Goal: Task Accomplishment & Management: Manage account settings

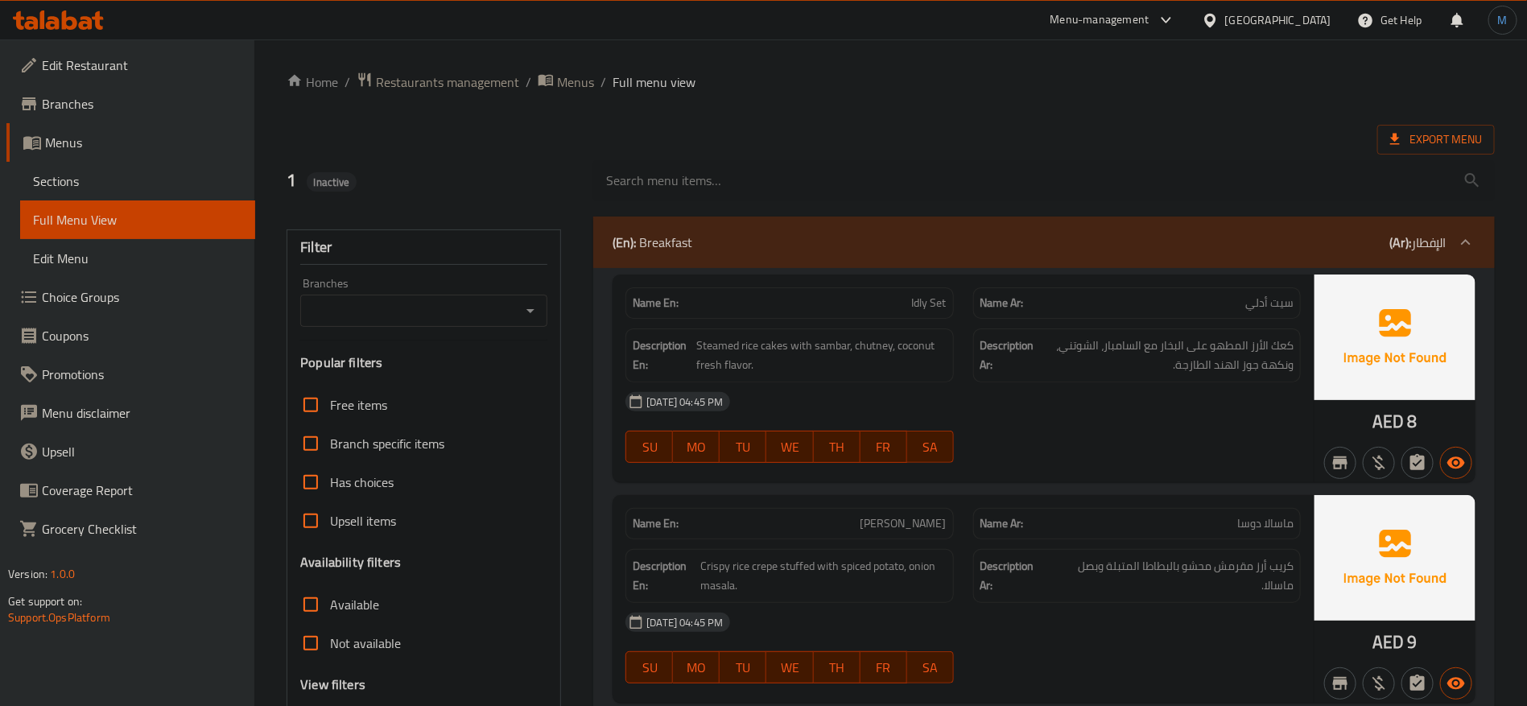
click at [1263, 14] on div "[GEOGRAPHIC_DATA]" at bounding box center [1278, 20] width 106 height 18
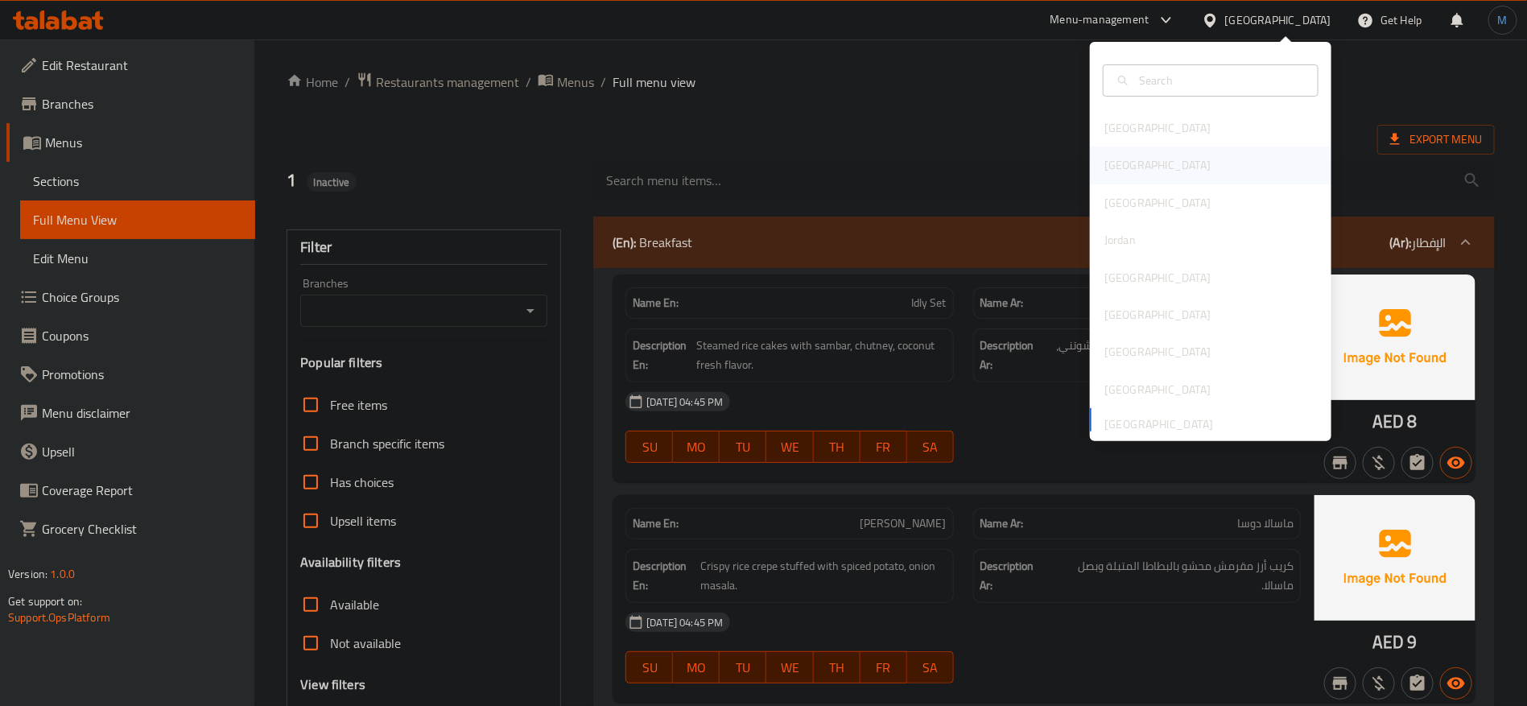
click at [1149, 163] on div "[GEOGRAPHIC_DATA]" at bounding box center [1210, 165] width 241 height 37
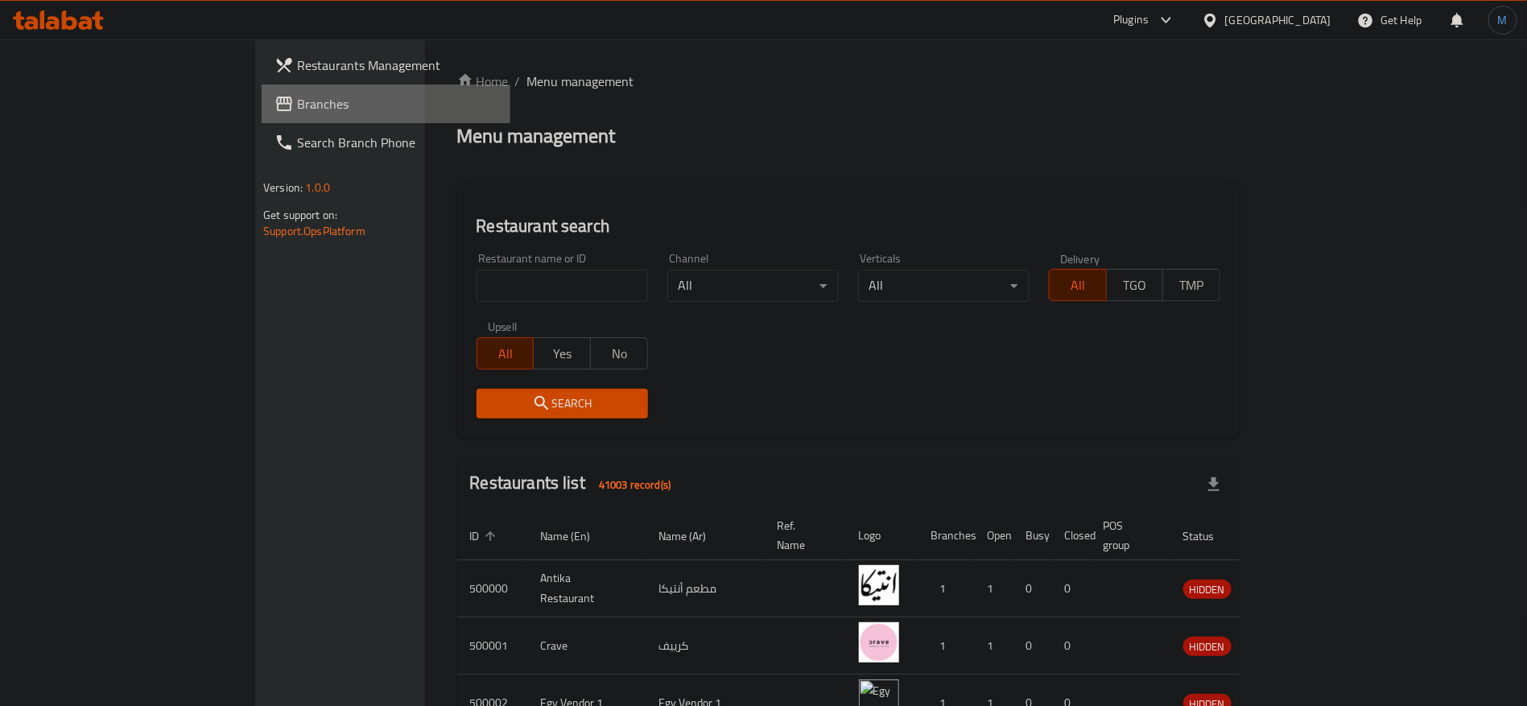
click at [297, 104] on span "Branches" at bounding box center [397, 103] width 200 height 19
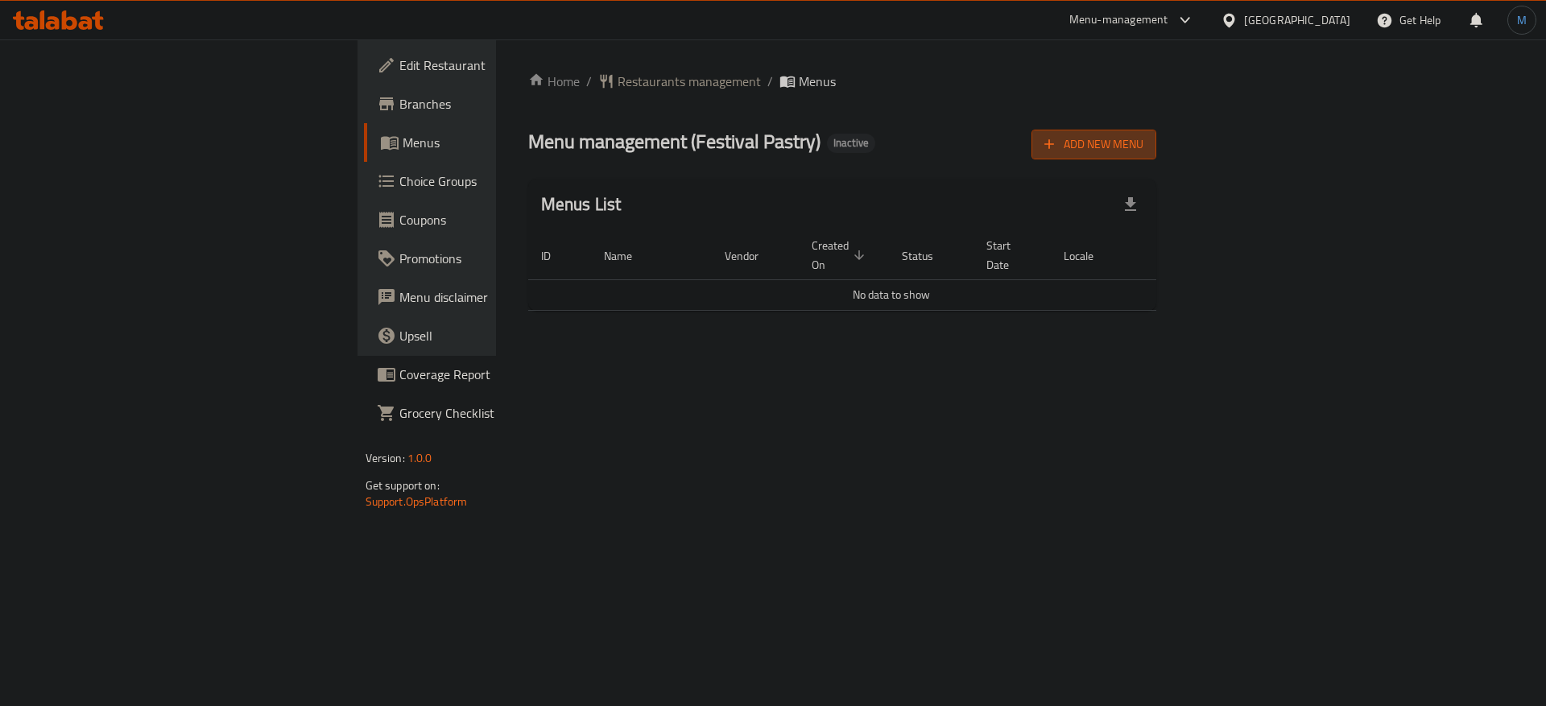
click at [1156, 130] on button "Add New Menu" at bounding box center [1093, 145] width 125 height 30
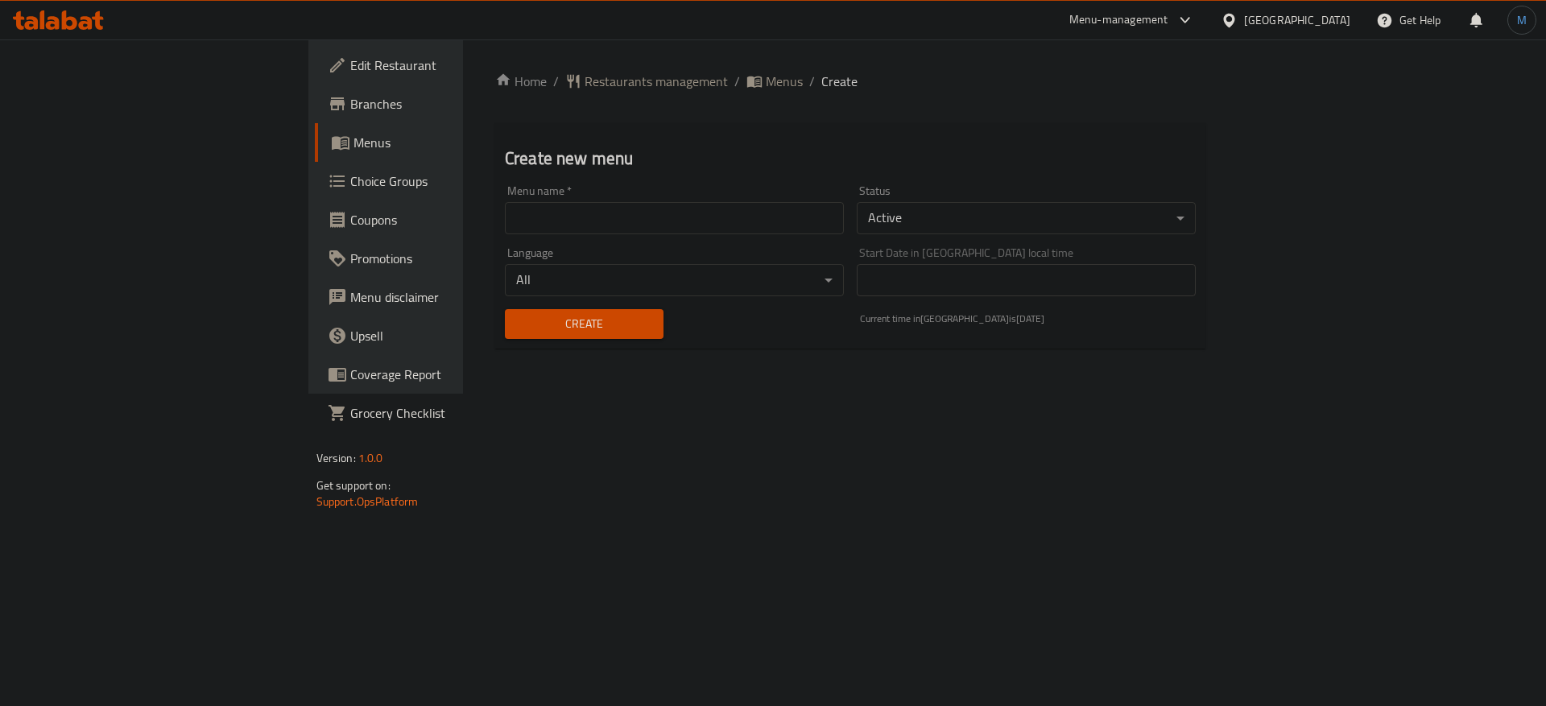
click at [729, 224] on input "text" at bounding box center [674, 218] width 339 height 32
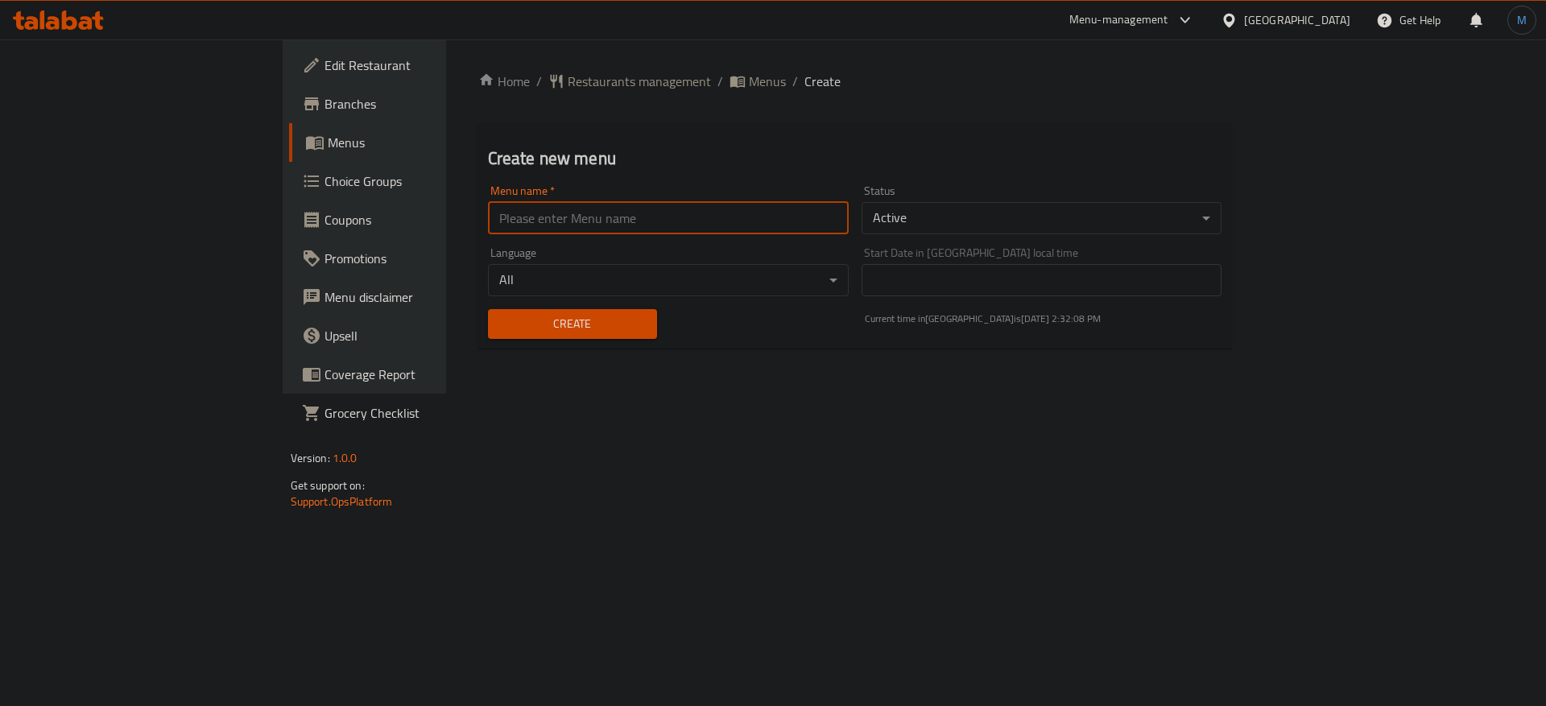
type input "1"
click at [488, 311] on button "Create" at bounding box center [572, 324] width 169 height 30
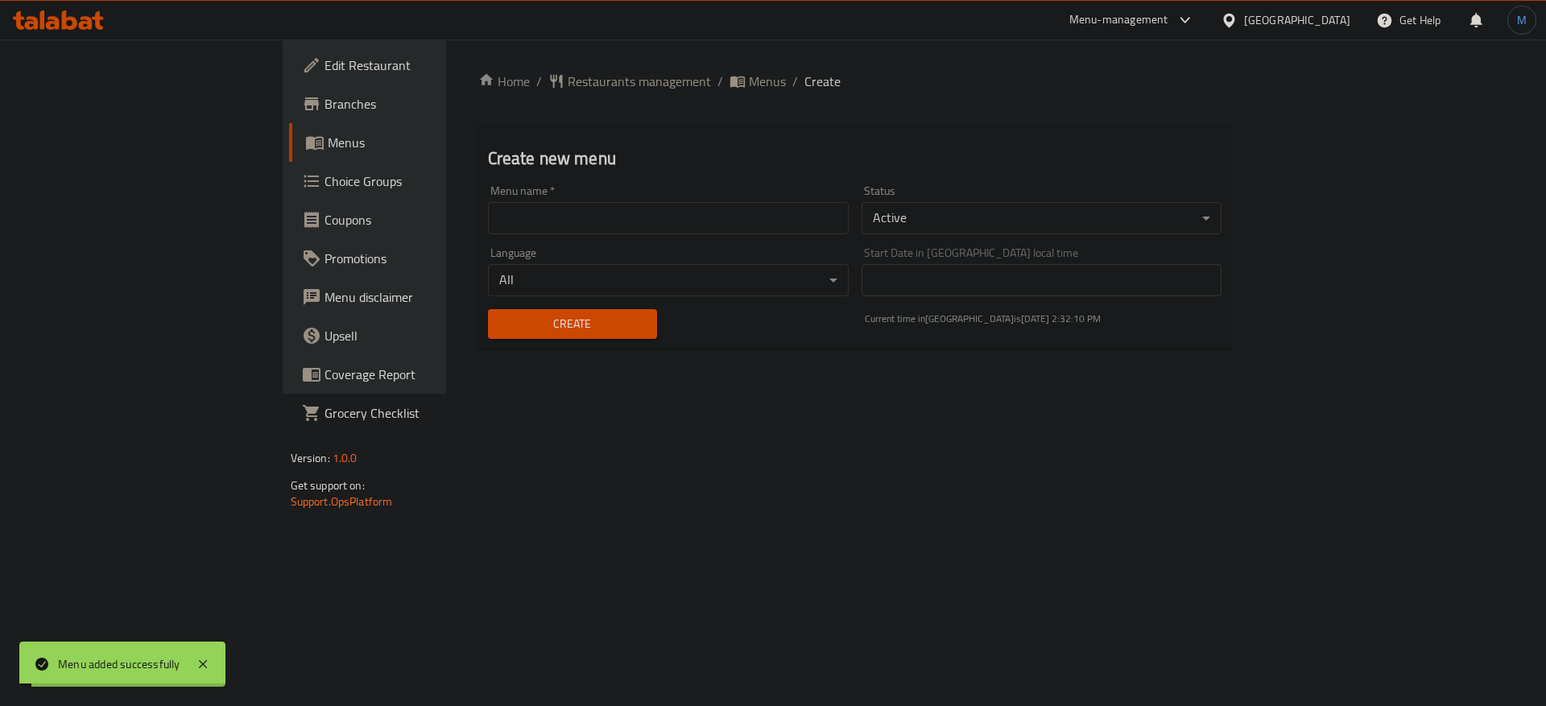
click at [749, 91] on span "Menus" at bounding box center [767, 81] width 37 height 19
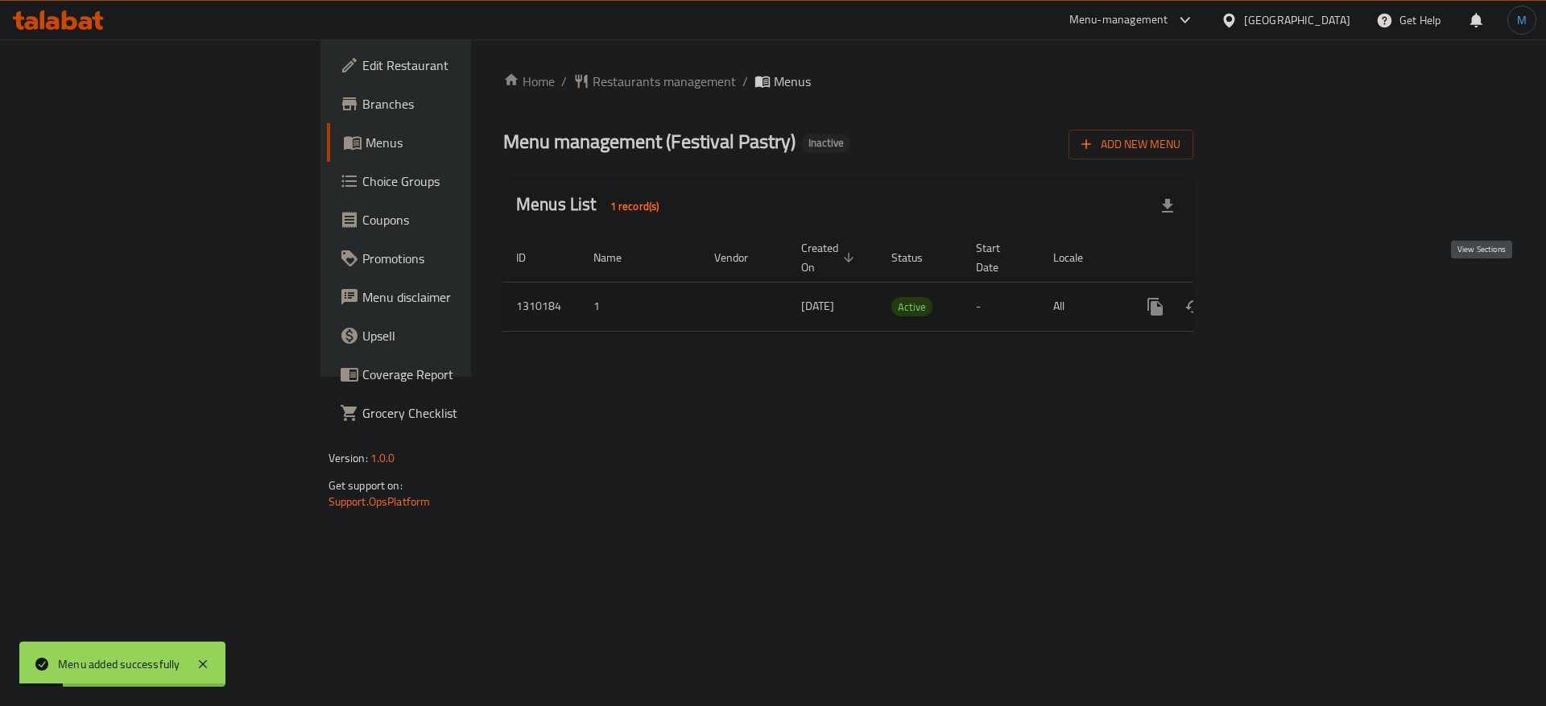
click at [1290, 287] on link "enhanced table" at bounding box center [1271, 306] width 39 height 39
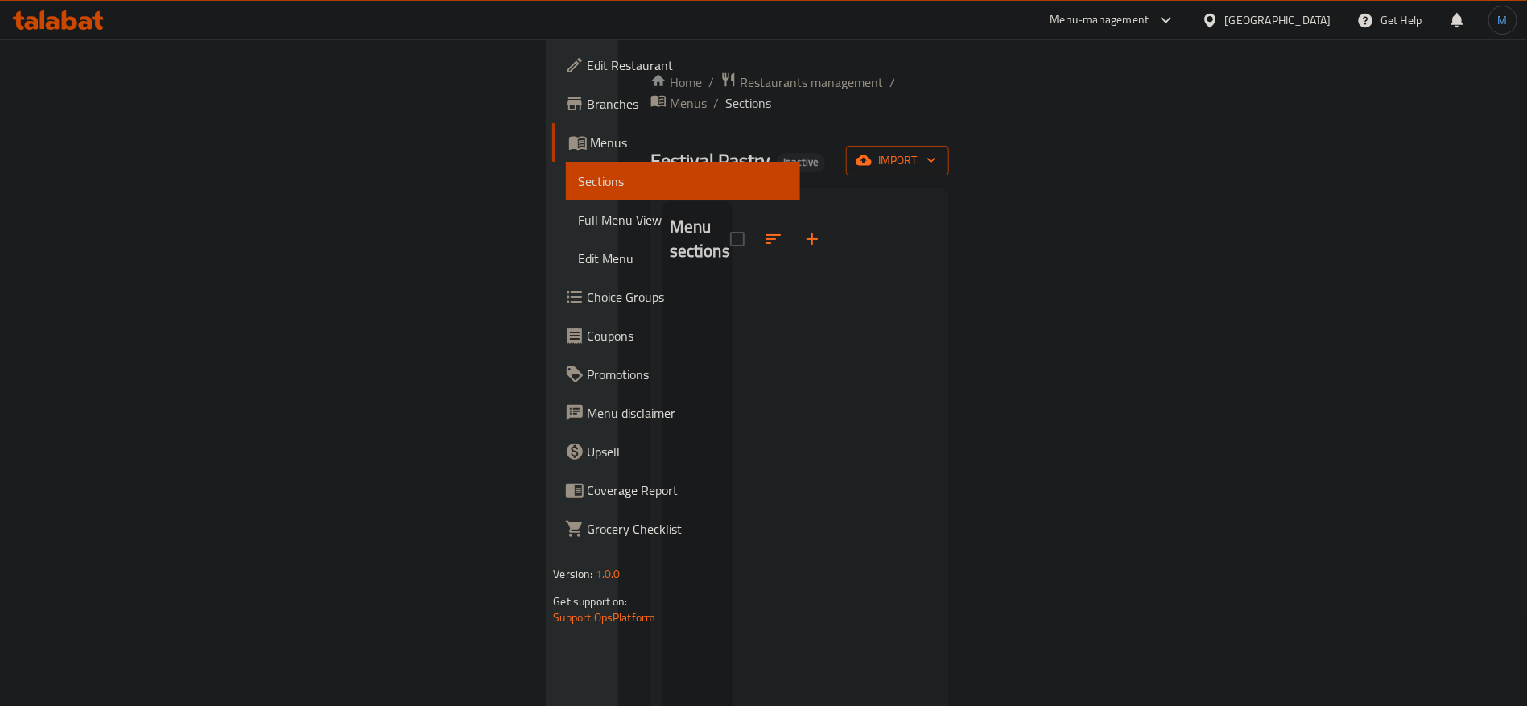
click at [936, 151] on span "import" at bounding box center [897, 161] width 77 height 20
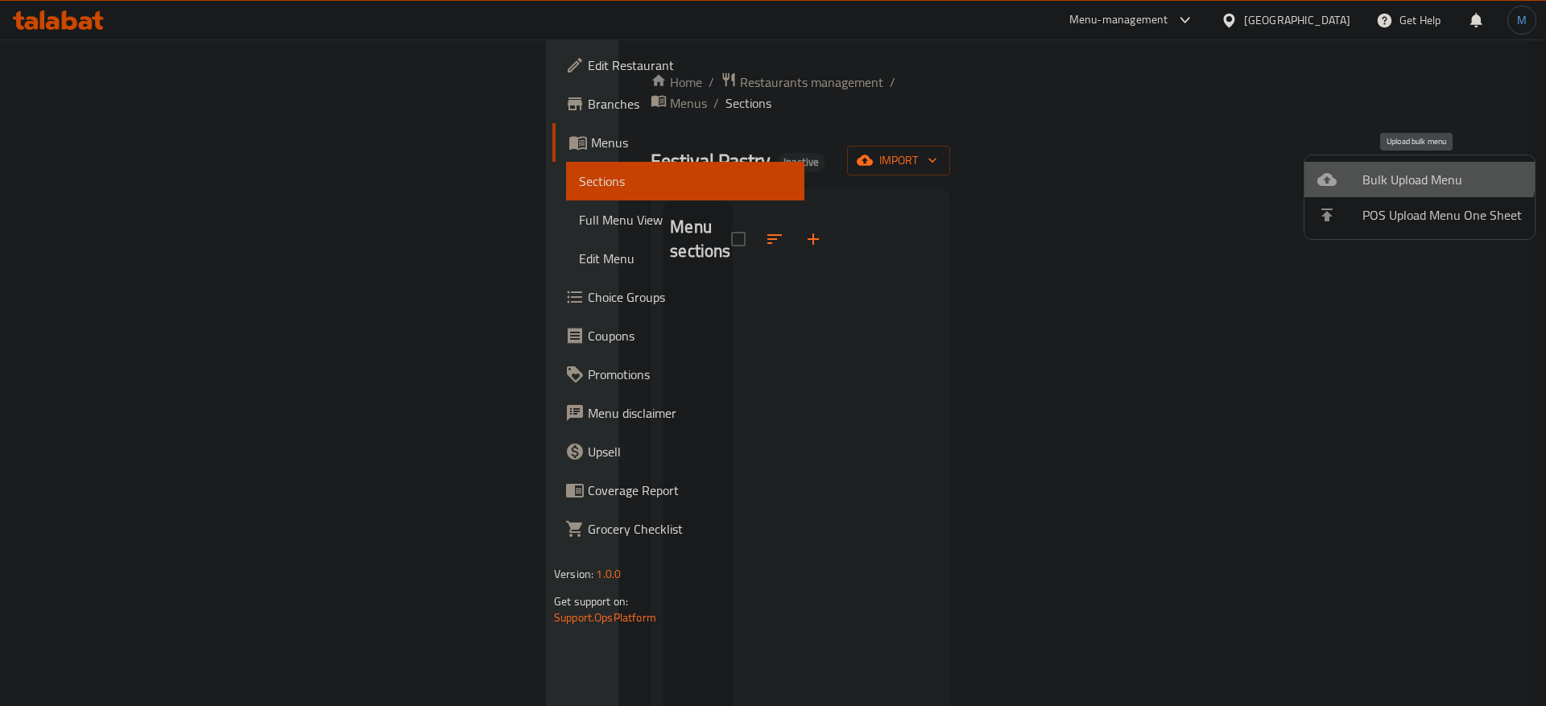
click at [1396, 165] on li "Bulk Upload Menu" at bounding box center [1419, 179] width 230 height 35
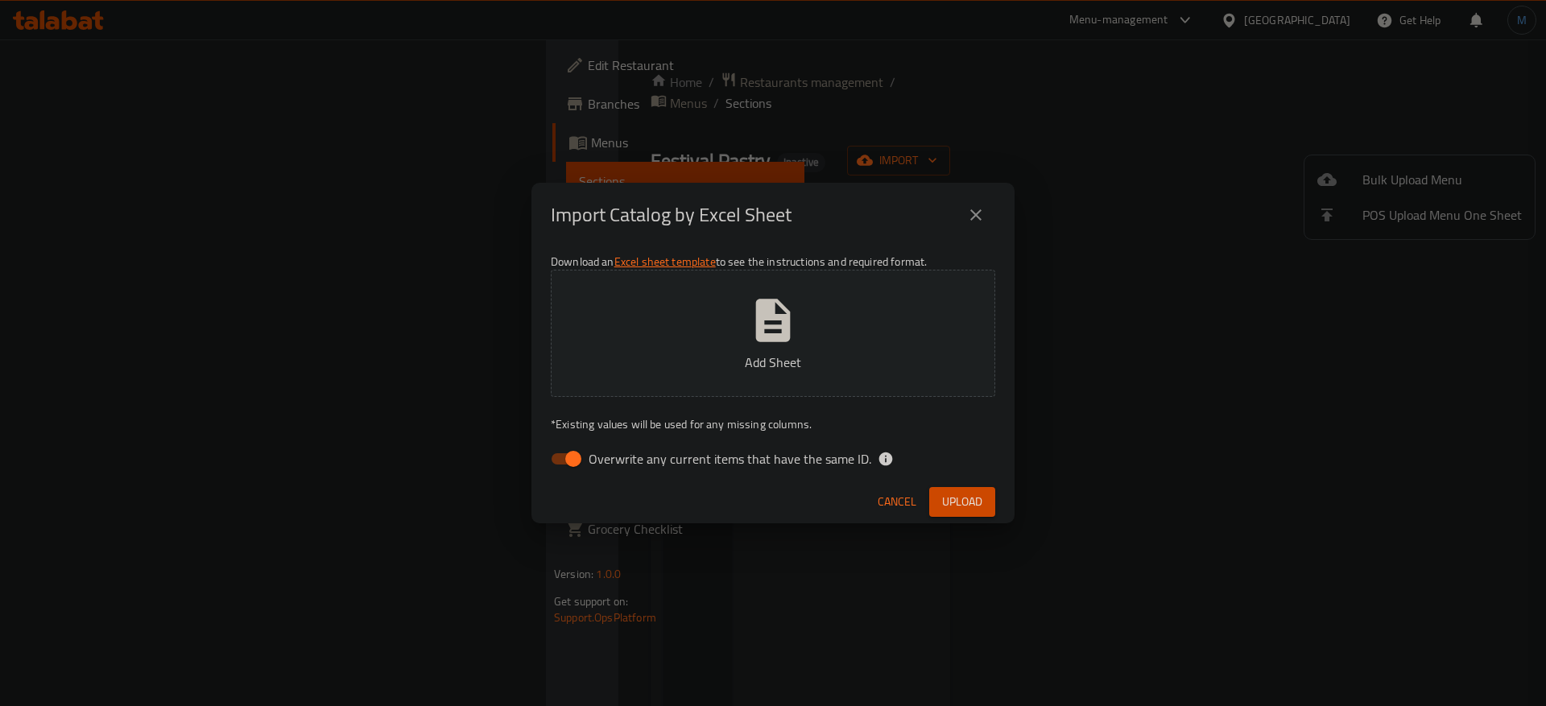
click at [633, 469] on span "Overwrite any current items that have the same ID." at bounding box center [729, 458] width 283 height 19
click at [619, 469] on input "Overwrite any current items that have the same ID." at bounding box center [573, 459] width 92 height 31
checkbox input "false"
click at [951, 506] on span "Upload" at bounding box center [962, 502] width 40 height 20
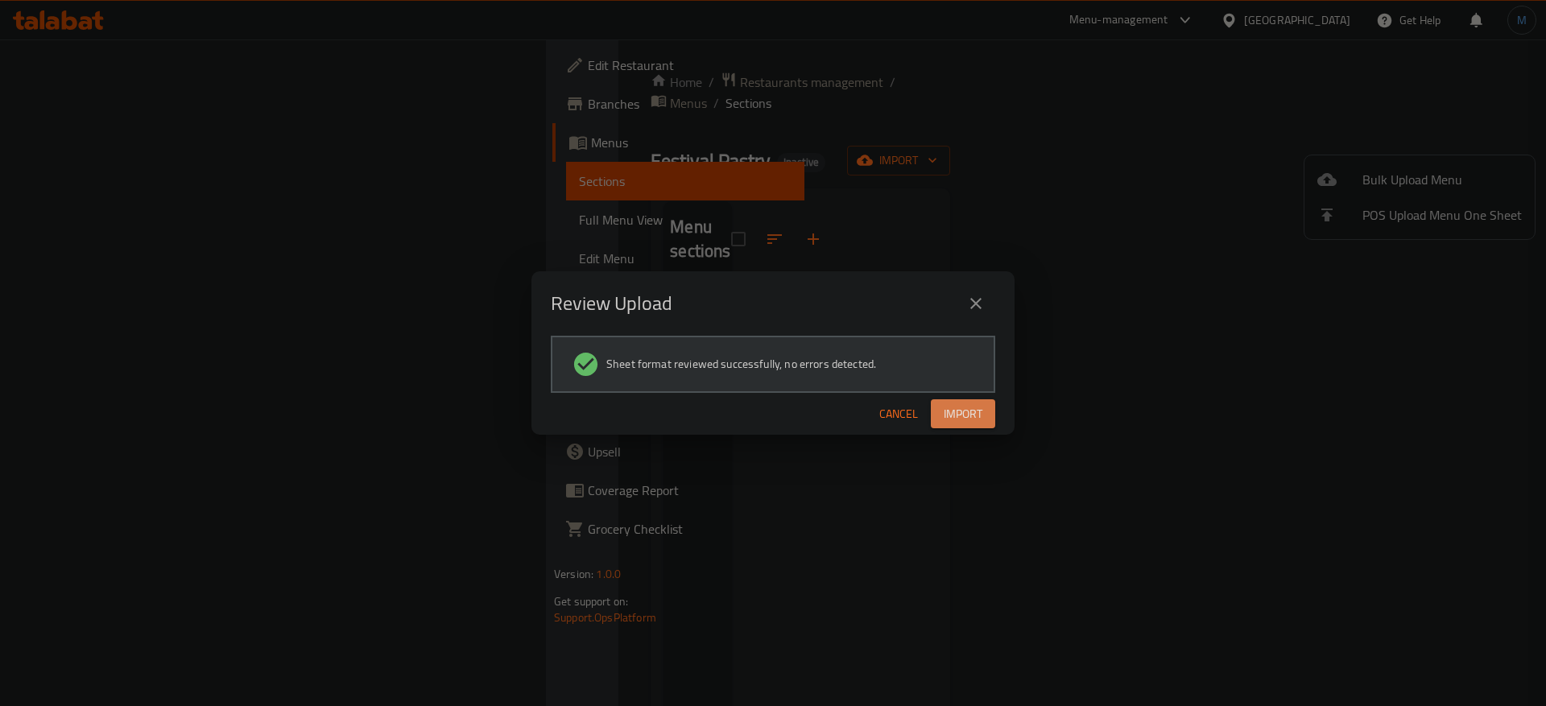
click at [956, 411] on span "Import" at bounding box center [962, 414] width 39 height 20
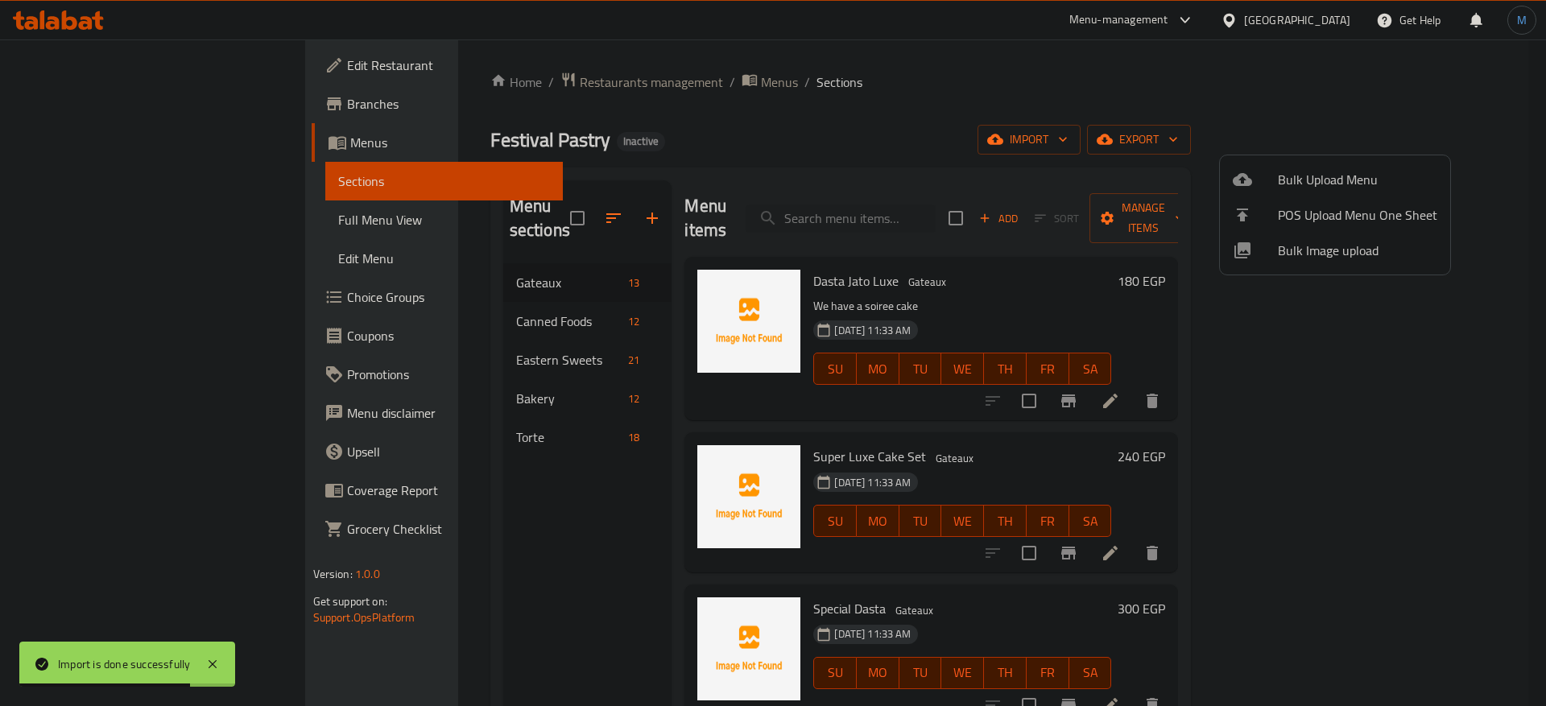
click at [520, 258] on div at bounding box center [773, 353] width 1546 height 706
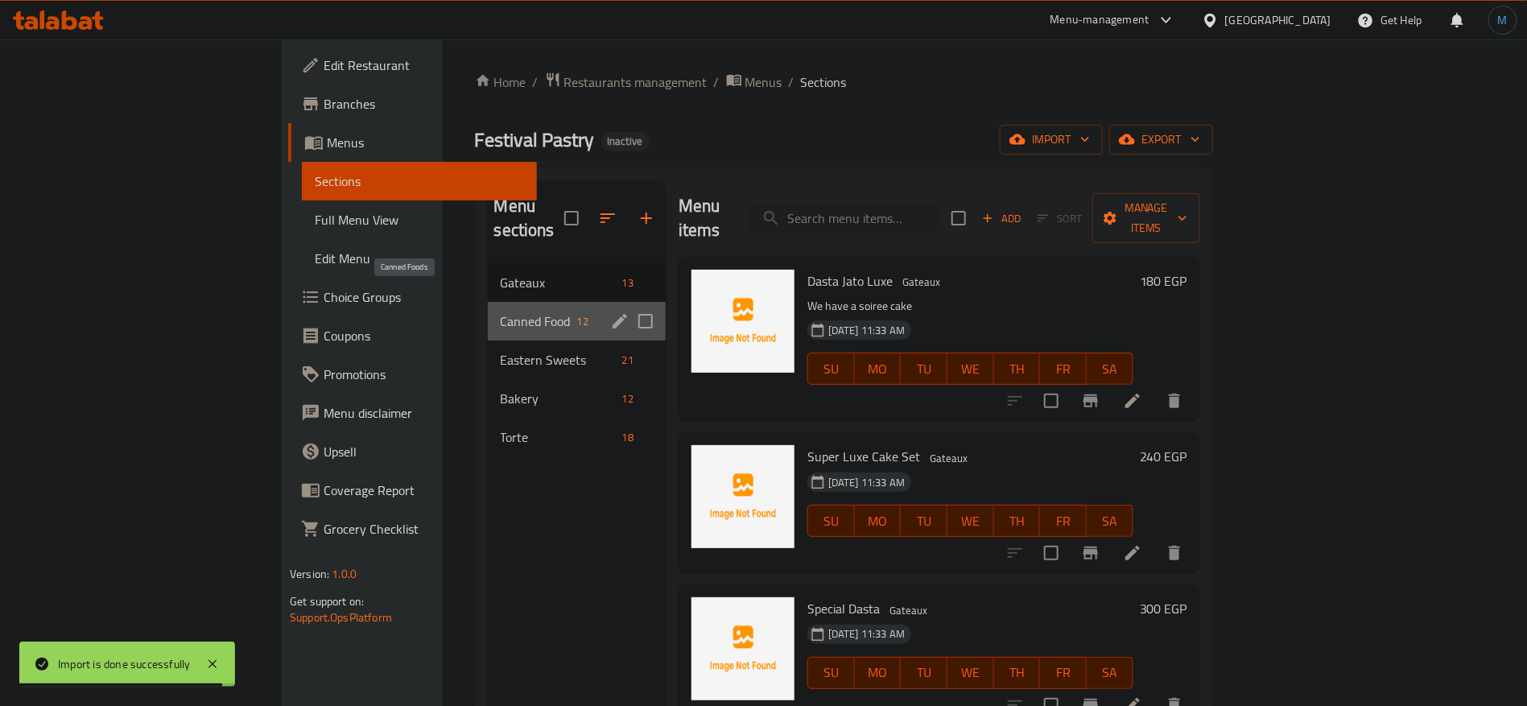
click at [501, 312] on span "Canned Foods" at bounding box center [536, 321] width 70 height 19
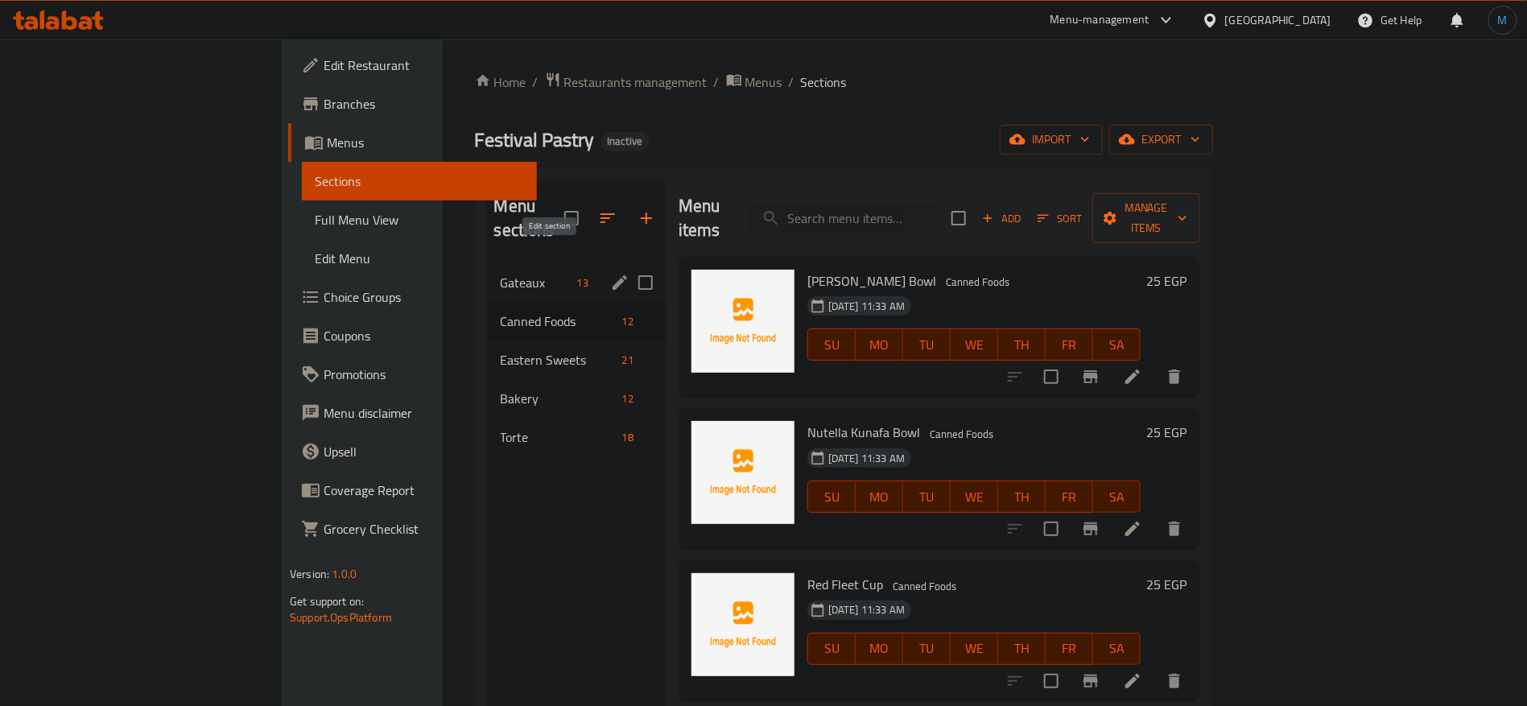
click at [610, 273] on icon "edit" at bounding box center [619, 282] width 19 height 19
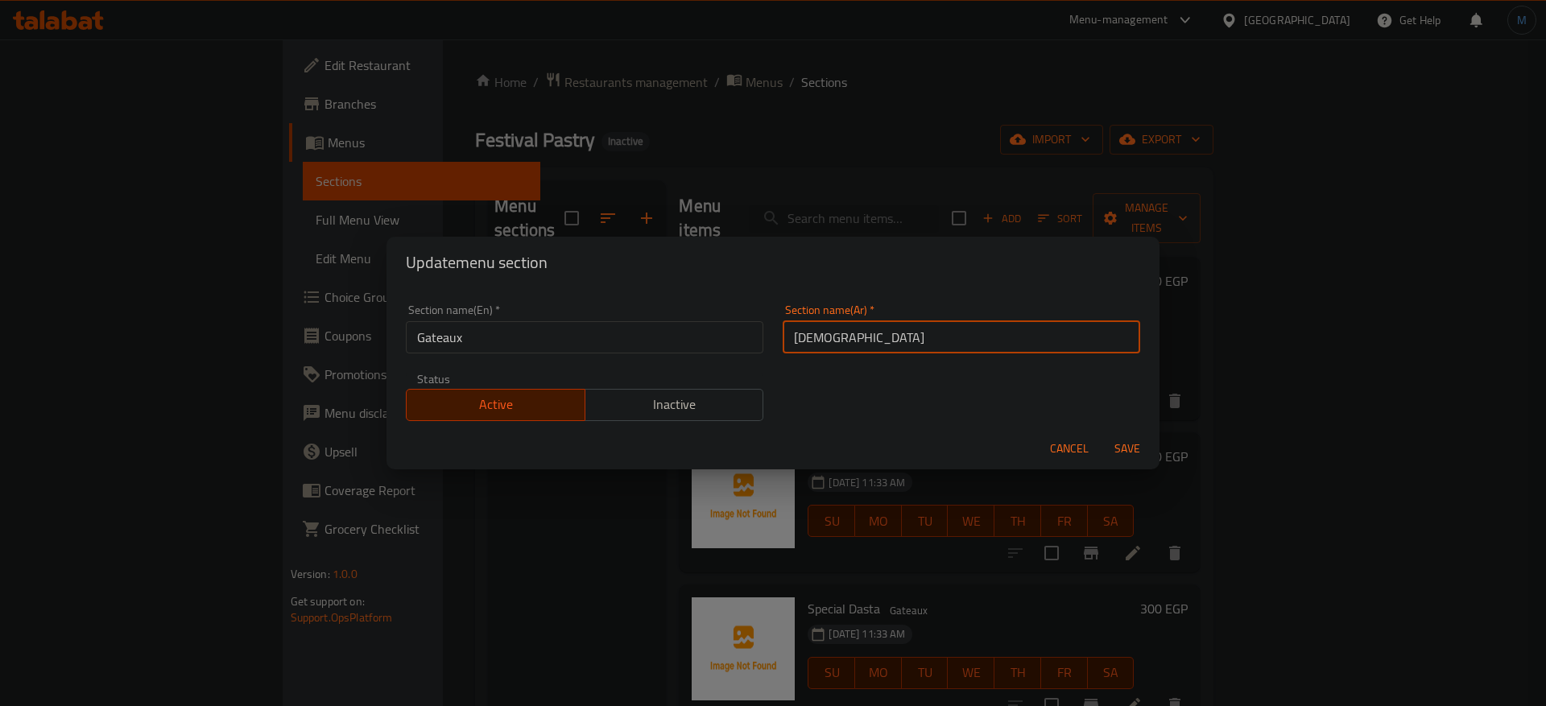
click at [931, 343] on input "جاتوهات" at bounding box center [960, 337] width 357 height 32
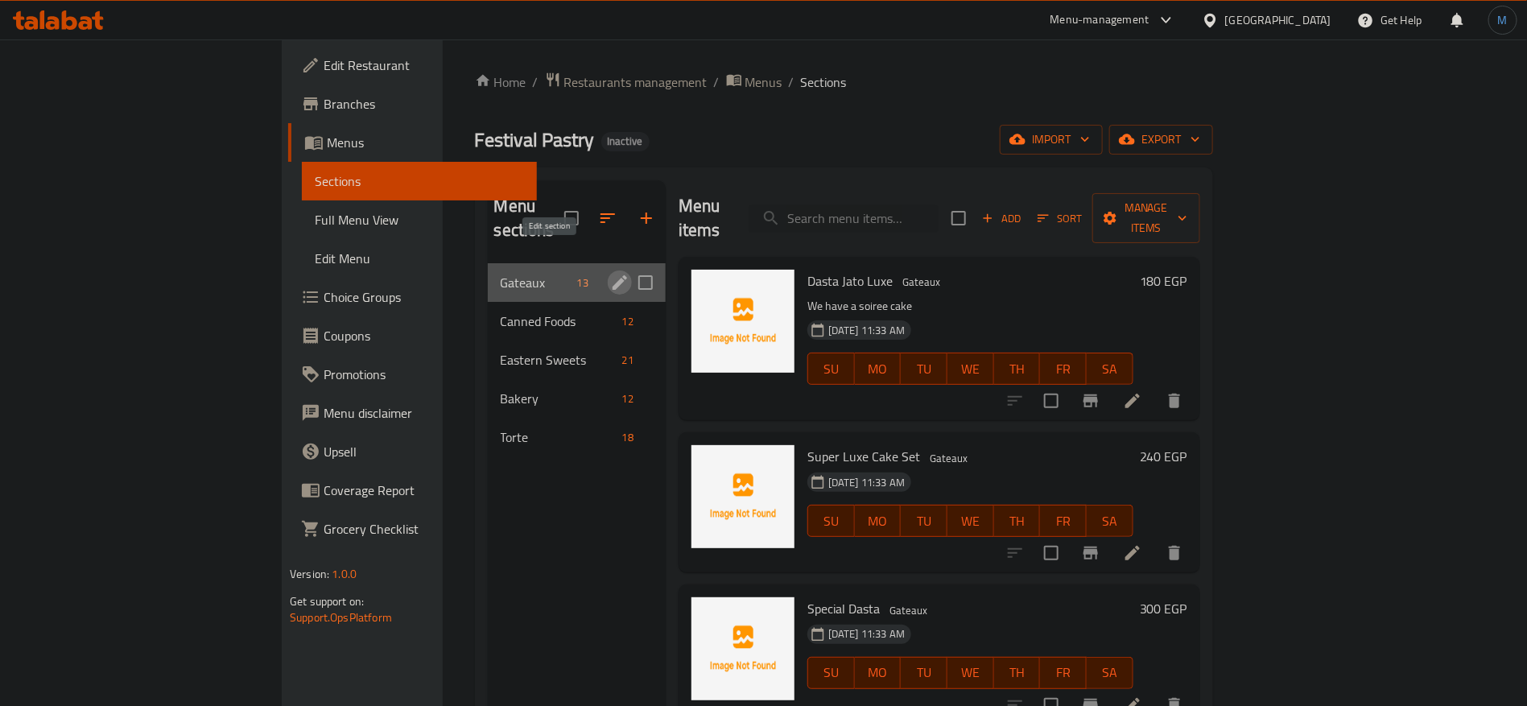
click at [610, 273] on icon "edit" at bounding box center [619, 282] width 19 height 19
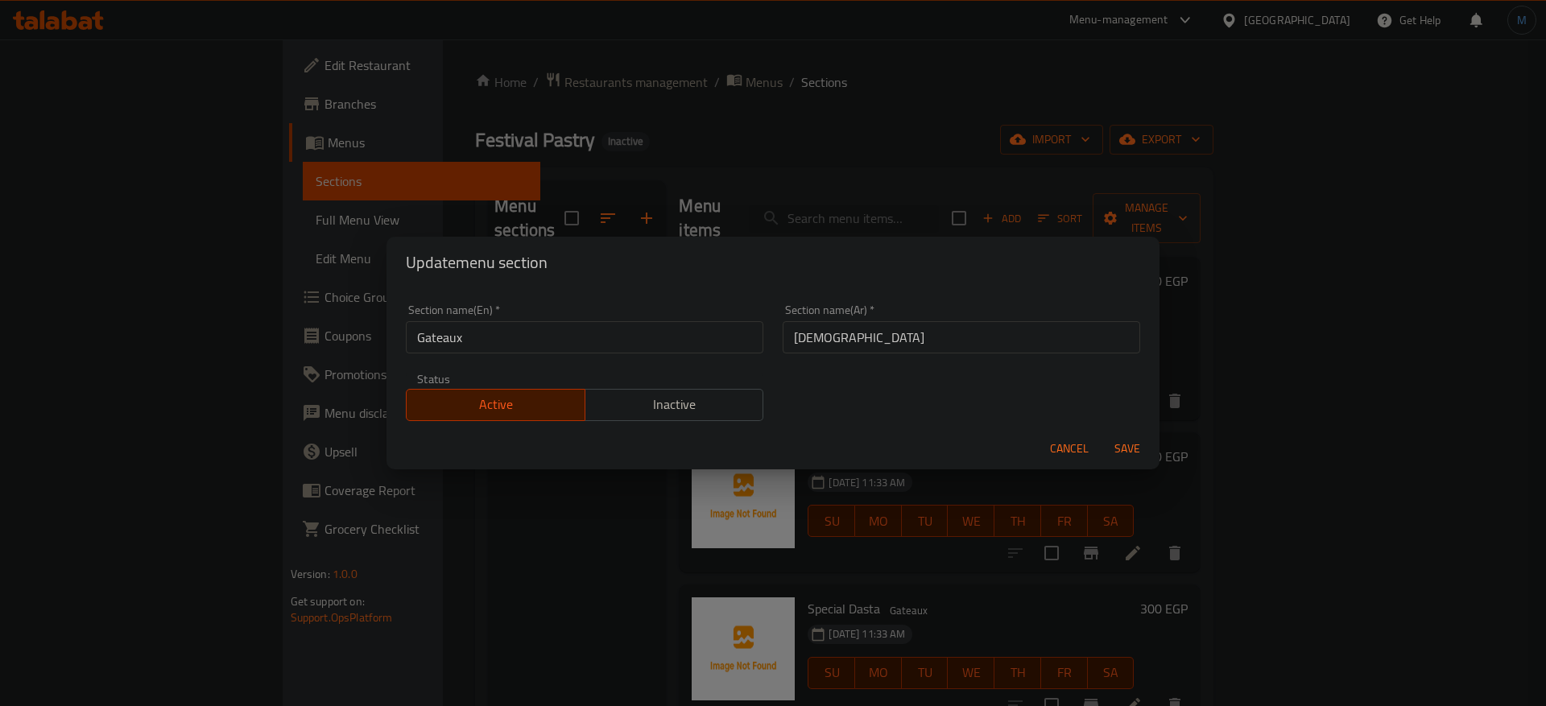
click at [696, 342] on input "Gateaux" at bounding box center [584, 337] width 357 height 32
paste input "text"
type input "Gateau"
click at [1101, 434] on button "Save" at bounding box center [1127, 449] width 52 height 30
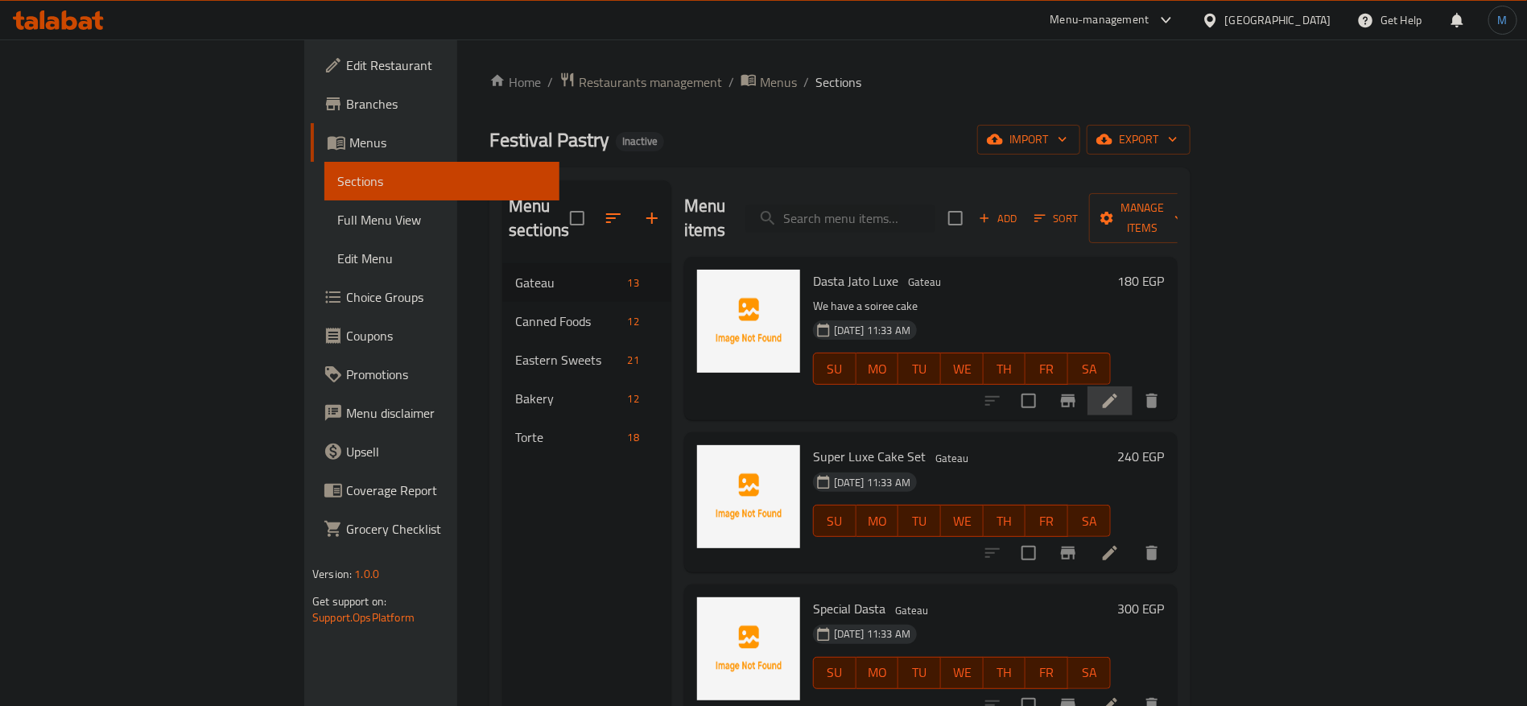
click at [1120, 391] on icon at bounding box center [1109, 400] width 19 height 19
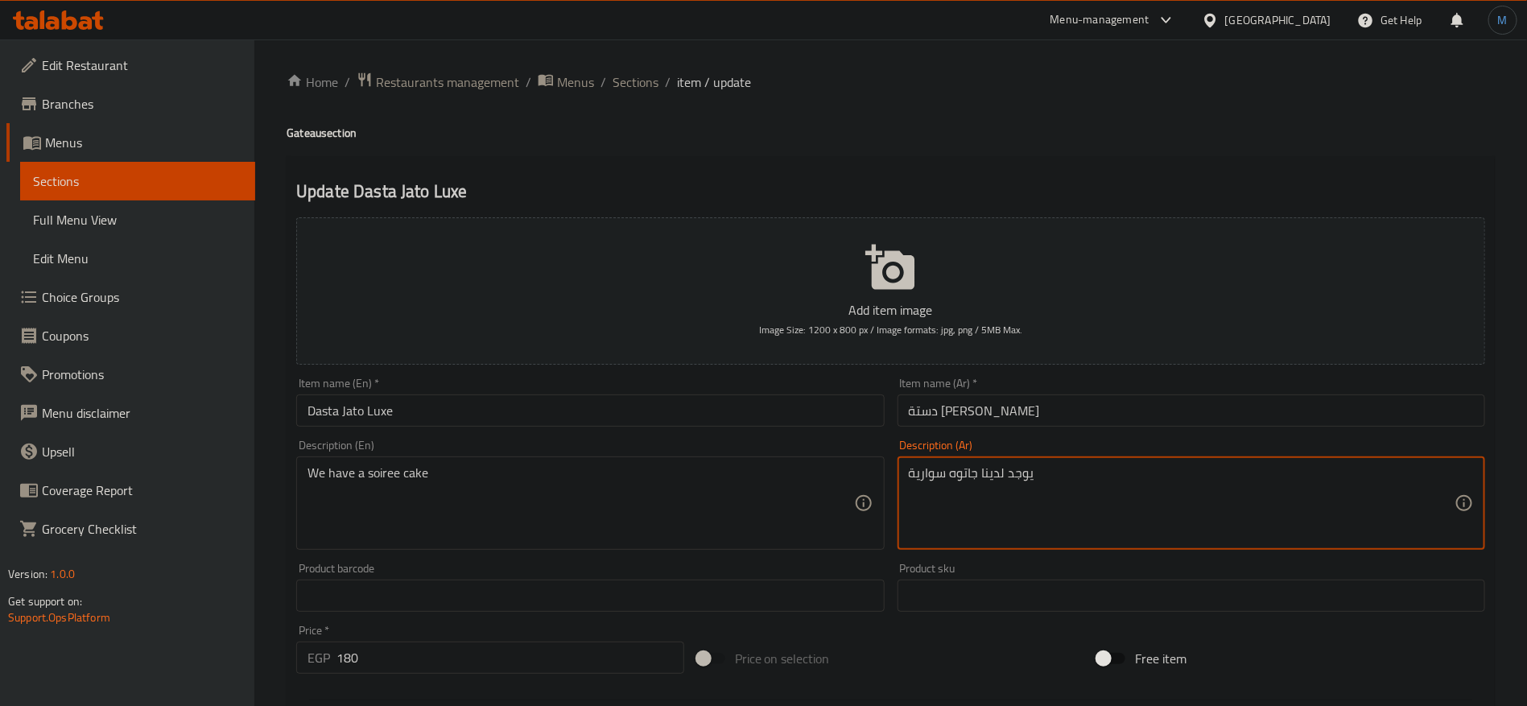
click at [972, 465] on textarea "يوجد لدينا جاتوه سوارية" at bounding box center [1182, 503] width 546 height 76
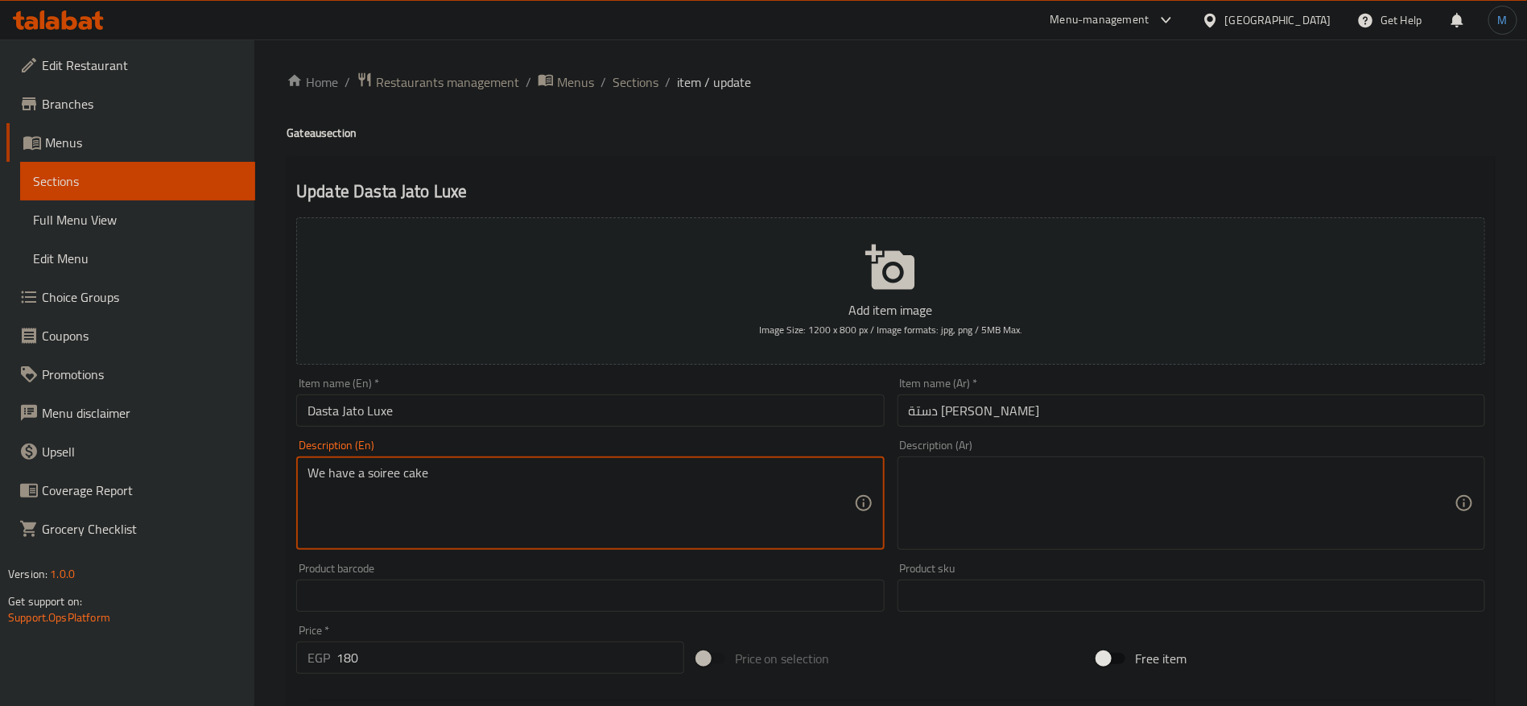
click at [711, 468] on textarea "We have a soiree cake" at bounding box center [581, 503] width 546 height 76
click at [980, 413] on input "دستة جاتو لوكس" at bounding box center [1192, 410] width 588 height 32
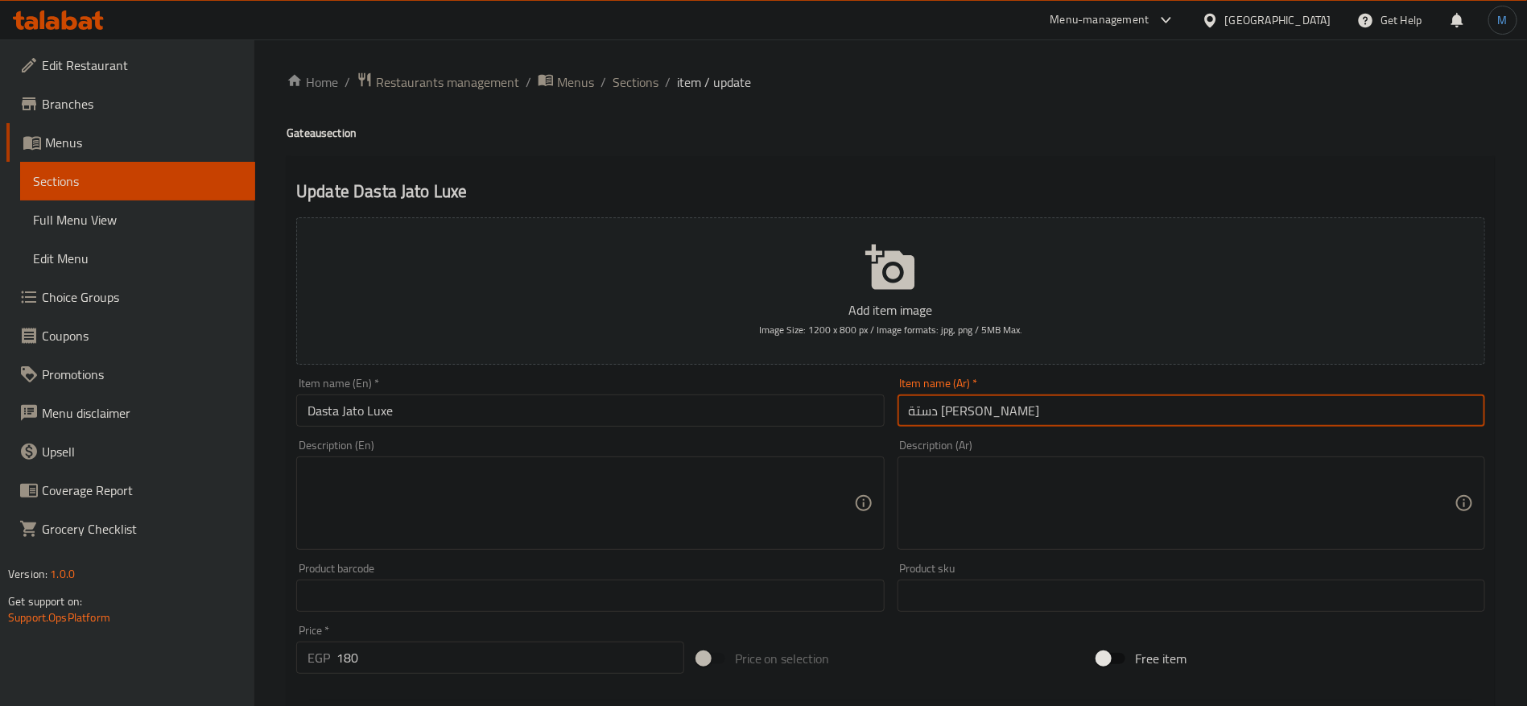
click at [980, 413] on input "دستة جاتو لوكس" at bounding box center [1192, 410] width 588 height 32
click at [963, 413] on input "دستة جاتو لوكس" at bounding box center [1192, 410] width 588 height 32
click at [947, 411] on input "دستة جاتو لوكس" at bounding box center [1192, 410] width 588 height 32
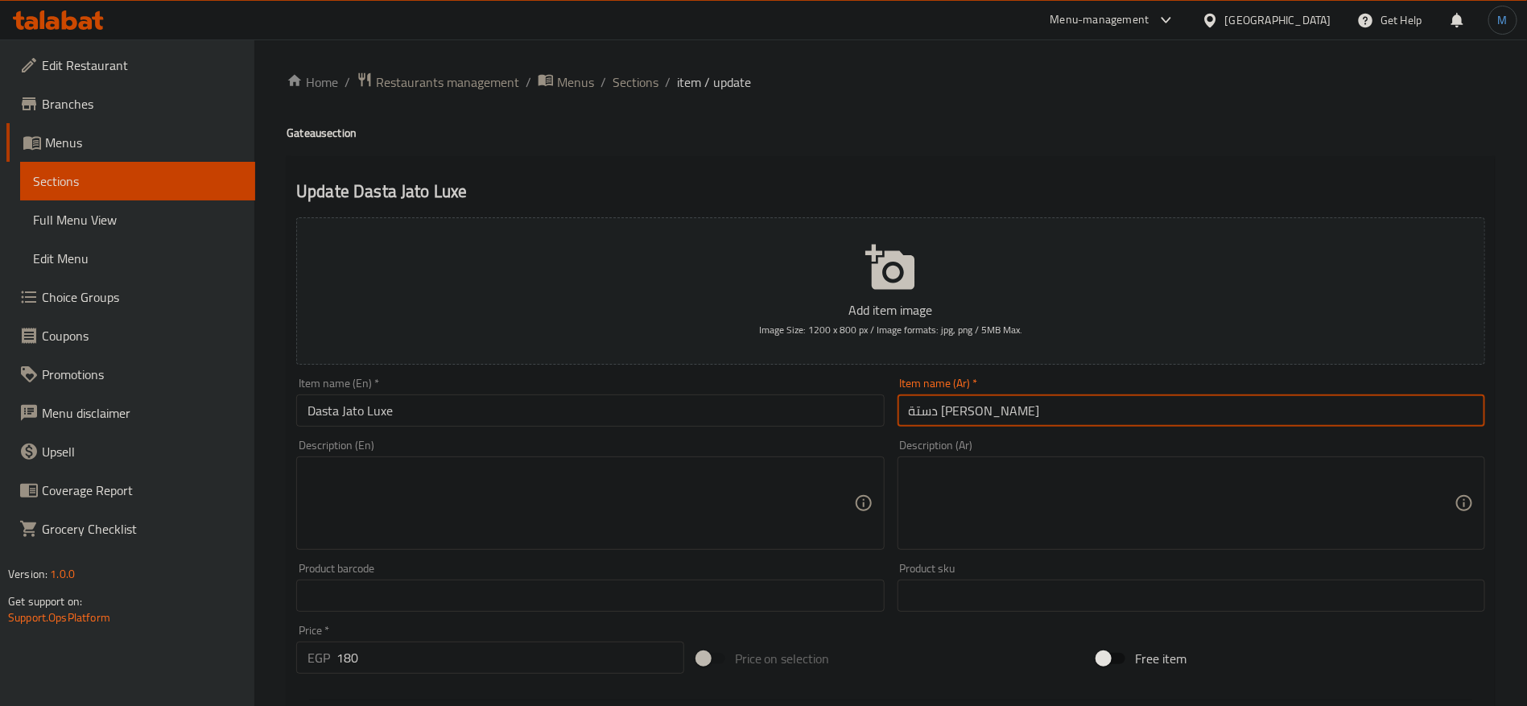
click at [968, 413] on input "دستة جاتو لوكس" at bounding box center [1192, 410] width 588 height 32
click at [956, 409] on input "دستة جاتو لوكس" at bounding box center [1192, 410] width 588 height 32
paste input "ه"
type input "دستة جاتوه لوكس"
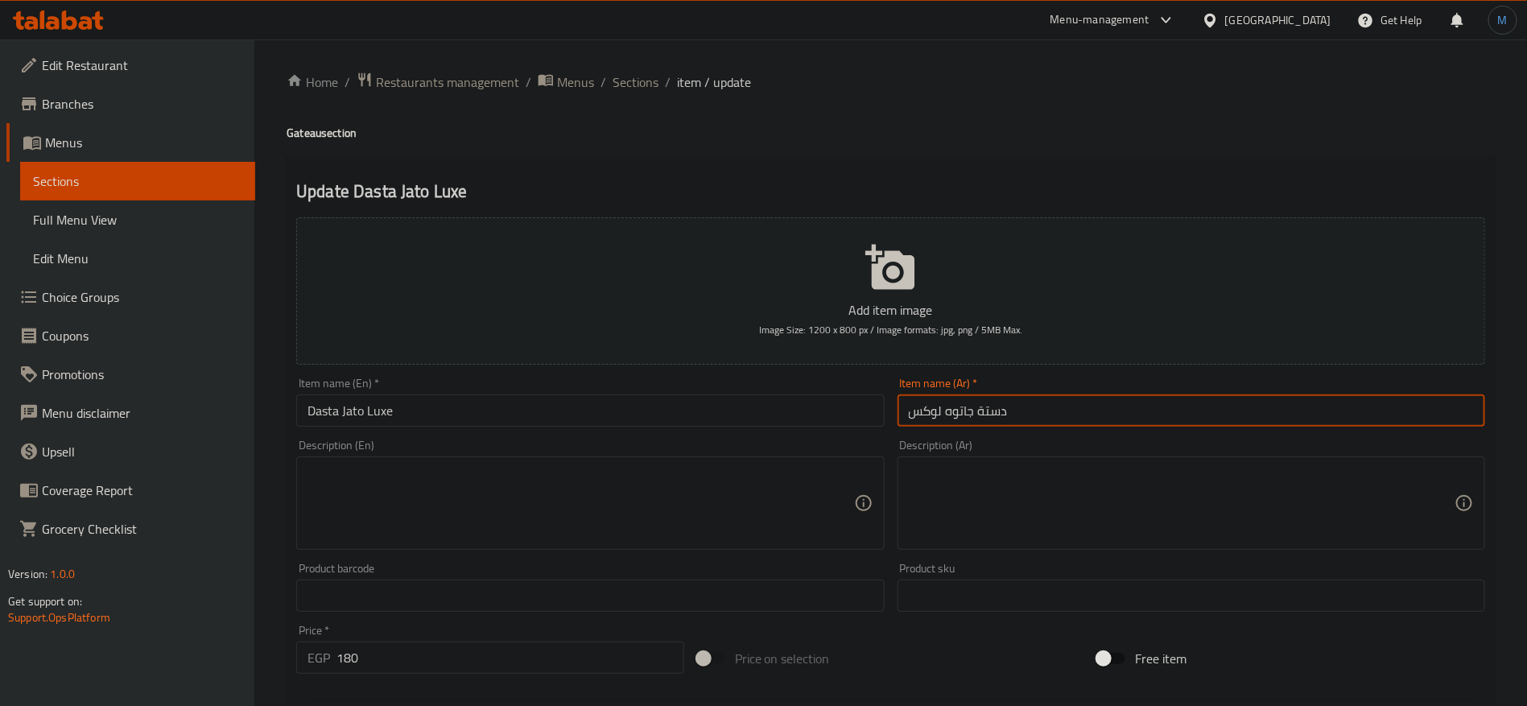
click at [357, 409] on input "Dasta Jato Luxe" at bounding box center [590, 410] width 588 height 32
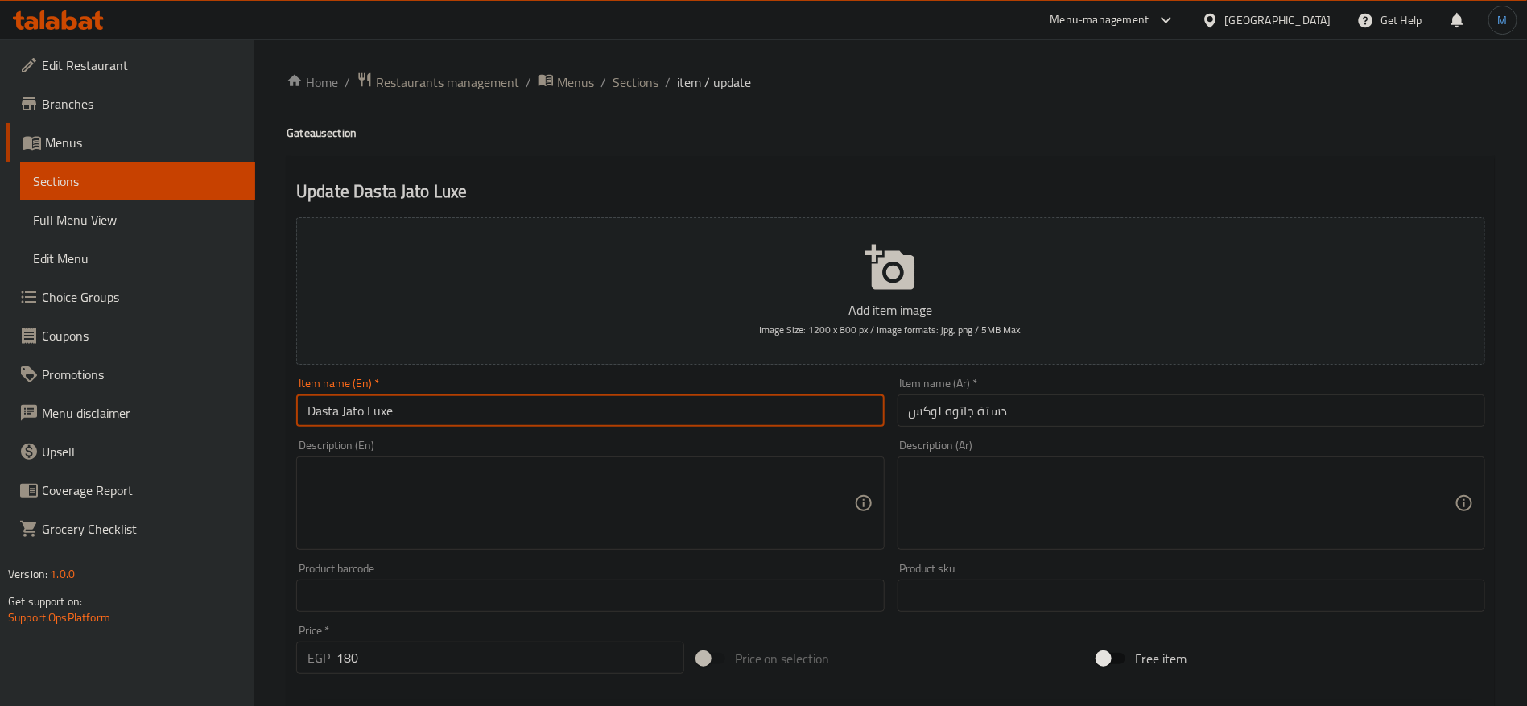
click at [357, 409] on input "Dasta Jato Luxe" at bounding box center [590, 410] width 588 height 32
paste input "Gateau"
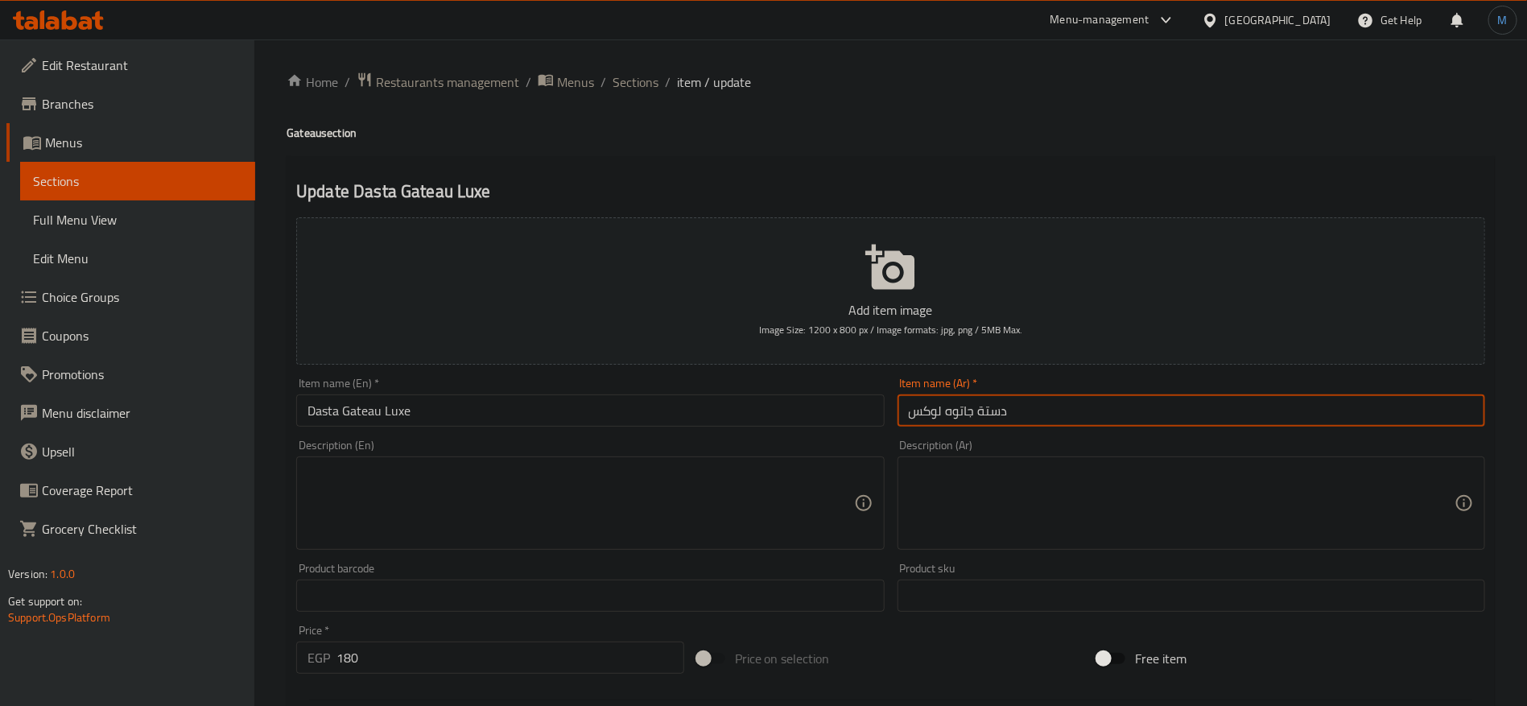
click at [918, 415] on input "دستة جاتوه لوكس" at bounding box center [1192, 410] width 588 height 32
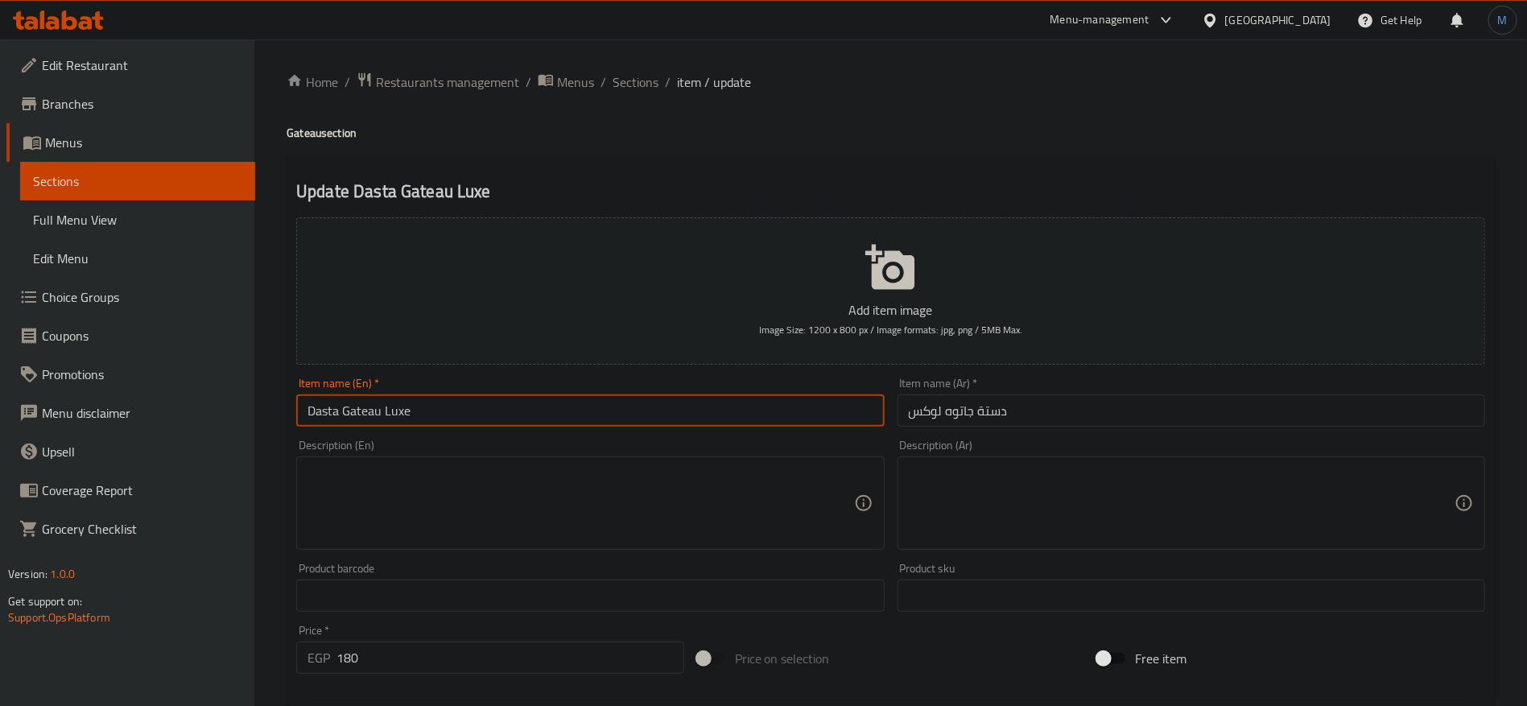
click at [460, 407] on input "Dasta Gateau Luxe" at bounding box center [590, 410] width 588 height 32
paste input "text"
type input "Dasta Gateau Lux"
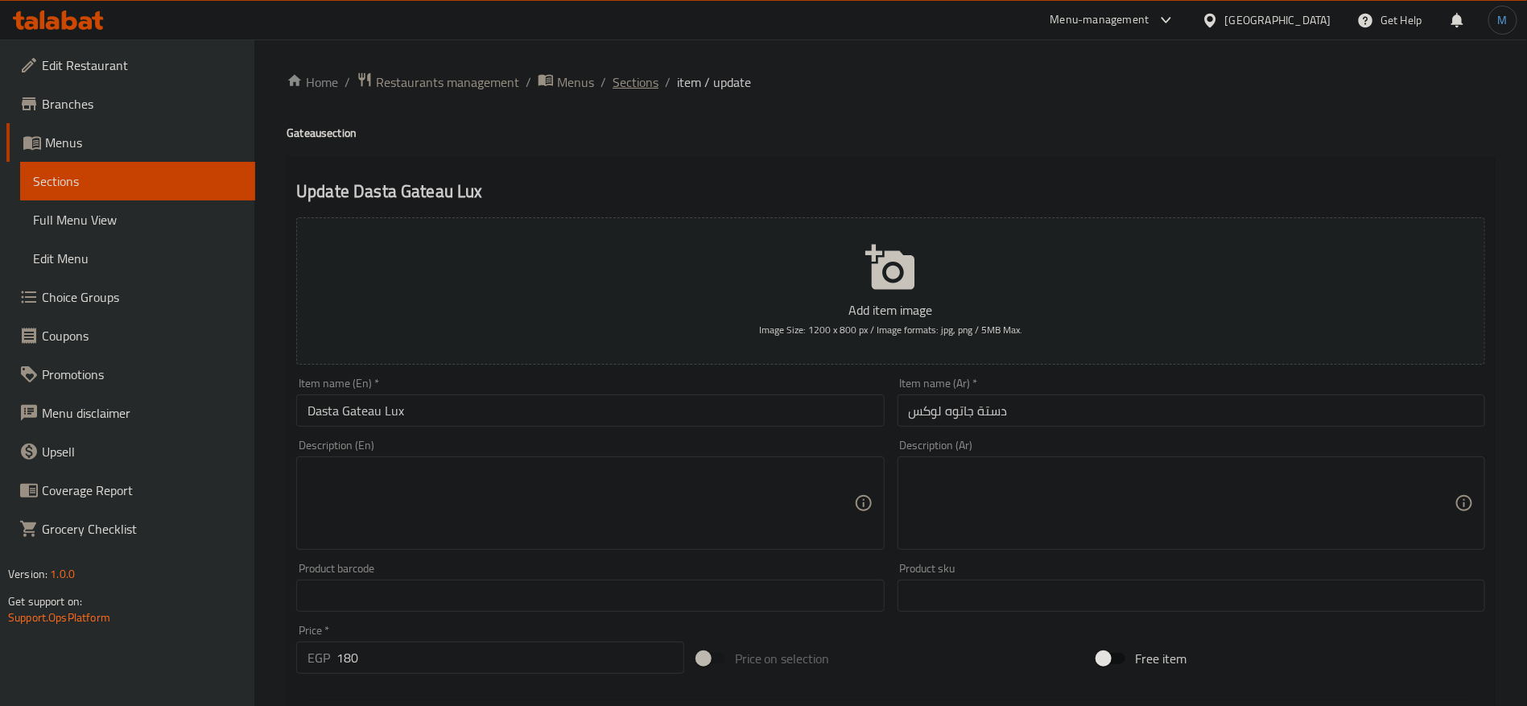
click at [643, 82] on span "Sections" at bounding box center [636, 81] width 46 height 19
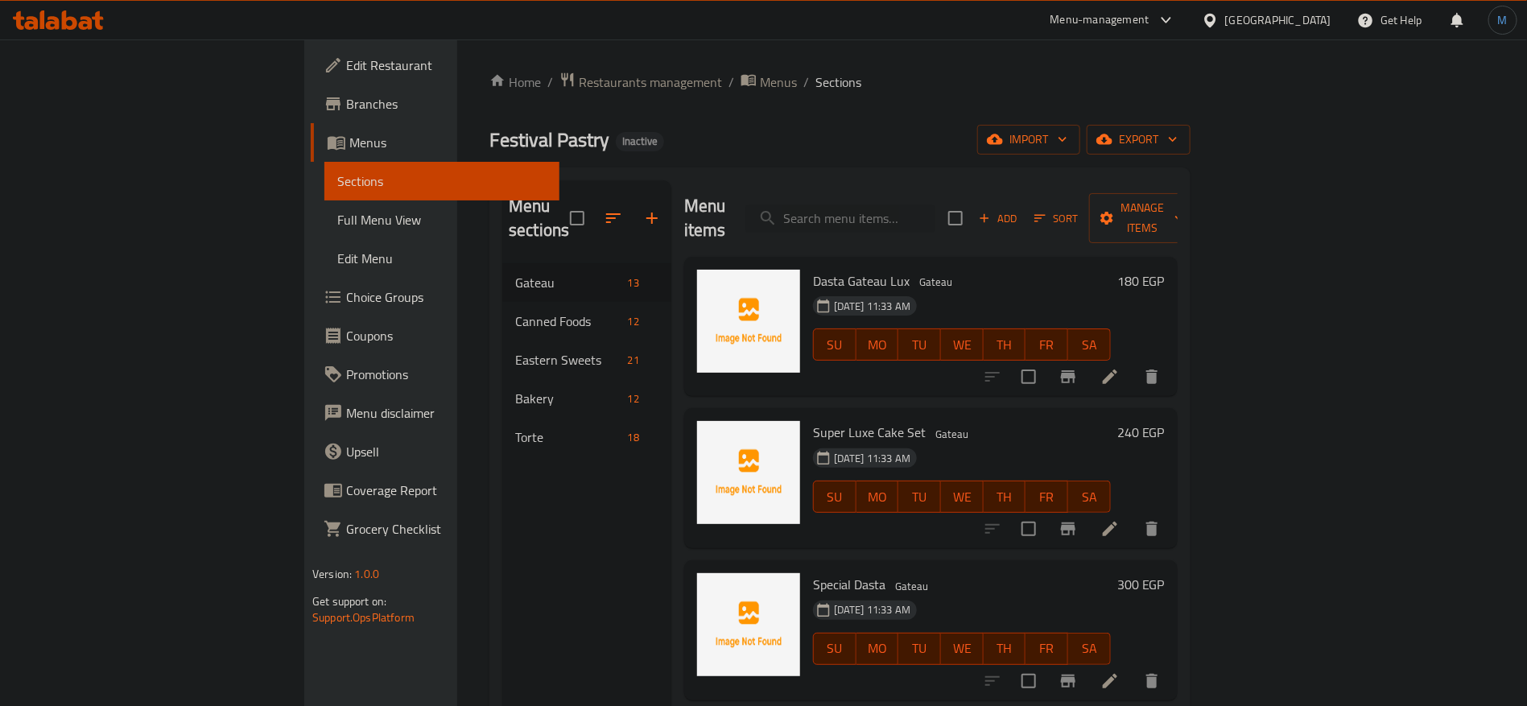
click at [824, 269] on span "Dasta Gateau Lux" at bounding box center [861, 281] width 97 height 24
copy h6 "Lux"
click at [1120, 519] on icon at bounding box center [1109, 528] width 19 height 19
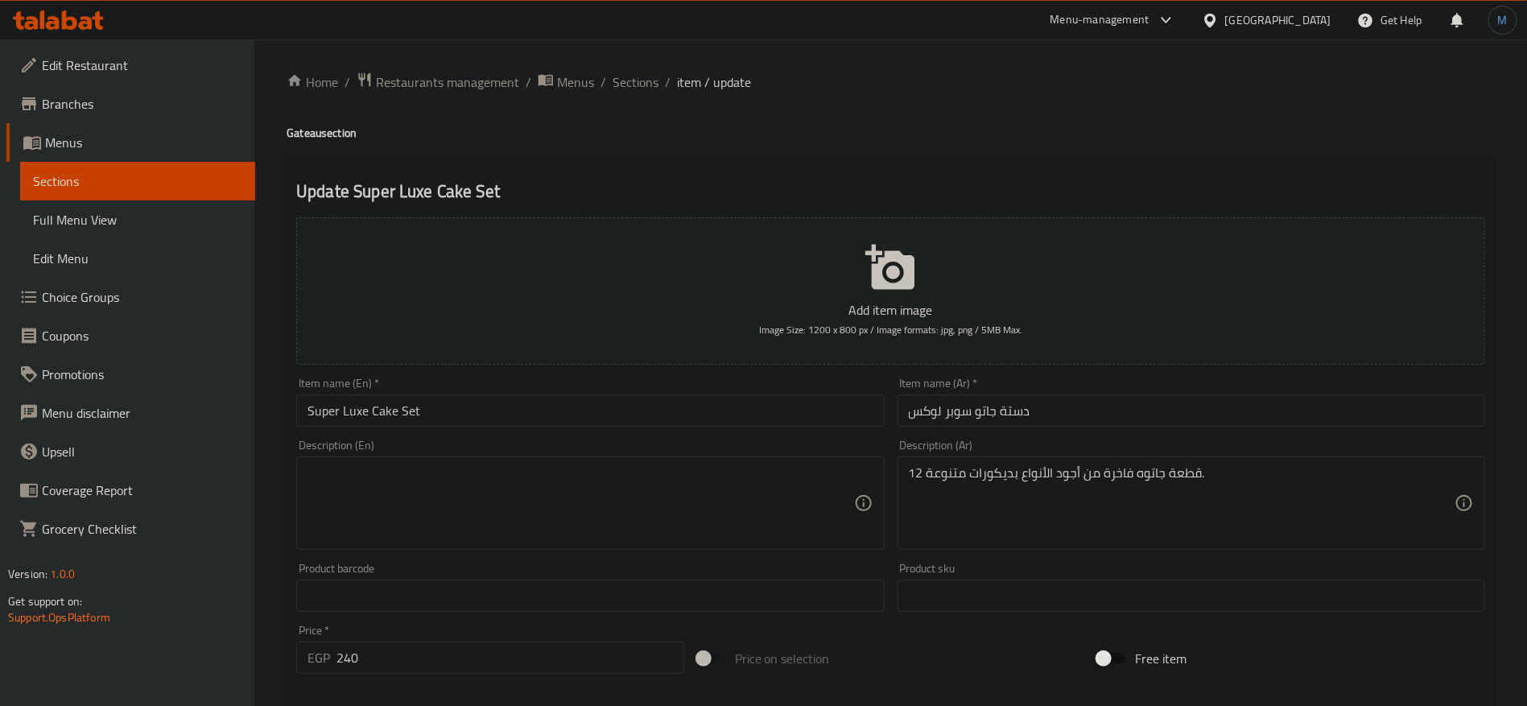
click at [359, 410] on input "Super Luxe Cake Set" at bounding box center [590, 410] width 588 height 32
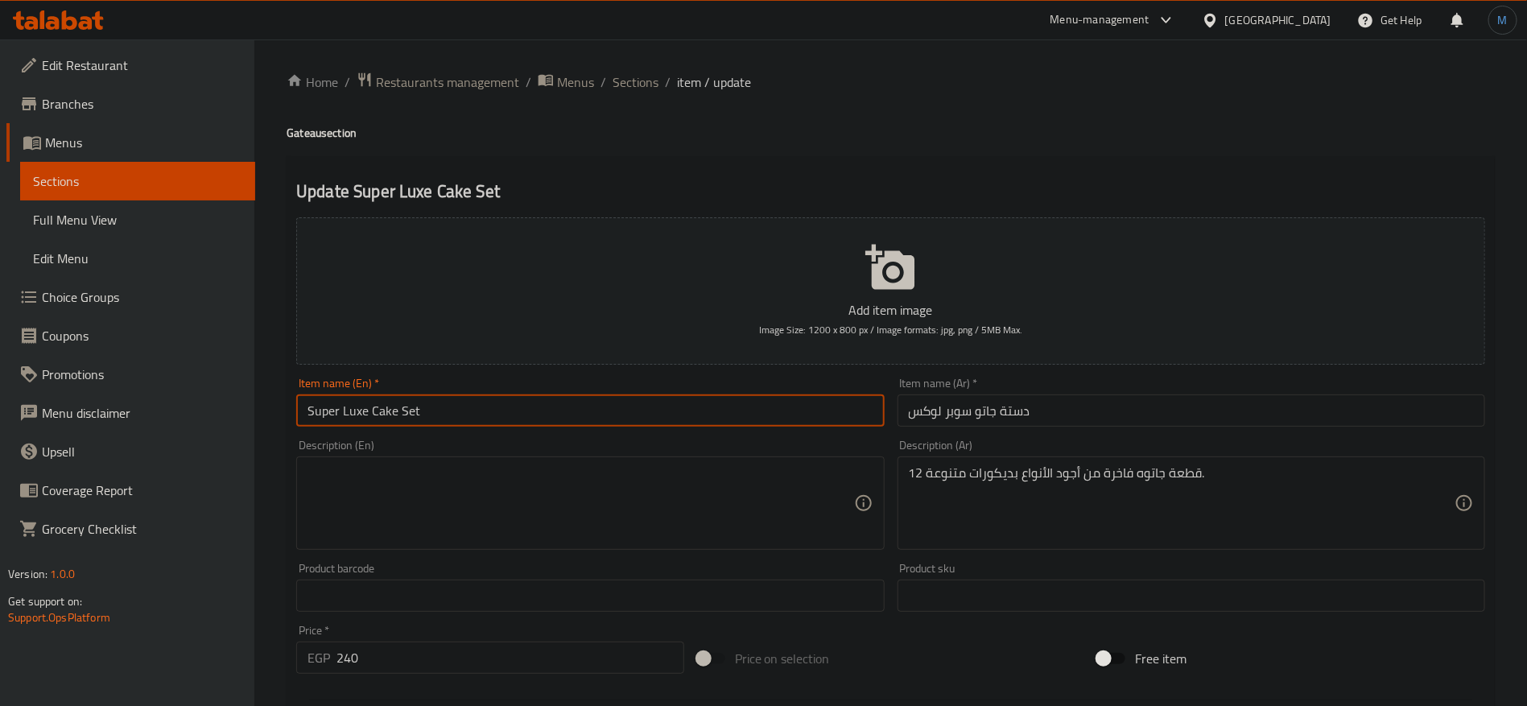
click at [359, 410] on input "Super Luxe Cake Set" at bounding box center [590, 410] width 588 height 32
paste input "text"
click at [602, 419] on input "Super Lux Cake Set" at bounding box center [590, 410] width 588 height 32
type input "Super Lux Cake Dasta"
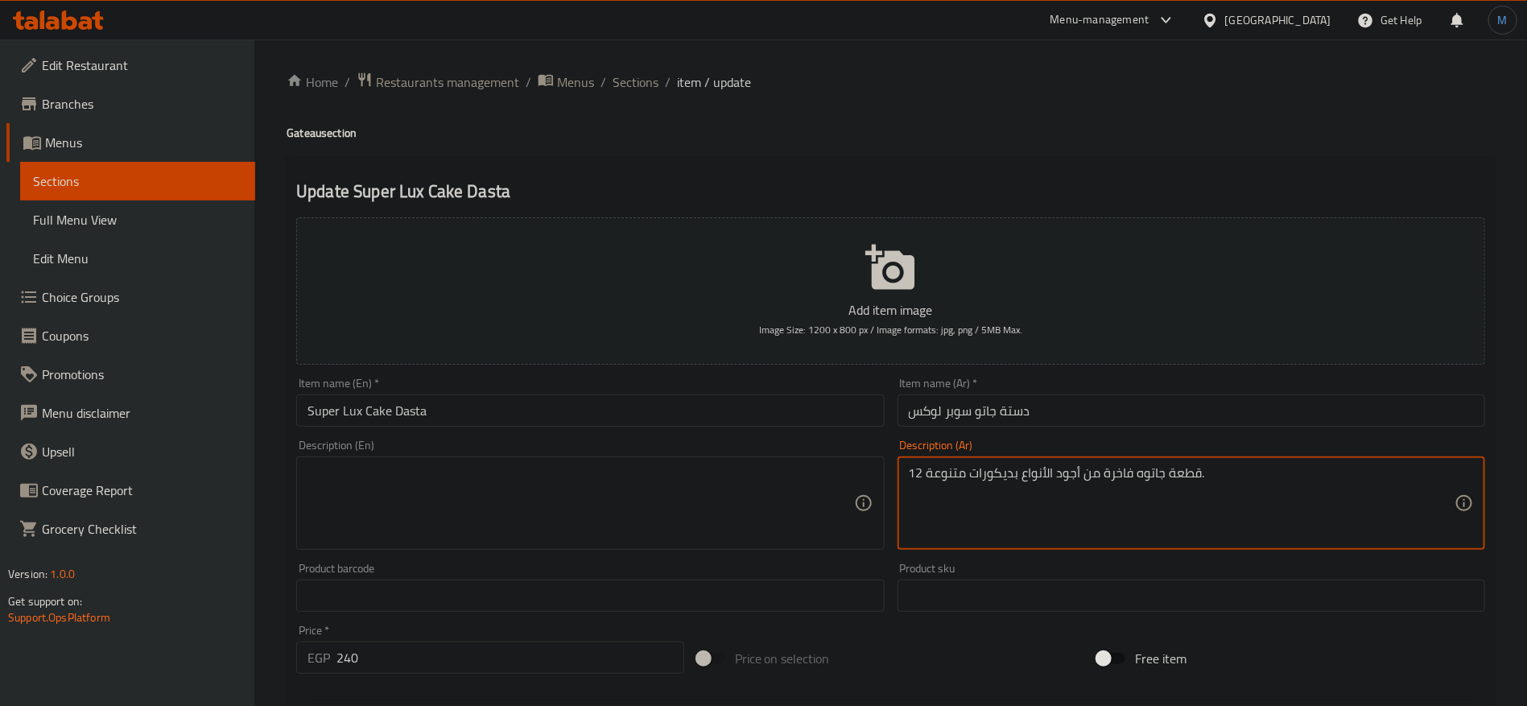
click at [1125, 483] on textarea "12 قطعة جاتوه فاخرة من أجود الأنواع بديكورات متنوعة." at bounding box center [1182, 503] width 546 height 76
paste textarea "pieces of luxurious cake of the finest quality with various decorations"
type textarea "12 قطعة جاتوه فاخرة من أجود الأنواع بديكورات متنوعة."
click at [670, 493] on textarea at bounding box center [581, 503] width 546 height 76
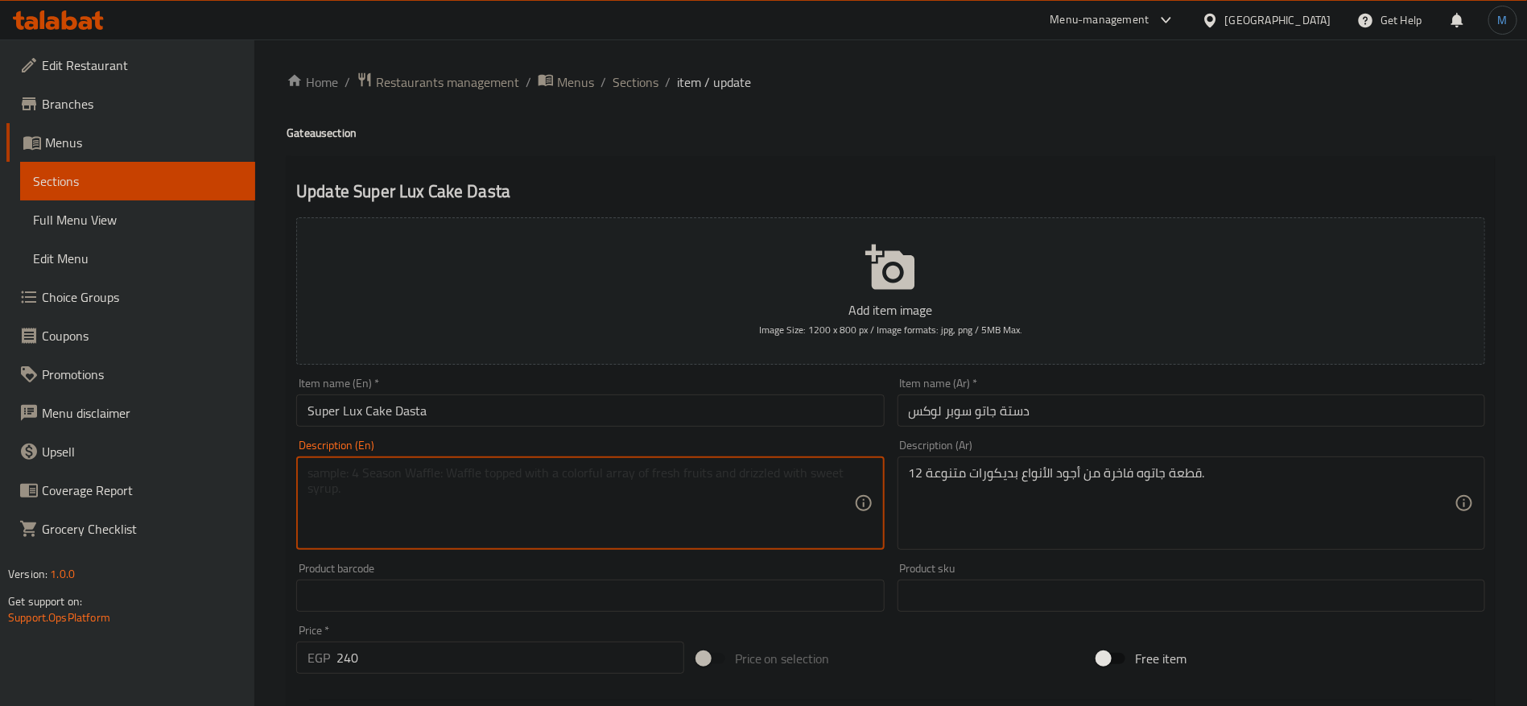
paste textarea "12 pieces of luxurious cake of the finest quality with various decorations."
click at [351, 410] on input "Super Lux Cake Dasta" at bounding box center [590, 410] width 588 height 32
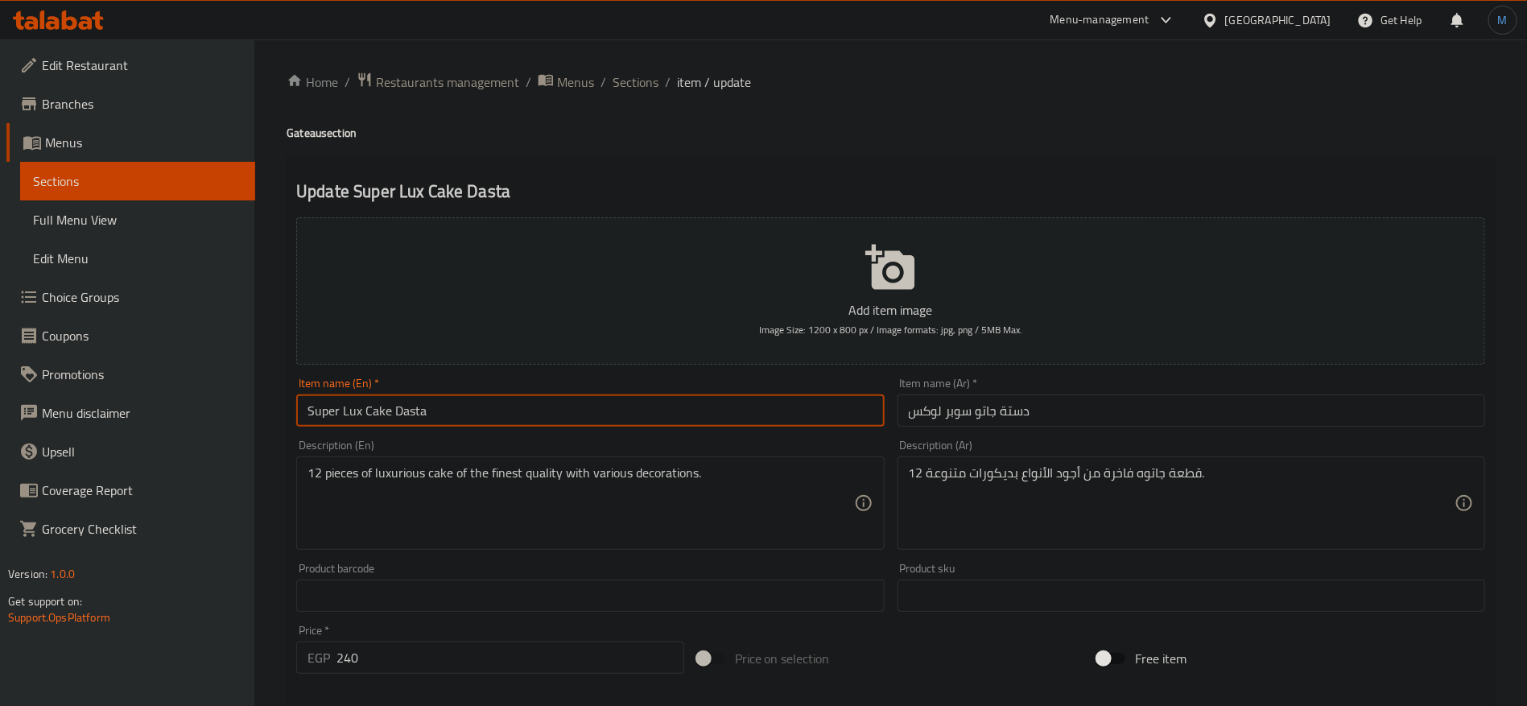
click at [351, 410] on input "Super Lux Cake Dasta" at bounding box center [590, 410] width 588 height 32
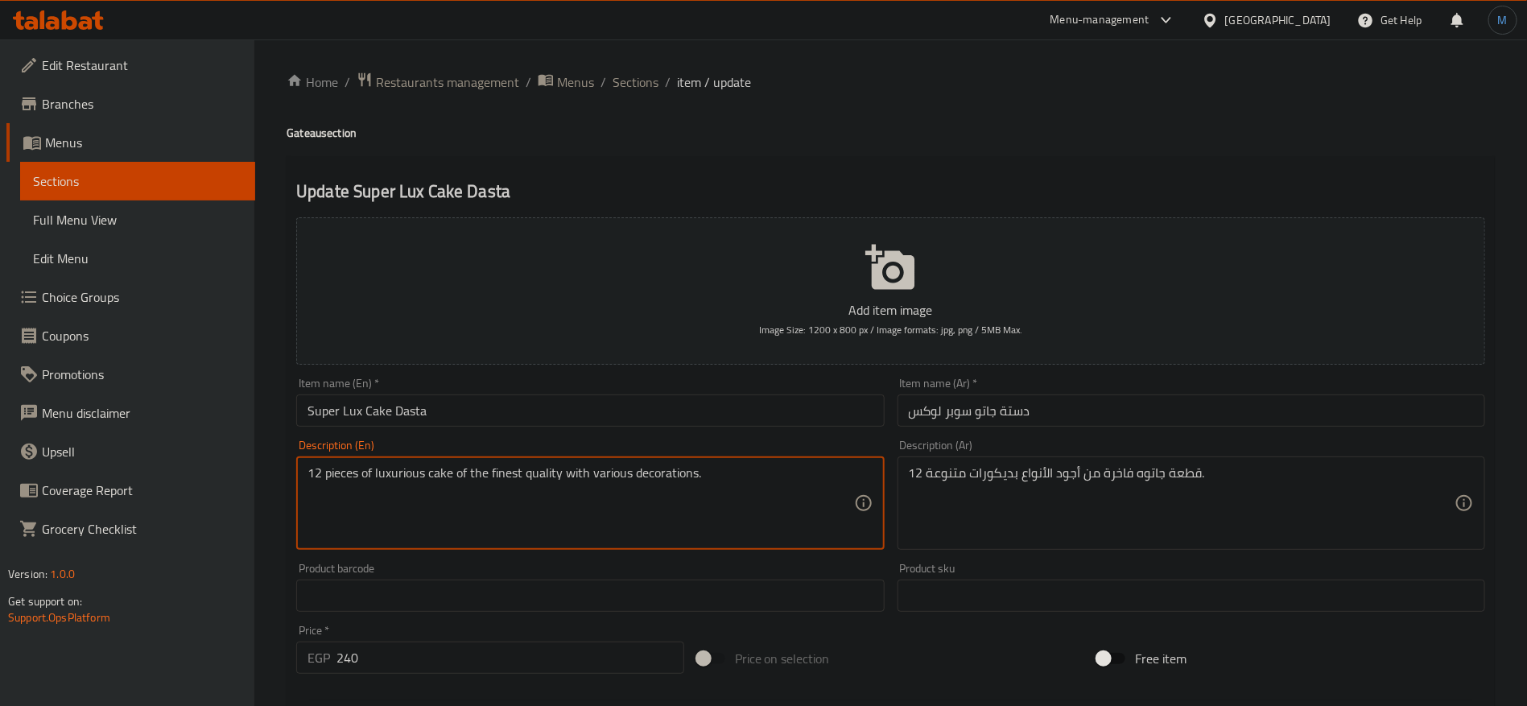
click at [422, 470] on textarea "12 pieces of luxurious cake of the finest quality with various decorations." at bounding box center [581, 503] width 546 height 76
click at [440, 472] on textarea "12 pieces of luxurious cake of the finest quality with various decorations." at bounding box center [581, 503] width 546 height 76
paste textarea "Lux"
paste textarea "Gateau"
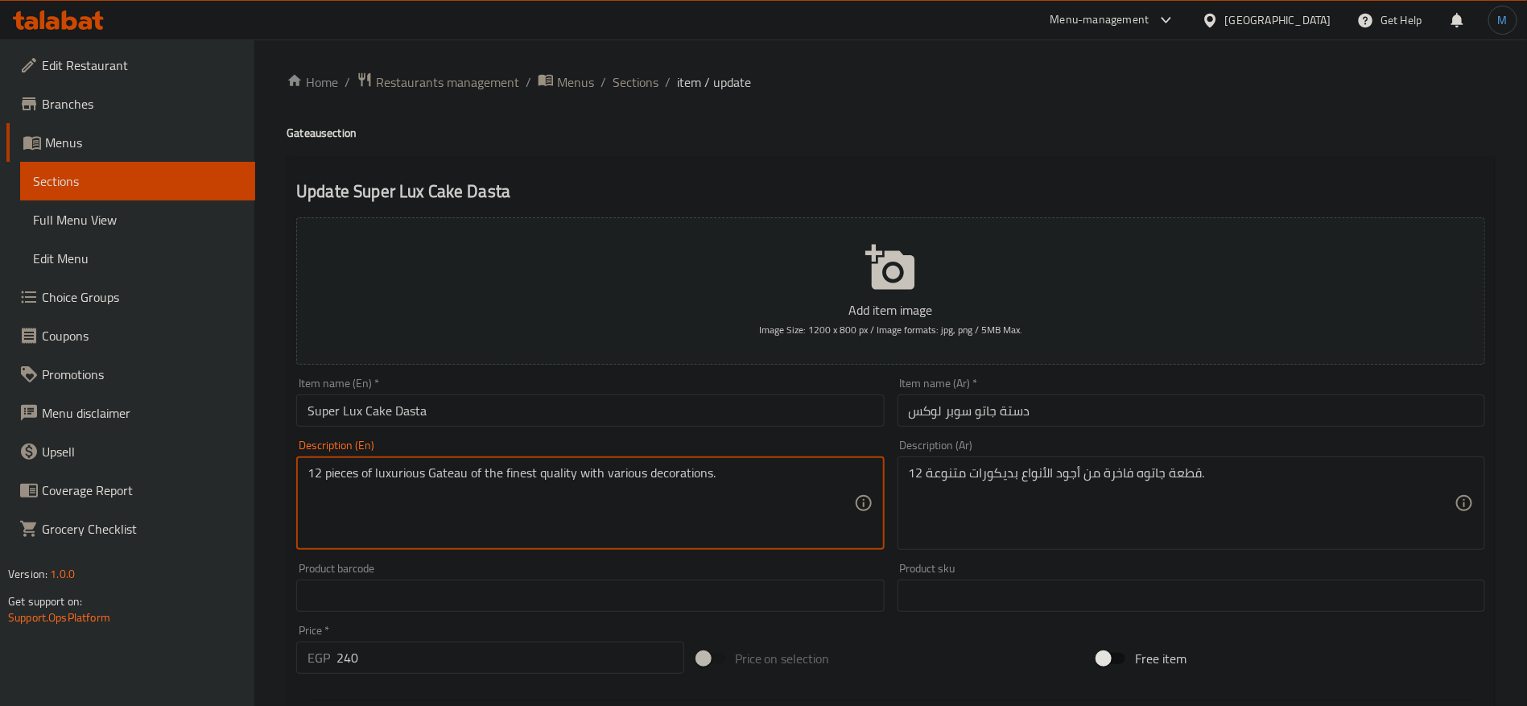
click at [517, 482] on textarea "12 pieces of luxurious Gateau of the finest quality with various decorations." at bounding box center [581, 503] width 546 height 76
drag, startPoint x: 517, startPoint y: 482, endPoint x: 357, endPoint y: 483, distance: 159.4
click at [357, 483] on textarea "12 pieces of luxurious Gateau of the finest quality with various decorations." at bounding box center [581, 503] width 546 height 76
type textarea "12 pieces of luxurious Gateau of the finest quality with various decorations."
click at [780, 420] on input "Super Lux Cake Dasta" at bounding box center [590, 410] width 588 height 32
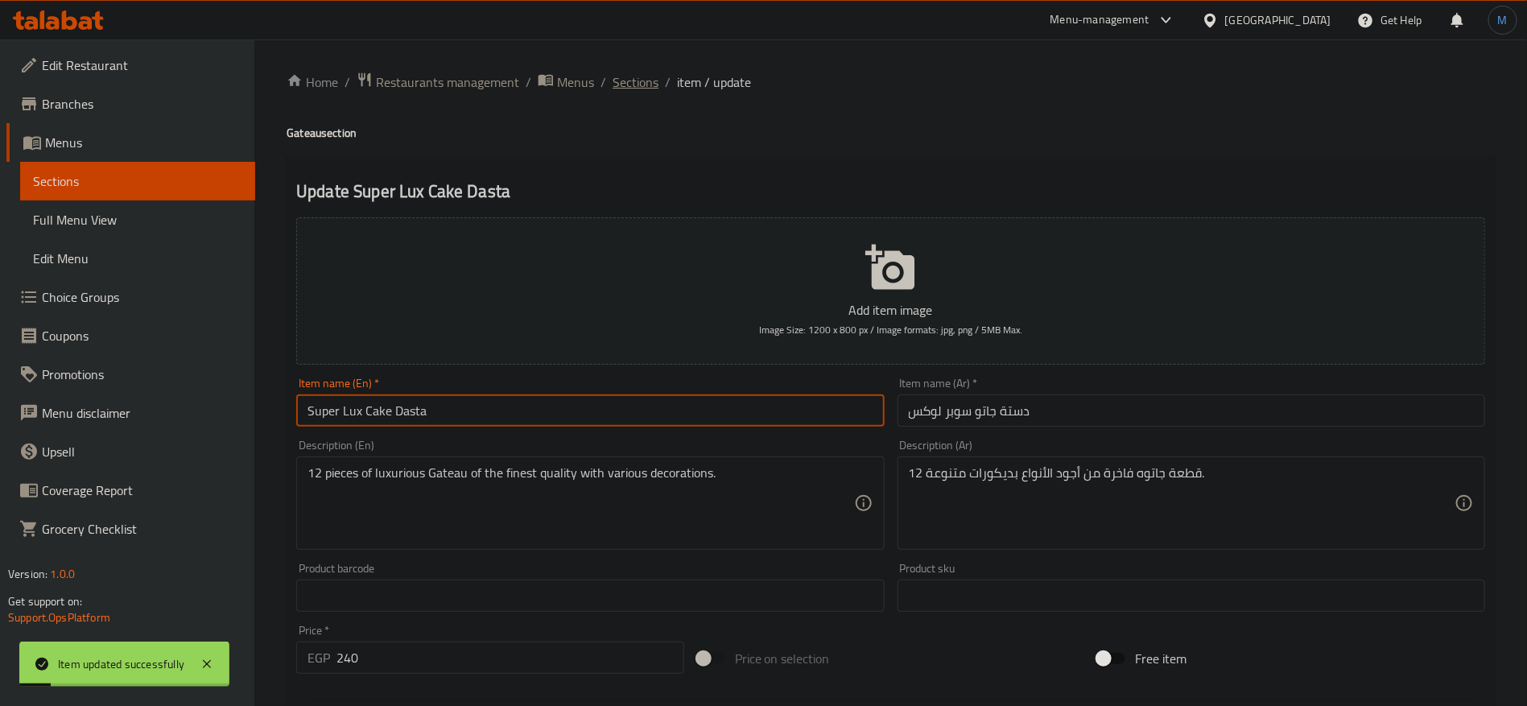
click at [649, 72] on span "Sections" at bounding box center [636, 81] width 46 height 19
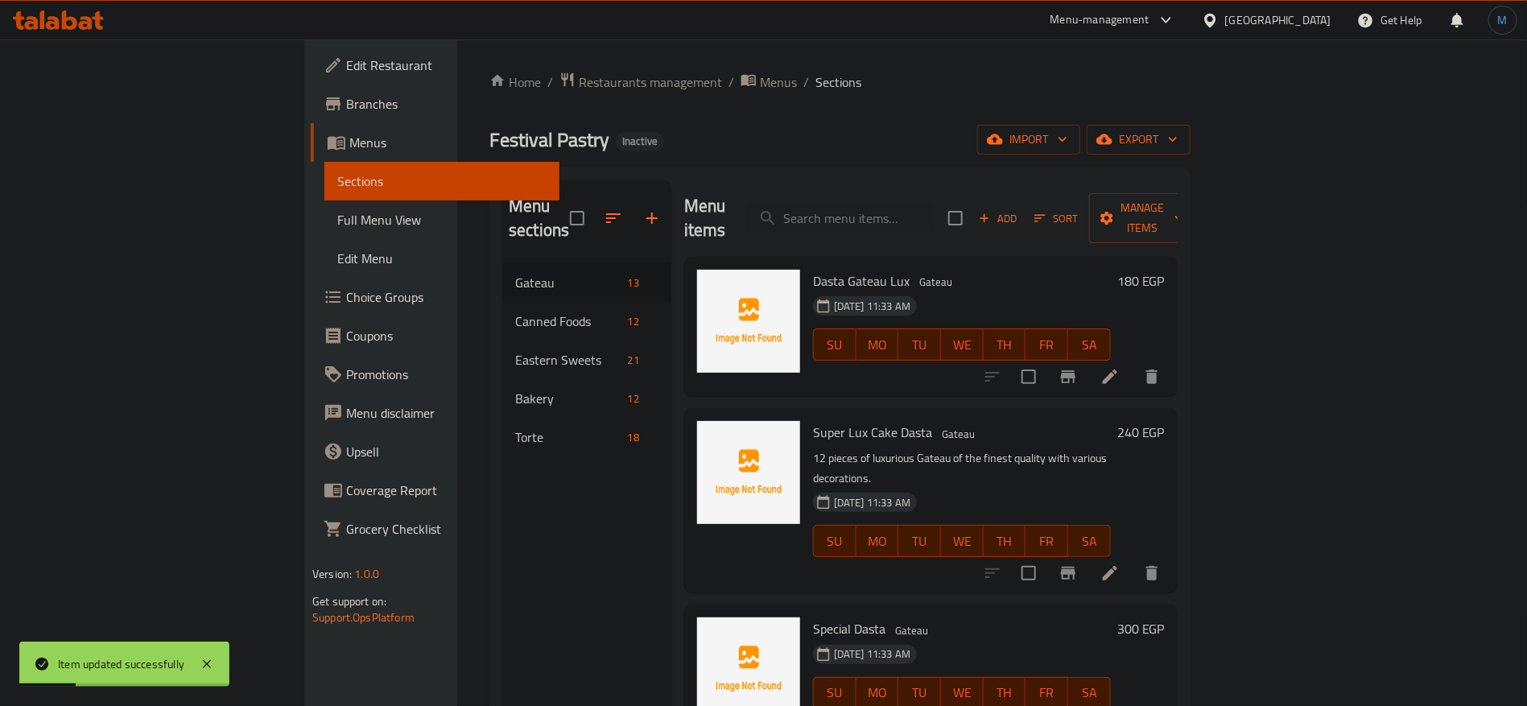
scroll to position [121, 0]
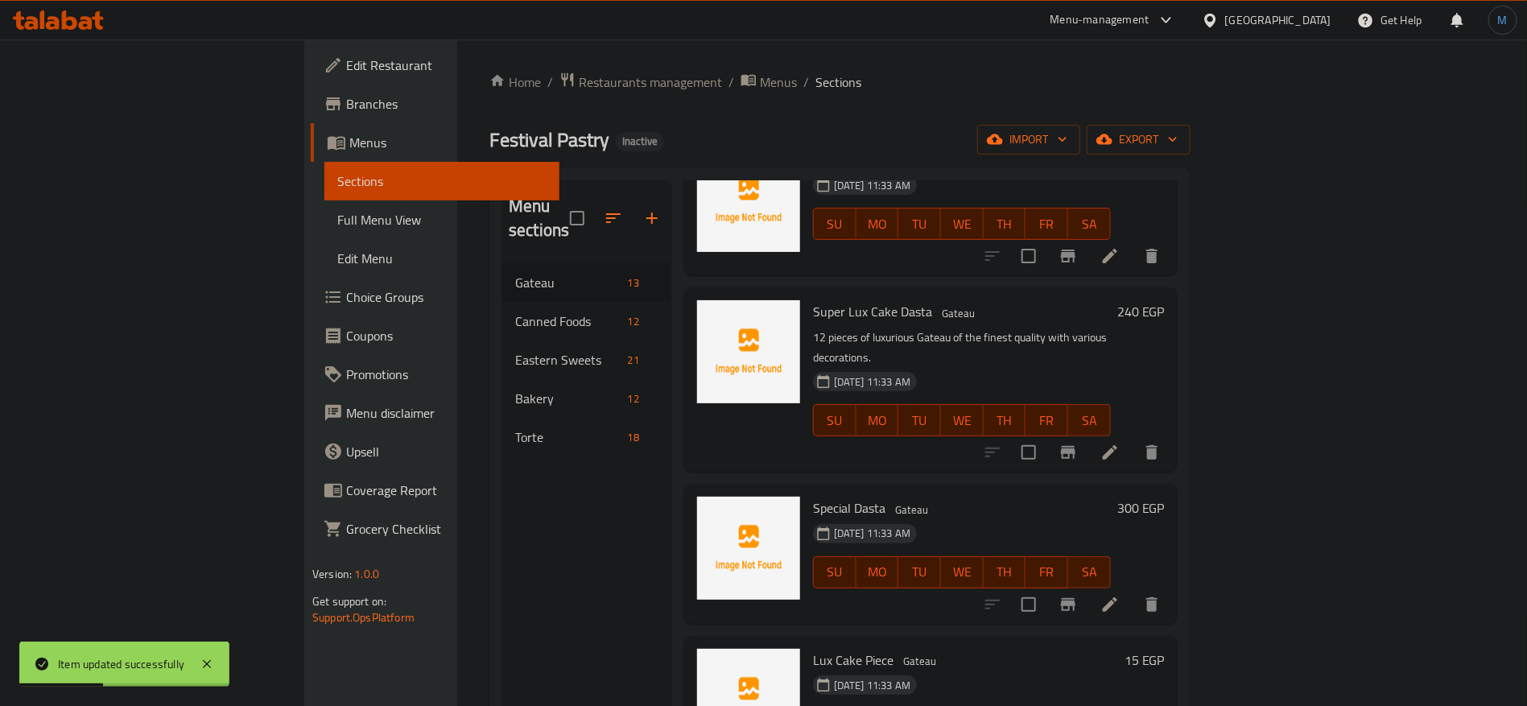
click at [1133, 590] on li at bounding box center [1110, 604] width 45 height 29
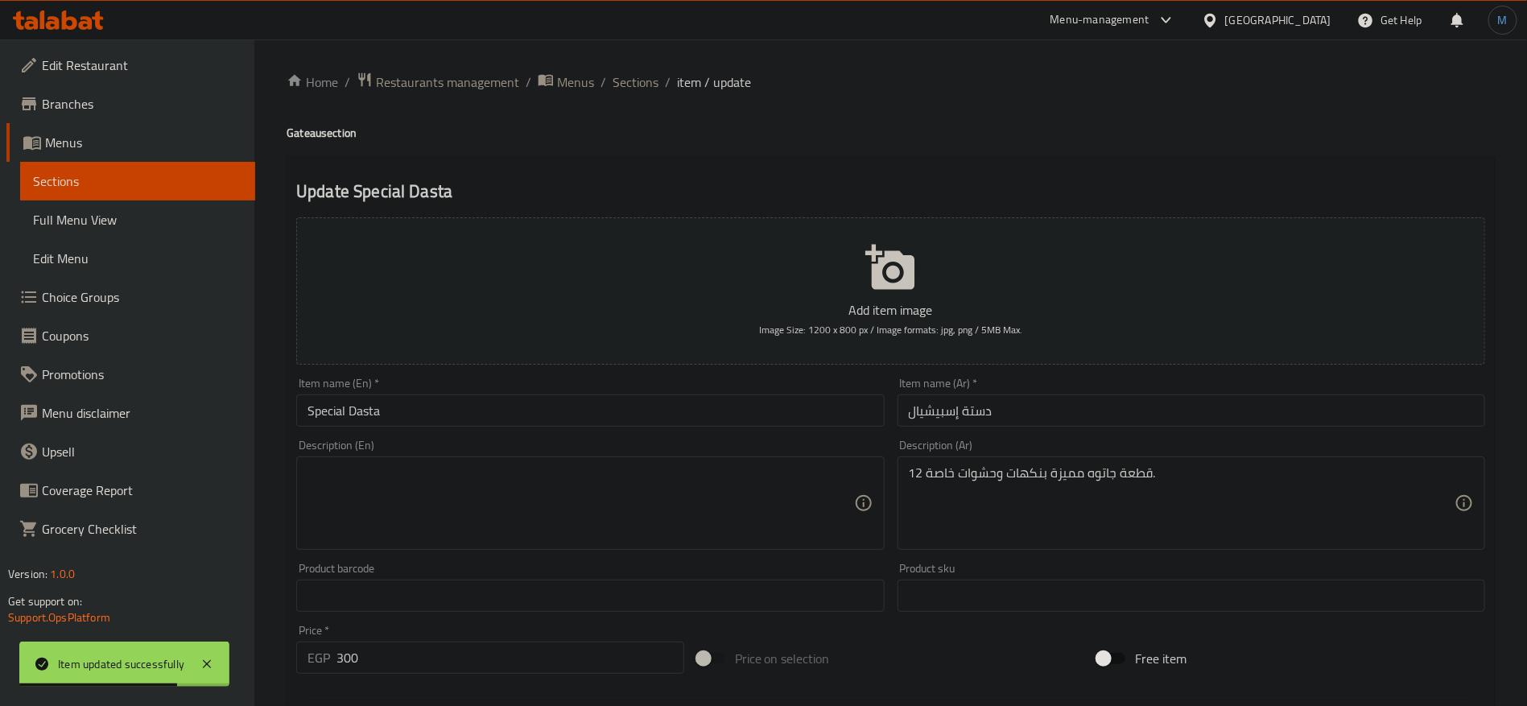
click at [630, 416] on input "Special Dasta" at bounding box center [590, 410] width 588 height 32
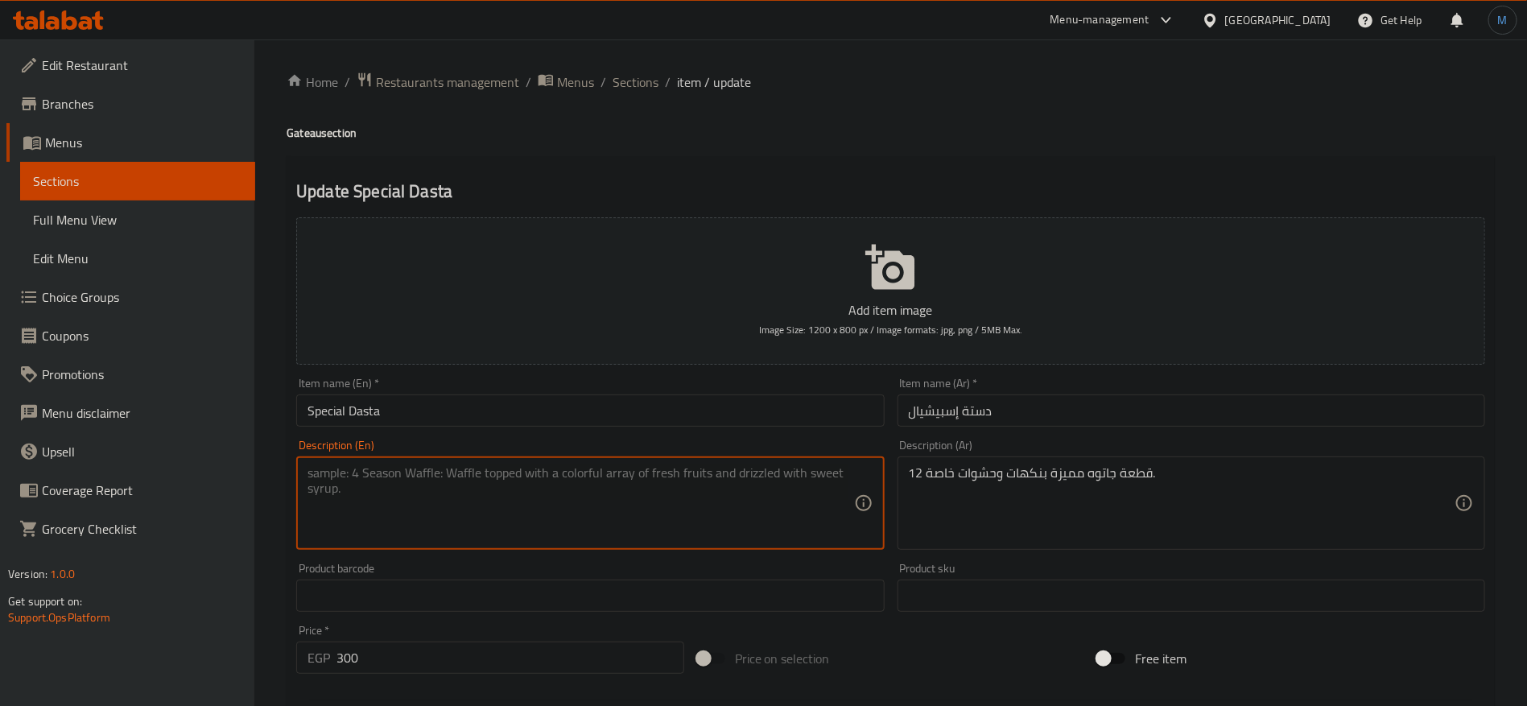
click at [678, 536] on textarea at bounding box center [581, 503] width 546 height 76
paste textarea "12 pieces of distinctive gateau with special flavors and fillings."
click at [453, 482] on textarea "12 pieces of distinctive gateau with special flavors and fillings." at bounding box center [581, 503] width 546 height 76
paste textarea "Gateau"
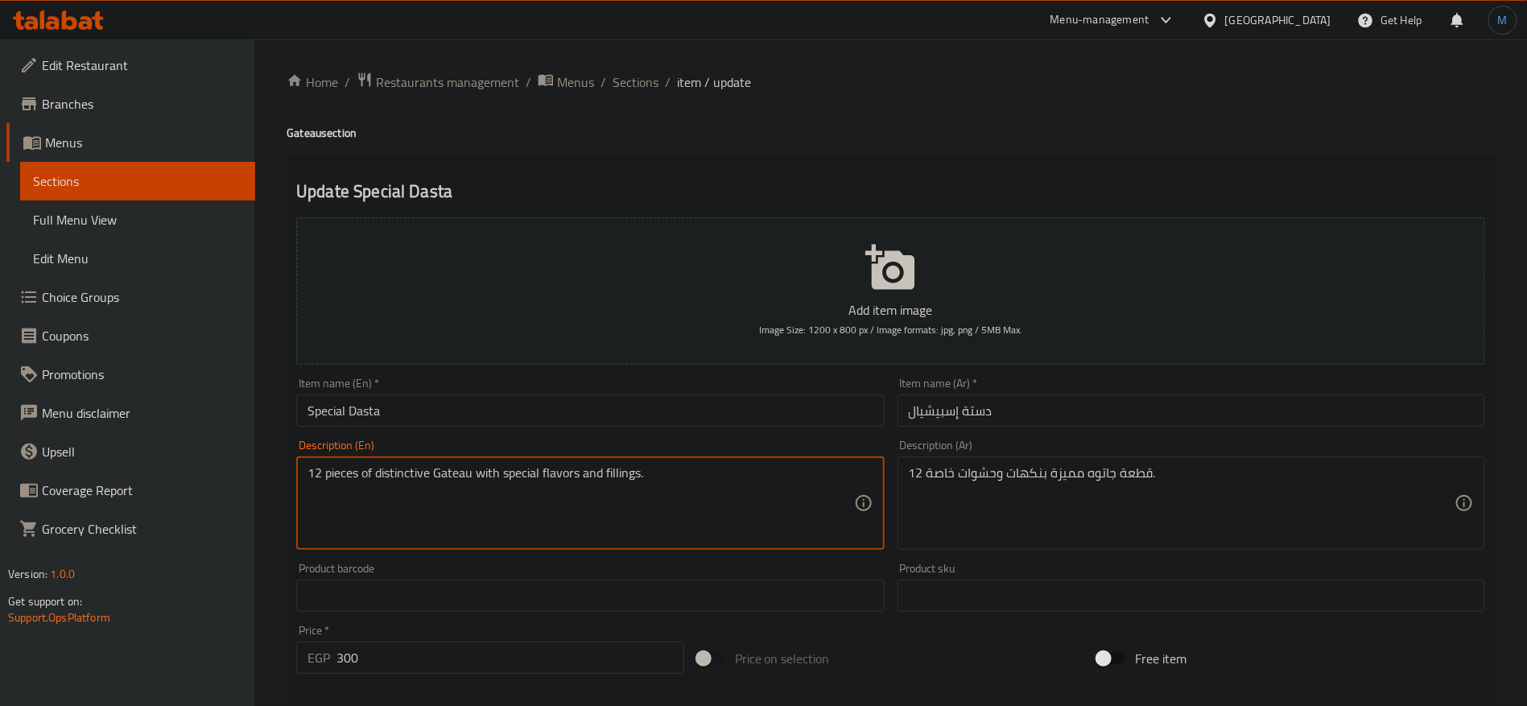
type textarea "12 pieces of distinctive Gateau with special flavors and fillings."
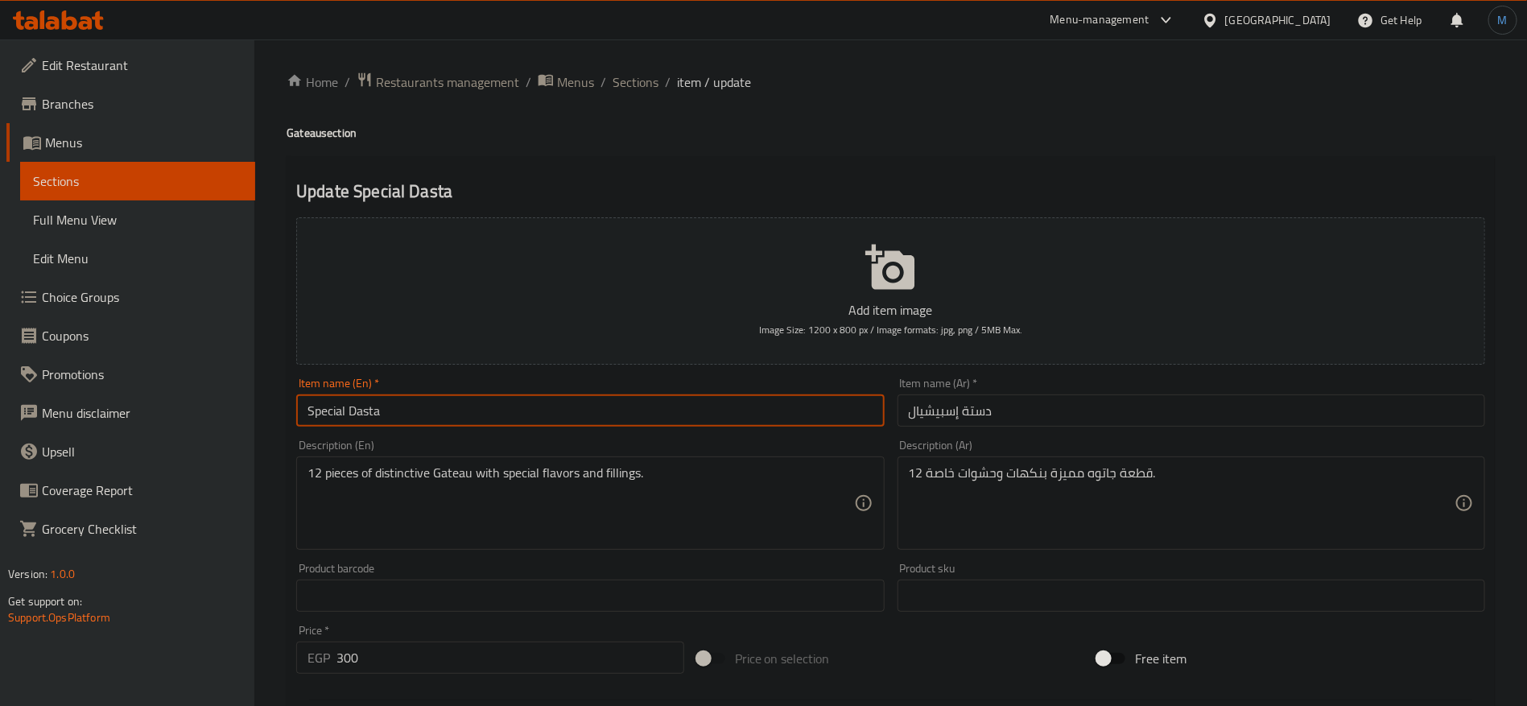
click at [521, 421] on input "Special Dasta" at bounding box center [590, 410] width 588 height 32
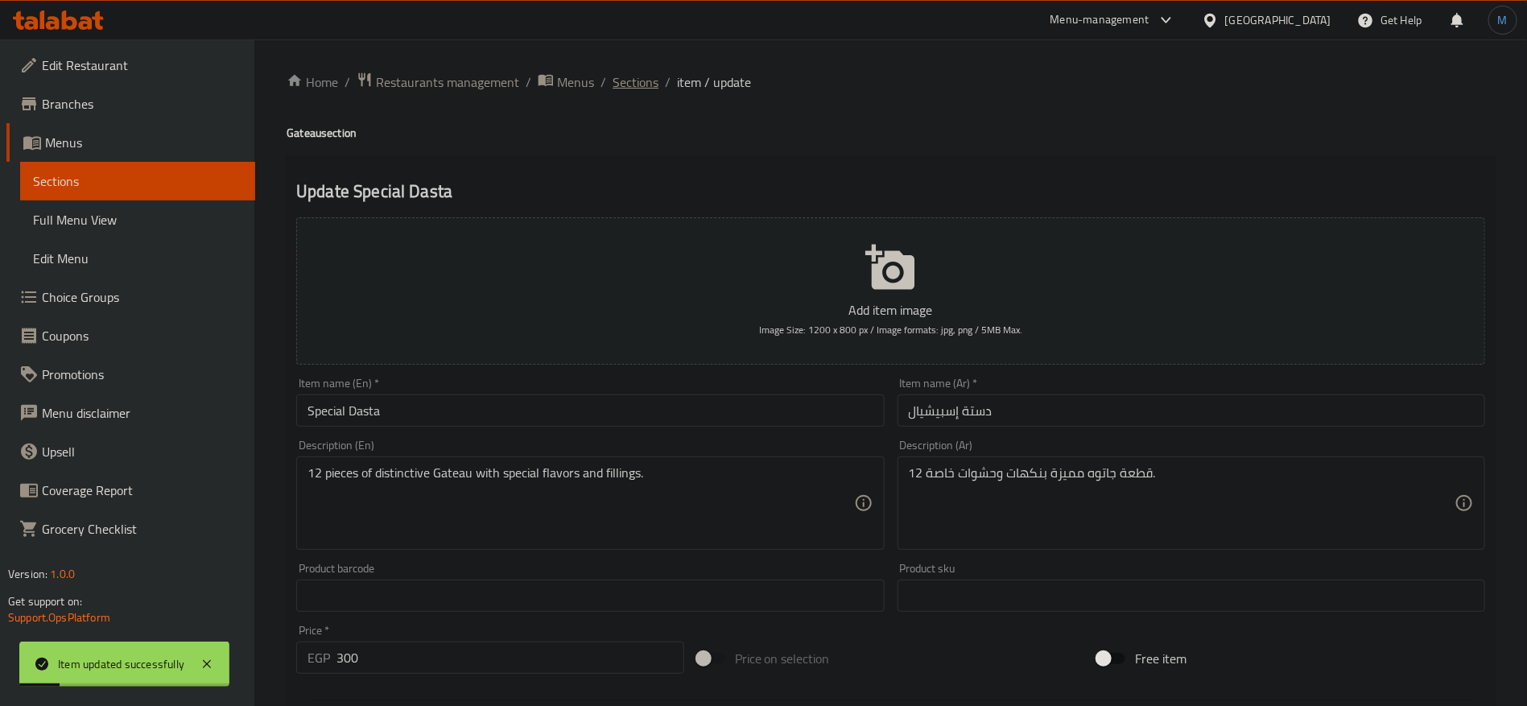
click at [654, 84] on span "Sections" at bounding box center [636, 81] width 46 height 19
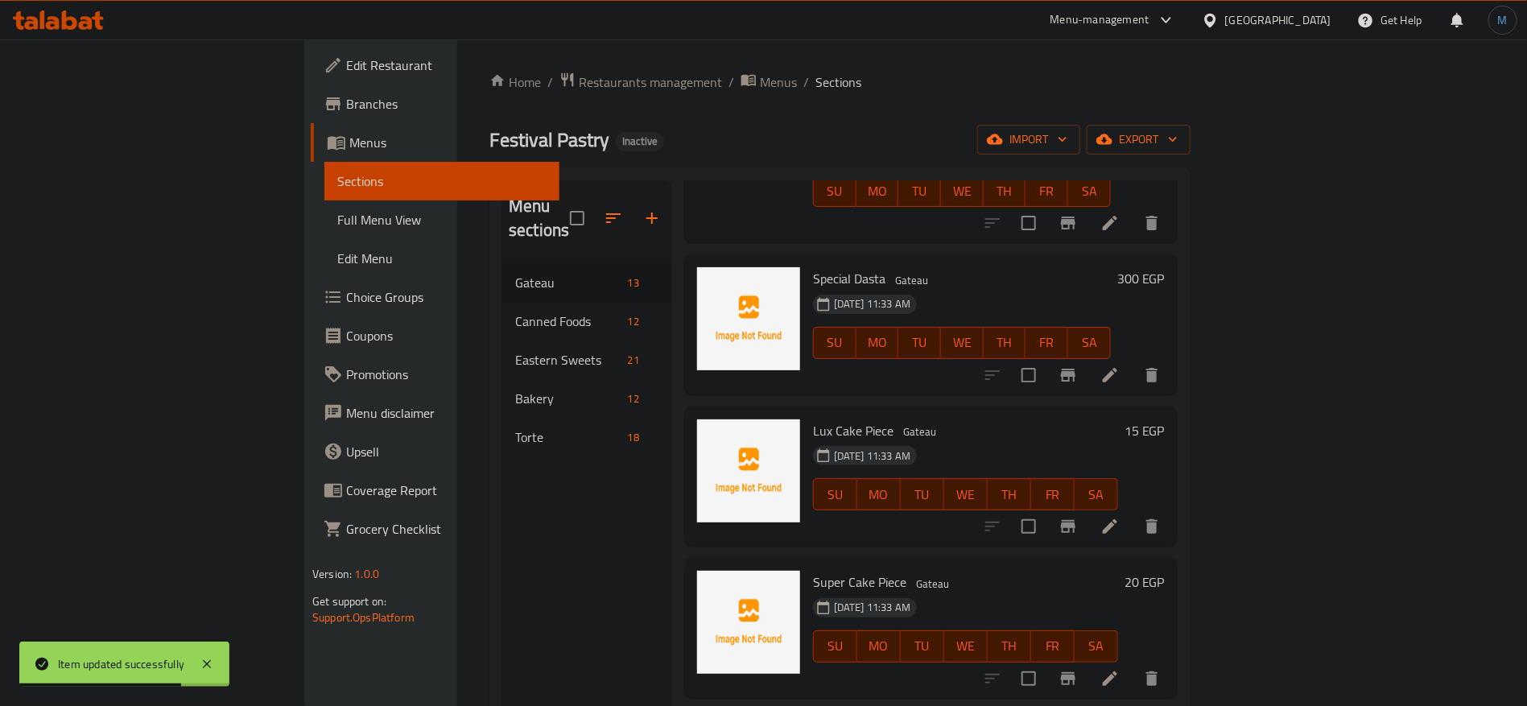
scroll to position [362, 0]
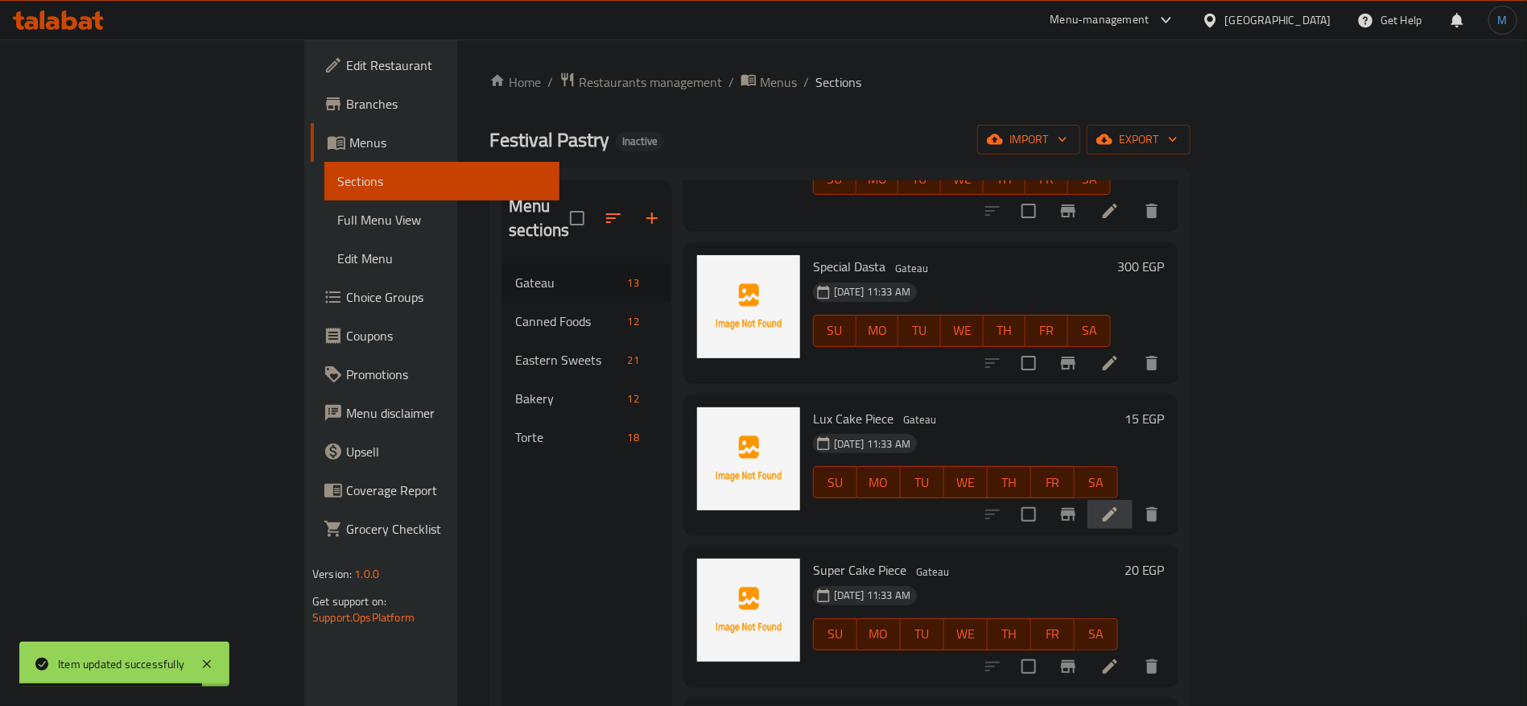
click at [1133, 500] on li at bounding box center [1110, 514] width 45 height 29
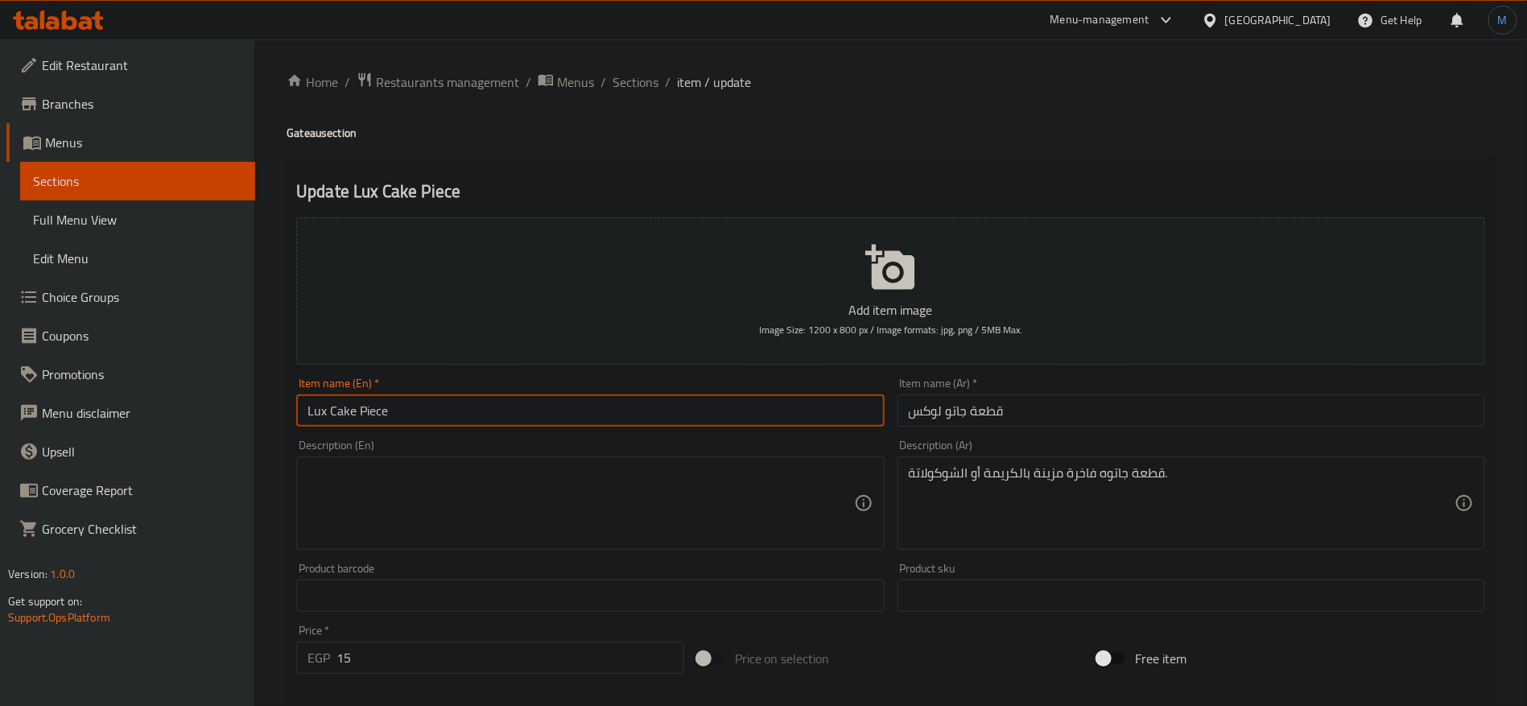
click at [334, 407] on input "Lux Cake Piece" at bounding box center [590, 410] width 588 height 32
paste input "Gateau"
type input "Lux Gateau Piece"
click at [786, 398] on input "Lux Gateau Piece" at bounding box center [590, 410] width 588 height 32
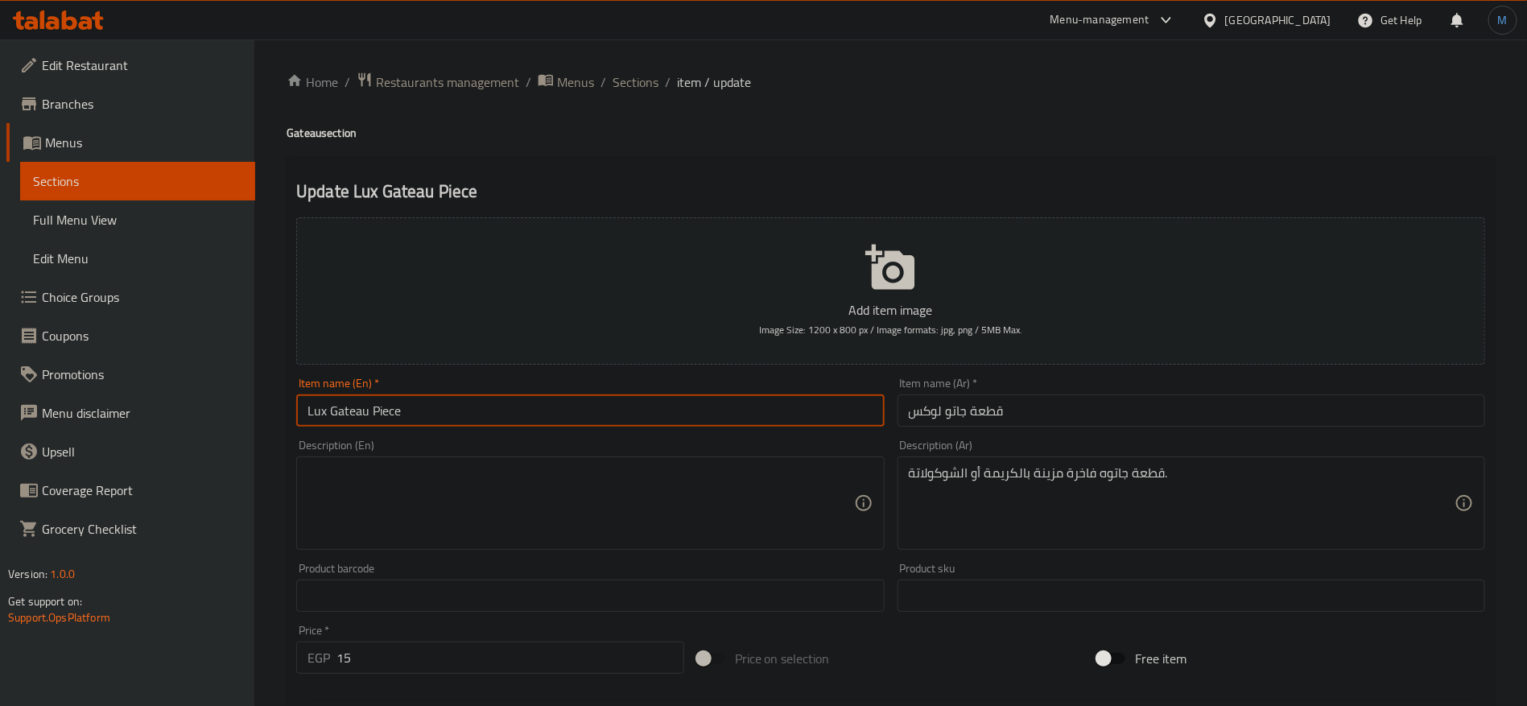
click at [687, 423] on input "Lux Gateau Piece" at bounding box center [590, 410] width 588 height 32
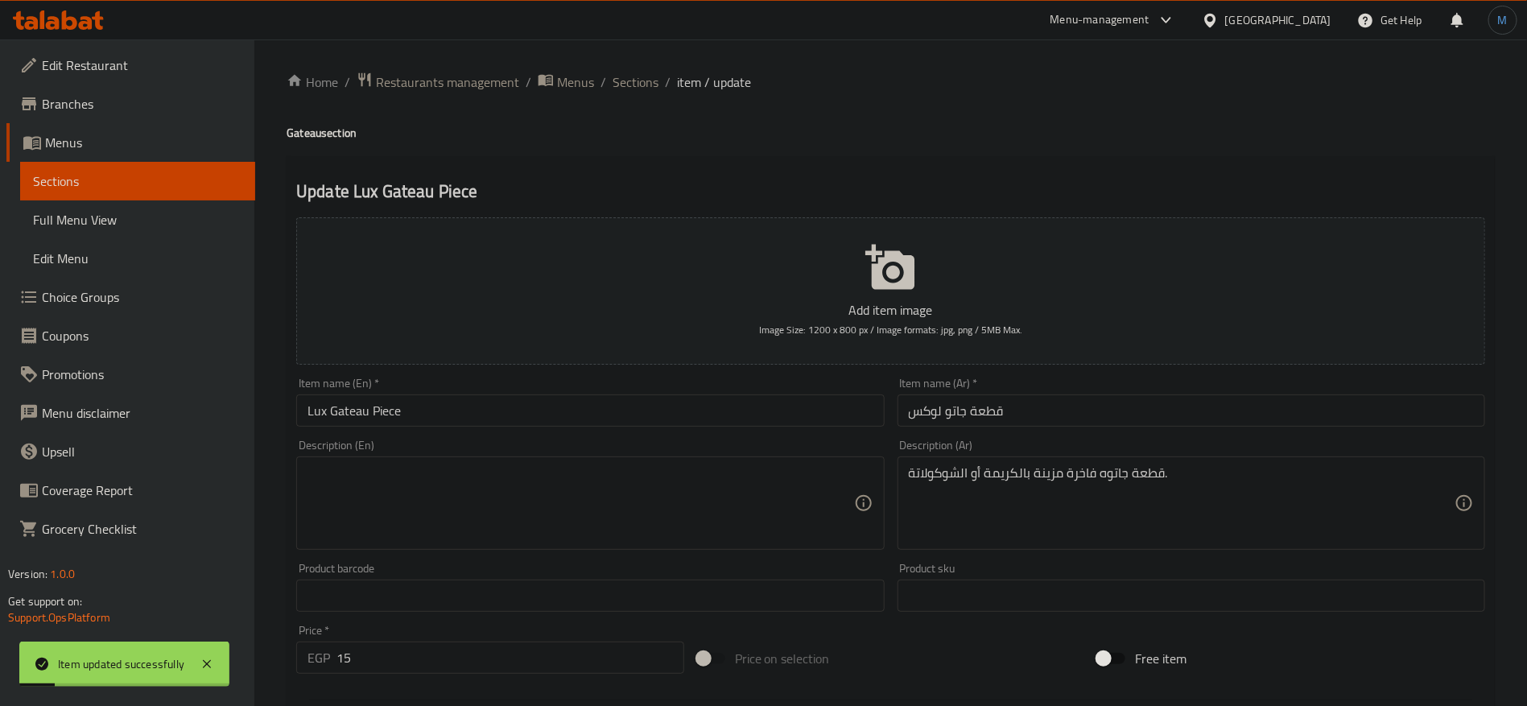
click at [1049, 457] on div "قطعة جاتوه فاخرة مزينة بالكريمة أو الشوكولاتة. Description (Ar)" at bounding box center [1192, 502] width 588 height 93
click at [1042, 471] on textarea "قطعة جاتوه فاخرة مزينة بالكريمة أو الشوكولاتة." at bounding box center [1182, 503] width 546 height 76
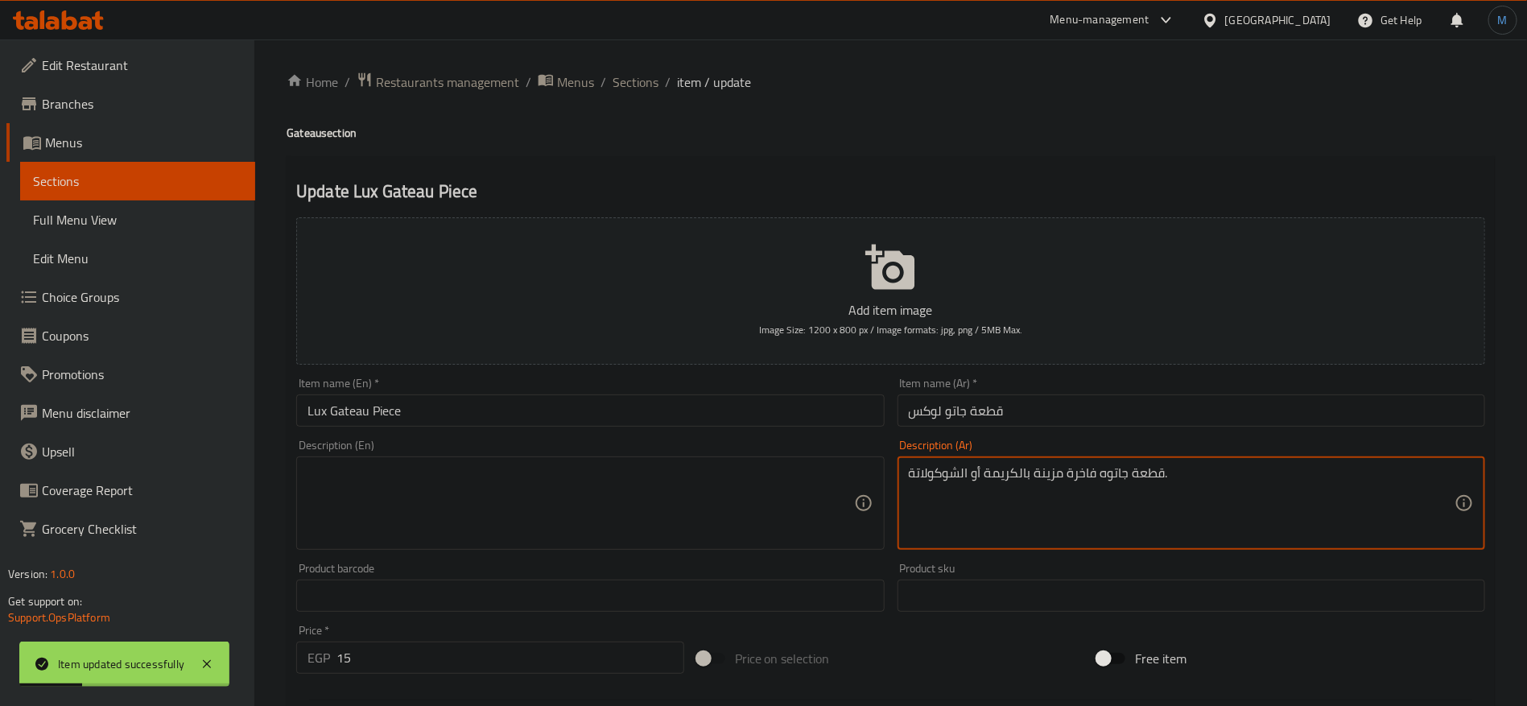
click at [1042, 469] on textarea "قطعة جاتوه فاخرة مزينة بالكريمة أو الشوكولاتة." at bounding box center [1182, 503] width 546 height 76
click at [1042, 465] on textarea "قطعة جاتوه فاخرة مزينة بالكريمة أو الشوكولاتة." at bounding box center [1182, 503] width 546 height 76
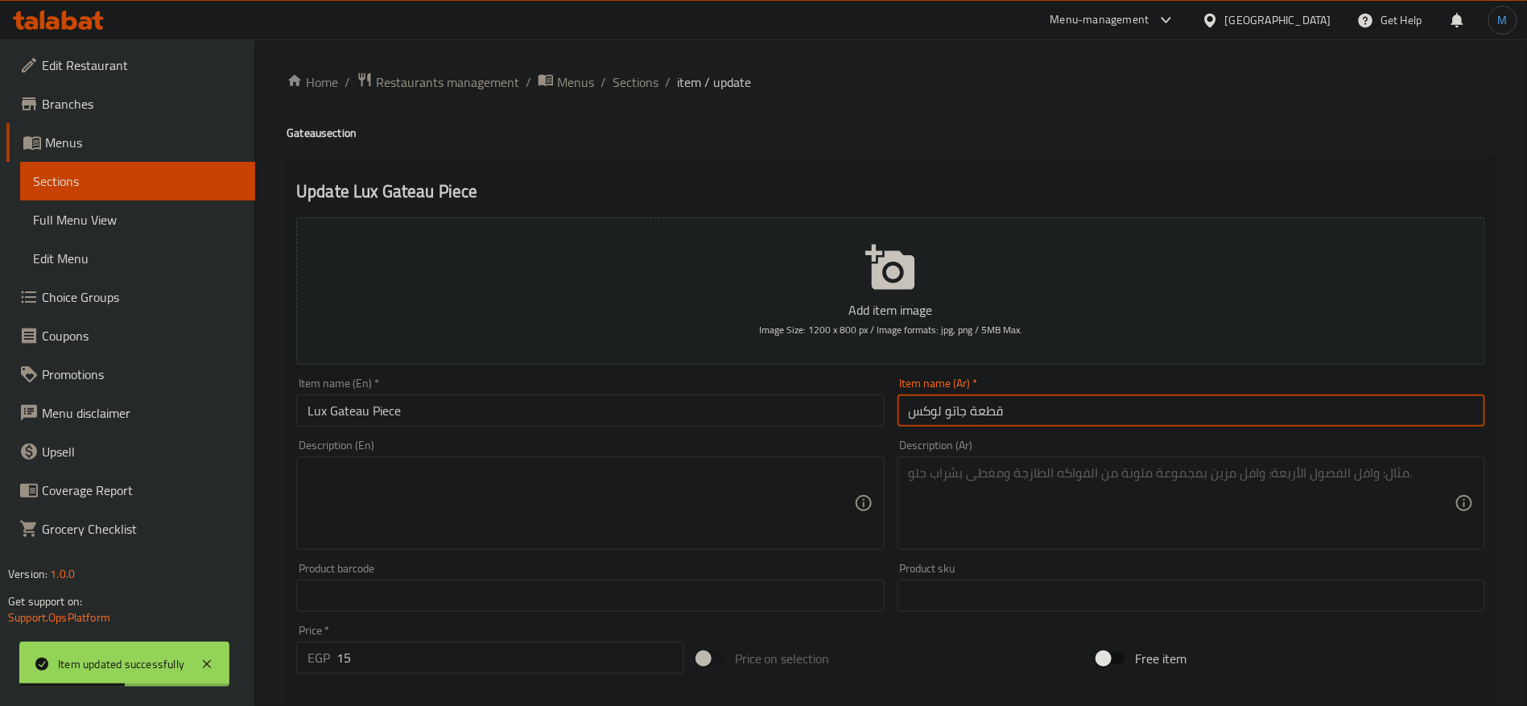
click at [1034, 407] on input "قطعة جاتو لوكس" at bounding box center [1192, 410] width 588 height 32
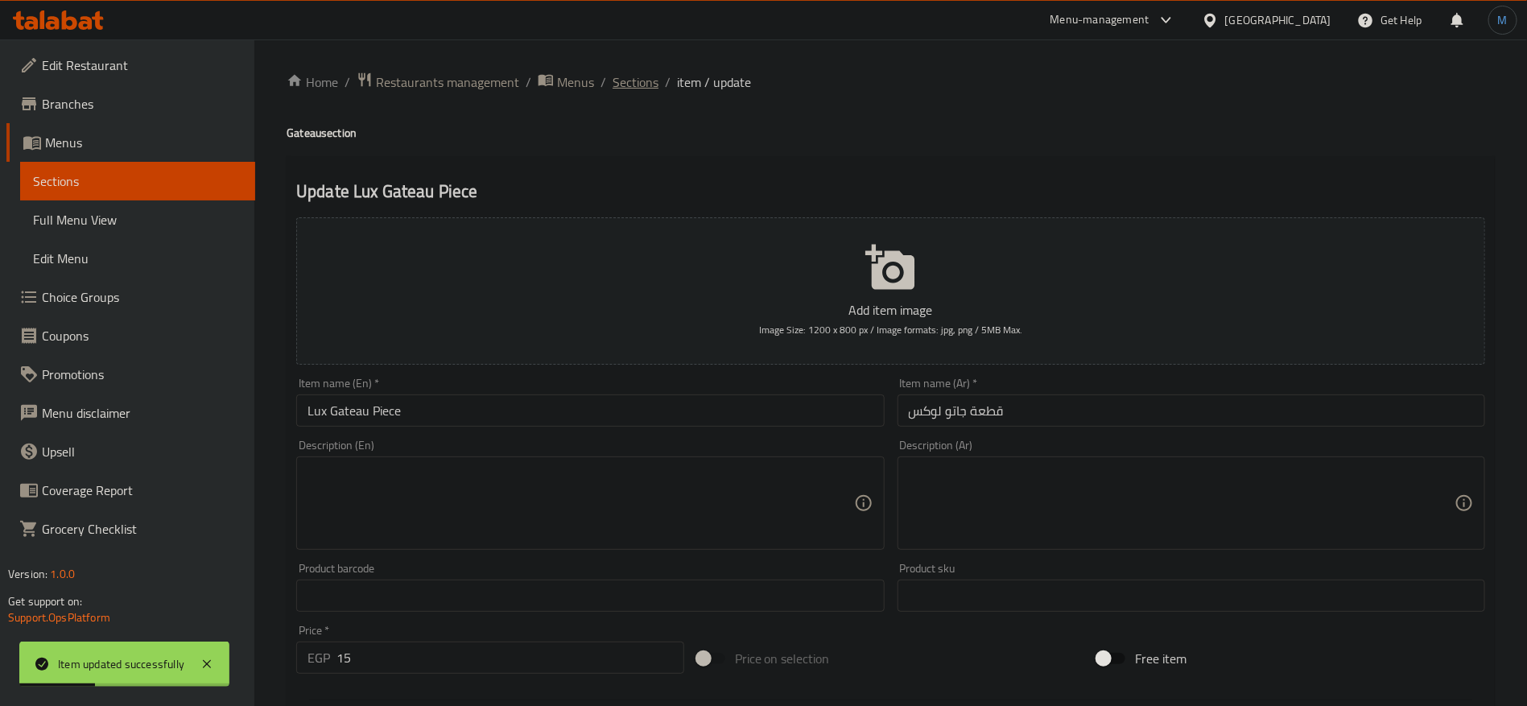
click at [634, 87] on span "Sections" at bounding box center [636, 81] width 46 height 19
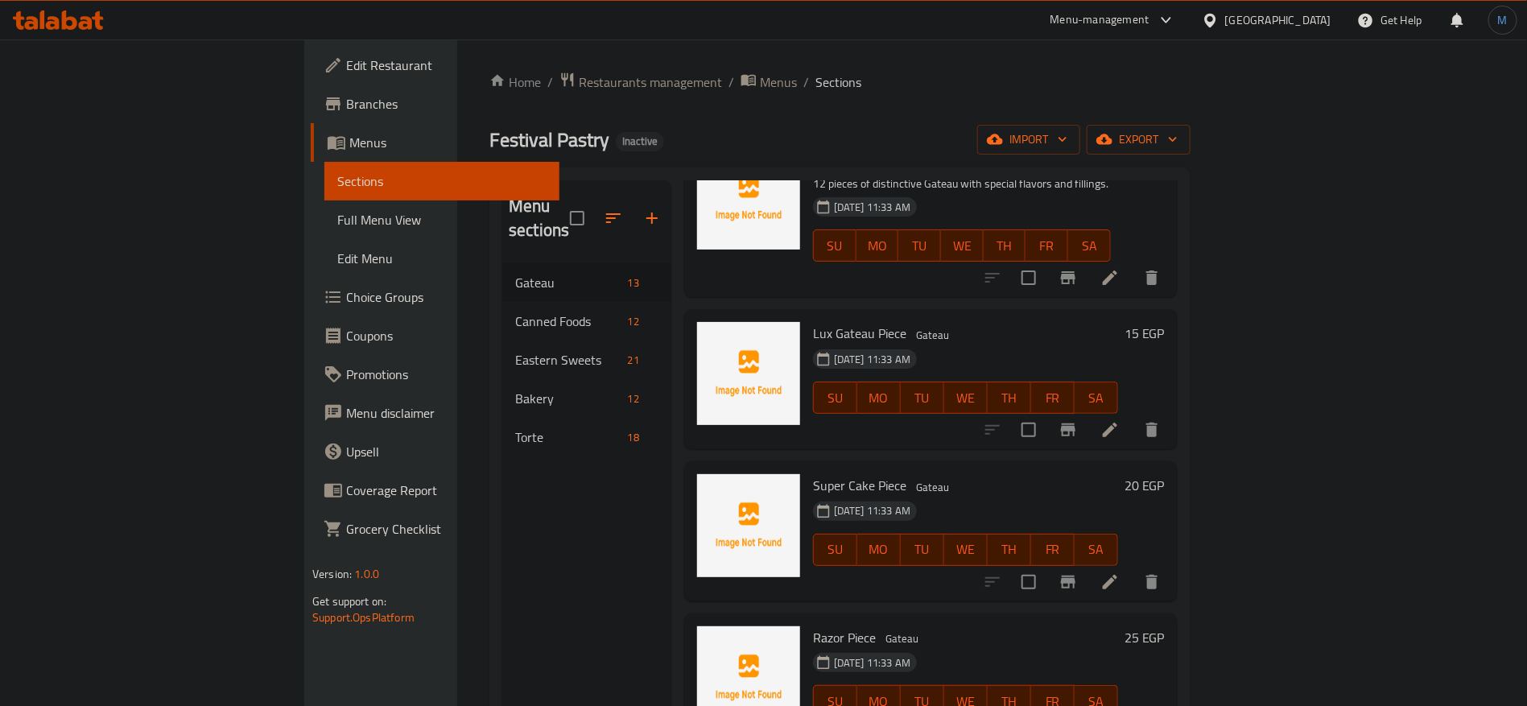
scroll to position [483, 0]
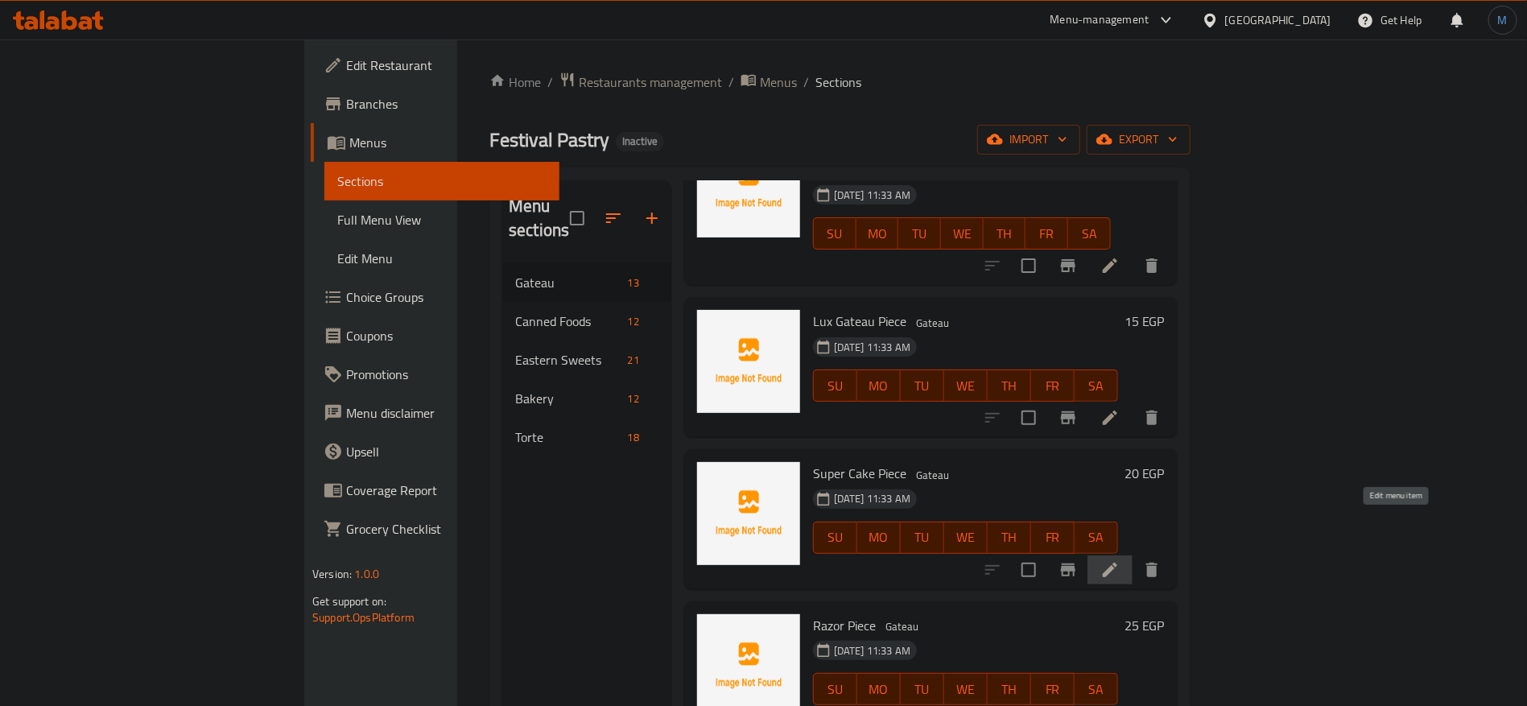
click at [1117, 563] on icon at bounding box center [1110, 570] width 14 height 14
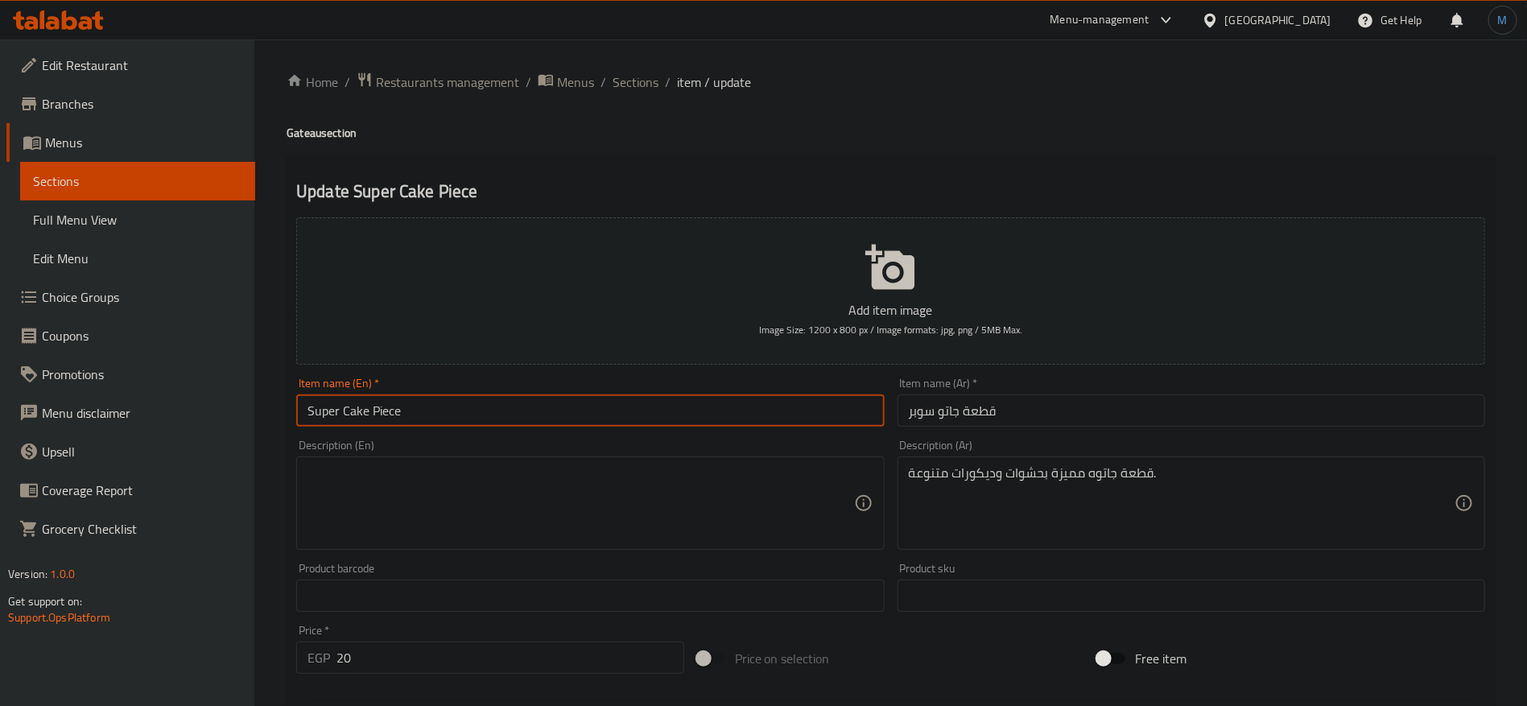
click at [355, 419] on input "Super Cake Piece" at bounding box center [590, 410] width 588 height 32
paste input "Gateau"
type input "Super Gateau Piece"
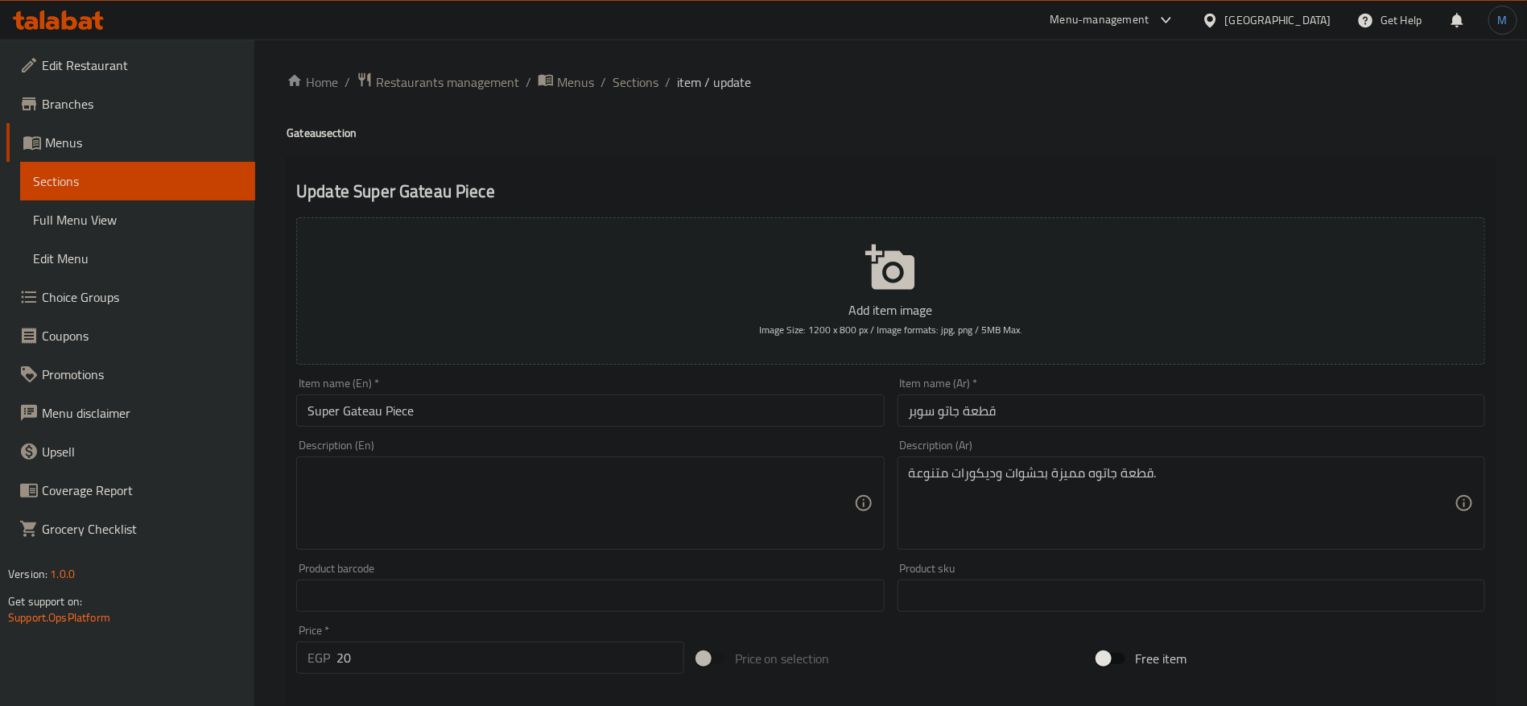
click at [1283, 464] on div "قطعة جاتوه مميزة بحشوات وديكورات متنوعة. Description (Ar)" at bounding box center [1192, 502] width 588 height 93
click at [1280, 473] on textarea "قطعة جاتوه مميزة بحشوات وديكورات متنوعة." at bounding box center [1182, 503] width 546 height 76
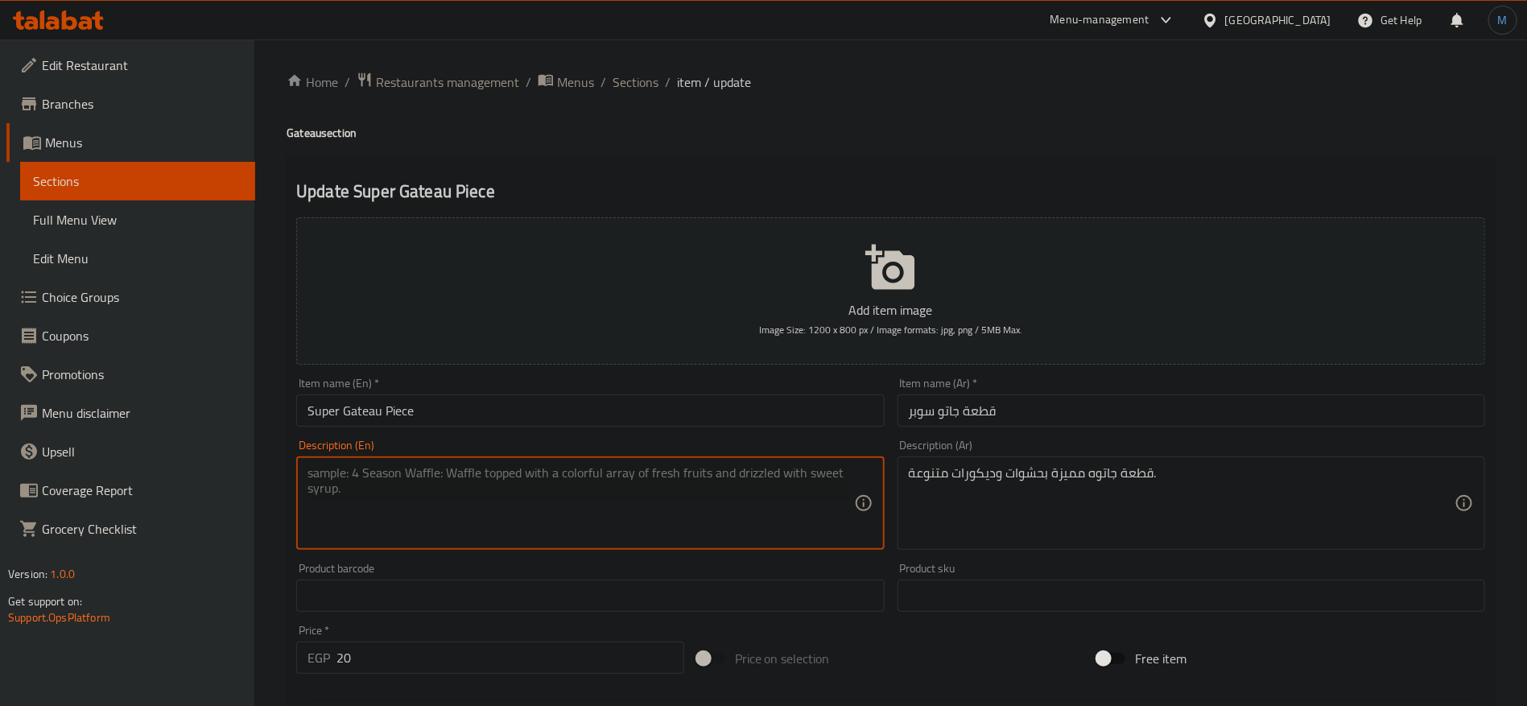
paste textarea "A distinctive piece of gateau with various fillings and decorations."
type textarea "A distinctive piece of gateau with various fillings and decorations."
click at [549, 393] on div "Item name (En)   * Super Gateau Piece Item name (En) *" at bounding box center [590, 402] width 588 height 49
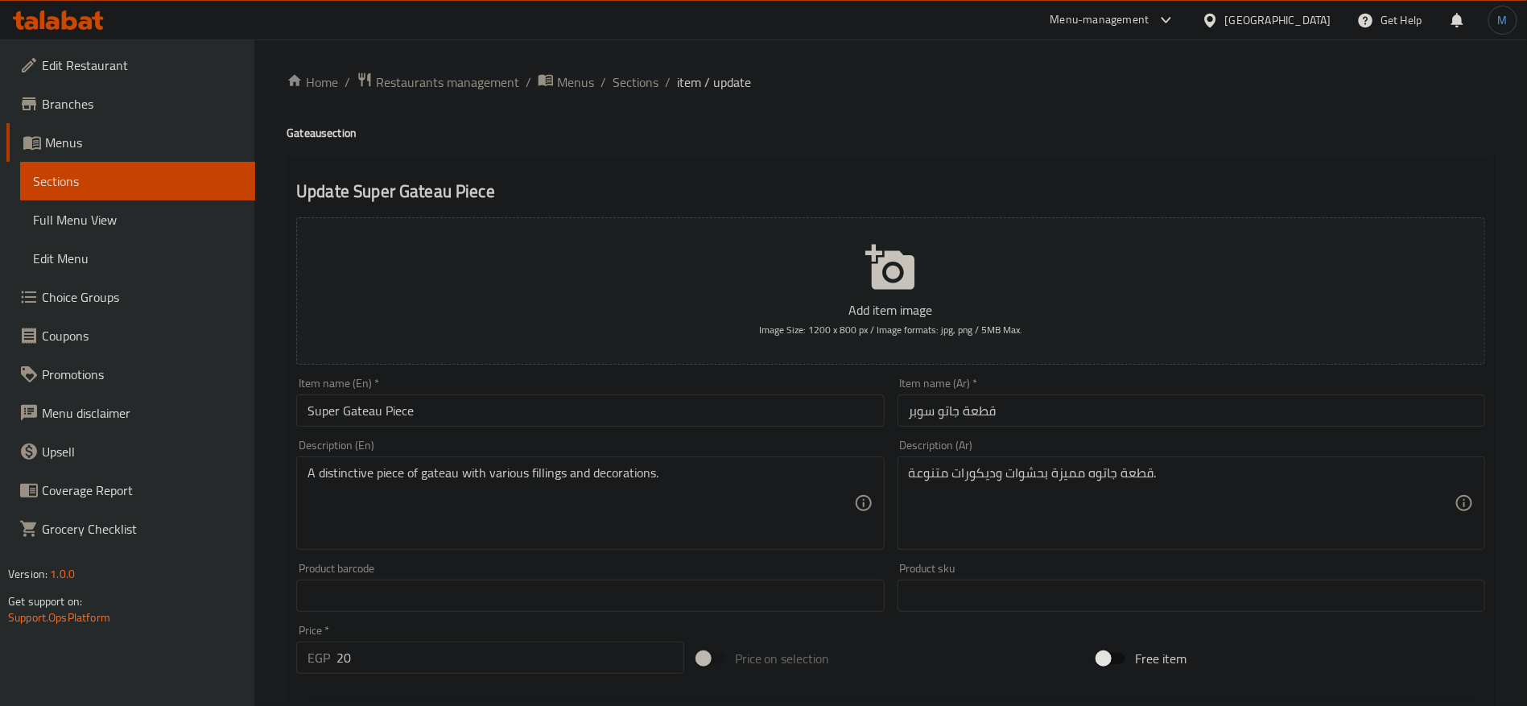
click at [547, 408] on input "Super Gateau Piece" at bounding box center [590, 410] width 588 height 32
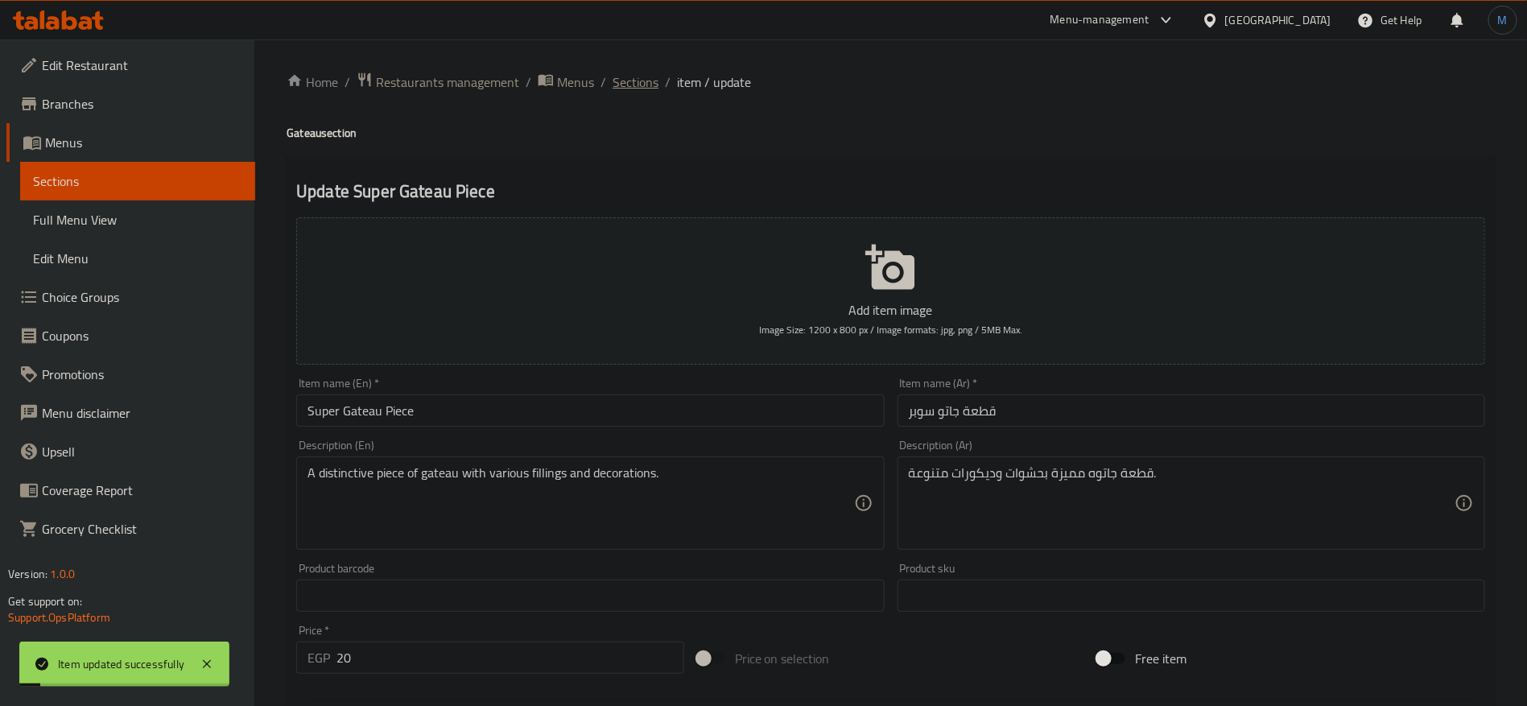
click at [630, 82] on span "Sections" at bounding box center [636, 81] width 46 height 19
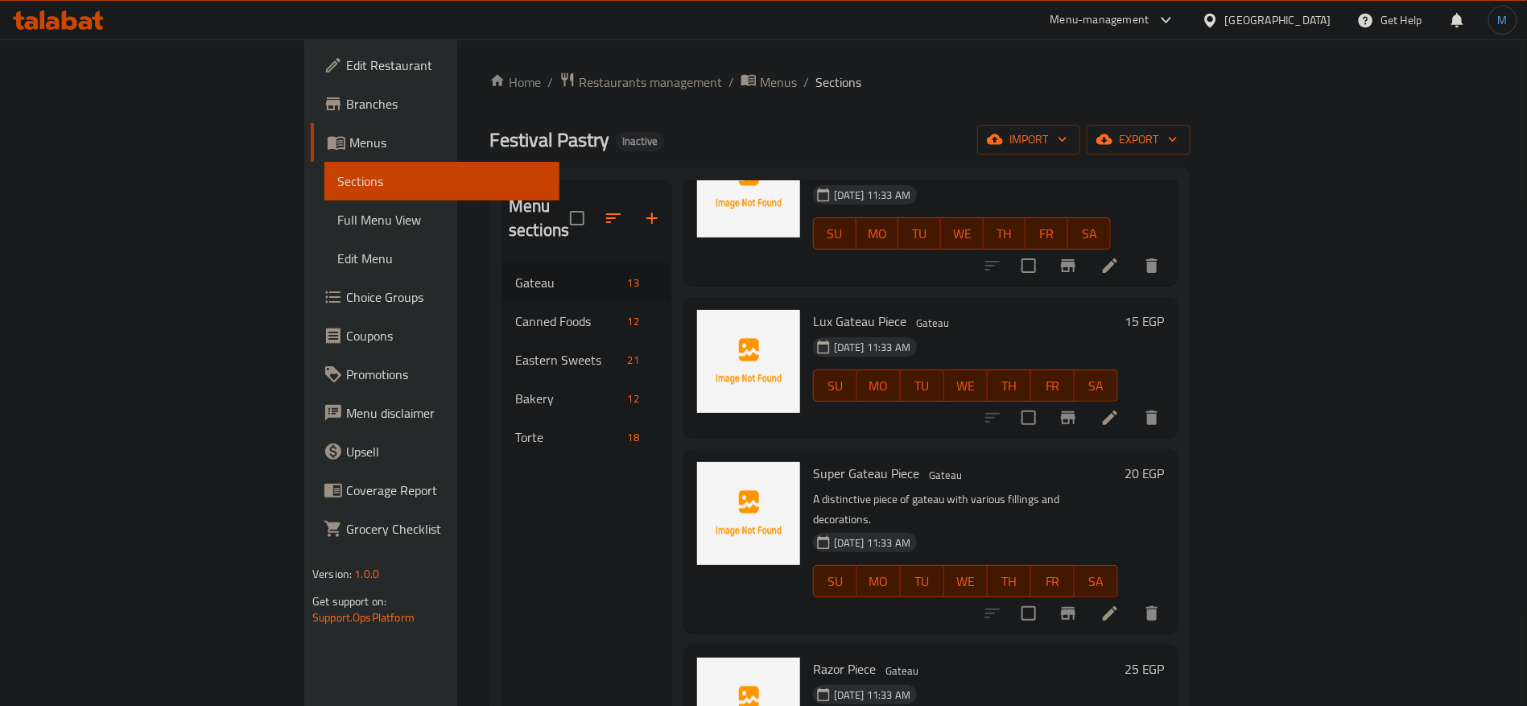
scroll to position [604, 0]
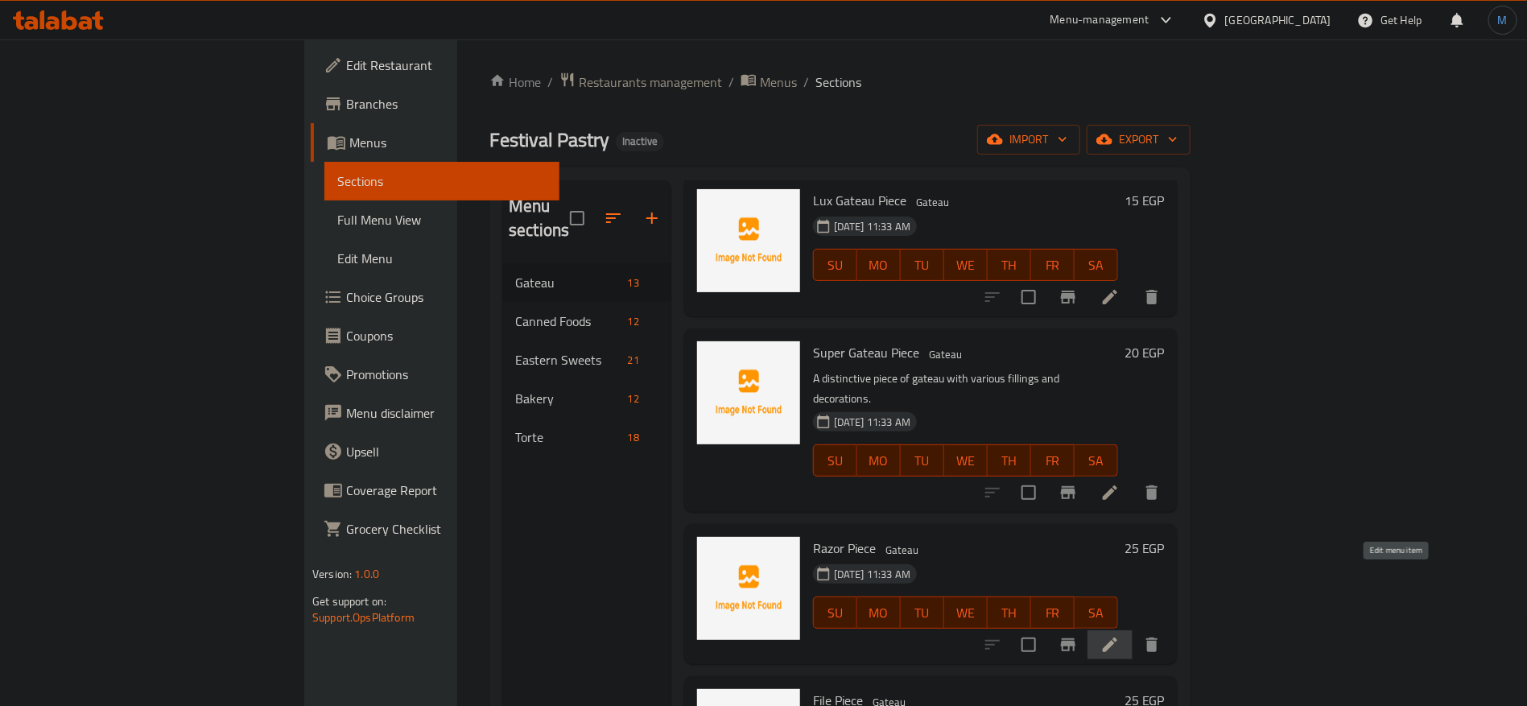
click at [1120, 635] on icon at bounding box center [1109, 644] width 19 height 19
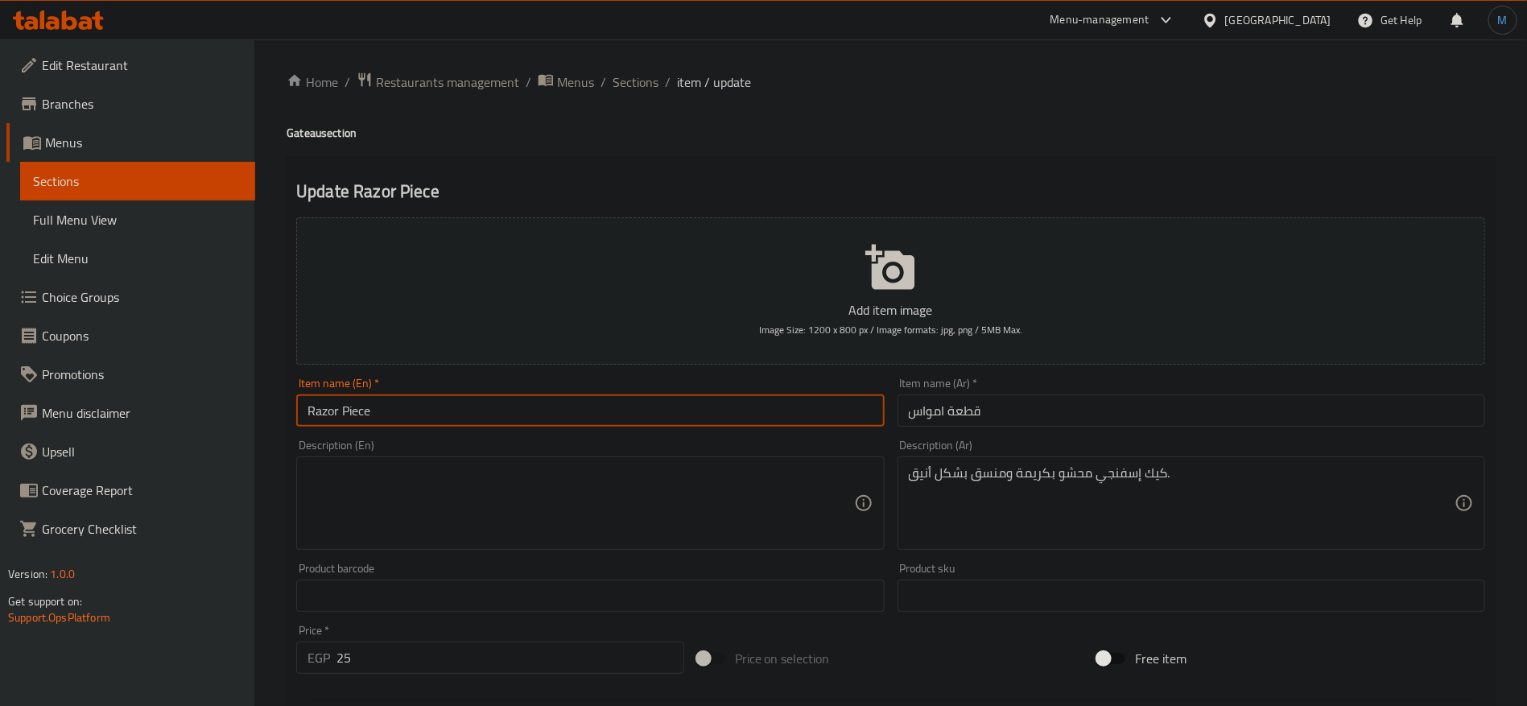
click at [697, 415] on input "Razor Piece" at bounding box center [590, 410] width 588 height 32
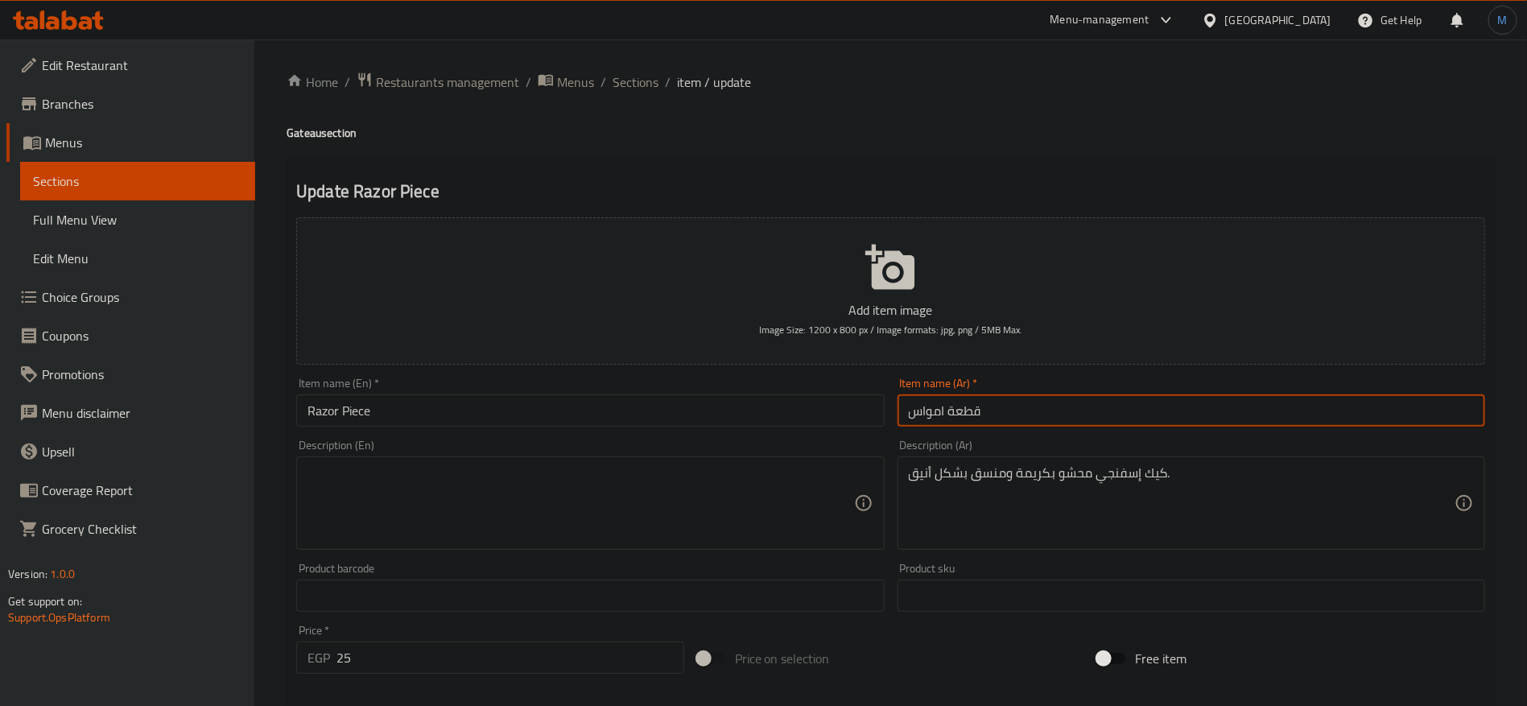
click at [931, 411] on input "قطعة امواس" at bounding box center [1192, 410] width 588 height 32
click at [316, 412] on input "Razor Piece" at bounding box center [590, 410] width 588 height 32
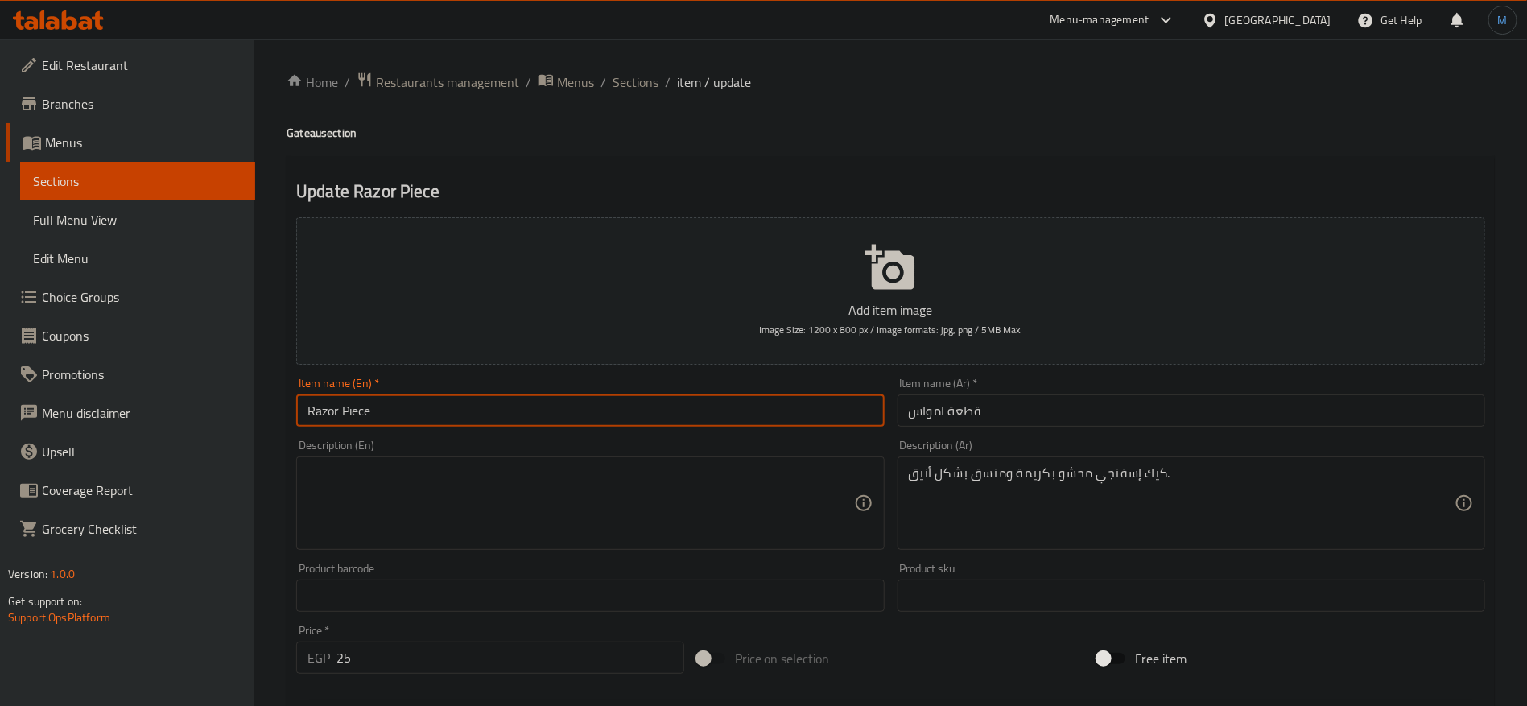
click at [316, 412] on input "Razor Piece" at bounding box center [590, 410] width 588 height 32
paste input "amwas"
type input "Amwas Piece"
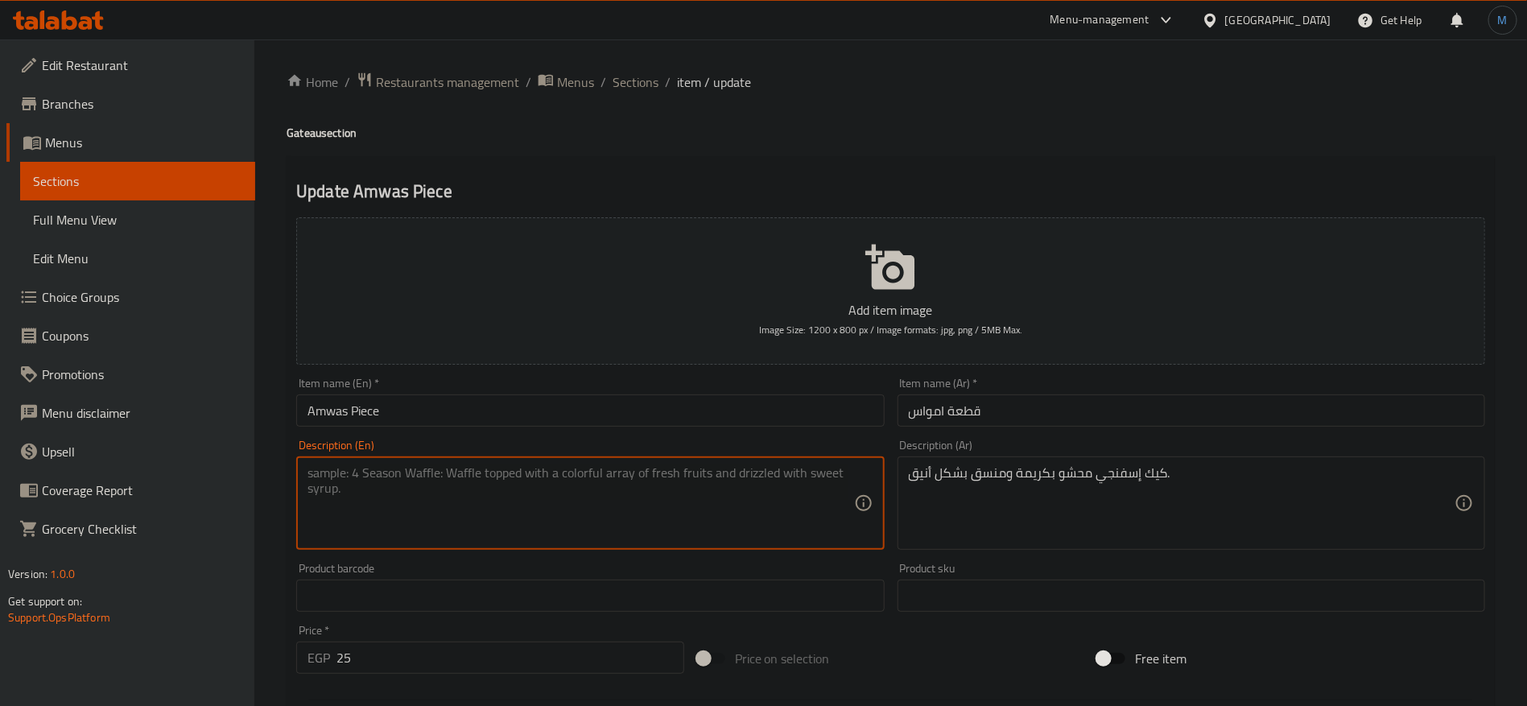
click at [806, 467] on textarea at bounding box center [581, 503] width 546 height 76
paste textarea "Sponge cake filled with cream and arranged in an elegant style."
type textarea "Sponge cake filled with cream and arranged in an elegant style."
click at [712, 390] on div "Item name (En)   * Amwas Piece Item name (En) *" at bounding box center [590, 402] width 588 height 49
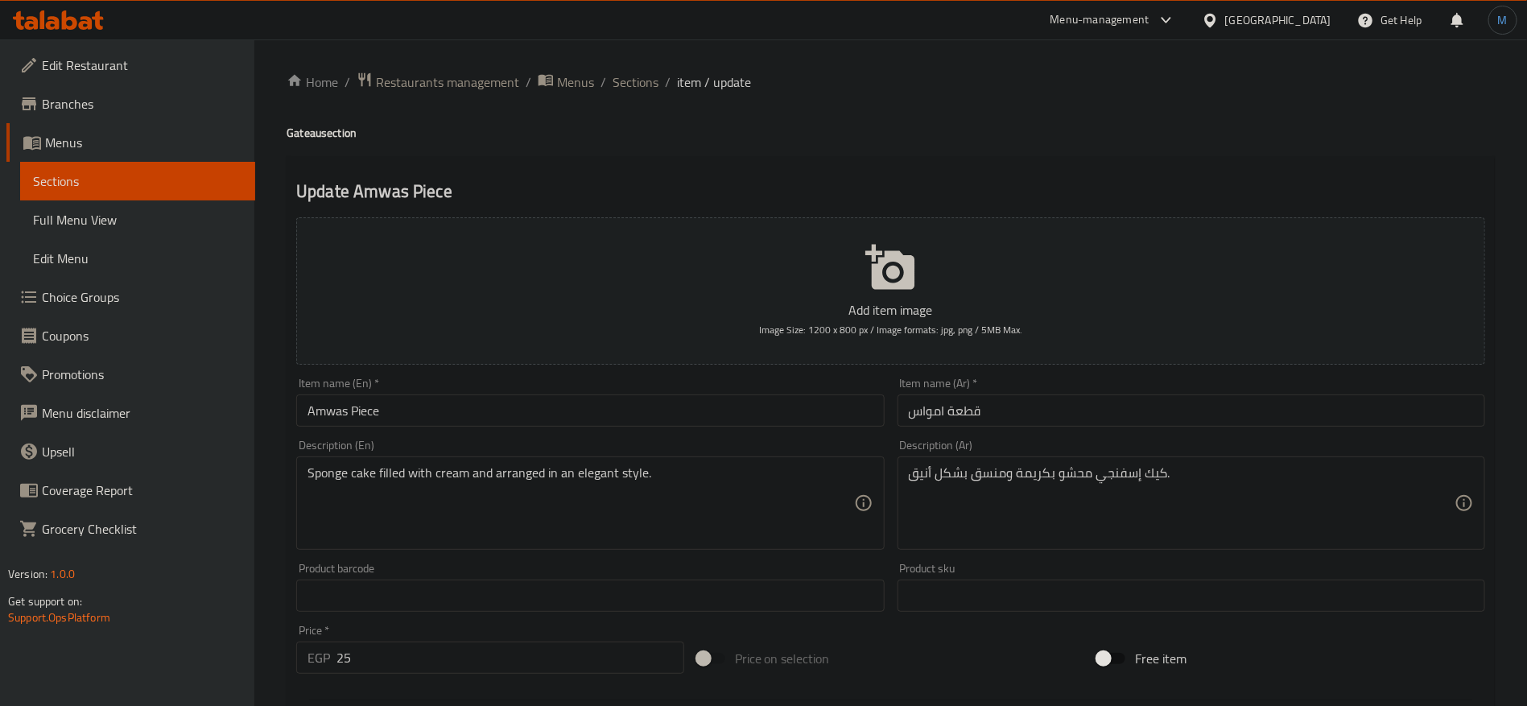
click at [700, 406] on input "Amwas Piece" at bounding box center [590, 410] width 588 height 32
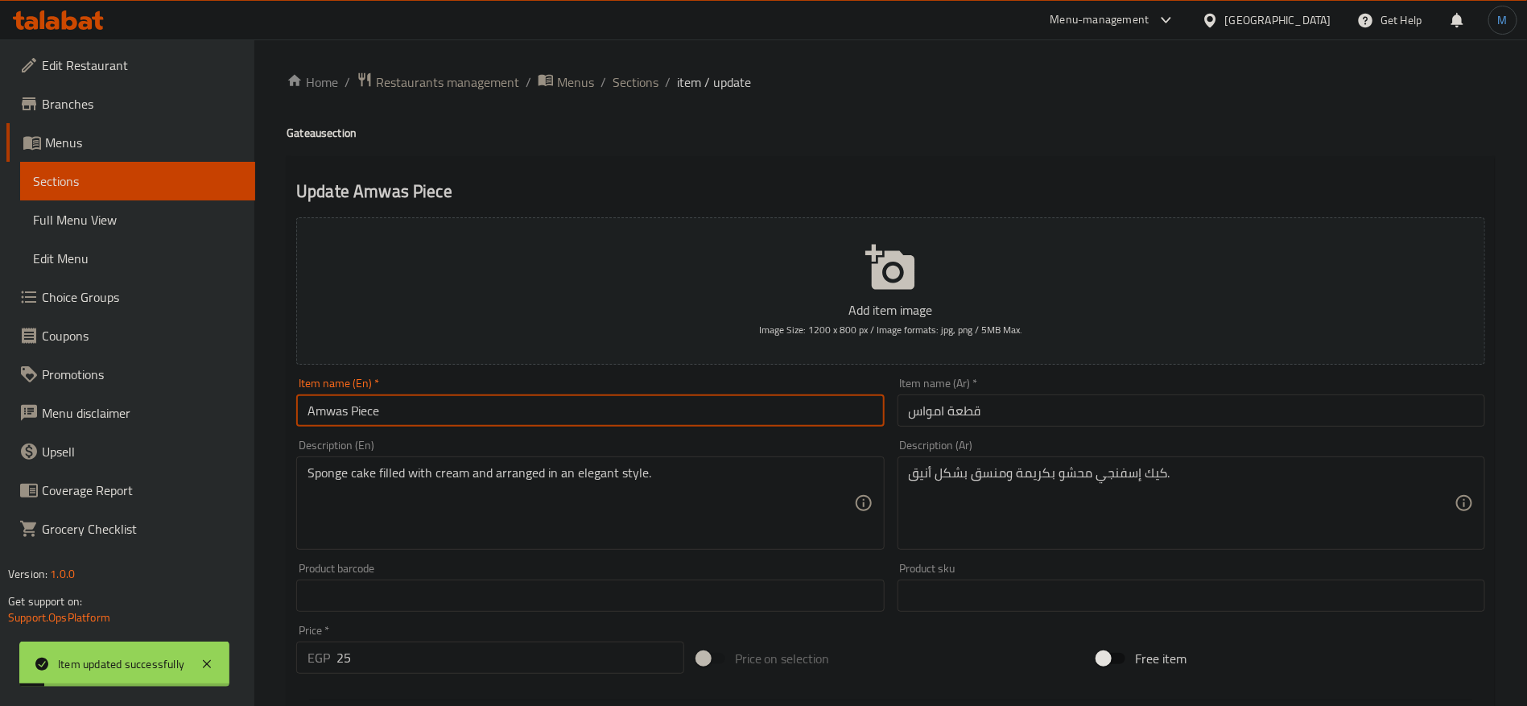
click at [658, 96] on div "Home / Restaurants management / Menus / Sections / item / update Gateau section…" at bounding box center [891, 589] width 1208 height 1034
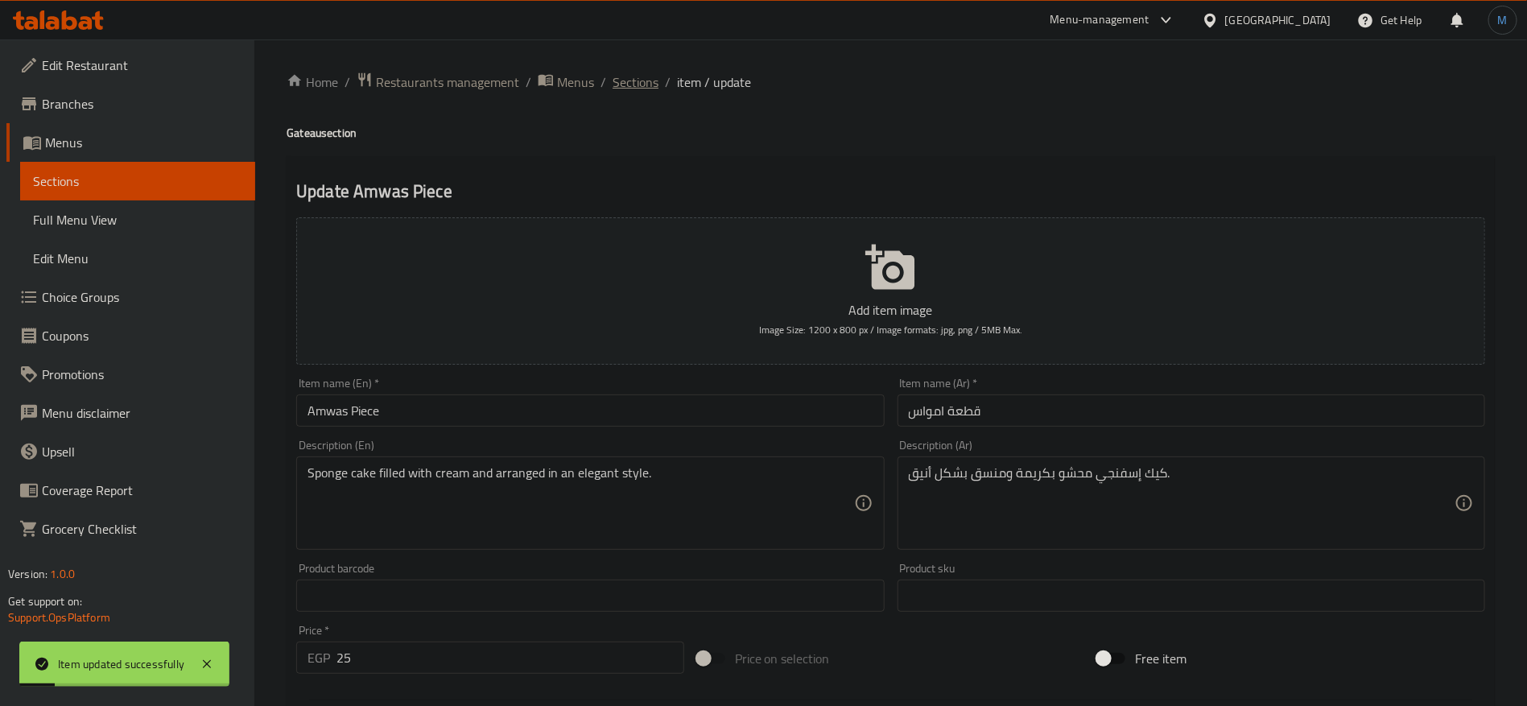
click at [656, 89] on span "Sections" at bounding box center [636, 81] width 46 height 19
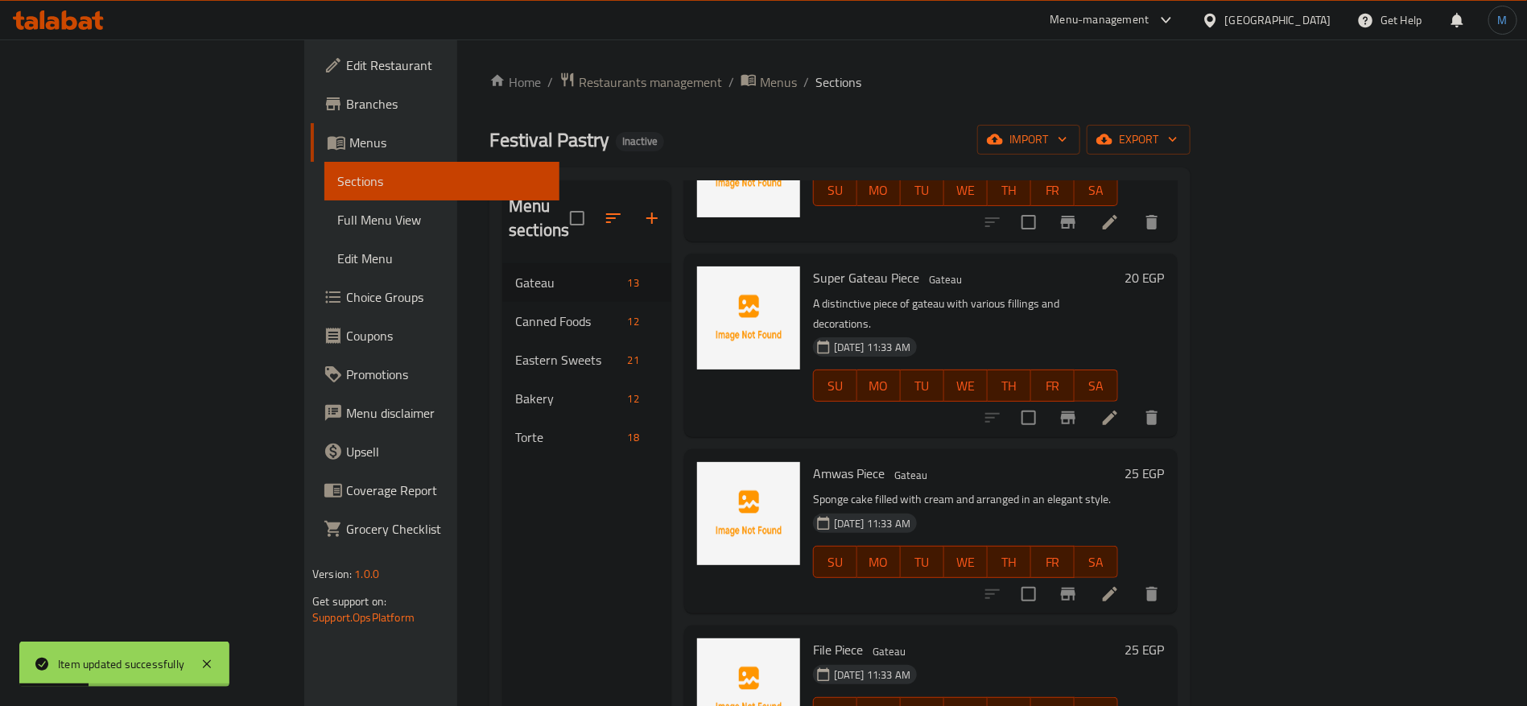
scroll to position [845, 0]
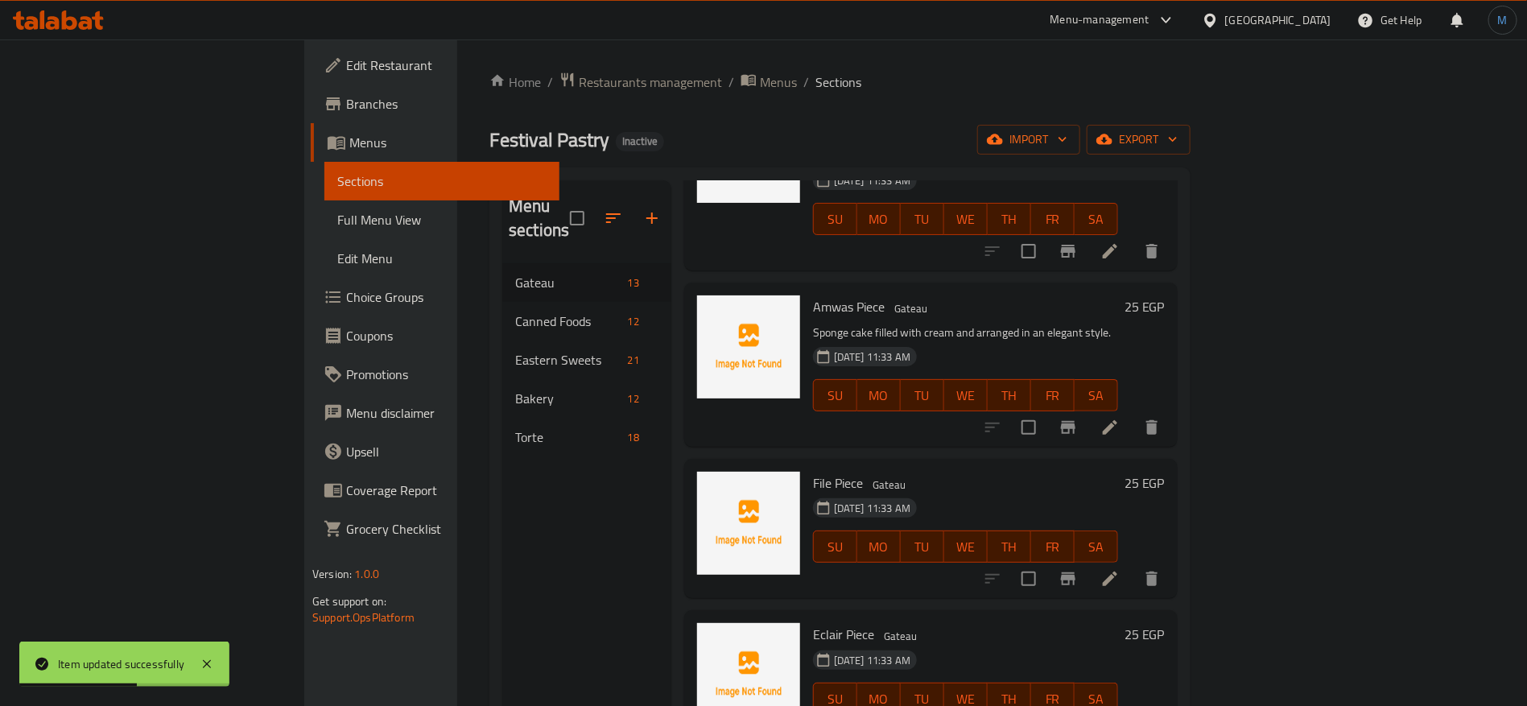
click at [1133, 564] on li at bounding box center [1110, 578] width 45 height 29
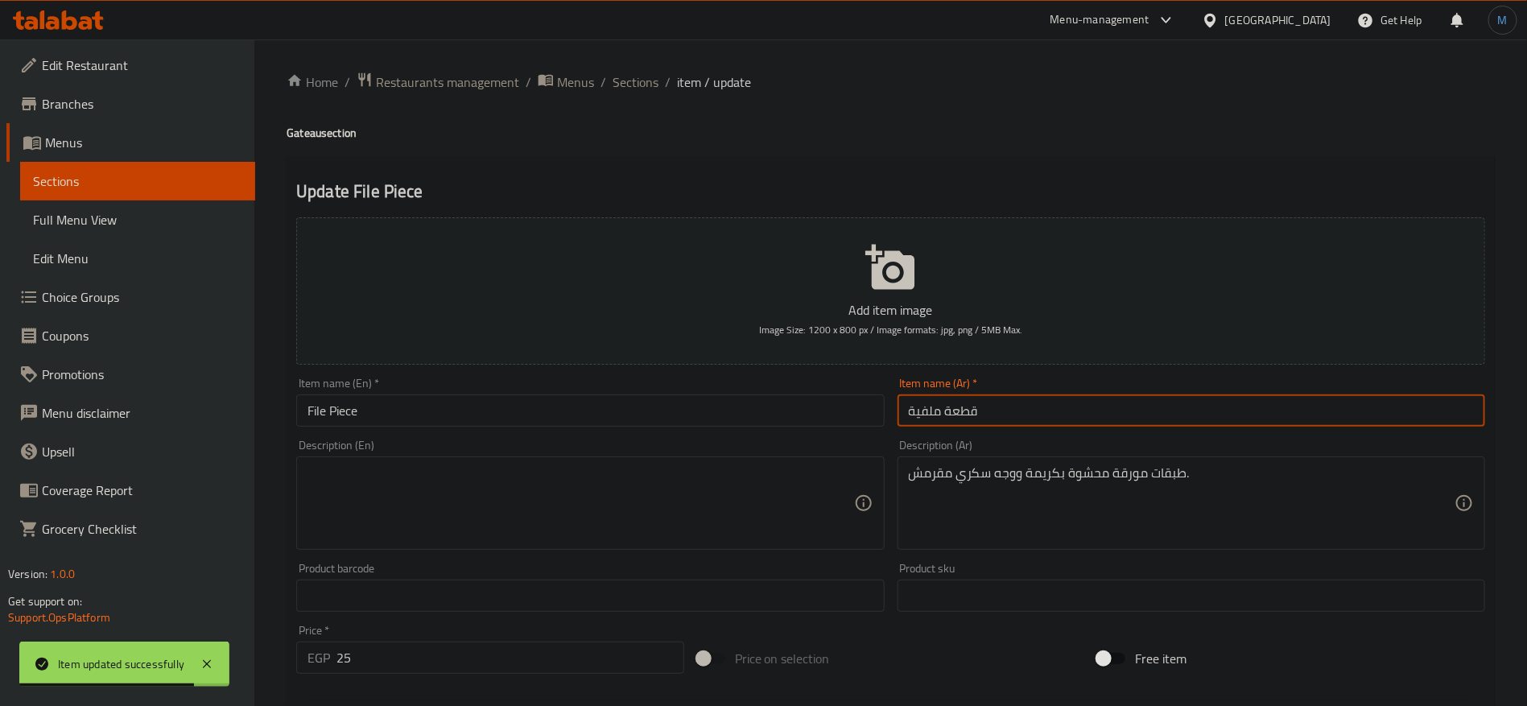
click at [933, 415] on input "قطعة ملفية" at bounding box center [1192, 410] width 588 height 32
click at [415, 410] on input "File Piece" at bounding box center [590, 410] width 588 height 32
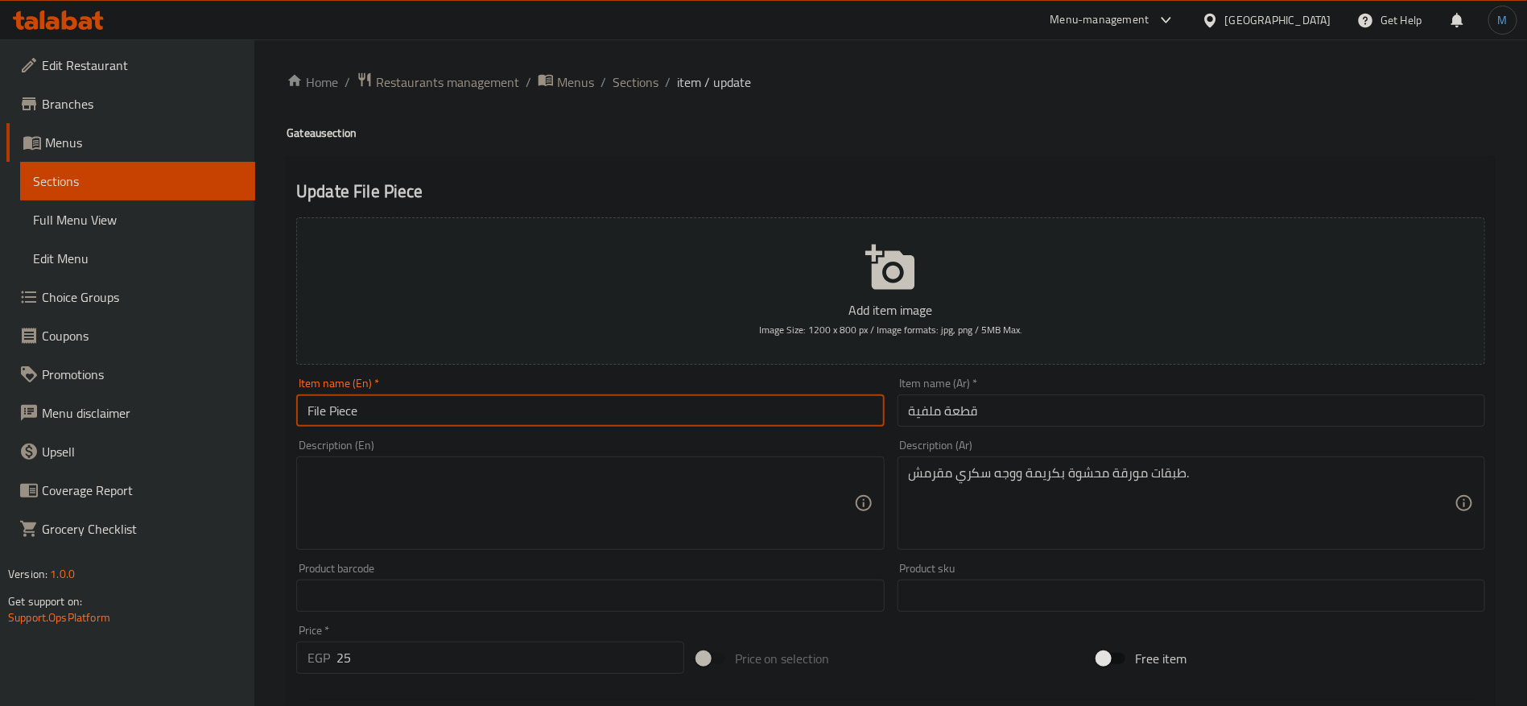
click at [415, 410] on input "File Piece" at bounding box center [590, 410] width 588 height 32
click at [324, 409] on input "File Piece" at bounding box center [590, 410] width 588 height 32
paste input "Millefeuille"
click at [309, 402] on input "File Piece" at bounding box center [590, 410] width 588 height 32
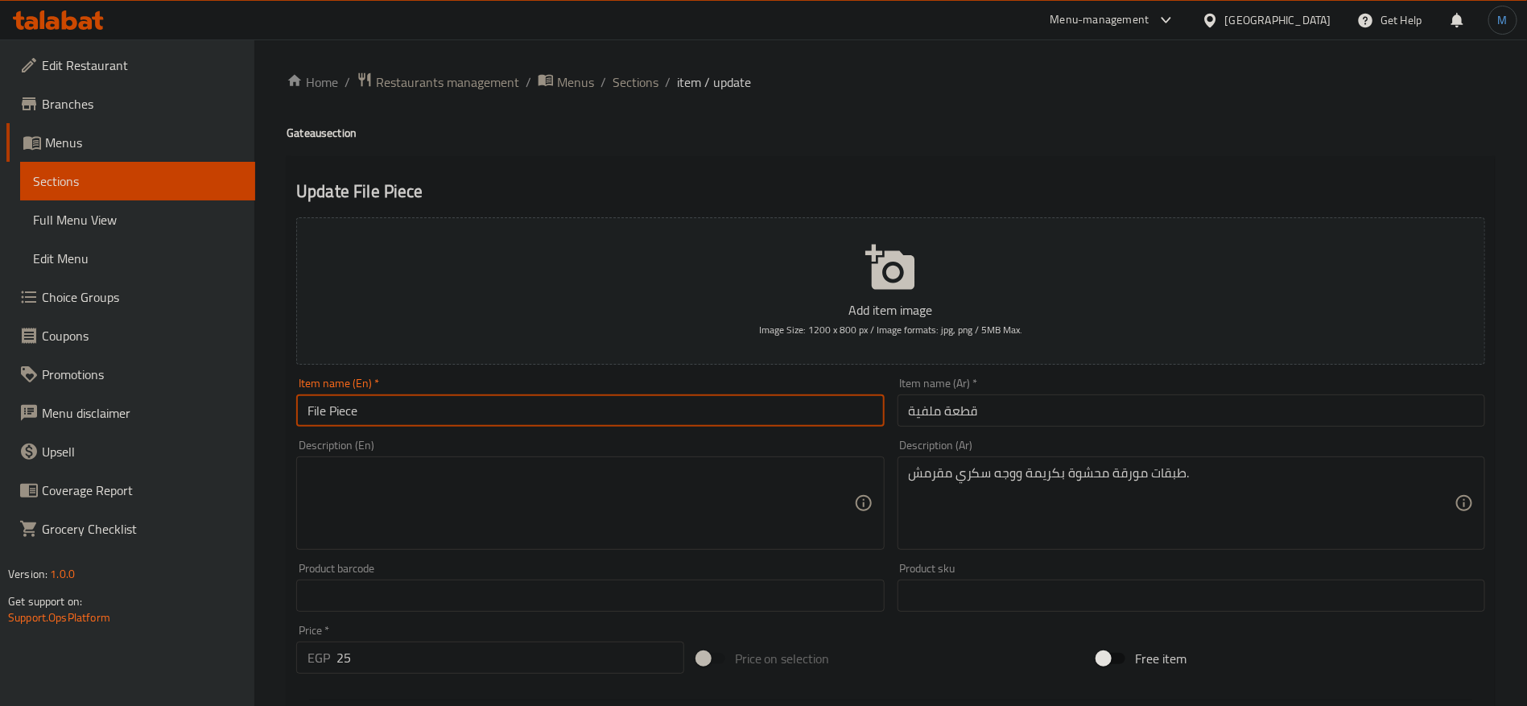
click at [319, 410] on input "File Piece" at bounding box center [590, 410] width 588 height 32
paste input "Millefeuille"
type input "Millefeuille Piece"
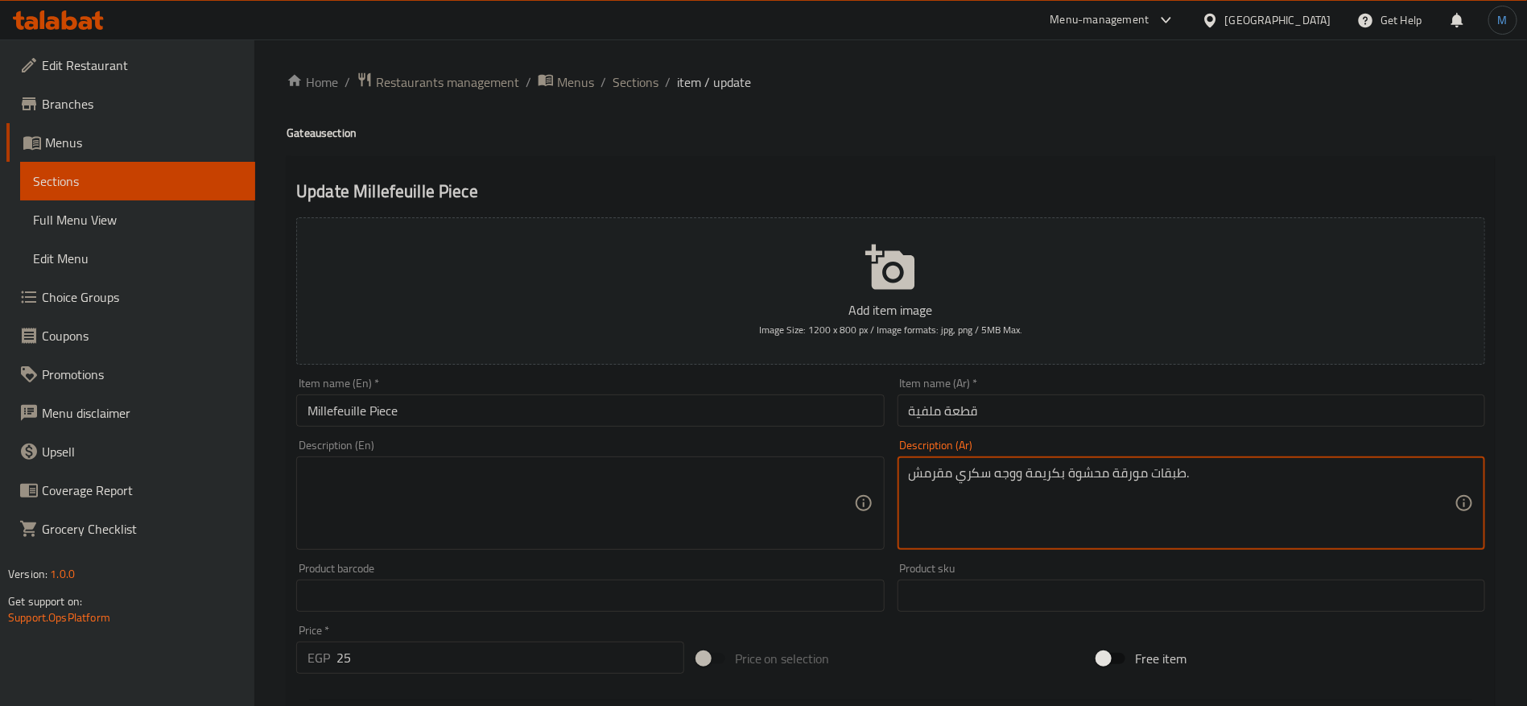
click at [828, 468] on textarea at bounding box center [581, 503] width 546 height 76
paste textarea "Lush layers filled with cream and a crunchy sugar topping."
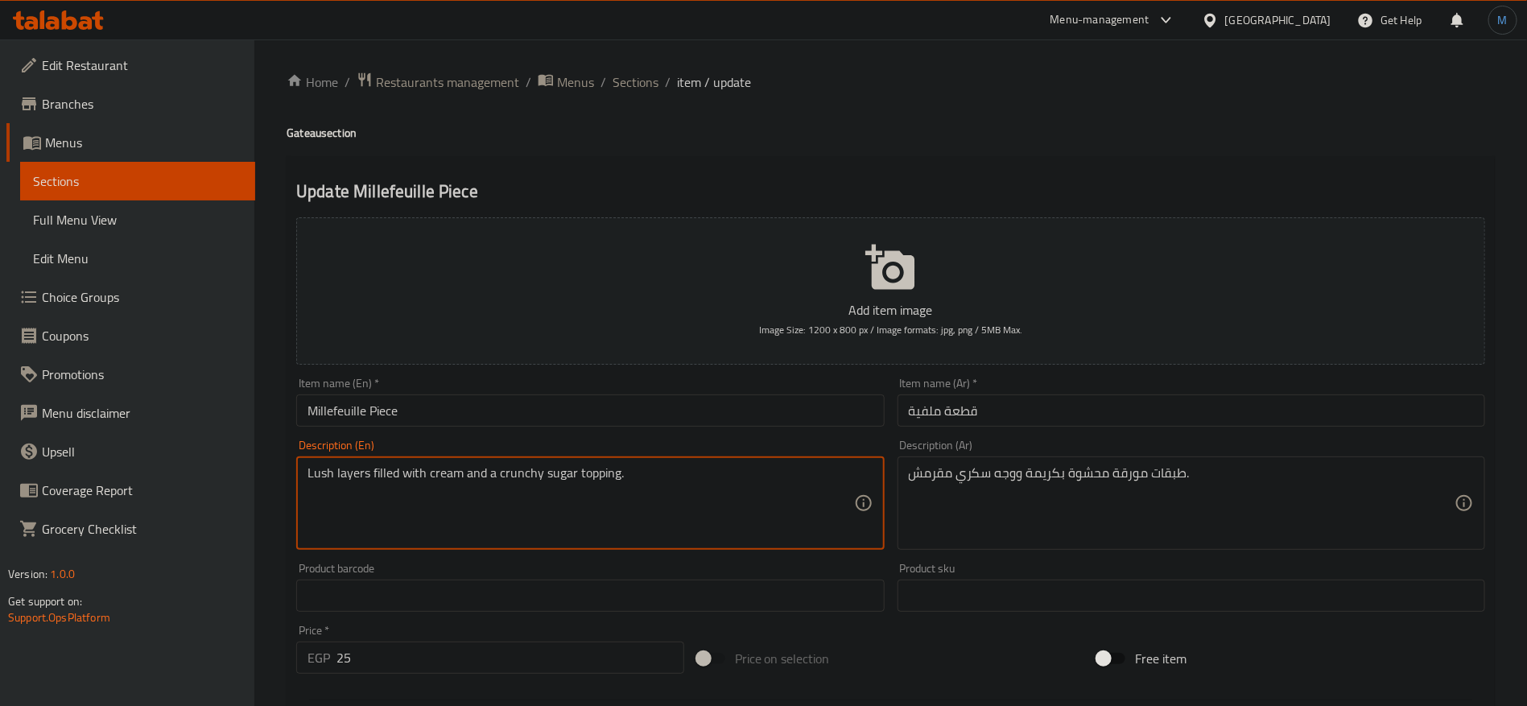
click at [614, 477] on textarea "Lush layers filled with cream and a crunchy sugar topping." at bounding box center [581, 503] width 546 height 76
click at [599, 477] on textarea "Lush layers filled with cream and a crunchy sugar topping." at bounding box center [581, 503] width 546 height 76
click at [359, 472] on textarea "Lush layers filled with cream and a crunchy sugar face." at bounding box center [581, 503] width 546 height 76
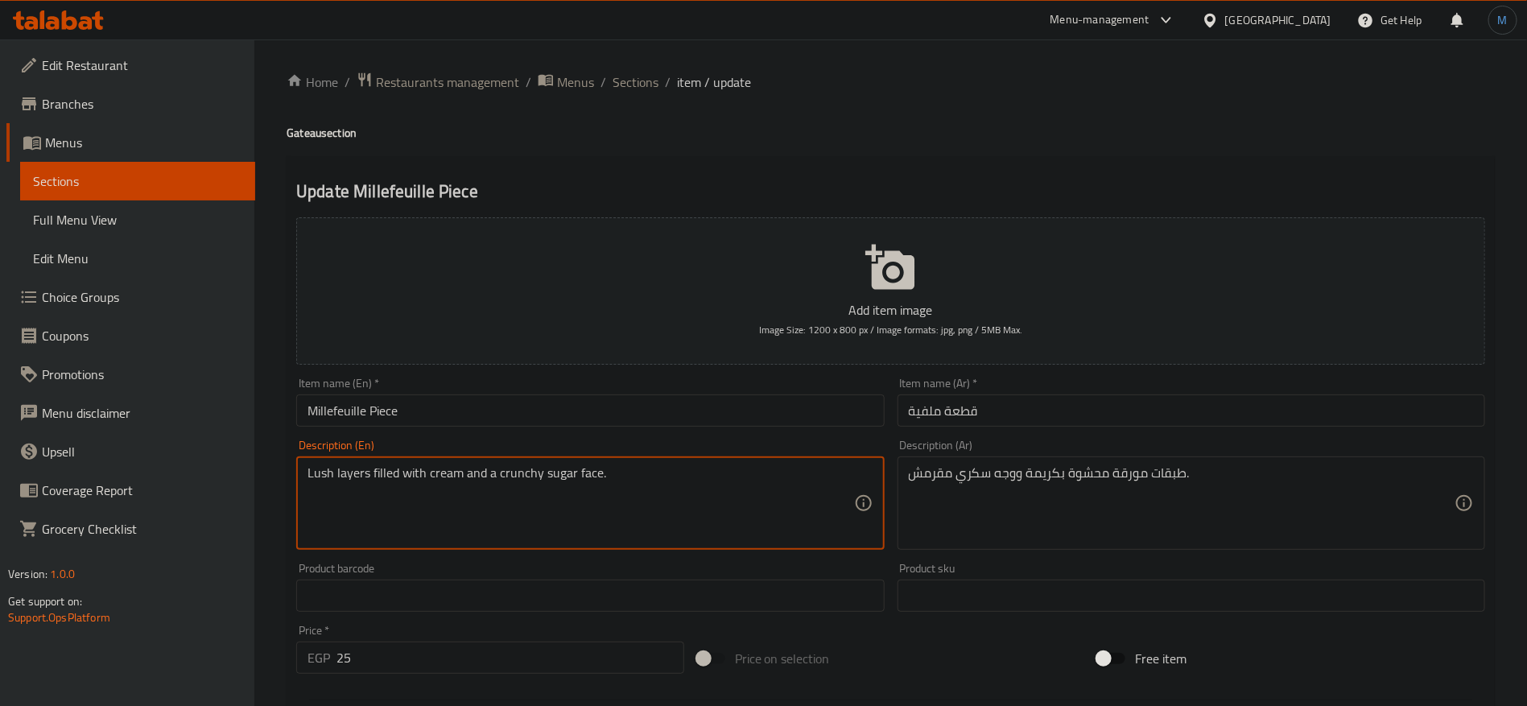
click at [359, 472] on textarea "Lush layers filled with cream and a crunchy sugar face." at bounding box center [581, 503] width 546 height 76
type textarea "Mwarka layers filled with cream and a crunchy sugar face."
click at [565, 419] on input "Millefeuille Piece" at bounding box center [590, 410] width 588 height 32
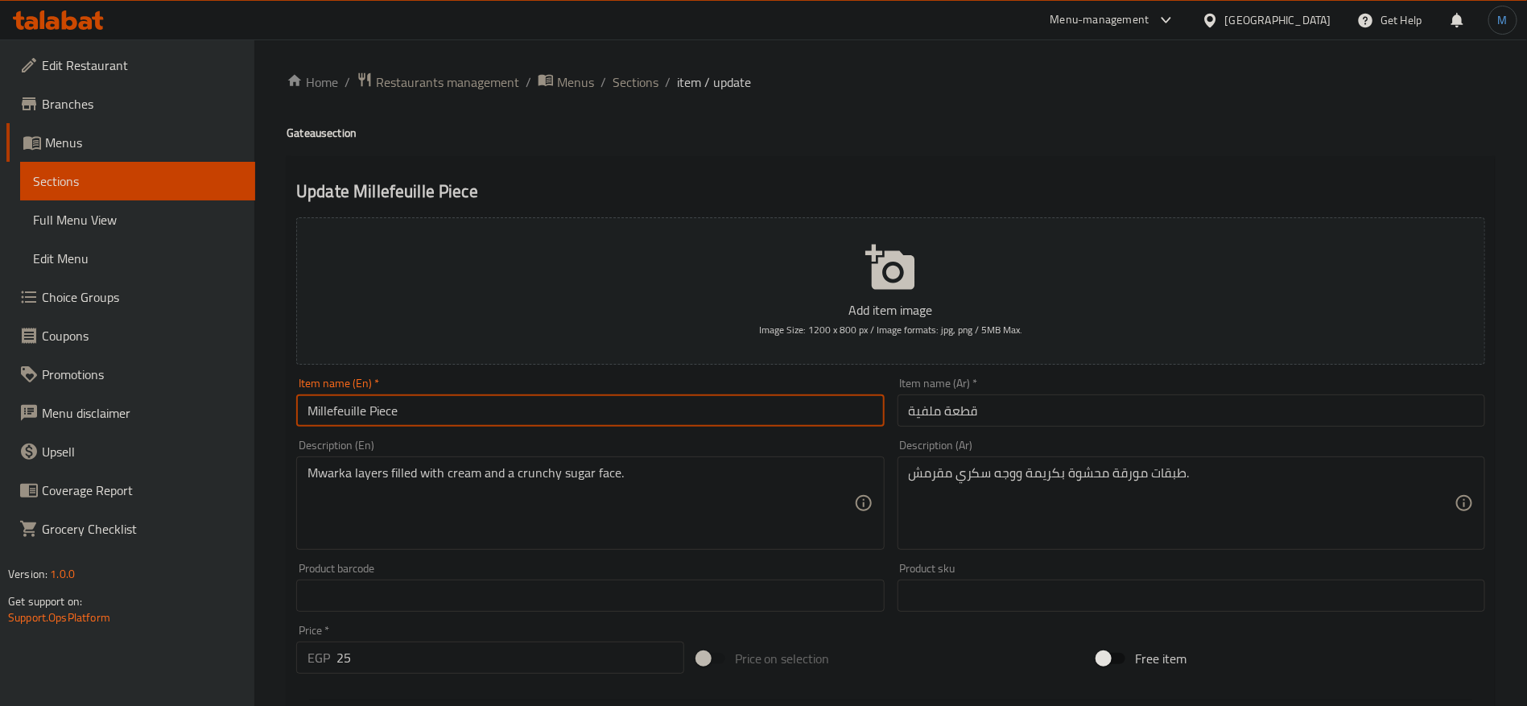
drag, startPoint x: 638, startPoint y: 85, endPoint x: 733, endPoint y: 117, distance: 101.1
click at [638, 85] on span "Sections" at bounding box center [636, 81] width 46 height 19
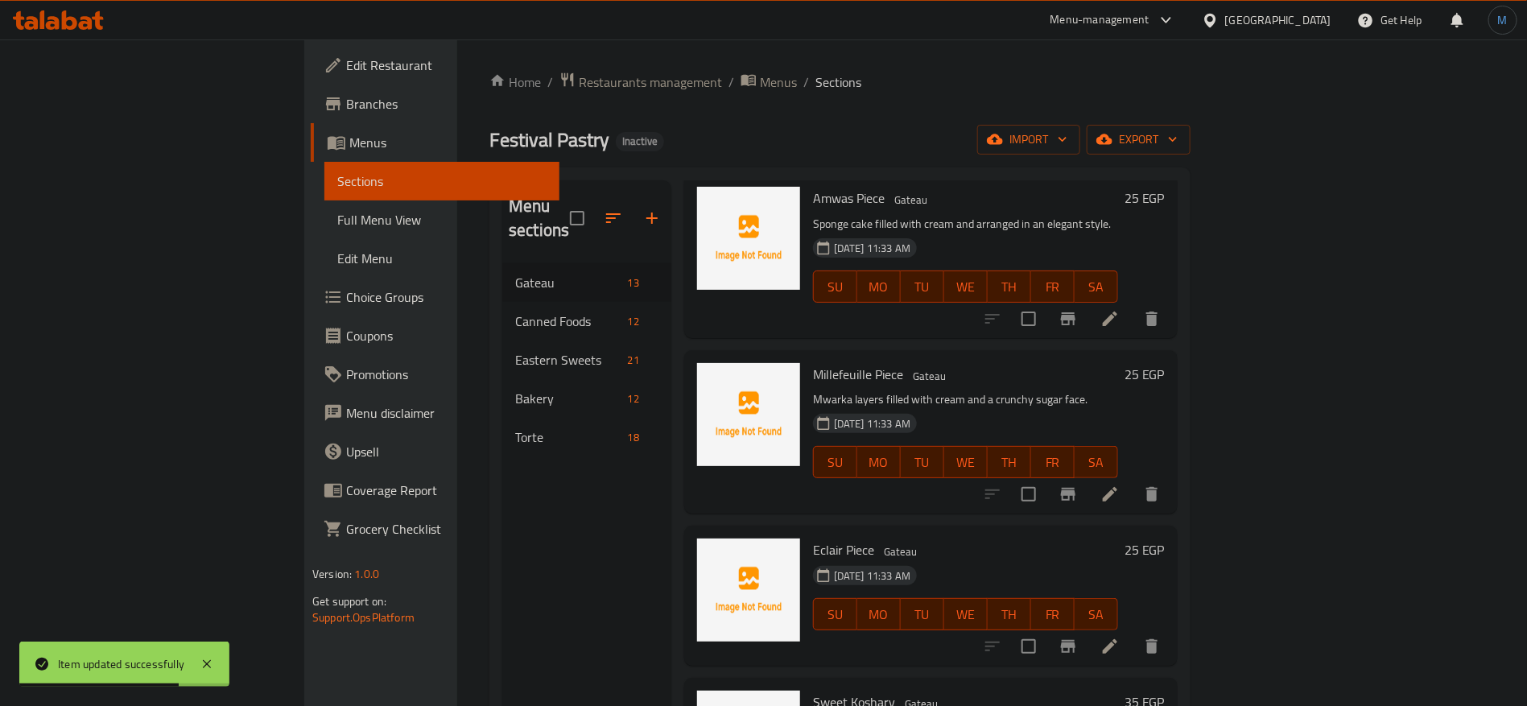
scroll to position [966, 0]
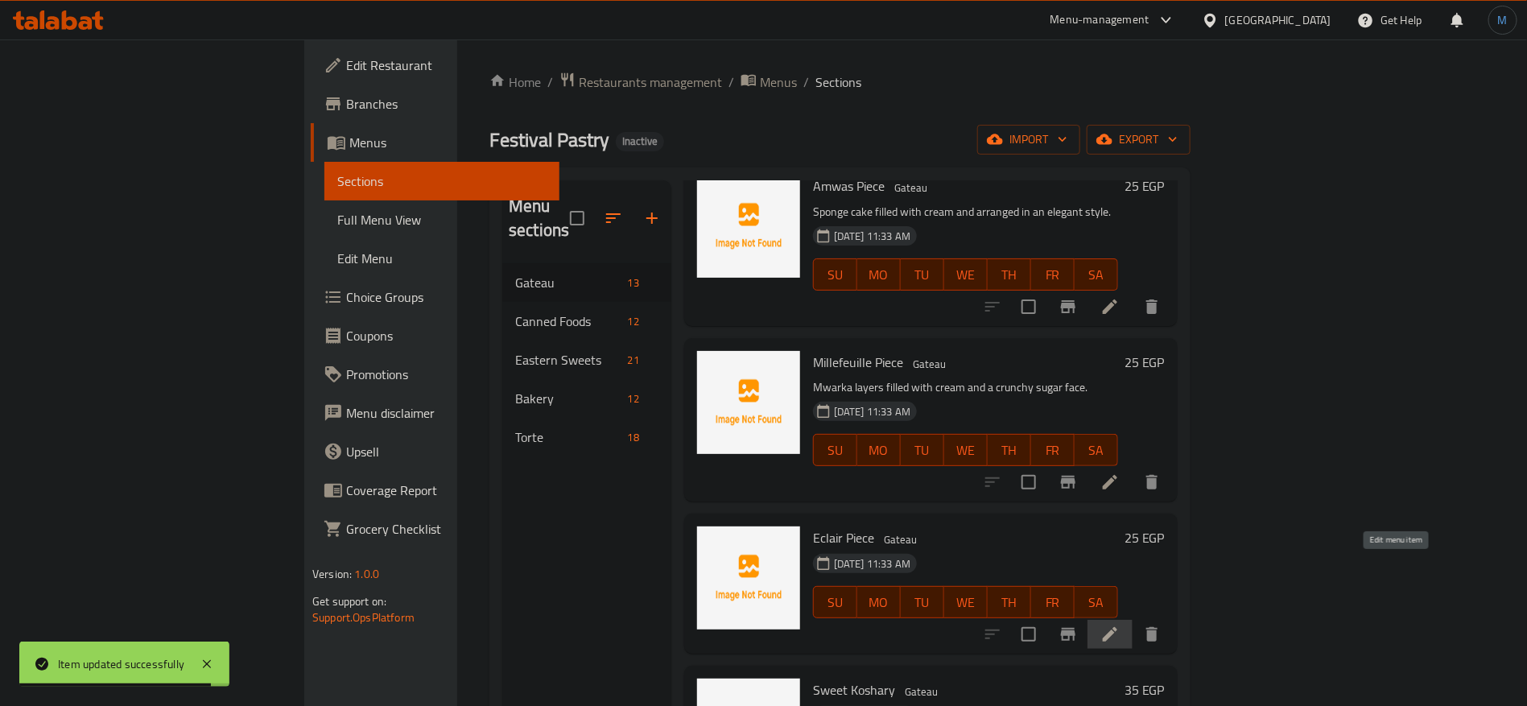
click at [1120, 625] on icon at bounding box center [1109, 634] width 19 height 19
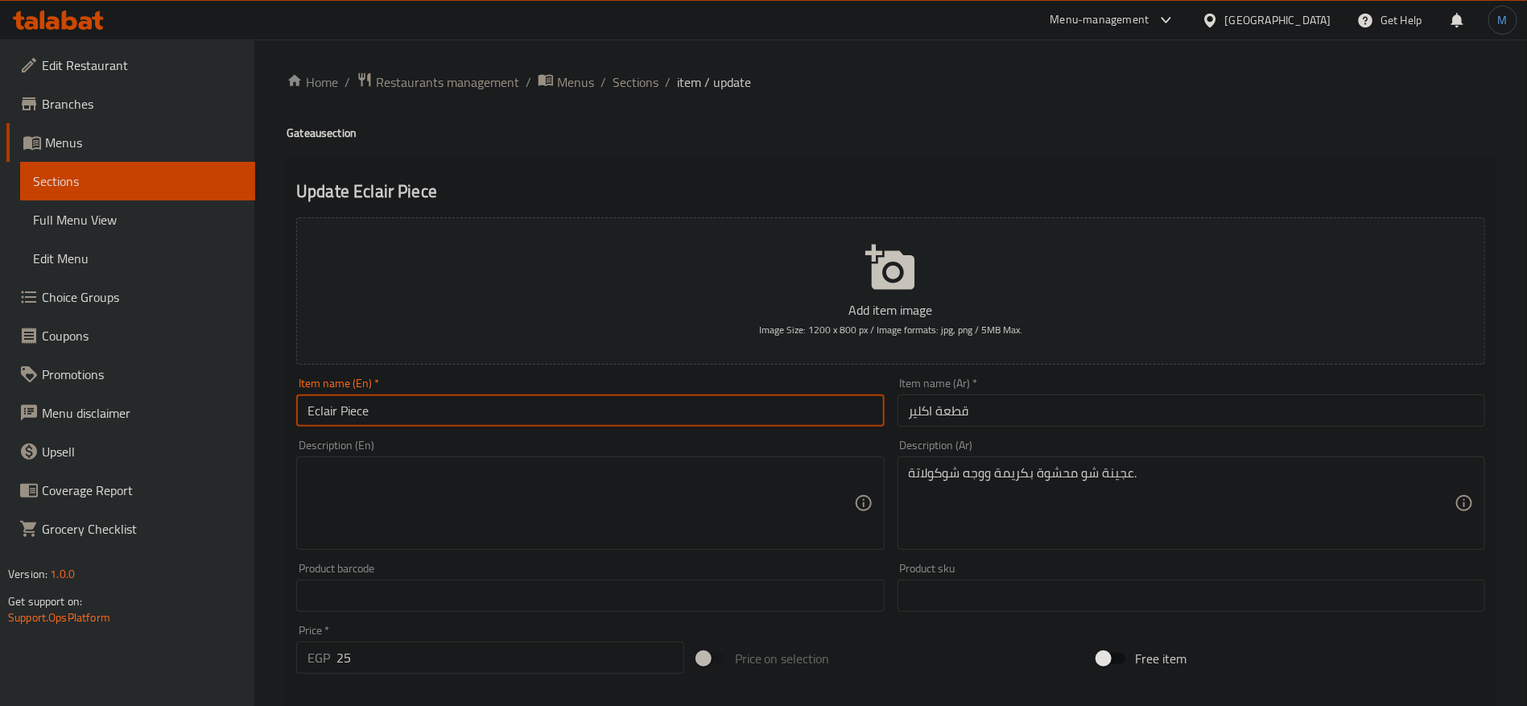
click at [677, 420] on input "Eclair Piece" at bounding box center [590, 410] width 588 height 32
click at [321, 408] on input "Eclair Piece" at bounding box center [590, 410] width 588 height 32
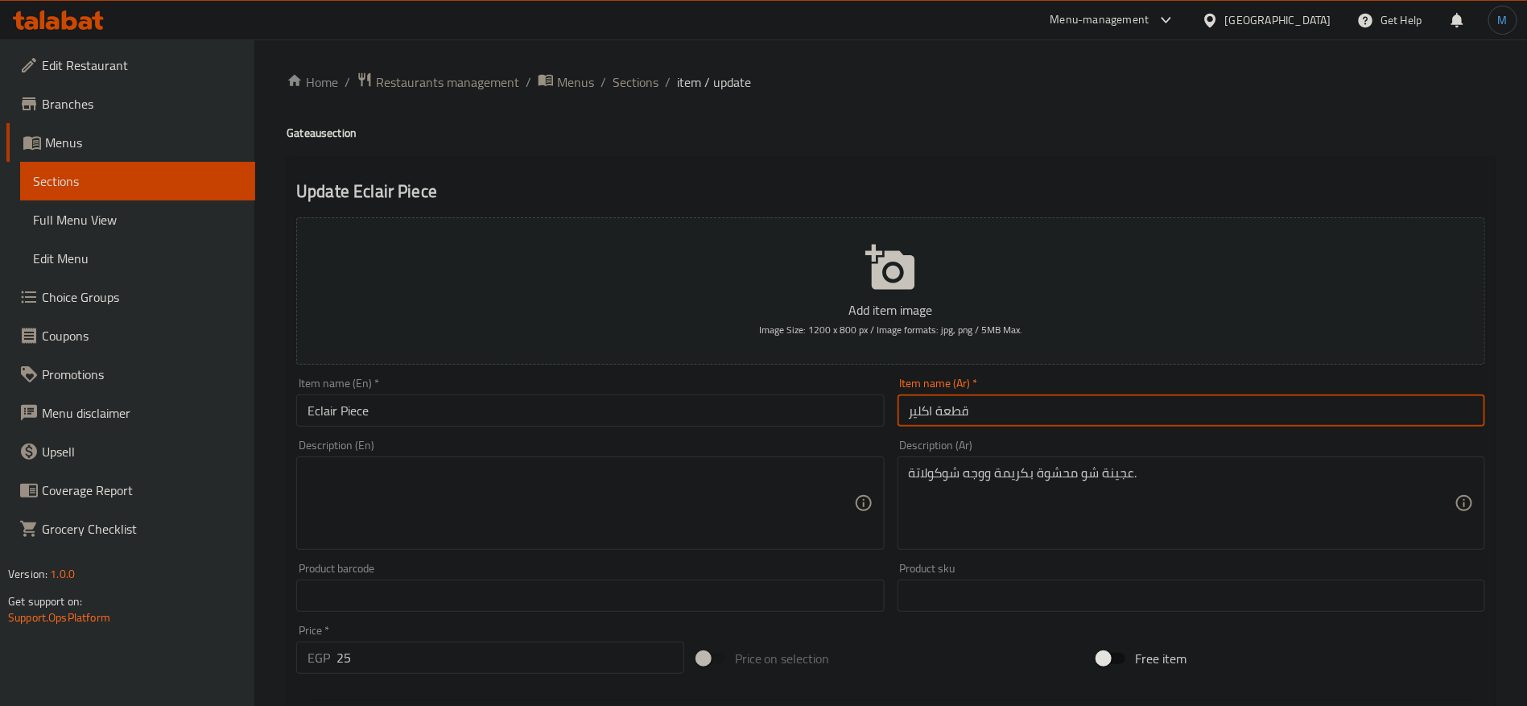
click at [928, 408] on input "قطعة اكلير" at bounding box center [1192, 410] width 588 height 32
paste input "text"
type input "قطعة إكلير"
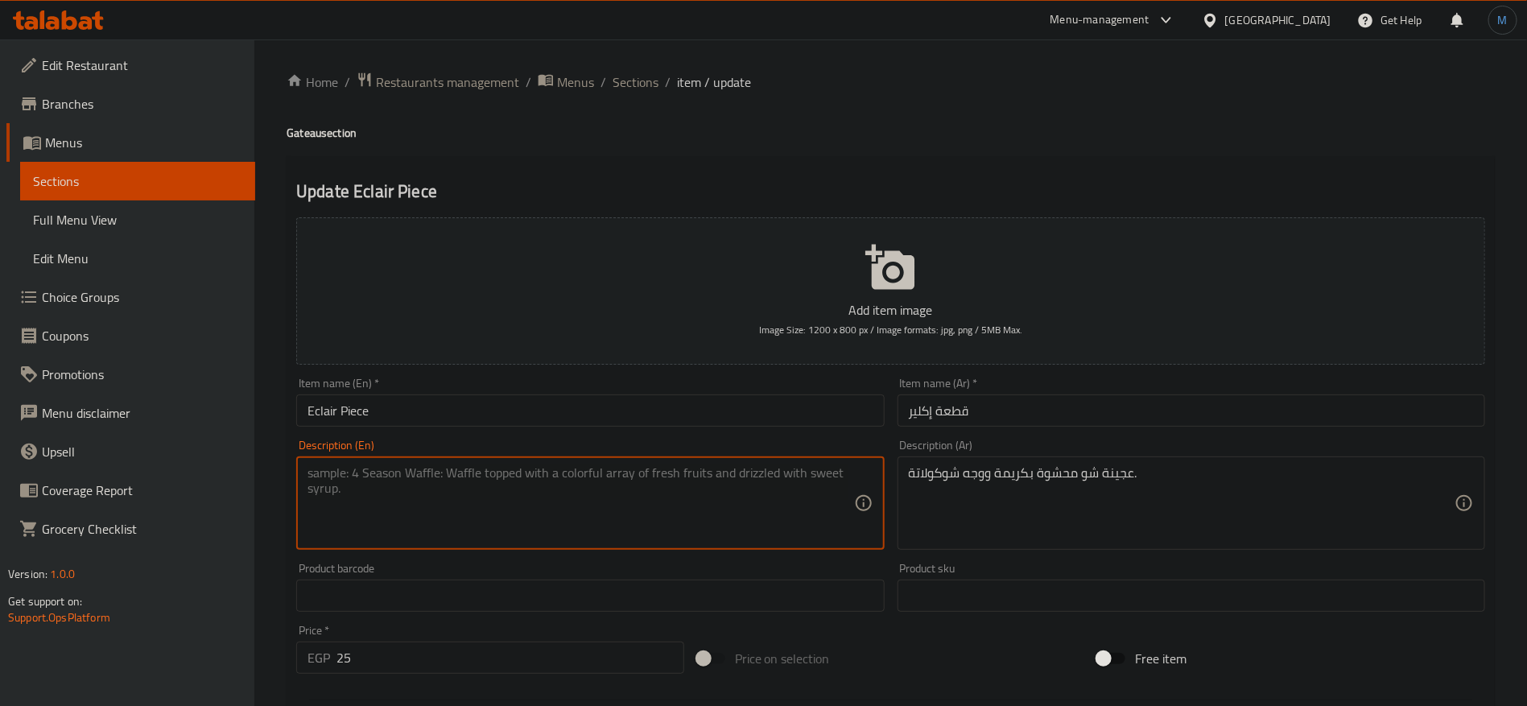
click at [675, 514] on textarea at bounding box center [581, 503] width 546 height 76
paste textarea "Choux pastry filled with cream and chocolate topping."
click at [324, 476] on textarea "Choux pastry filled with cream and chocolate topping." at bounding box center [581, 503] width 546 height 76
drag, startPoint x: 324, startPoint y: 476, endPoint x: 349, endPoint y: 476, distance: 25.8
click at [349, 476] on textarea "Choux pastry filled with cream and chocolate topping." at bounding box center [581, 503] width 546 height 76
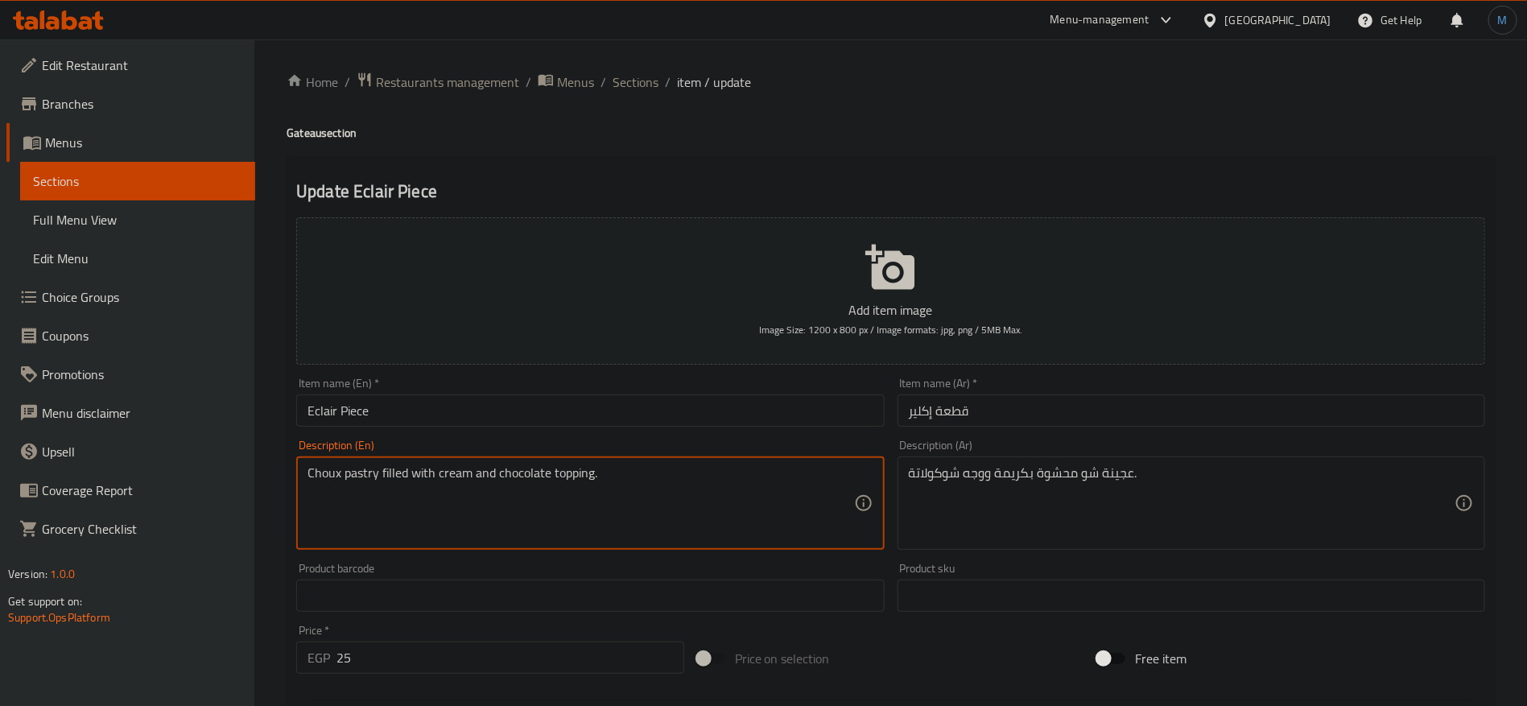
paste textarea "Show dough"
type textarea "Show dough filled with cream and chocolate topping."
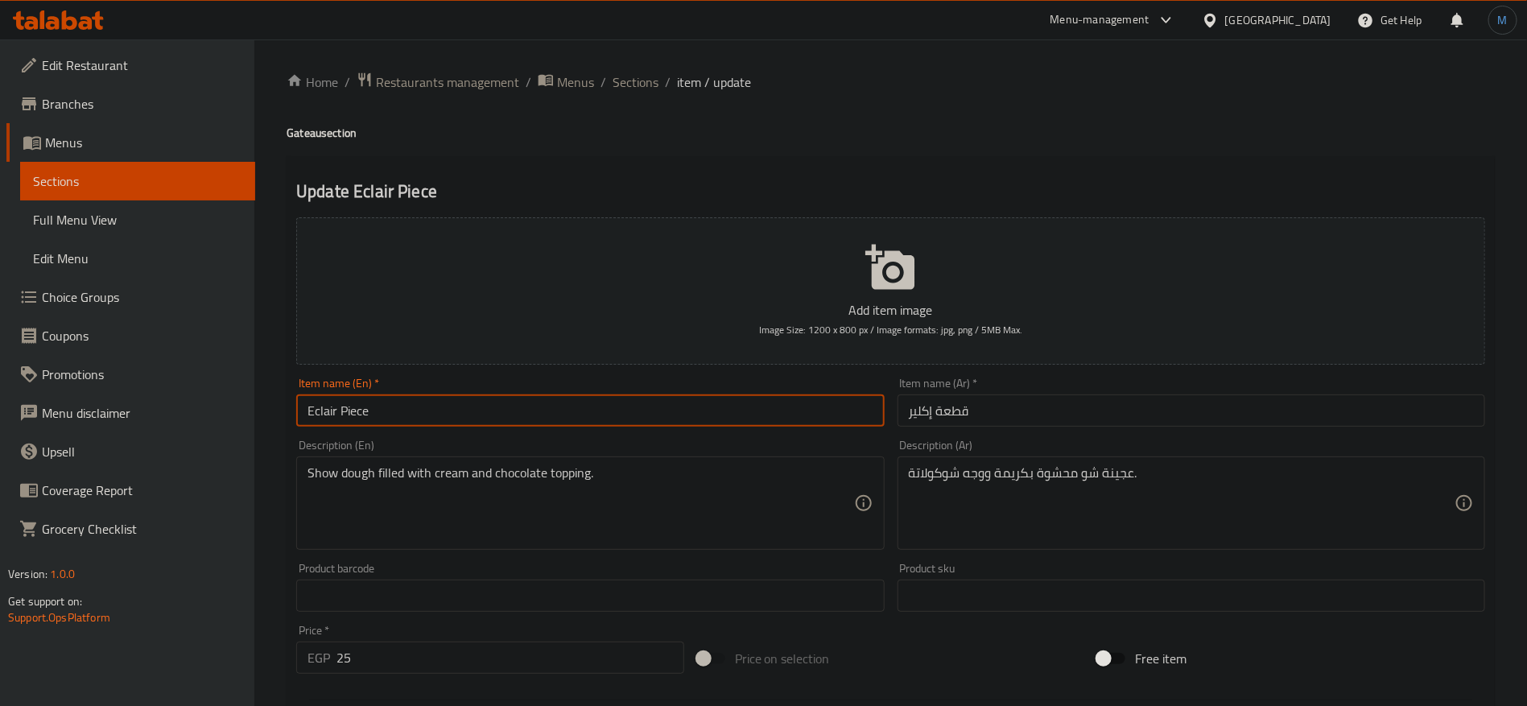
click at [428, 405] on input "Eclair Piece" at bounding box center [590, 410] width 588 height 32
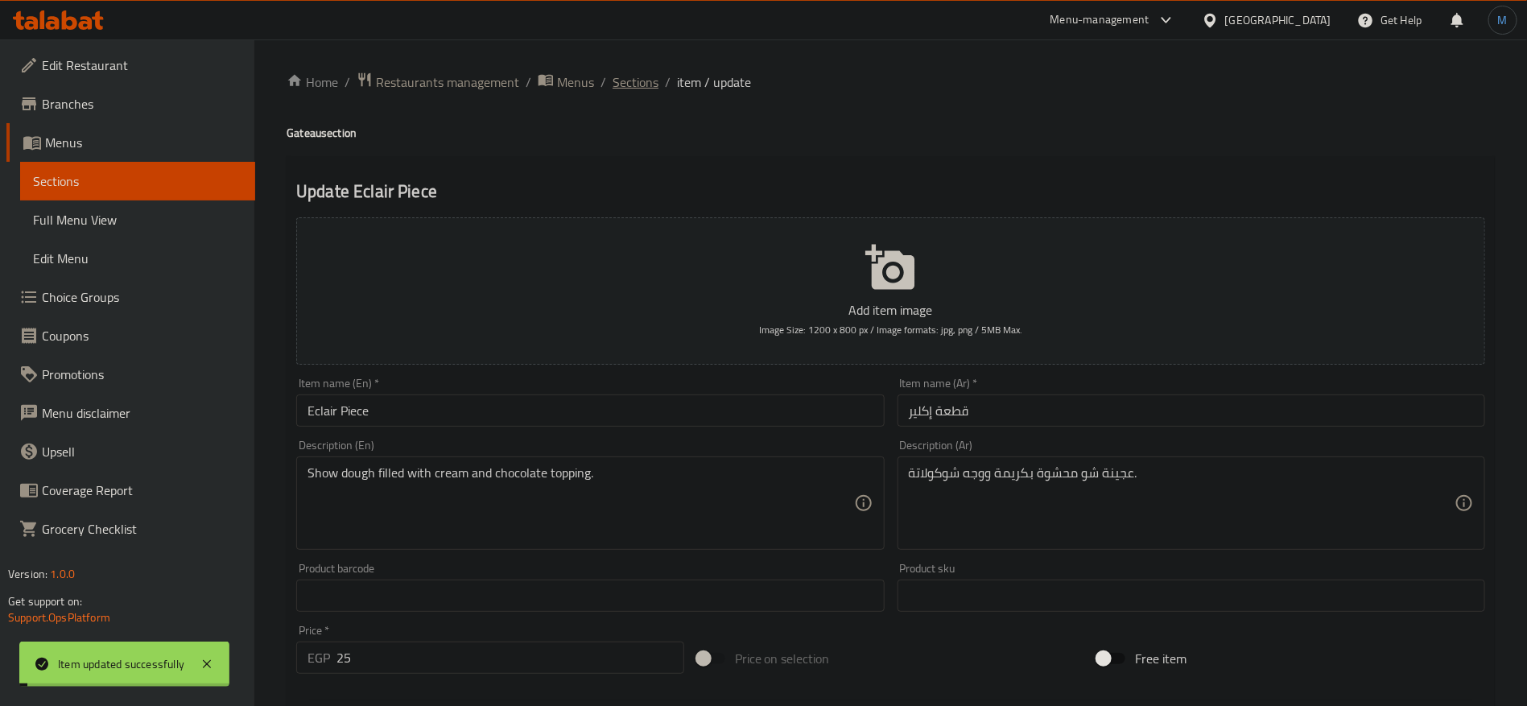
click at [650, 84] on span "Sections" at bounding box center [636, 81] width 46 height 19
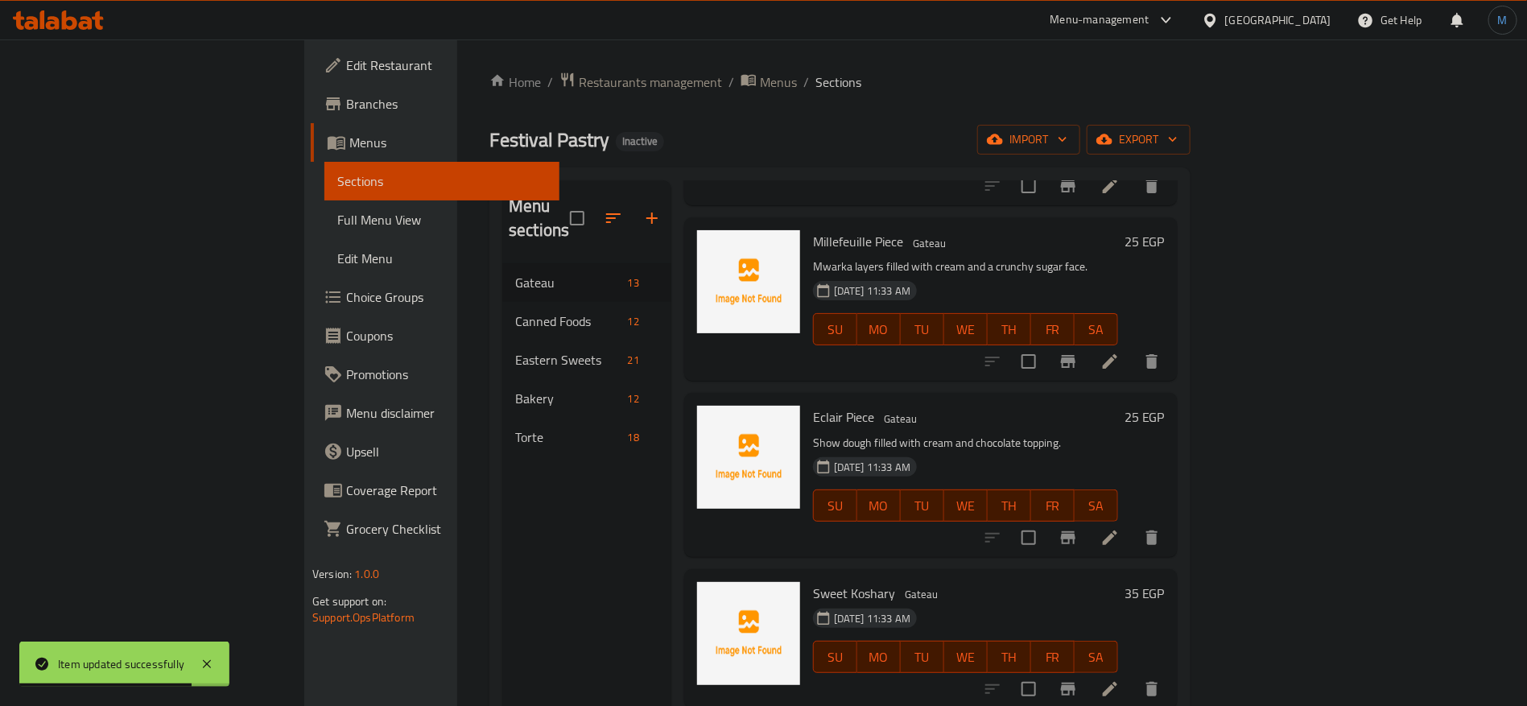
scroll to position [1207, 0]
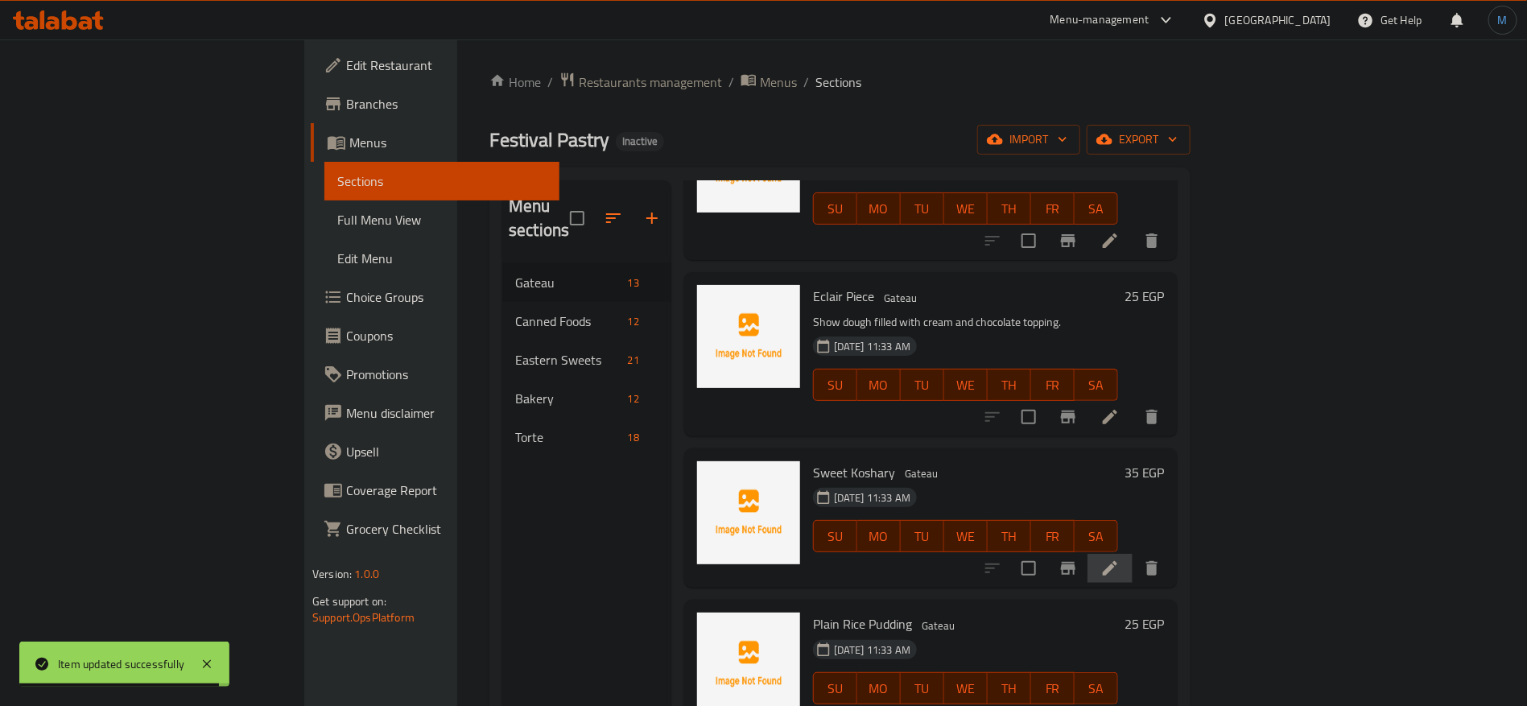
click at [1133, 554] on li at bounding box center [1110, 568] width 45 height 29
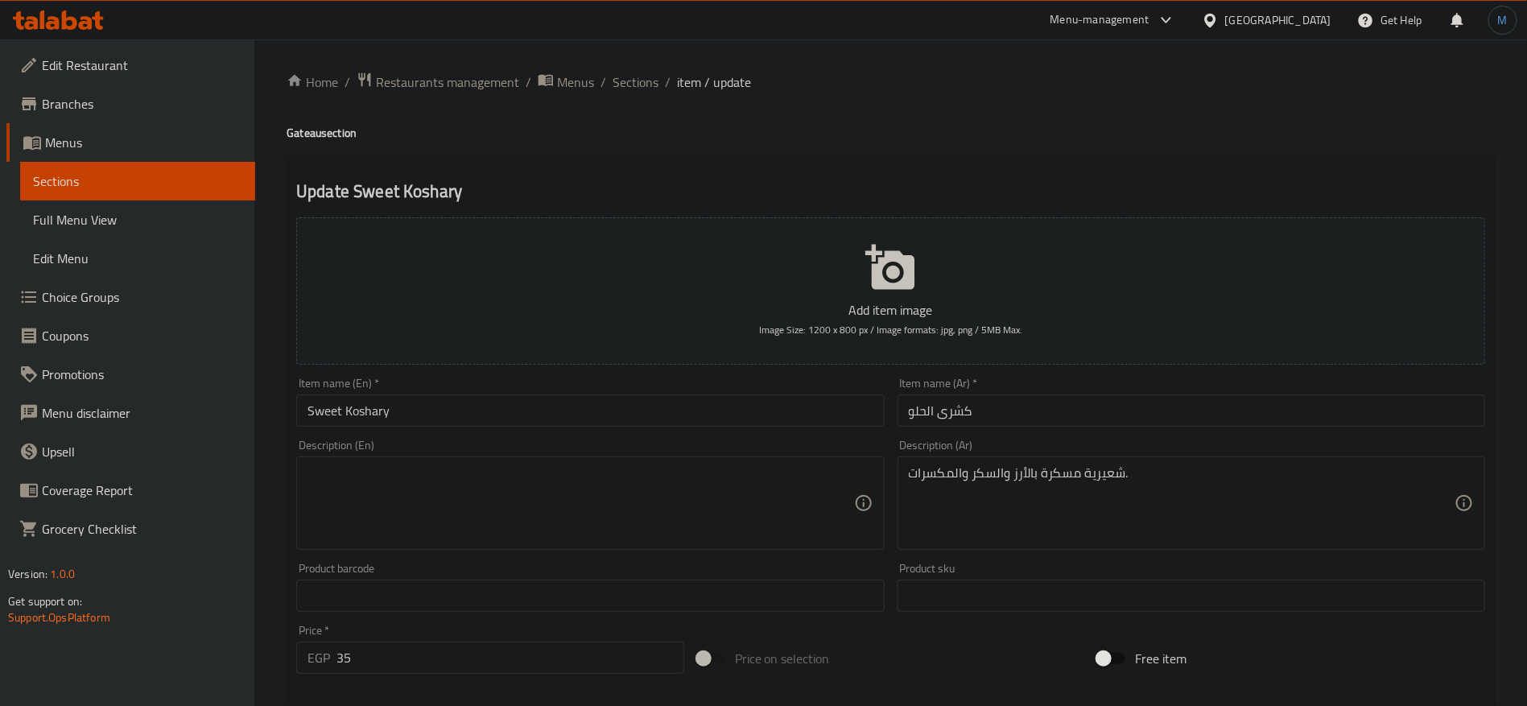
click at [1216, 543] on div "شعيرية مسكرة بالأرز والسكر والمكسرات. Description (Ar)" at bounding box center [1192, 502] width 588 height 93
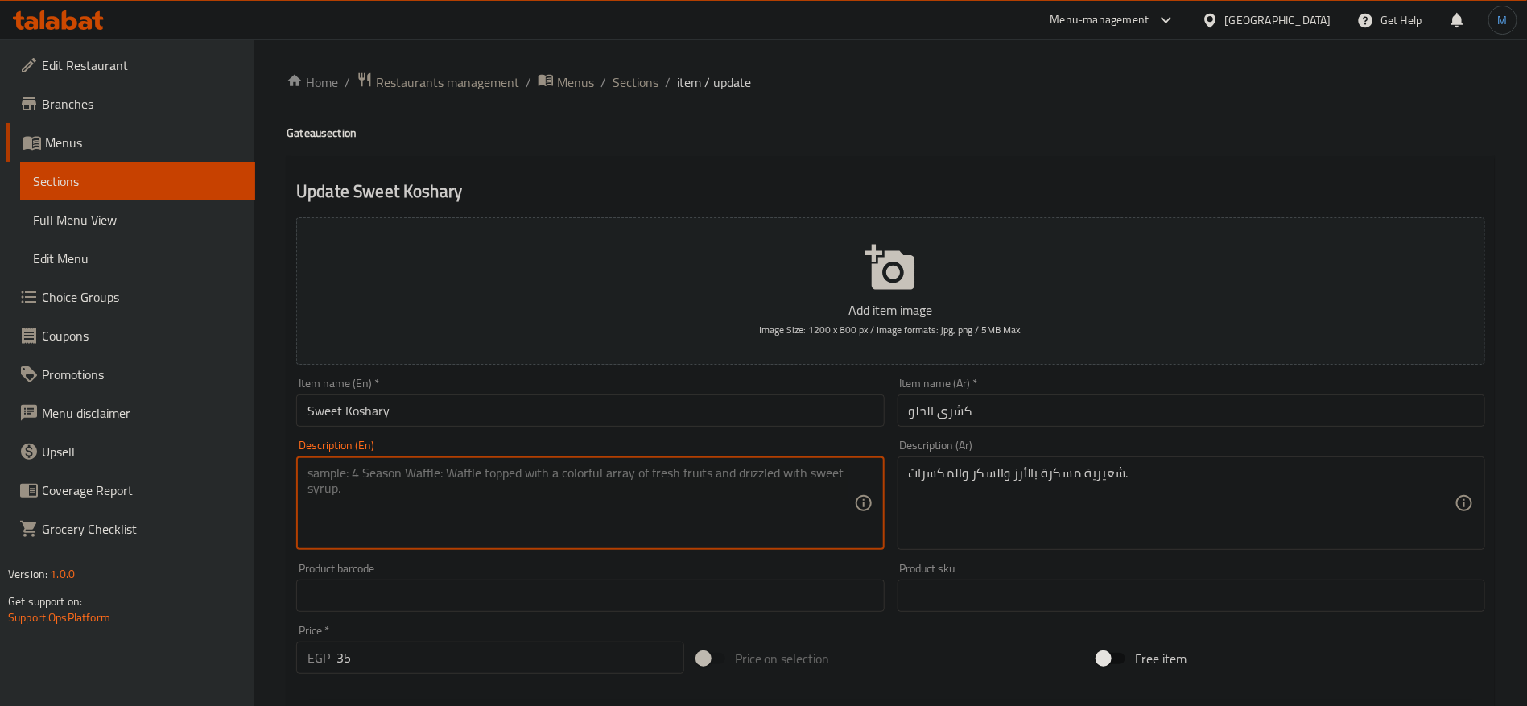
click at [728, 518] on textarea at bounding box center [581, 503] width 546 height 76
paste textarea "Sweet vermicelli with rice, sugar and nuts."
type textarea "Sweet vermicelli with rice, sugar and nuts."
click at [610, 423] on input "Sweet Koshary" at bounding box center [590, 410] width 588 height 32
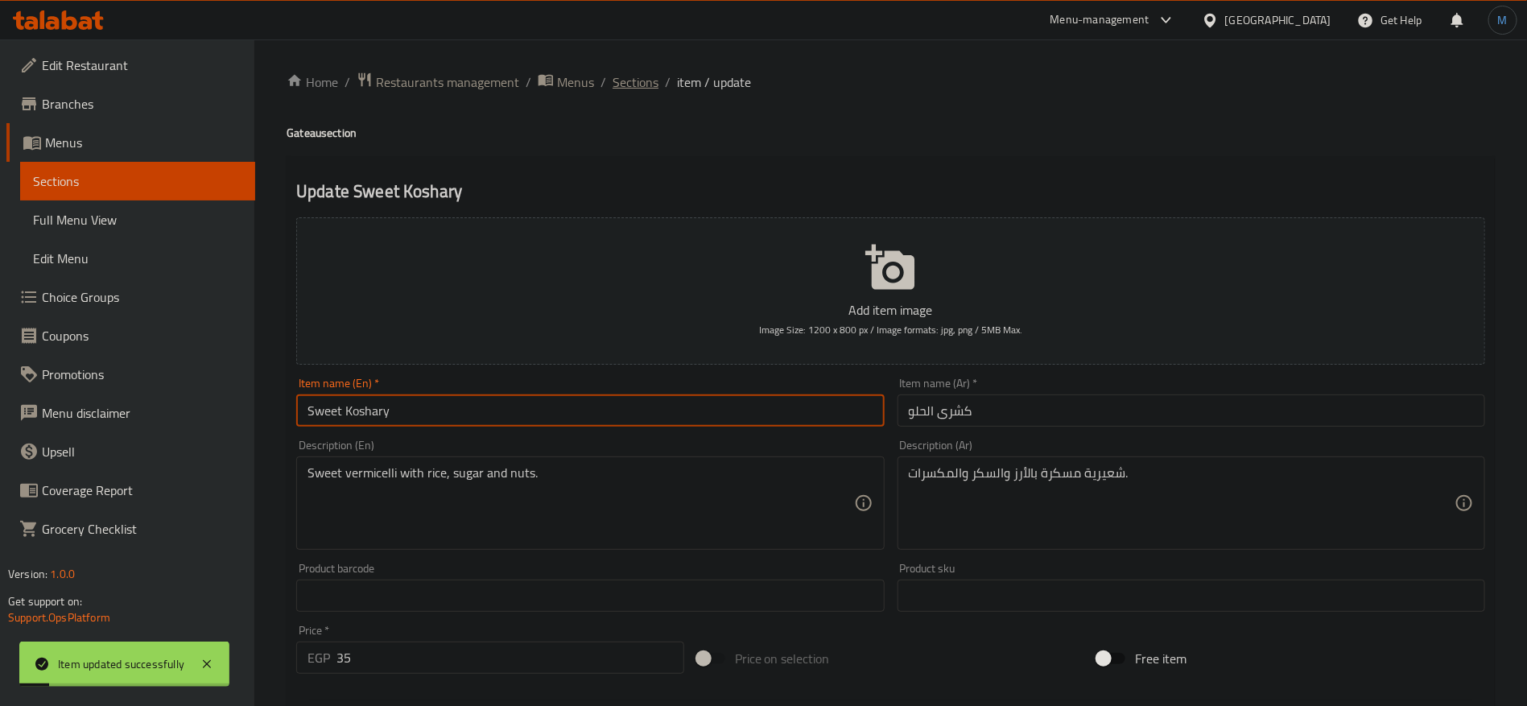
click at [636, 88] on span "Sections" at bounding box center [636, 81] width 46 height 19
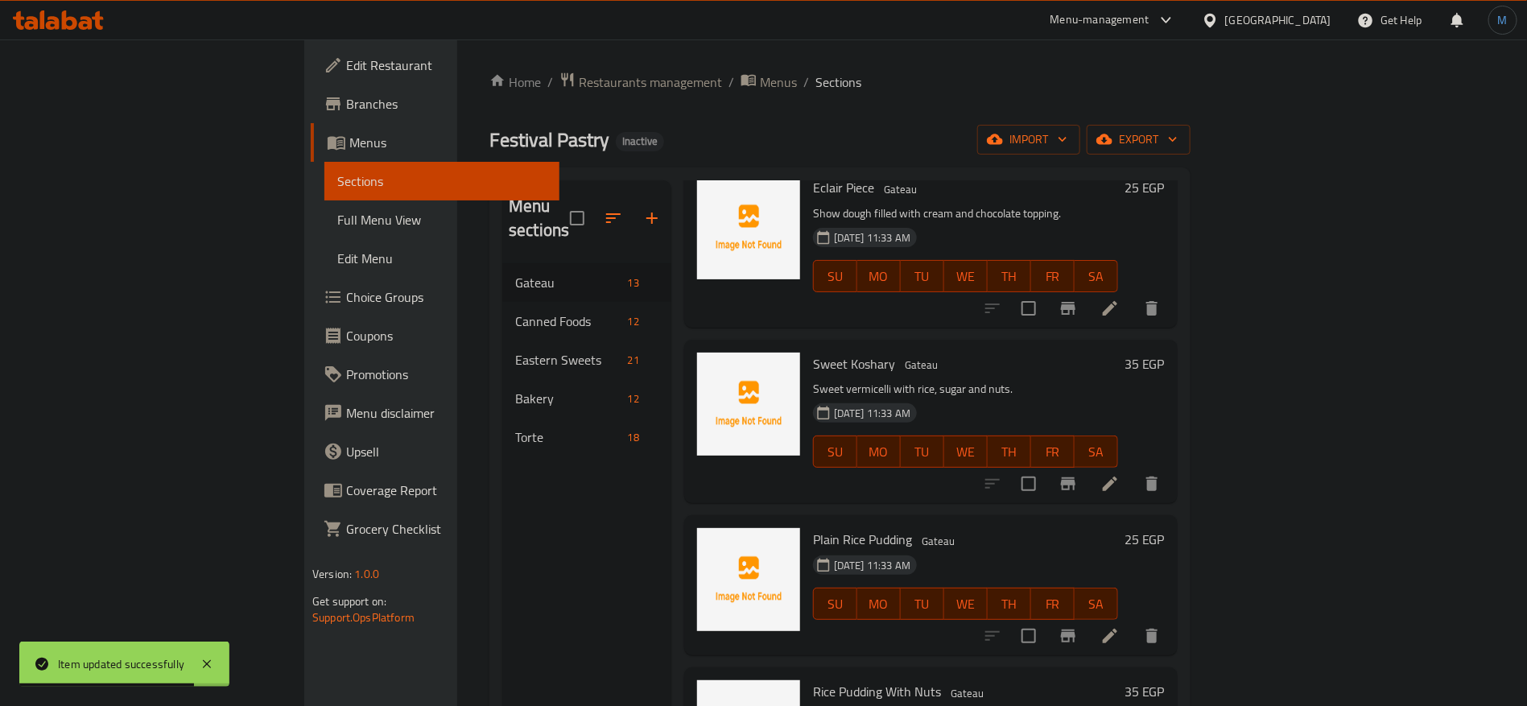
scroll to position [1328, 0]
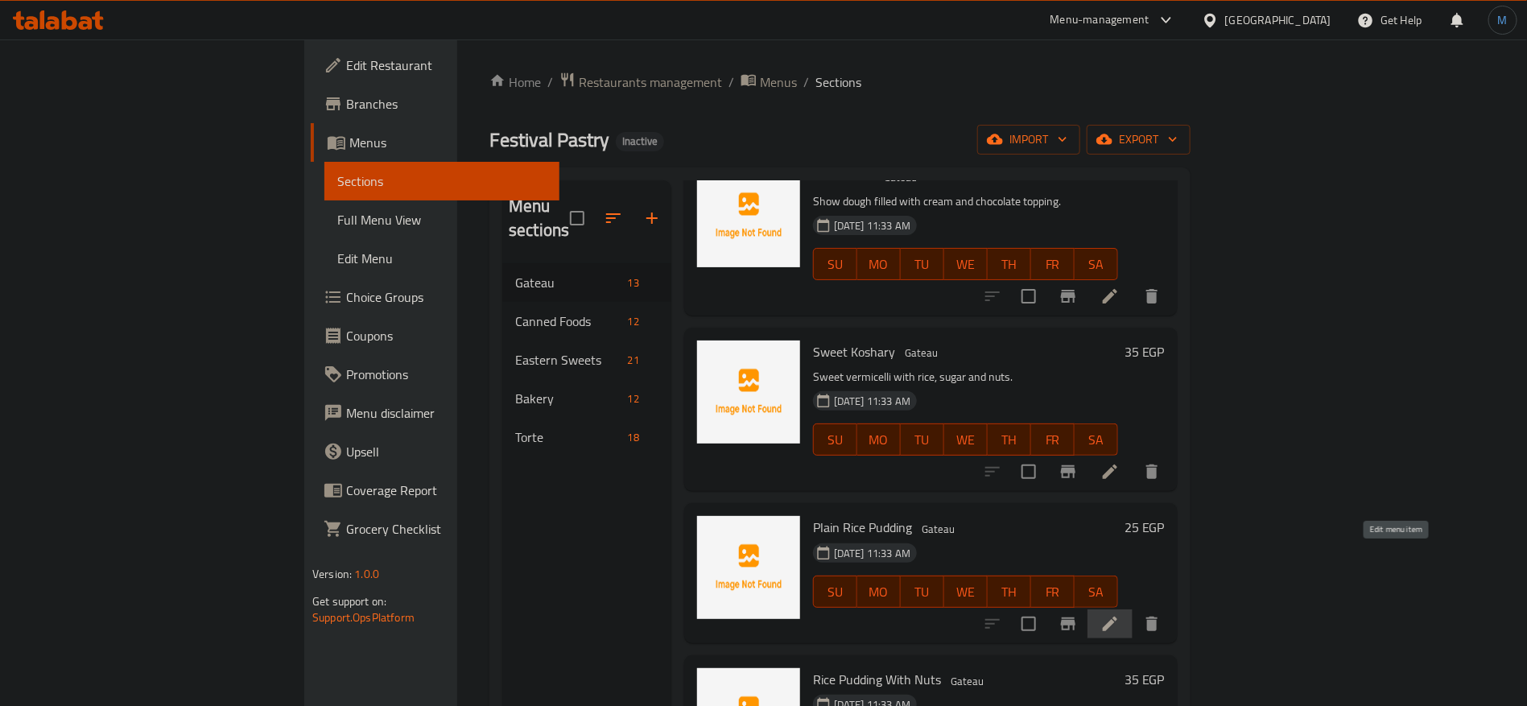
click at [1117, 617] on icon at bounding box center [1110, 624] width 14 height 14
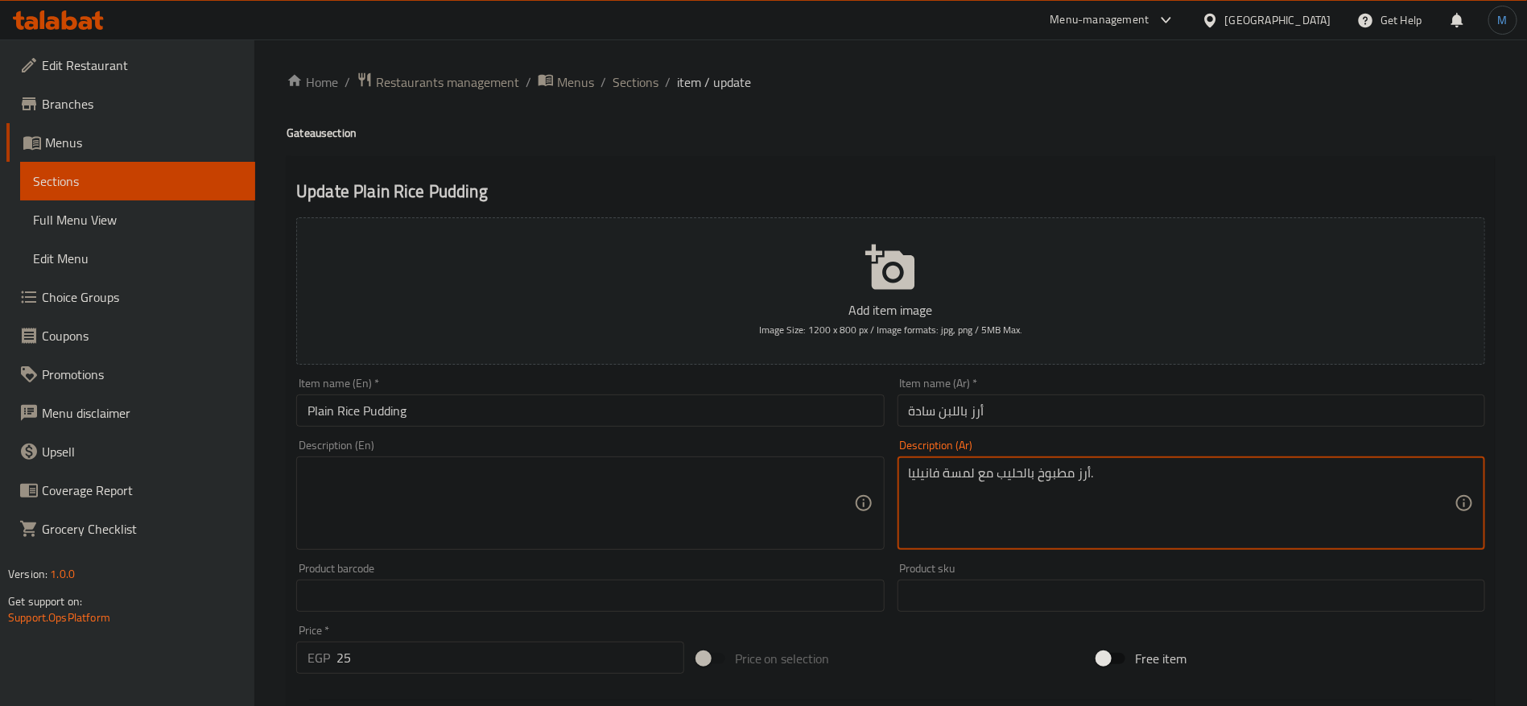
click at [1159, 467] on textarea "أرز مطبوخ بالحليب مع لمسة فانيليا." at bounding box center [1182, 503] width 546 height 76
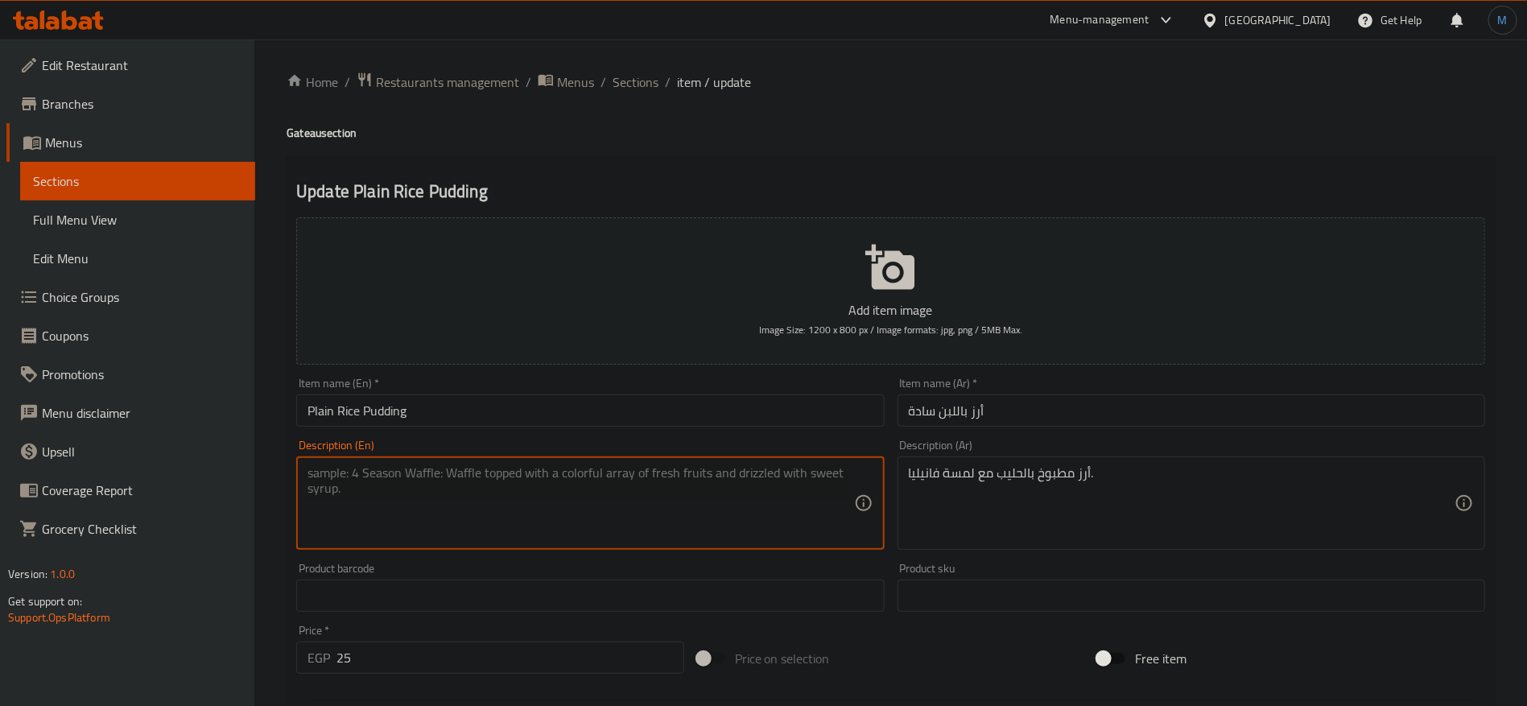
click at [813, 492] on textarea at bounding box center [581, 503] width 546 height 76
paste textarea "Rice cooked in milk with a hint of vanilla."
type textarea "Rice cooked in milk with a hint of vanilla."
click at [766, 406] on input "Plain Rice Pudding" at bounding box center [590, 410] width 588 height 32
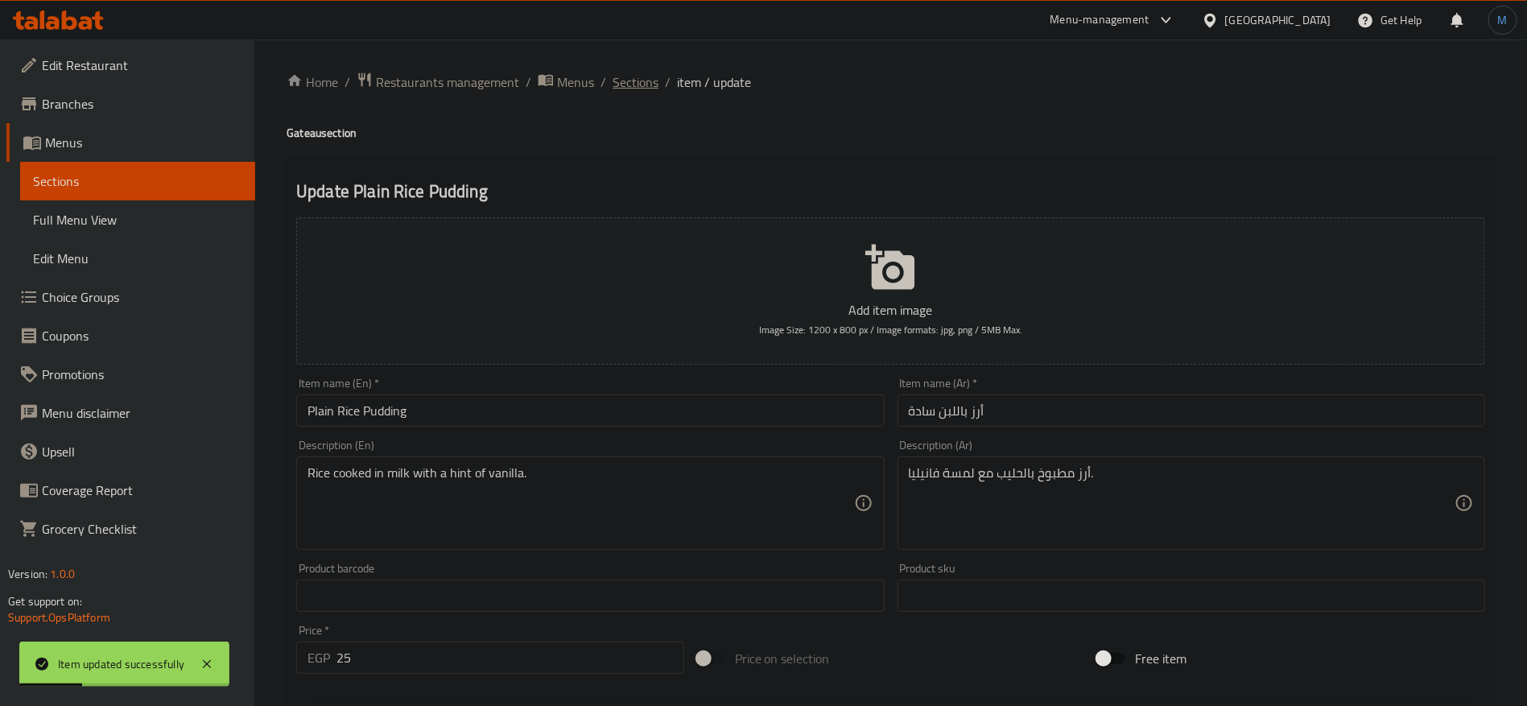
click at [617, 91] on span "Sections" at bounding box center [636, 81] width 46 height 19
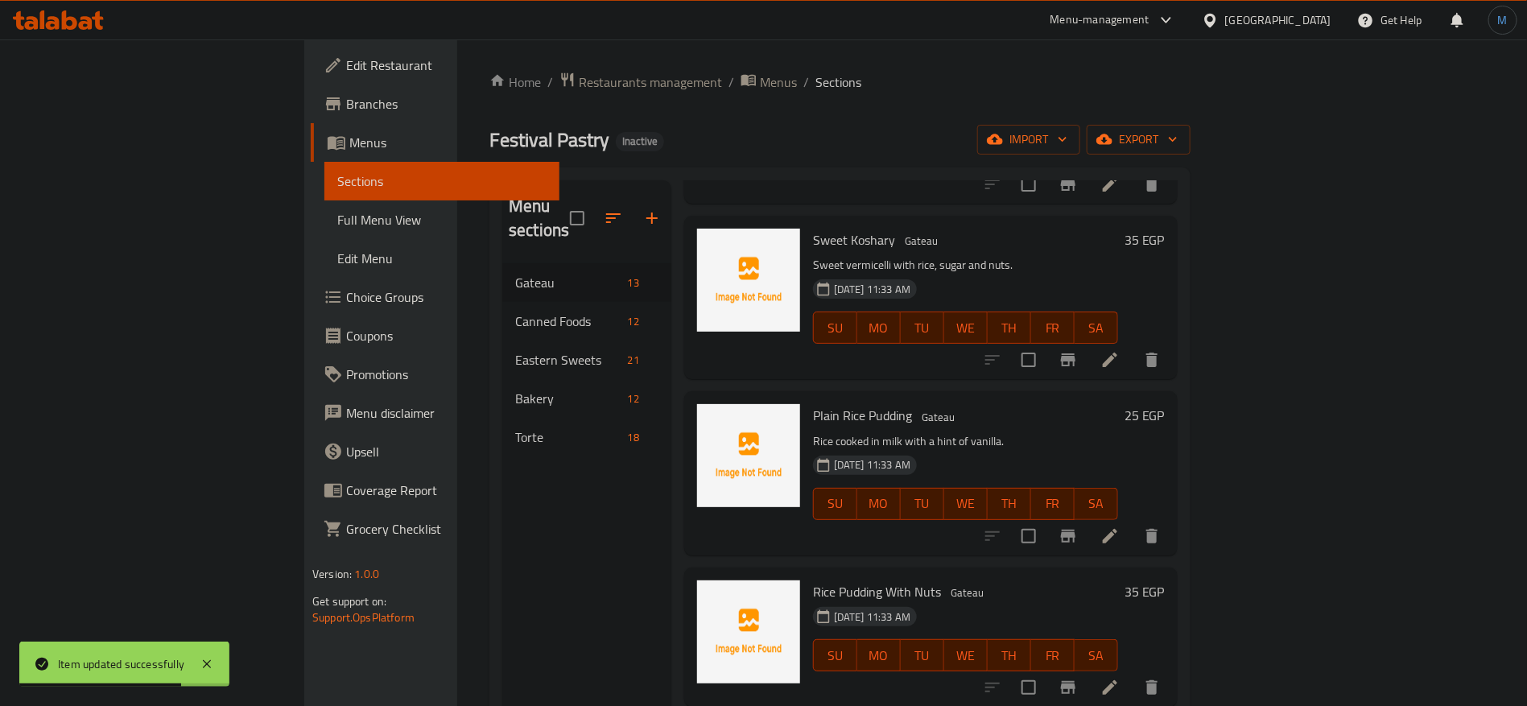
scroll to position [1500, 0]
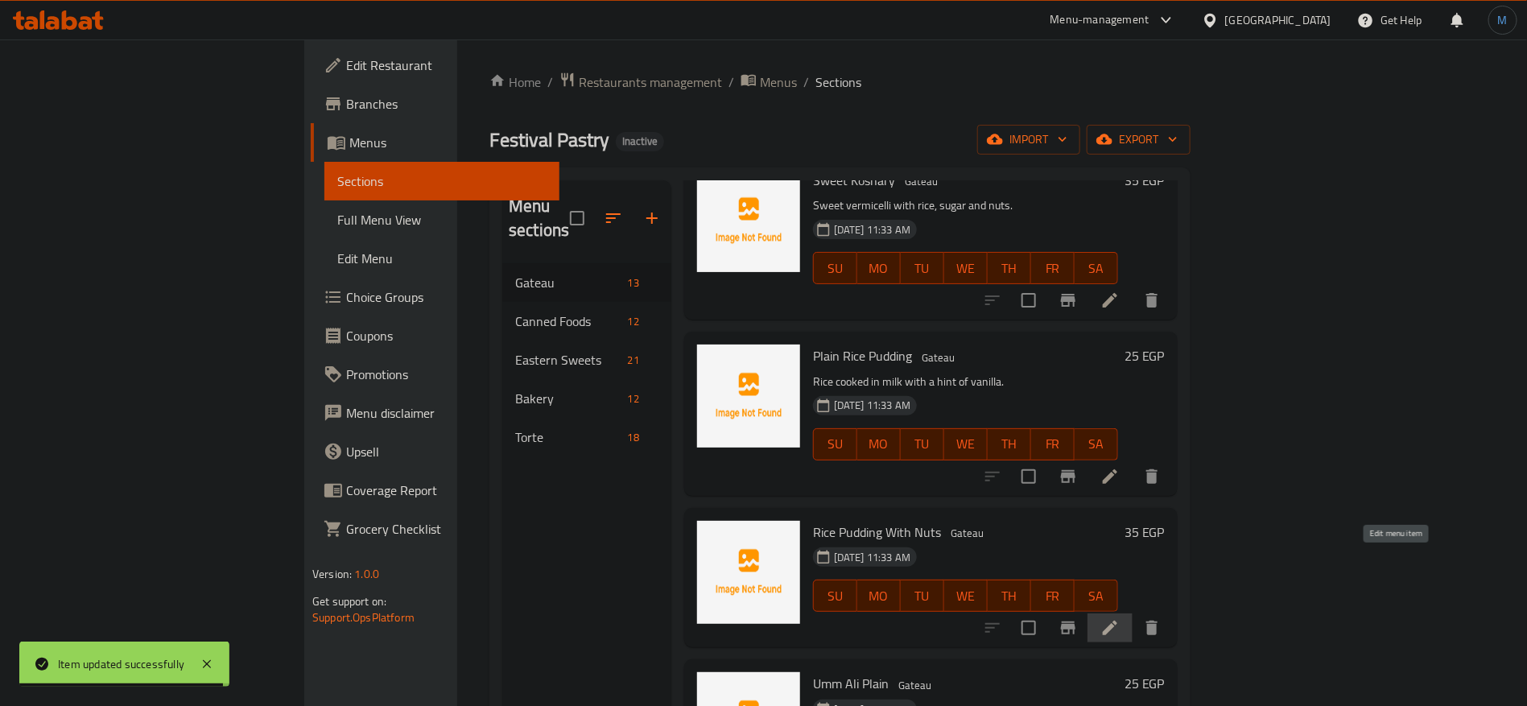
click at [1120, 618] on icon at bounding box center [1109, 627] width 19 height 19
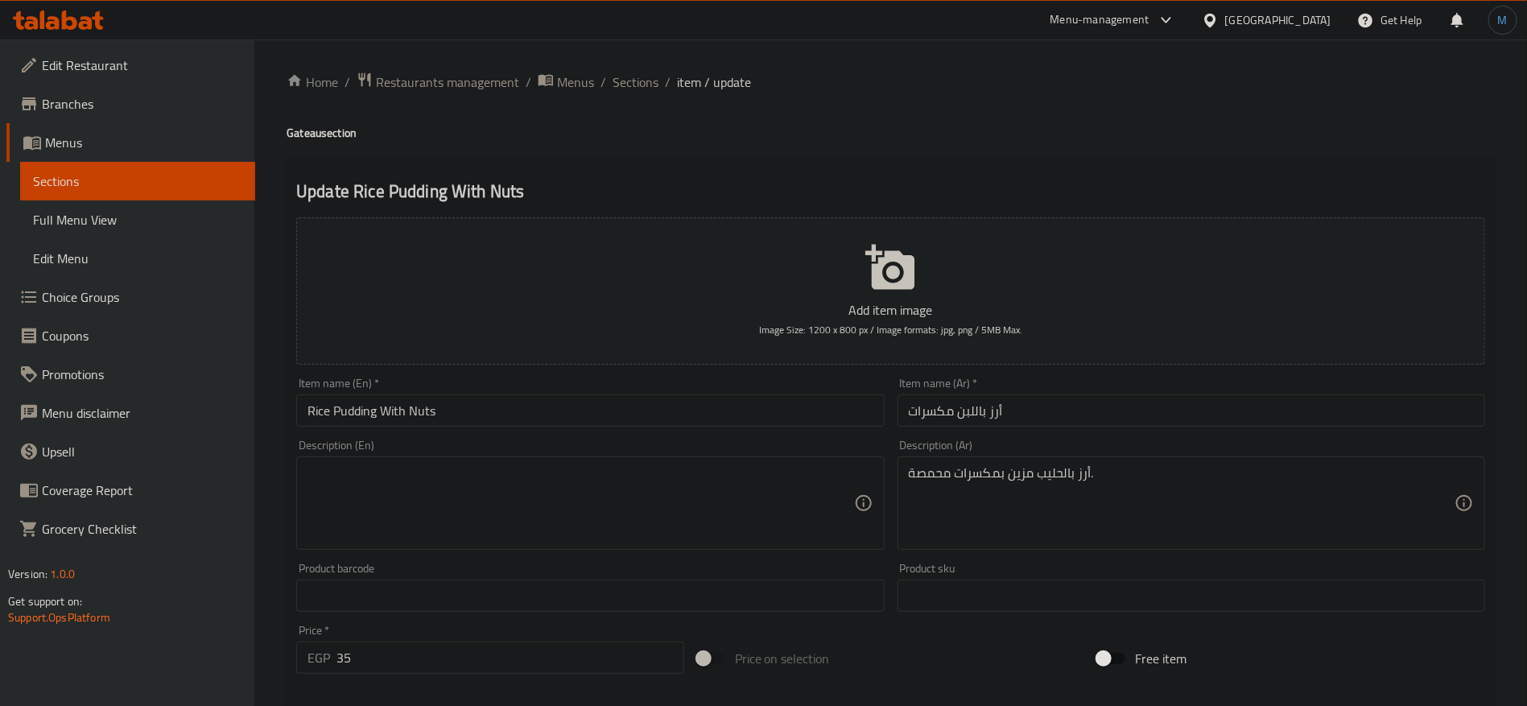
click at [741, 402] on input "Rice Pudding With Nuts" at bounding box center [590, 410] width 588 height 32
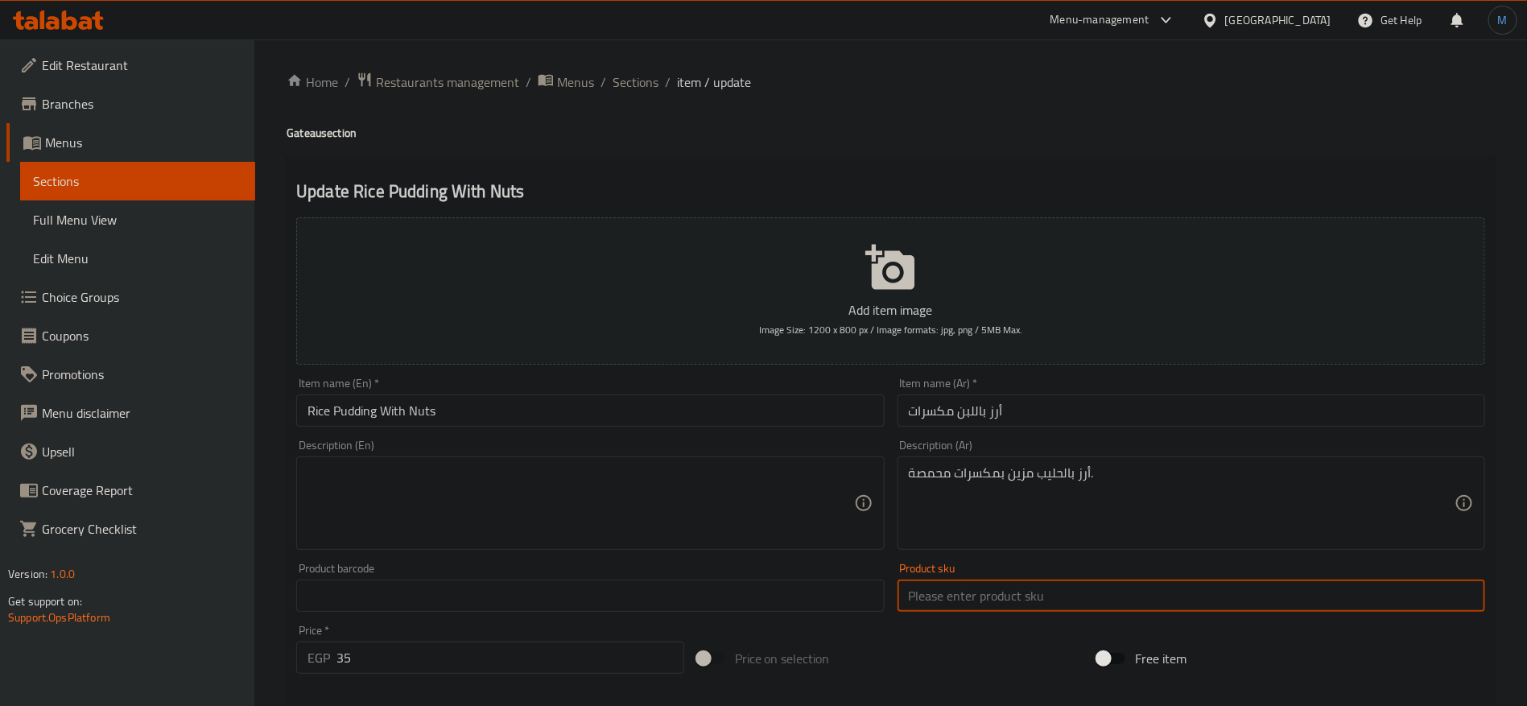
click at [1342, 589] on input "text" at bounding box center [1192, 596] width 588 height 32
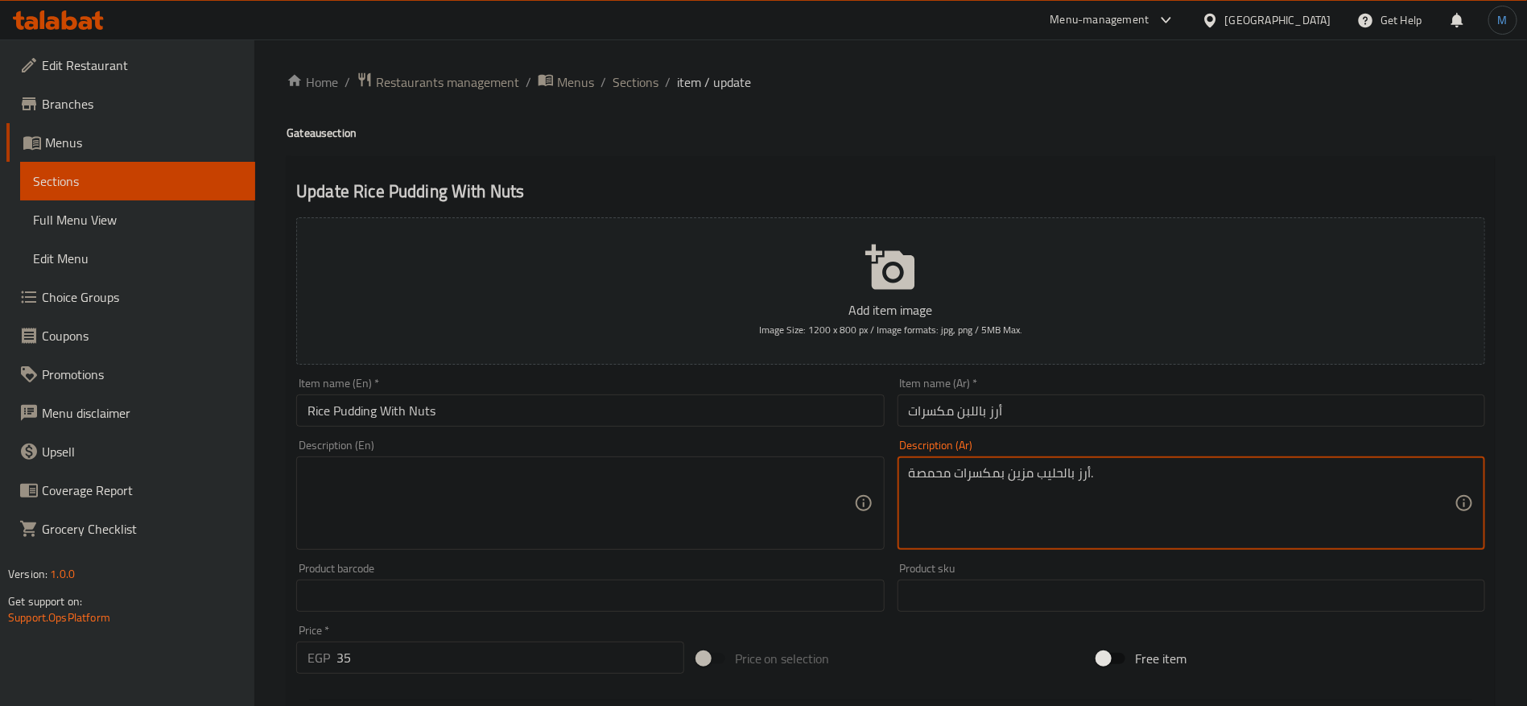
paste textarea "Rice pudding topped with roasted nuts."
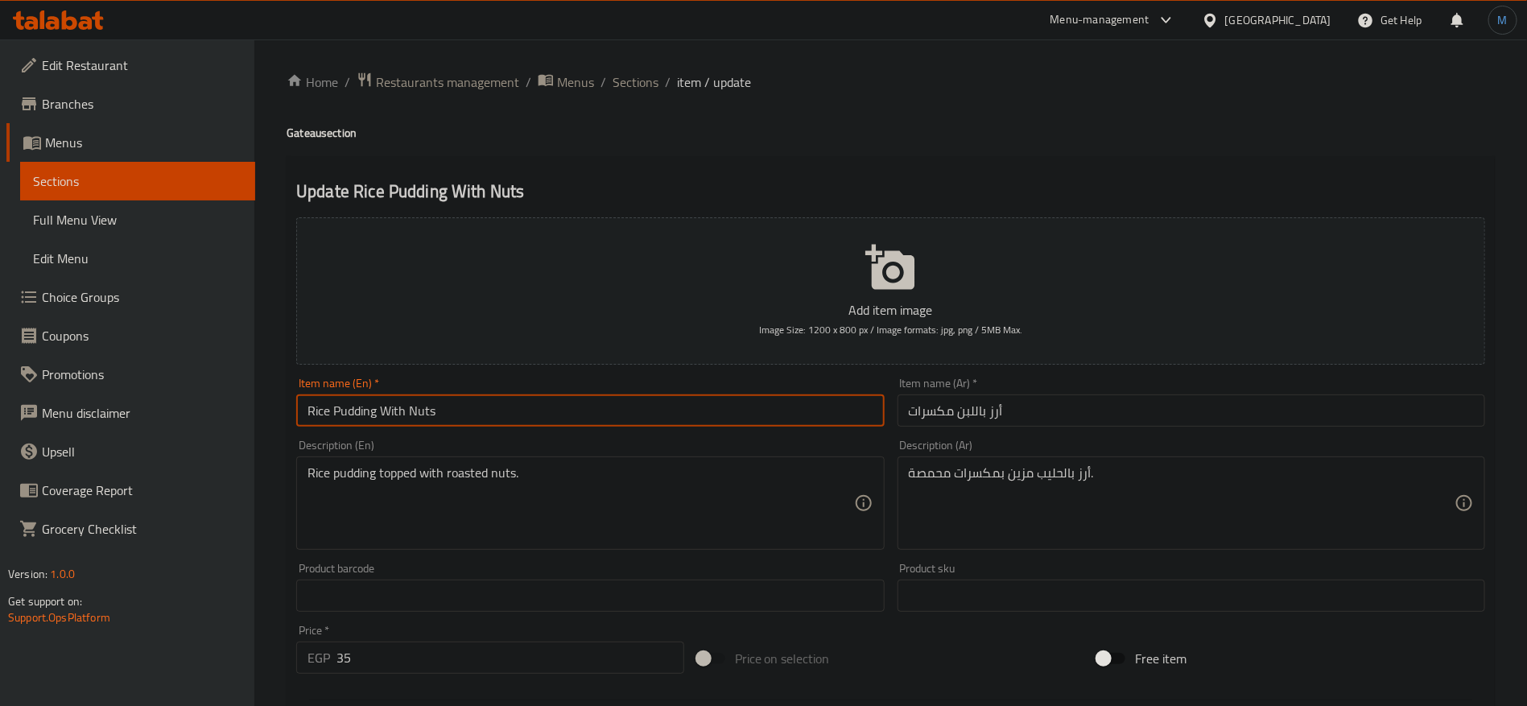
click at [691, 406] on input "Rice Pudding With Nuts" at bounding box center [590, 410] width 588 height 32
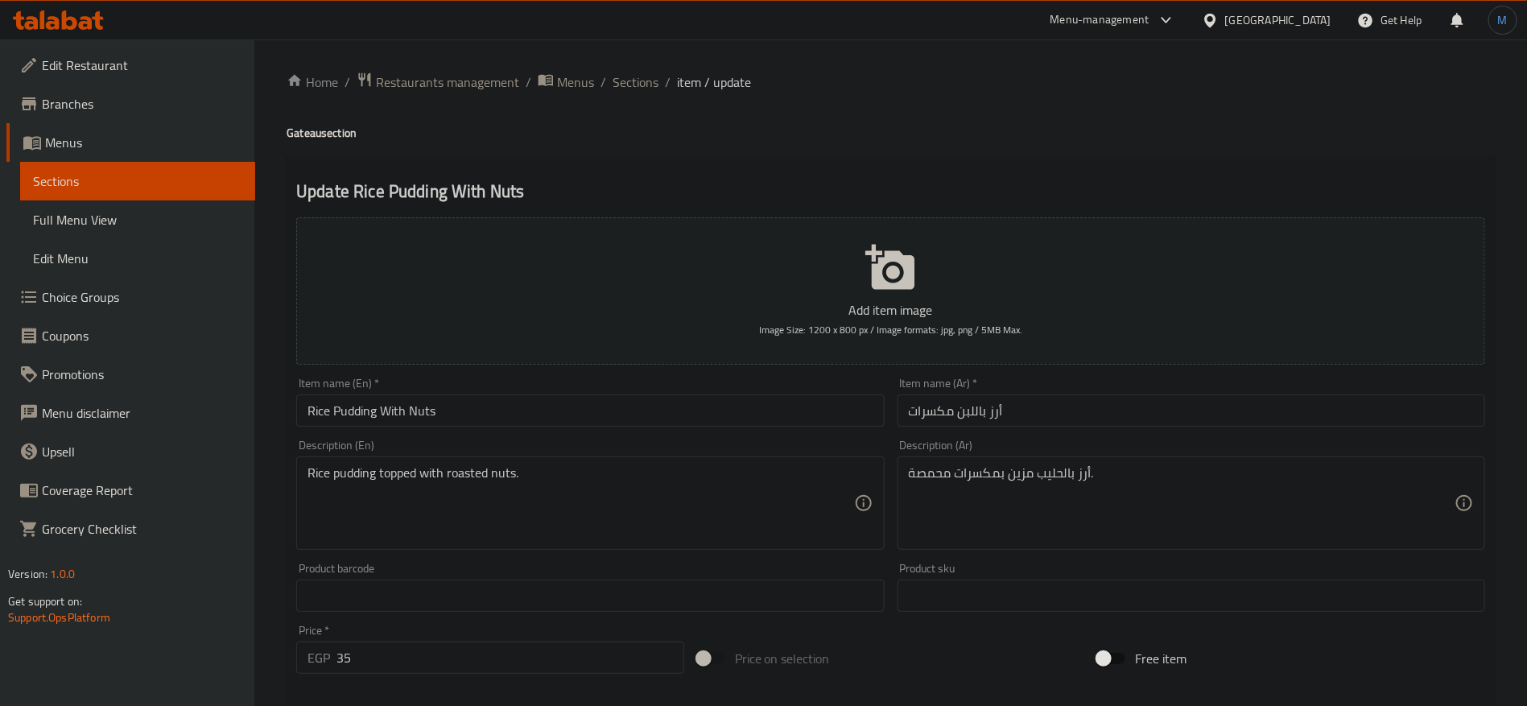
click at [704, 371] on div "Item name (En)   * Rice Pudding With Nuts Item name (En) *" at bounding box center [590, 402] width 601 height 62
click at [1020, 478] on textarea "أرز بالحليب مزين بمكسرات محمصة." at bounding box center [1182, 503] width 546 height 76
click at [408, 477] on textarea "Rice pudding topped with roasted nuts." at bounding box center [581, 503] width 546 height 76
paste textarea "decorated"
type textarea "Rice pudding decorated with roasted nuts."
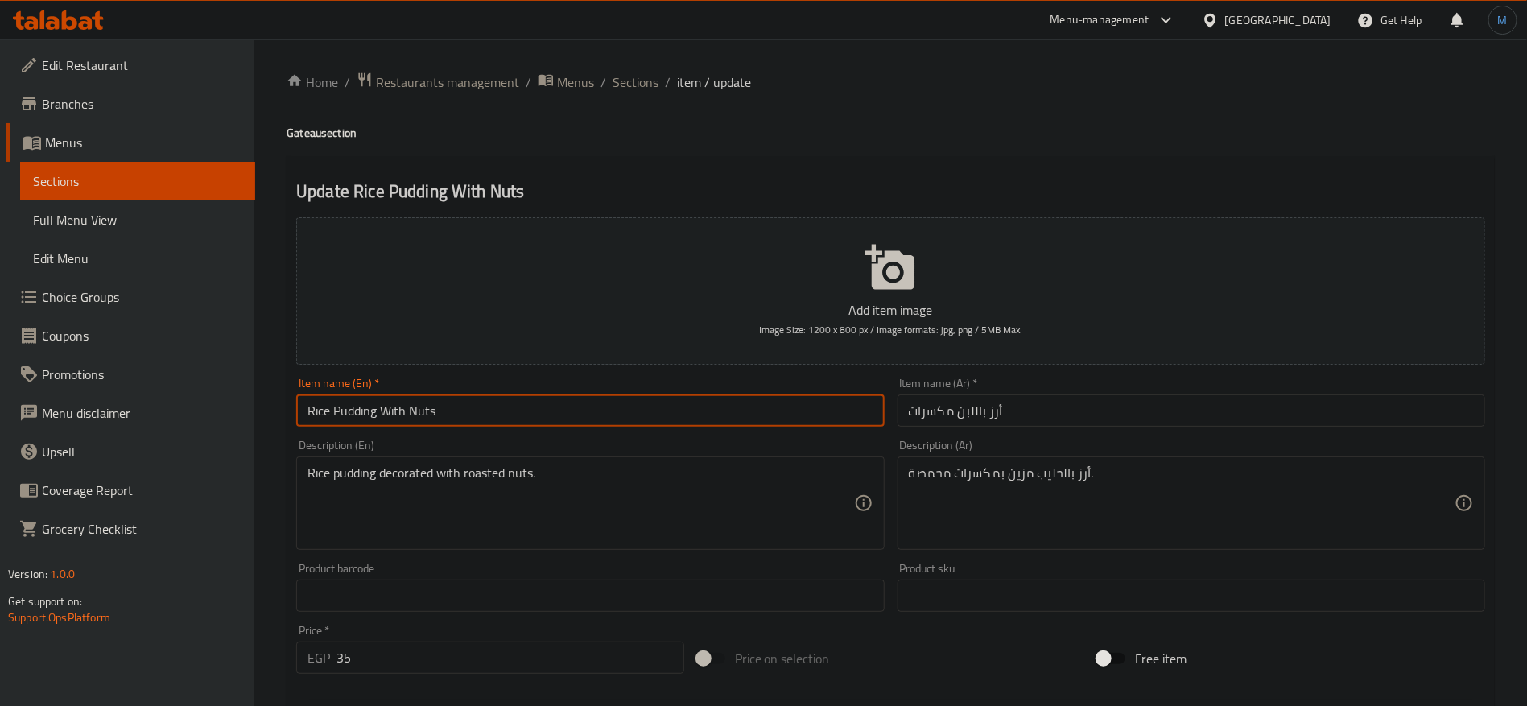
click at [536, 425] on input "Rice Pudding With Nuts" at bounding box center [590, 410] width 588 height 32
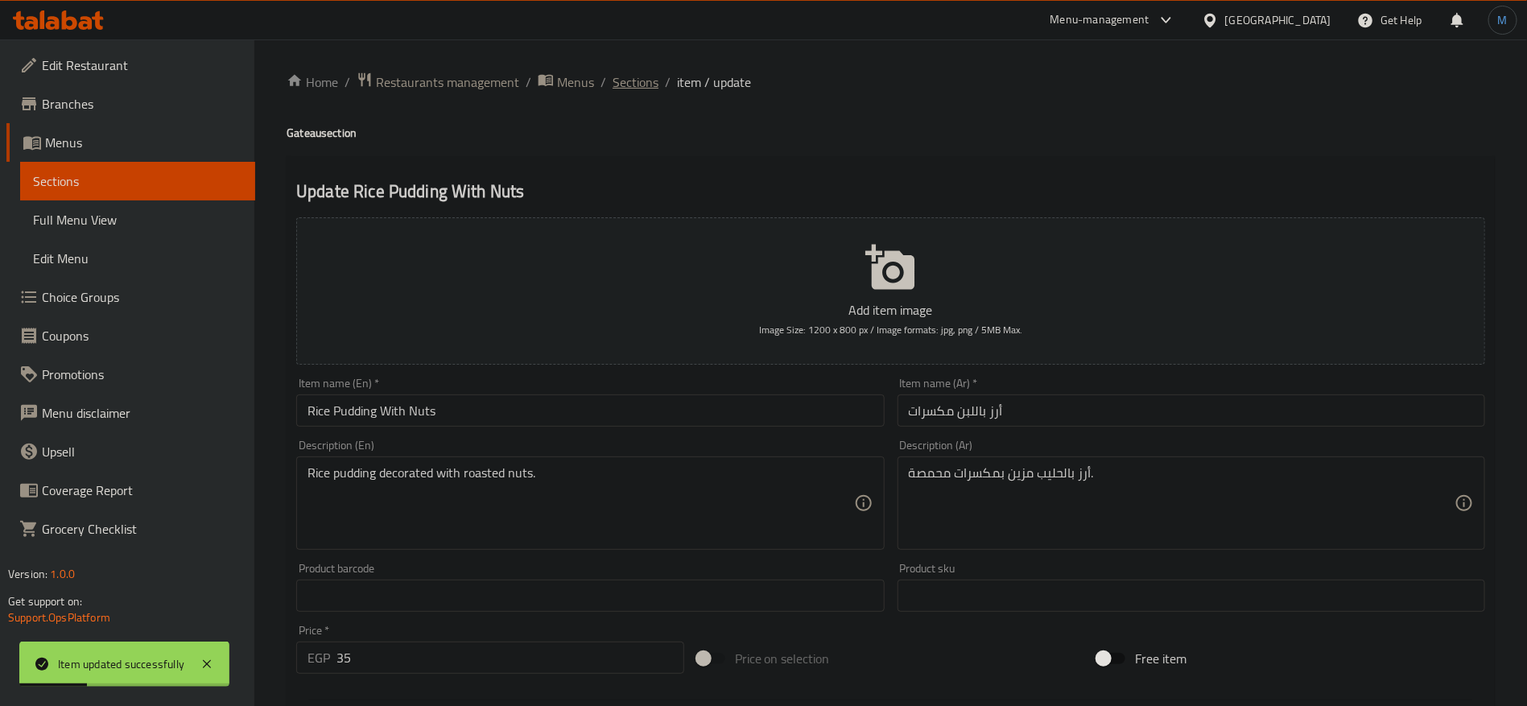
click at [632, 91] on span "Sections" at bounding box center [636, 81] width 46 height 19
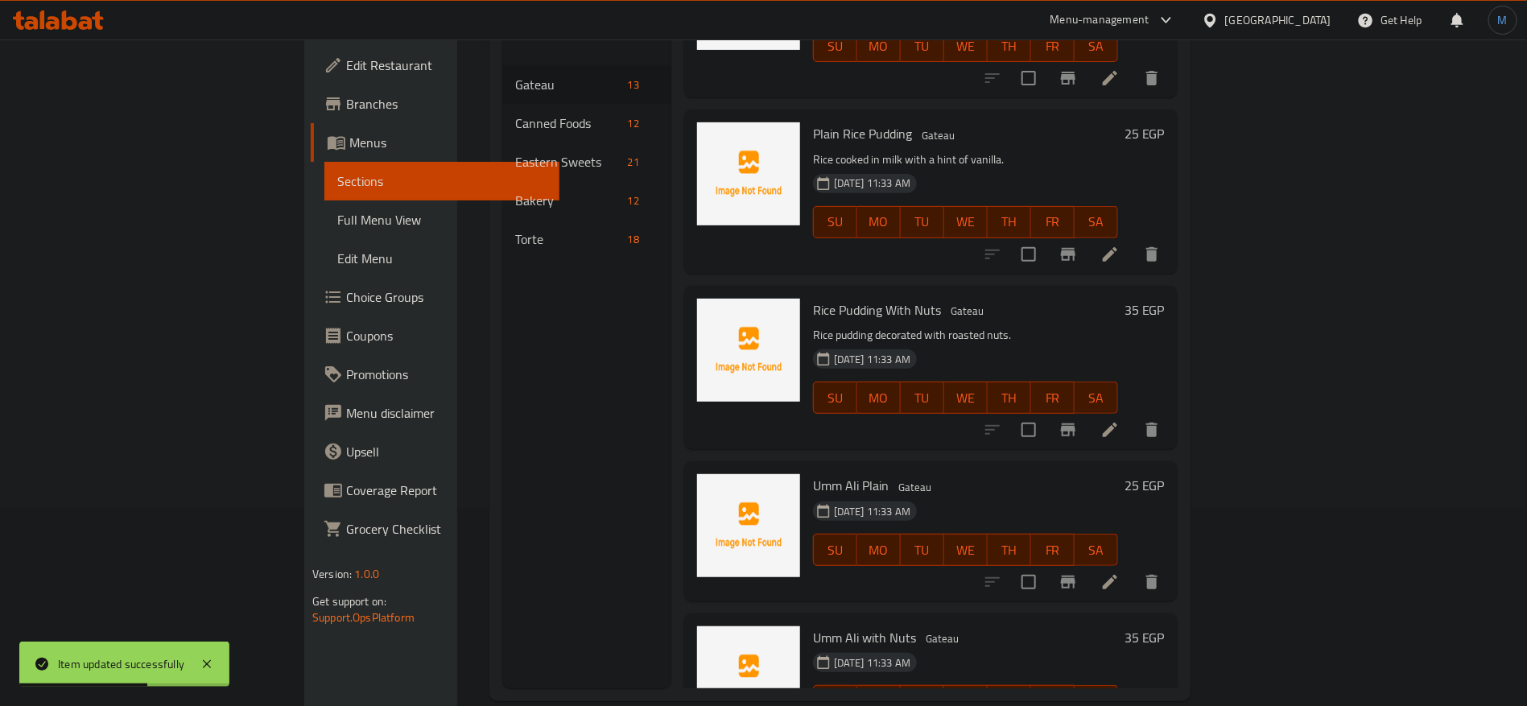
scroll to position [225, 0]
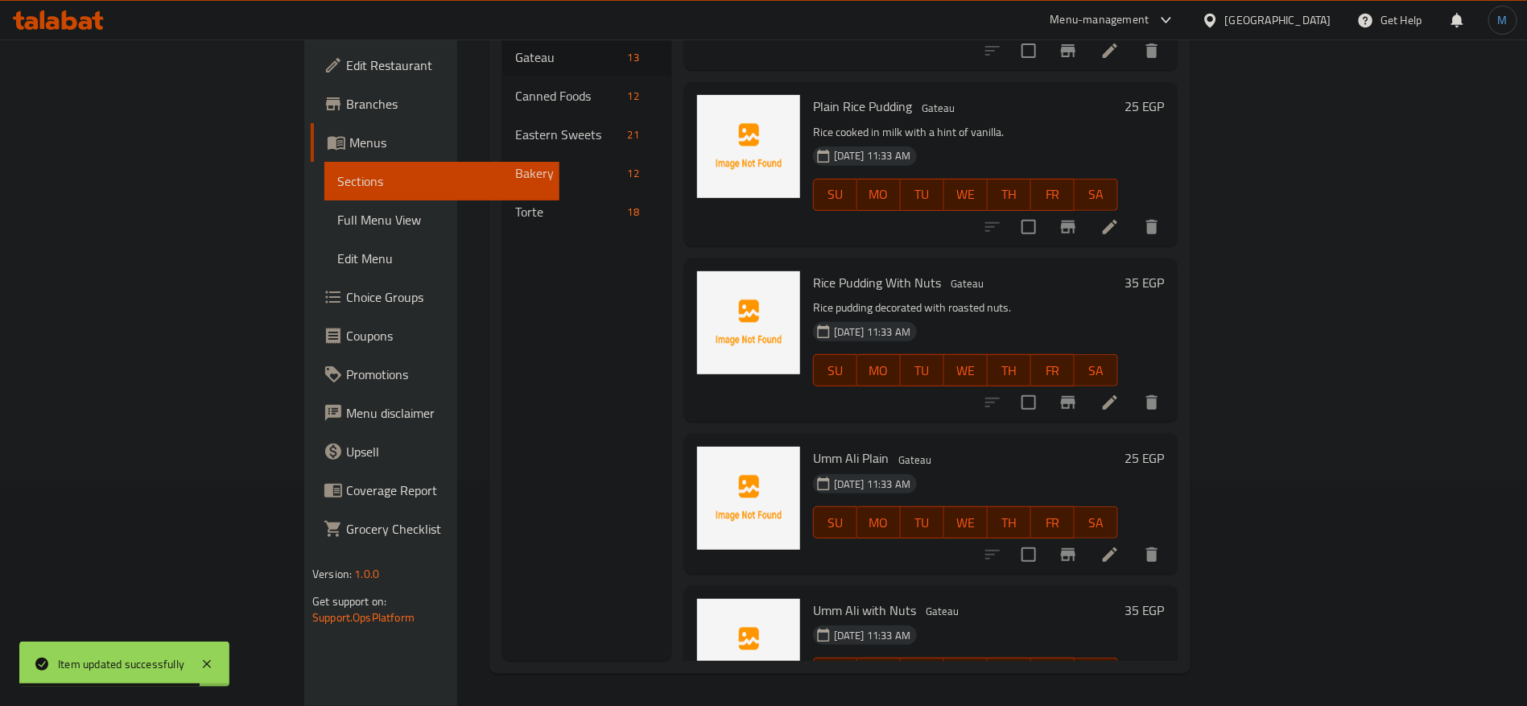
click at [1133, 540] on li at bounding box center [1110, 554] width 45 height 29
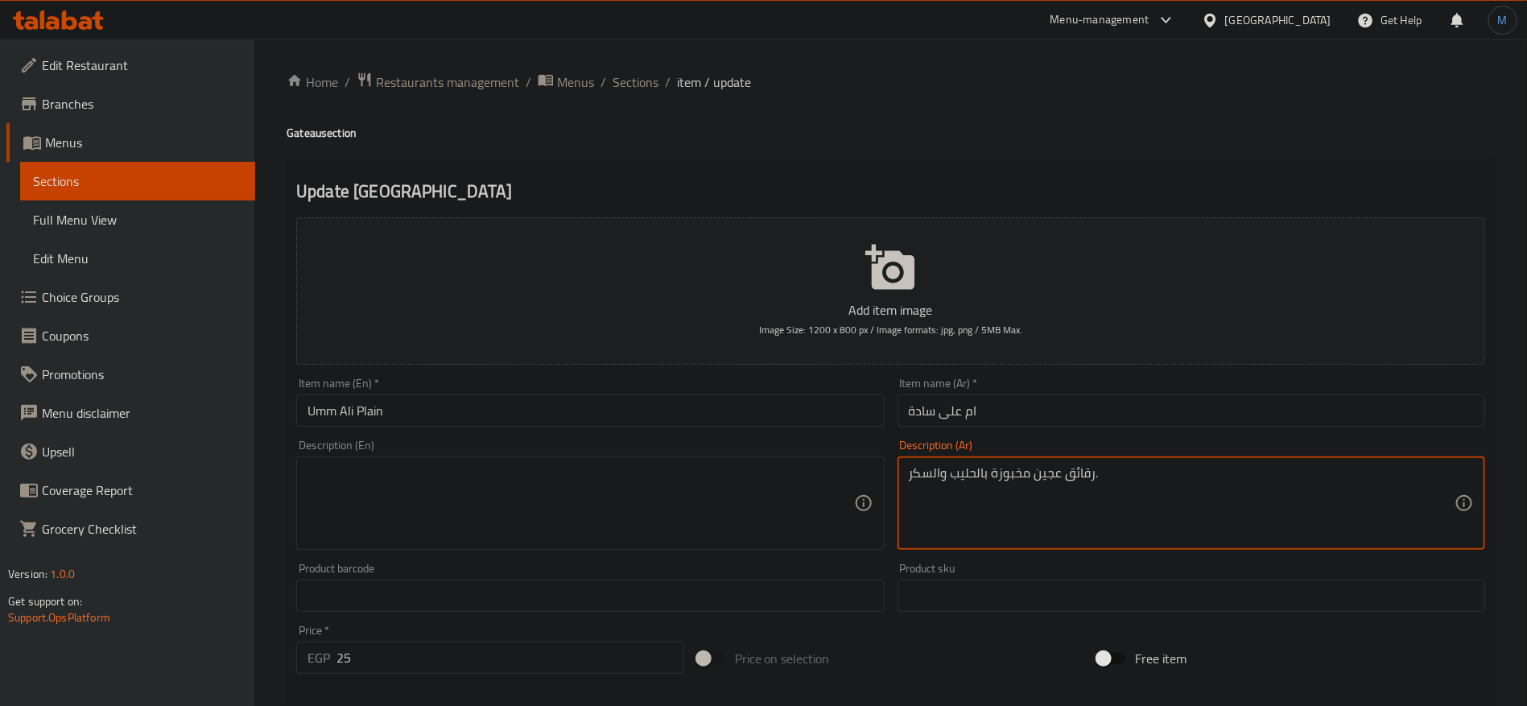
click at [596, 462] on div "Description (En)" at bounding box center [590, 502] width 588 height 93
paste textarea "Pastry sheets baked with milk and sugar."
drag, startPoint x: 1080, startPoint y: 483, endPoint x: 1052, endPoint y: 480, distance: 28.4
click at [1052, 480] on textarea "رقائق عجين مخبوزة بالحليب والسكر." at bounding box center [1182, 503] width 546 height 76
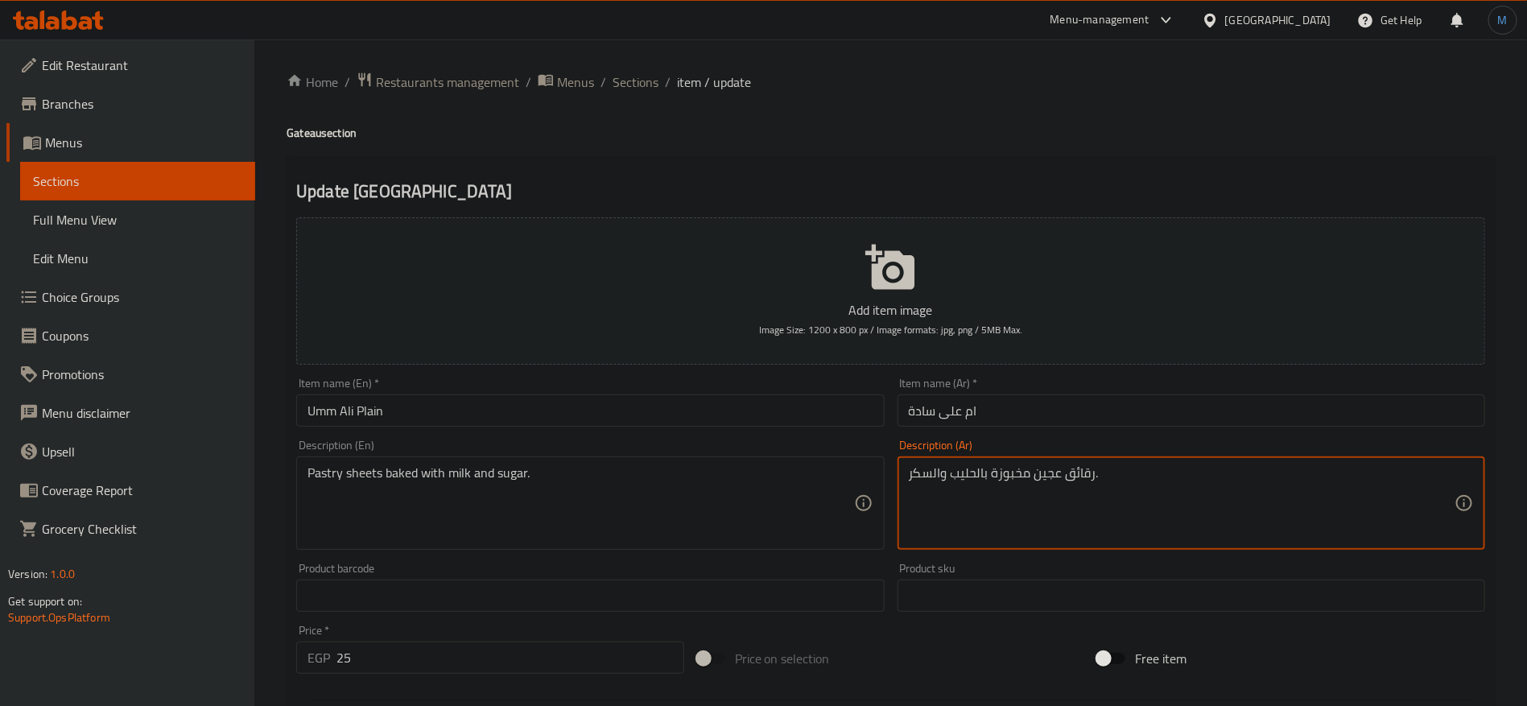
click at [1052, 480] on textarea "رقائق عجين مخبوزة بالحليب والسكر." at bounding box center [1182, 503] width 546 height 76
click at [1077, 473] on textarea "رقائق عجين مخبوزة بالحليب والسكر." at bounding box center [1182, 503] width 546 height 76
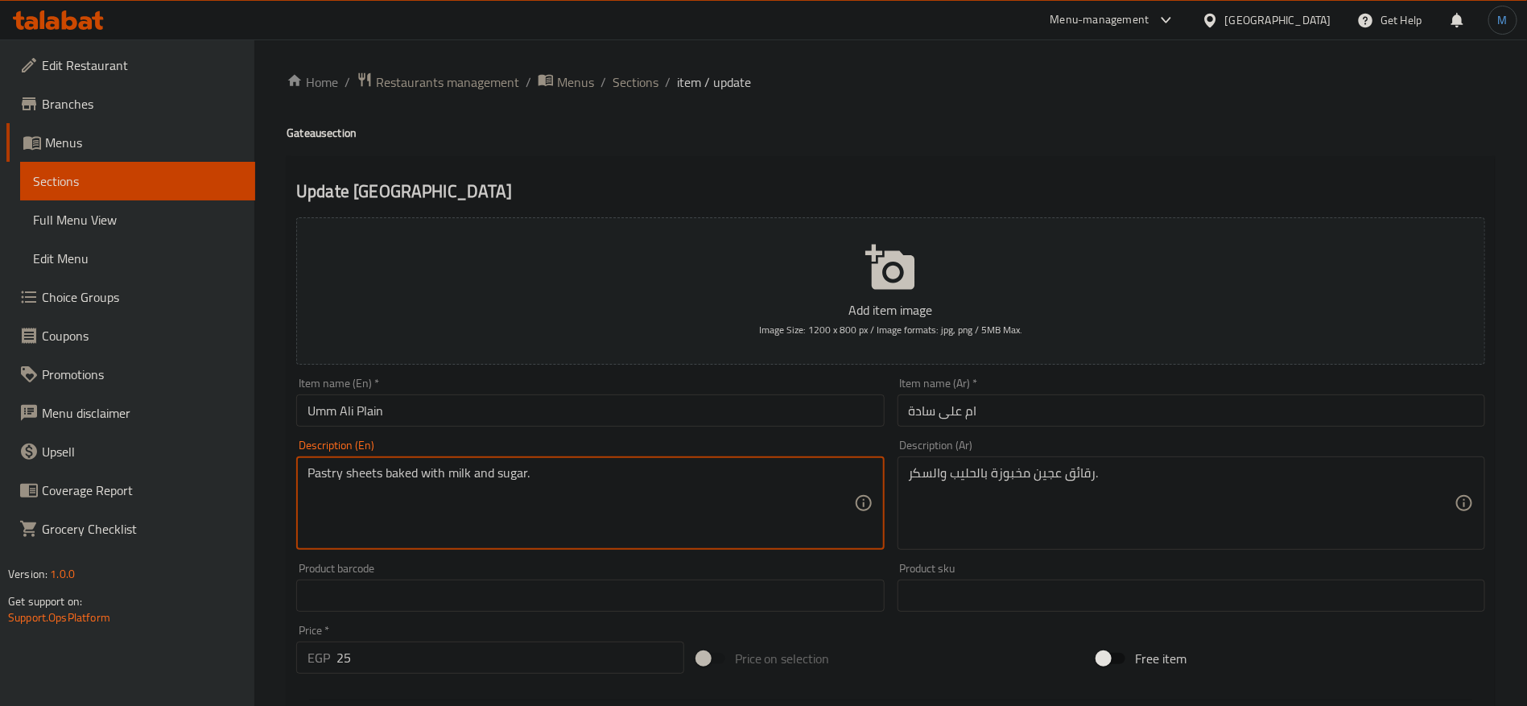
click at [328, 477] on textarea "Pastry sheets baked with milk and sugar." at bounding box center [581, 503] width 546 height 76
paste textarea "dough"
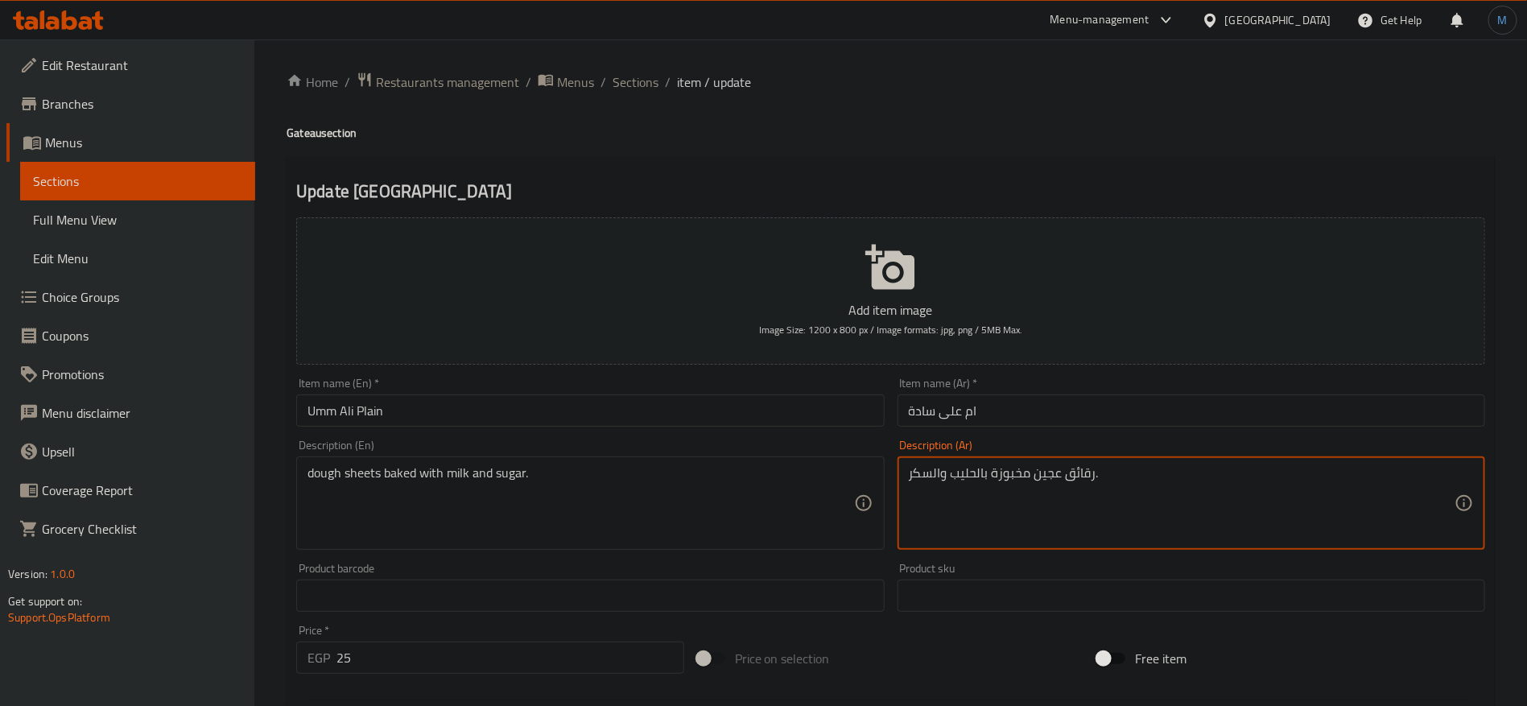
click at [1085, 477] on textarea "رقائق عجين مخبوزة بالحليب والسكر." at bounding box center [1182, 503] width 546 height 76
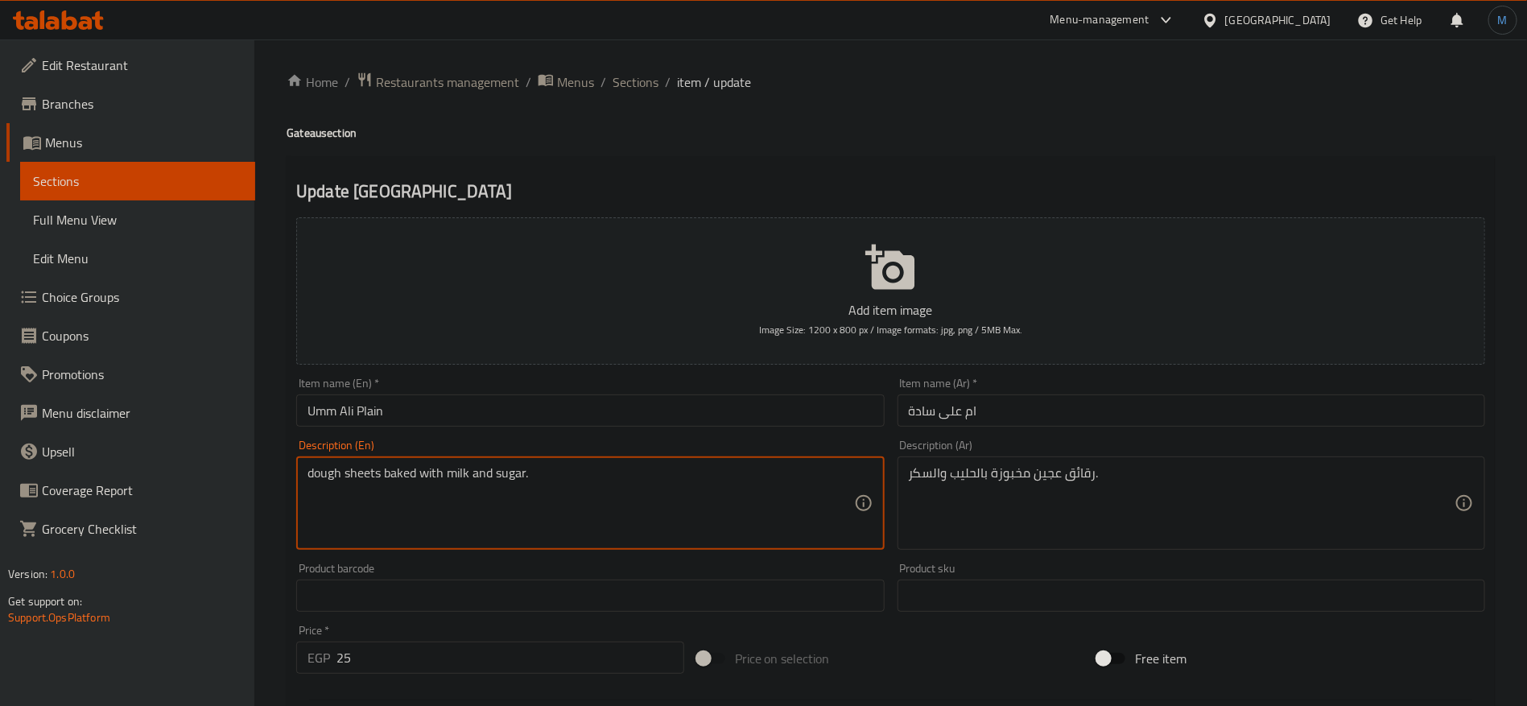
click at [374, 475] on textarea "dough sheets baked with milk and sugar." at bounding box center [581, 503] width 546 height 76
paste textarea "flake"
click at [371, 485] on textarea "dough flake baked with milk and sugar." at bounding box center [581, 503] width 546 height 76
click at [362, 481] on textarea "dough flake baked with milk and sugar." at bounding box center [581, 503] width 546 height 76
drag, startPoint x: 362, startPoint y: 481, endPoint x: 333, endPoint y: 476, distance: 29.4
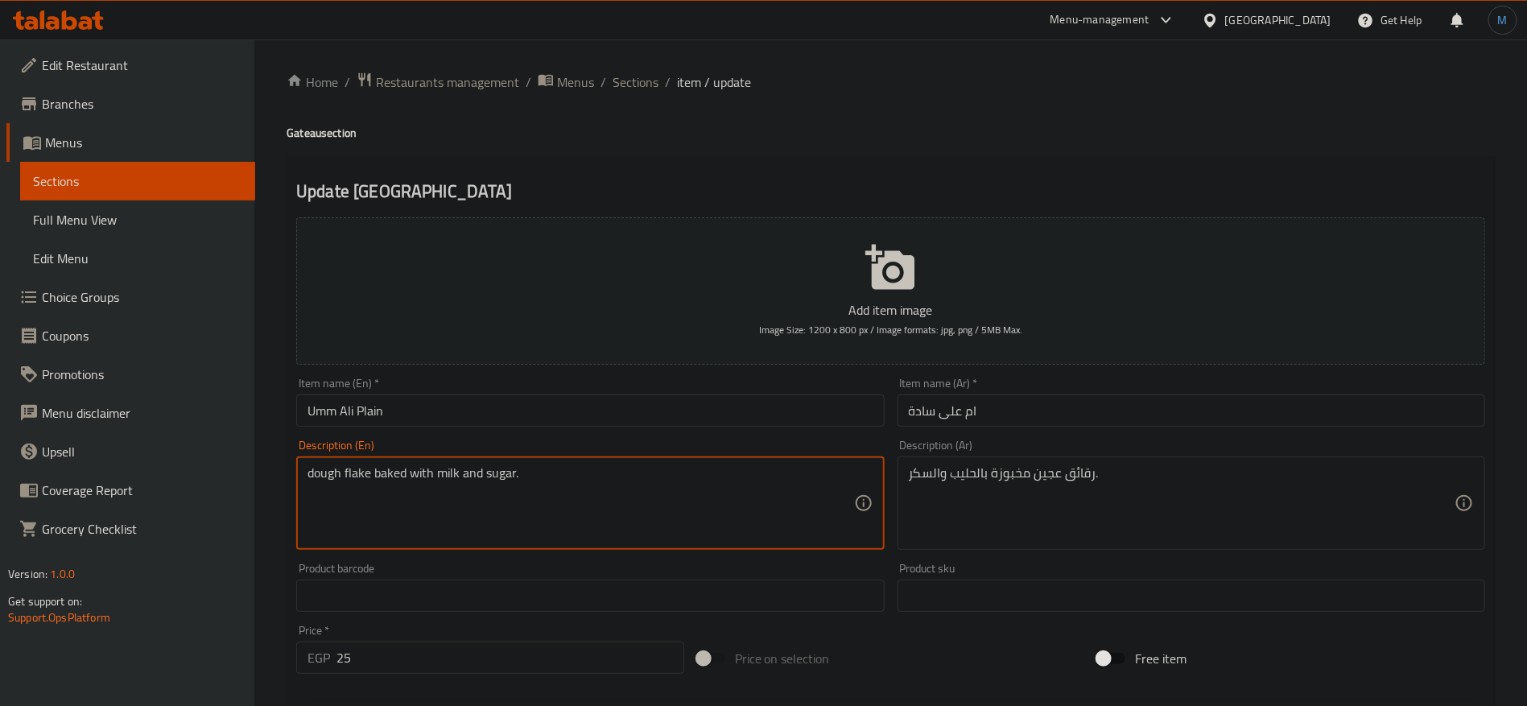
click at [333, 476] on textarea "dough flake baked with milk and sugar." at bounding box center [581, 503] width 546 height 76
type textarea "dough flake baked with milk and sugar."
click at [647, 397] on input "Umm Ali Plain" at bounding box center [590, 410] width 588 height 32
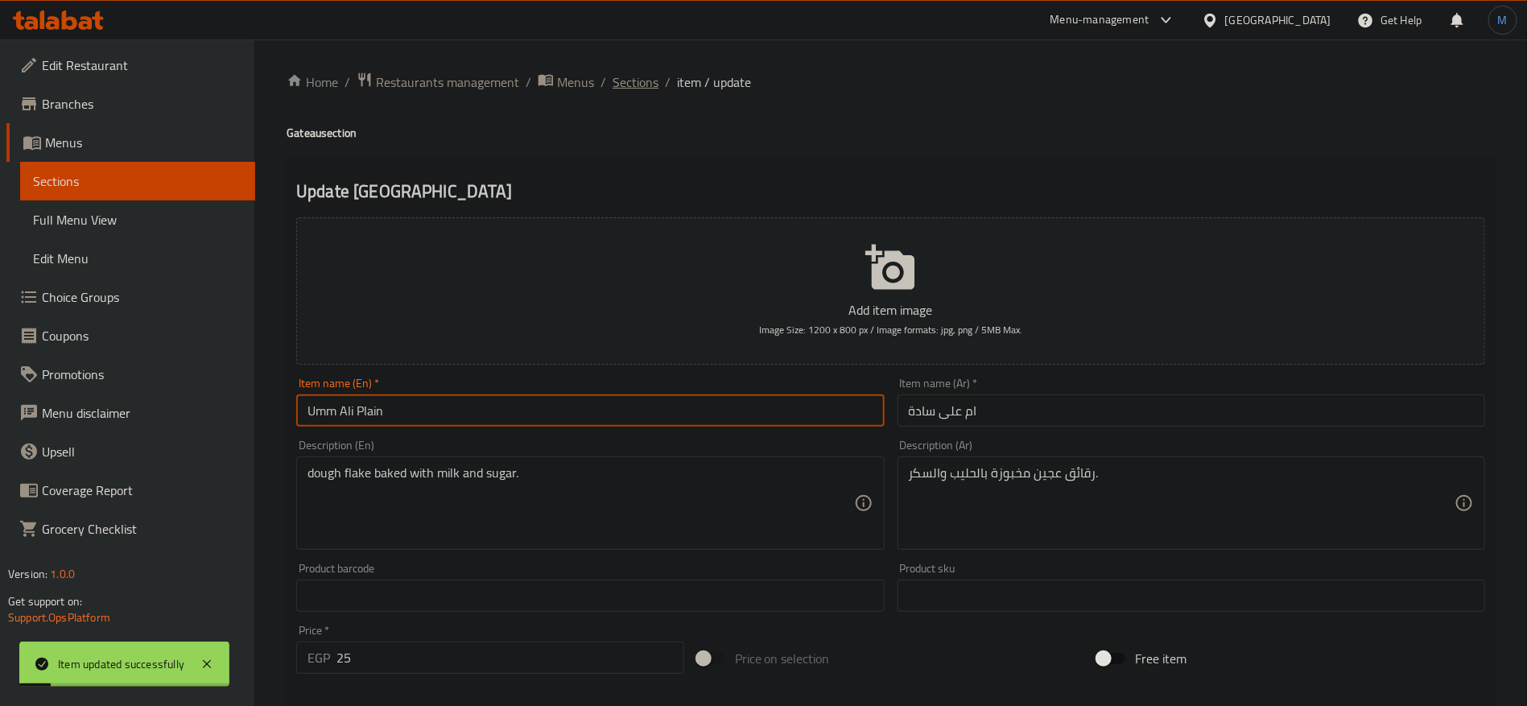
click at [638, 88] on span "Sections" at bounding box center [636, 81] width 46 height 19
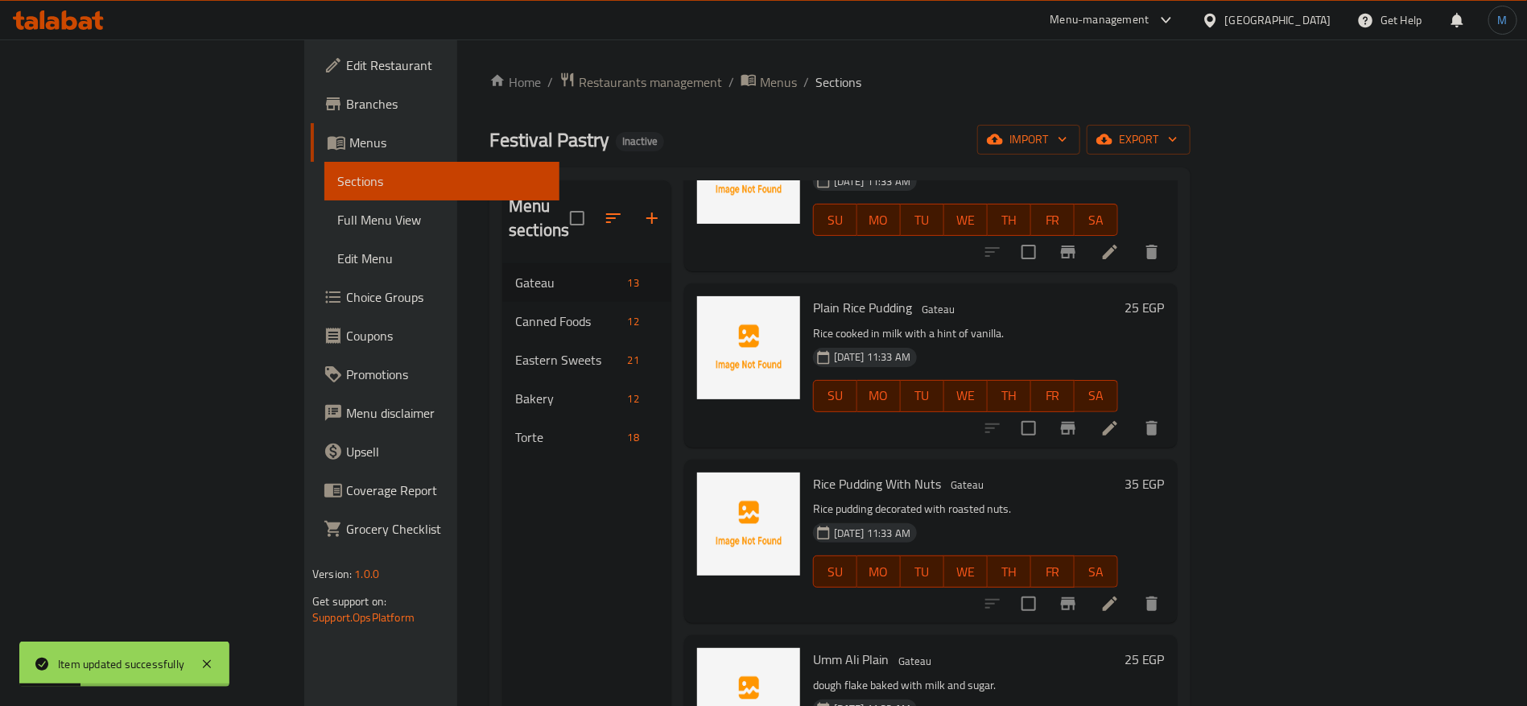
scroll to position [225, 0]
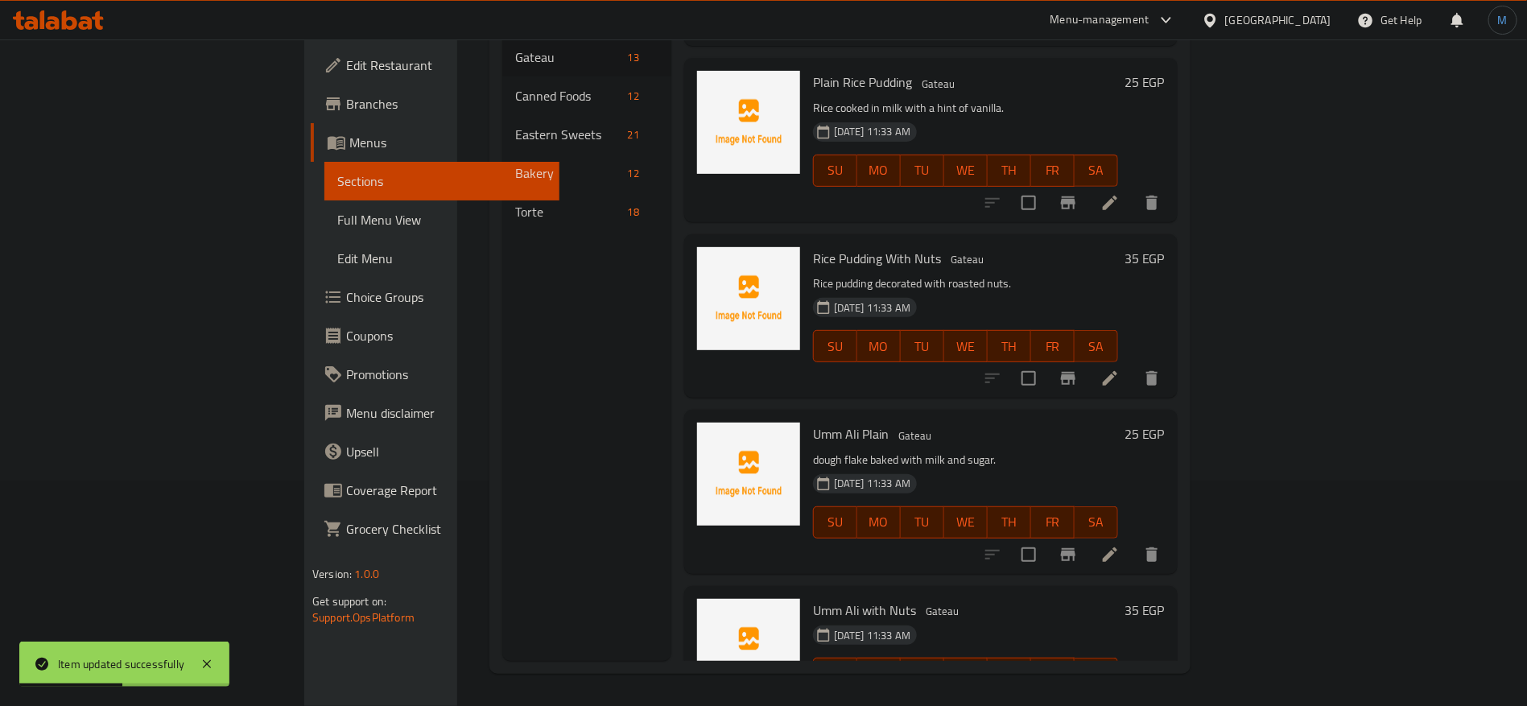
click at [1133, 691] on li at bounding box center [1110, 705] width 45 height 29
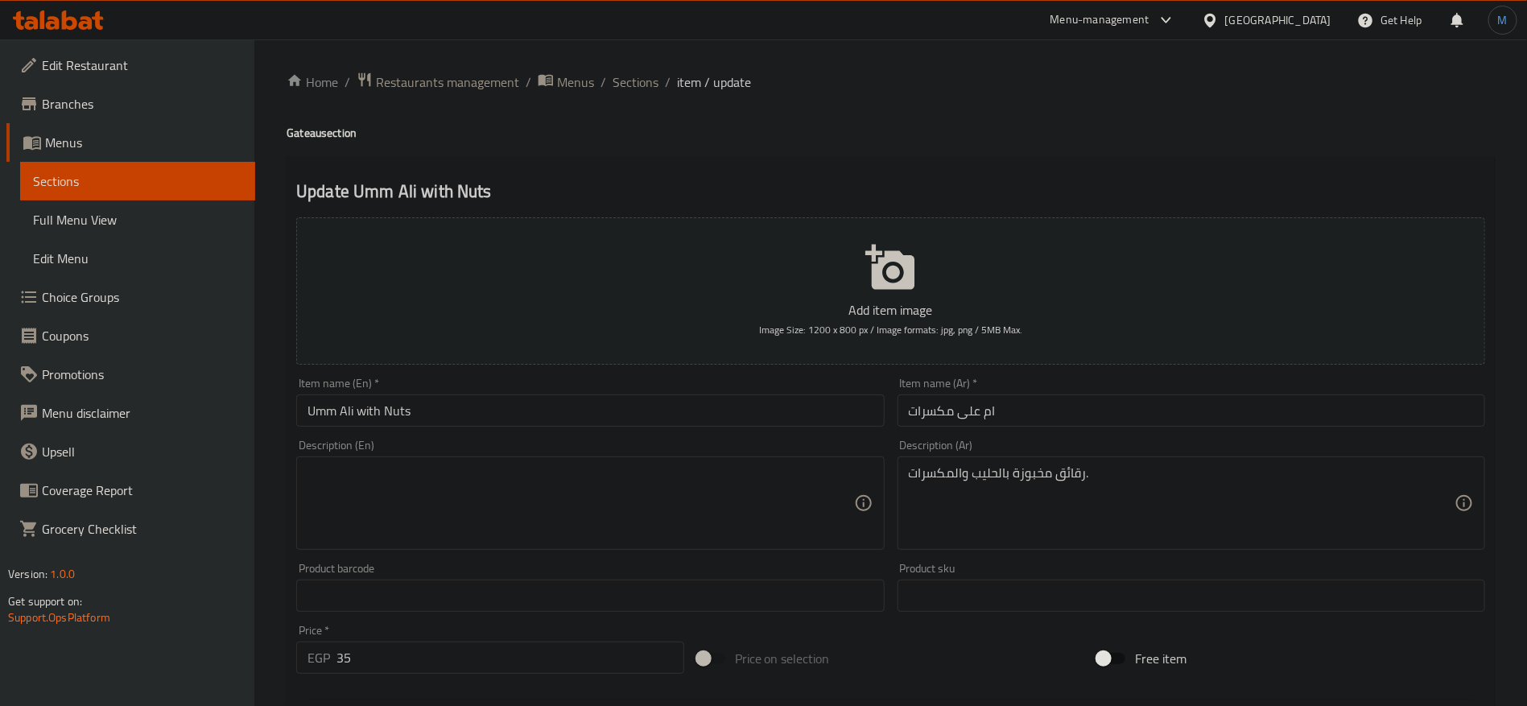
click at [607, 562] on div "Product barcode Product barcode" at bounding box center [590, 587] width 601 height 62
click at [539, 452] on div "Description (En) Description (En)" at bounding box center [590, 495] width 588 height 110
paste textarea "Baked flakes with milk and nuts."
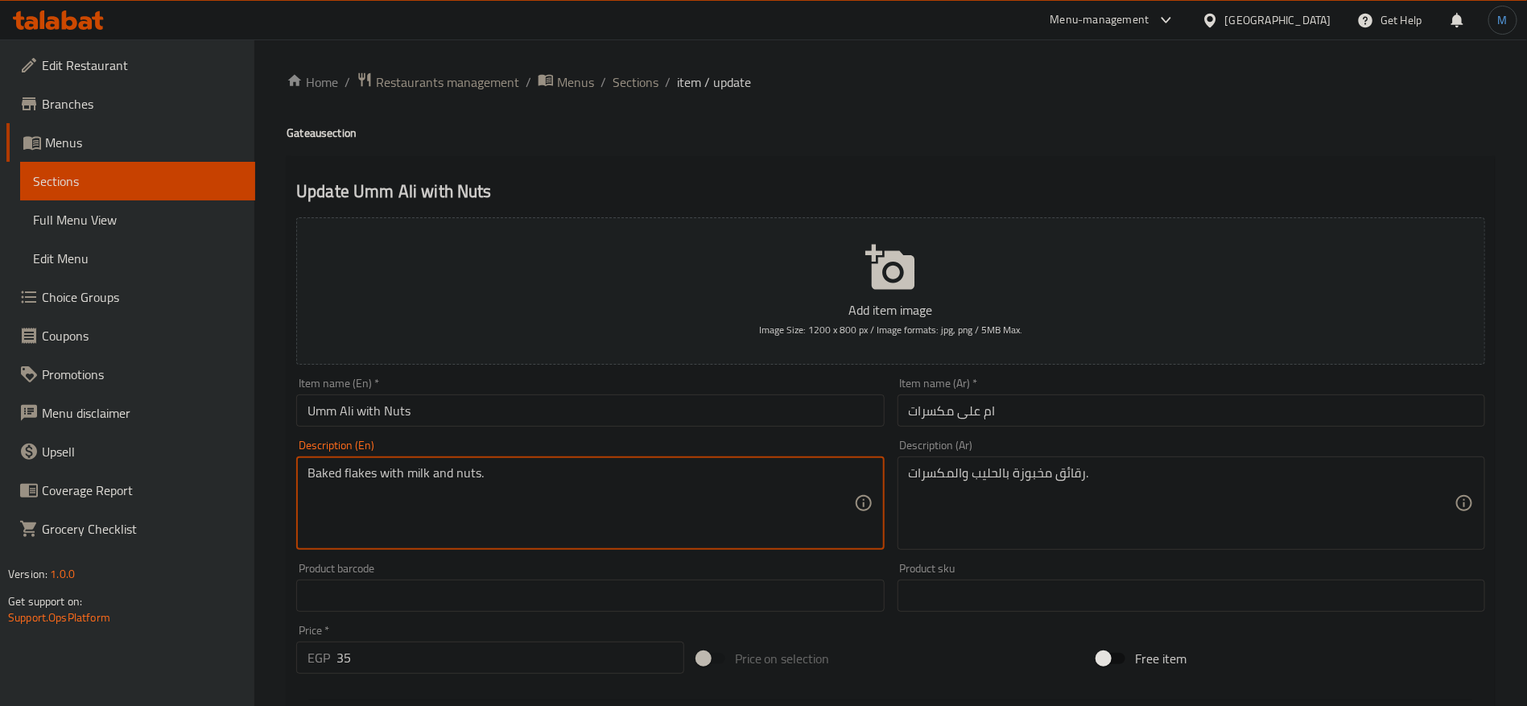
type textarea "Baked flakes with milk and nuts."
click at [530, 415] on input "Umm Ali with Nuts" at bounding box center [590, 410] width 588 height 32
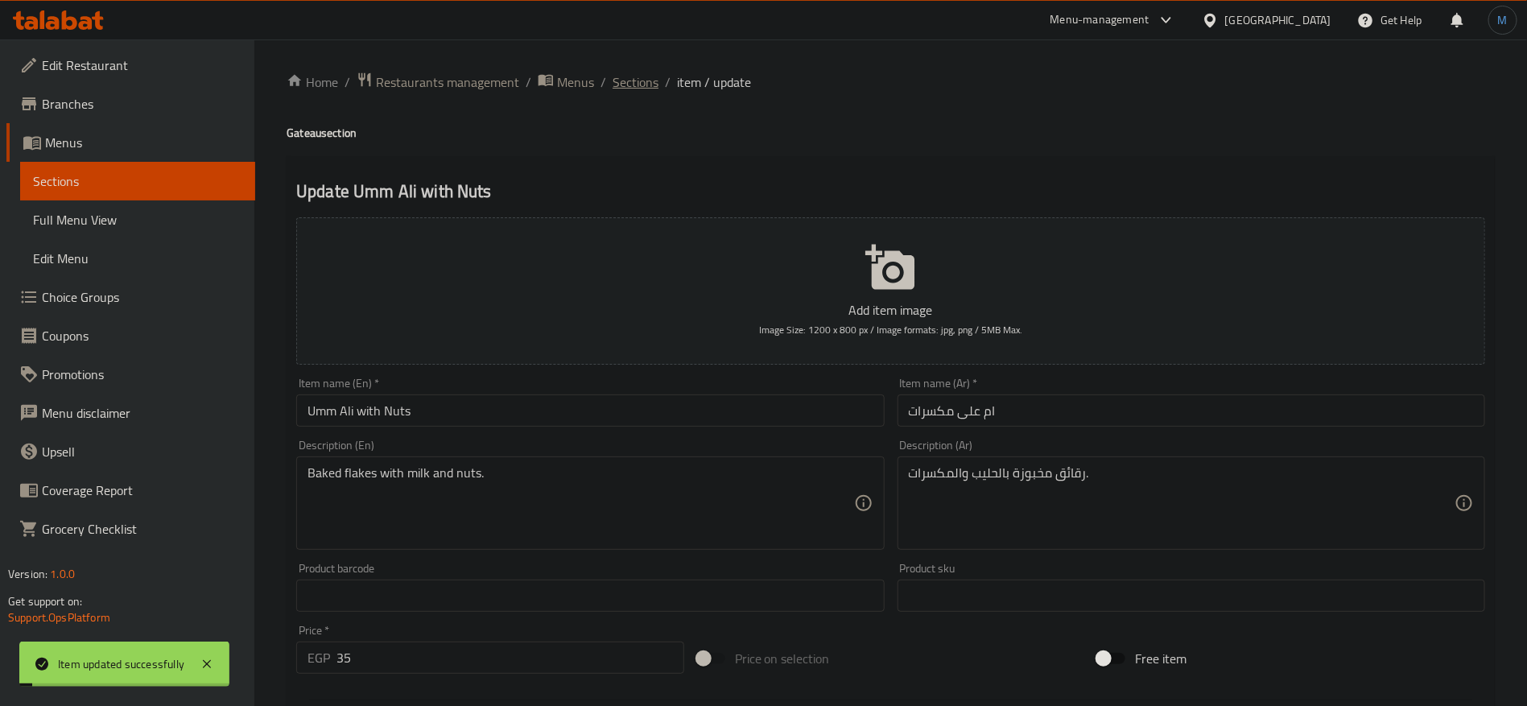
click at [630, 75] on span "Sections" at bounding box center [636, 81] width 46 height 19
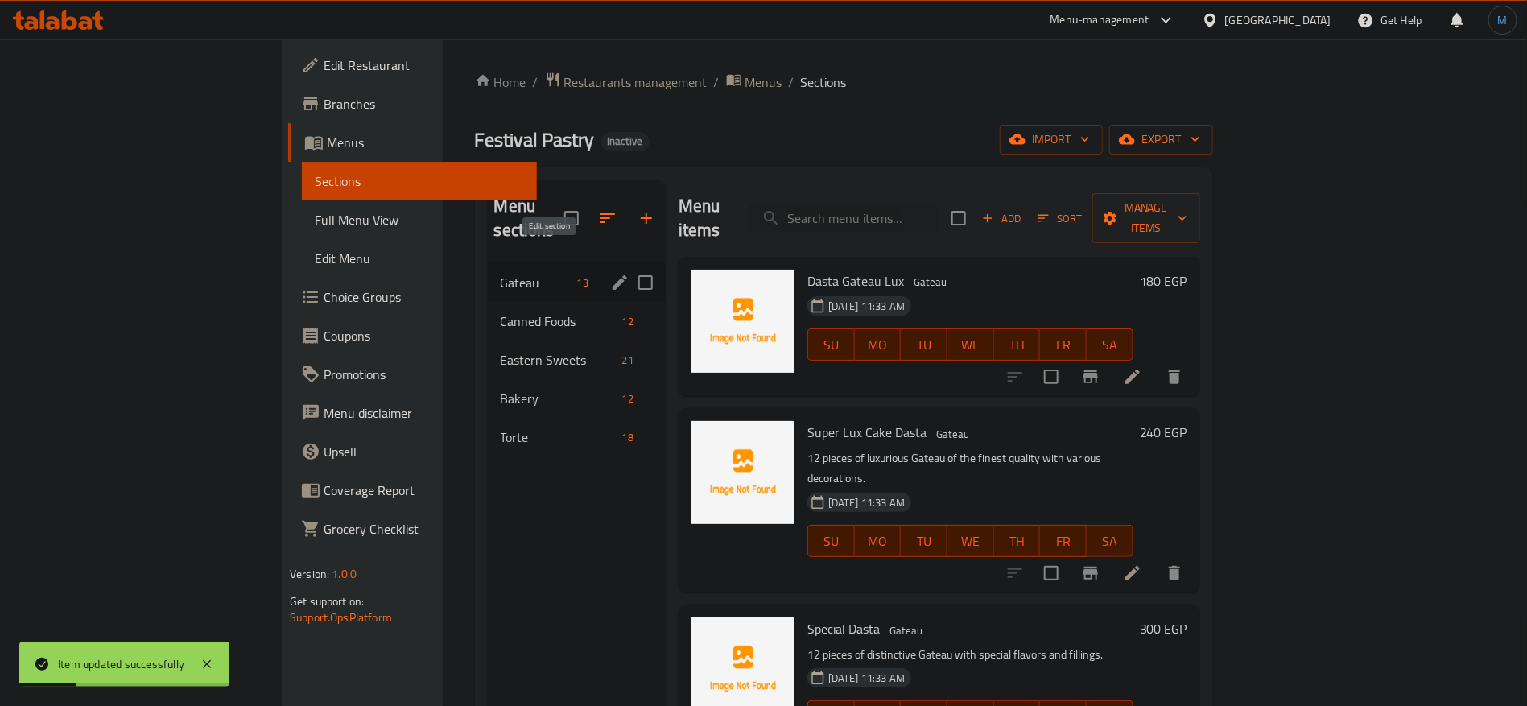
click at [613, 275] on icon "edit" at bounding box center [620, 282] width 14 height 14
click at [501, 312] on span "Canned Foods" at bounding box center [536, 321] width 70 height 19
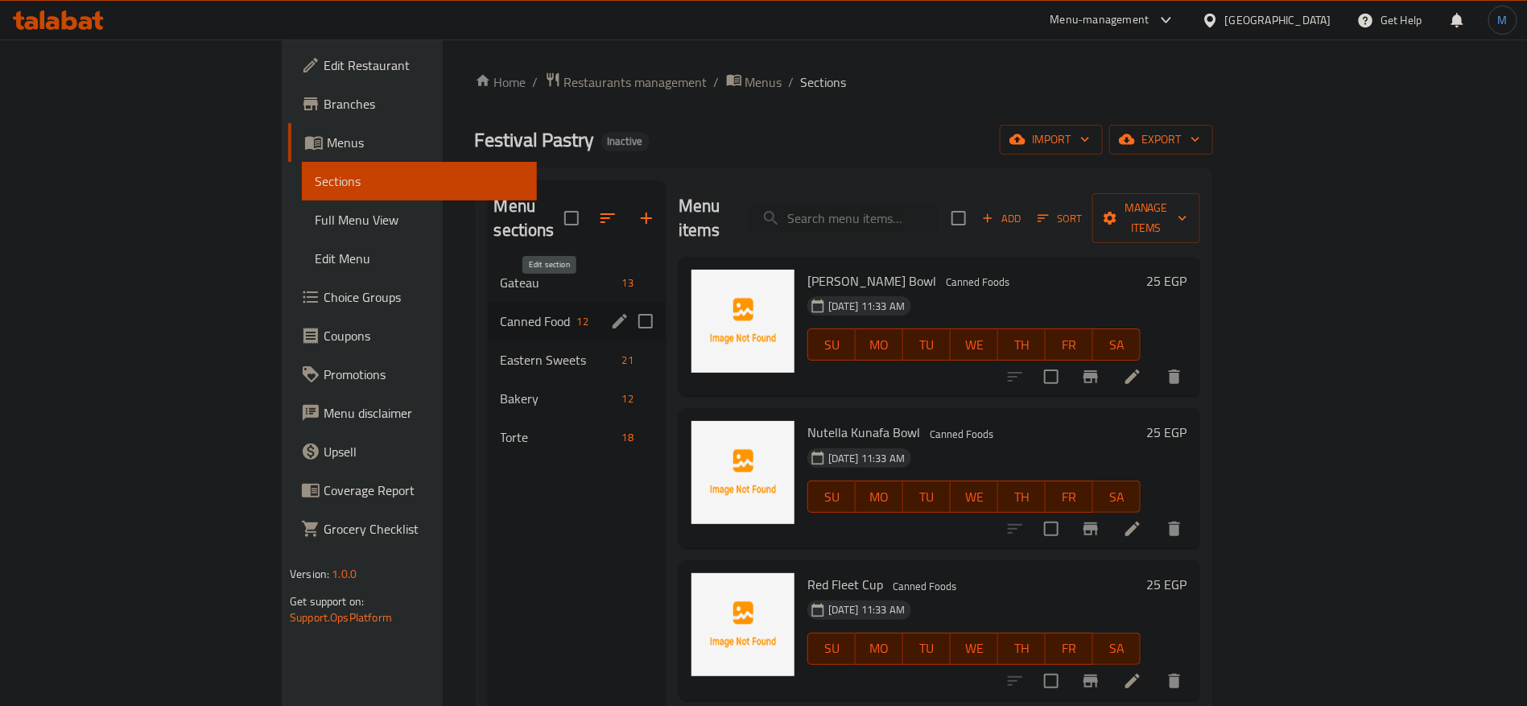
click at [610, 312] on icon "edit" at bounding box center [619, 321] width 19 height 19
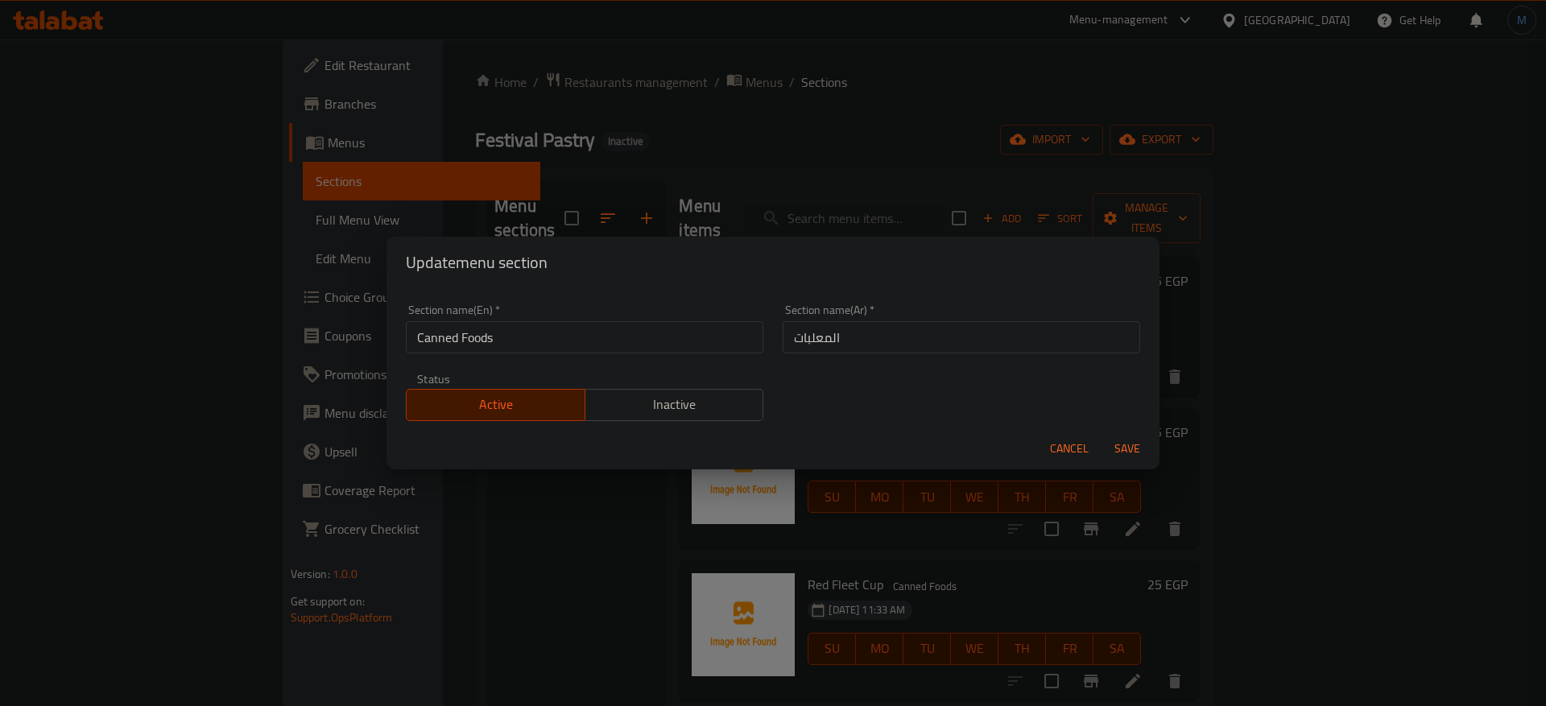
click at [1063, 444] on span "Cancel" at bounding box center [1069, 449] width 39 height 20
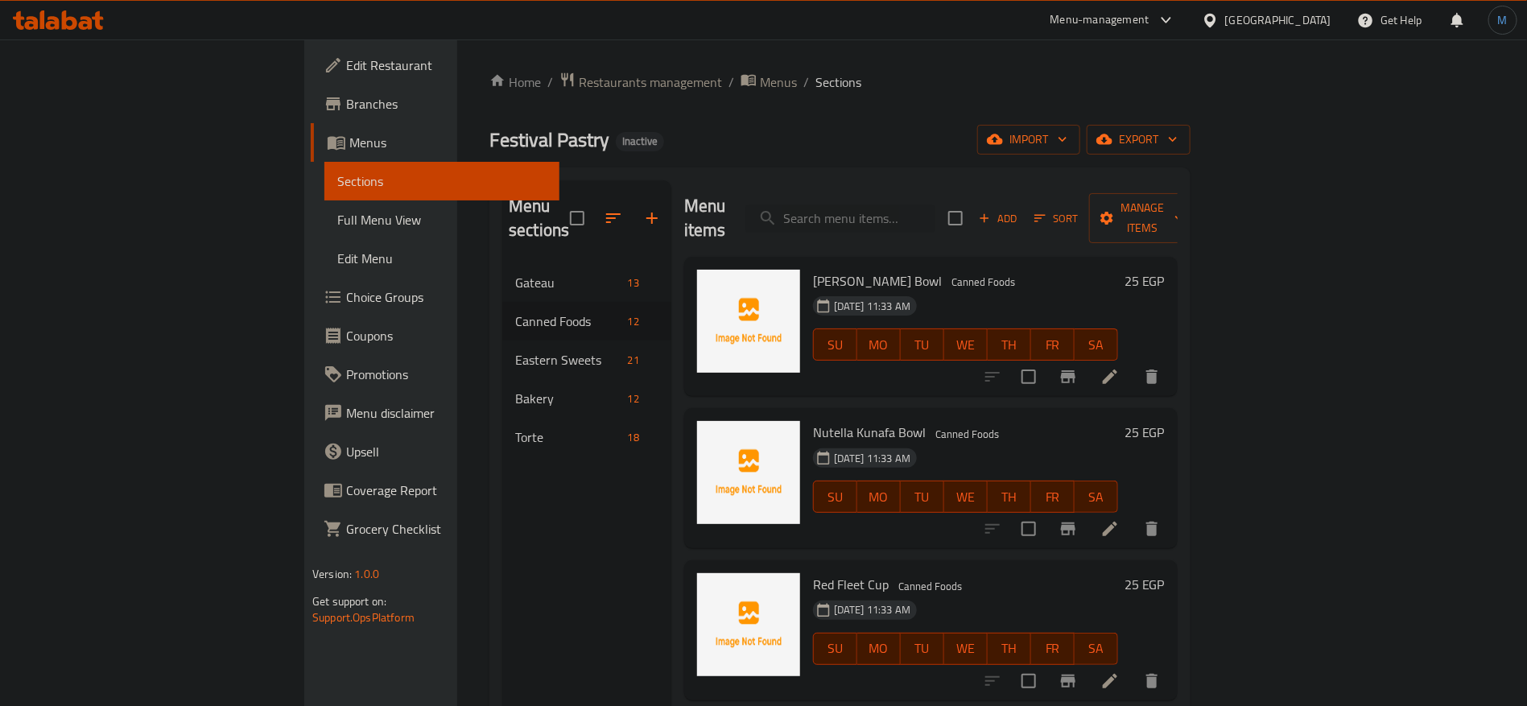
click at [1171, 357] on div at bounding box center [1072, 376] width 198 height 39
click at [1133, 362] on li at bounding box center [1110, 376] width 45 height 29
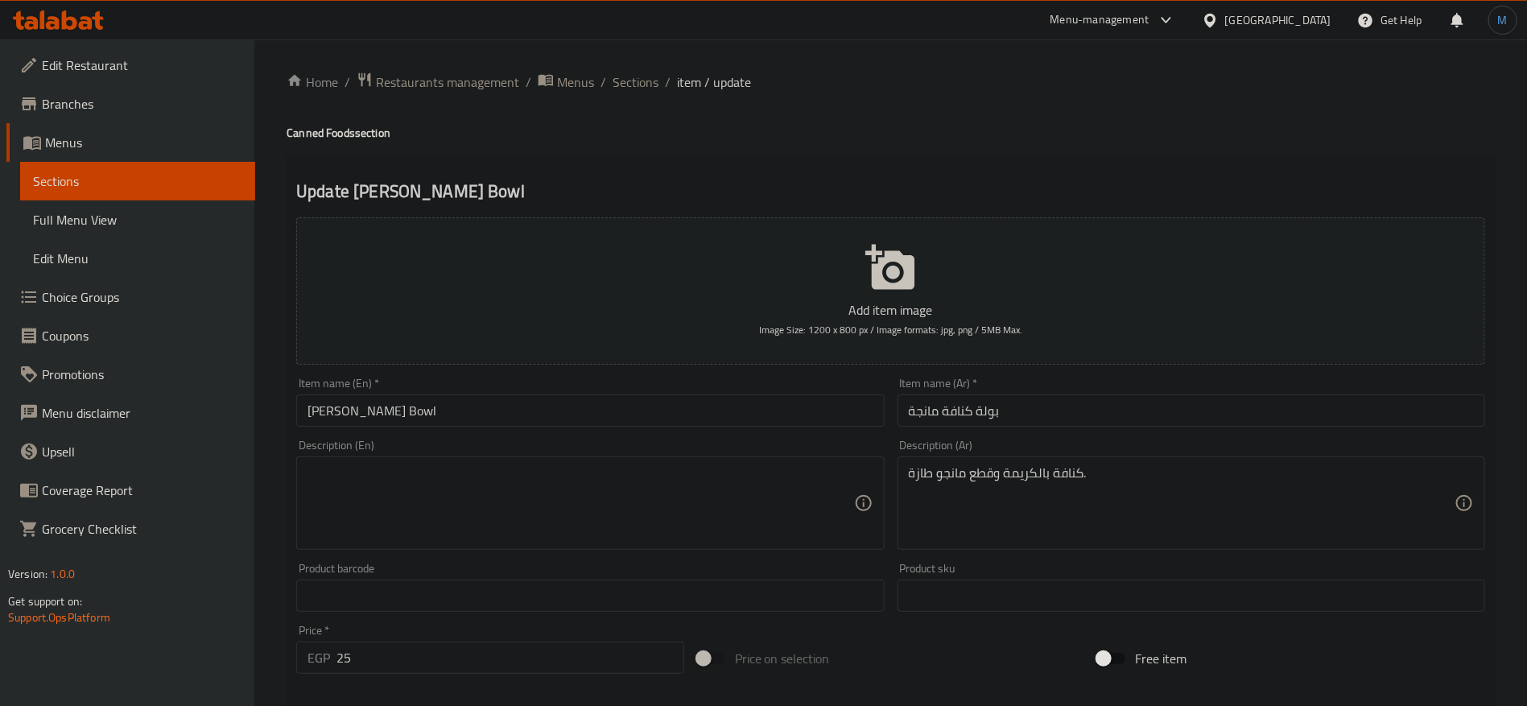
click at [1019, 389] on div "Item name (Ar)   * بولة كنافة مانجة Item name (Ar) *" at bounding box center [1192, 402] width 588 height 49
click at [974, 415] on input "بولة كنافة مانجة" at bounding box center [1192, 410] width 588 height 32
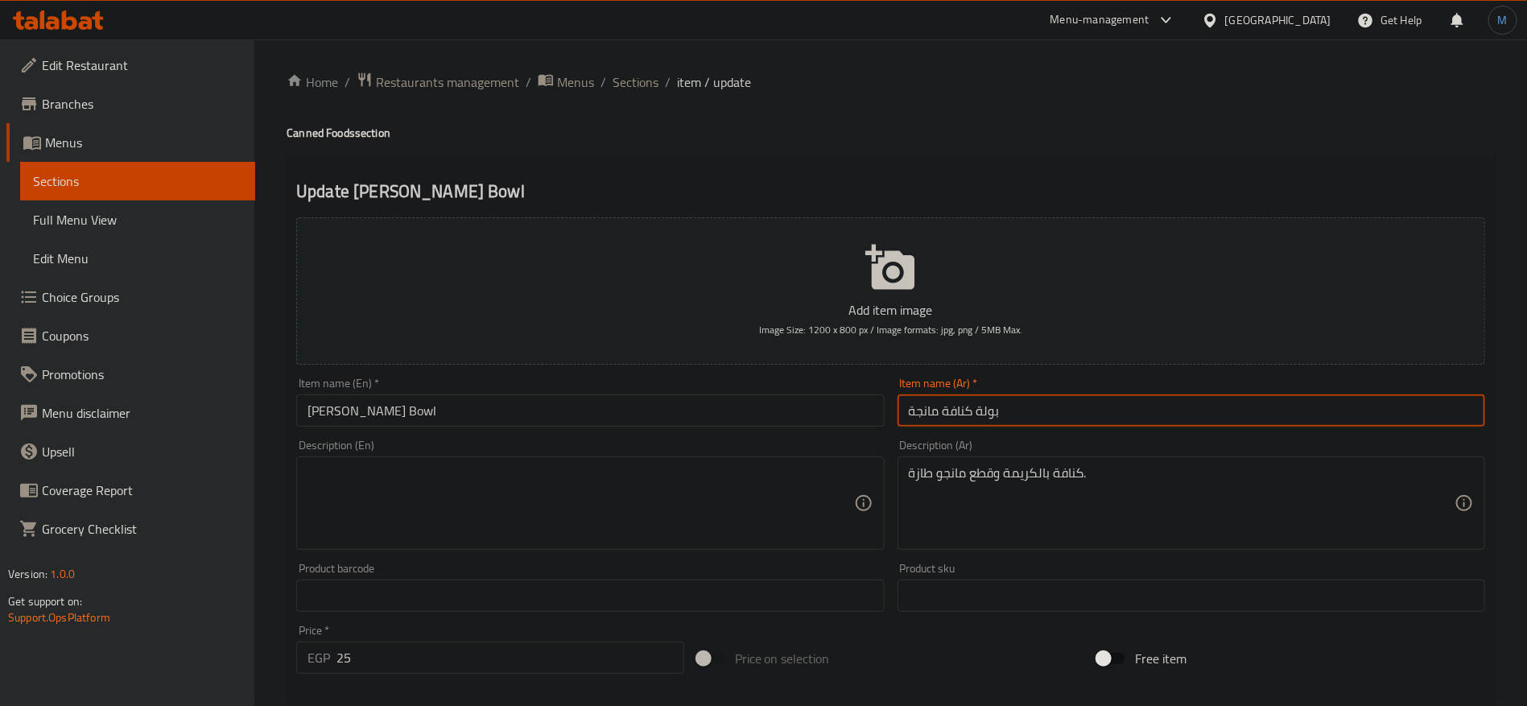
click at [991, 411] on input "بولة كنافة مانجة" at bounding box center [1192, 410] width 588 height 32
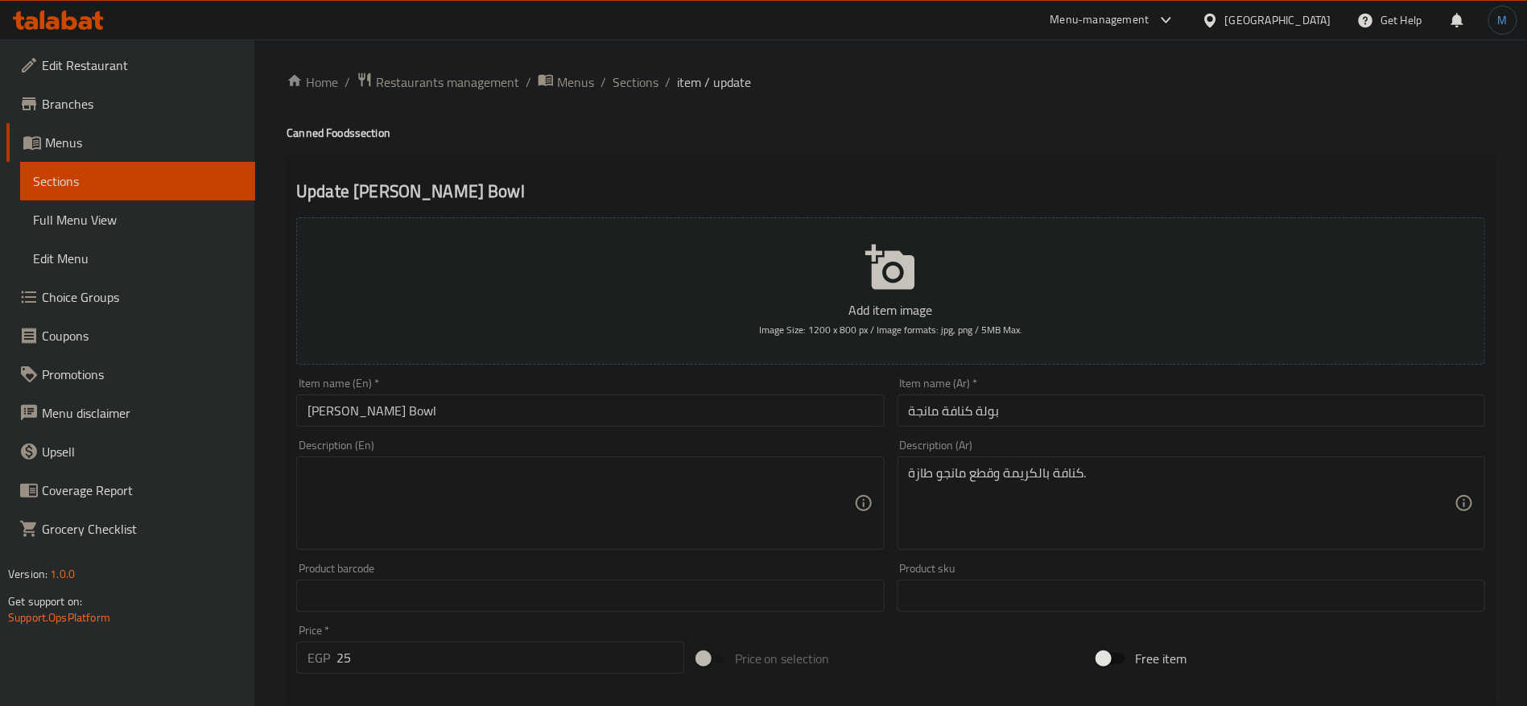
click at [699, 555] on div "Description (En) Description (En)" at bounding box center [590, 494] width 601 height 123
click at [606, 431] on div "Item name (En)   * Mango Kunafa Bowl Item name (En) *" at bounding box center [590, 402] width 601 height 62
paste textarea "Kunafa with cream and fresh mango pieces."
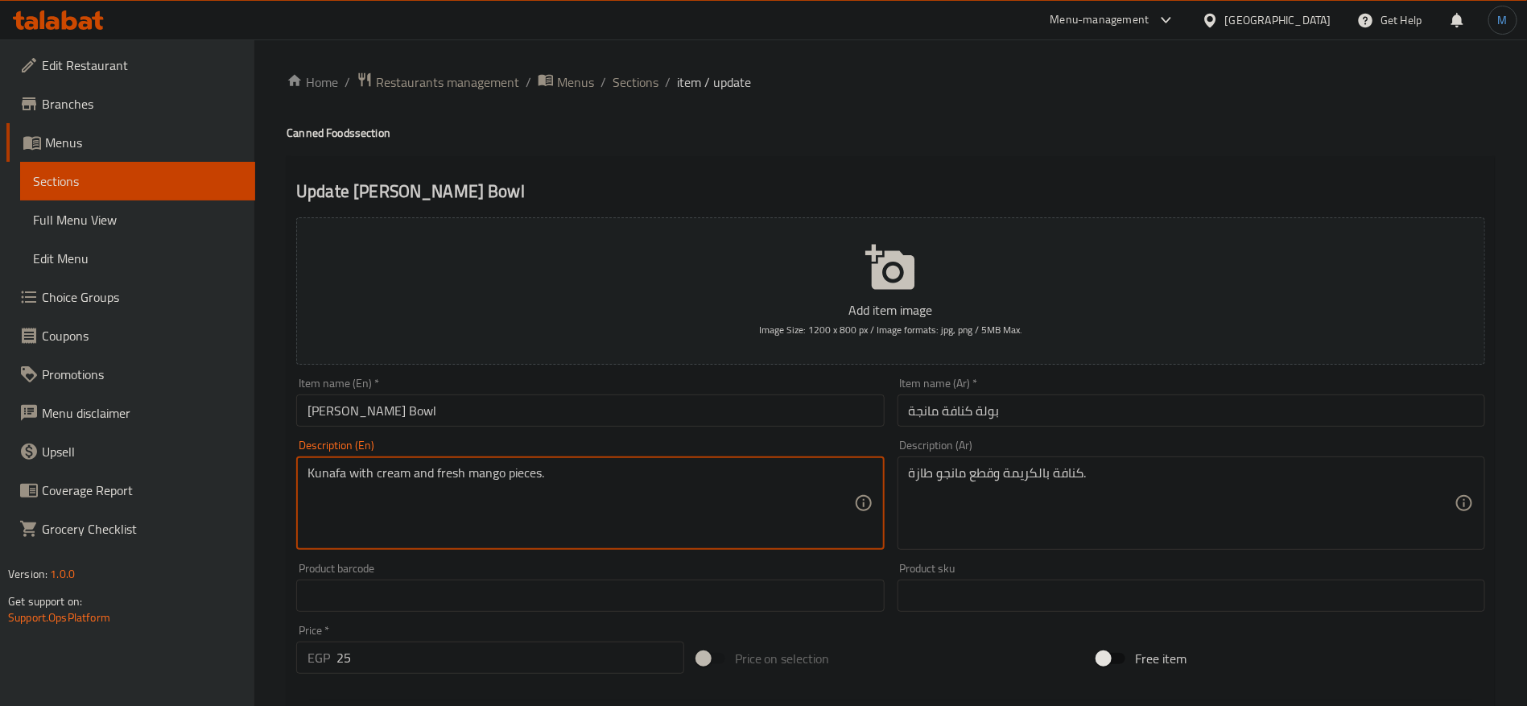
type textarea "Kunafa with cream and fresh mango pieces."
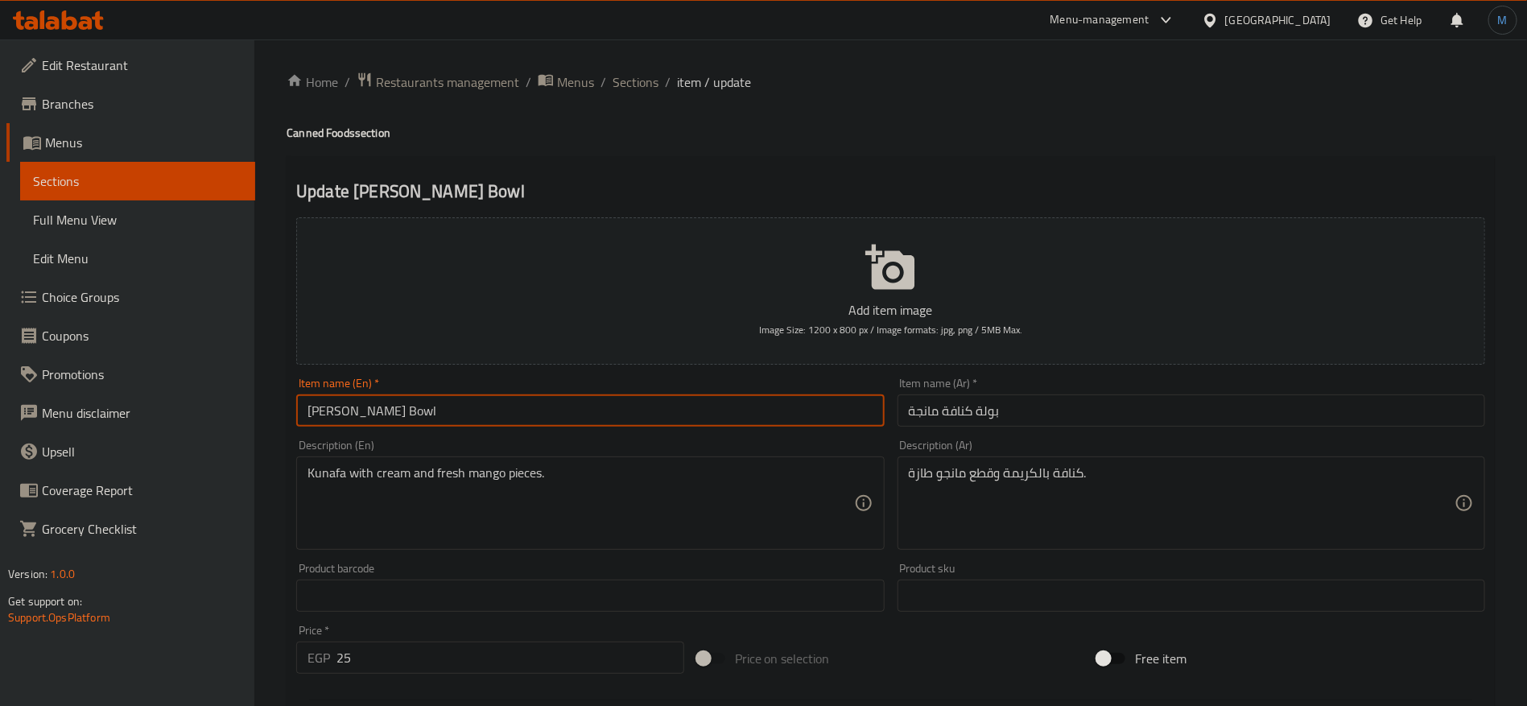
click at [601, 423] on input "Mango Kunafa Bowl" at bounding box center [590, 410] width 588 height 32
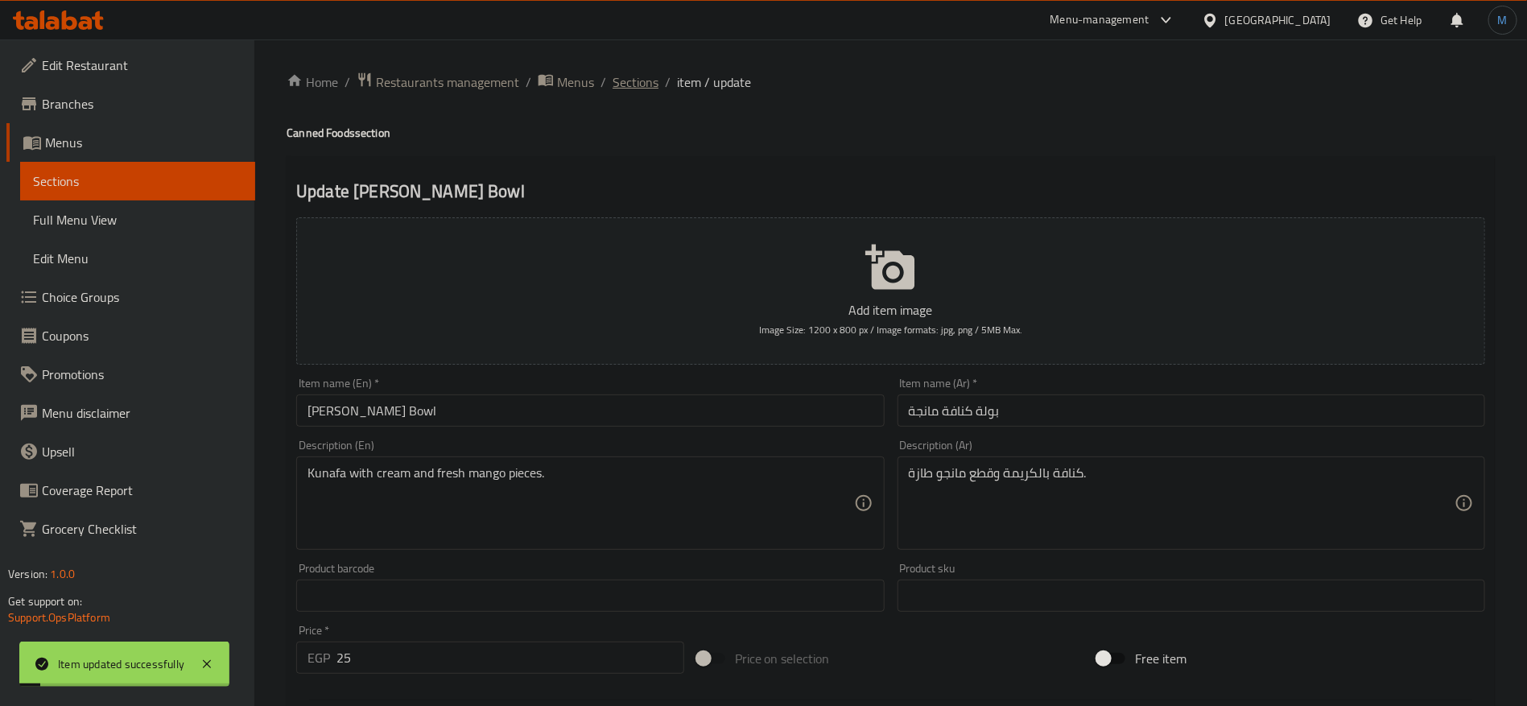
click at [648, 74] on span "Sections" at bounding box center [636, 81] width 46 height 19
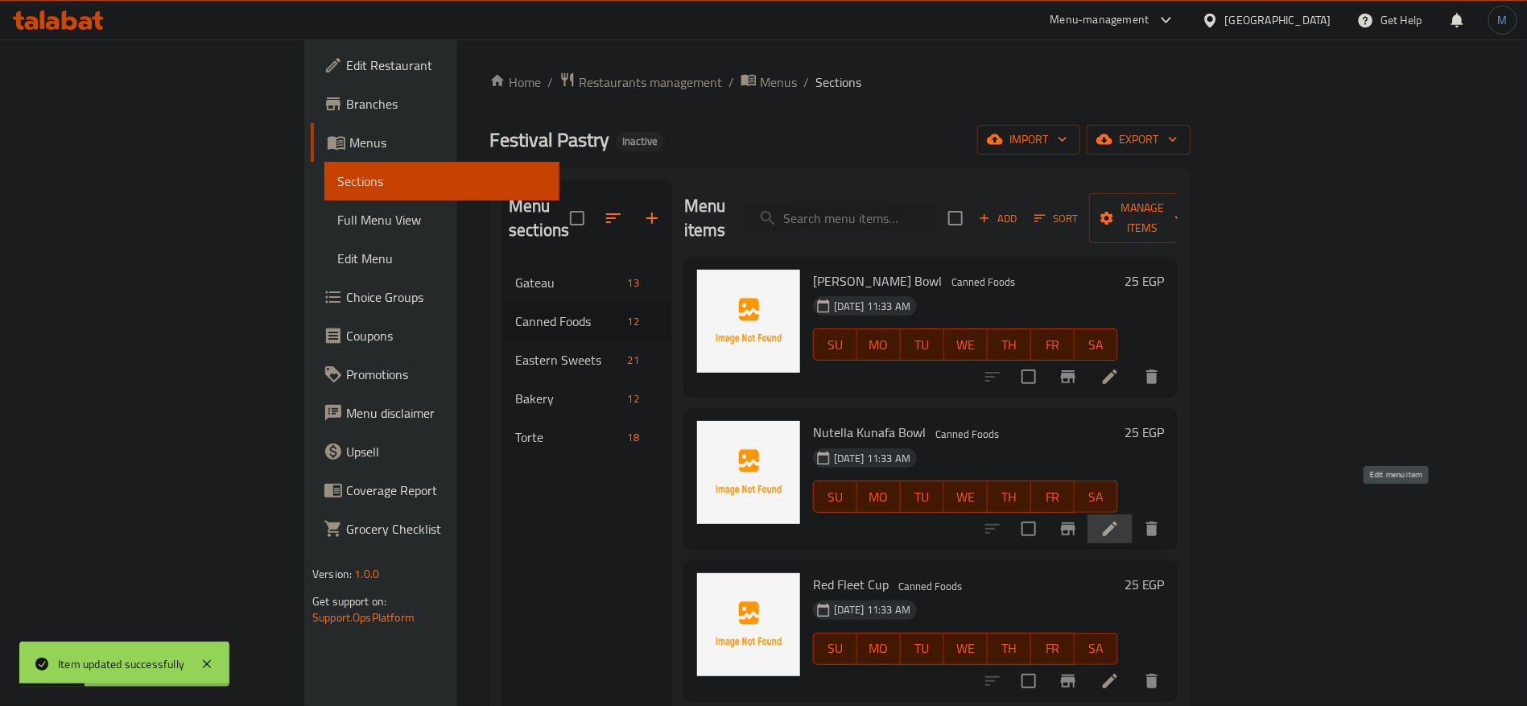
click at [1117, 522] on icon at bounding box center [1110, 529] width 14 height 14
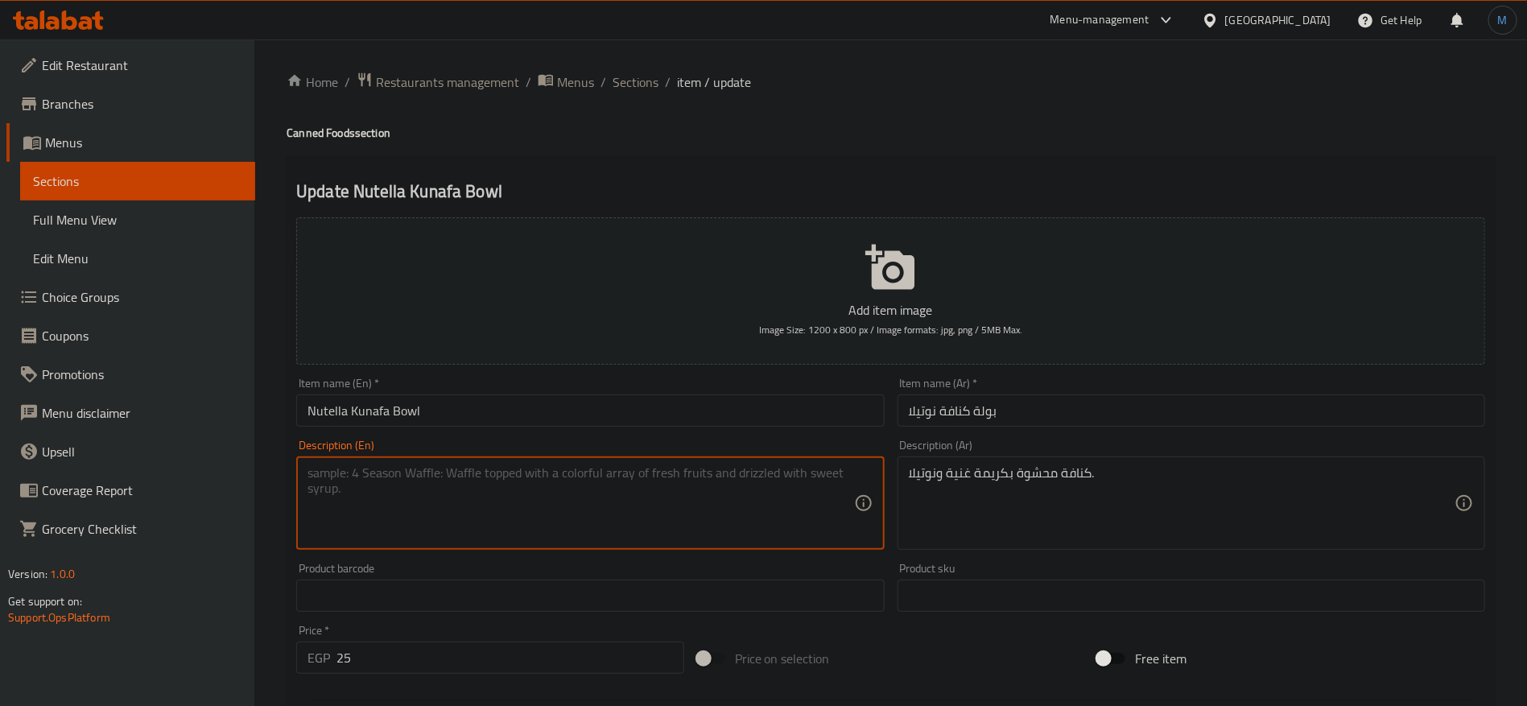
click at [740, 514] on textarea at bounding box center [581, 503] width 546 height 76
paste textarea "Kunafa filled with rich cream and Nutella."
type textarea "Kunafa filled with rich cream and Nutella."
click at [719, 428] on div "Item name (En)   * Nutella Kunafa Bowl Item name (En) *" at bounding box center [590, 402] width 601 height 62
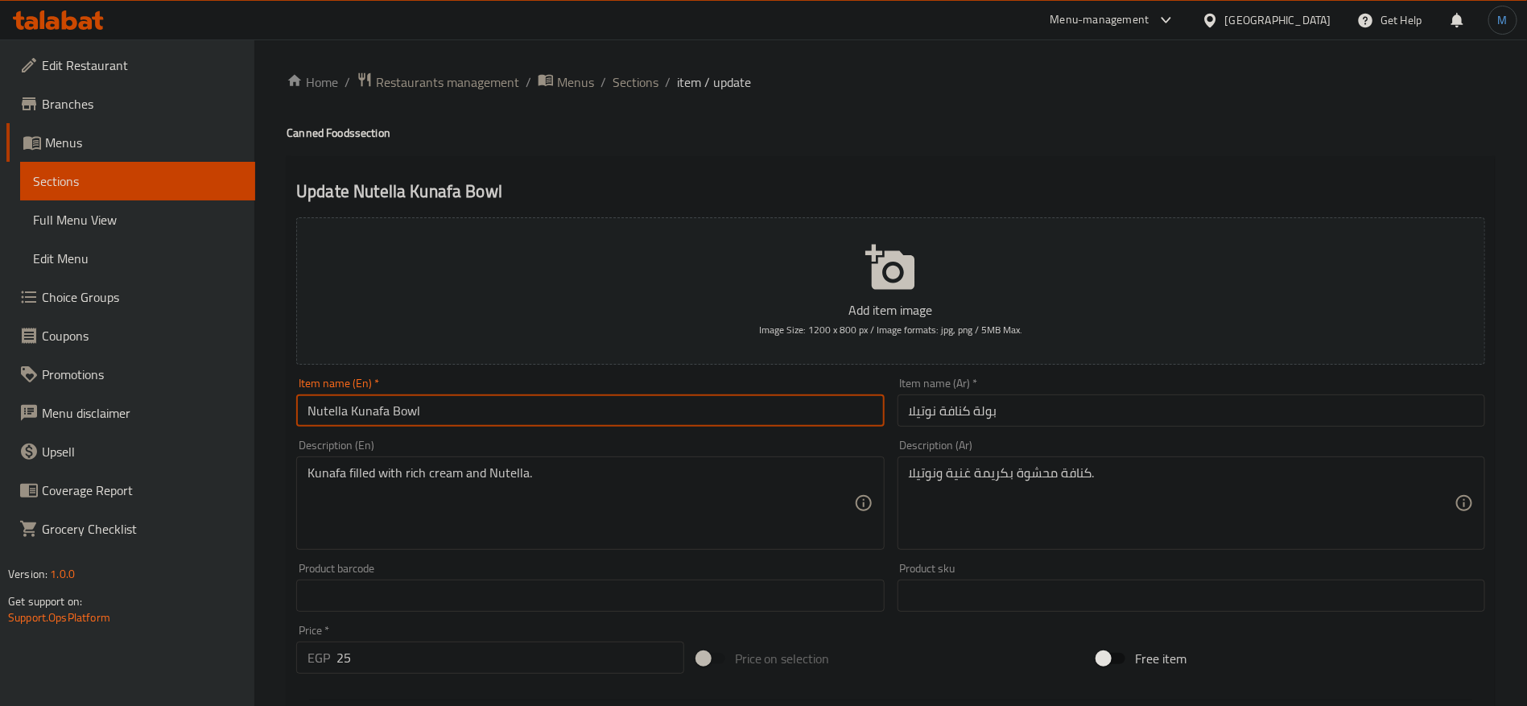
click at [718, 397] on input "Nutella Kunafa Bowl" at bounding box center [590, 410] width 588 height 32
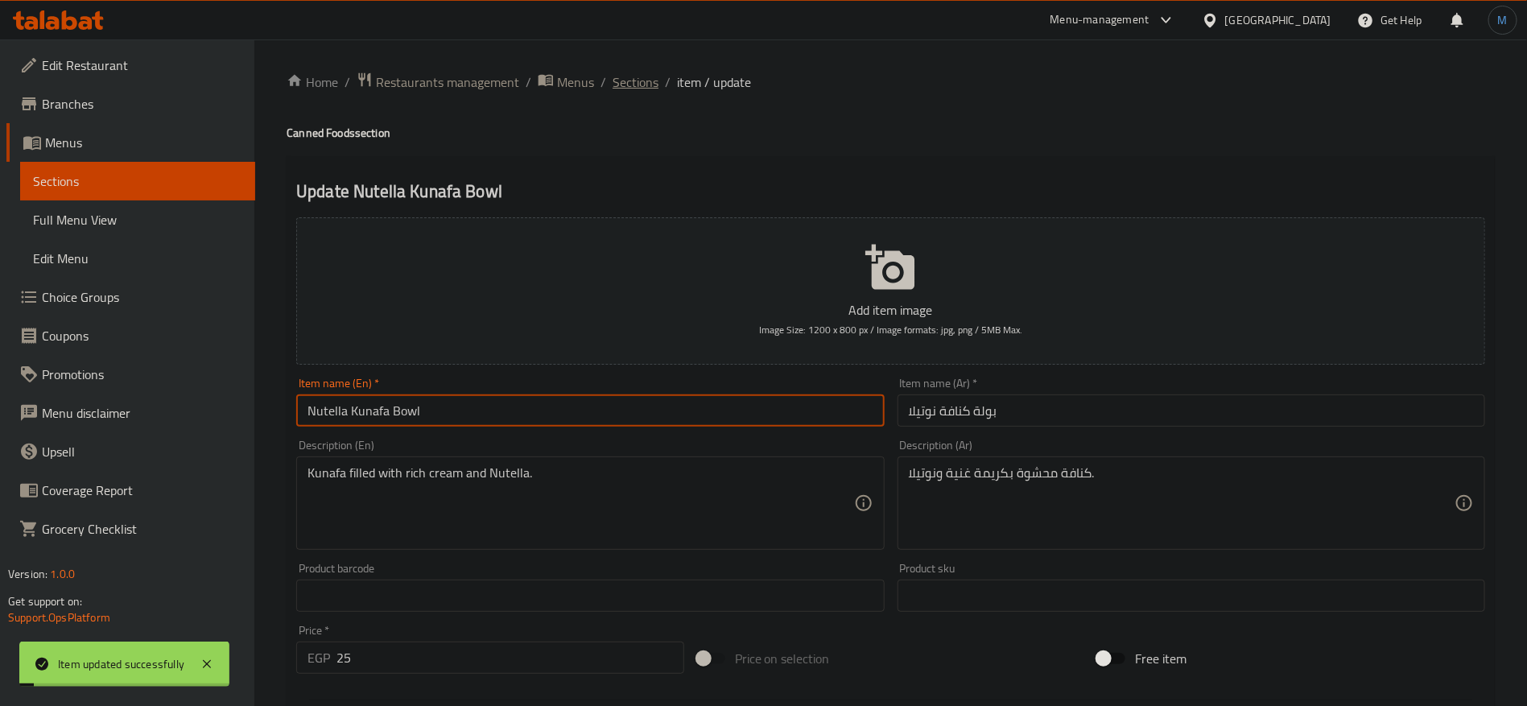
click at [629, 80] on span "Sections" at bounding box center [636, 81] width 46 height 19
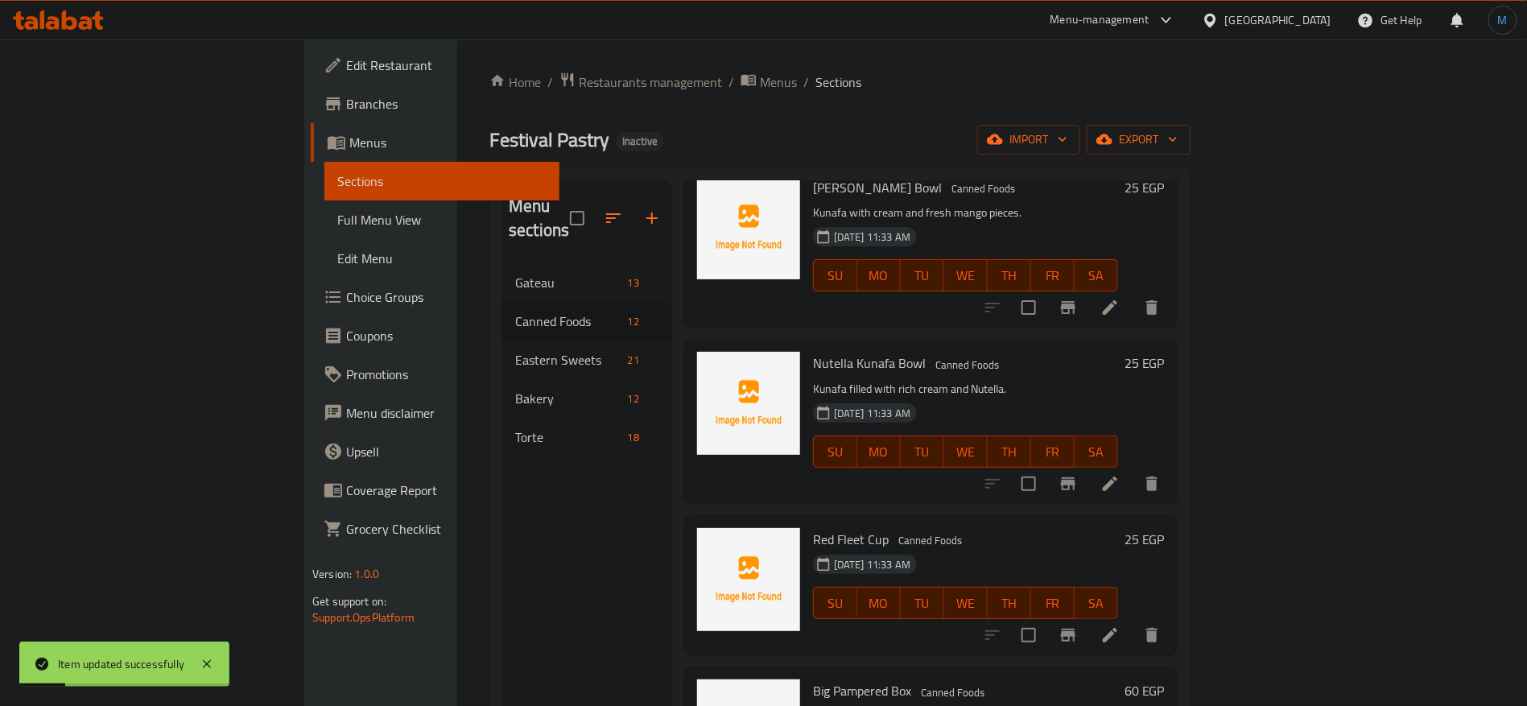
scroll to position [121, 0]
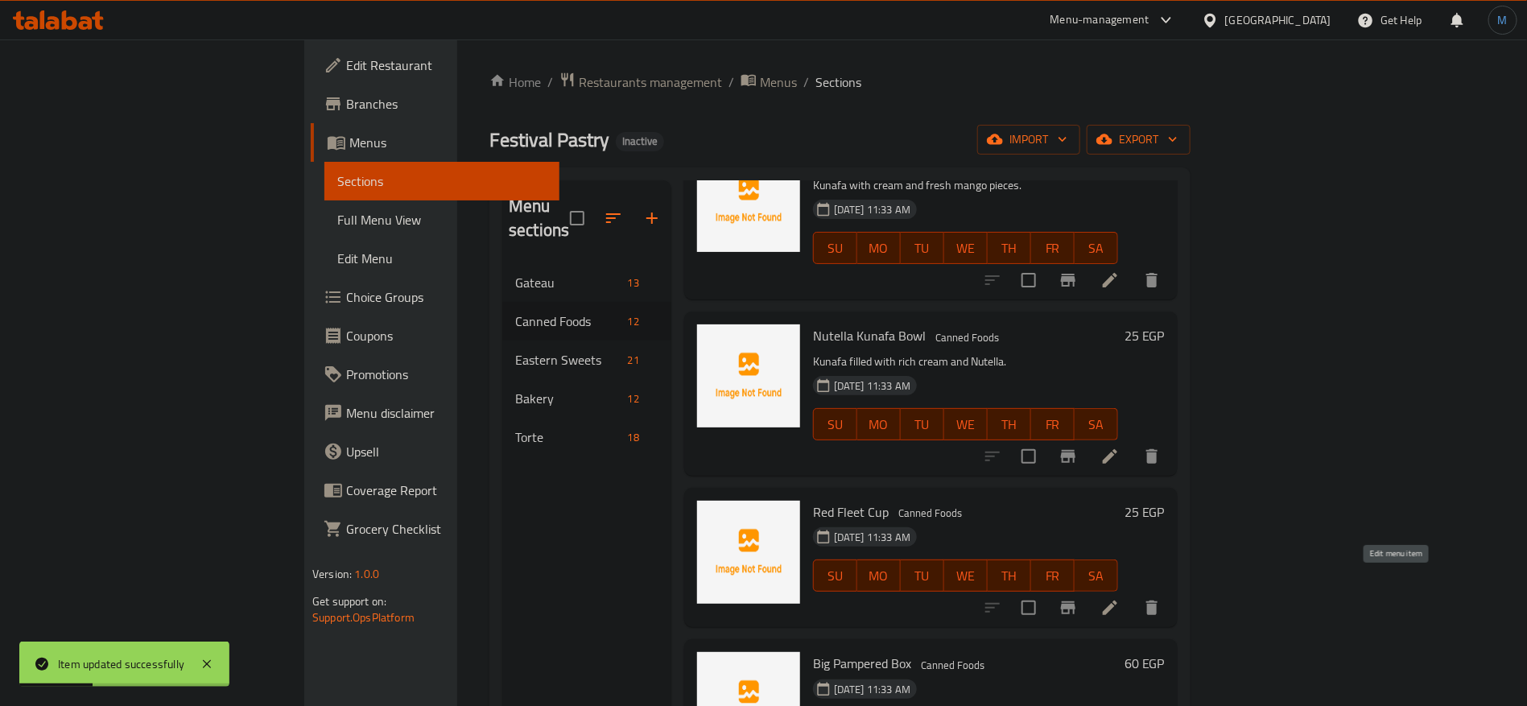
click at [1120, 598] on icon at bounding box center [1109, 607] width 19 height 19
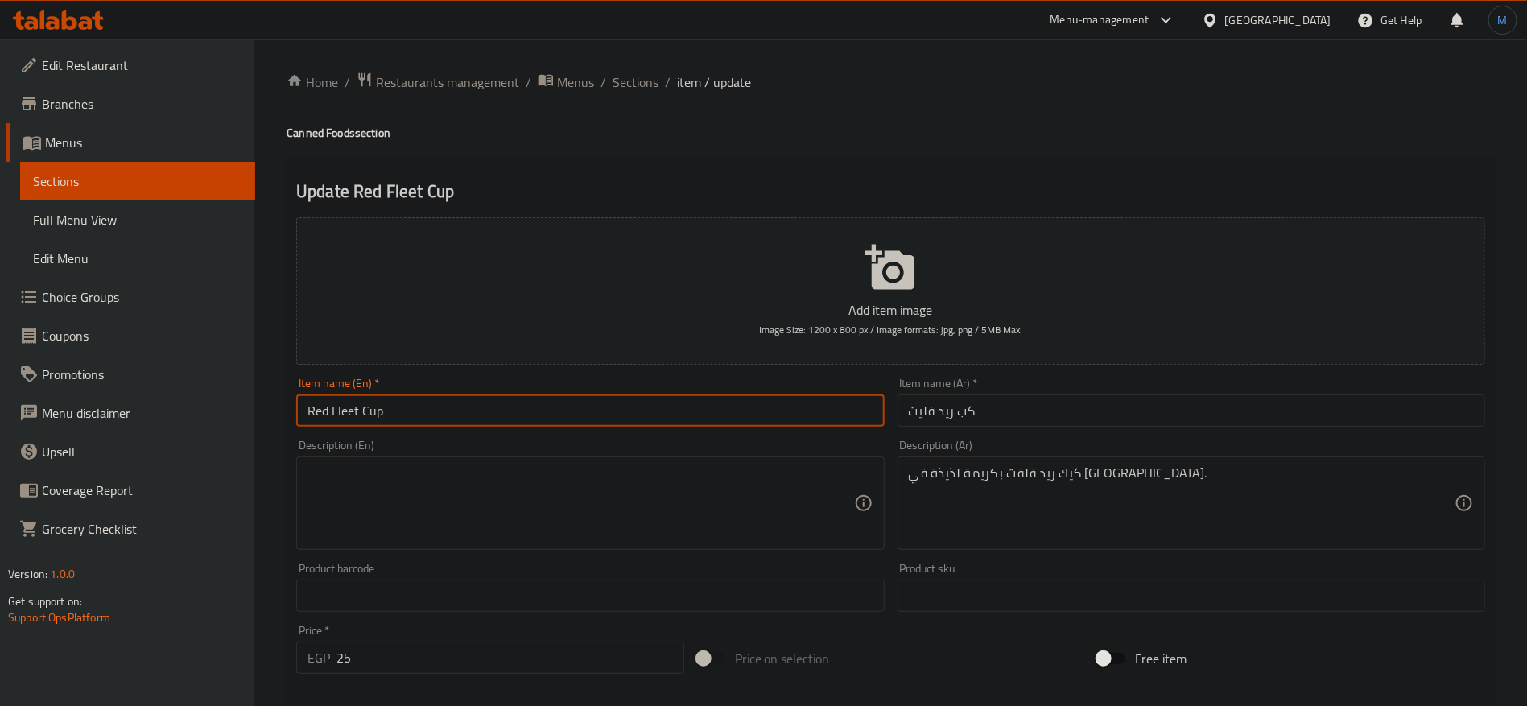
click at [606, 403] on input "Red Fleet Cup" at bounding box center [590, 410] width 588 height 32
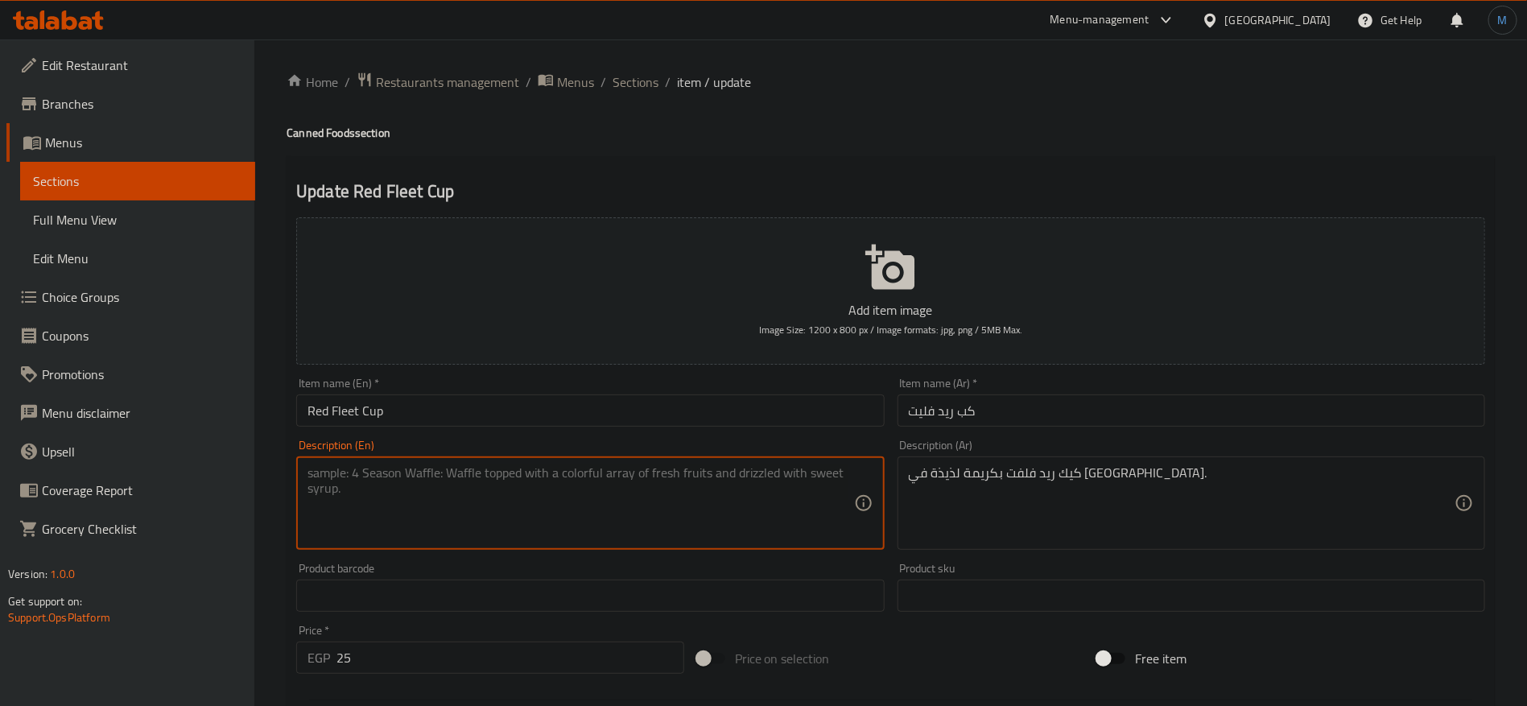
click at [642, 494] on textarea at bounding box center [581, 503] width 546 height 76
paste textarea "Red velvet cake with delicious cream in a cup."
type textarea "Red velvet cake with delicious cream in a cup."
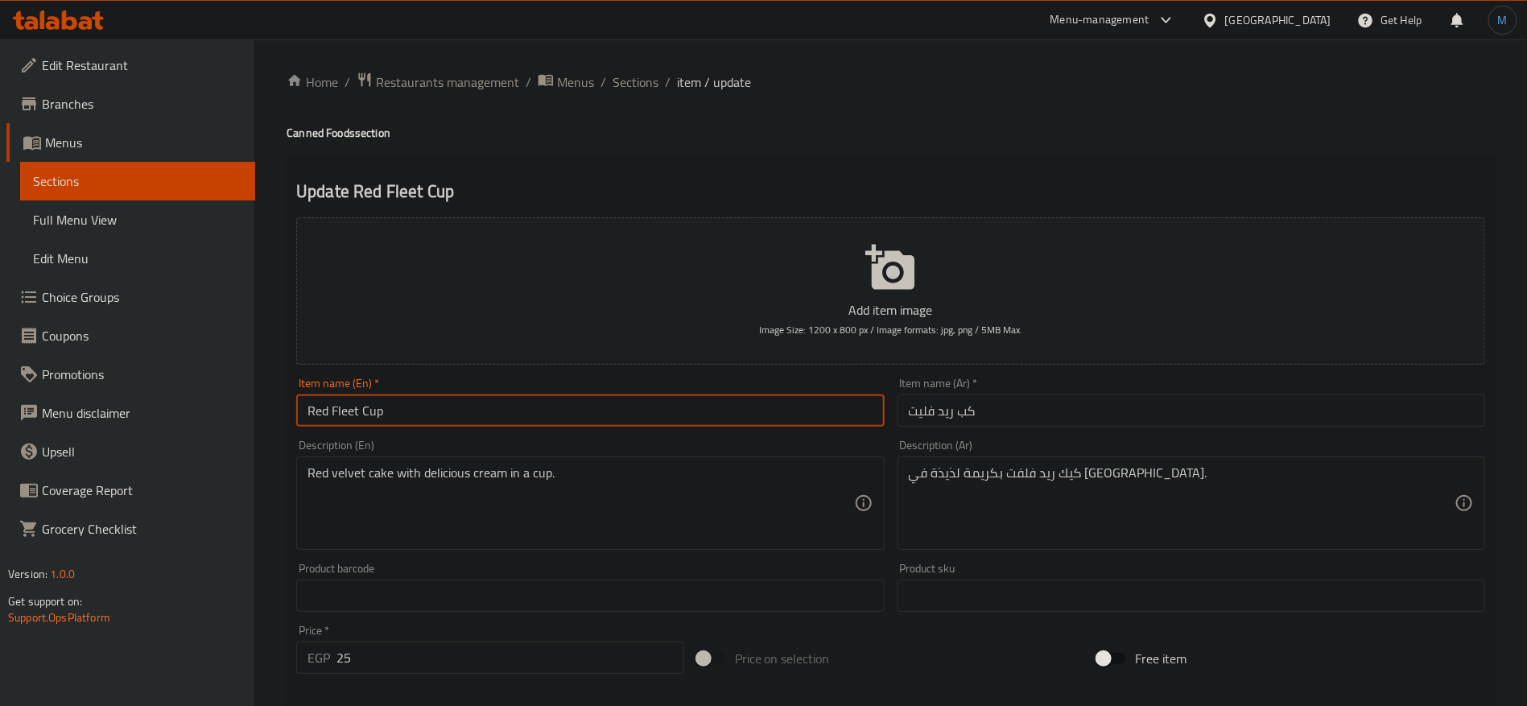
click at [626, 425] on input "Red Fleet Cup" at bounding box center [590, 410] width 588 height 32
click at [308, 410] on input "Red Fleet Cup" at bounding box center [590, 410] width 588 height 32
drag, startPoint x: 308, startPoint y: 410, endPoint x: 334, endPoint y: 410, distance: 26.6
click at [334, 410] on input "Red Fleet Cup" at bounding box center [590, 410] width 588 height 32
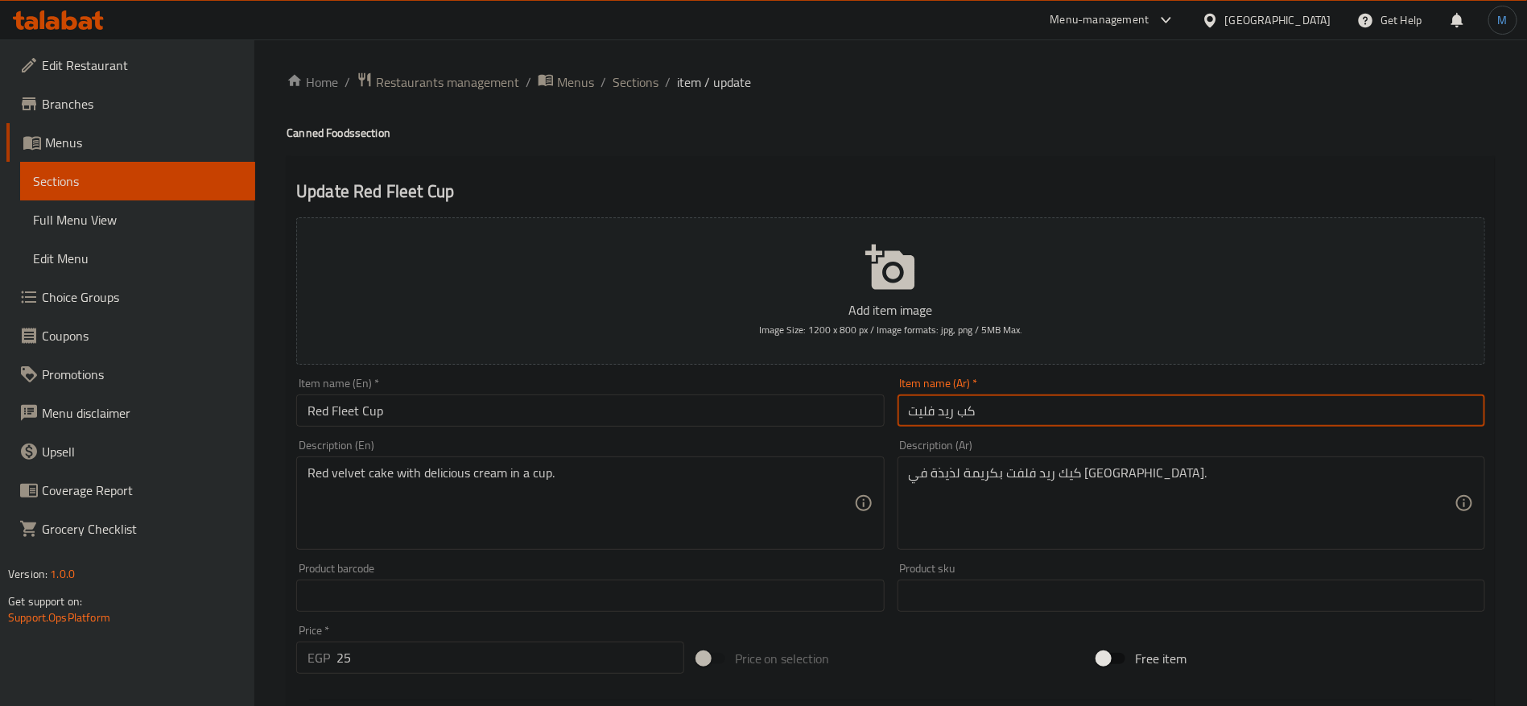
click at [1013, 394] on input "كب ريد فليت" at bounding box center [1192, 410] width 588 height 32
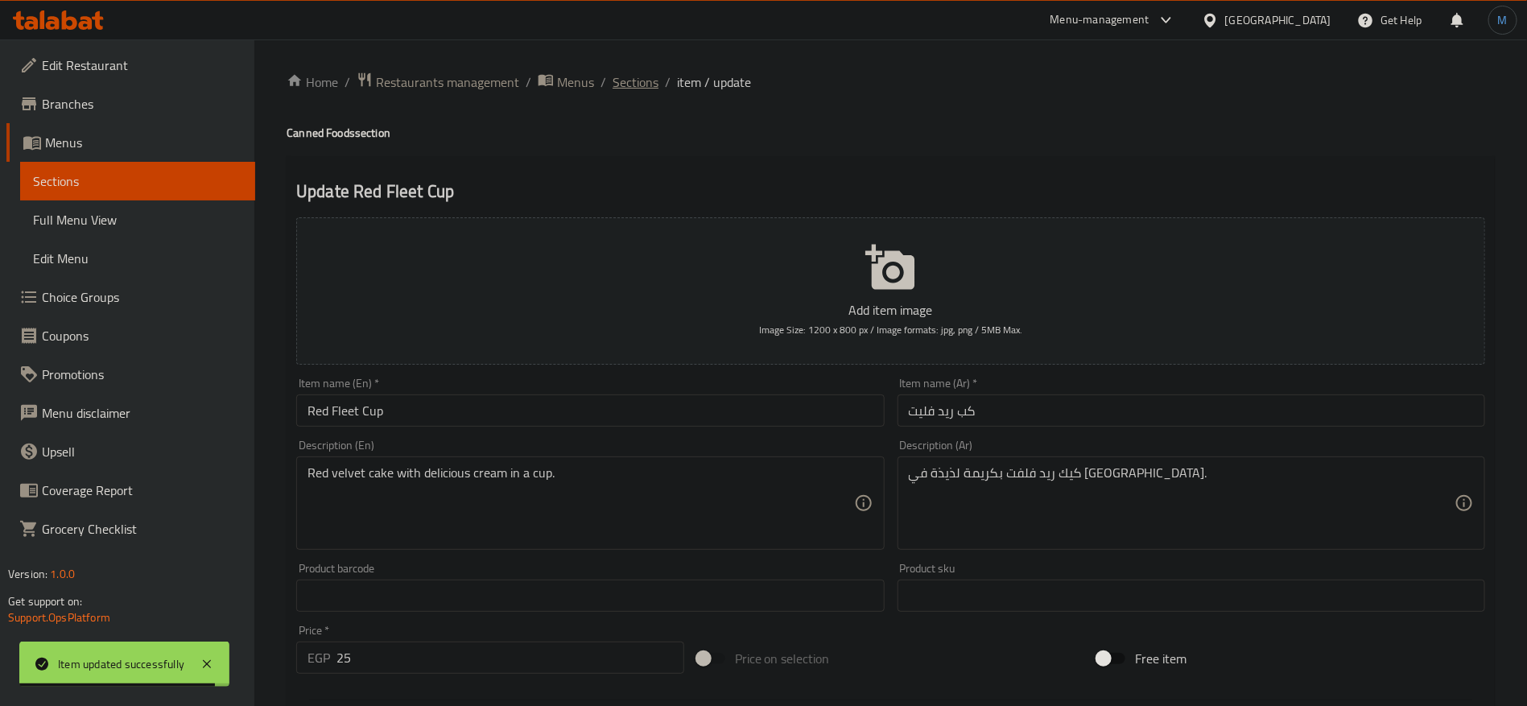
click at [613, 79] on span "Sections" at bounding box center [636, 81] width 46 height 19
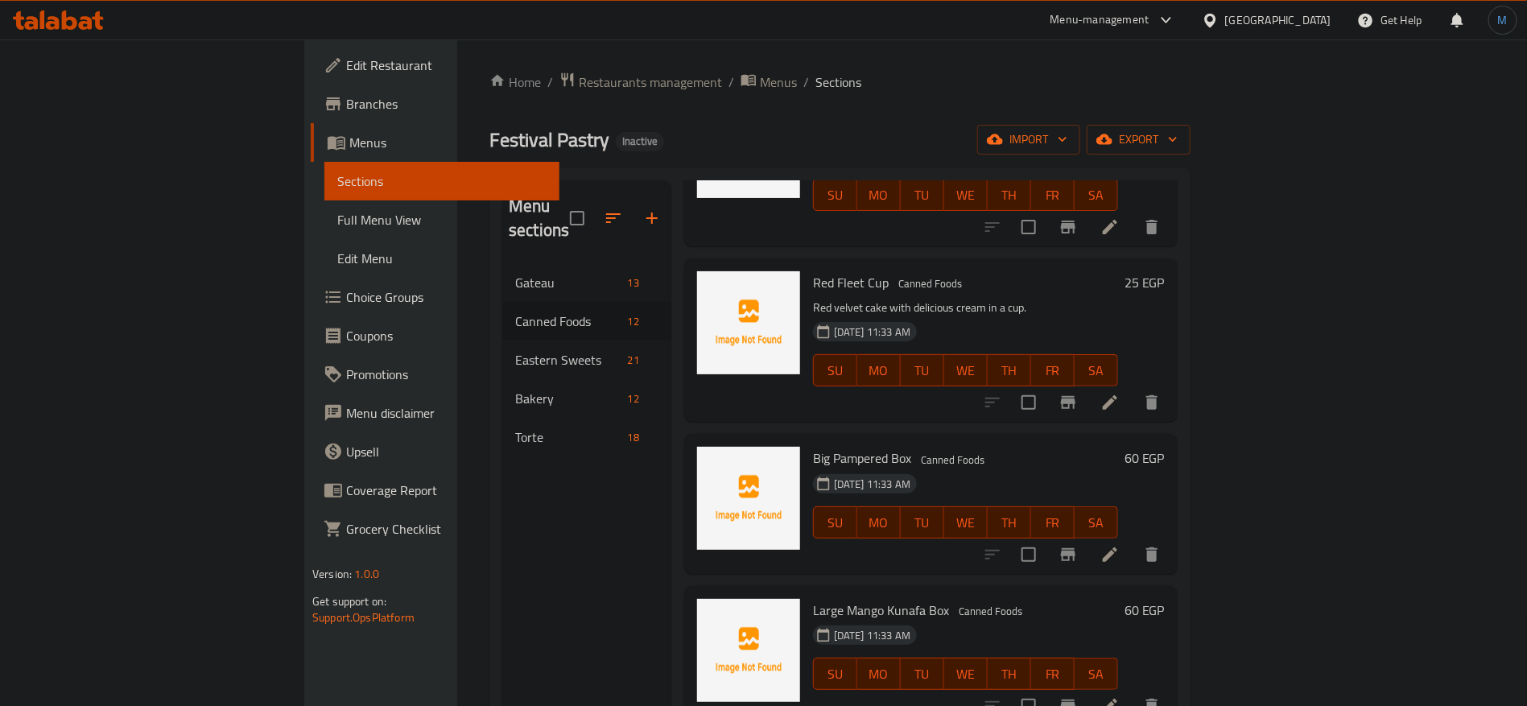
scroll to position [362, 0]
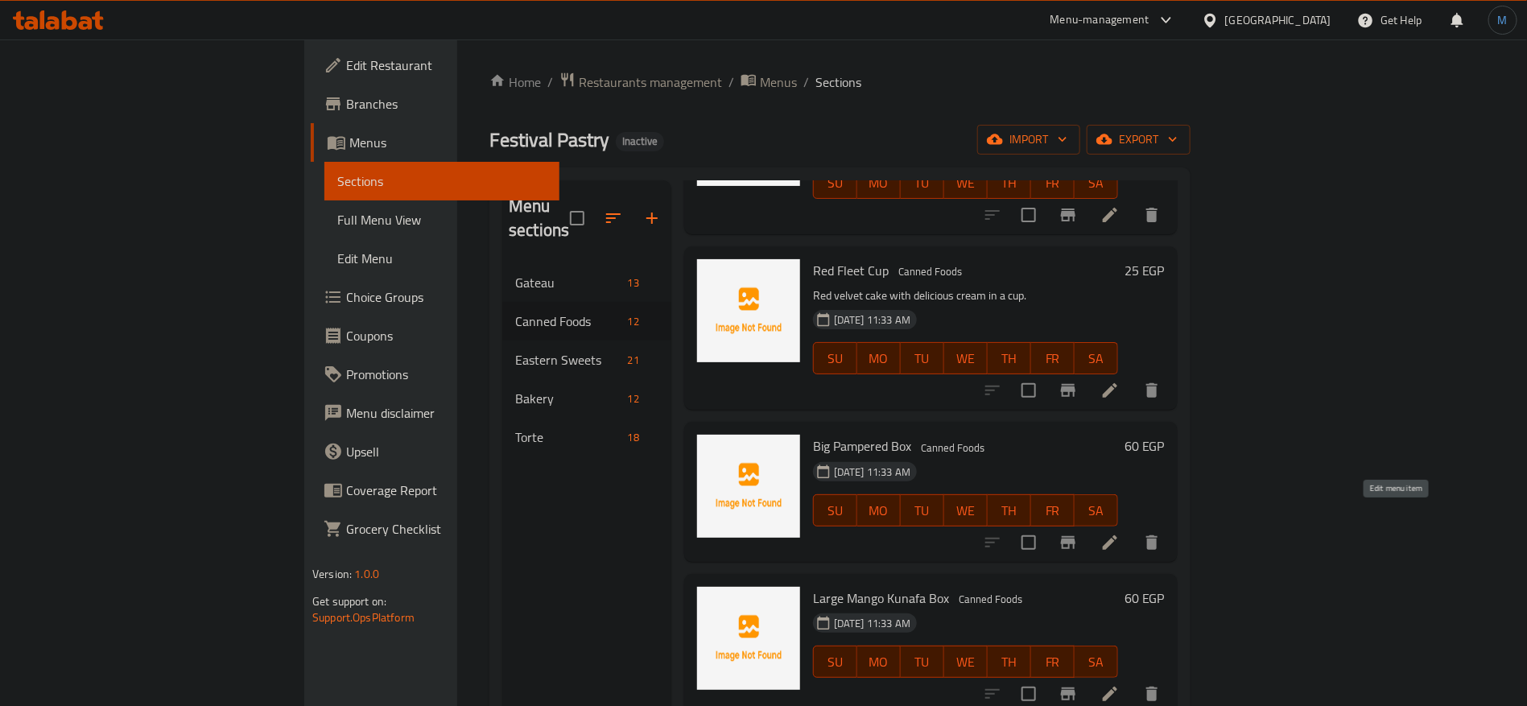
click at [1120, 533] on icon at bounding box center [1109, 542] width 19 height 19
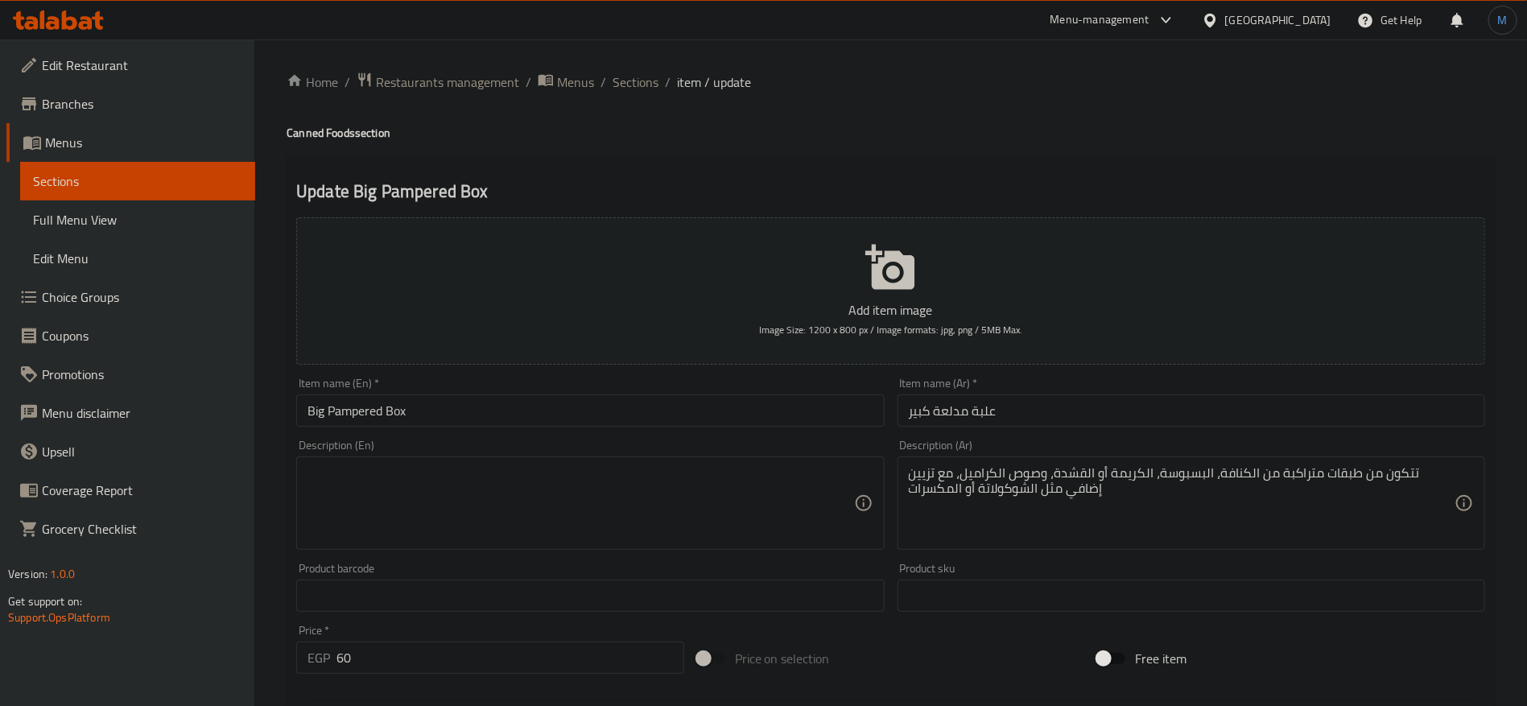
click at [361, 405] on input "Big Pampered Box" at bounding box center [590, 410] width 588 height 32
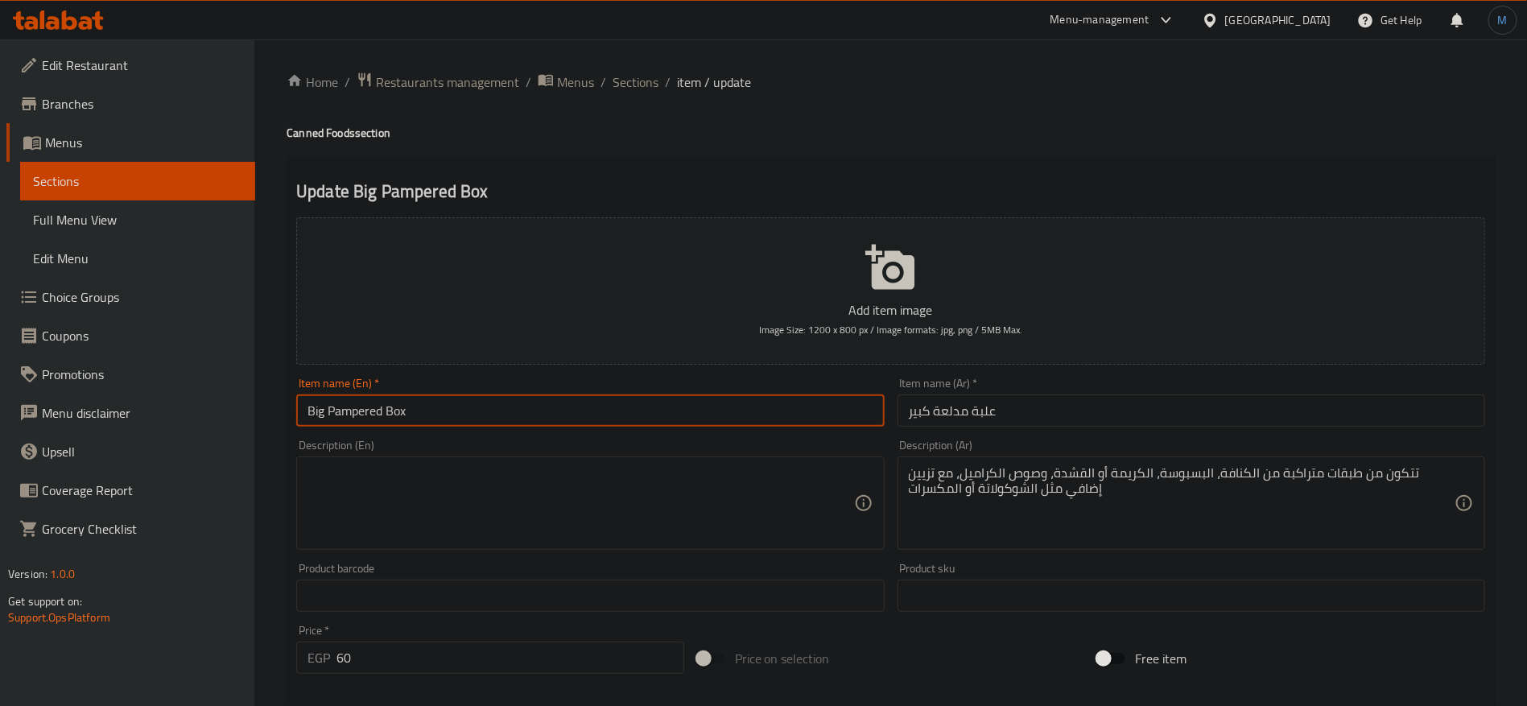
click at [361, 405] on input "Big Pampered Box" at bounding box center [590, 410] width 588 height 32
click at [953, 408] on input "علبة مدلعة كبير" at bounding box center [1192, 410] width 588 height 32
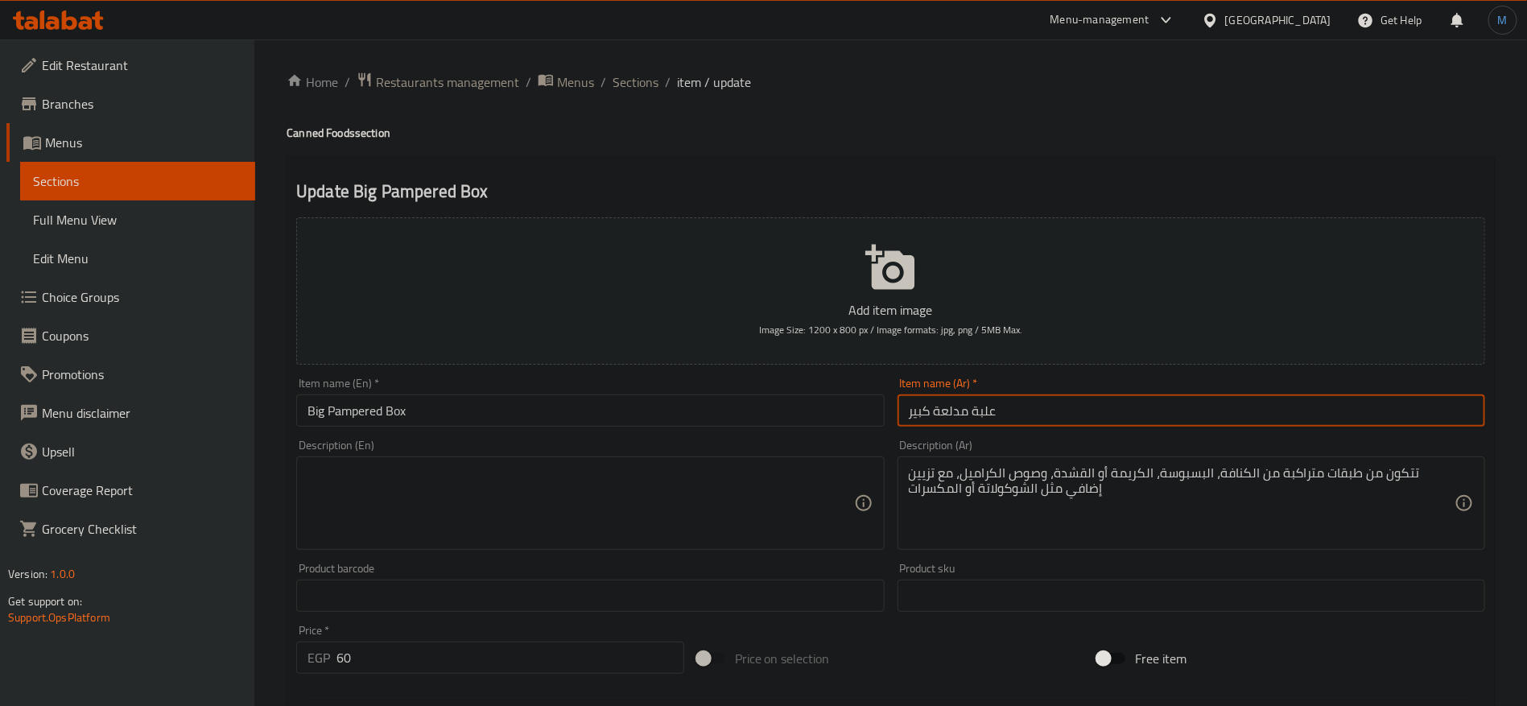
click at [953, 408] on input "علبة مدلعة كبير" at bounding box center [1192, 410] width 588 height 32
click at [363, 419] on input "Big Pampered Box" at bounding box center [590, 410] width 588 height 32
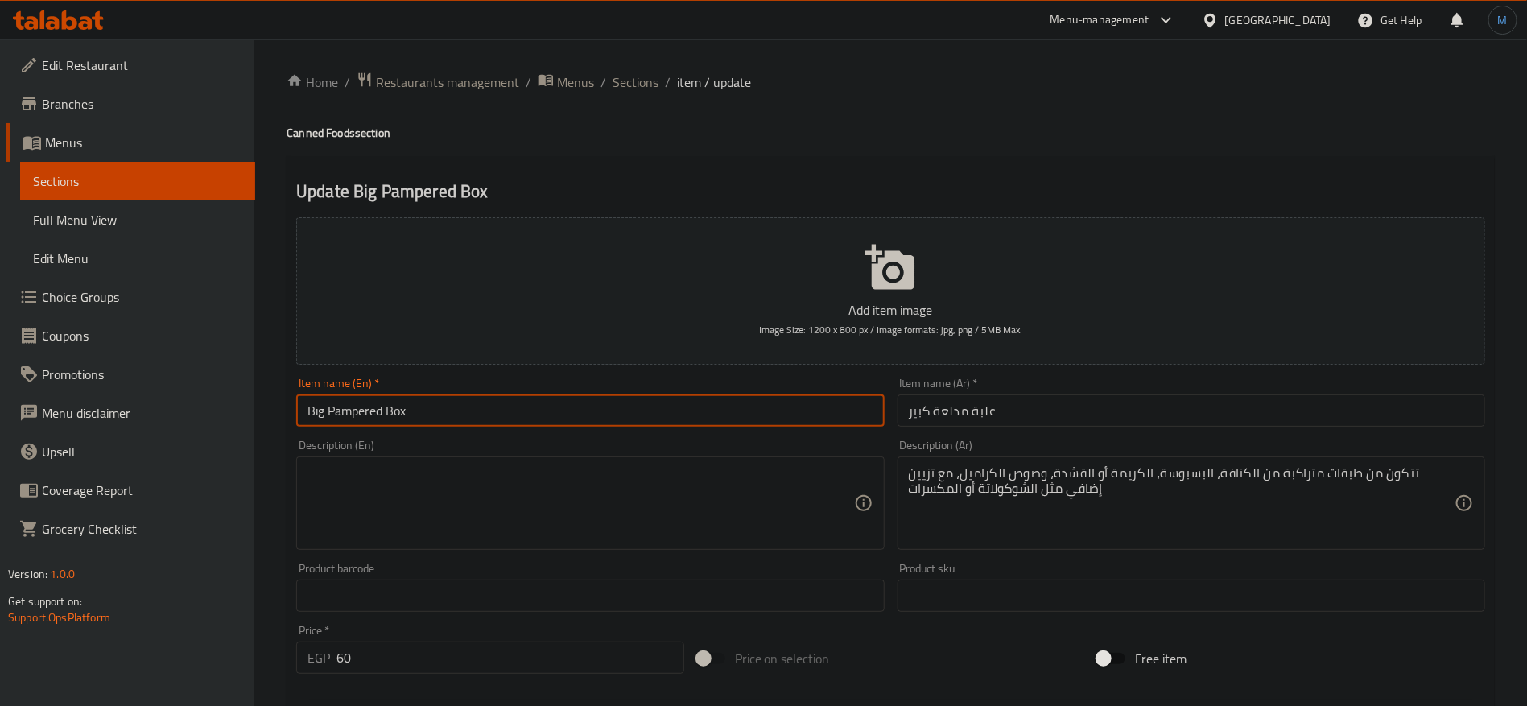
click at [363, 419] on input "Big Pampered Box" at bounding box center [590, 410] width 588 height 32
paste input "mudlaea"
click at [760, 399] on input "Big Mudlaea Box" at bounding box center [590, 410] width 588 height 32
type input "Large Mudlaea Box"
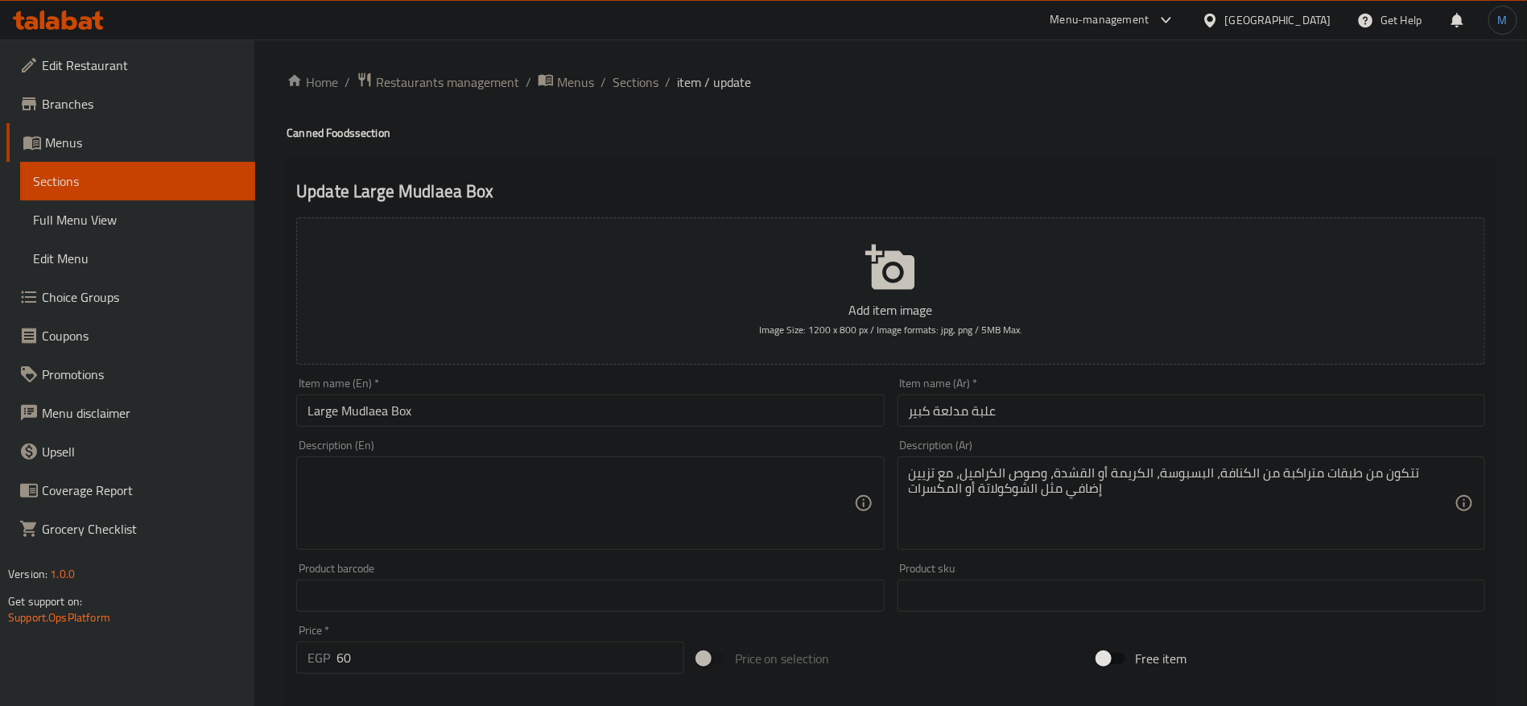
click at [700, 446] on div "Description (En) Description (En)" at bounding box center [590, 495] width 588 height 110
click at [1053, 530] on textarea "تتكون من طبقات متراكبة من الكنافة، البسبوسة، الكريمة أو القشدة، وصوص الكراميل، …" at bounding box center [1182, 503] width 546 height 76
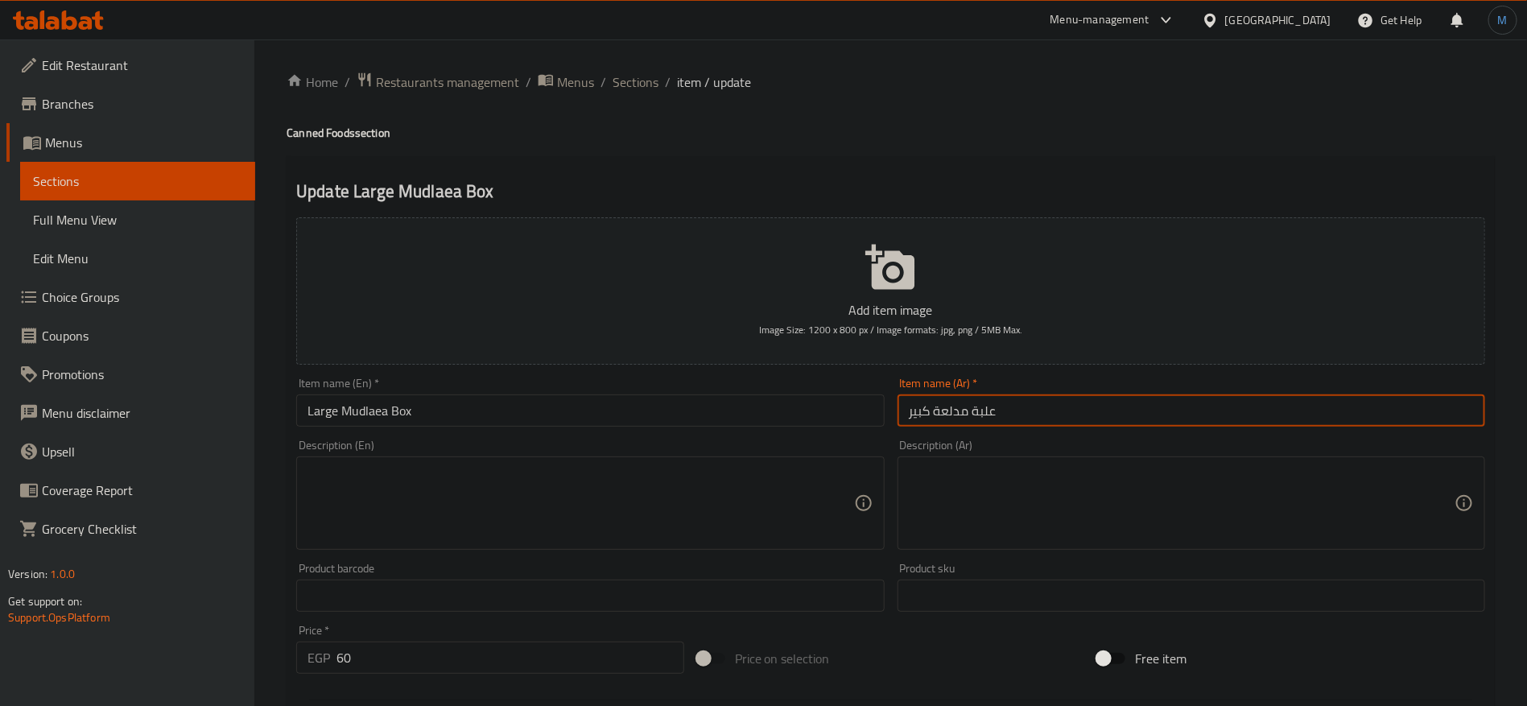
click at [1022, 402] on input "علبة مدلعة كبير" at bounding box center [1192, 410] width 588 height 32
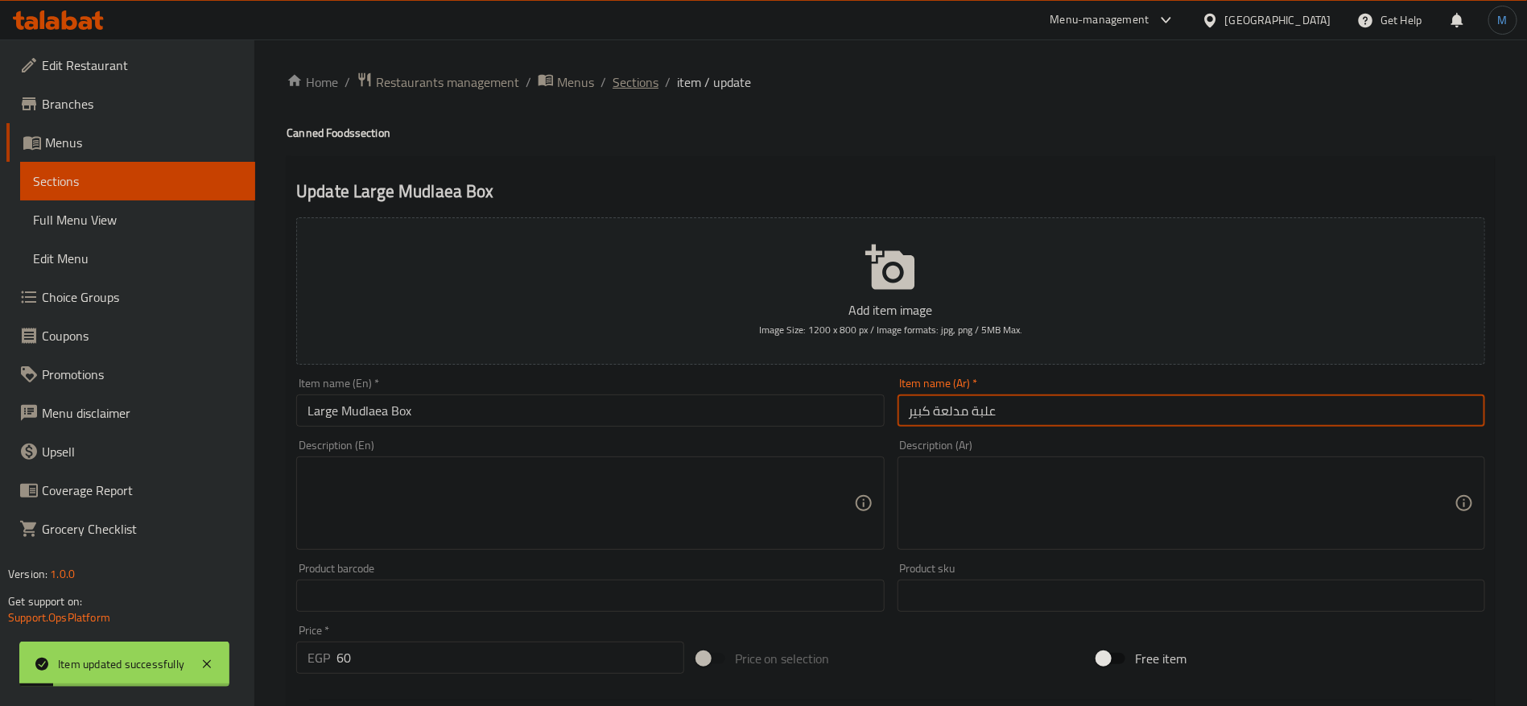
click at [656, 80] on span "Sections" at bounding box center [636, 81] width 46 height 19
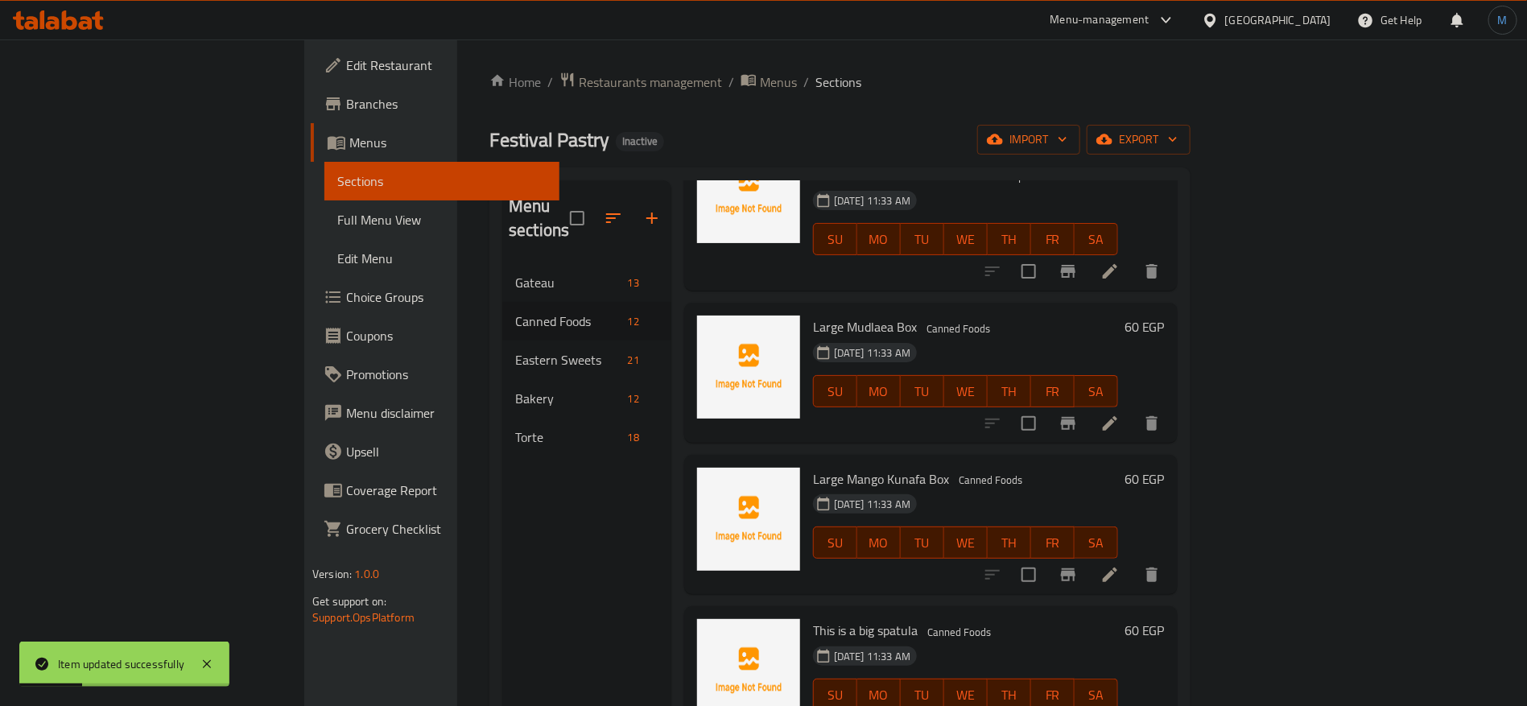
scroll to position [483, 0]
click at [1120, 563] on icon at bounding box center [1109, 572] width 19 height 19
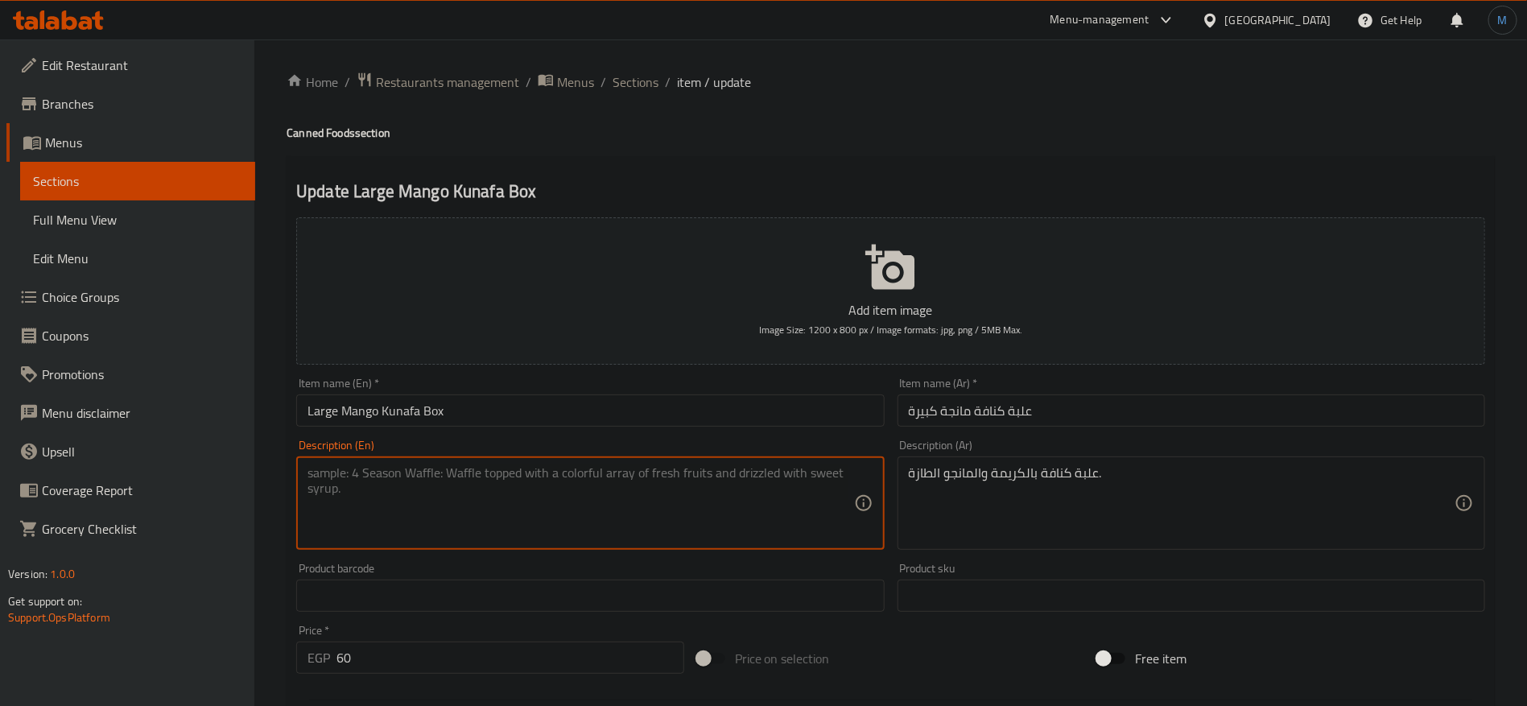
click at [801, 489] on textarea at bounding box center [581, 503] width 546 height 76
paste textarea "Kunafa box with cream and fresh mango."
type textarea "Kunafa box with cream and fresh mango."
click at [692, 395] on input "Large Mango Kunafa Box" at bounding box center [590, 410] width 588 height 32
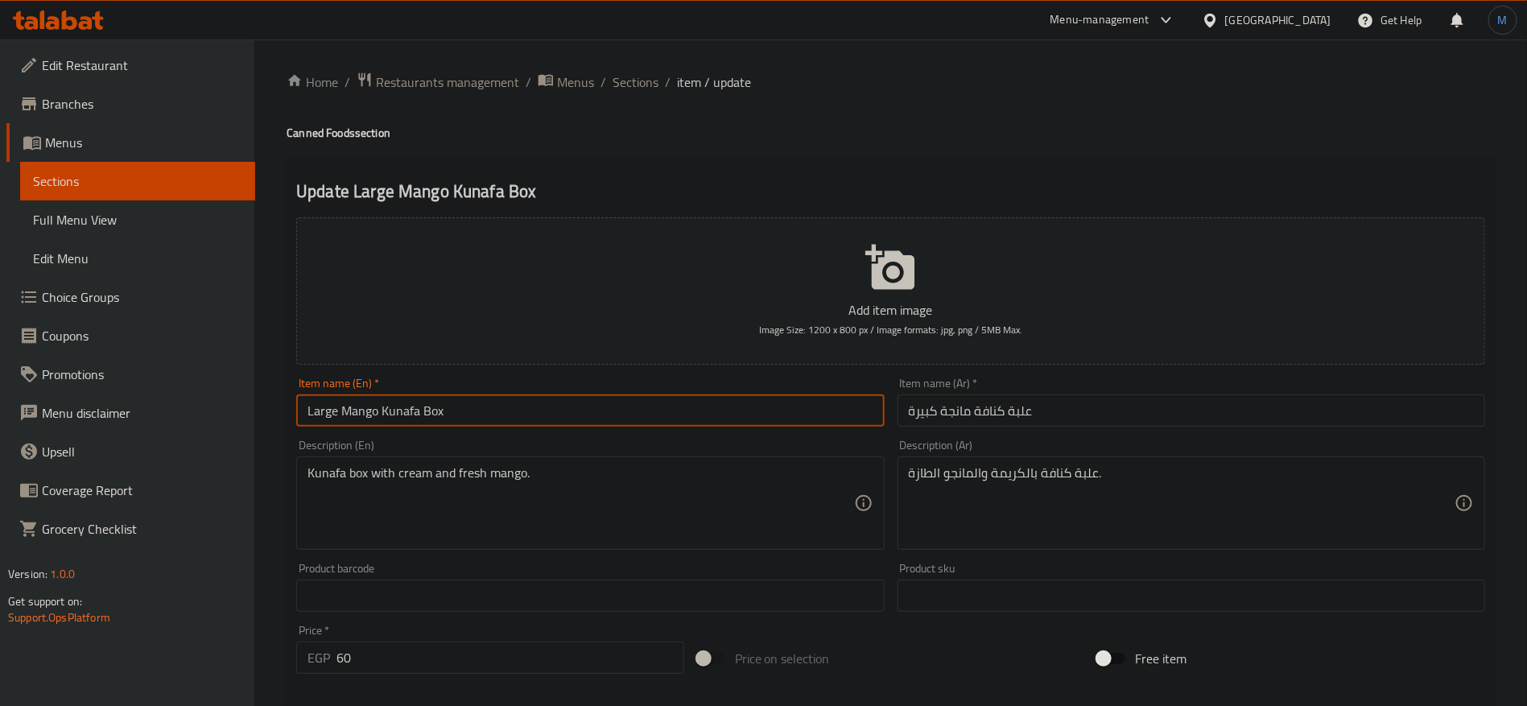
click at [677, 411] on input "Large Mango Kunafa Box" at bounding box center [590, 410] width 588 height 32
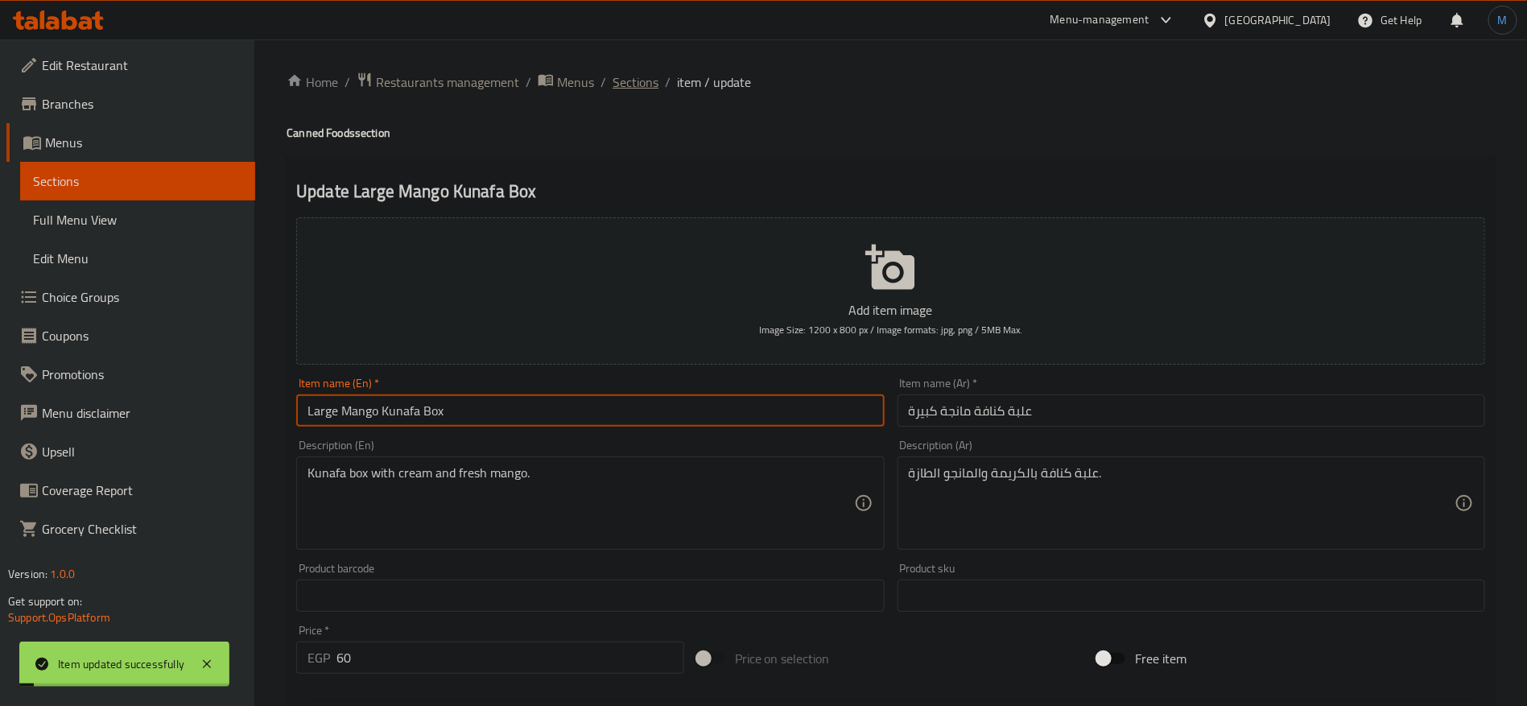
click at [638, 84] on span "Sections" at bounding box center [636, 81] width 46 height 19
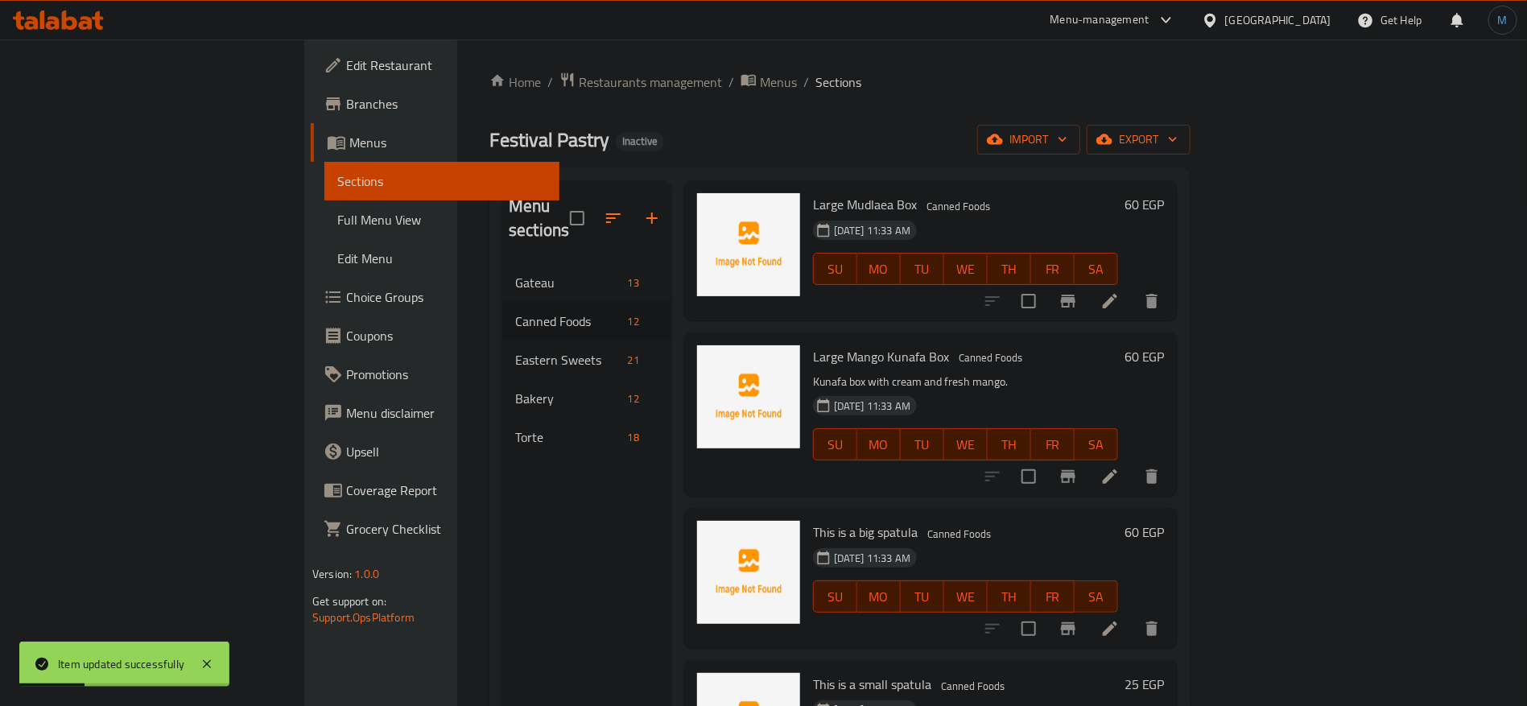
scroll to position [724, 0]
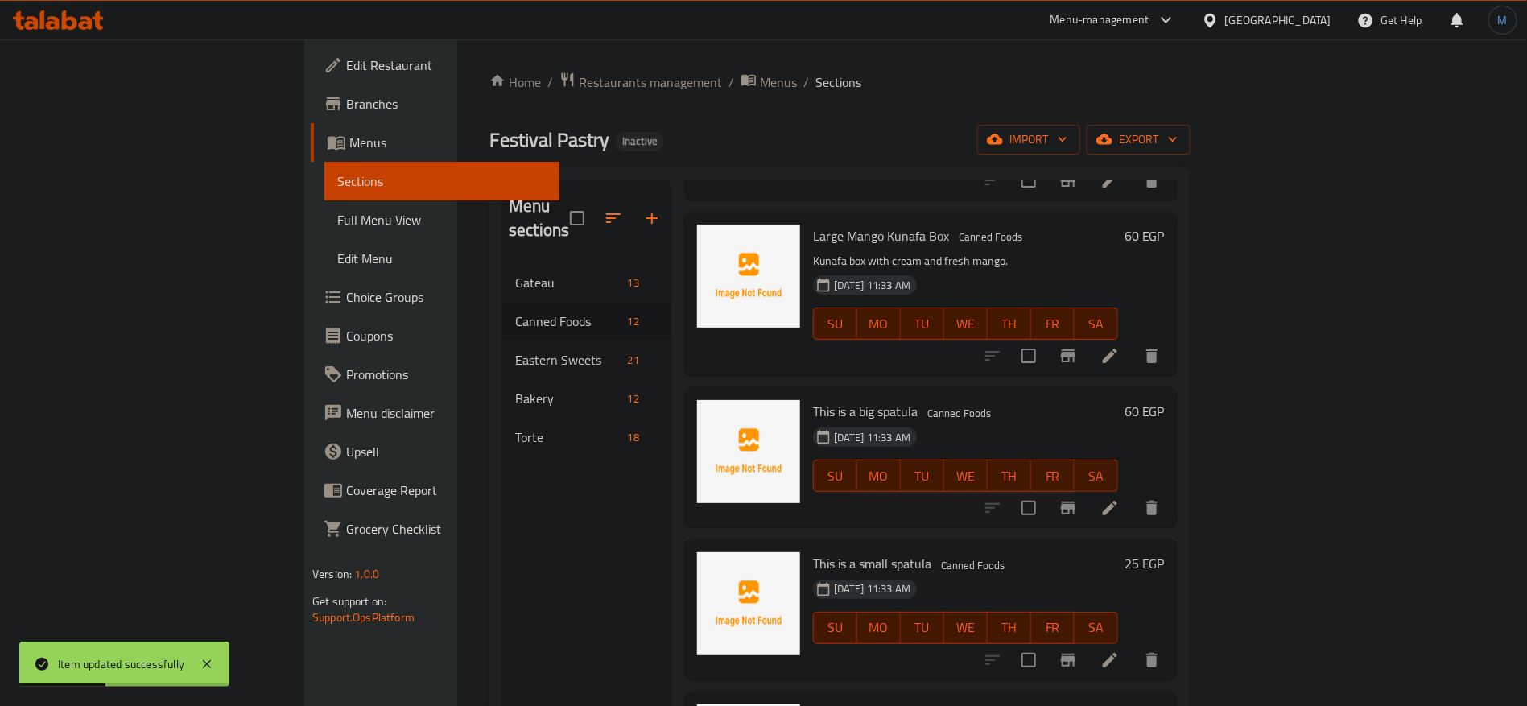
click at [1171, 489] on div at bounding box center [1072, 508] width 198 height 39
drag, startPoint x: 1384, startPoint y: 478, endPoint x: 1124, endPoint y: 529, distance: 264.9
click at [1133, 493] on li at bounding box center [1110, 507] width 45 height 29
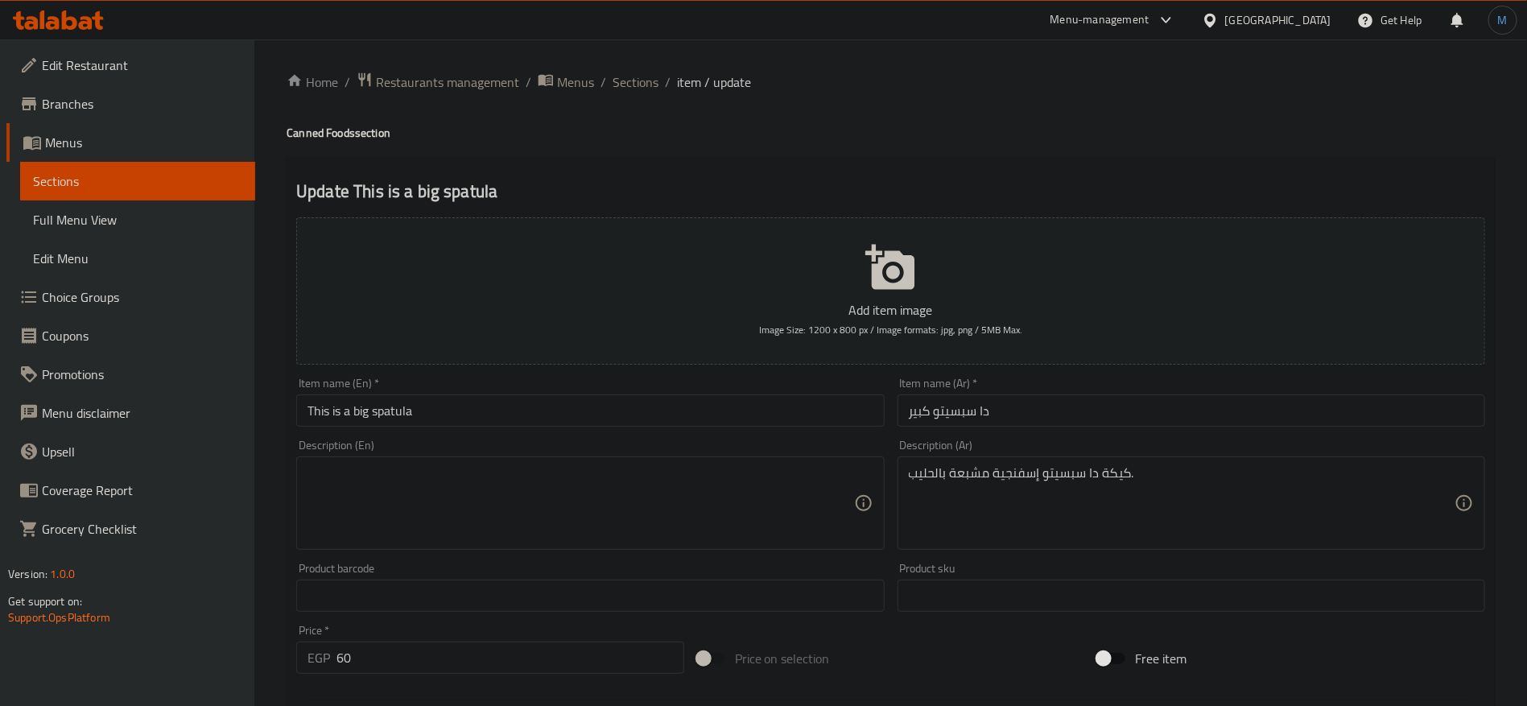
click at [1100, 424] on input "دا سبسيتو كبير" at bounding box center [1192, 410] width 588 height 32
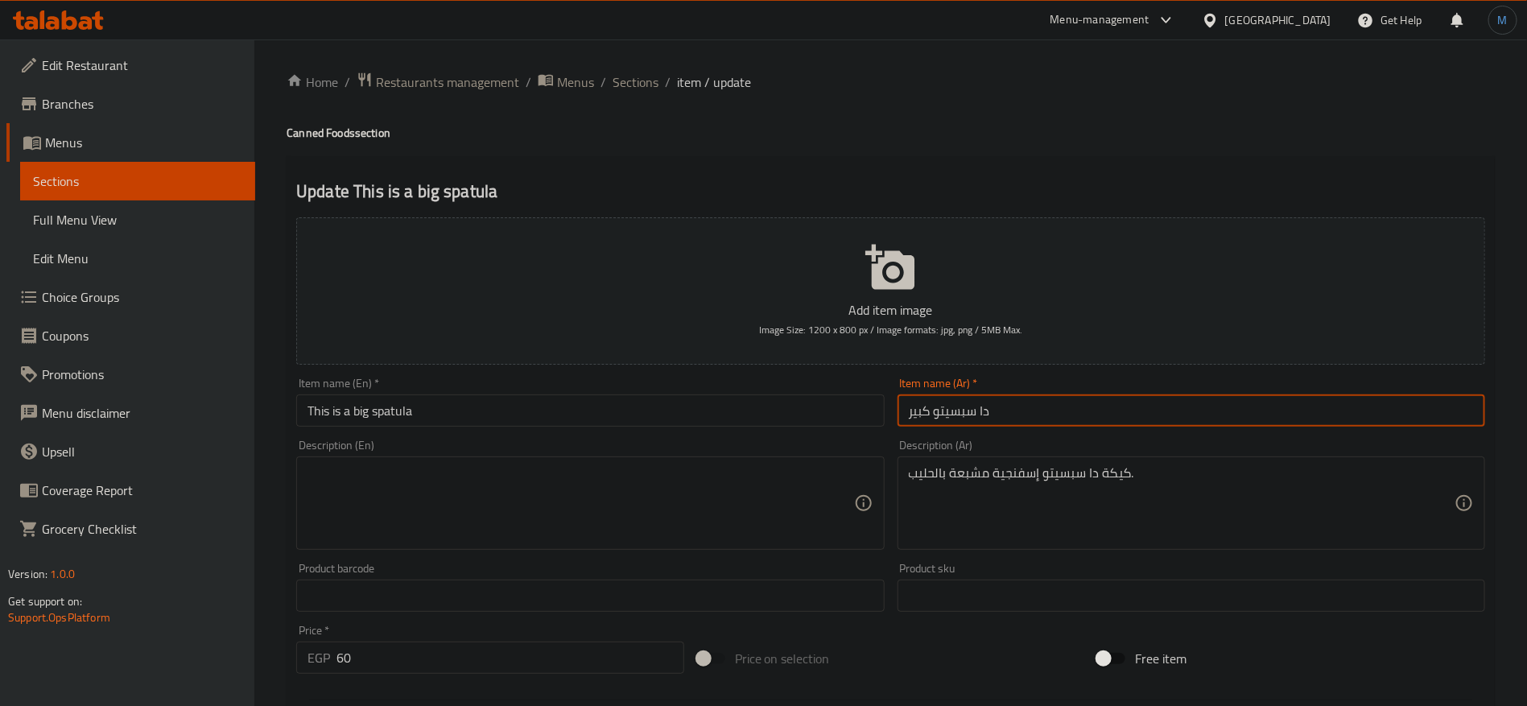
paste input "يسبا"
type input "ديسباسيتو كبير"
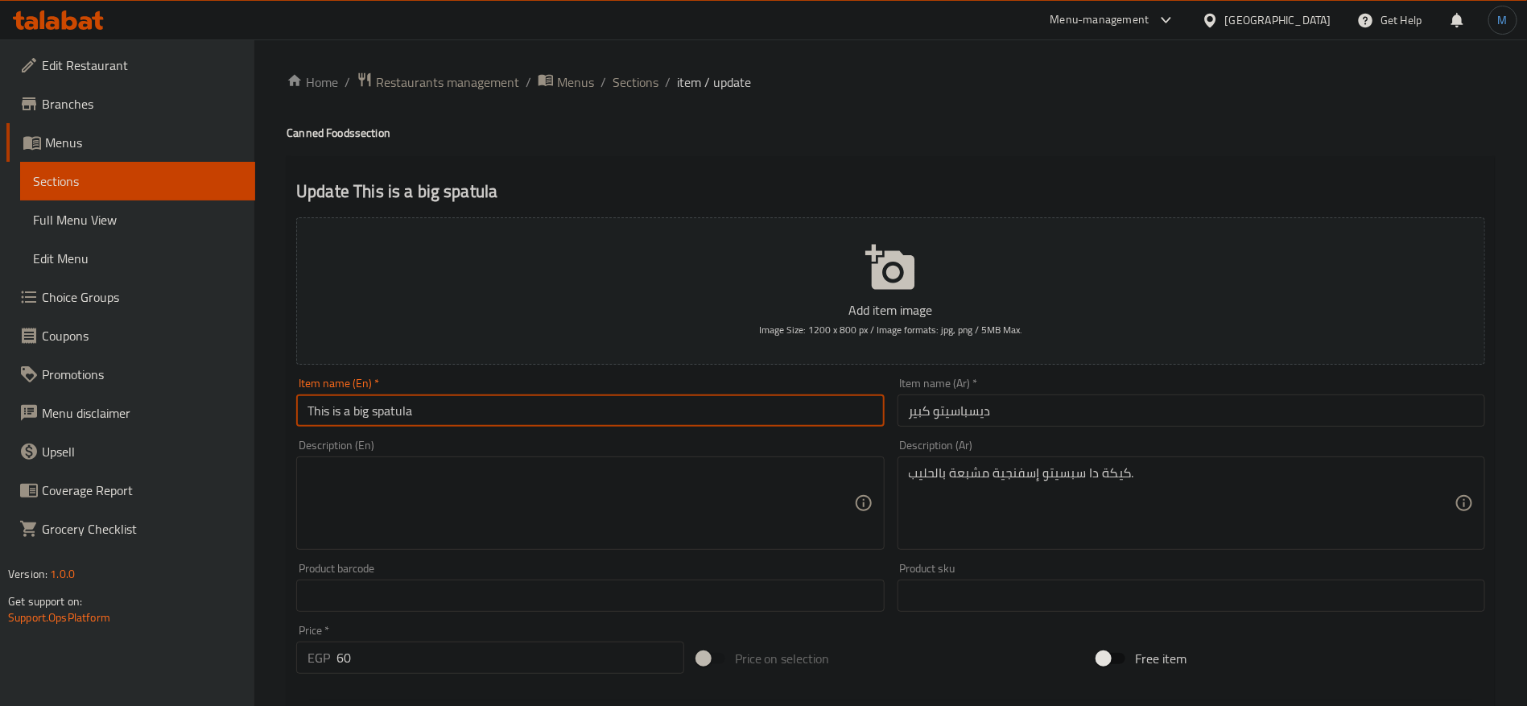
click at [551, 411] on input "This is a big spatula" at bounding box center [590, 410] width 588 height 32
paste input "Big Despacito"
type input "Large Despacito"
click at [954, 408] on input "ديسباسيتو كبير" at bounding box center [1192, 410] width 588 height 32
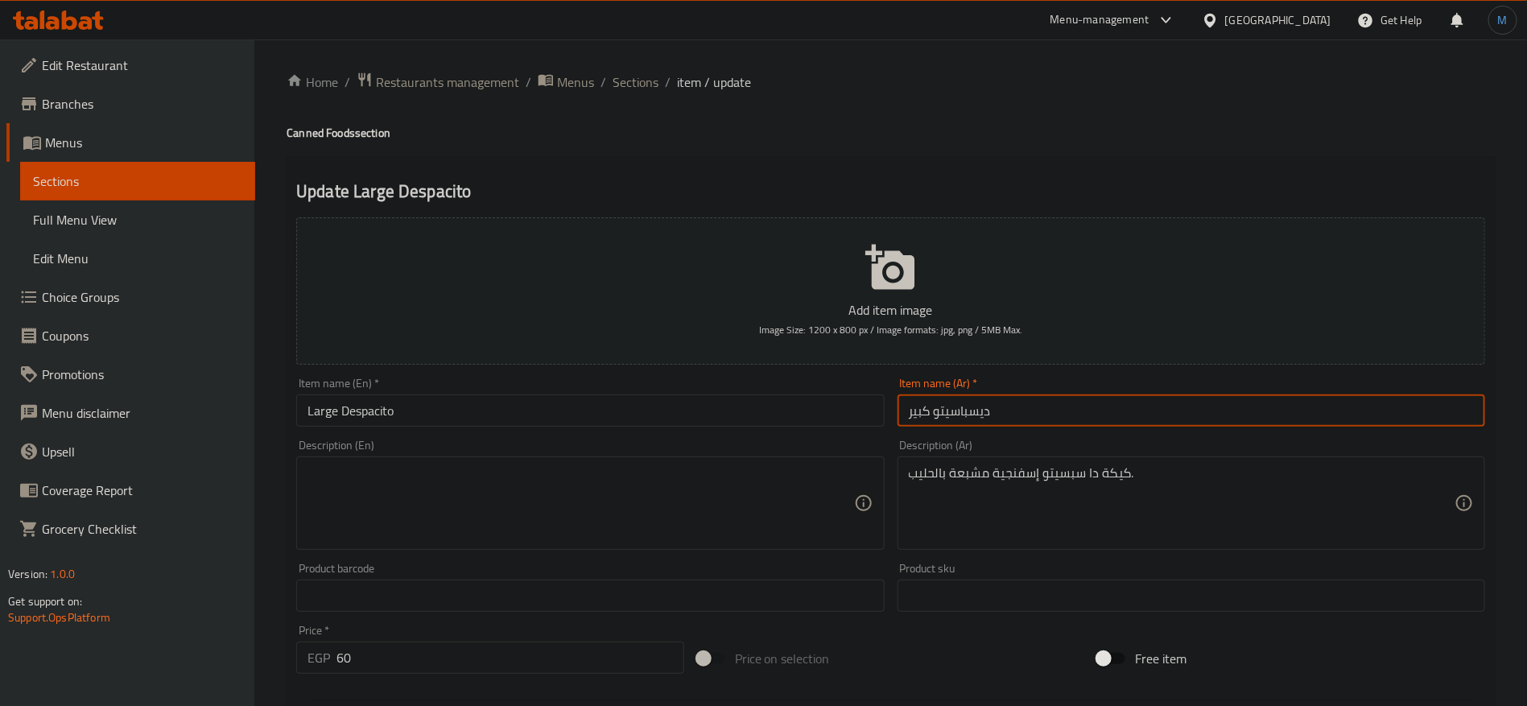
click at [954, 408] on input "ديسباسيتو كبير" at bounding box center [1192, 410] width 588 height 32
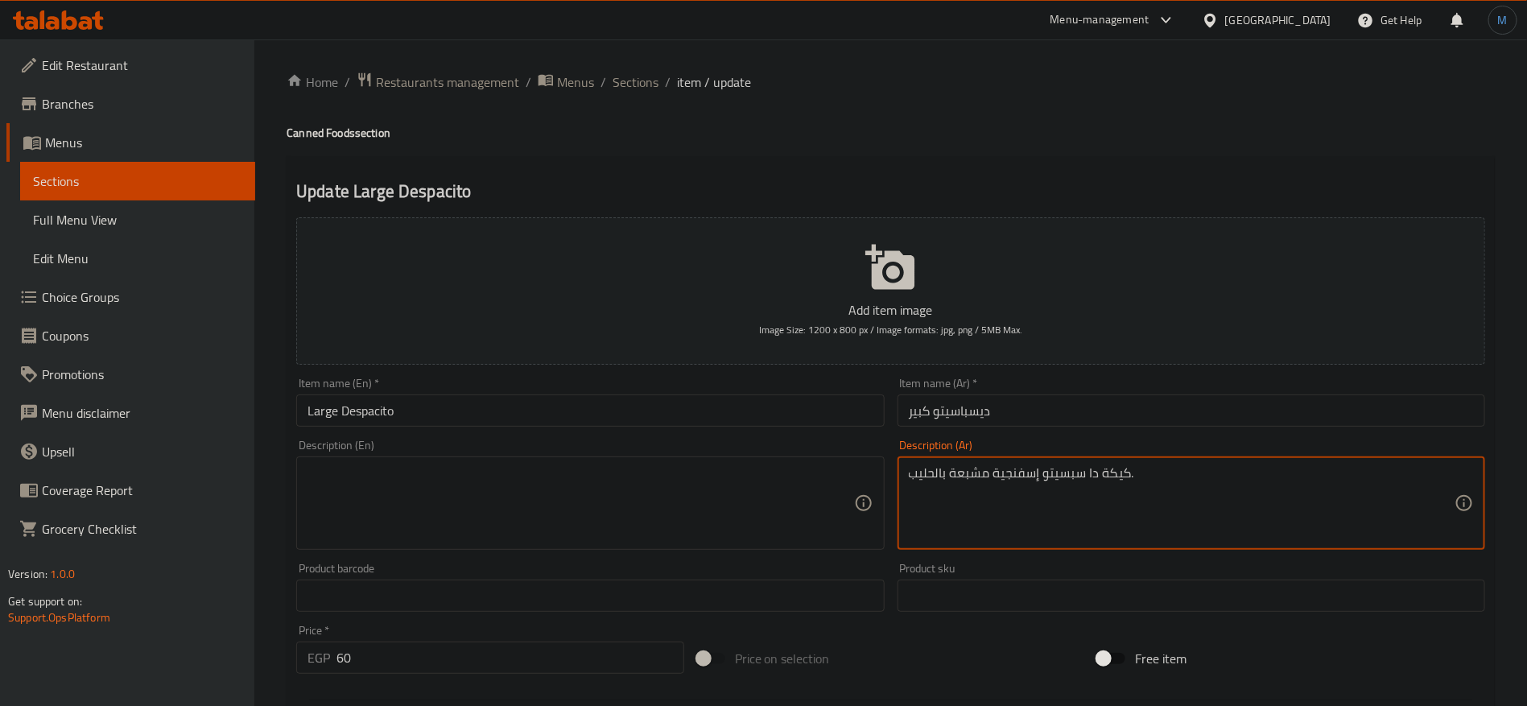
click at [1092, 466] on textarea "كيكة دا سبسيتو إسفنجية مشبعة بالحليب." at bounding box center [1182, 503] width 546 height 76
click at [1063, 473] on textarea "كيكة دا سبسيتو إسفنجية مشبعة بالحليب." at bounding box center [1182, 503] width 546 height 76
paste textarea "يسباسيتو"
paste textarea
type textarea "كيكة ديسباسيتو إسفنجية مشبعة بالحليب."
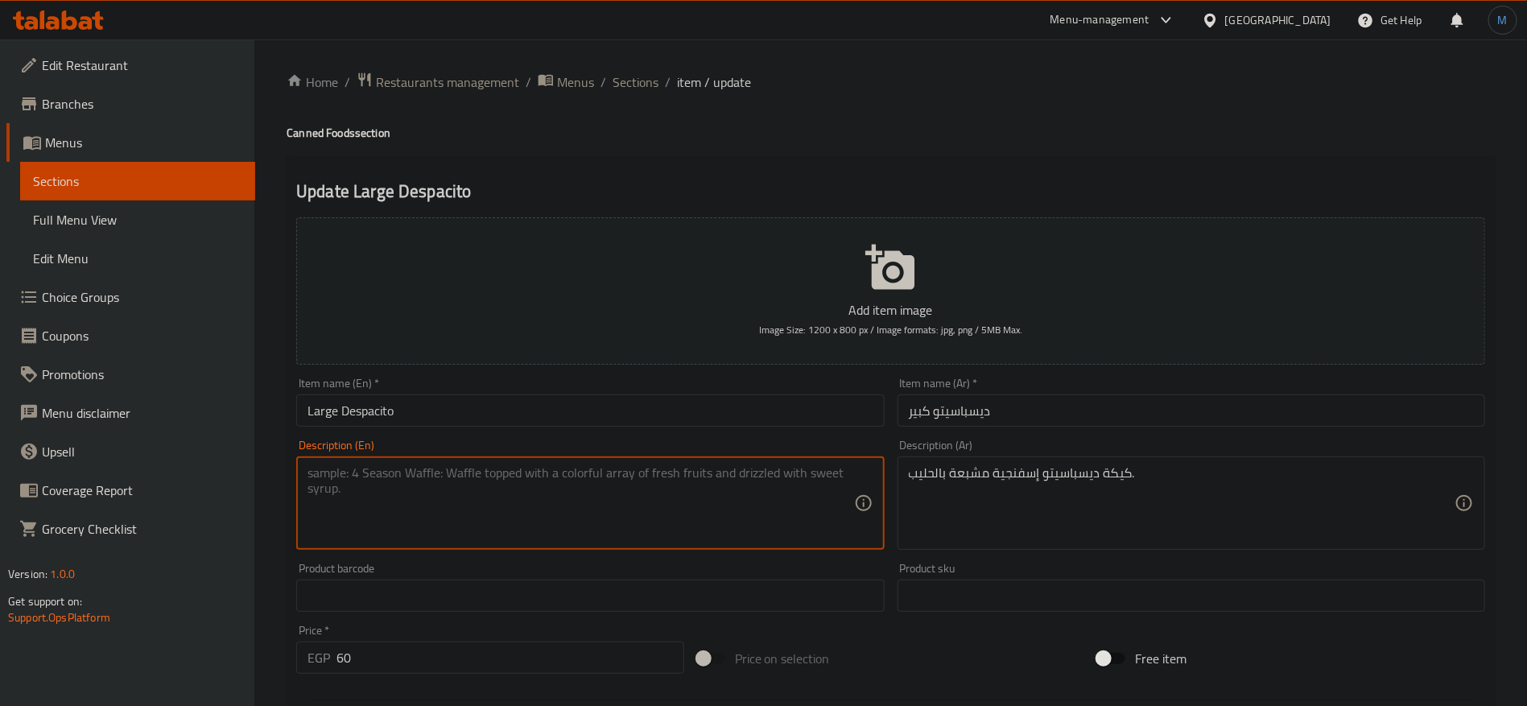
paste textarea "Despacito sponge cake soaked in milk."
type textarea "Despacito sponge cake soaked in milk."
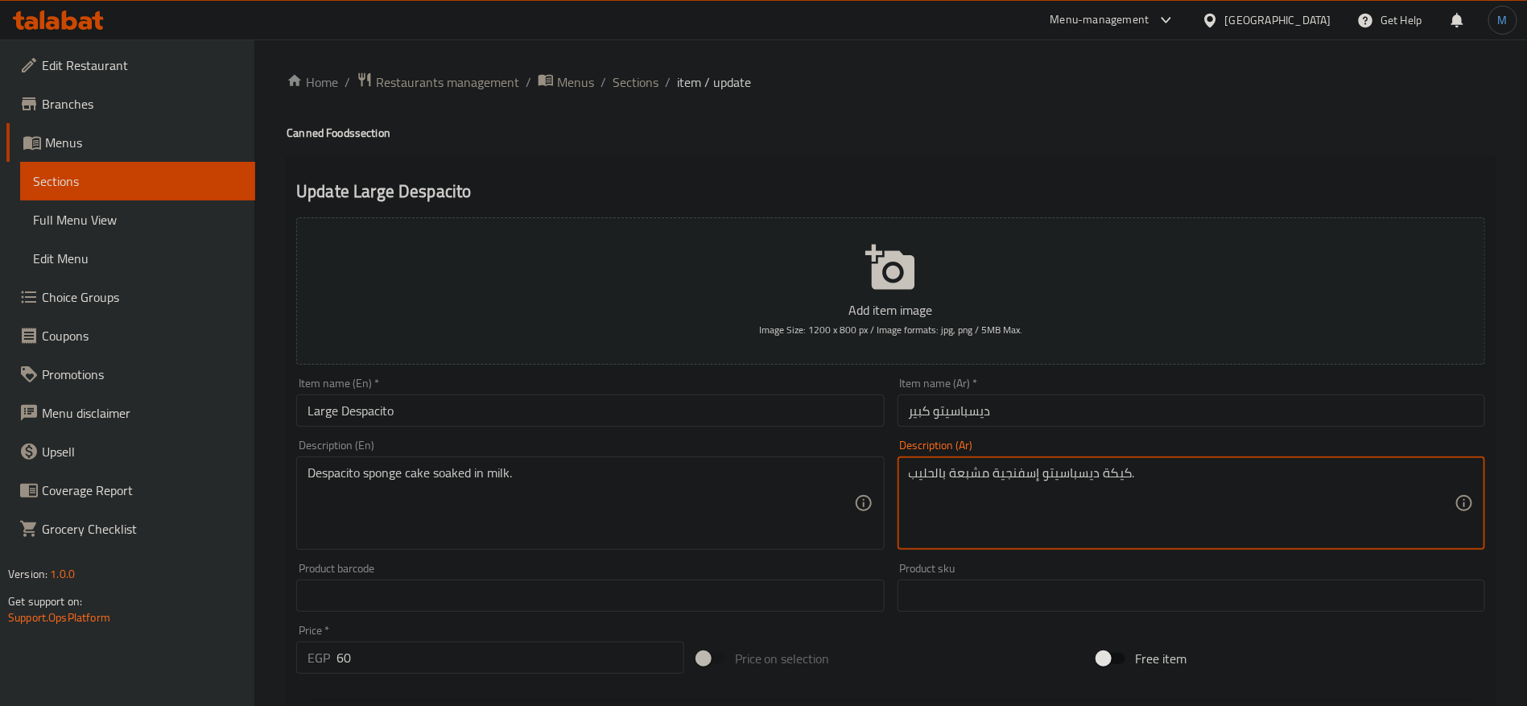
click at [964, 476] on textarea "كيكة ديسباسيتو إسفنجية مشبعة بالحليب." at bounding box center [1182, 503] width 546 height 76
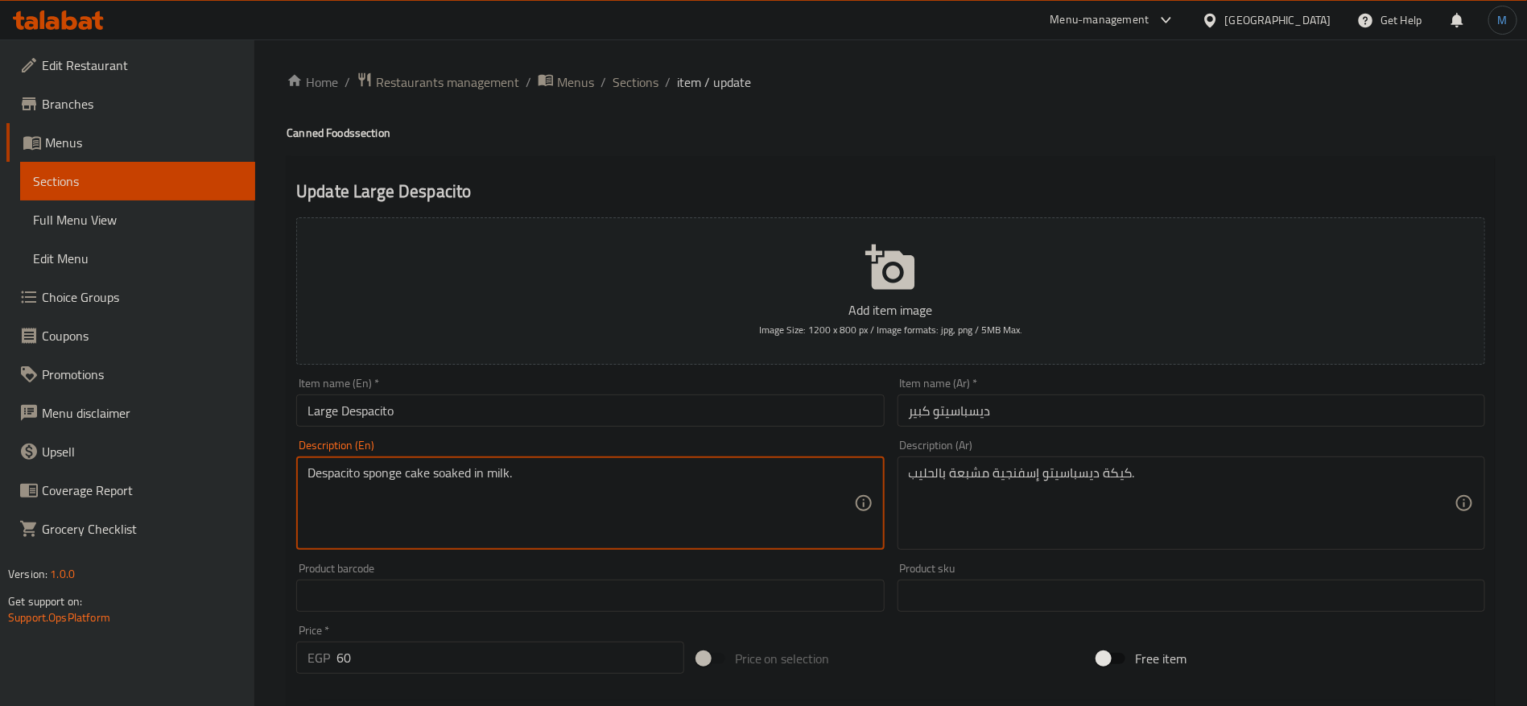
drag, startPoint x: 453, startPoint y: 473, endPoint x: 489, endPoint y: 468, distance: 35.7
click at [489, 468] on textarea "Despacito sponge cake soaked in milk." at bounding box center [581, 503] width 546 height 76
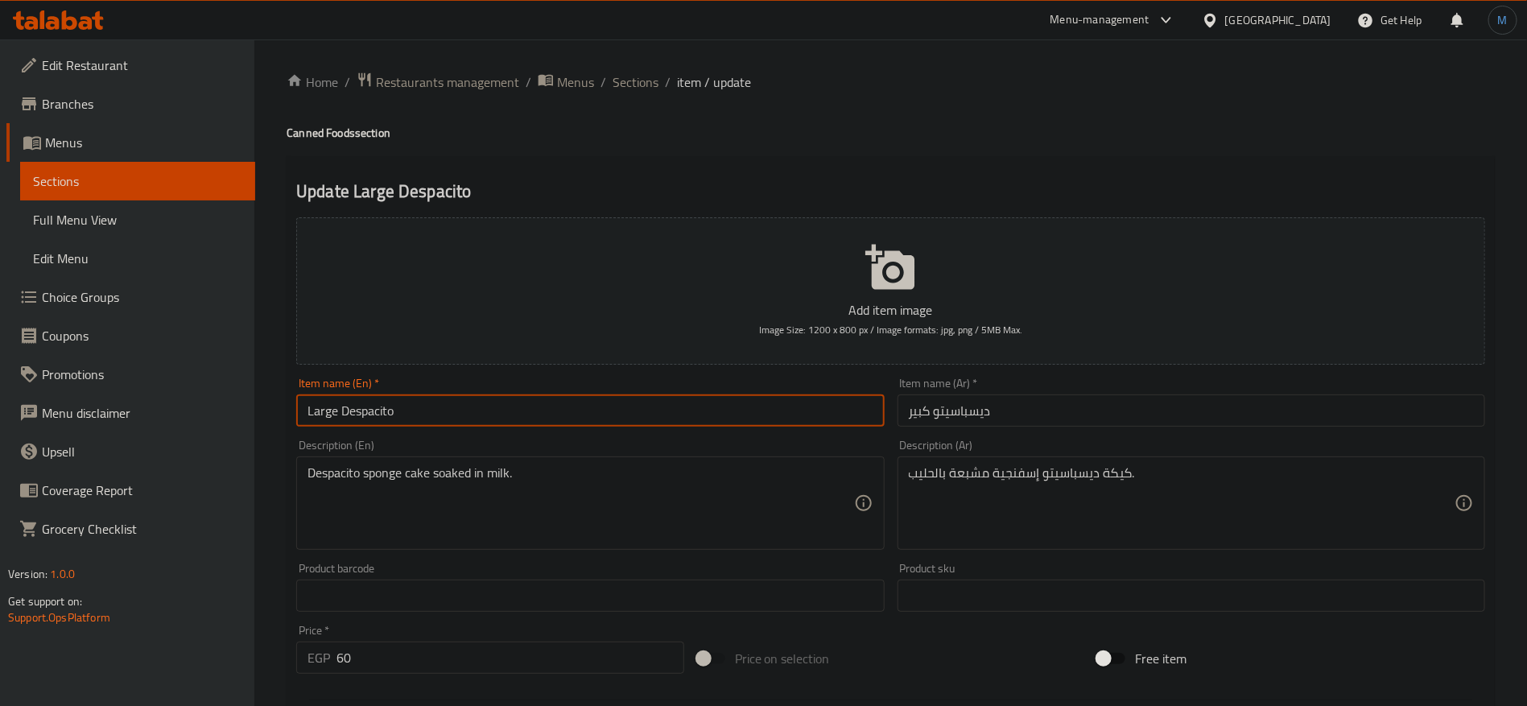
click at [691, 410] on input "Large Despacito" at bounding box center [590, 410] width 588 height 32
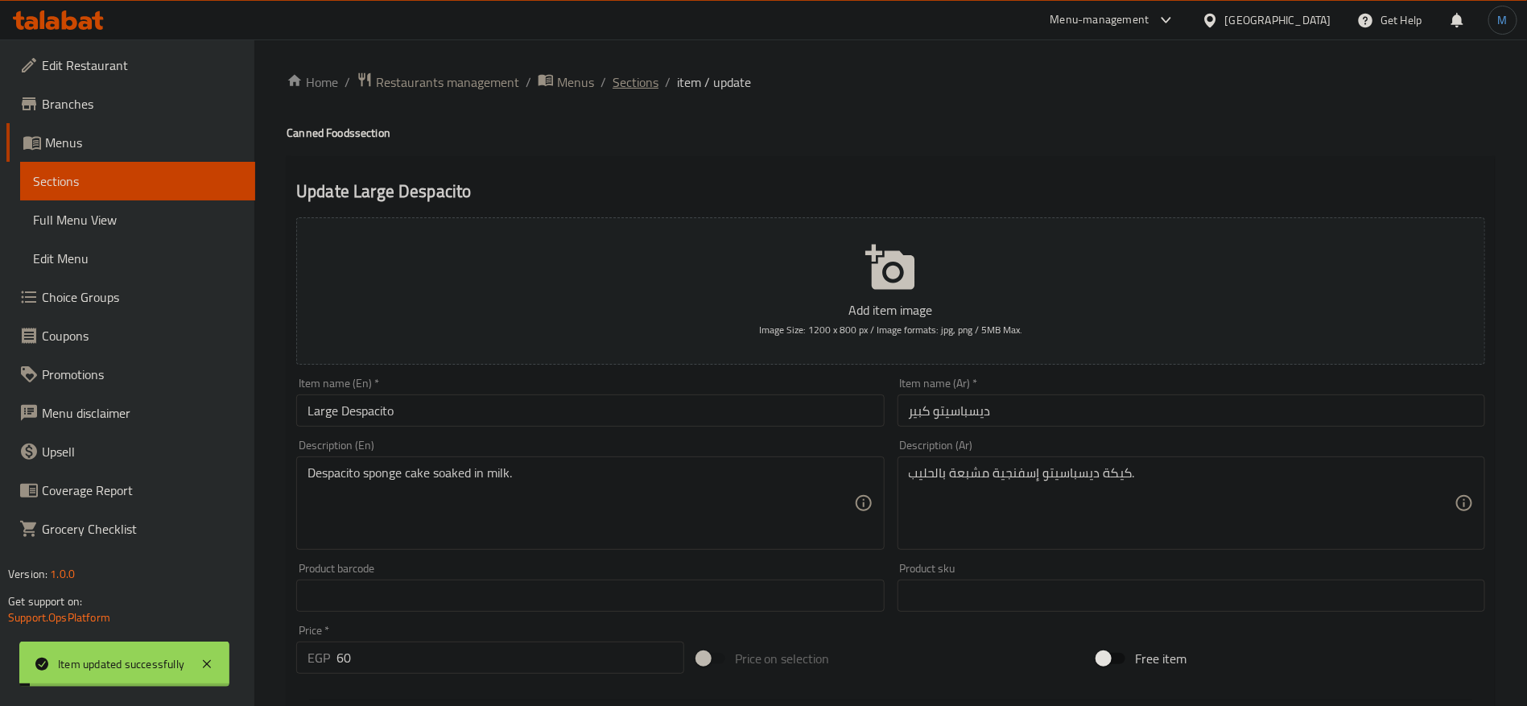
click at [636, 76] on span "Sections" at bounding box center [636, 81] width 46 height 19
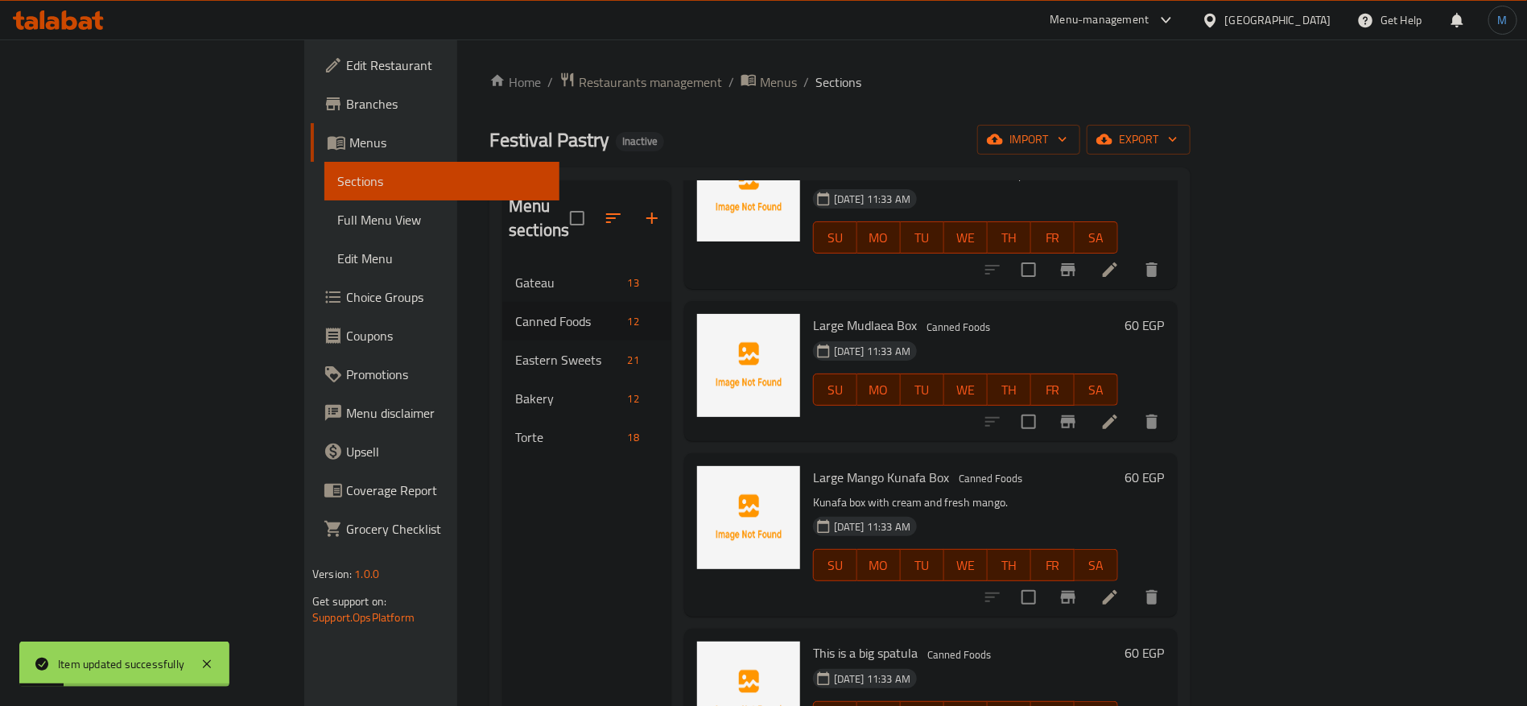
scroll to position [845, 0]
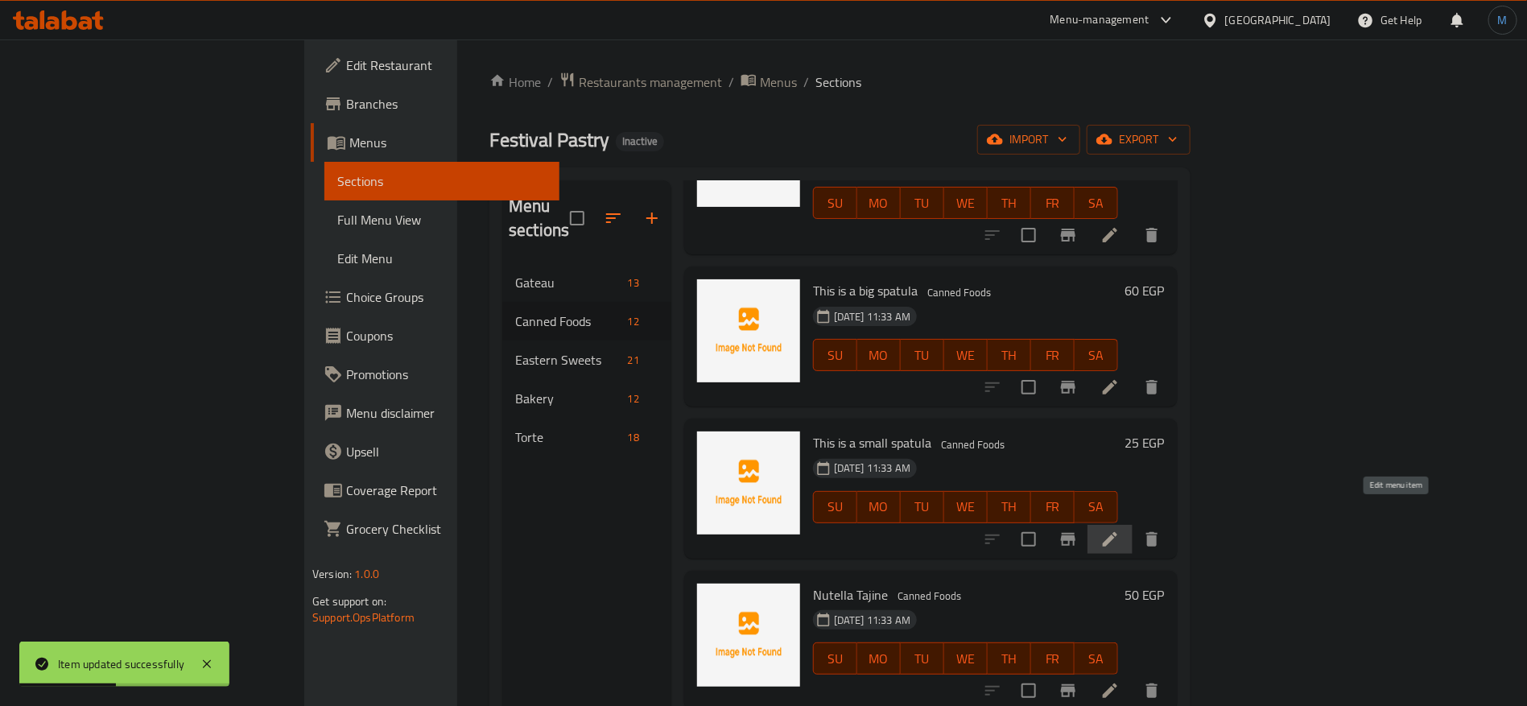
click at [1120, 530] on icon at bounding box center [1109, 539] width 19 height 19
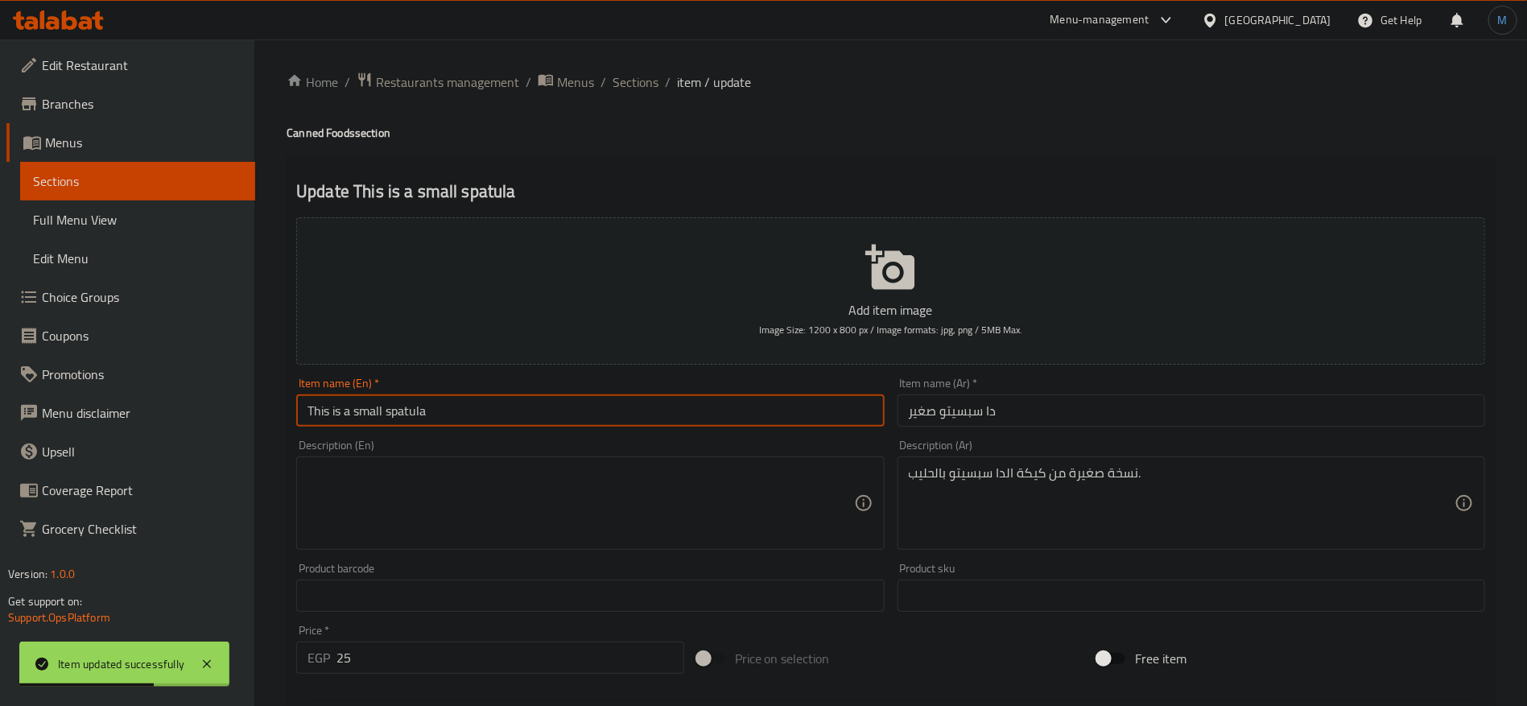
click at [401, 403] on input "This is a small spatula" at bounding box center [590, 410] width 588 height 32
paste input "Despacito"
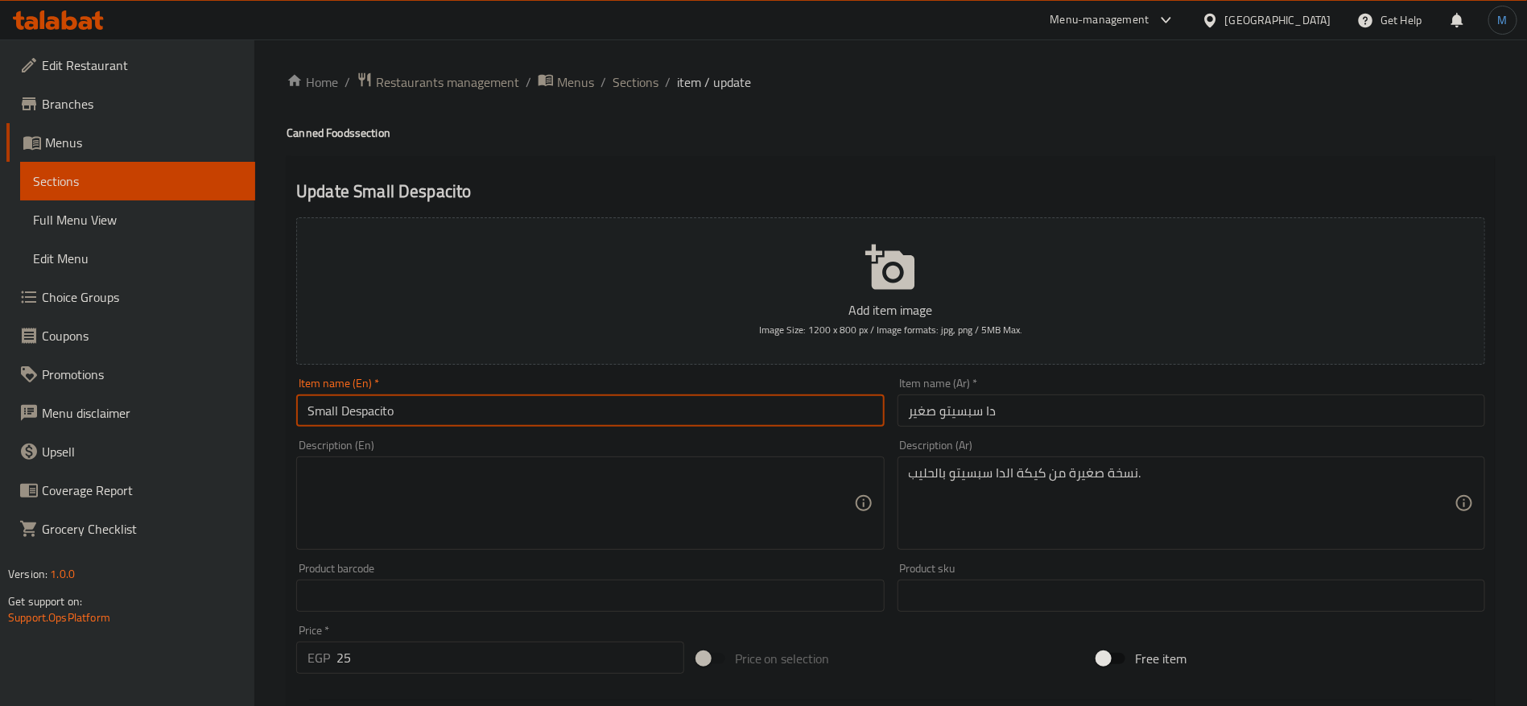
type input "Small Despacito"
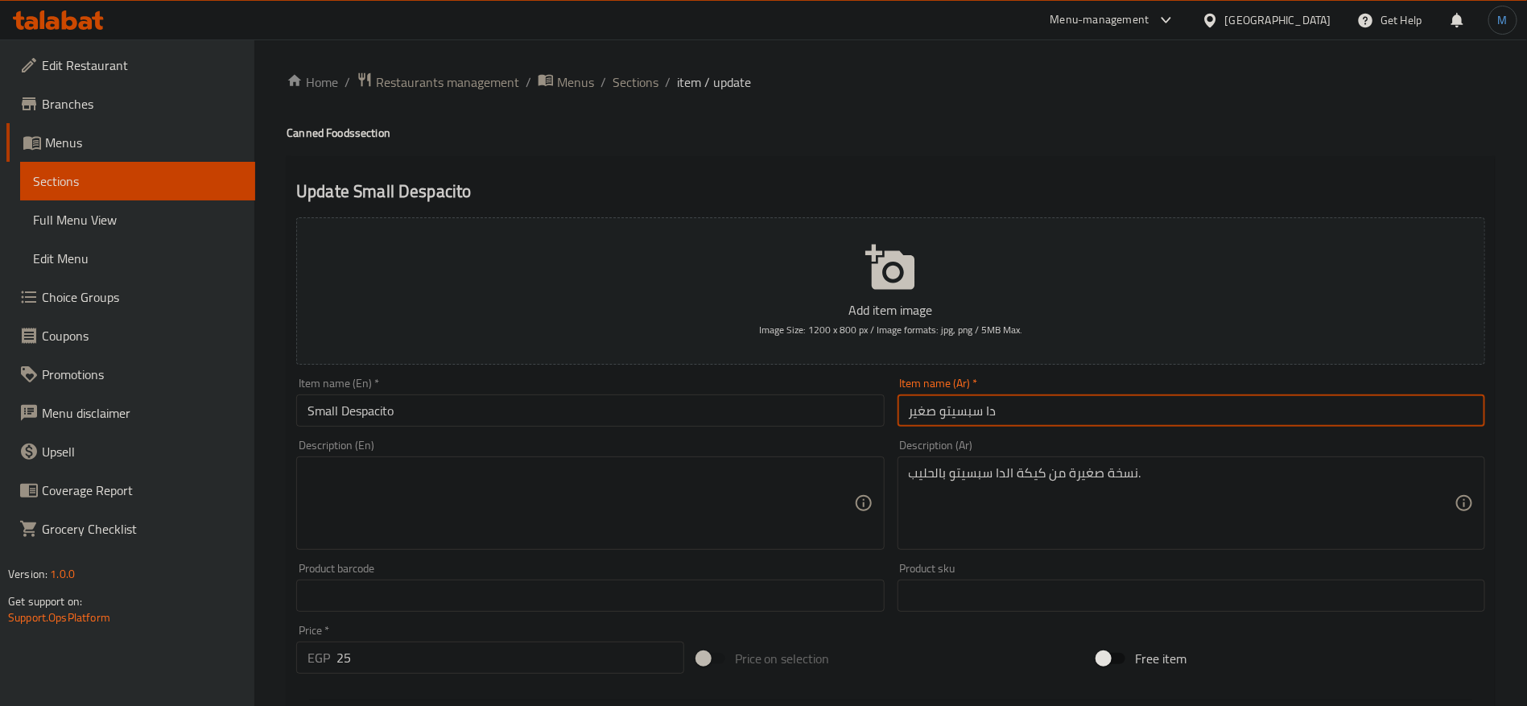
click at [972, 416] on input "دا سبسيتو صغير" at bounding box center [1192, 410] width 588 height 32
drag, startPoint x: 972, startPoint y: 416, endPoint x: 994, endPoint y: 415, distance: 21.8
click at [994, 415] on input "دا سبسيتو صغير" at bounding box center [1192, 410] width 588 height 32
paste input "يسبا"
type input "ديسباسيتو صغير"
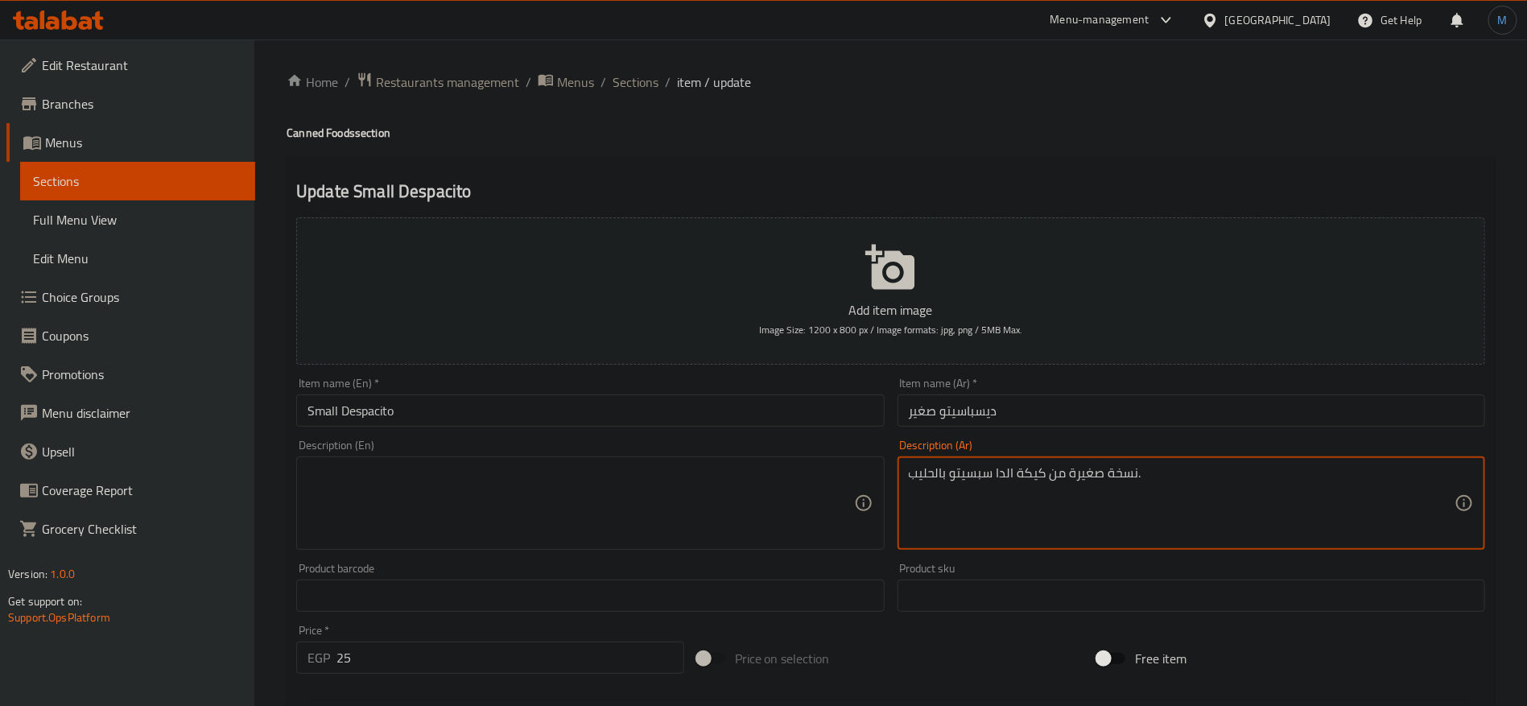
click at [972, 403] on input "ديسباسيتو صغير" at bounding box center [1192, 410] width 588 height 32
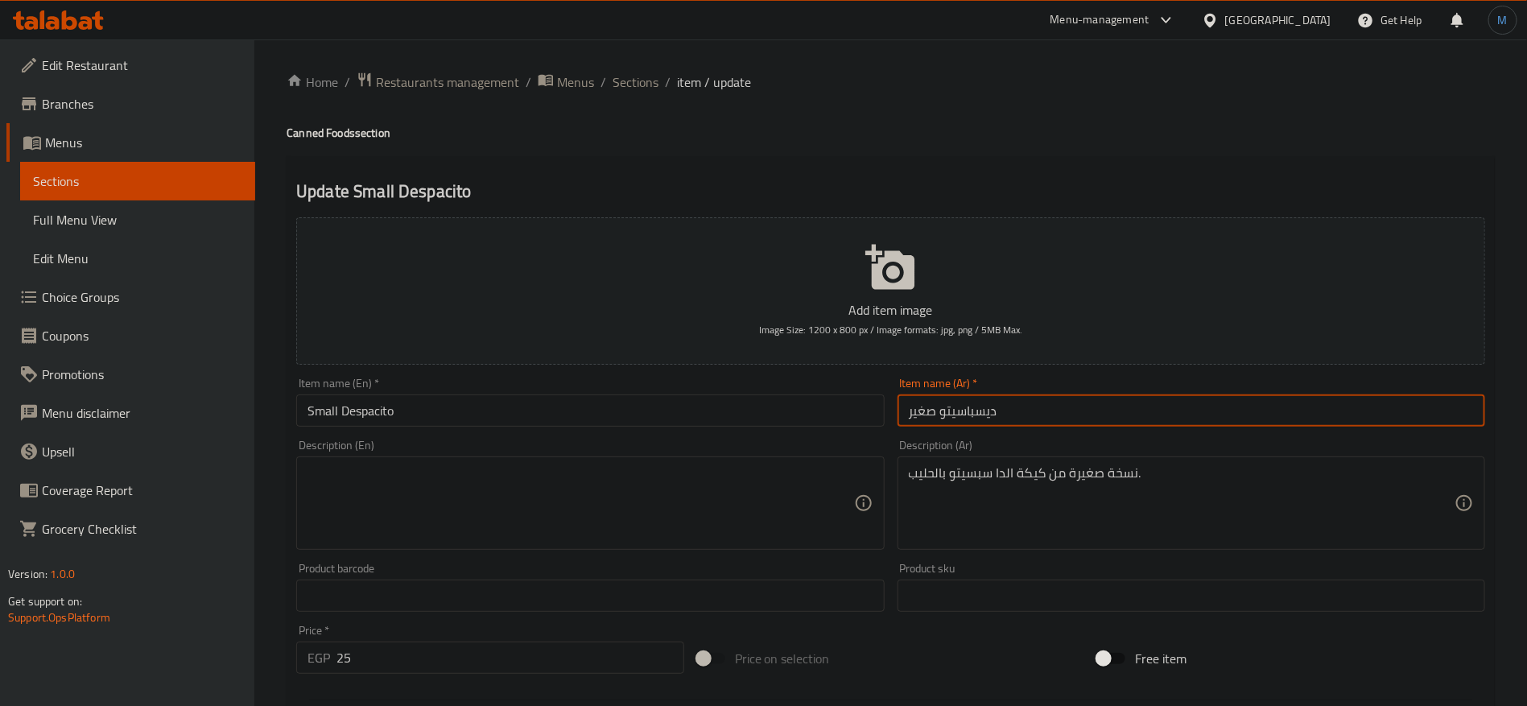
click at [972, 403] on input "ديسباسيتو صغير" at bounding box center [1192, 410] width 588 height 32
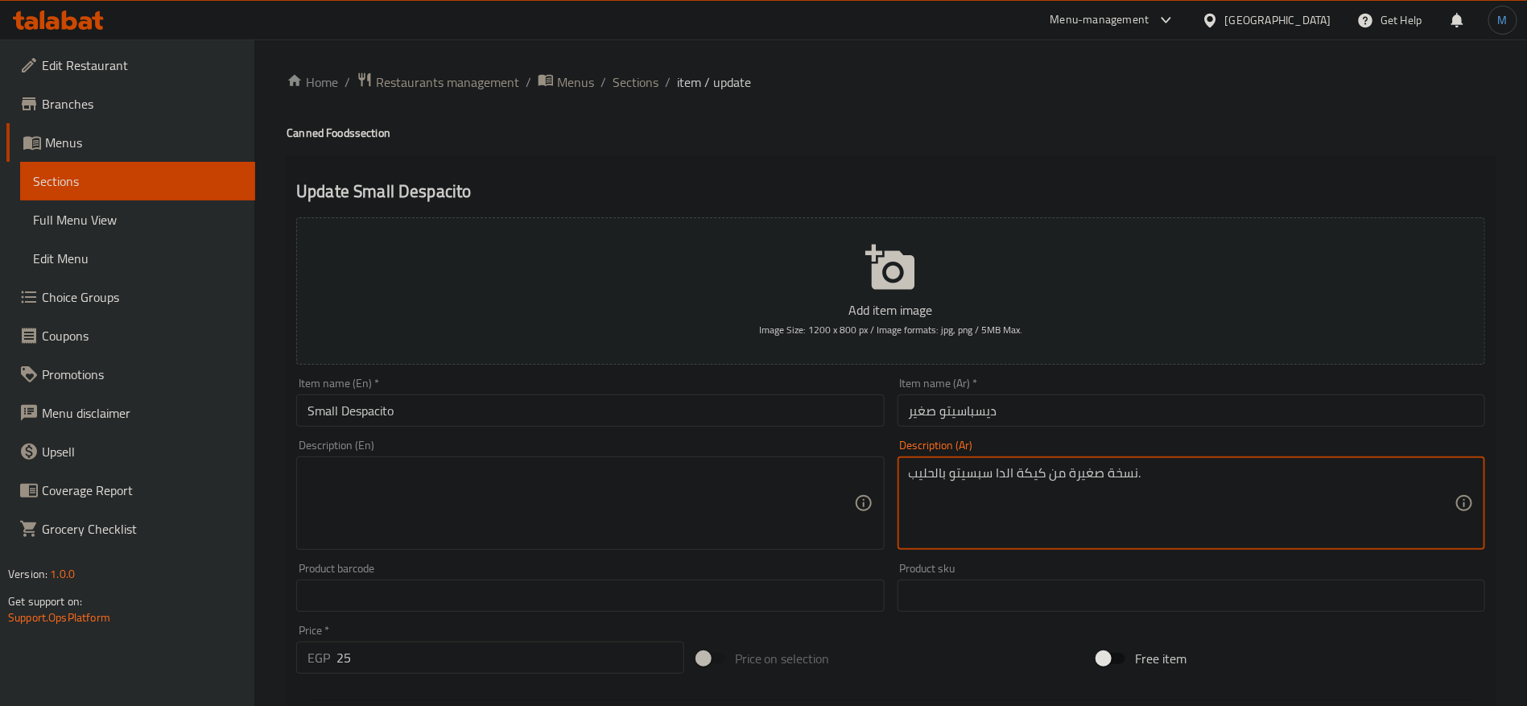
drag, startPoint x: 1004, startPoint y: 474, endPoint x: 973, endPoint y: 476, distance: 30.6
click at [973, 476] on textarea "نسخة صغيرة من كيكة الدا سبسيتو بالحليب." at bounding box center [1182, 503] width 546 height 76
paste textarea "يسباسيتو"
paste textarea
type textarea "نسخة صغيرة من كيكة ديسباسيتو بالحليب."
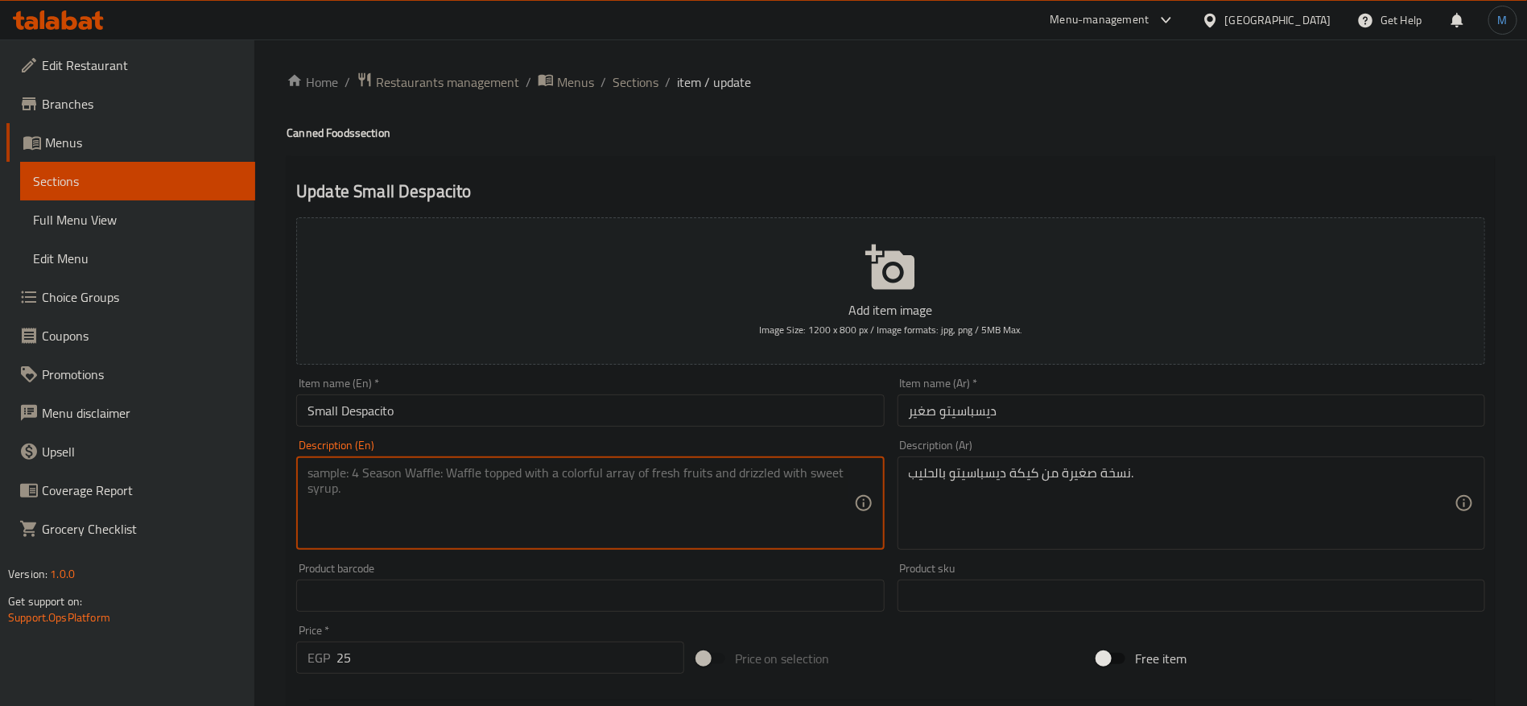
click at [784, 470] on textarea at bounding box center [581, 503] width 546 height 76
paste textarea "A small version of Despacito cake with milk."
type textarea "A small version of Despacito cake with milk."
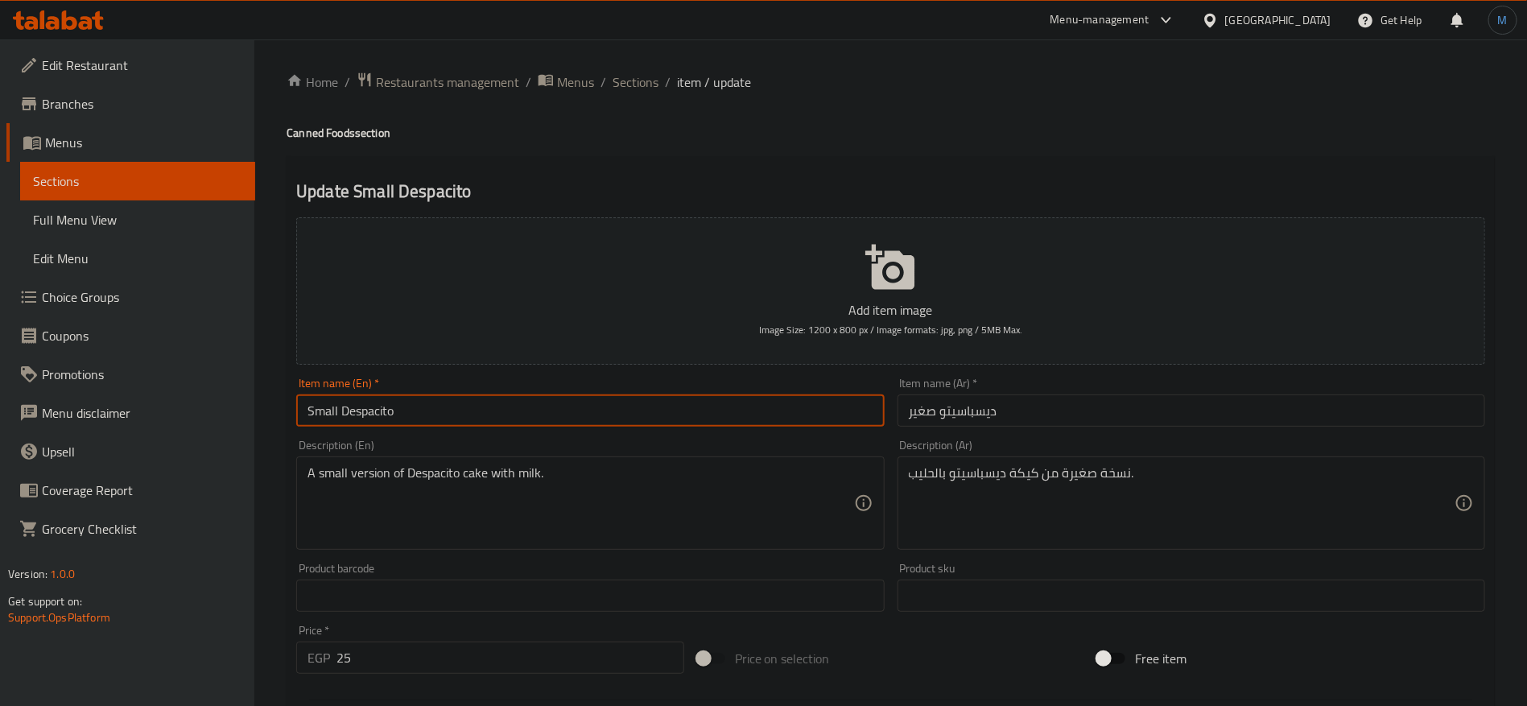
click at [770, 401] on input "Small Despacito" at bounding box center [590, 410] width 588 height 32
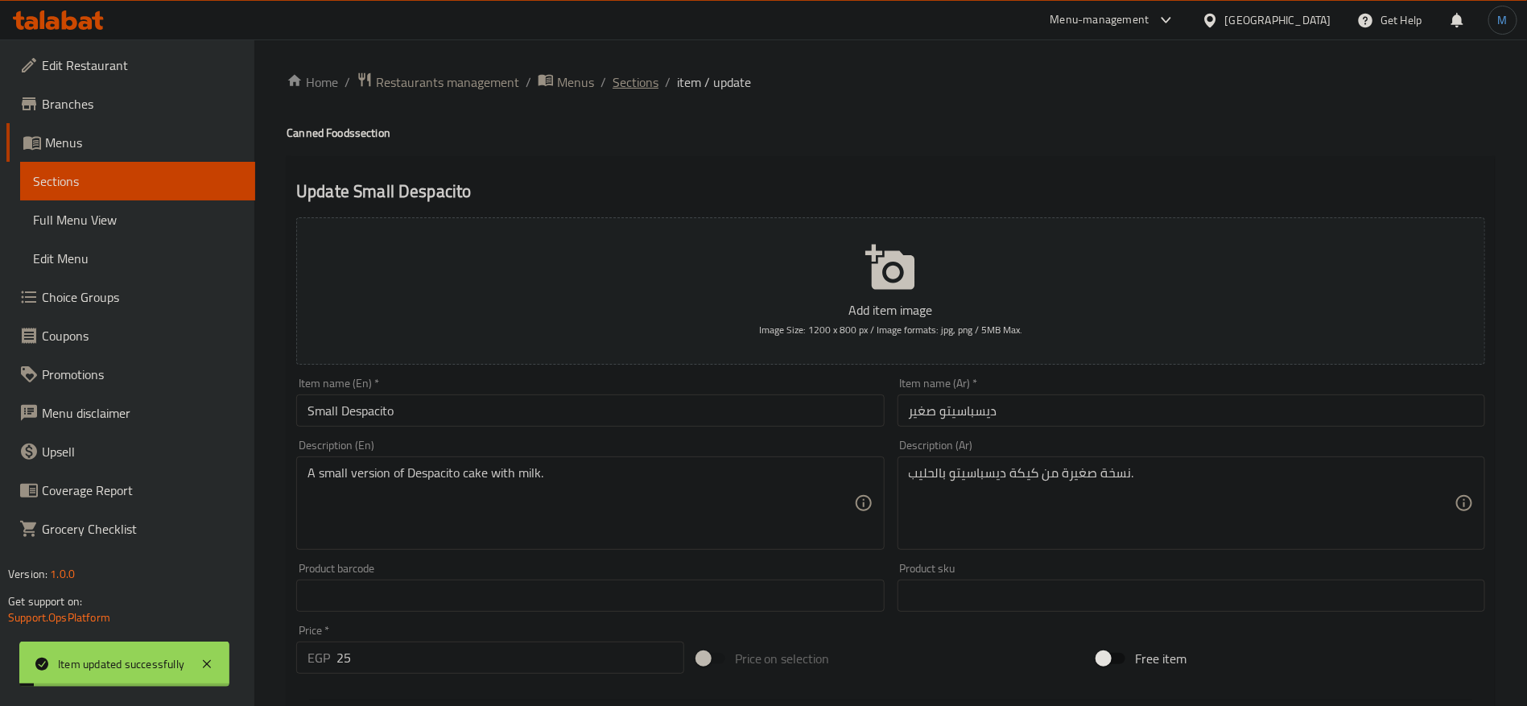
click at [634, 72] on span "Sections" at bounding box center [636, 81] width 46 height 19
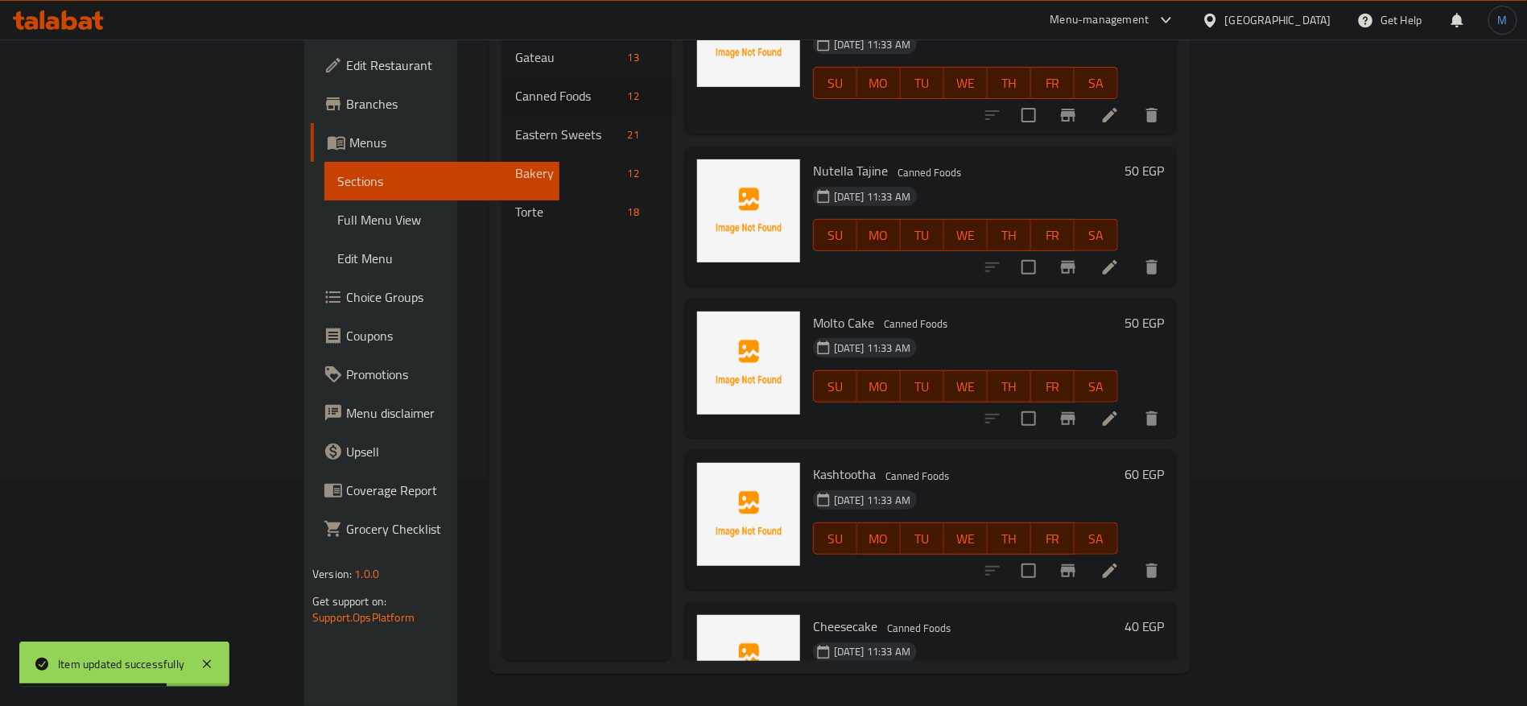
scroll to position [938, 0]
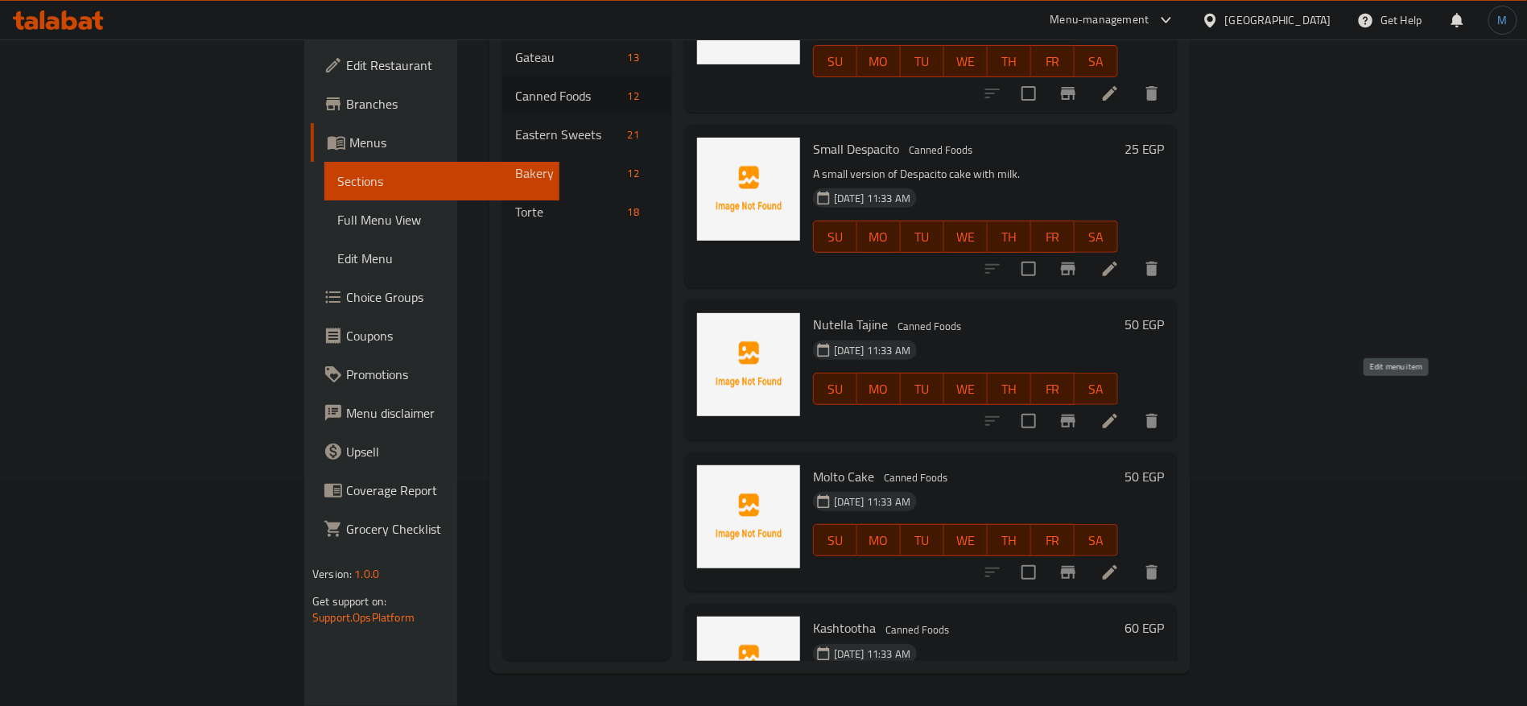
click at [1120, 411] on icon at bounding box center [1109, 420] width 19 height 19
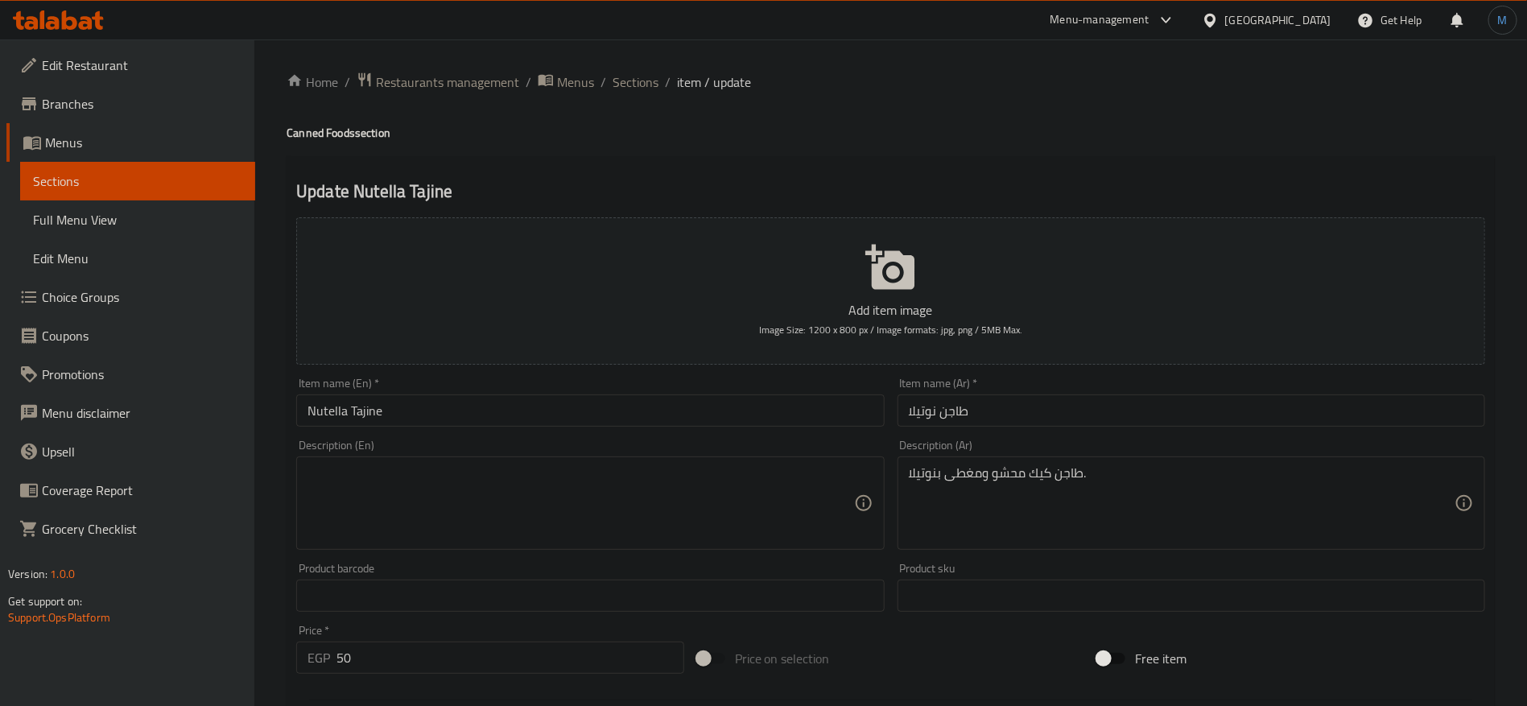
click at [752, 427] on div "Item name (En)   * Nutella Tajine Item name (En) *" at bounding box center [590, 402] width 601 height 62
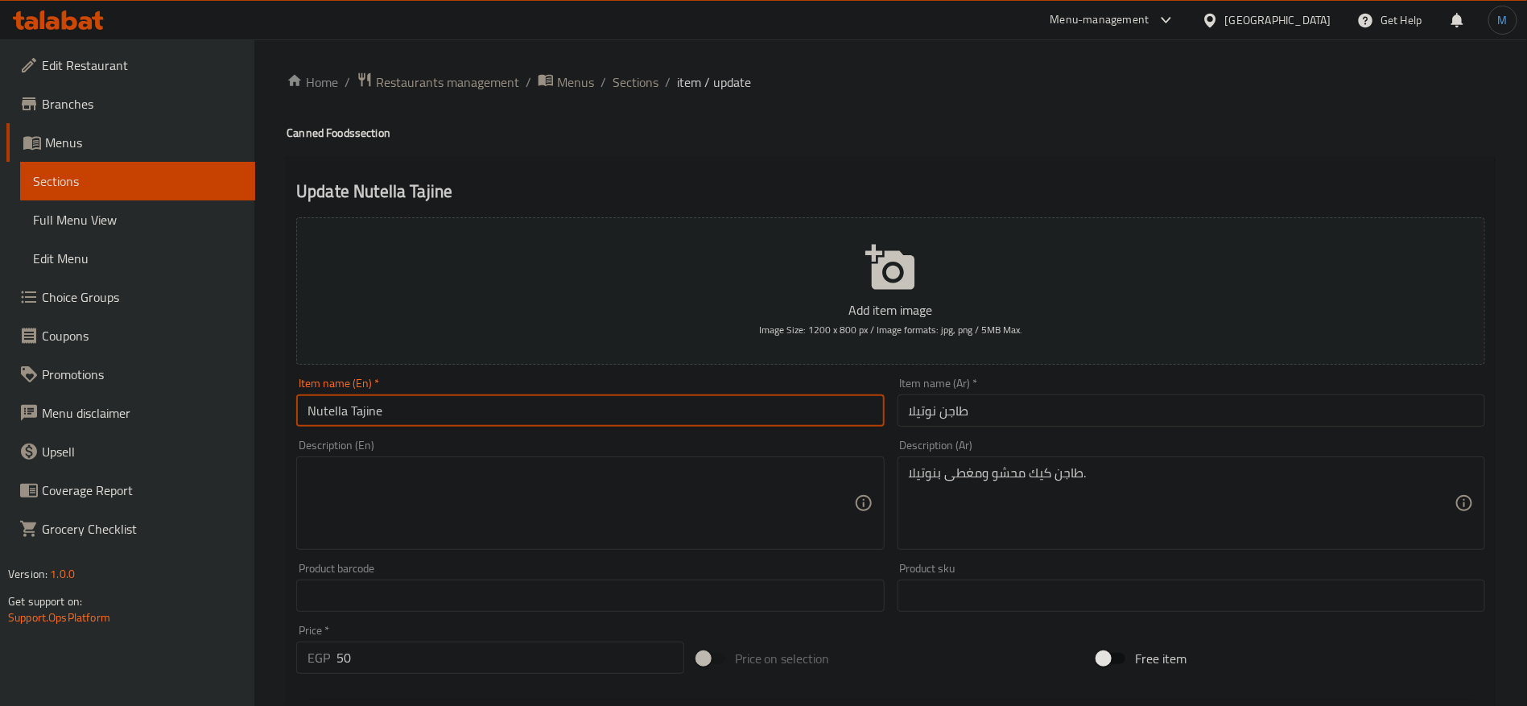
click at [753, 416] on input "Nutella Tajine" at bounding box center [590, 410] width 588 height 32
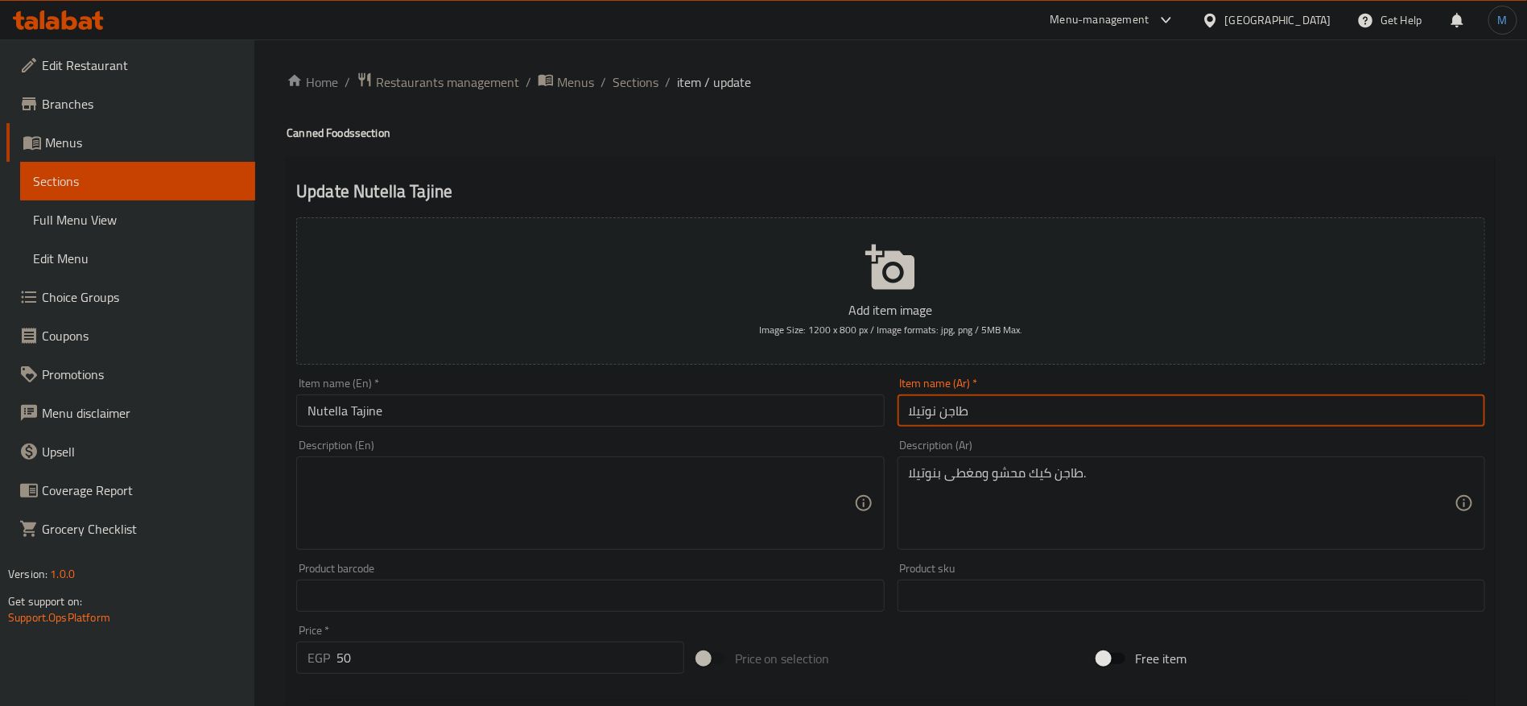
click at [1056, 402] on input "طاجن نوتيلا" at bounding box center [1192, 410] width 588 height 32
click at [964, 411] on input "طاجن نوتيلا" at bounding box center [1192, 410] width 588 height 32
click at [961, 411] on input "طاجن نوتيلا" at bounding box center [1192, 410] width 588 height 32
click at [377, 415] on input "Nutella Tajine" at bounding box center [590, 410] width 588 height 32
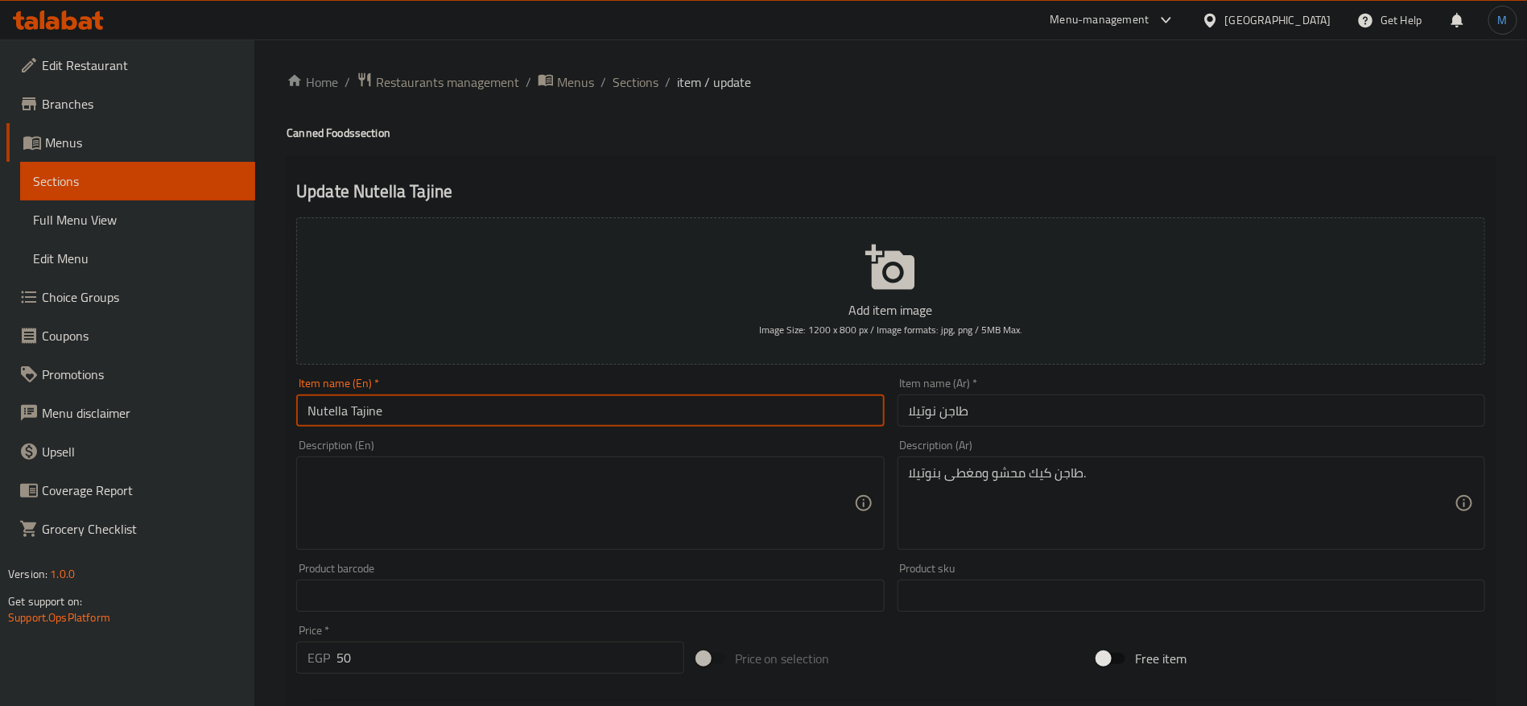
click at [377, 415] on input "Nutella Tajine" at bounding box center [590, 410] width 588 height 32
paste input "Casserole"
type input "Nutella Casserole"
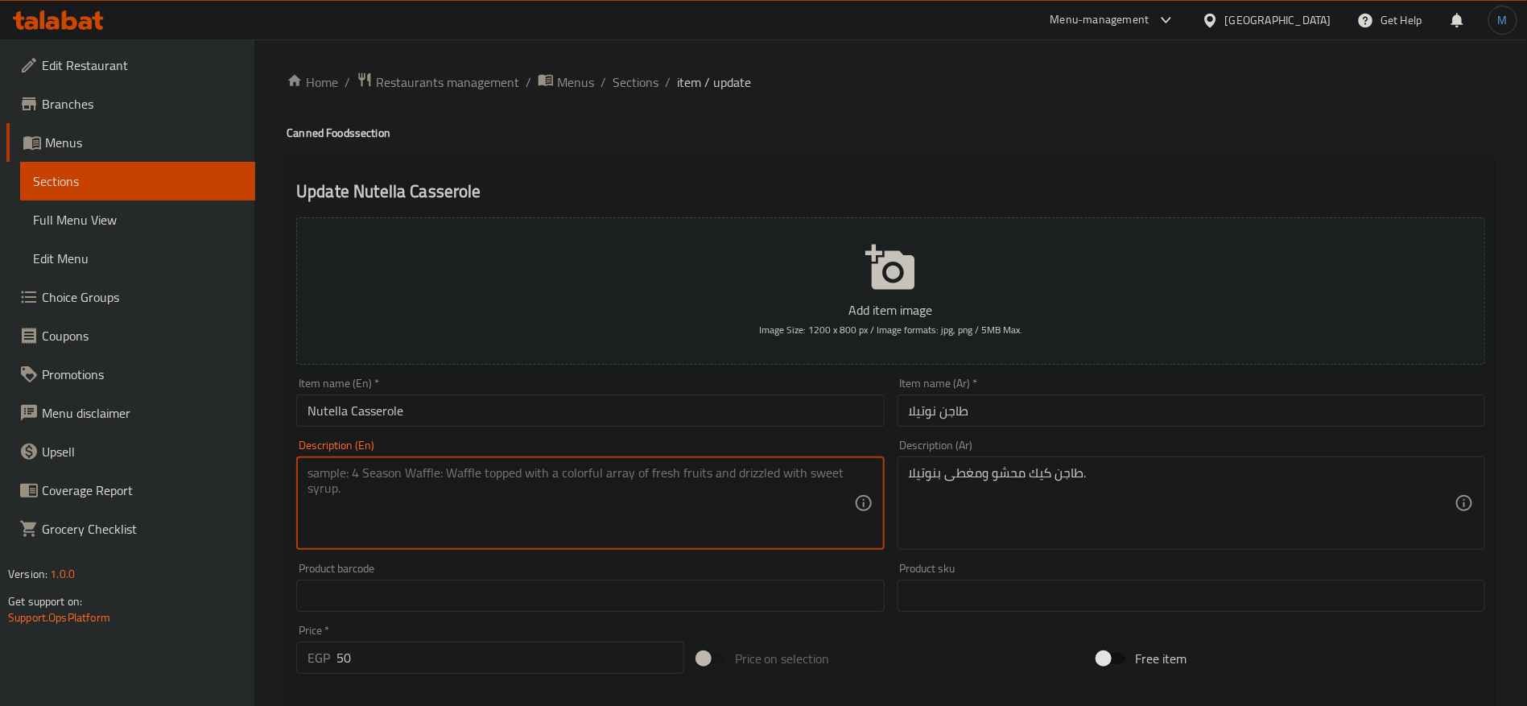
click at [756, 513] on textarea at bounding box center [581, 503] width 546 height 76
paste textarea "Cake casserole stuffed and topped with Nutella."
type textarea "Cake casserole stuffed and topped with Nutella."
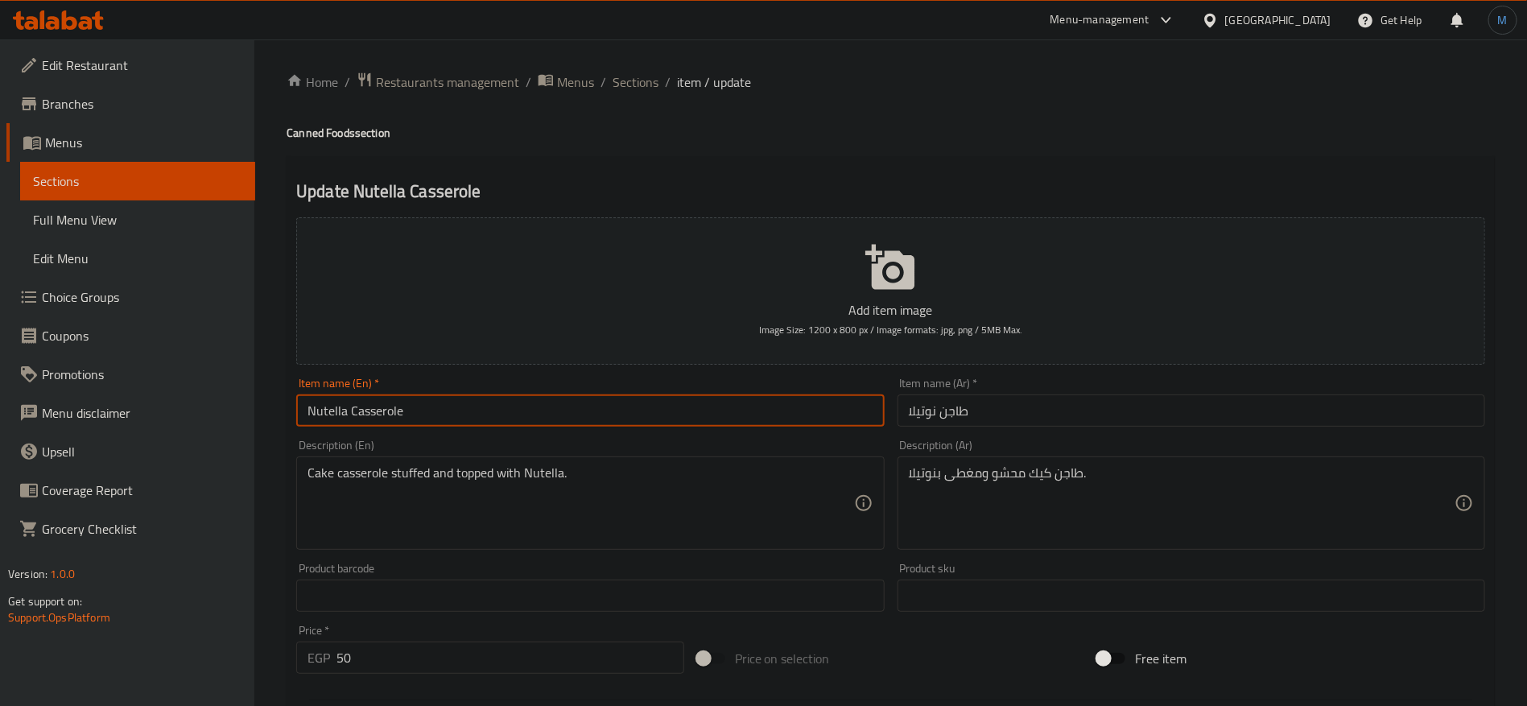
click at [543, 411] on input "Nutella Casserole" at bounding box center [590, 410] width 588 height 32
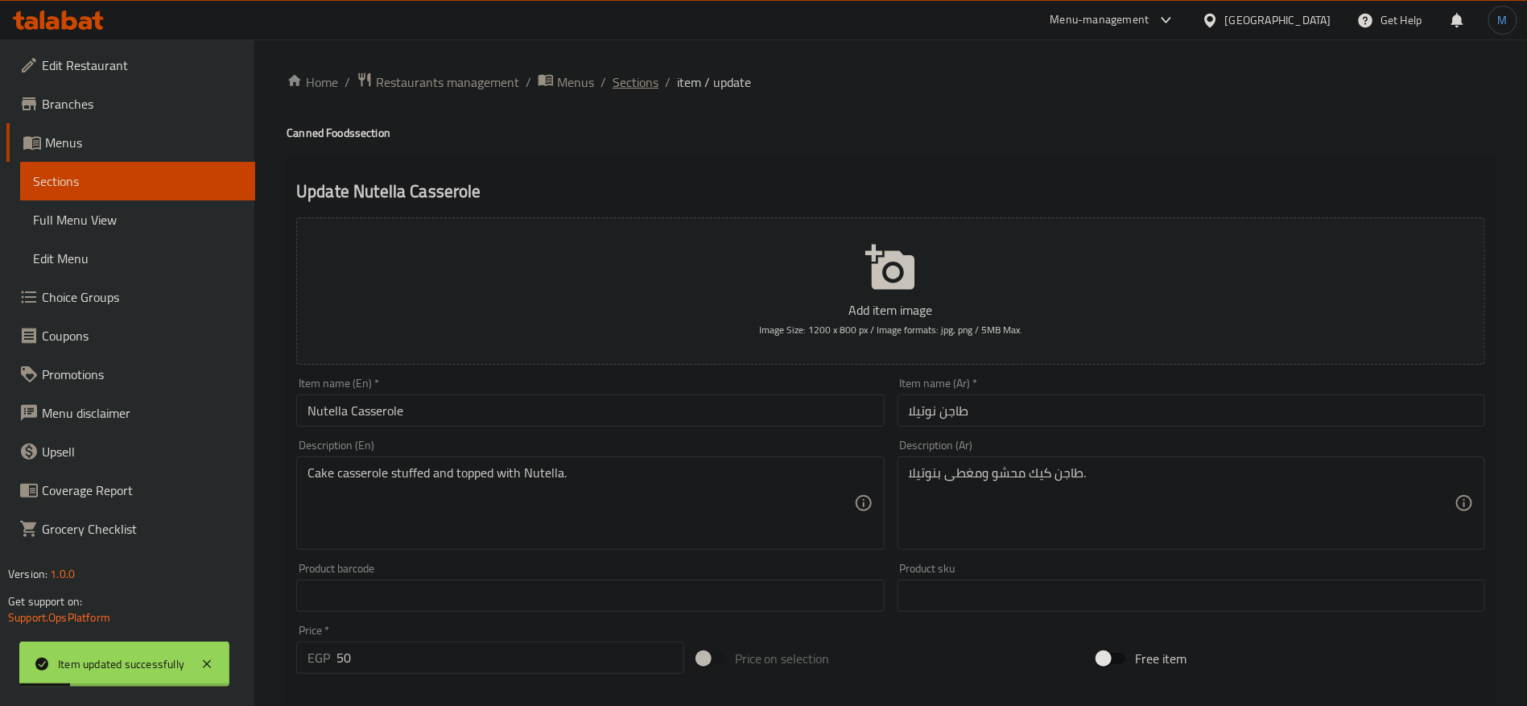
click at [644, 89] on span "Sections" at bounding box center [636, 81] width 46 height 19
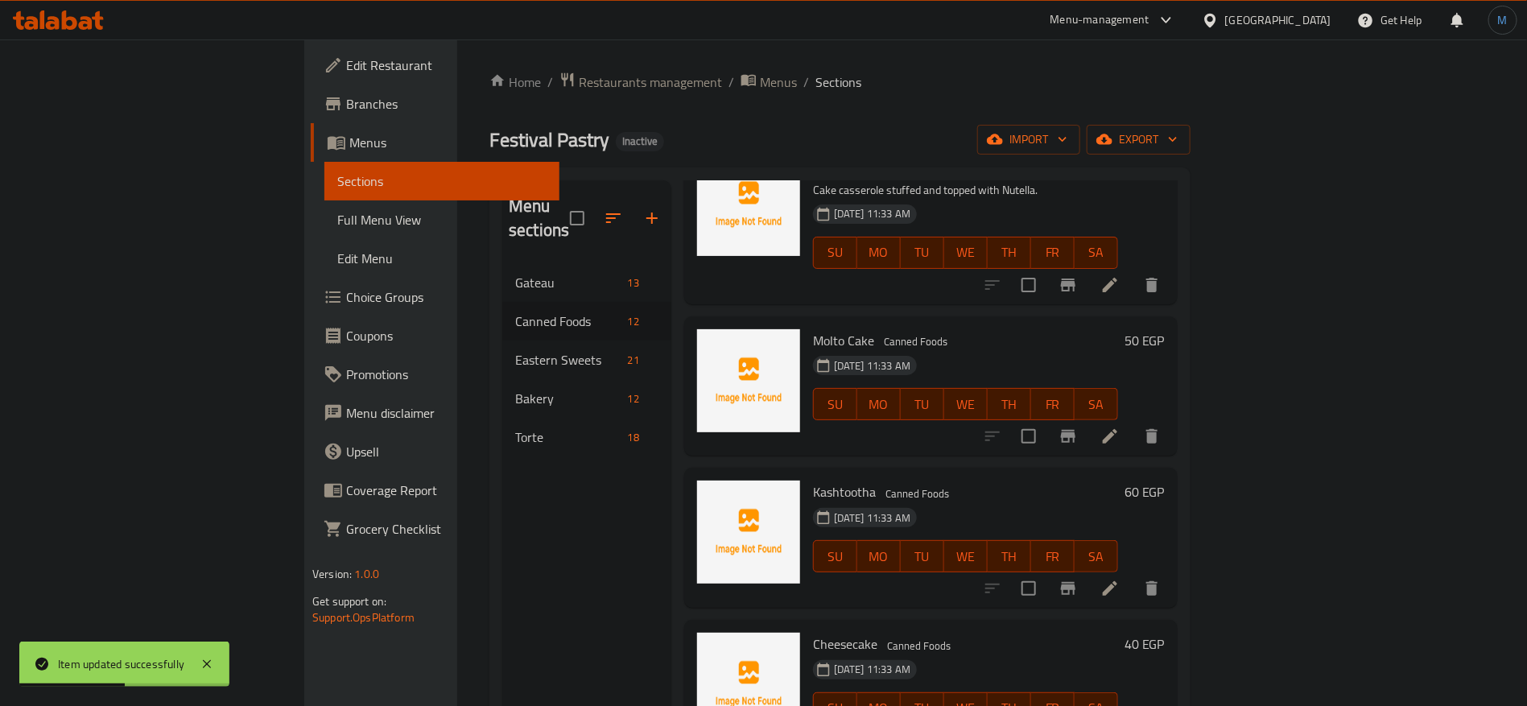
scroll to position [1203, 0]
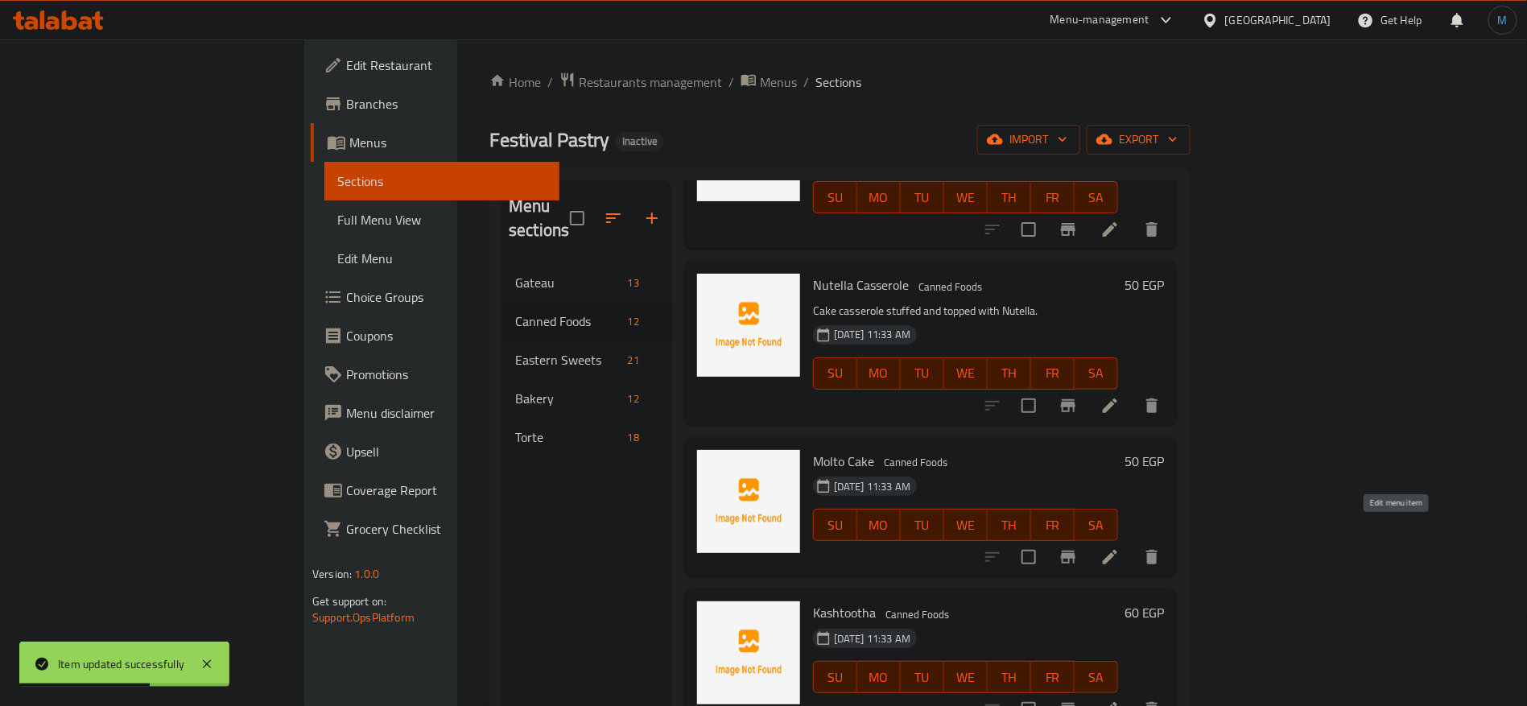
click at [1120, 547] on icon at bounding box center [1109, 556] width 19 height 19
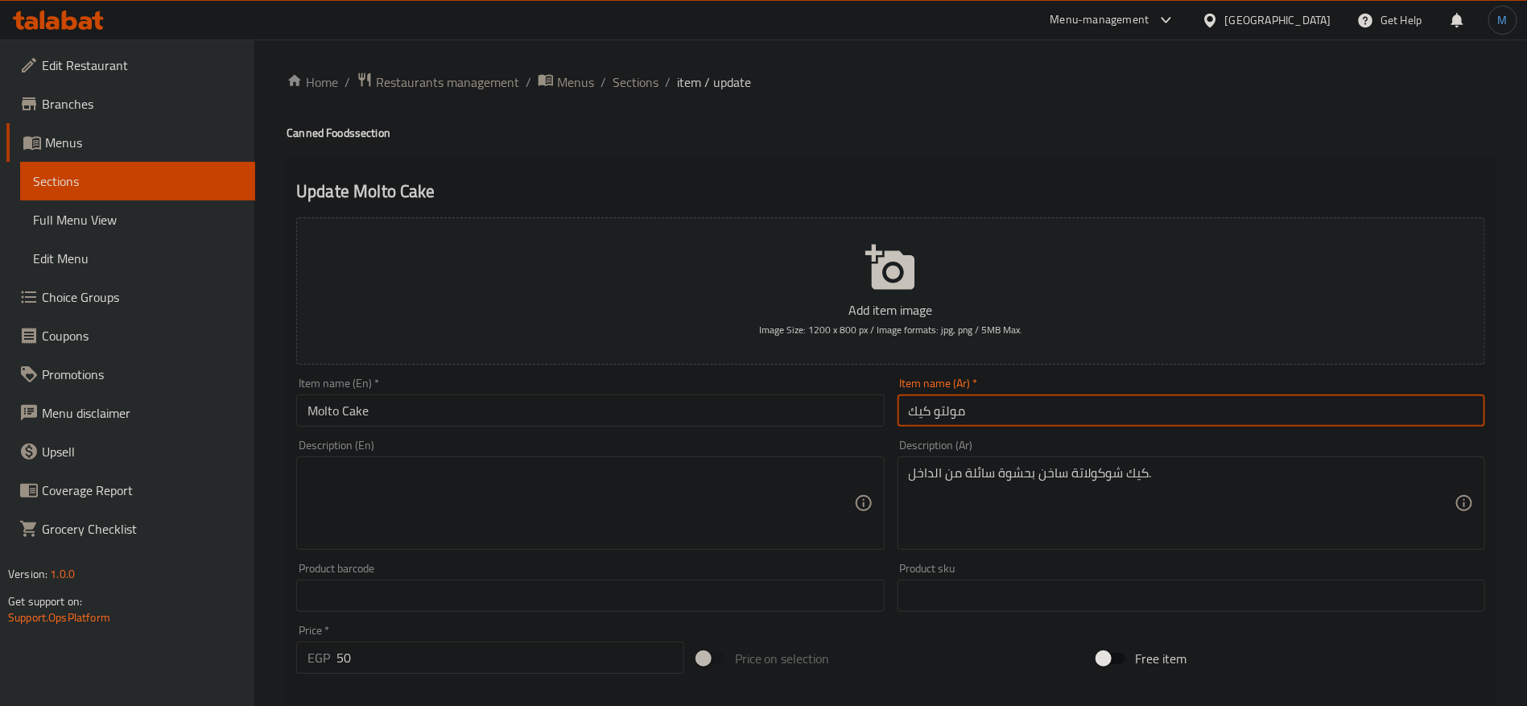
click at [1007, 418] on input "مولتو كيك" at bounding box center [1192, 410] width 588 height 32
paste input "text"
type input "مولتو كيك"
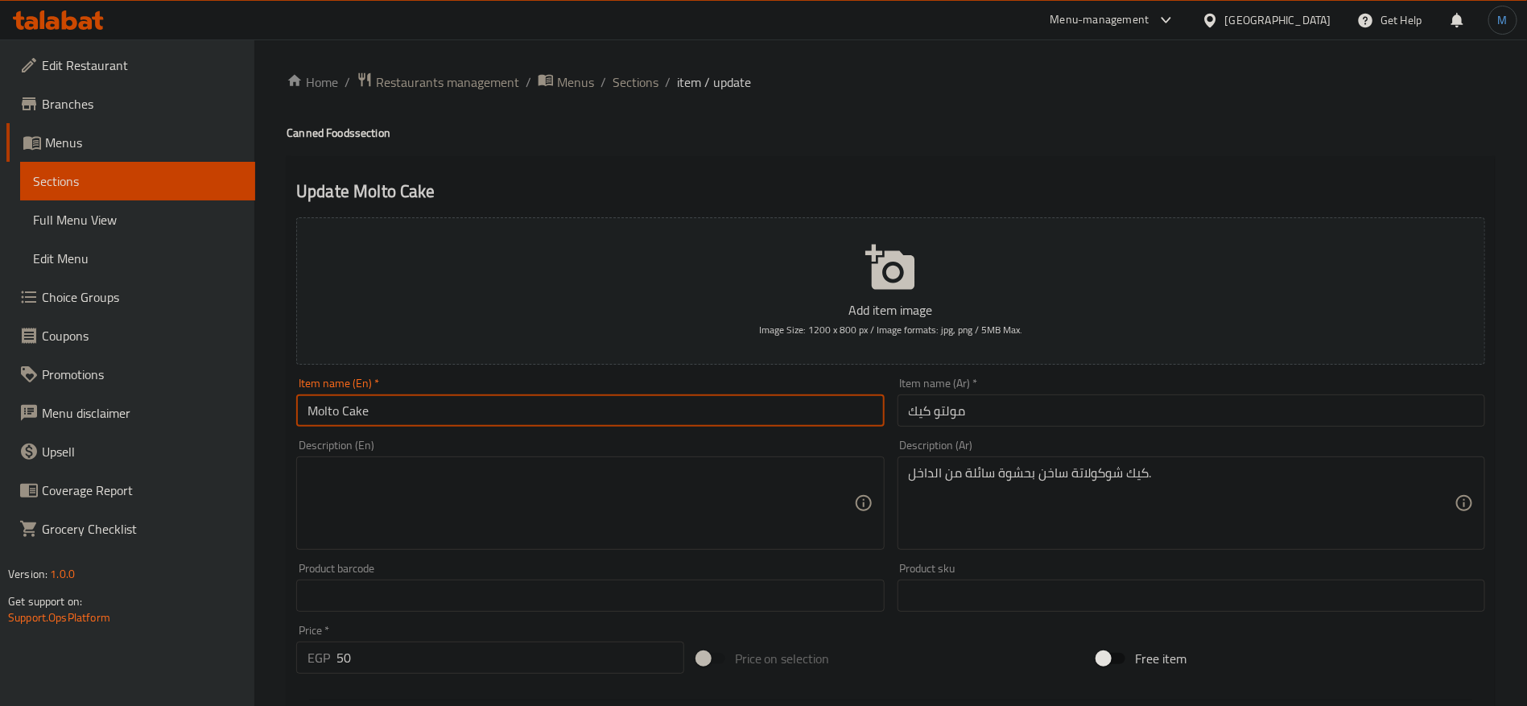
click at [649, 411] on input "Molto Cake" at bounding box center [590, 410] width 588 height 32
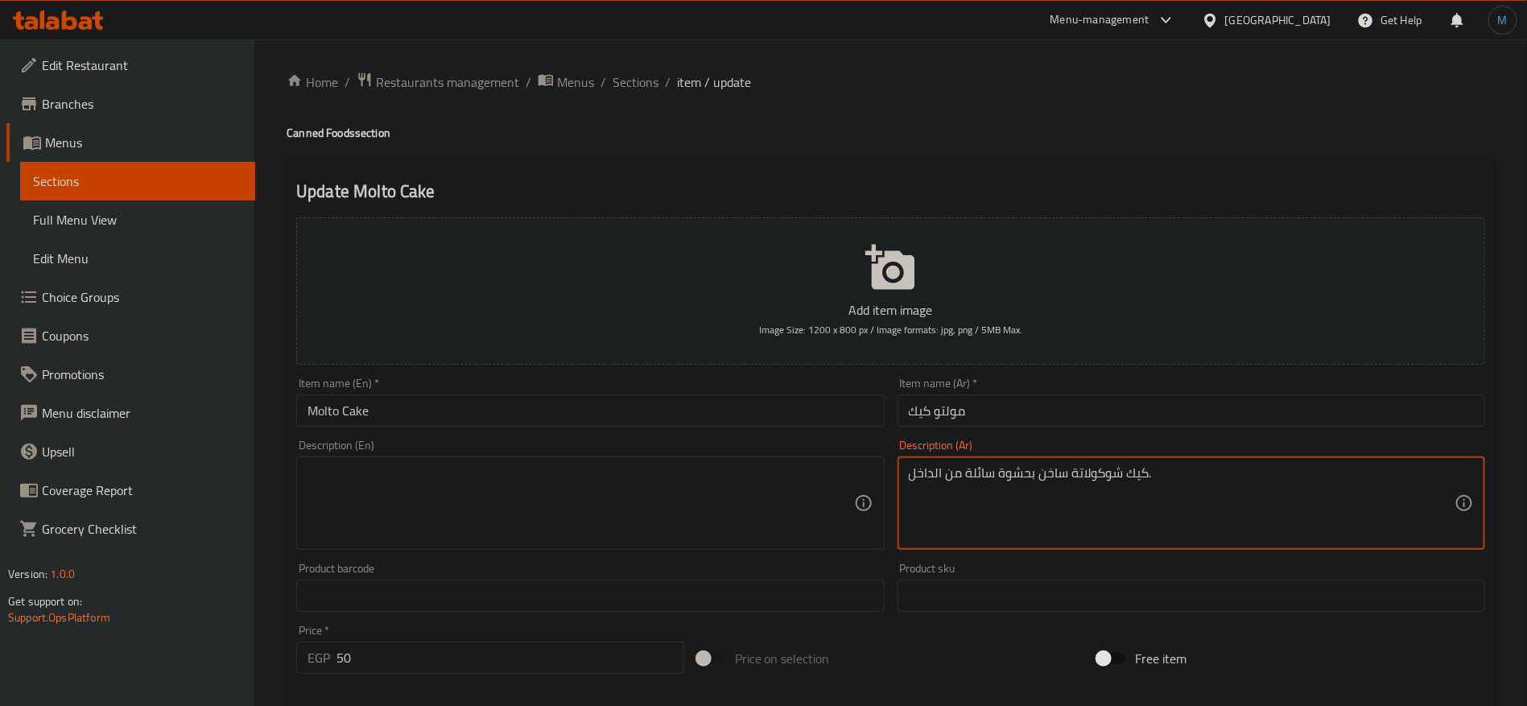
click at [600, 518] on textarea at bounding box center [581, 503] width 546 height 76
paste textarea "Hot chocolate cake with a liquid filling inside."
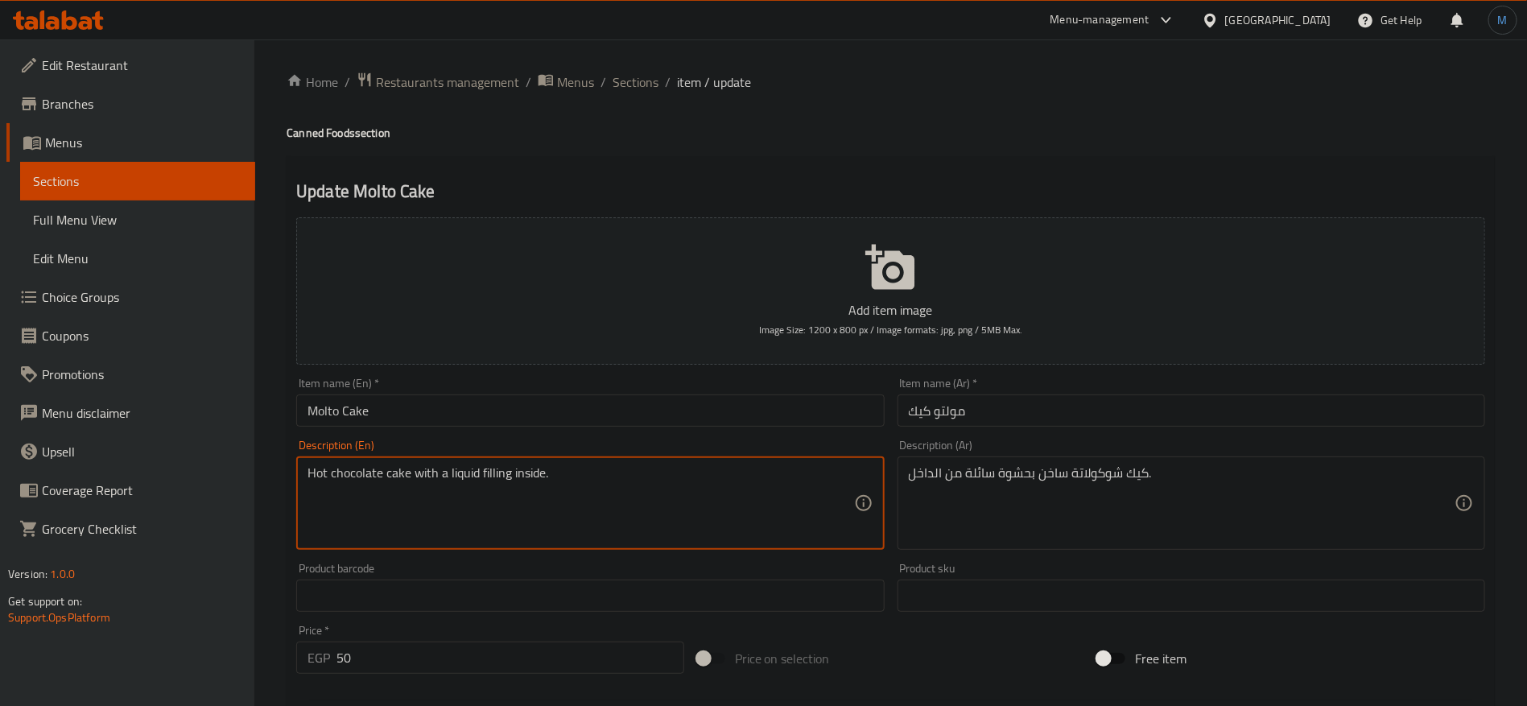
type textarea "Hot chocolate cake with a liquid filling inside."
click at [627, 415] on input "Molto Cake" at bounding box center [590, 410] width 588 height 32
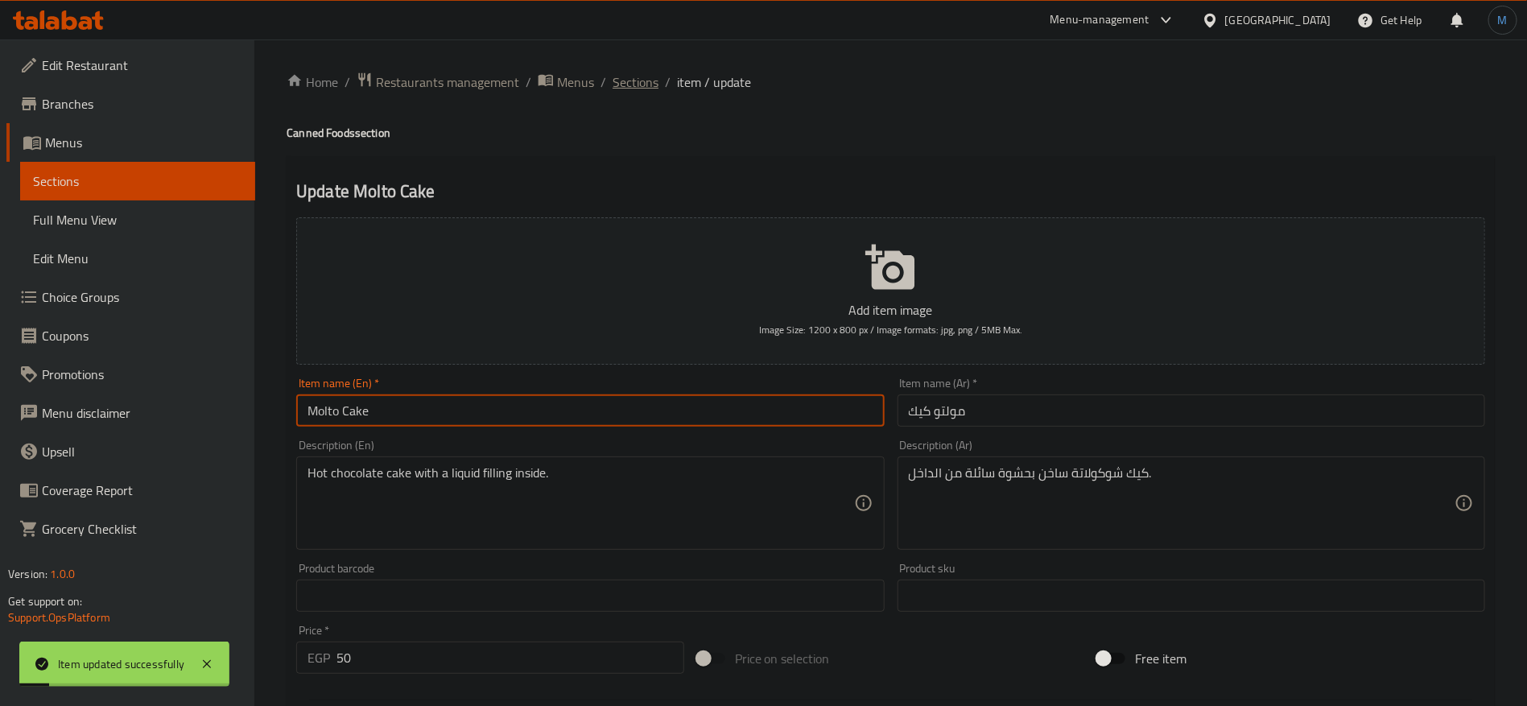
click at [638, 80] on span "Sections" at bounding box center [636, 81] width 46 height 19
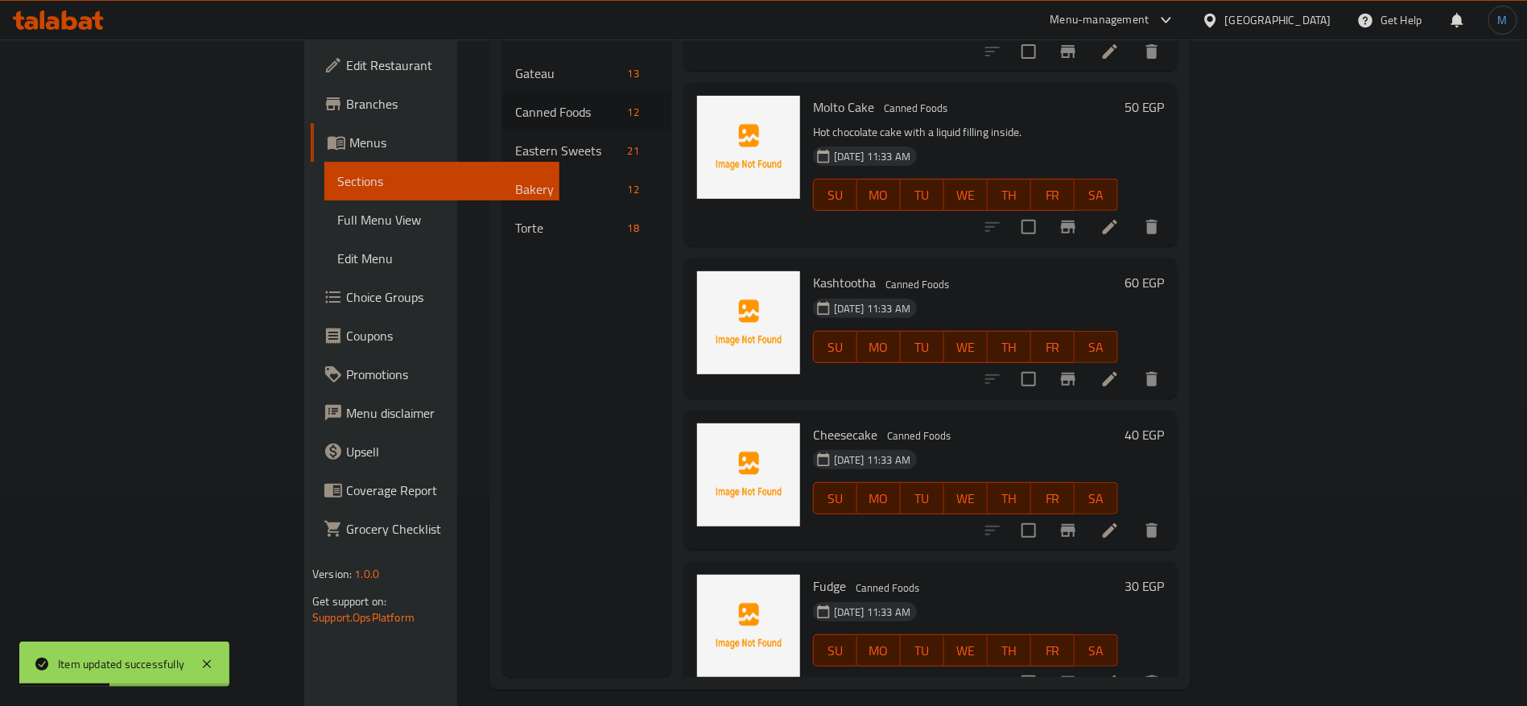
scroll to position [225, 0]
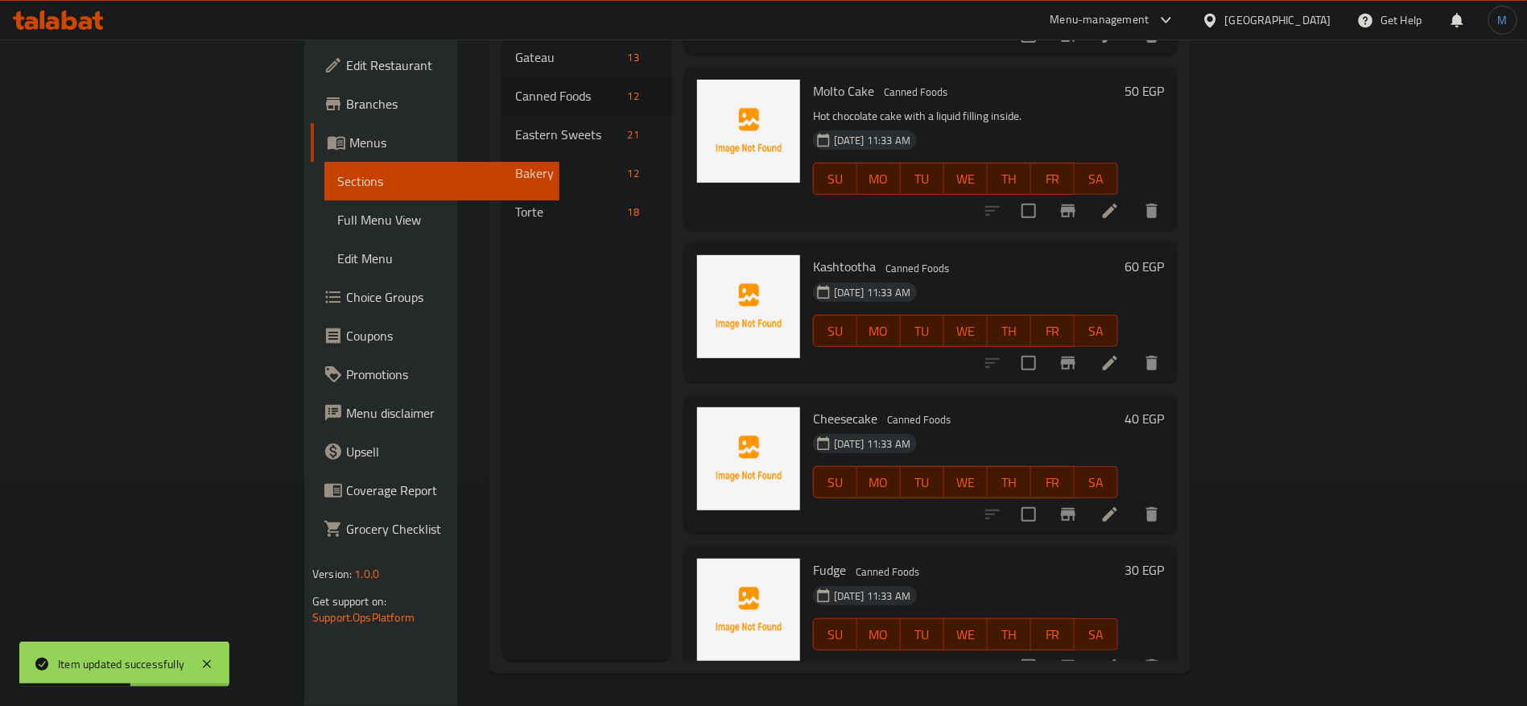
click at [1133, 349] on li at bounding box center [1110, 363] width 45 height 29
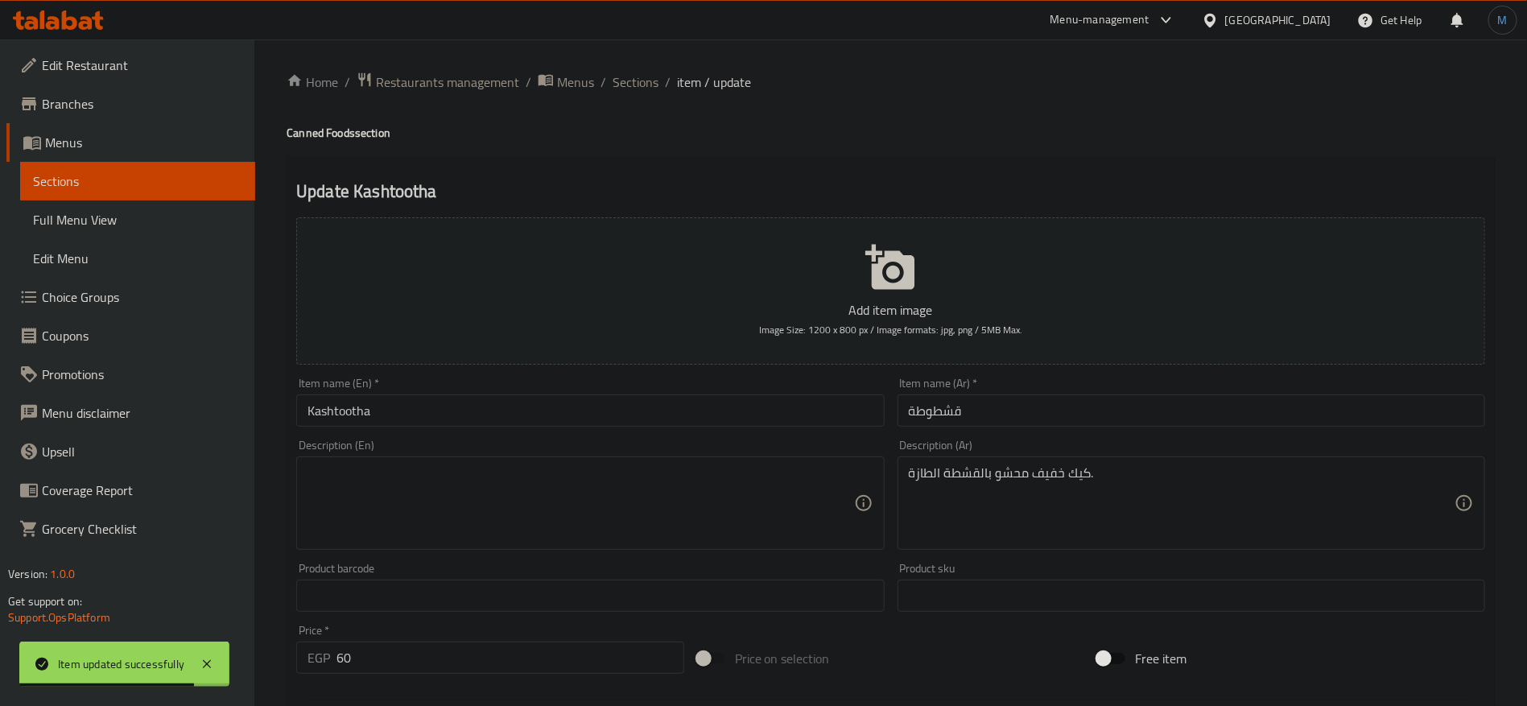
click at [1096, 412] on input "قشطوطة" at bounding box center [1192, 410] width 588 height 32
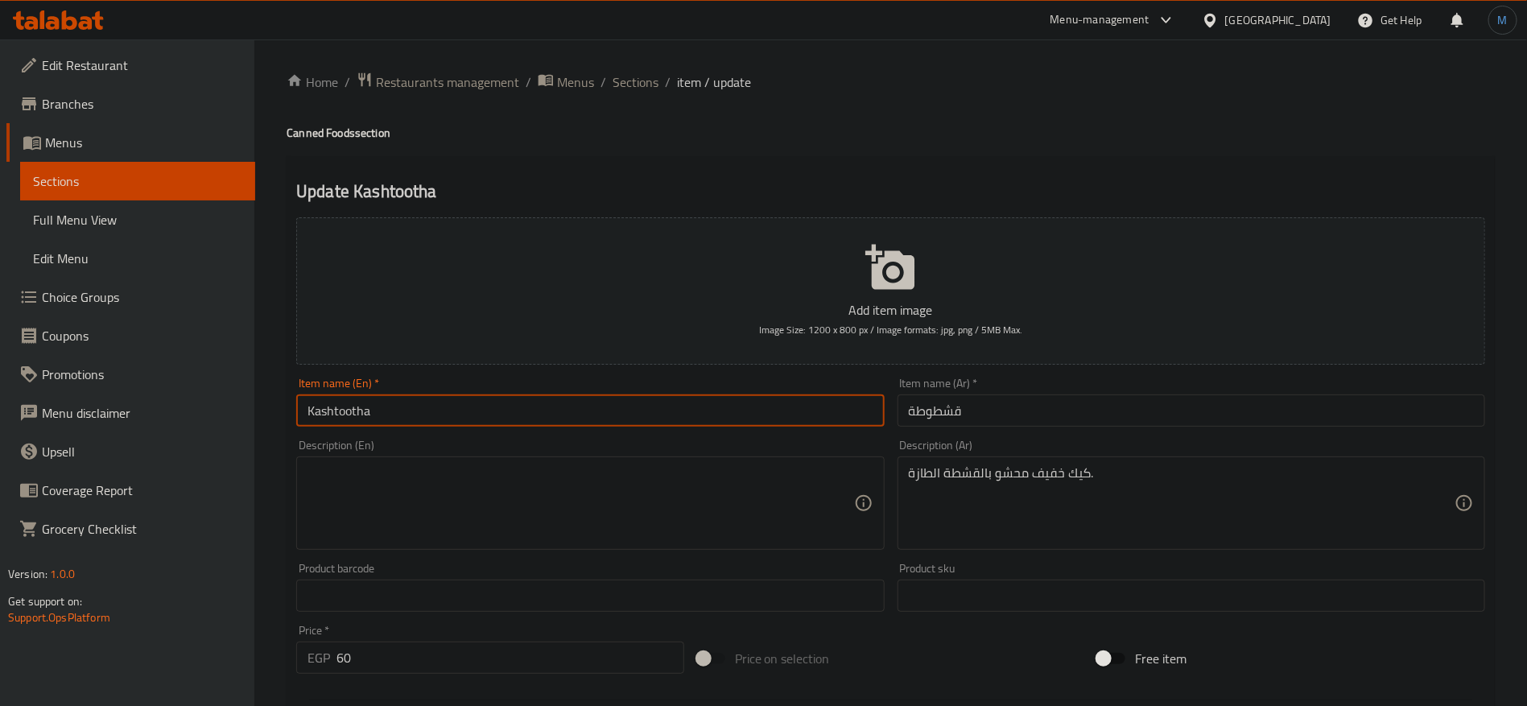
click at [543, 423] on input "Kashtootha" at bounding box center [590, 410] width 588 height 32
paste input "qushtut"
type input "Qushtuta"
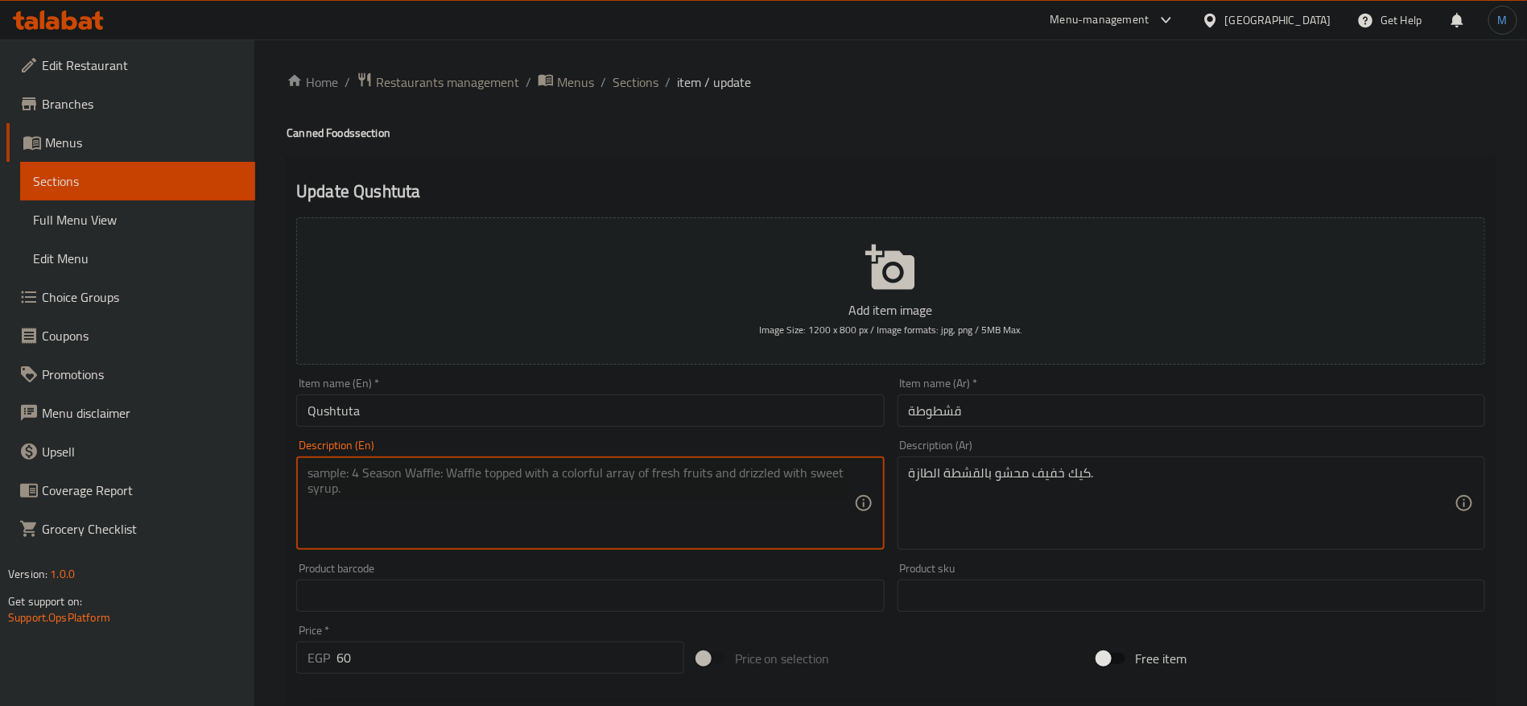
click at [638, 514] on textarea at bounding box center [581, 503] width 546 height 76
paste textarea "Light cake filled with fresh cream."
click at [465, 481] on textarea "Light cake filled with fresh cream." at bounding box center [581, 503] width 546 height 76
paste textarea "Qeshta"
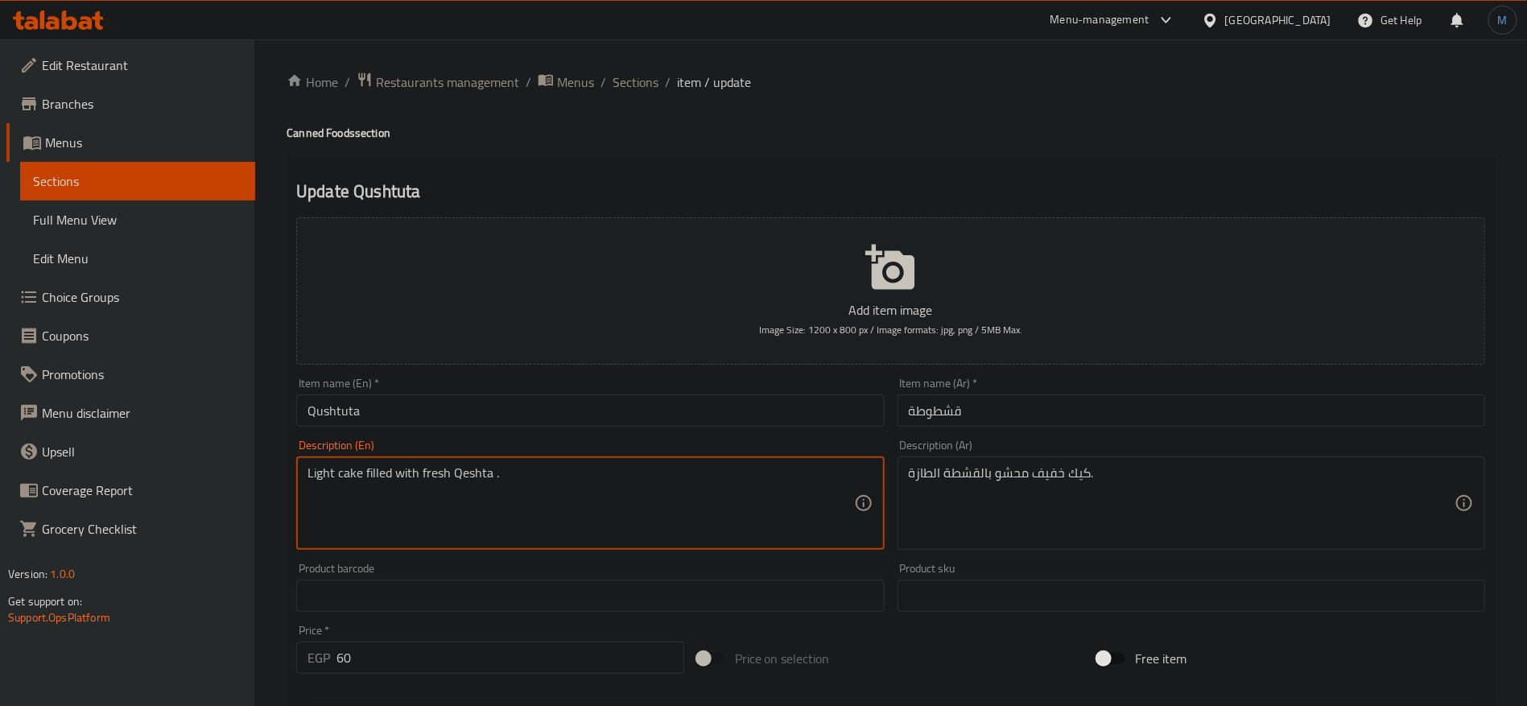
type textarea "Light cake filled with fresh Qeshta ."
click at [598, 428] on div "Item name (En)   * Qushtuta Item name (En) *" at bounding box center [590, 402] width 601 height 62
click at [596, 415] on input "Qushtuta" at bounding box center [590, 410] width 588 height 32
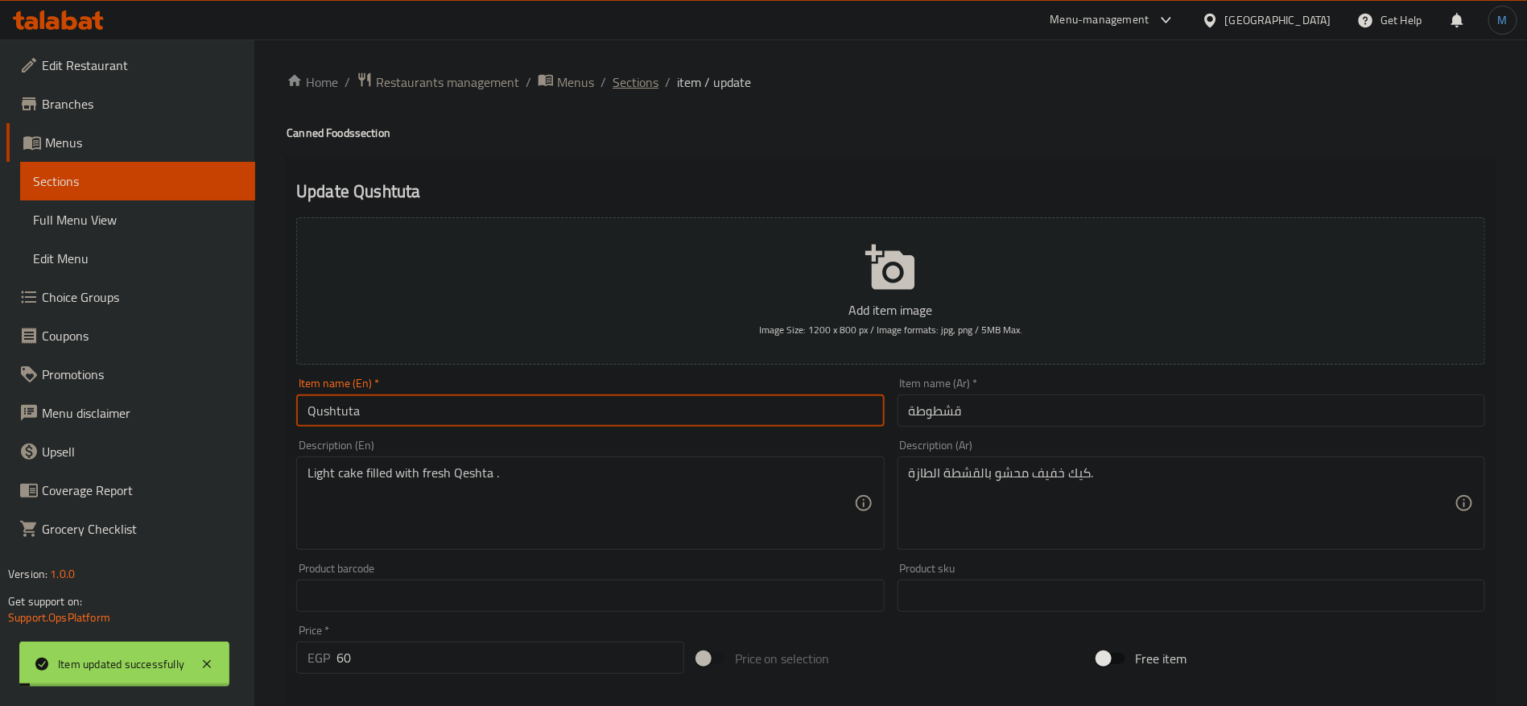
click at [632, 82] on span "Sections" at bounding box center [636, 81] width 46 height 19
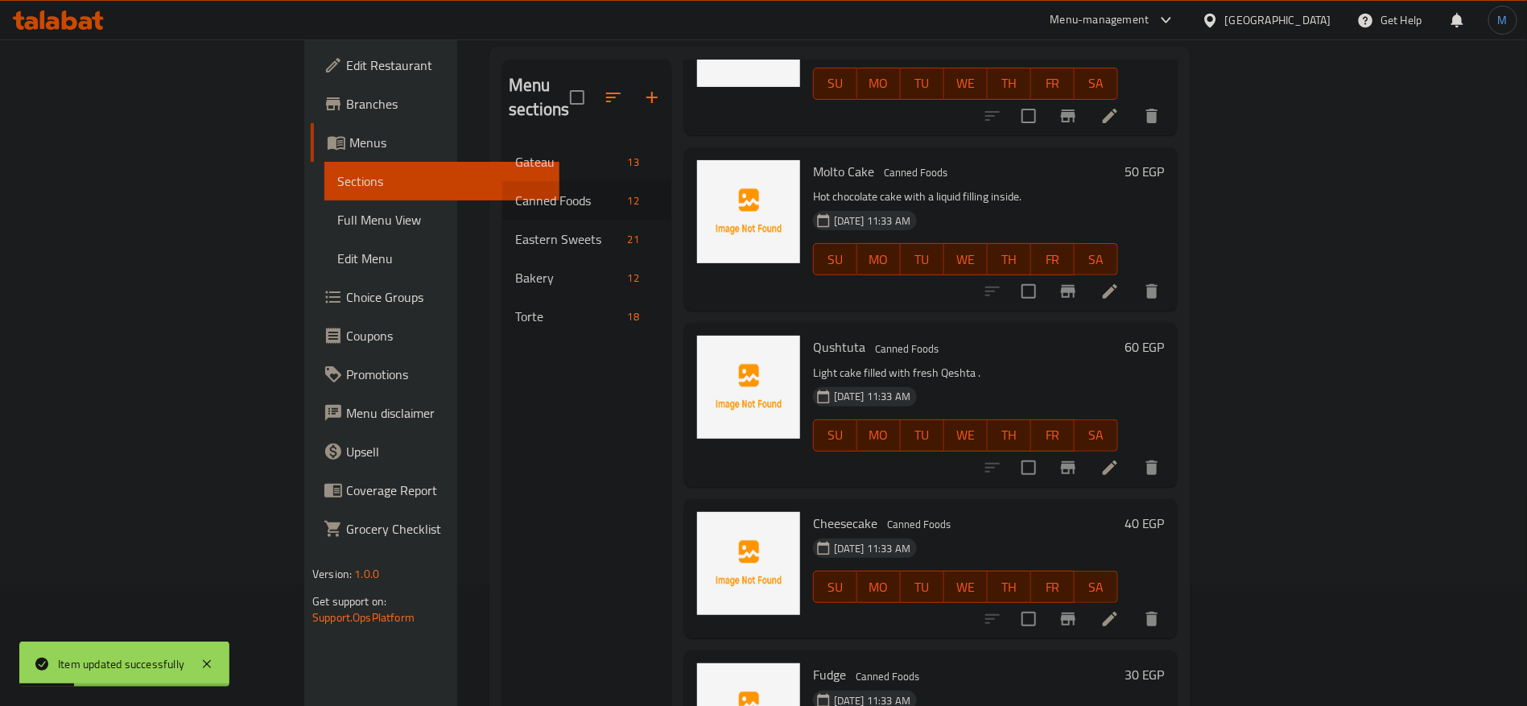
scroll to position [225, 0]
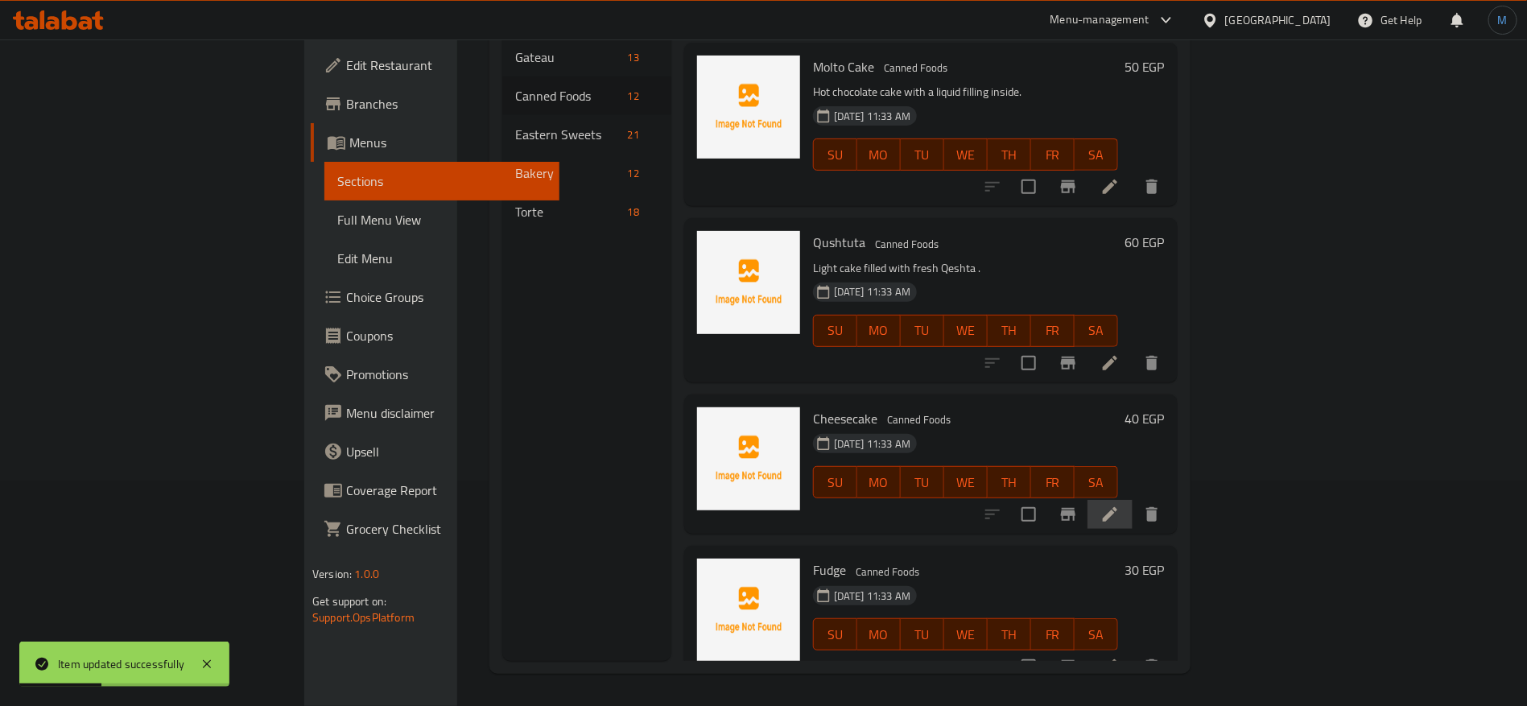
click at [1133, 500] on li at bounding box center [1110, 514] width 45 height 29
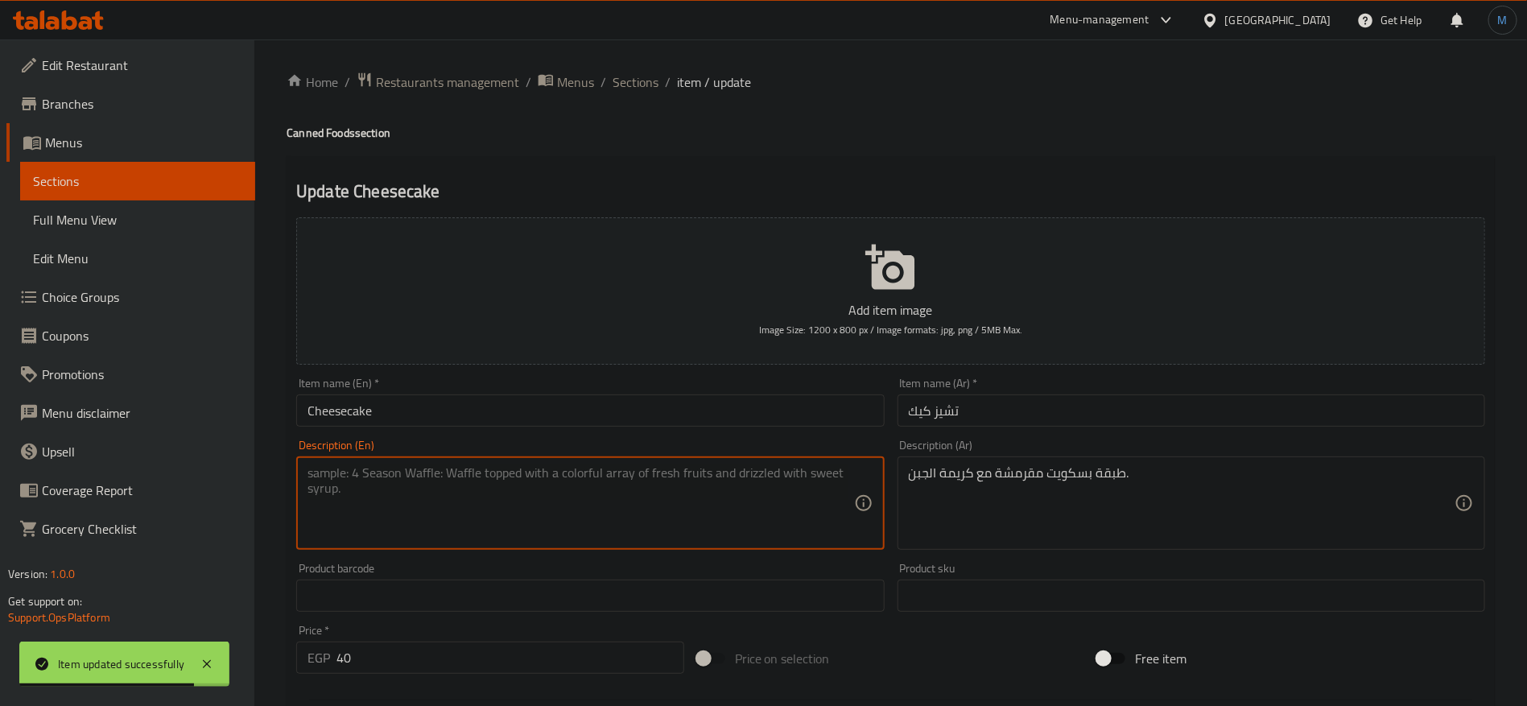
click at [745, 524] on textarea at bounding box center [581, 503] width 546 height 76
paste textarea "Crispy biscuit layer with cream cheese frosting."
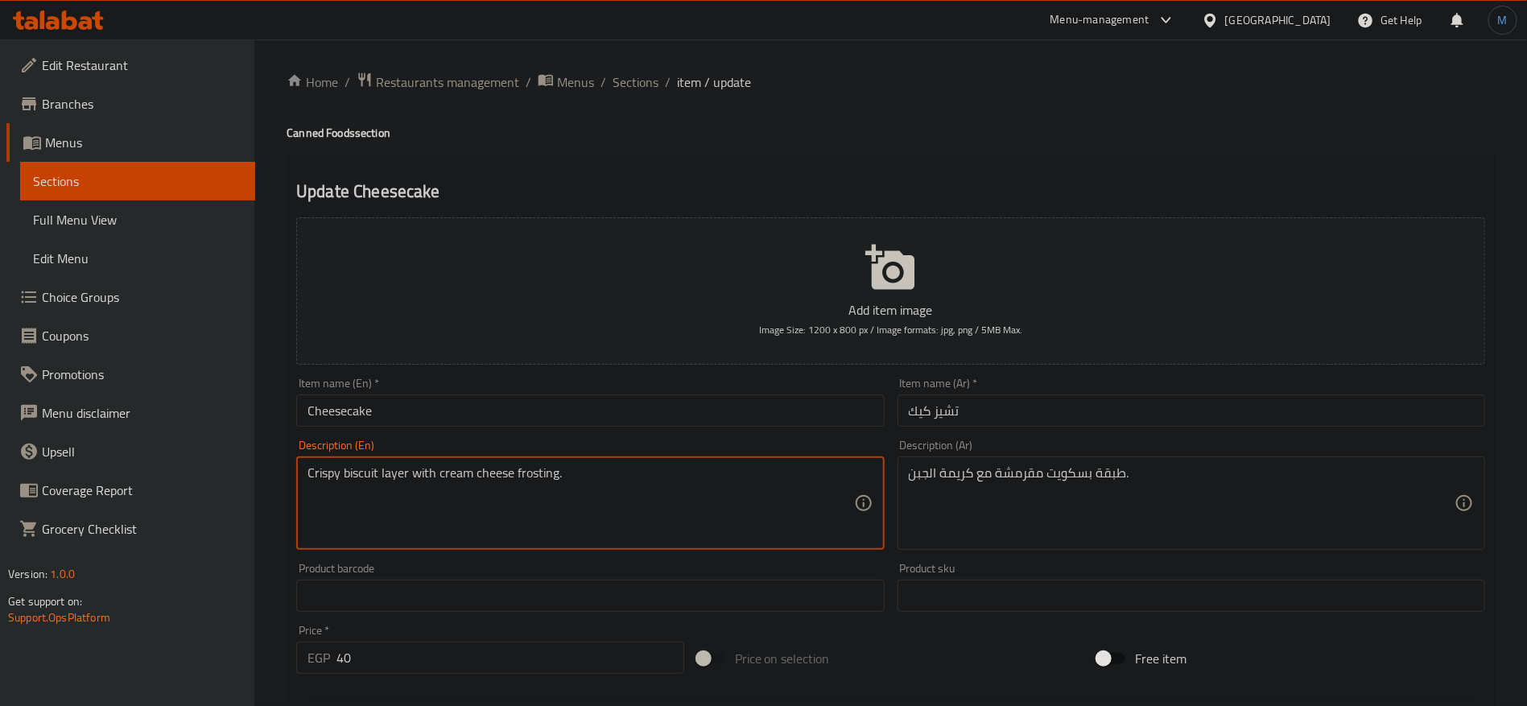
click at [626, 430] on div "Item name (En)   * Cheesecake Item name (En) *" at bounding box center [590, 402] width 601 height 62
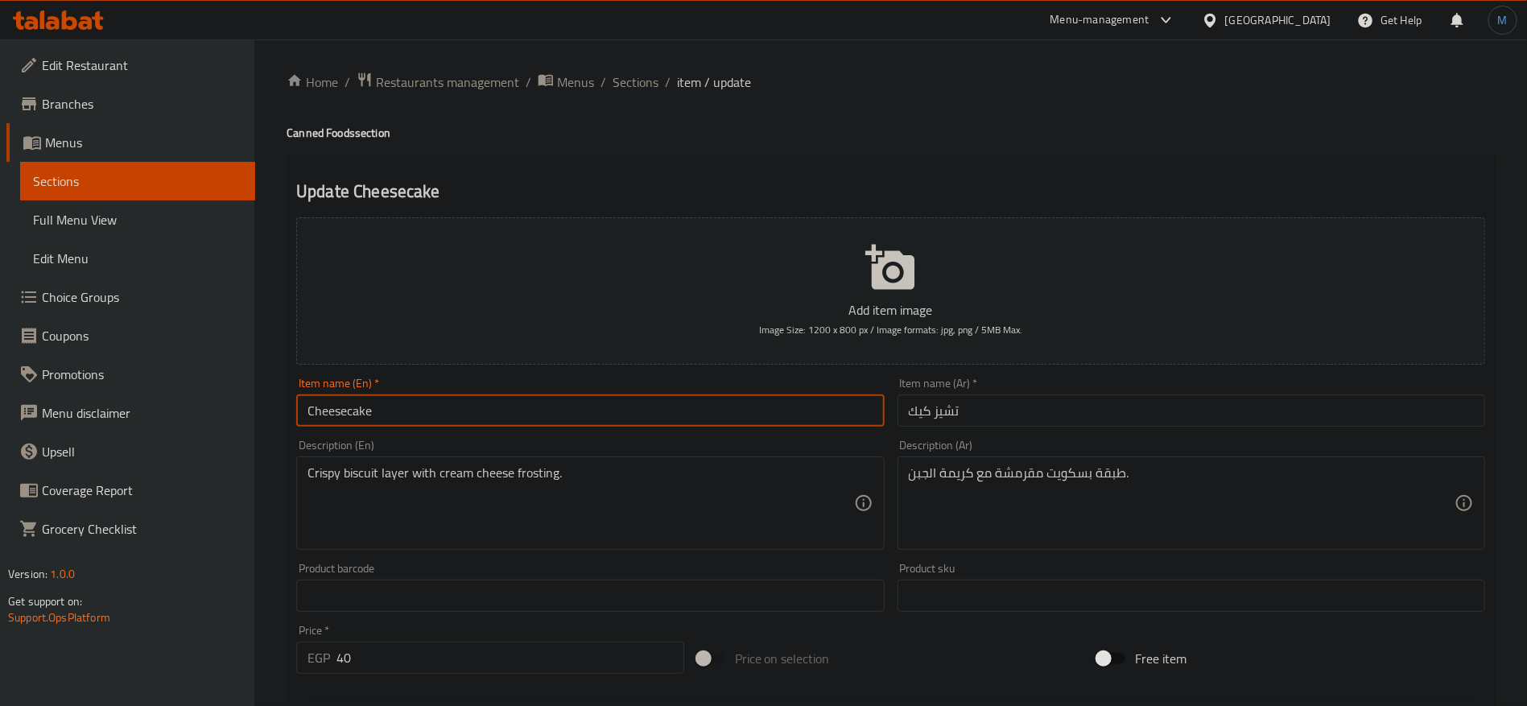
click at [621, 401] on input "Cheesecake" at bounding box center [590, 410] width 588 height 32
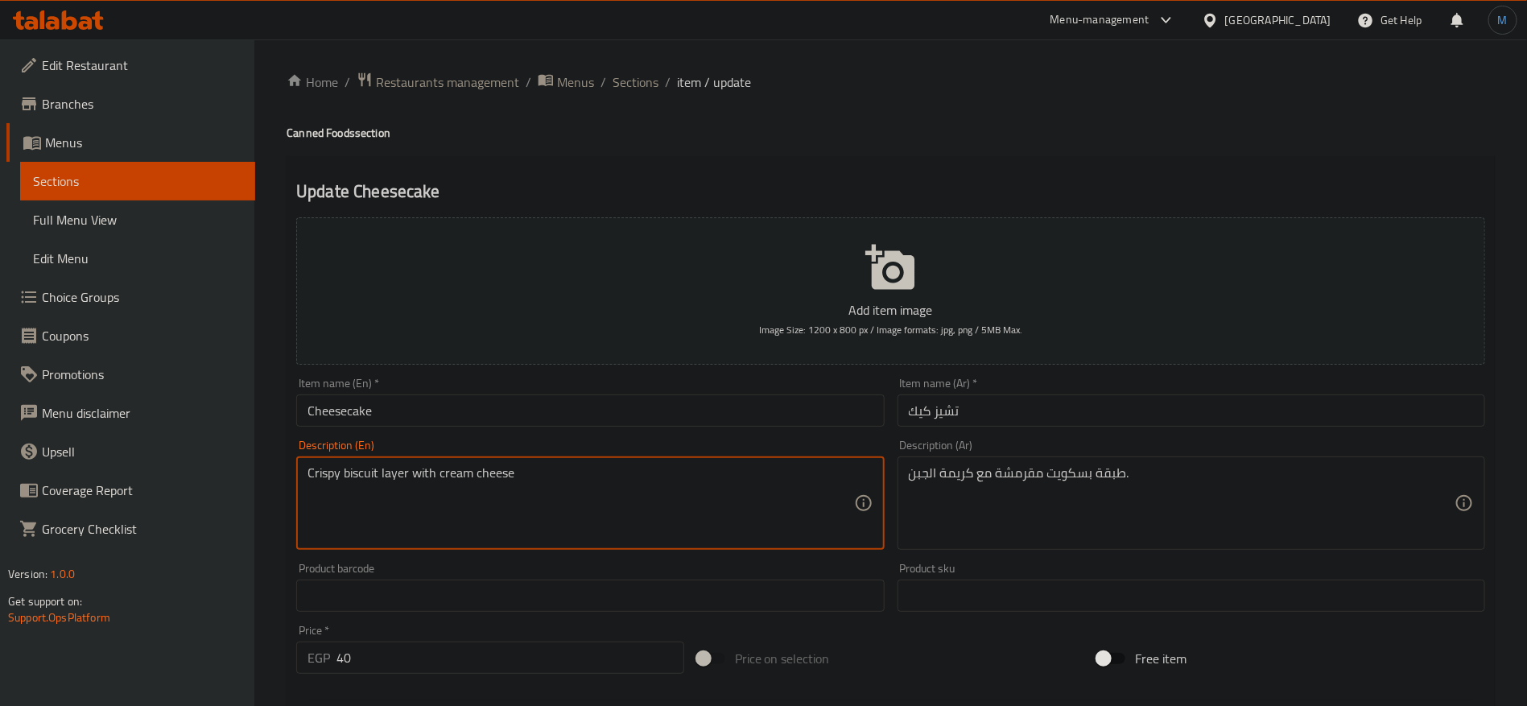
type textarea "Crispy biscuit layer with cream cheese"
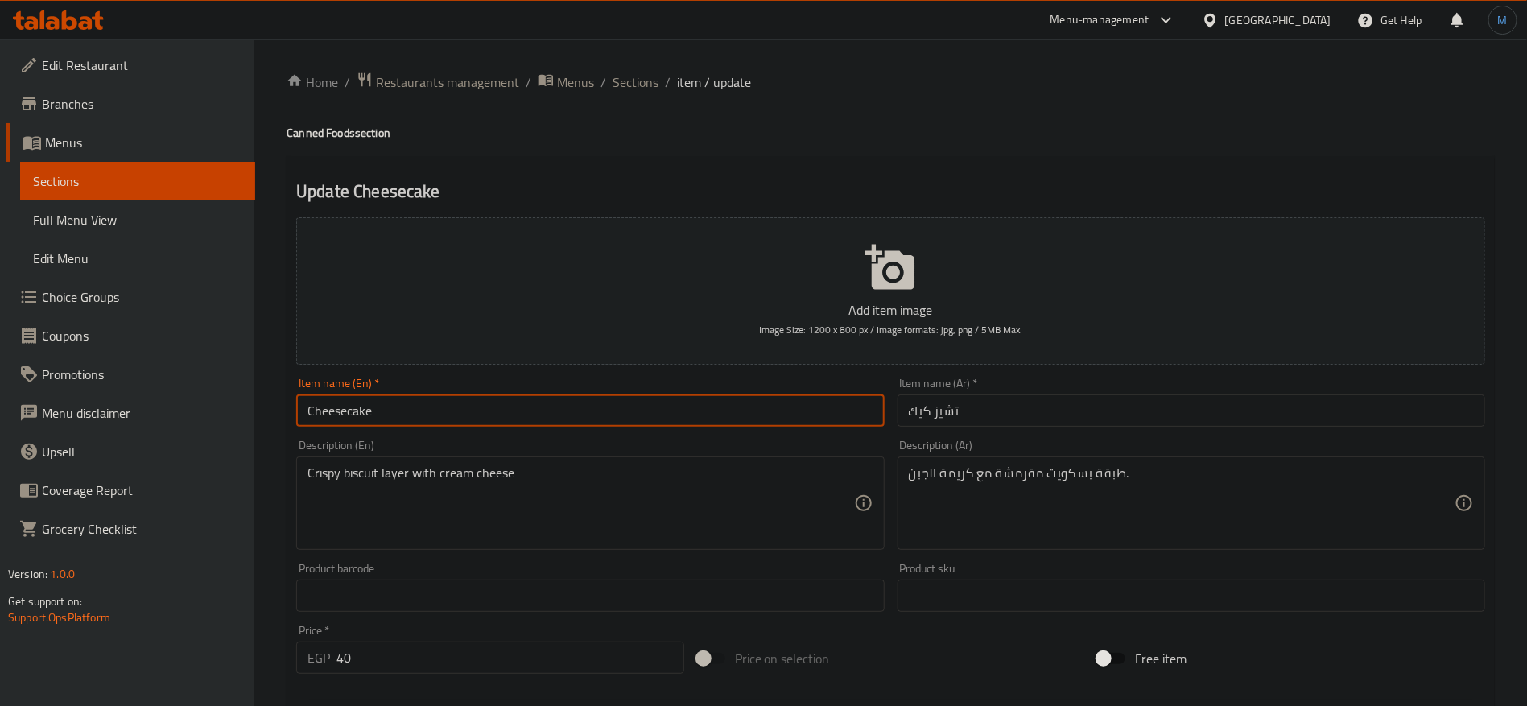
click at [639, 426] on input "Cheesecake" at bounding box center [590, 410] width 588 height 32
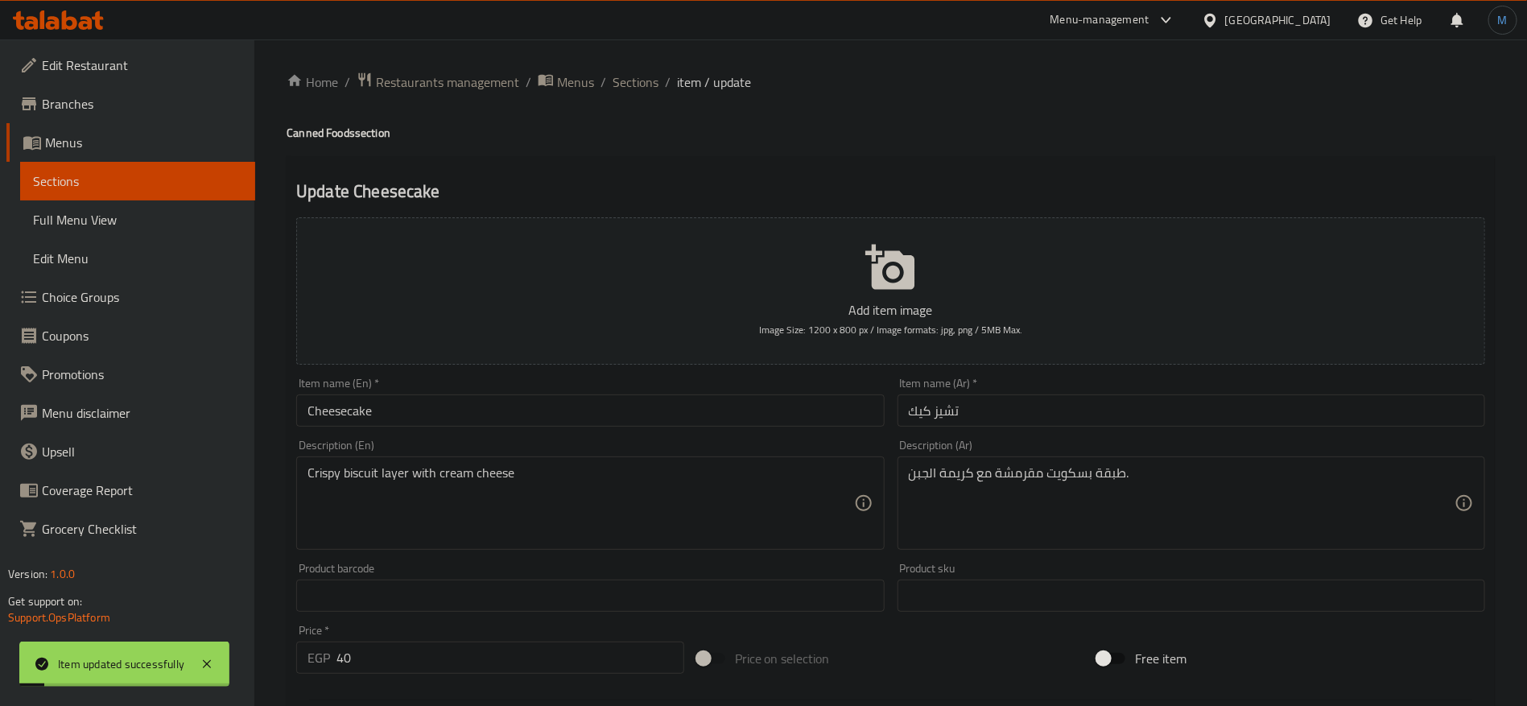
click at [756, 100] on div "Home / Restaurants management / Menus / Sections / item / update Canned Foods s…" at bounding box center [891, 589] width 1208 height 1034
click at [622, 69] on div "Home / Restaurants management / Menus / Sections / item / update Canned Foods s…" at bounding box center [890, 588] width 1273 height 1098
click at [623, 74] on span "Sections" at bounding box center [636, 81] width 46 height 19
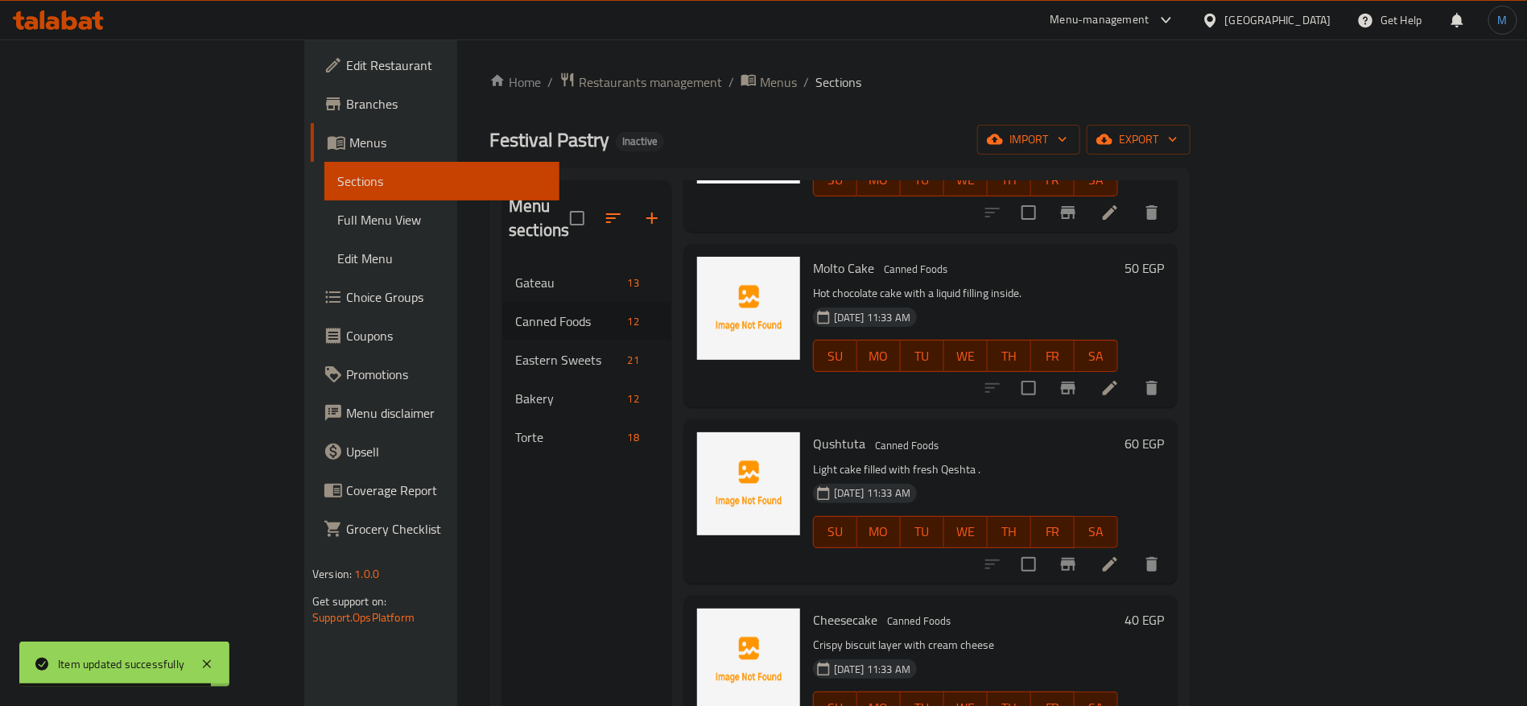
scroll to position [225, 0]
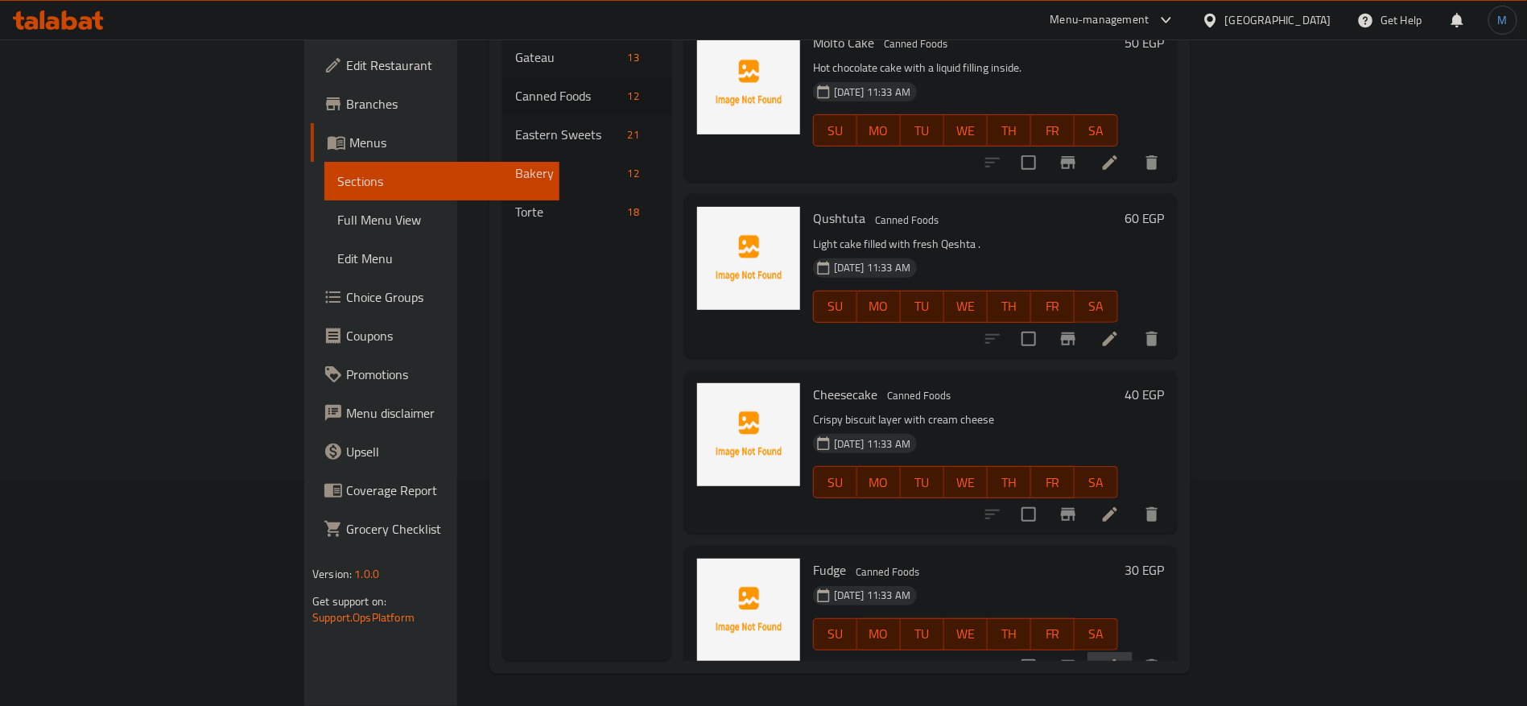
click at [1120, 657] on icon at bounding box center [1109, 666] width 19 height 19
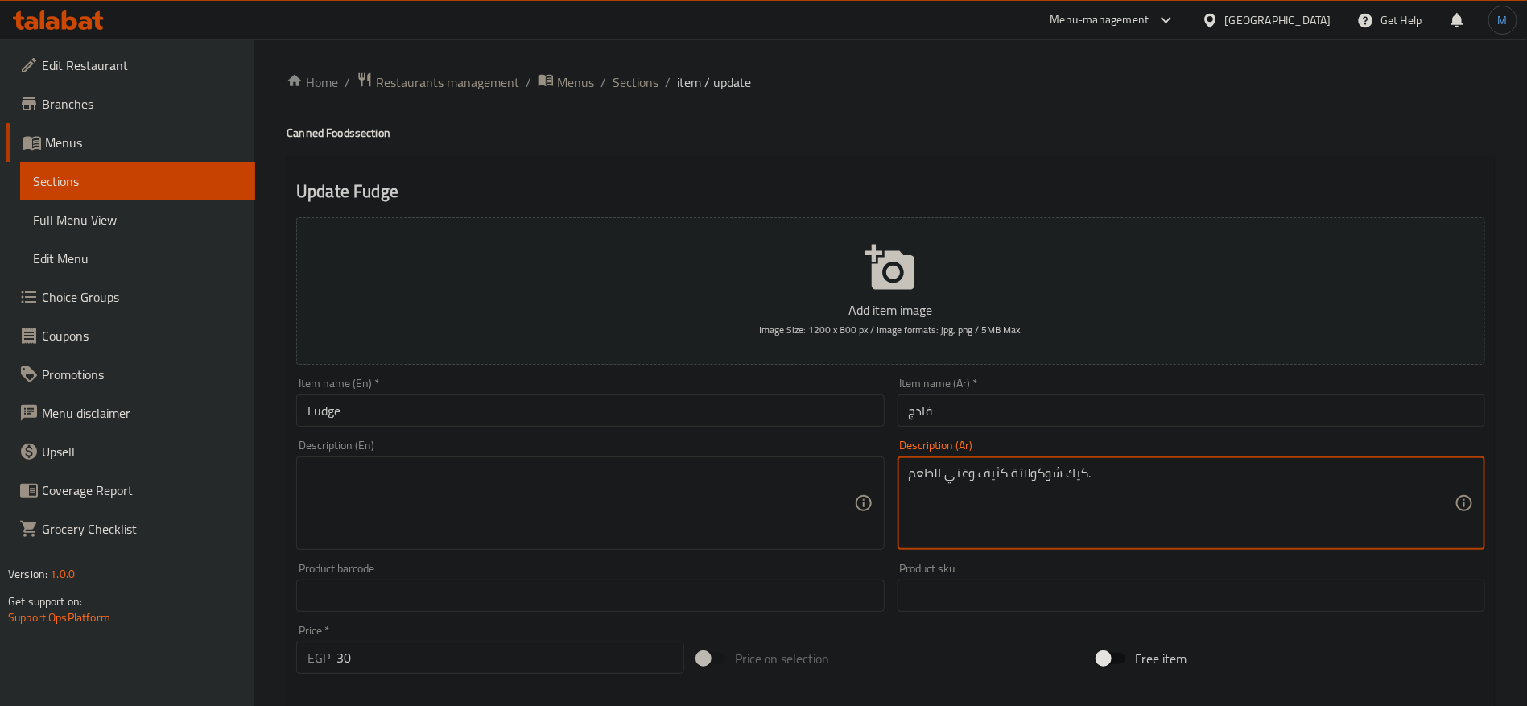
click at [1154, 510] on textarea "كيك شوكولاتة كثيف وغني الطعم." at bounding box center [1182, 503] width 546 height 76
click at [714, 547] on div "Description (En)" at bounding box center [590, 502] width 588 height 93
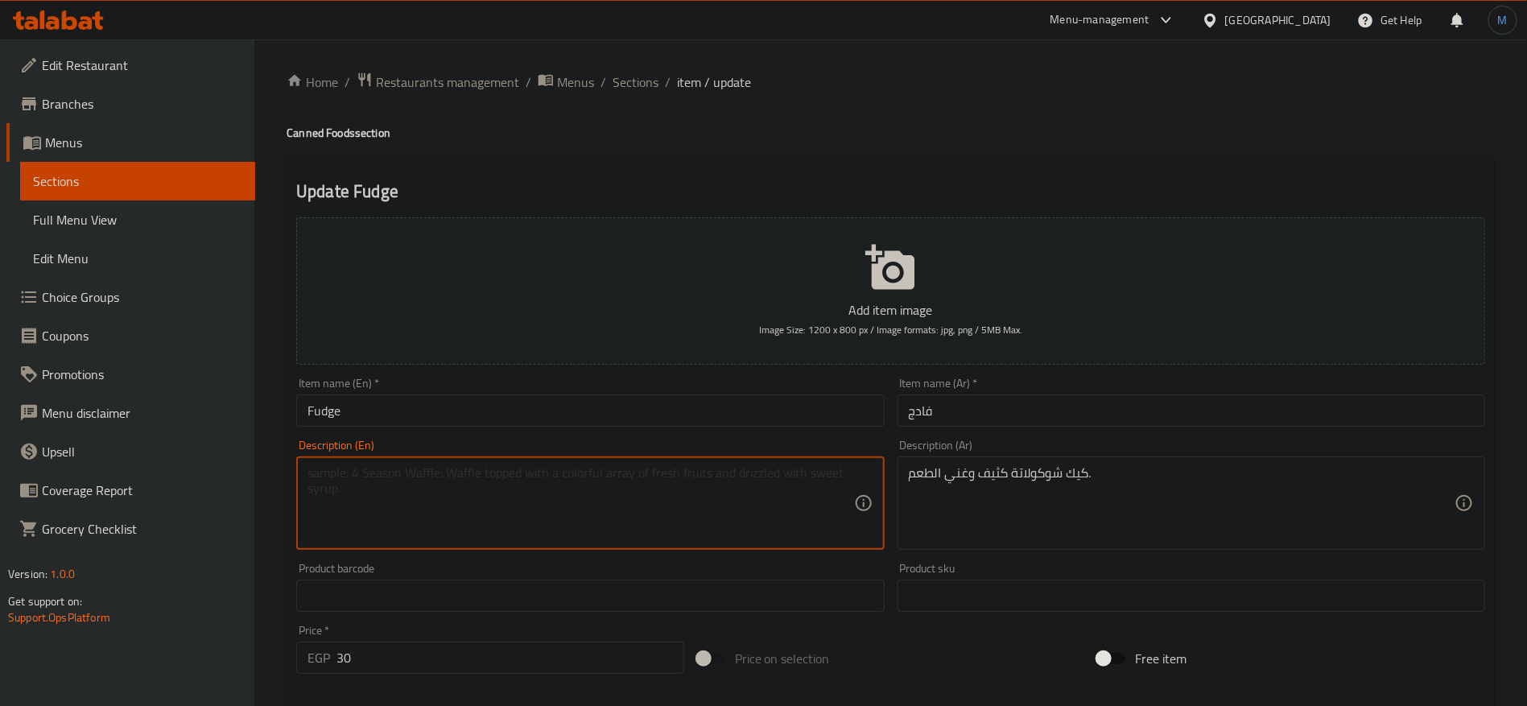
paste textarea "Dense and rich chocolate cake."
type textarea "Dense and rich chocolate cake."
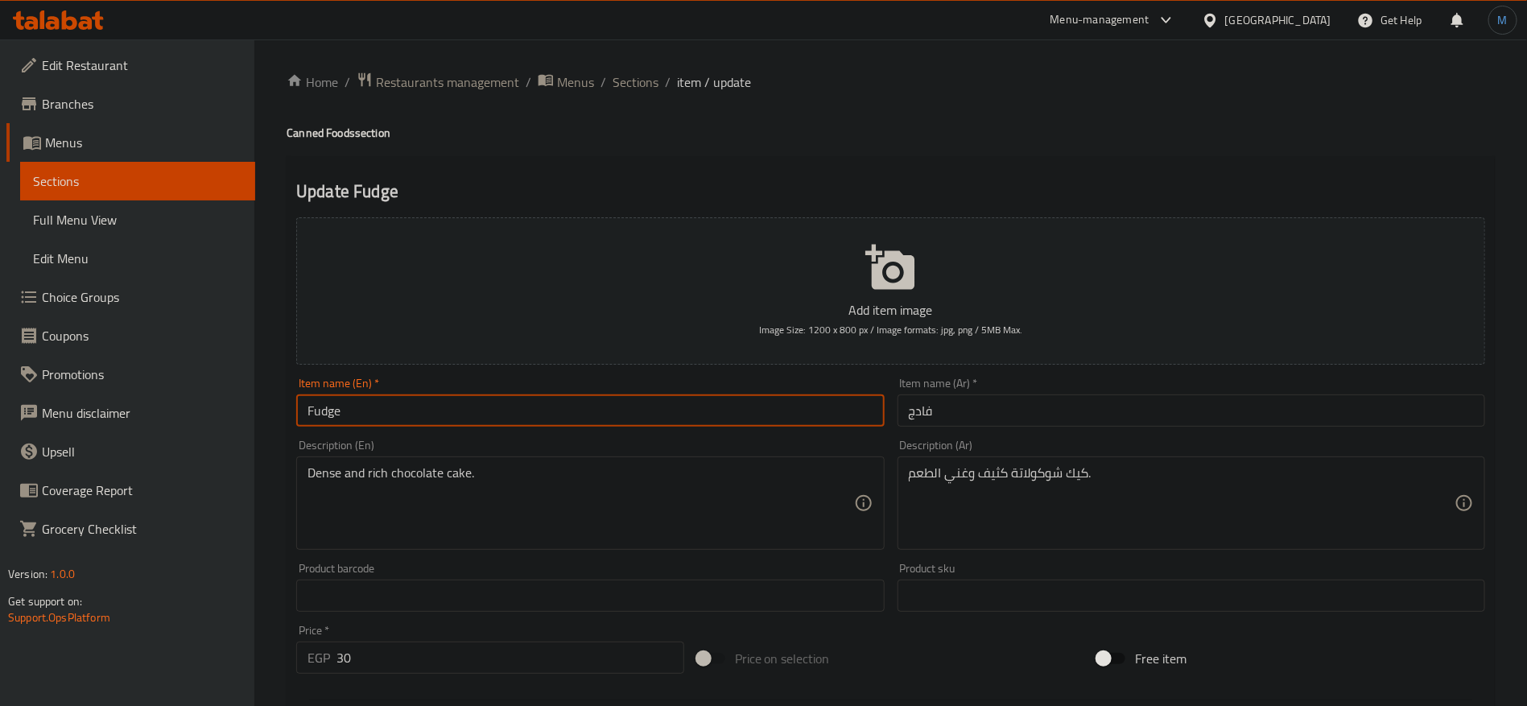
click at [355, 407] on input "Fudge" at bounding box center [590, 410] width 588 height 32
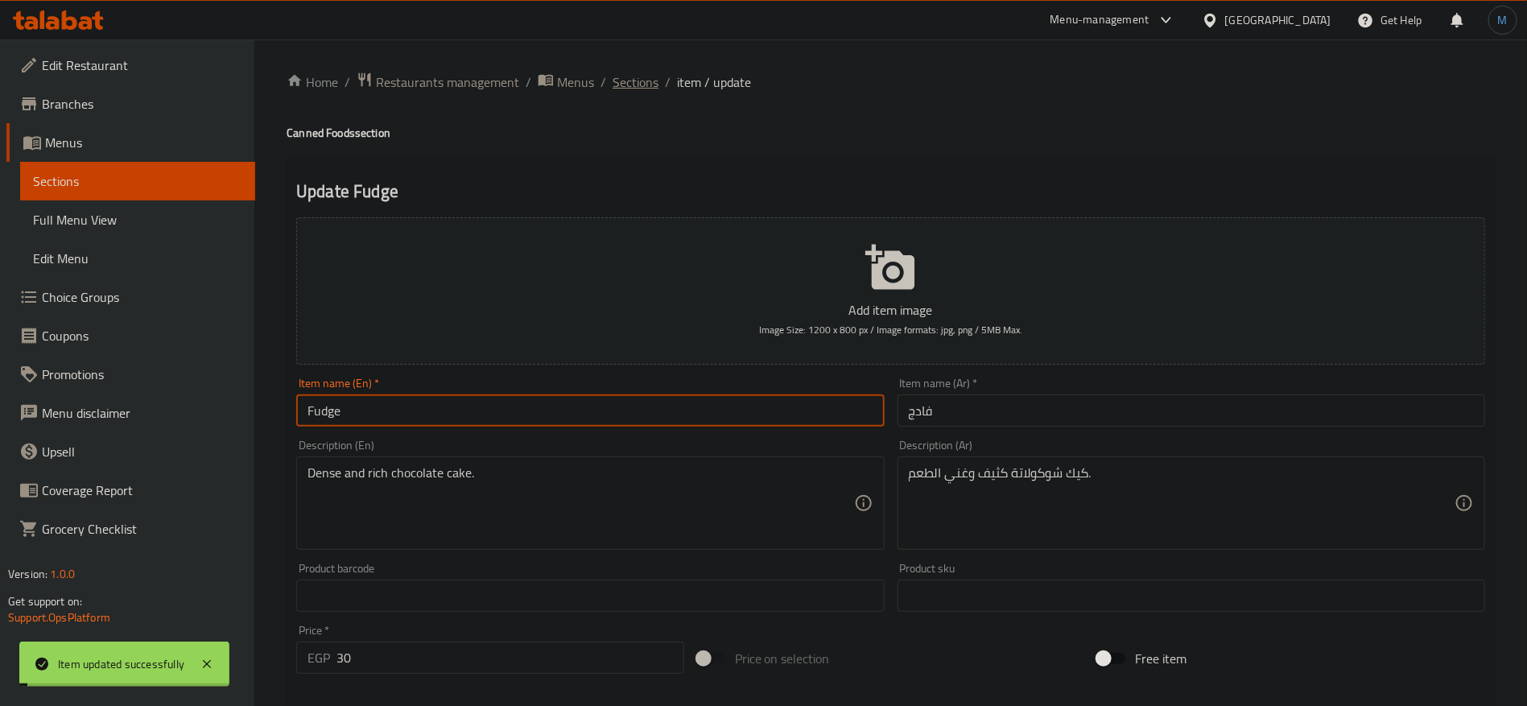
click at [633, 85] on span "Sections" at bounding box center [636, 81] width 46 height 19
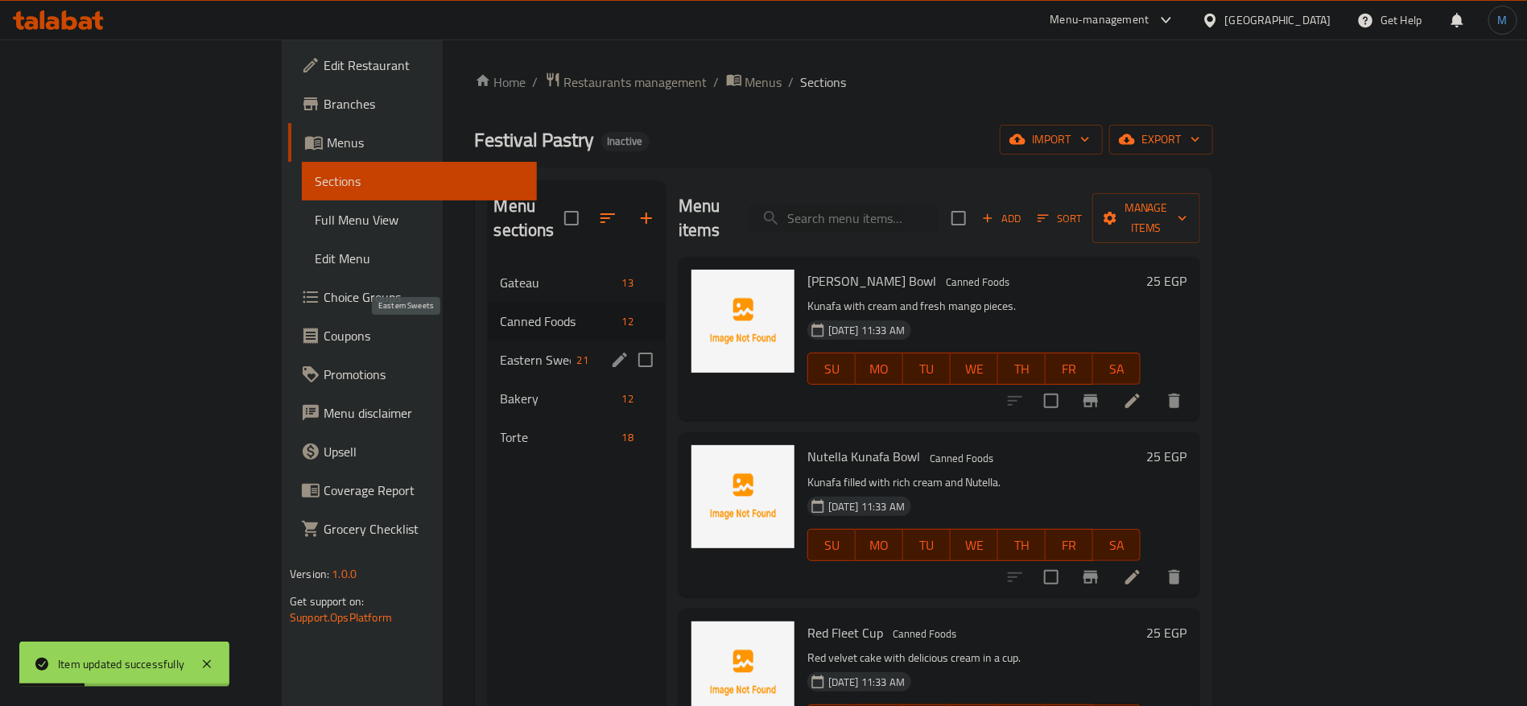
click at [501, 350] on span "Eastern Sweets" at bounding box center [536, 359] width 70 height 19
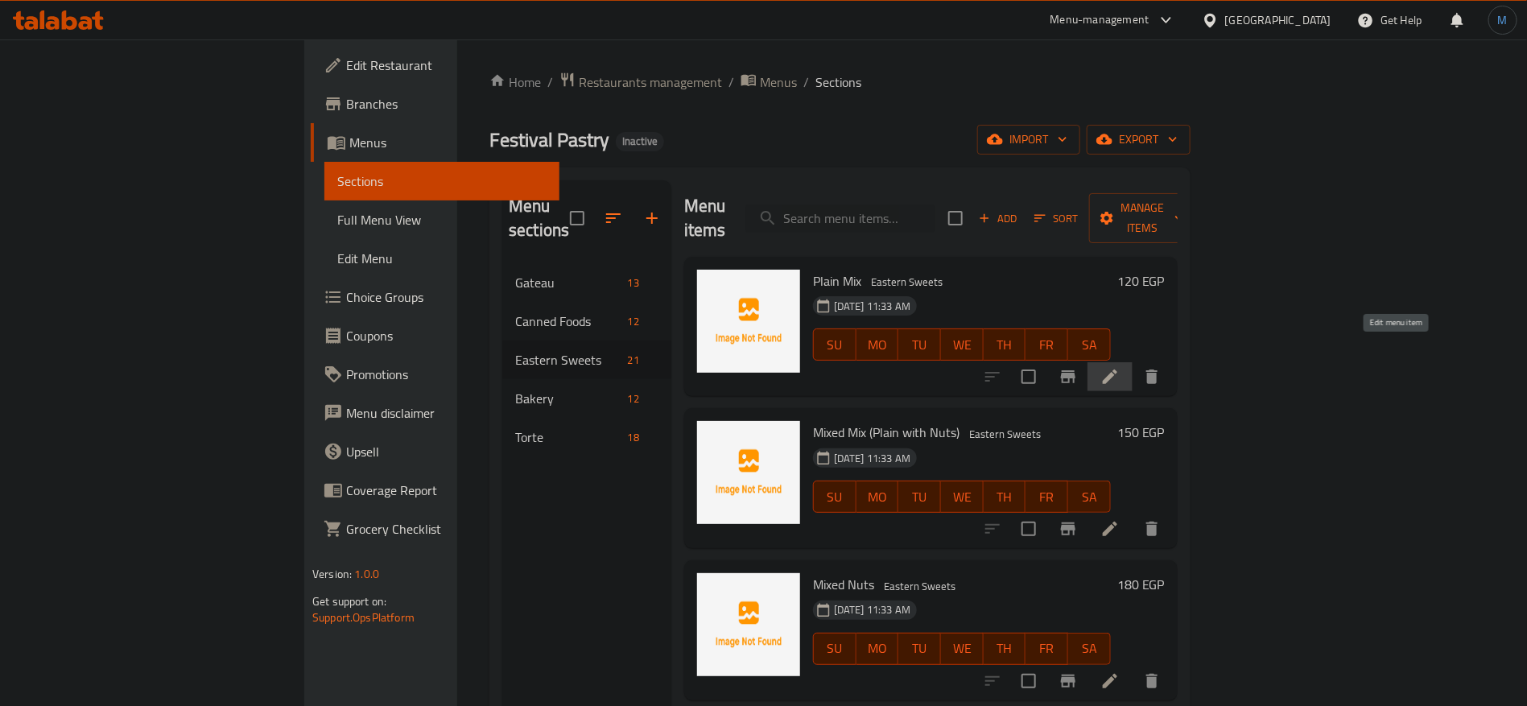
click at [1120, 367] on icon at bounding box center [1109, 376] width 19 height 19
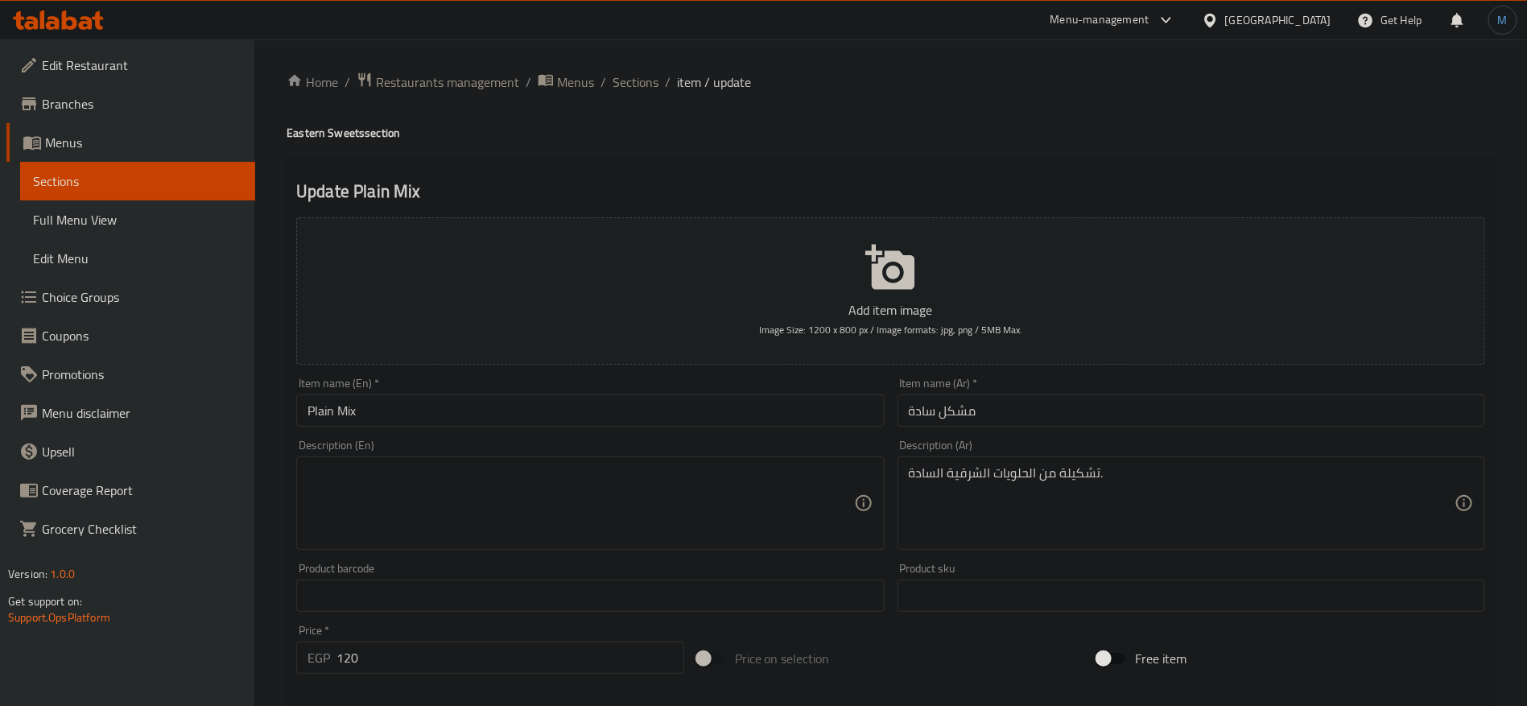
click at [661, 461] on div "Description (En)" at bounding box center [590, 502] width 588 height 93
paste textarea "An assortment of plain oriental sweets."
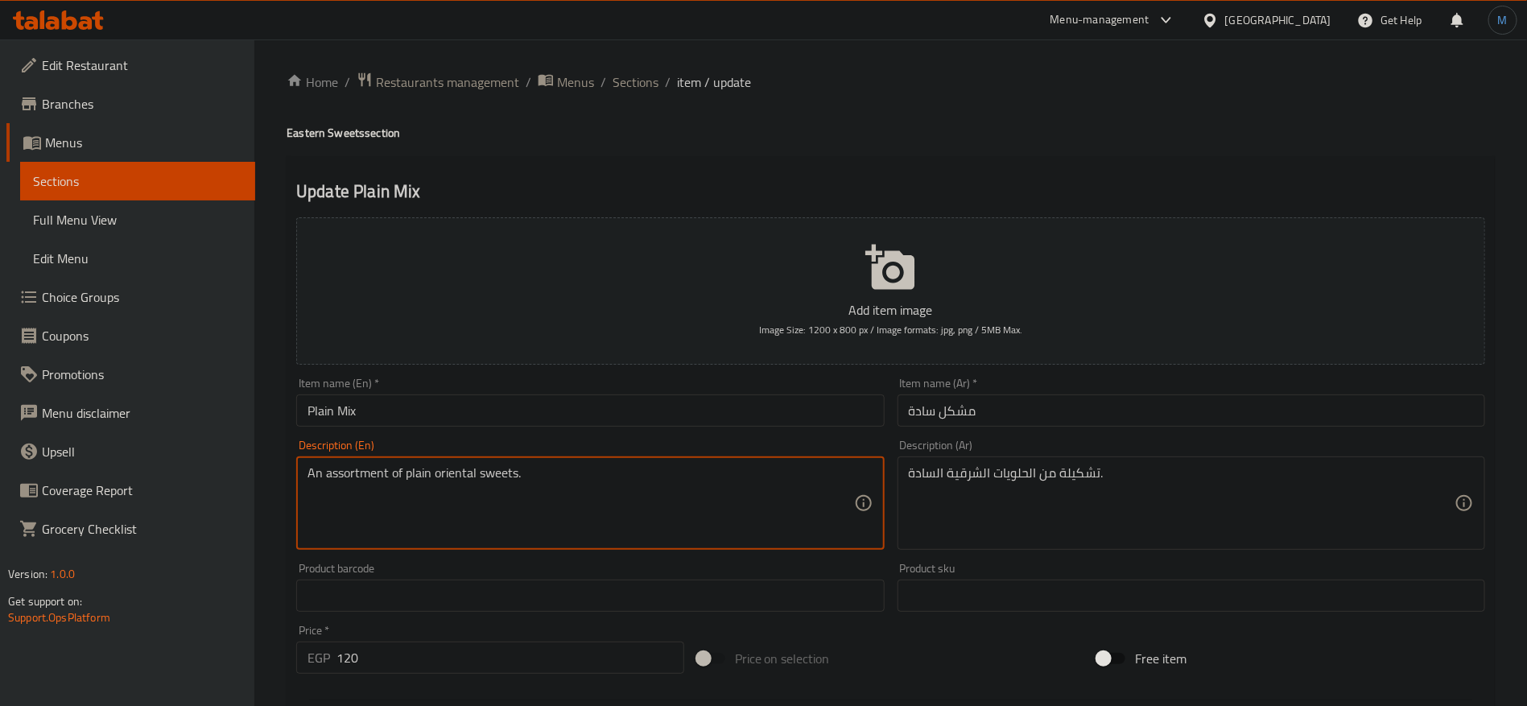
type textarea "An assortment of plain oriental sweets."
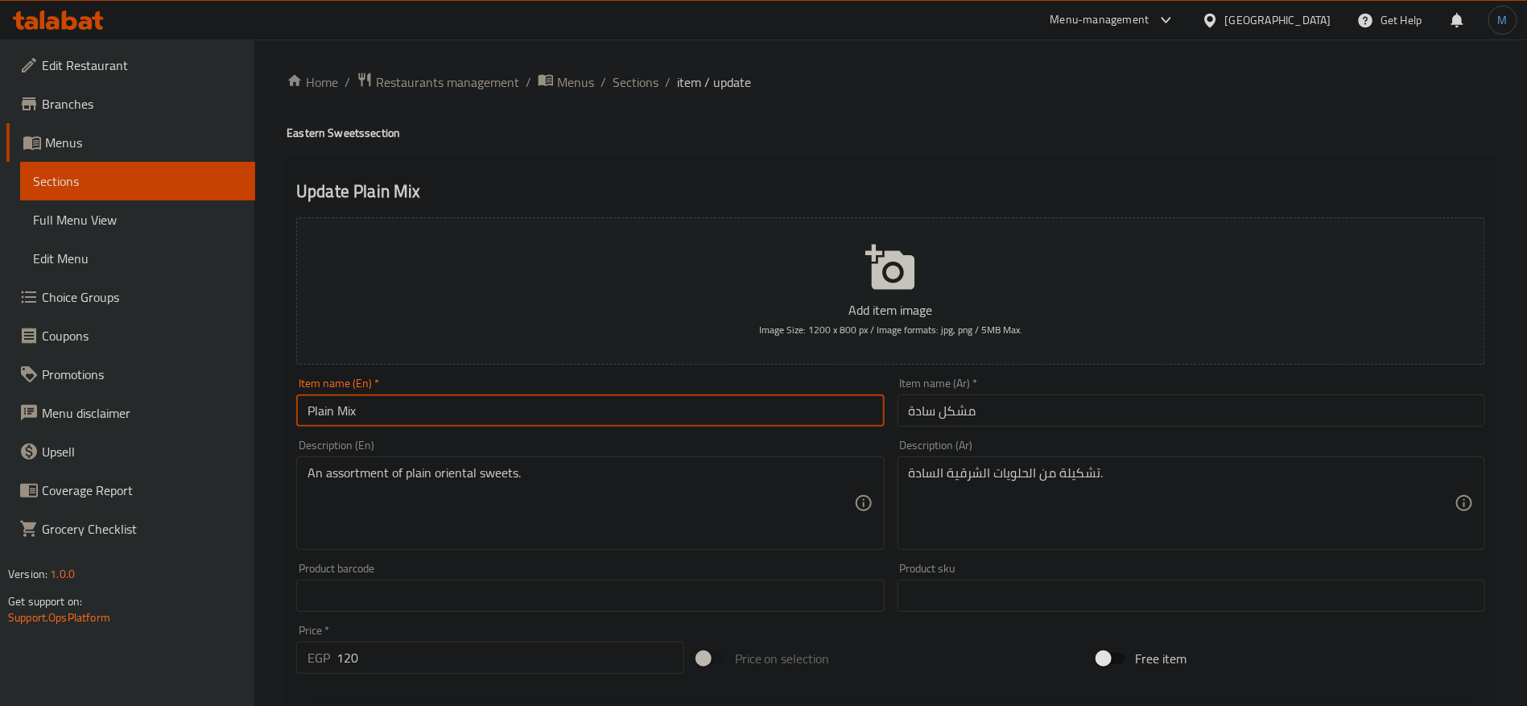
click at [650, 417] on input "Plain Mix" at bounding box center [590, 410] width 588 height 32
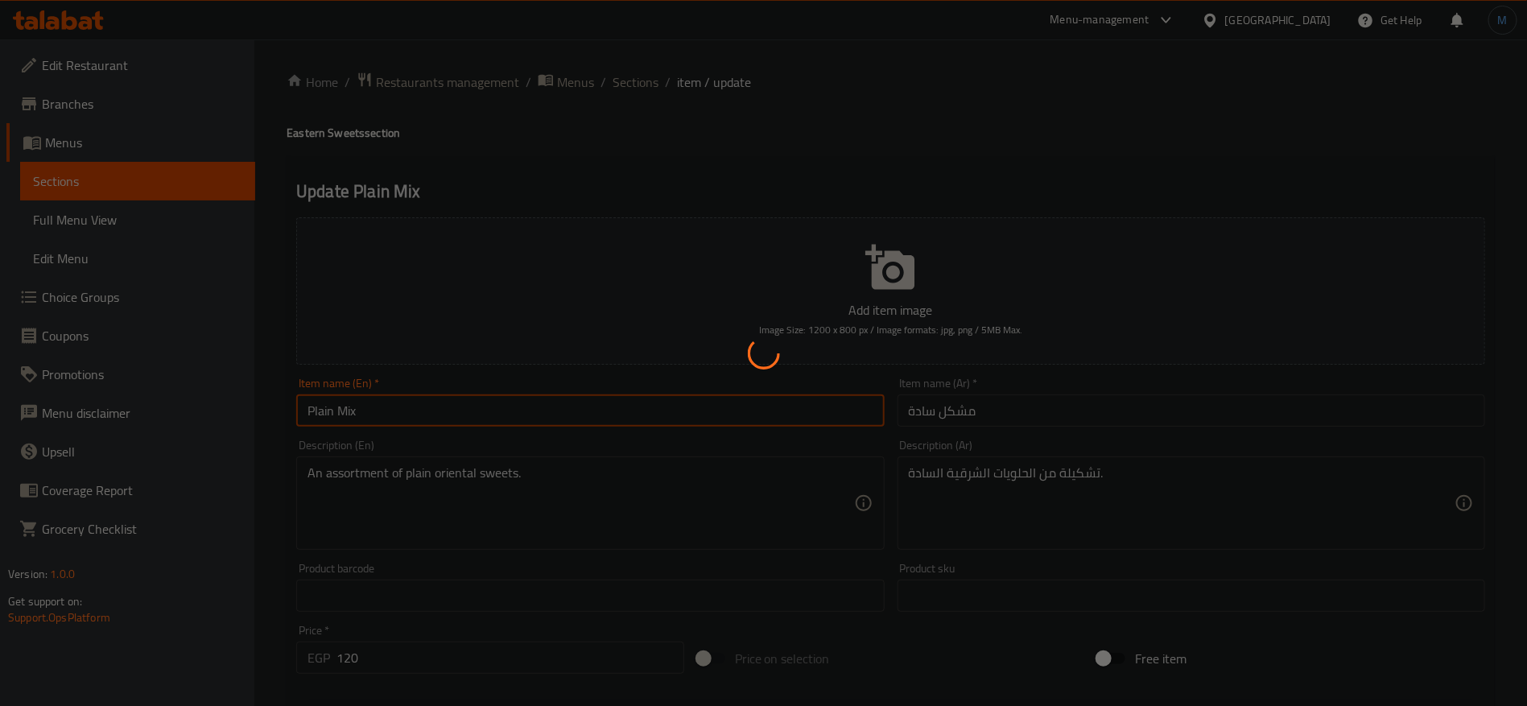
click at [733, 479] on div at bounding box center [763, 353] width 1527 height 706
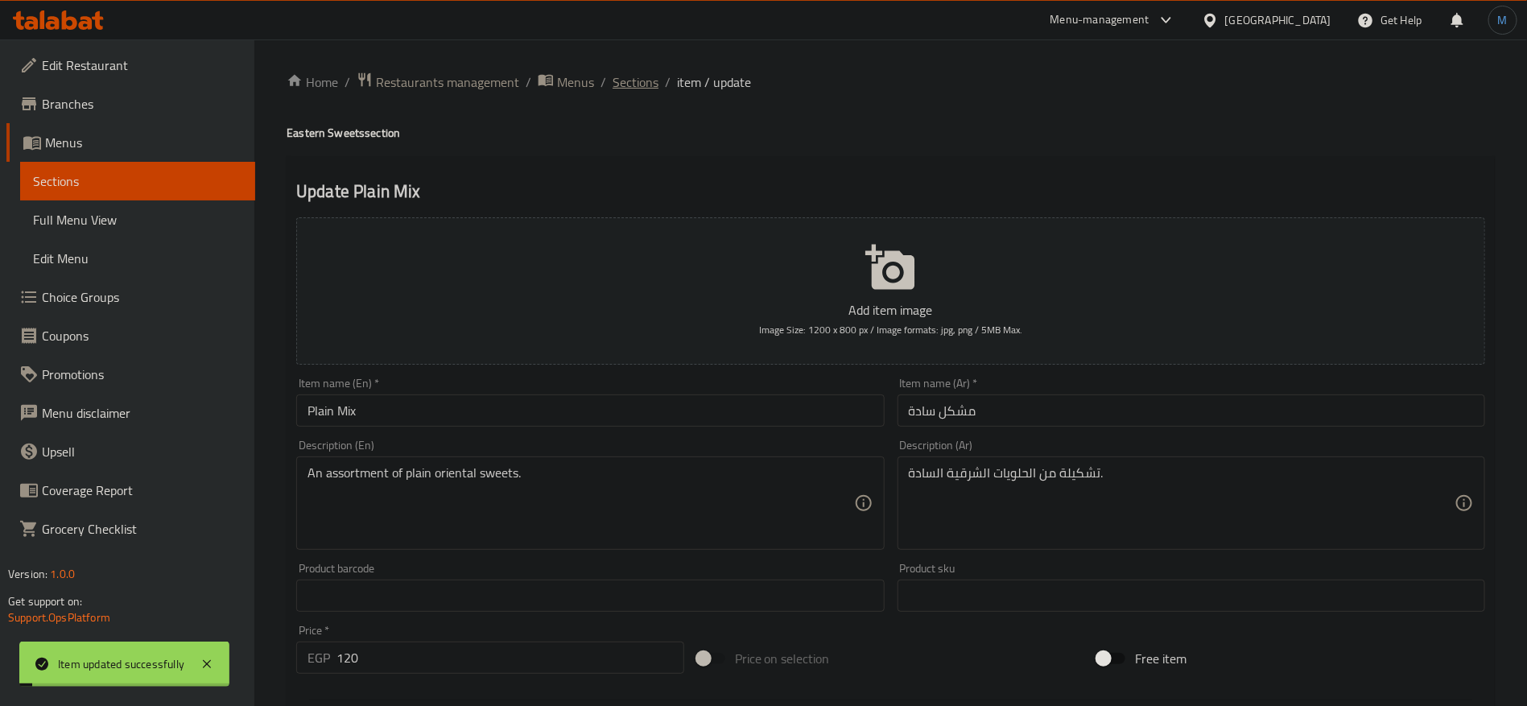
click at [633, 92] on span "Sections" at bounding box center [636, 81] width 46 height 19
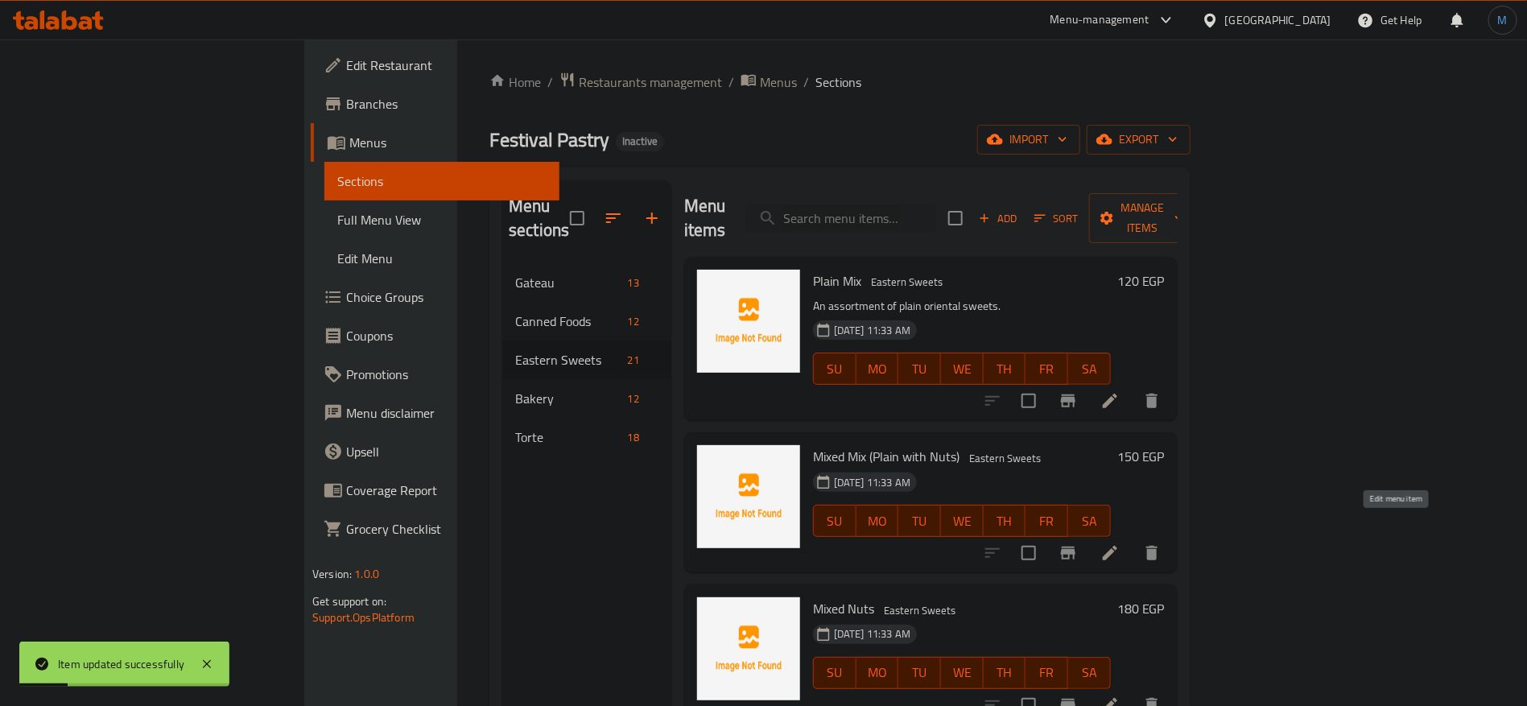
click at [1120, 543] on icon at bounding box center [1109, 552] width 19 height 19
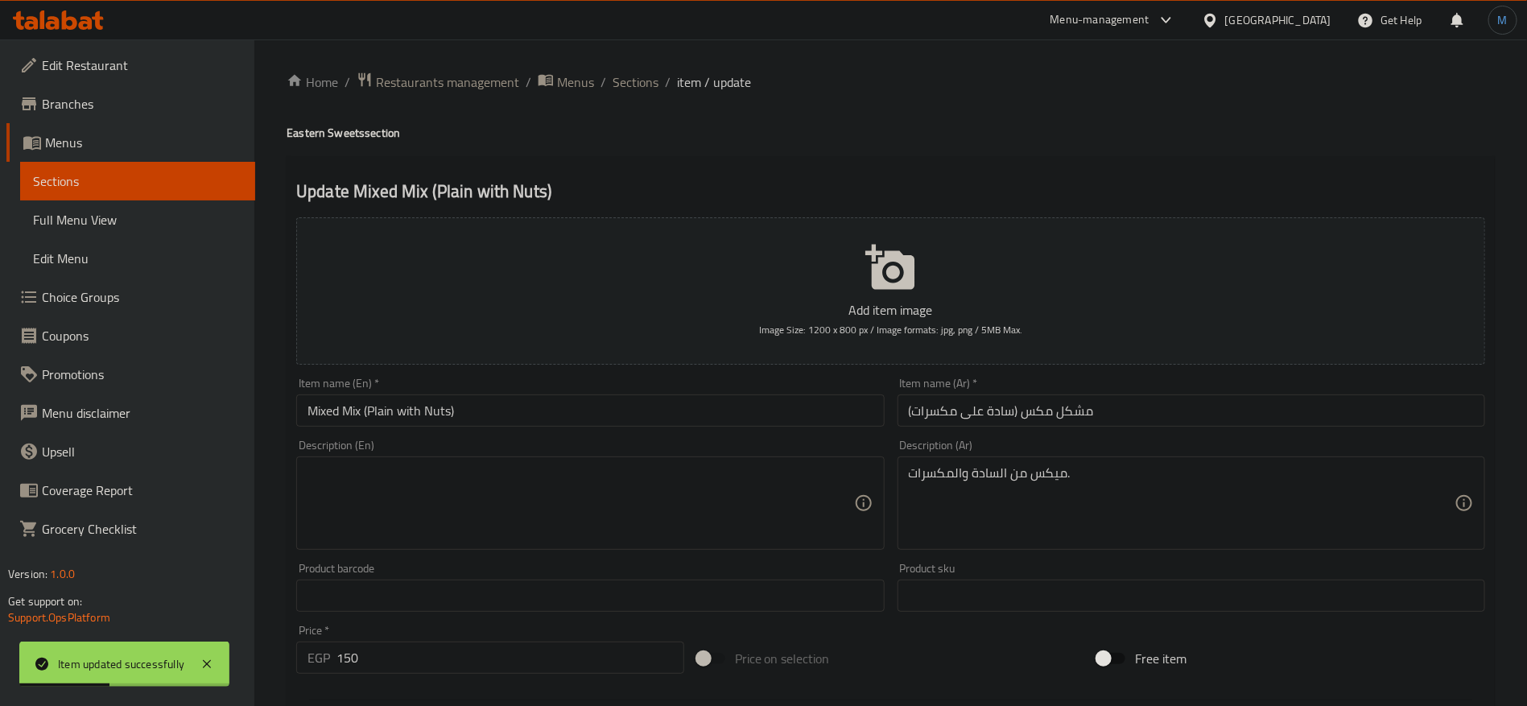
click at [769, 386] on div "Item name (En)   * Mixed Mix (Plain with Nuts) Item name (En) *" at bounding box center [590, 402] width 588 height 49
click at [767, 397] on input "Mixed Mix (Plain with Nuts)" at bounding box center [590, 410] width 588 height 32
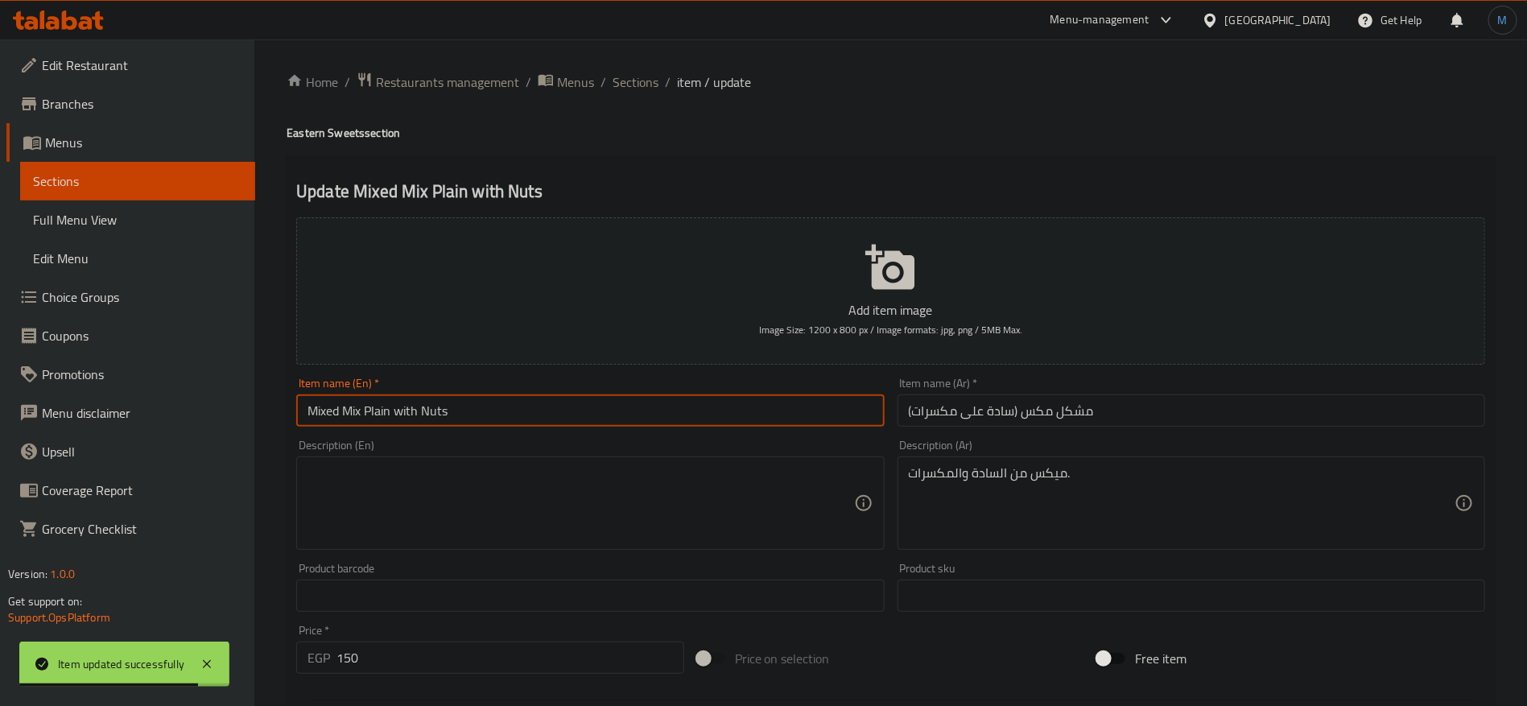
type input "Mixed Mix Plain with Nuts"
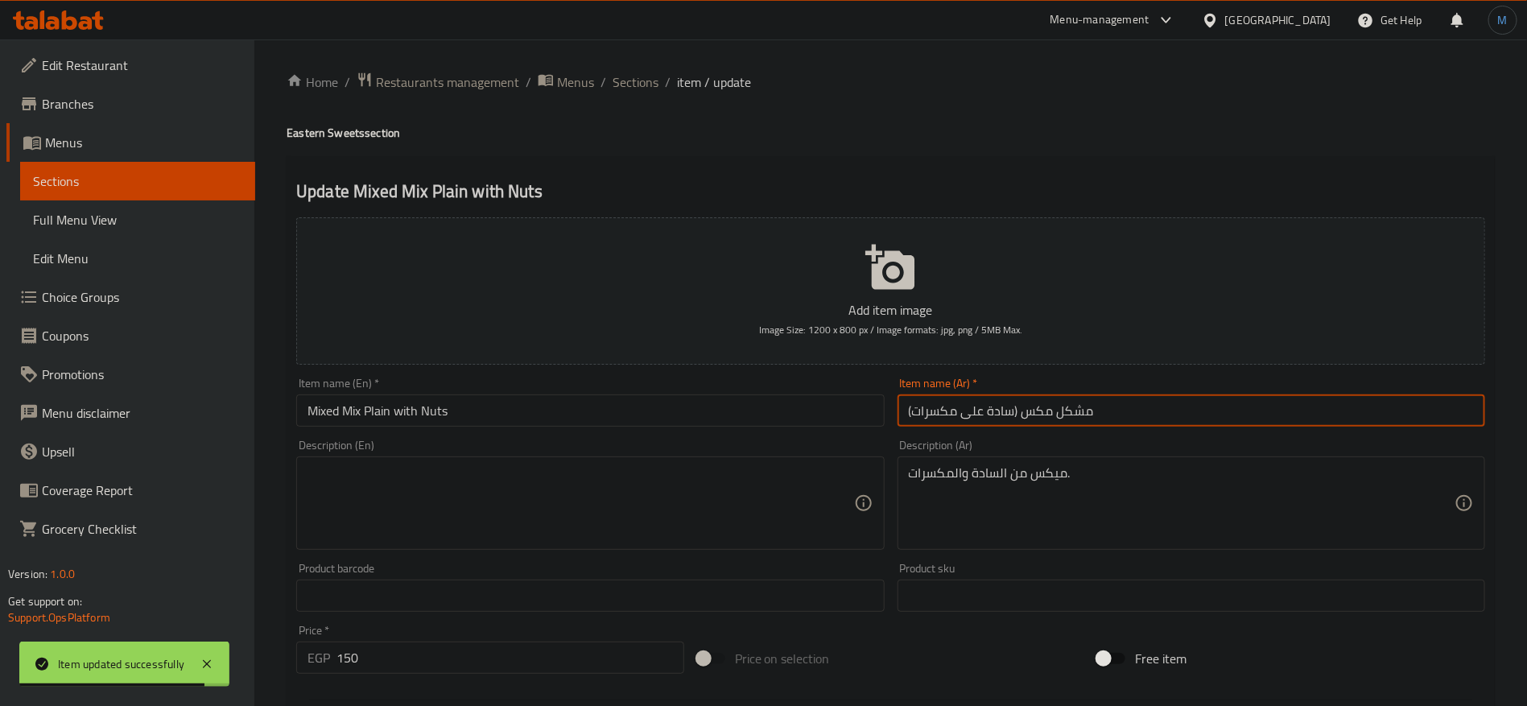
click at [1437, 396] on input "مشكل مكس (سادة على مكسرات)" at bounding box center [1192, 410] width 588 height 32
type input "مشكل مكس سادة على مكسرات"
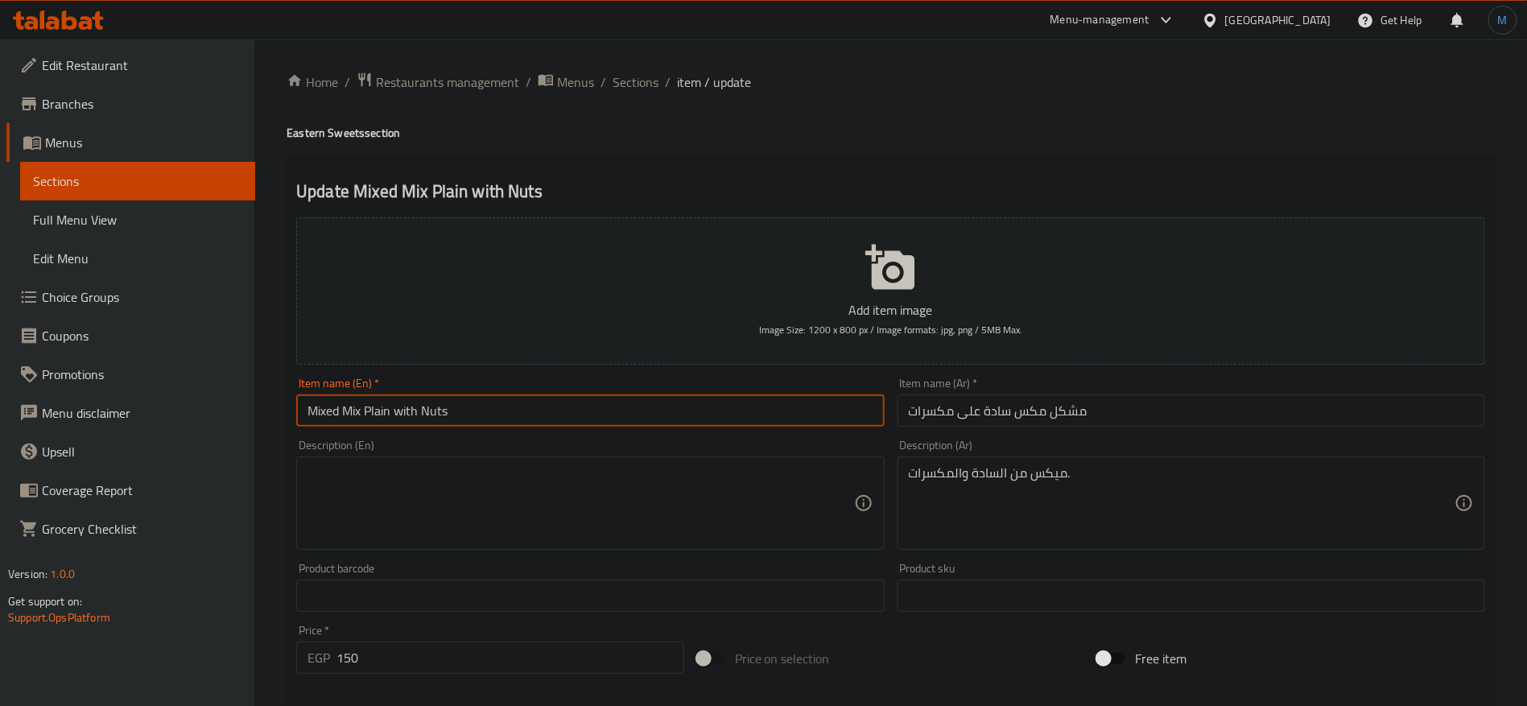
click at [642, 420] on input "Mixed Mix Plain with Nuts" at bounding box center [590, 410] width 588 height 32
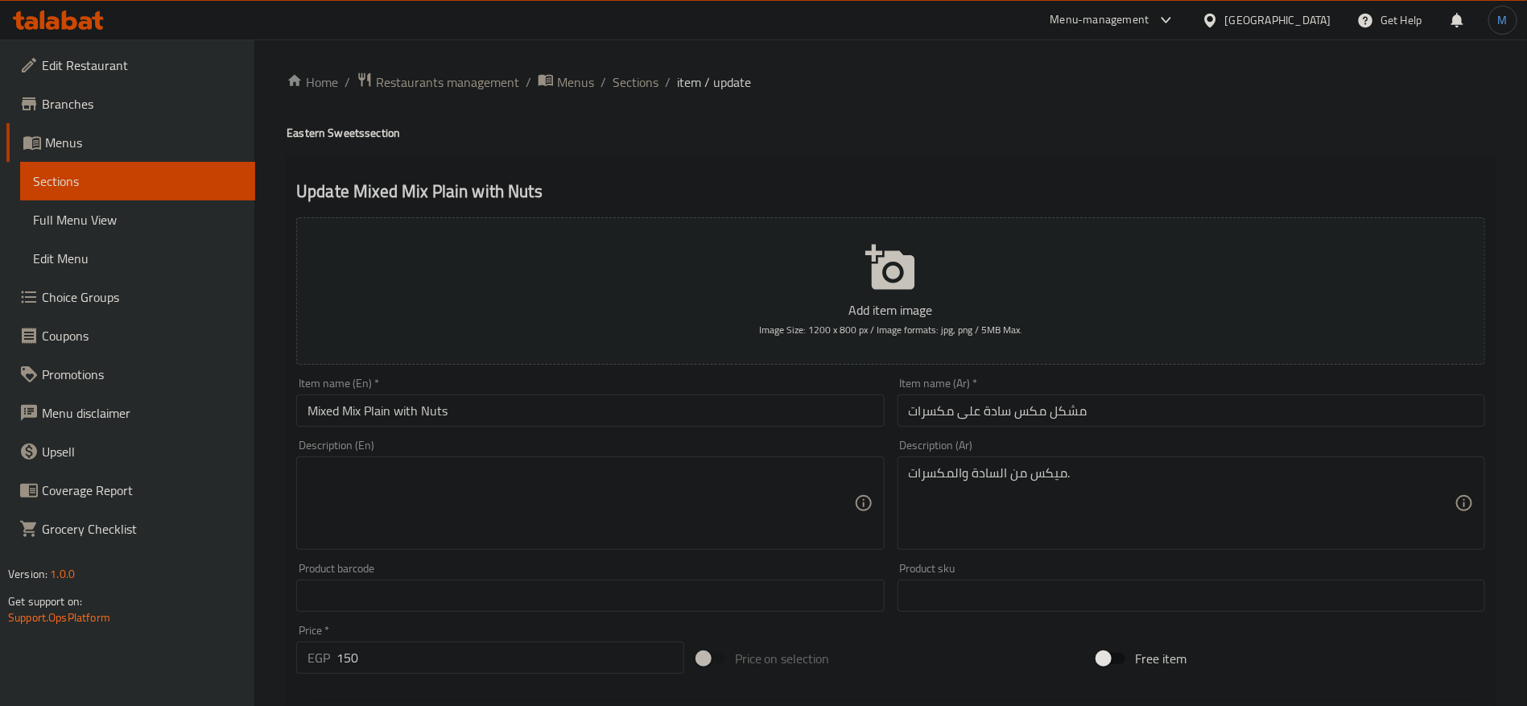
click at [638, 145] on div "Home / Restaurants management / Menus / Sections / item / update Eastern Sweets…" at bounding box center [891, 589] width 1208 height 1034
click at [985, 473] on textarea "ميكس من السادة والمكسرات." at bounding box center [1182, 503] width 546 height 76
click at [678, 390] on div "Item name (En)   * Mixed Mix Plain with Nuts Item name (En) *" at bounding box center [590, 402] width 588 height 49
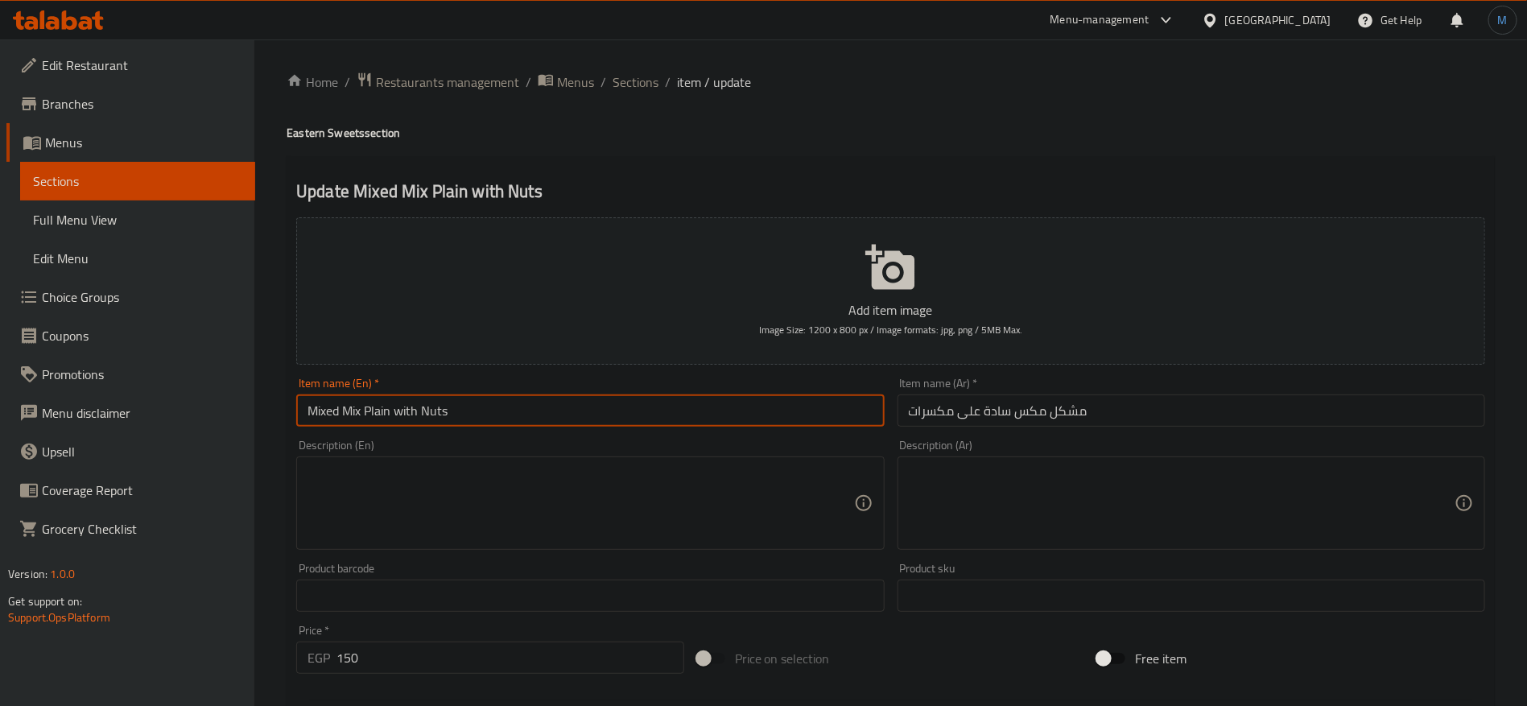
click at [676, 403] on input "Mixed Mix Plain with Nuts" at bounding box center [590, 410] width 588 height 32
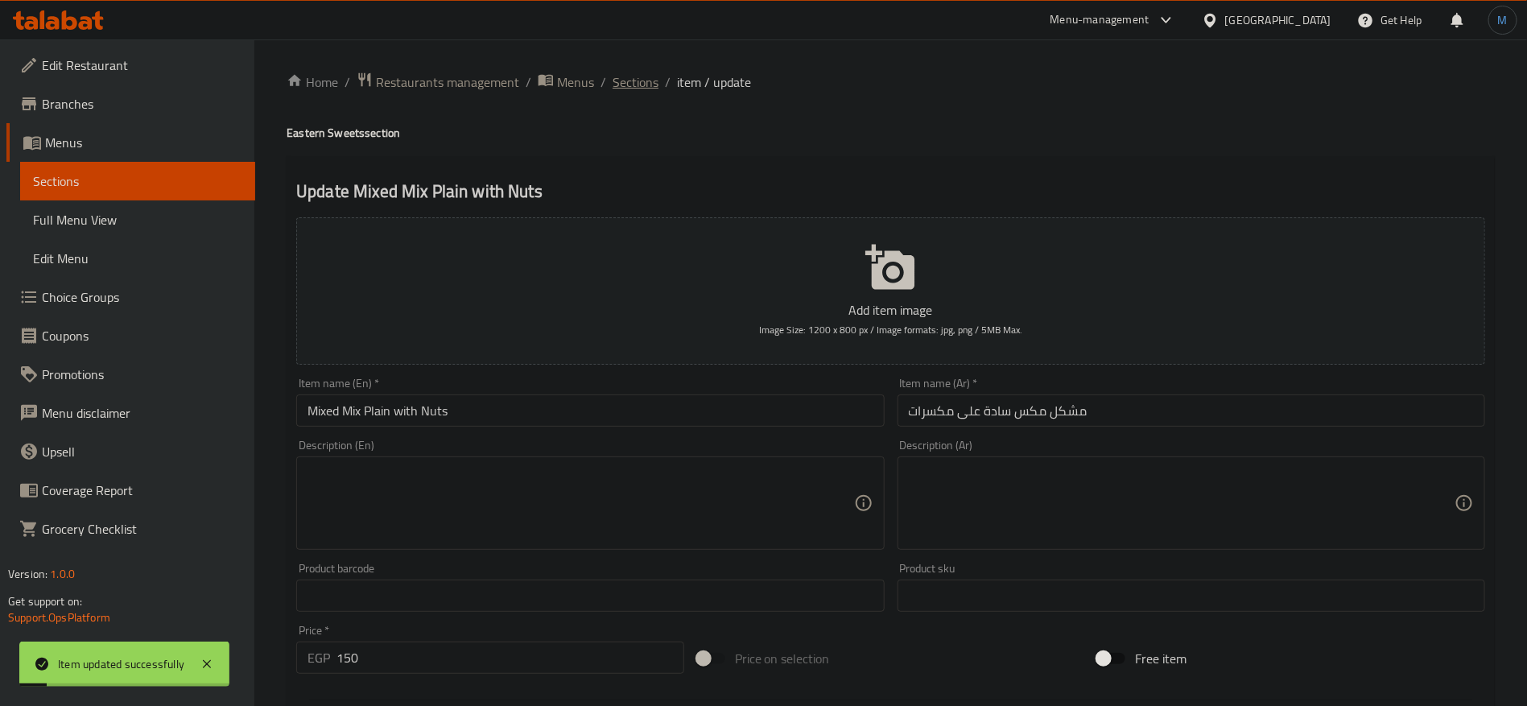
click at [637, 84] on span "Sections" at bounding box center [636, 81] width 46 height 19
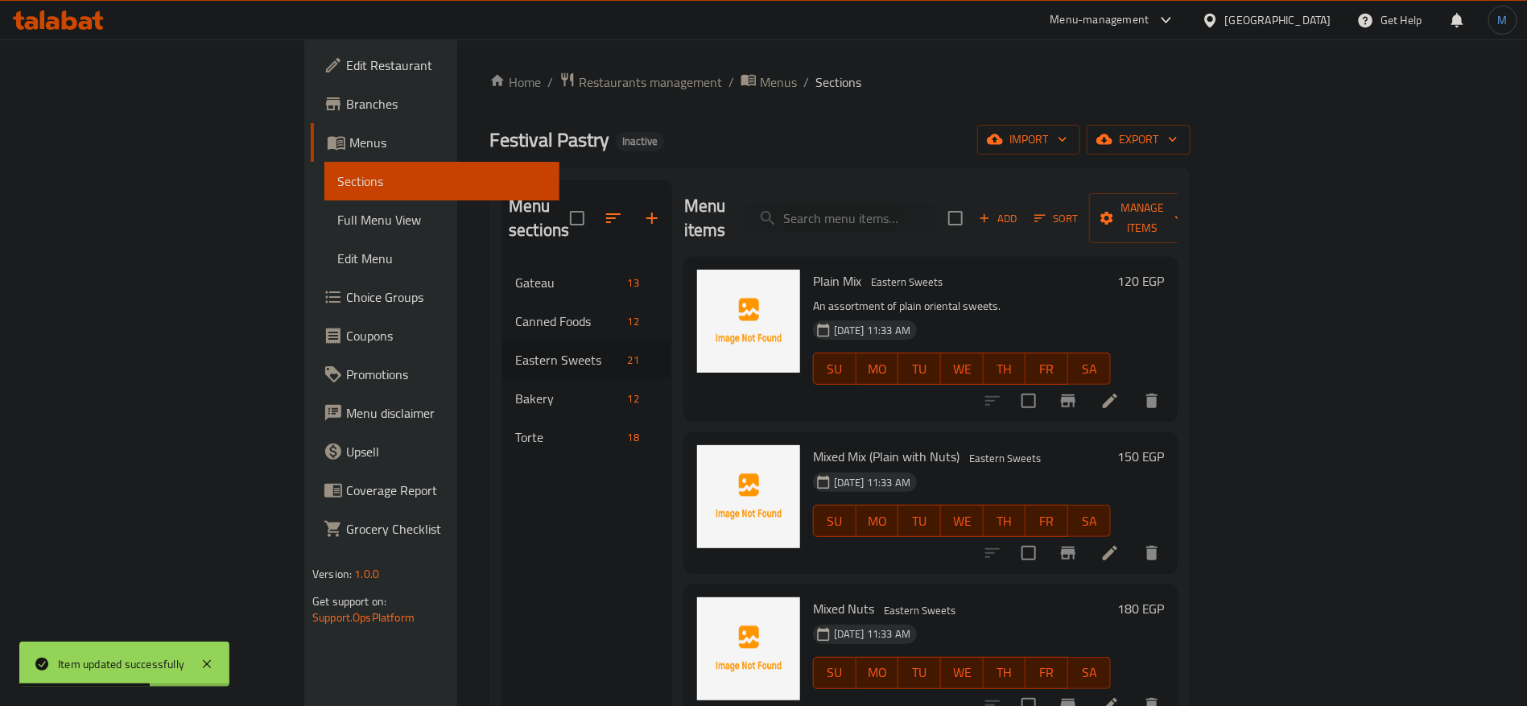
click at [1133, 539] on li at bounding box center [1110, 553] width 45 height 29
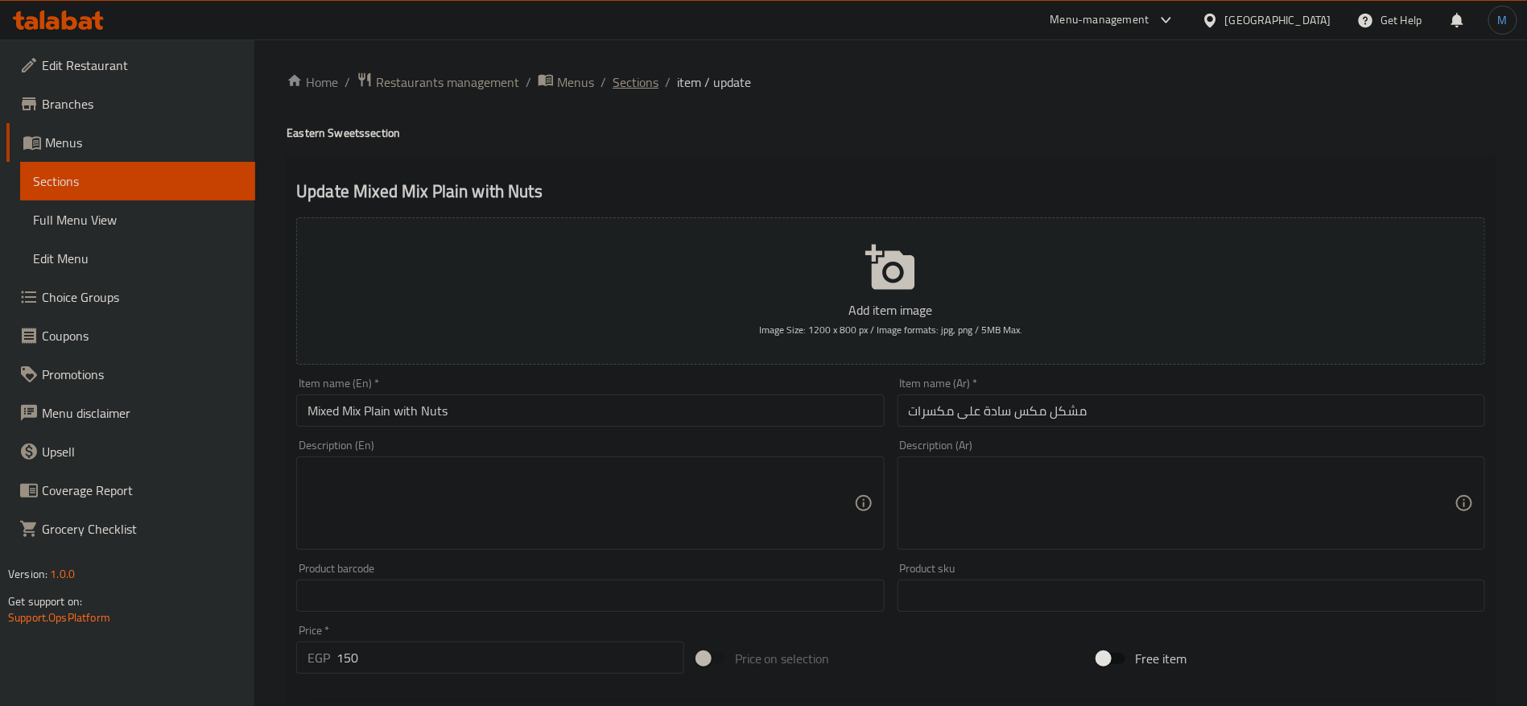
click at [642, 83] on span "Sections" at bounding box center [636, 81] width 46 height 19
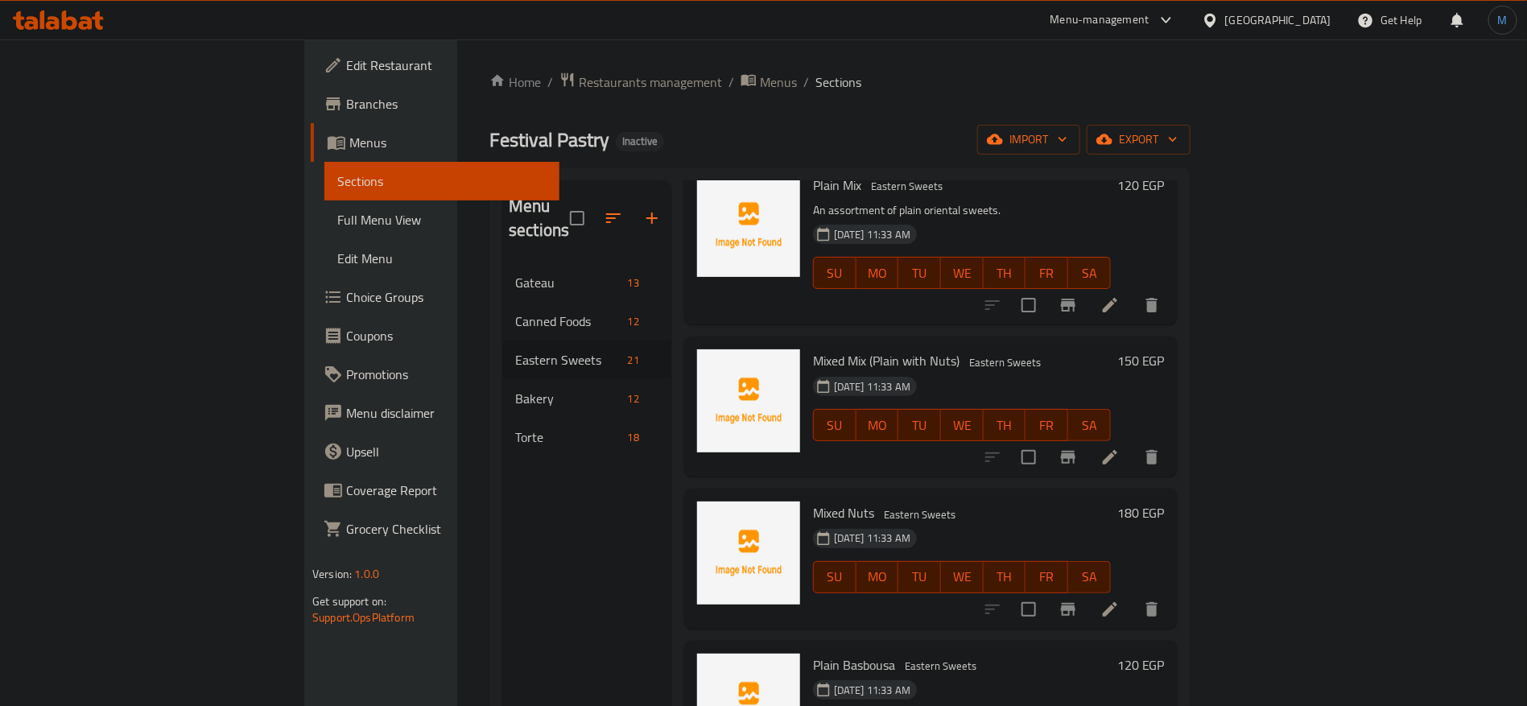
scroll to position [121, 0]
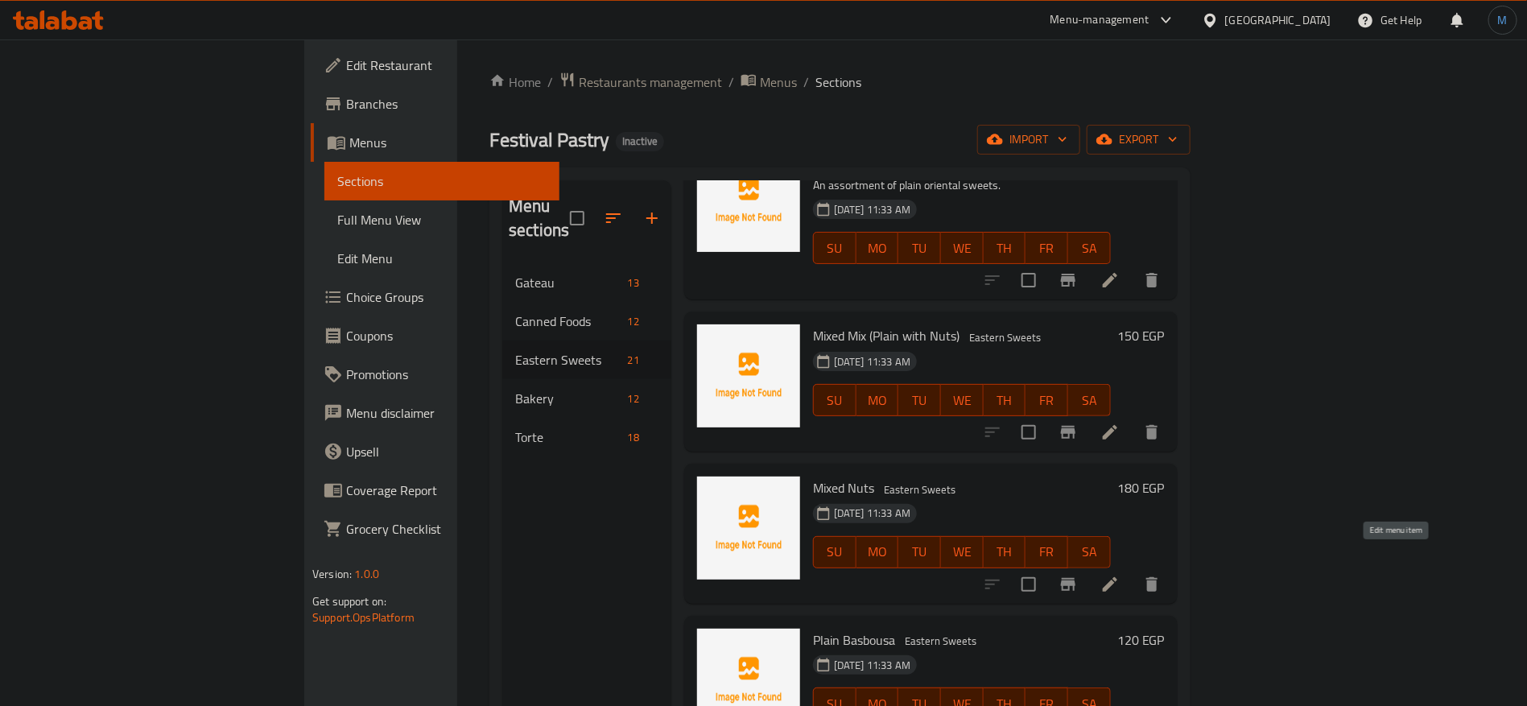
click at [1120, 575] on icon at bounding box center [1109, 584] width 19 height 19
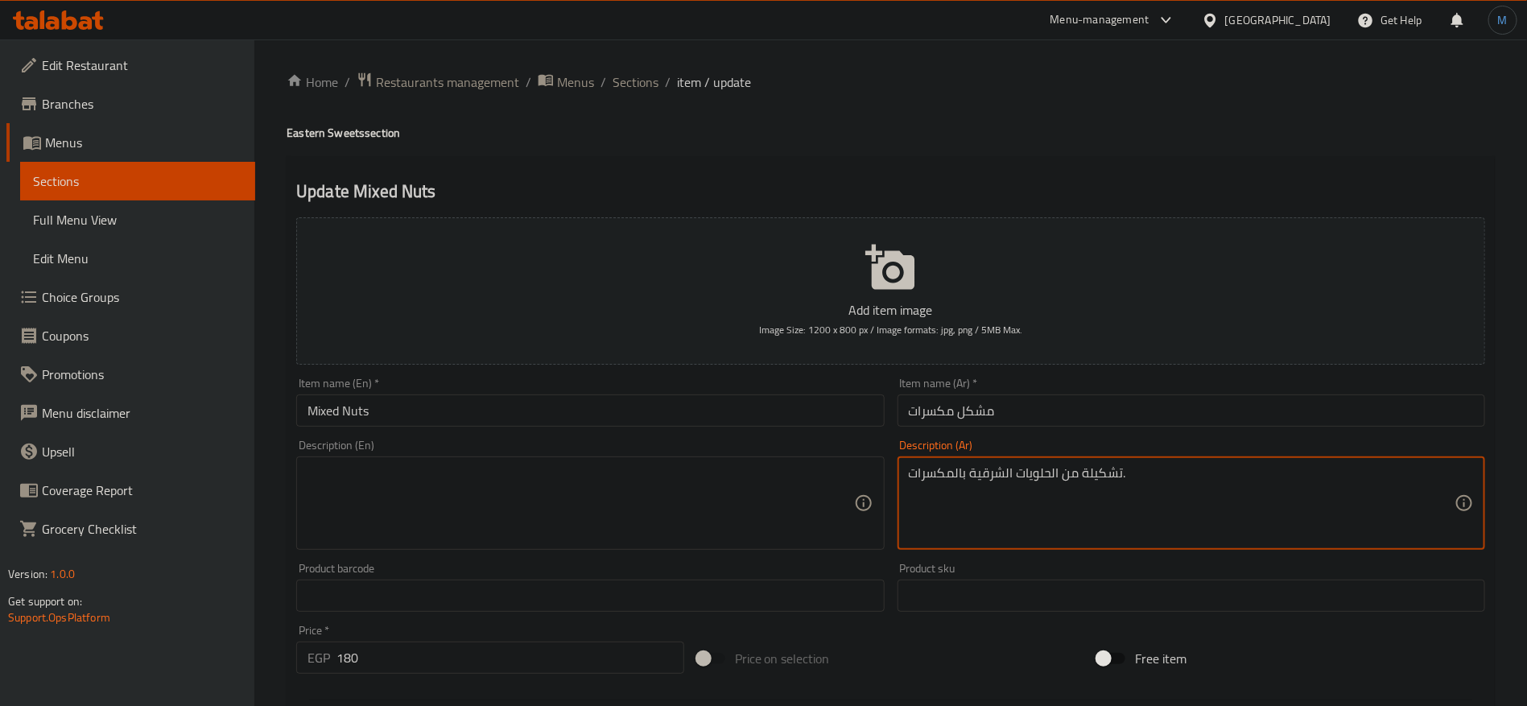
click at [1092, 498] on textarea "تشكيلة من الحلويات الشرقية بالمكسرات." at bounding box center [1182, 503] width 546 height 76
click at [642, 518] on textarea at bounding box center [581, 503] width 546 height 76
paste textarea "A selection of oriental sweets with nuts."
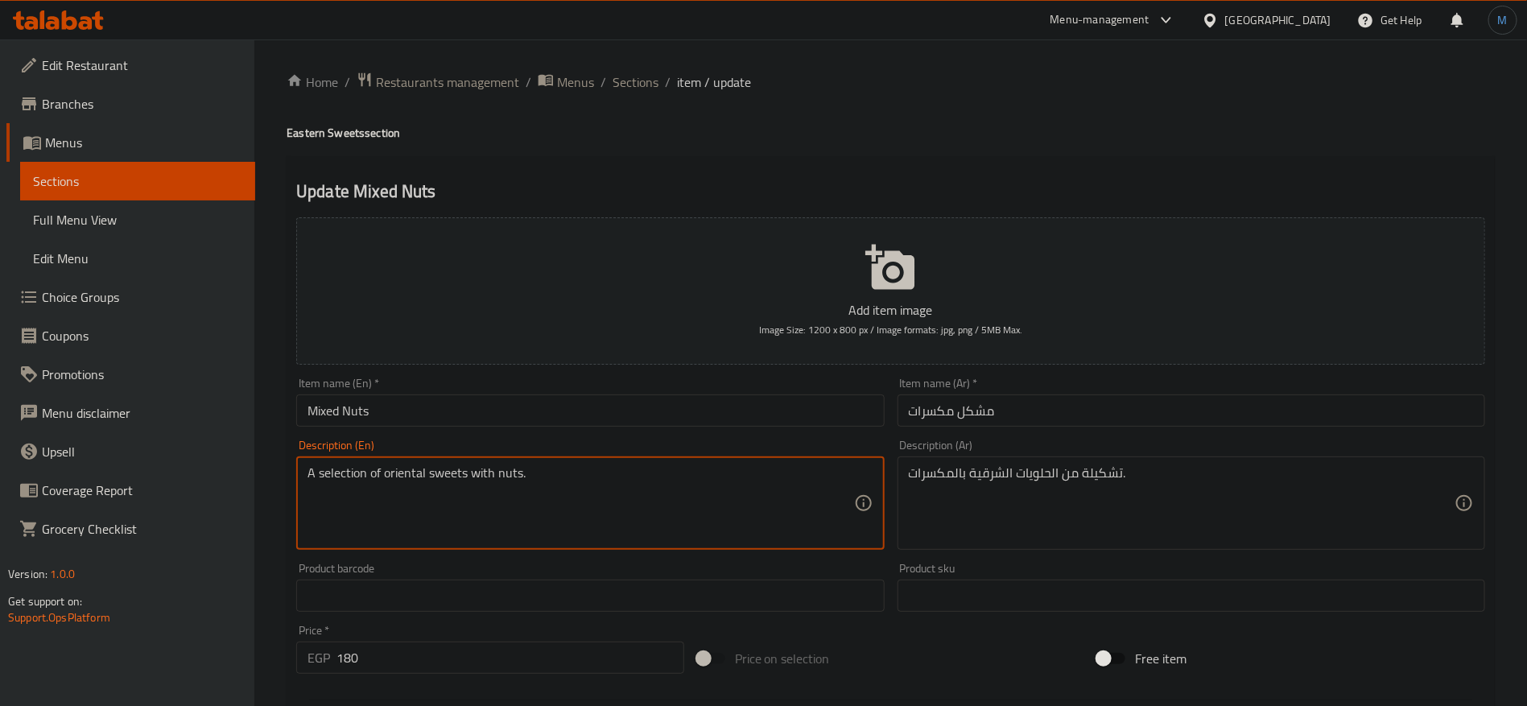
type textarea "A selection of oriental sweets with nuts."
click at [568, 402] on input "Mixed Nuts" at bounding box center [590, 410] width 588 height 32
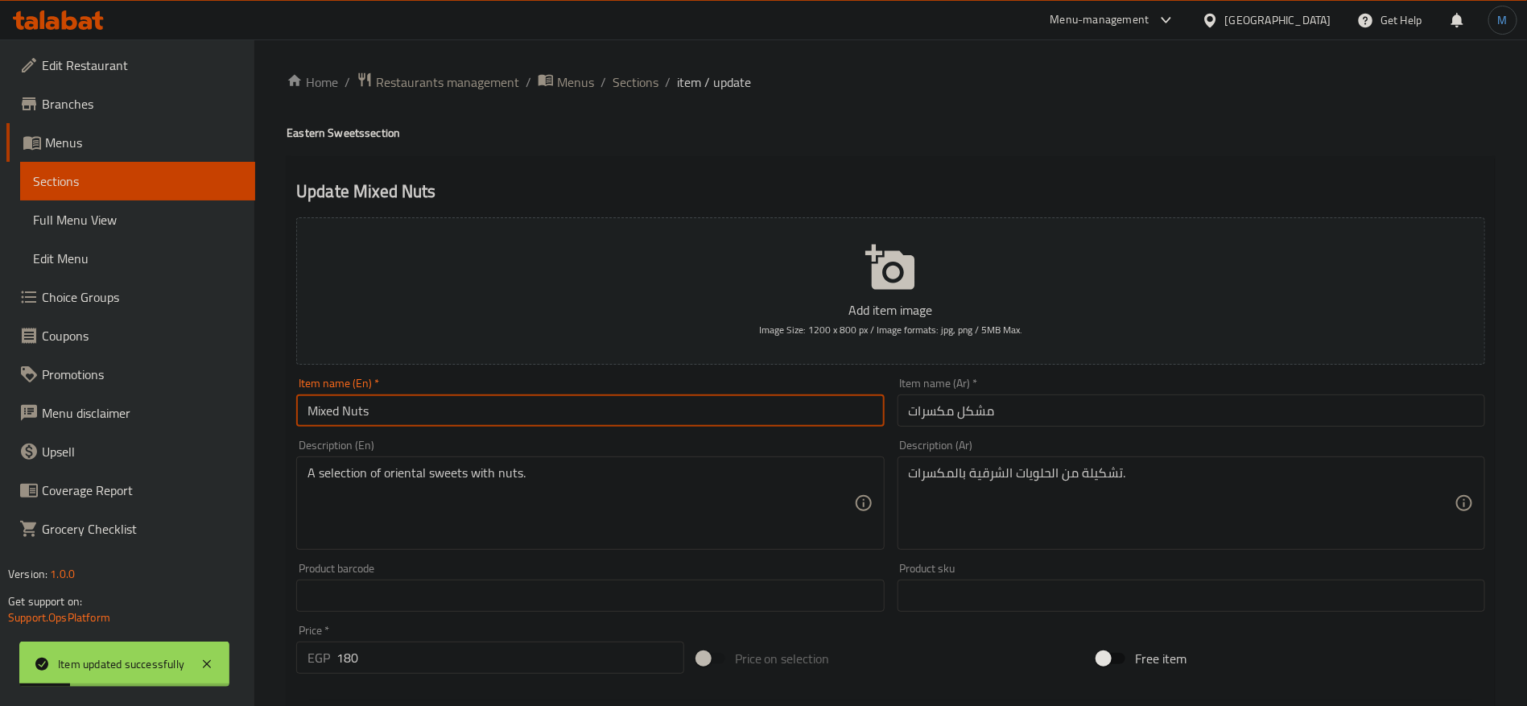
drag, startPoint x: 647, startPoint y: 88, endPoint x: 730, endPoint y: 155, distance: 106.5
click at [647, 88] on span "Sections" at bounding box center [636, 81] width 46 height 19
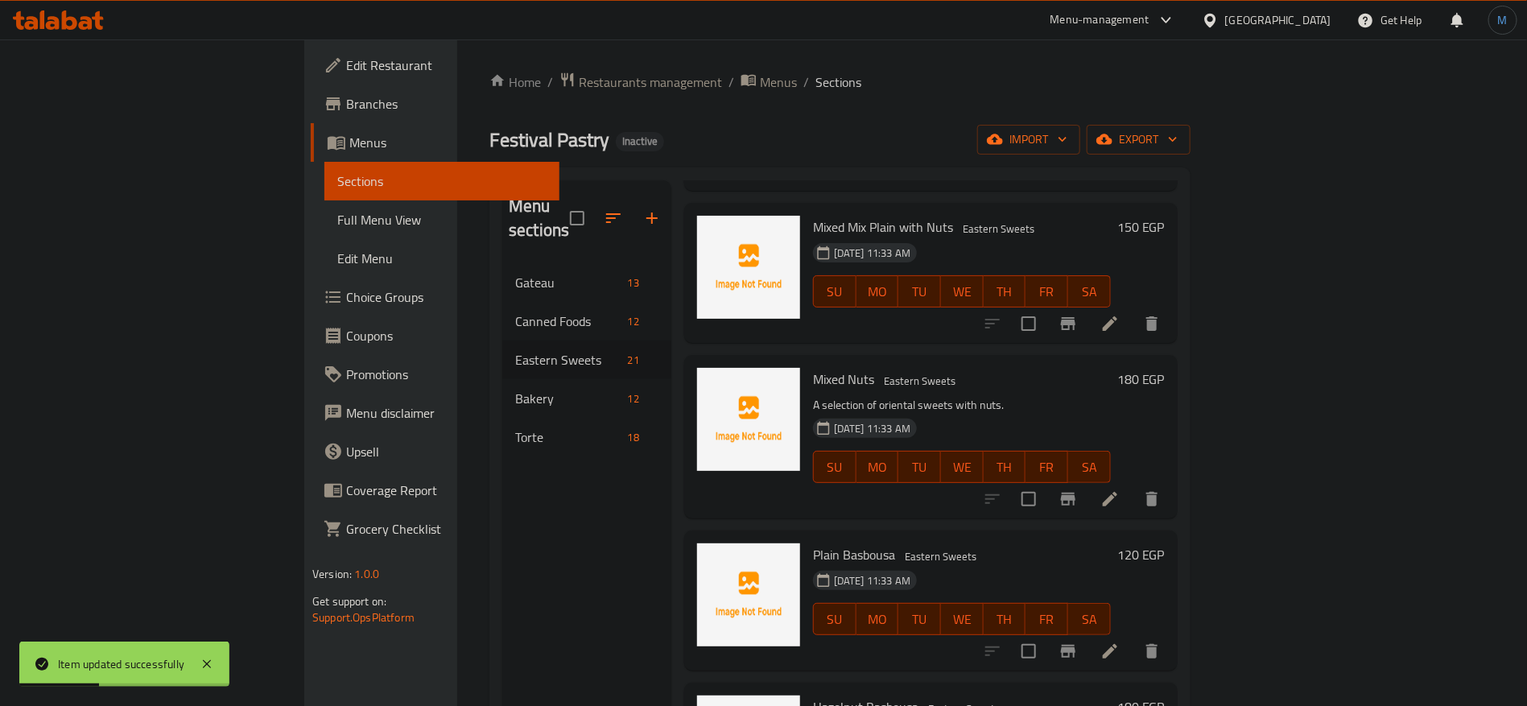
scroll to position [241, 0]
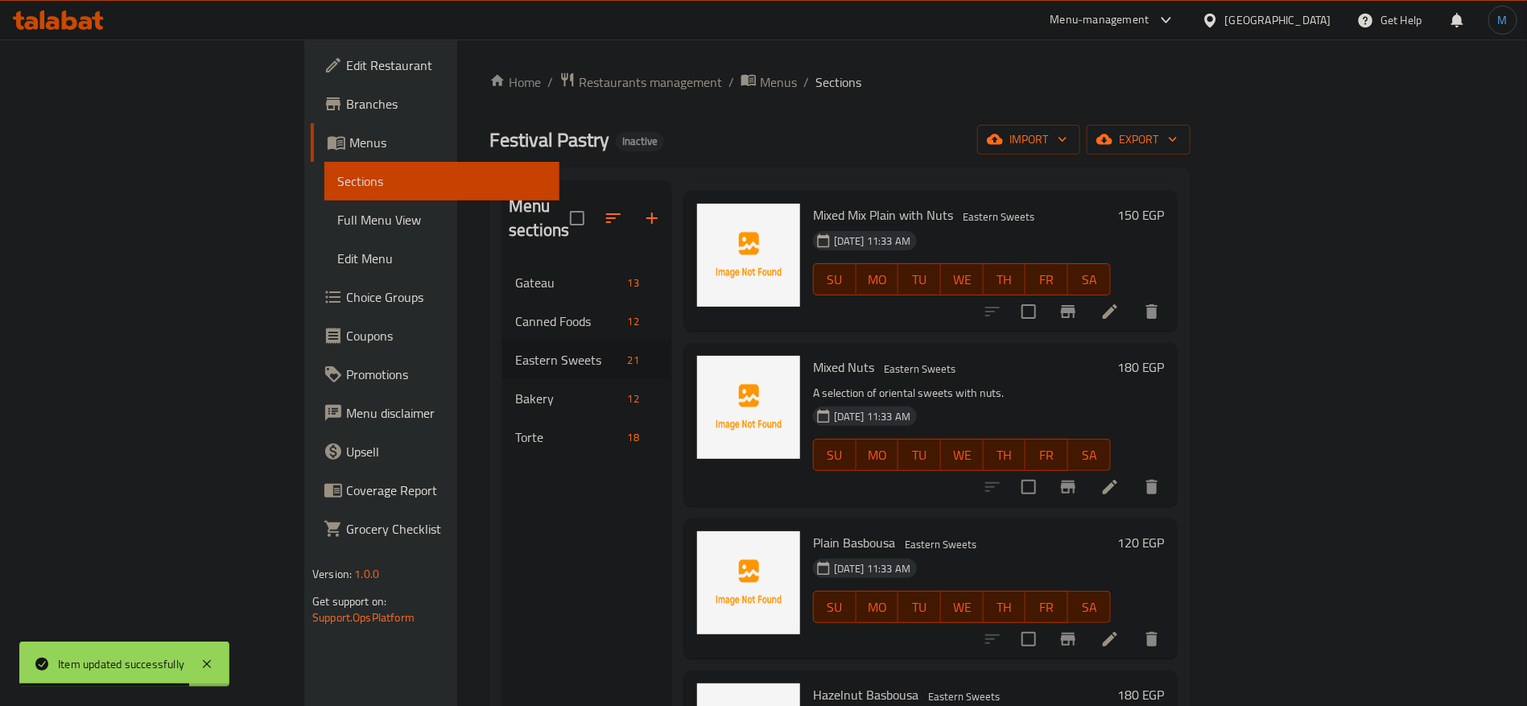
click at [1171, 620] on div at bounding box center [1072, 639] width 198 height 39
click at [919, 82] on ol "Home / Restaurants management / Menus / Sections" at bounding box center [839, 82] width 701 height 21
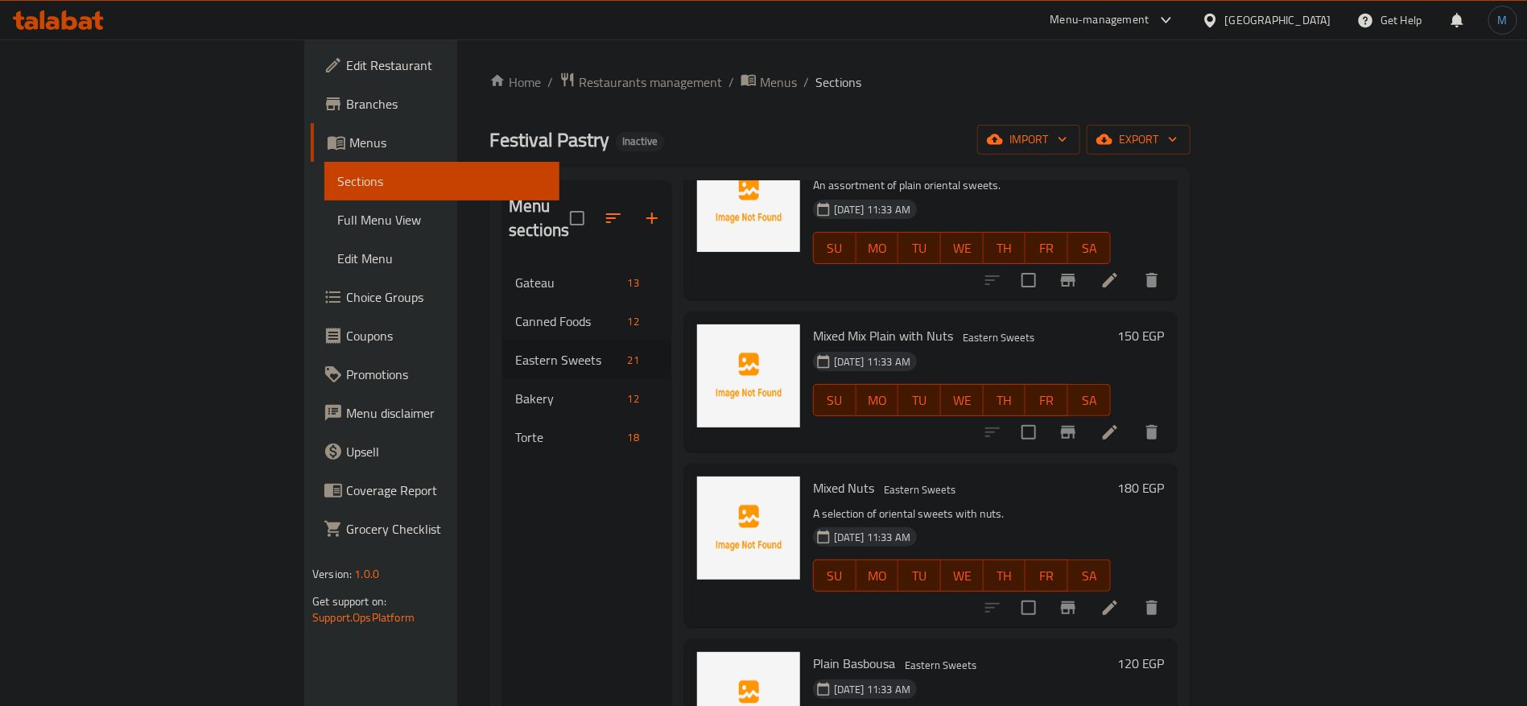
scroll to position [0, 0]
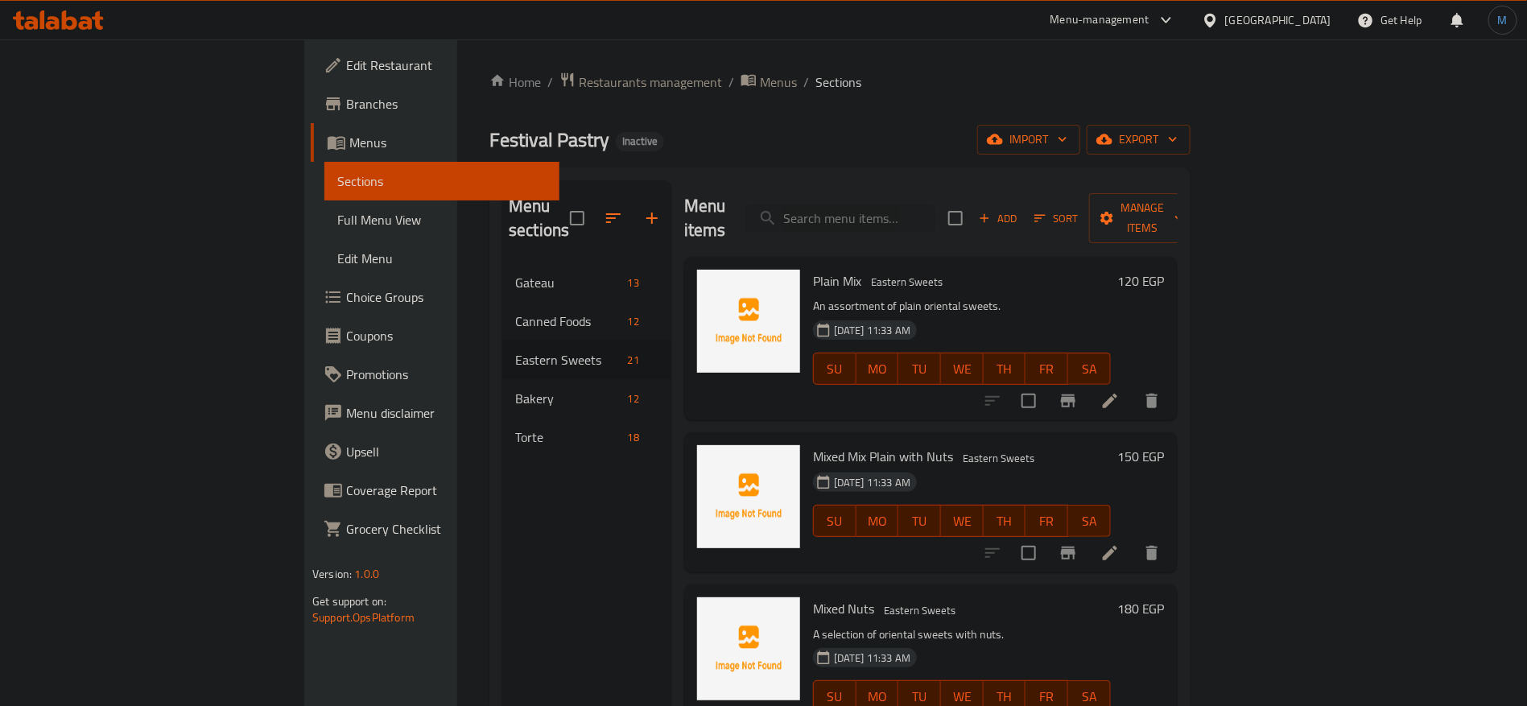
click at [1117, 546] on icon at bounding box center [1110, 553] width 14 height 14
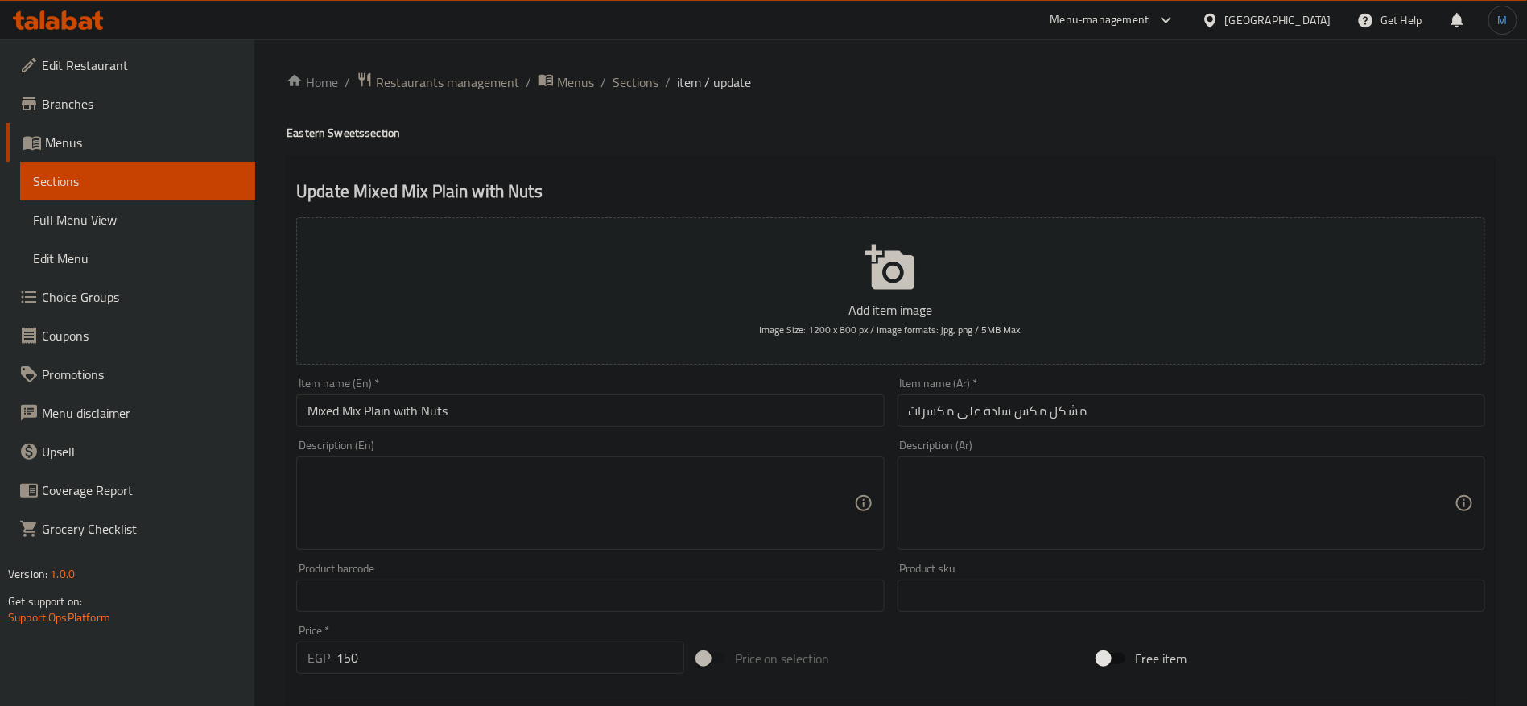
click at [625, 96] on div "Home / Restaurants management / Menus / Sections / item / update Eastern Sweets…" at bounding box center [891, 589] width 1208 height 1034
click at [625, 90] on span "Sections" at bounding box center [636, 81] width 46 height 19
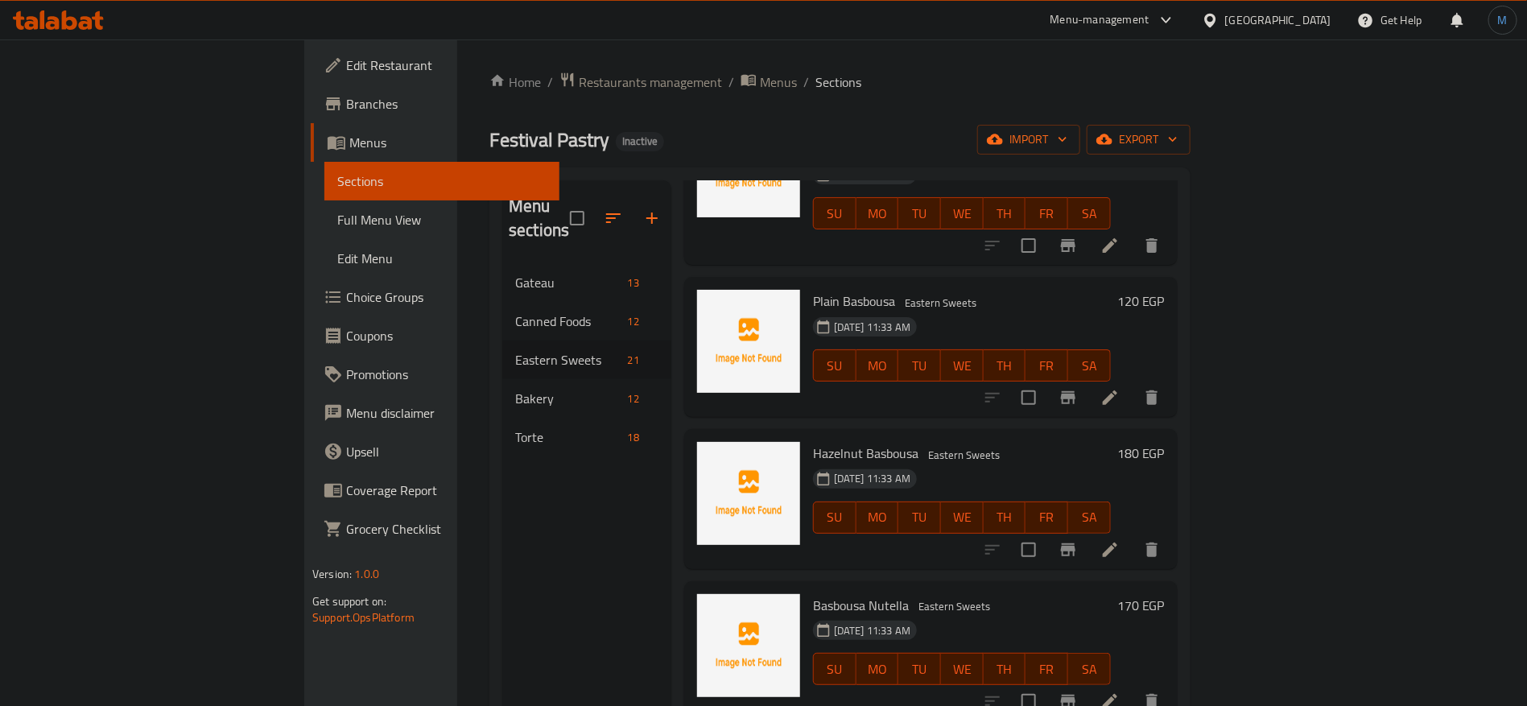
scroll to position [362, 0]
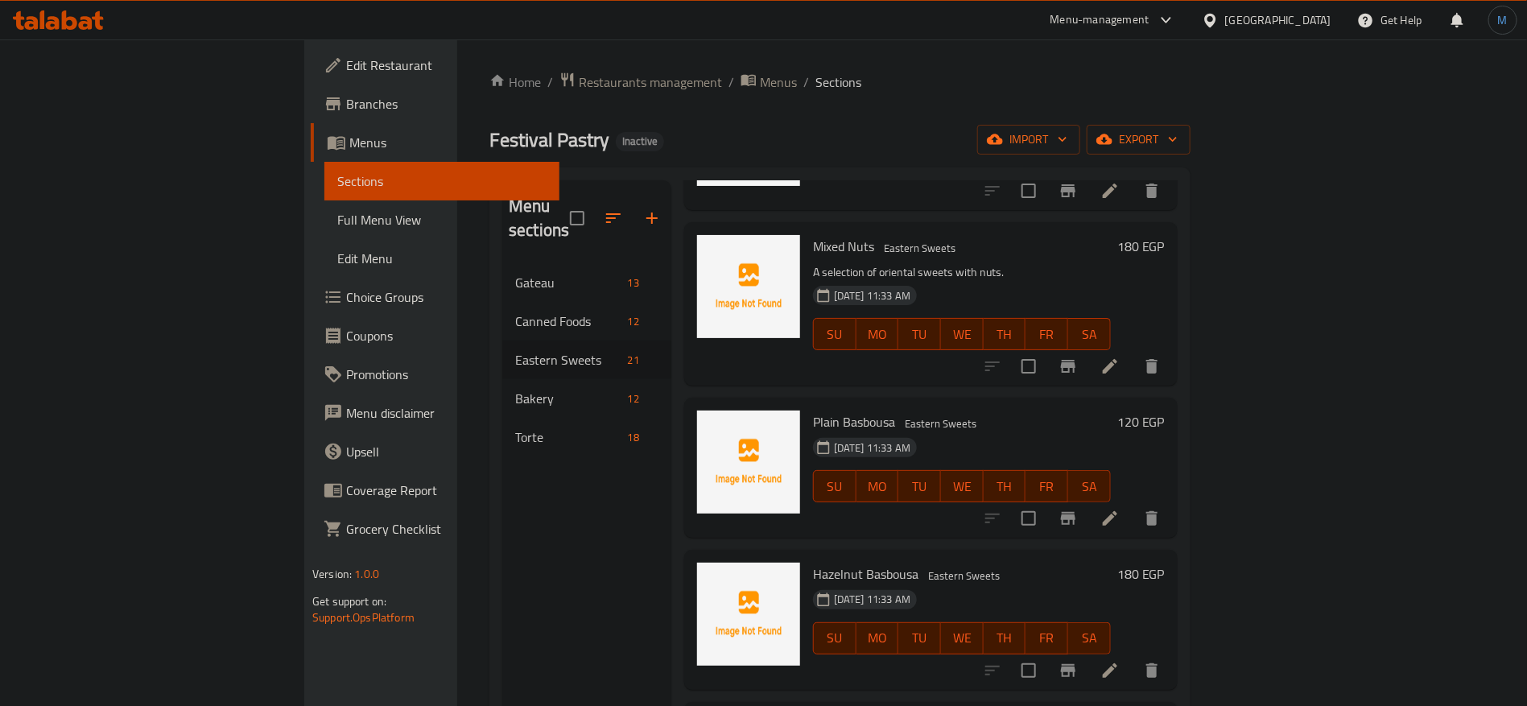
click at [1024, 345] on div "Mixed Nuts Eastern Sweets A selection of oriental sweets with nuts. 07-09-2025 …" at bounding box center [962, 304] width 311 height 151
click at [1120, 509] on icon at bounding box center [1109, 518] width 19 height 19
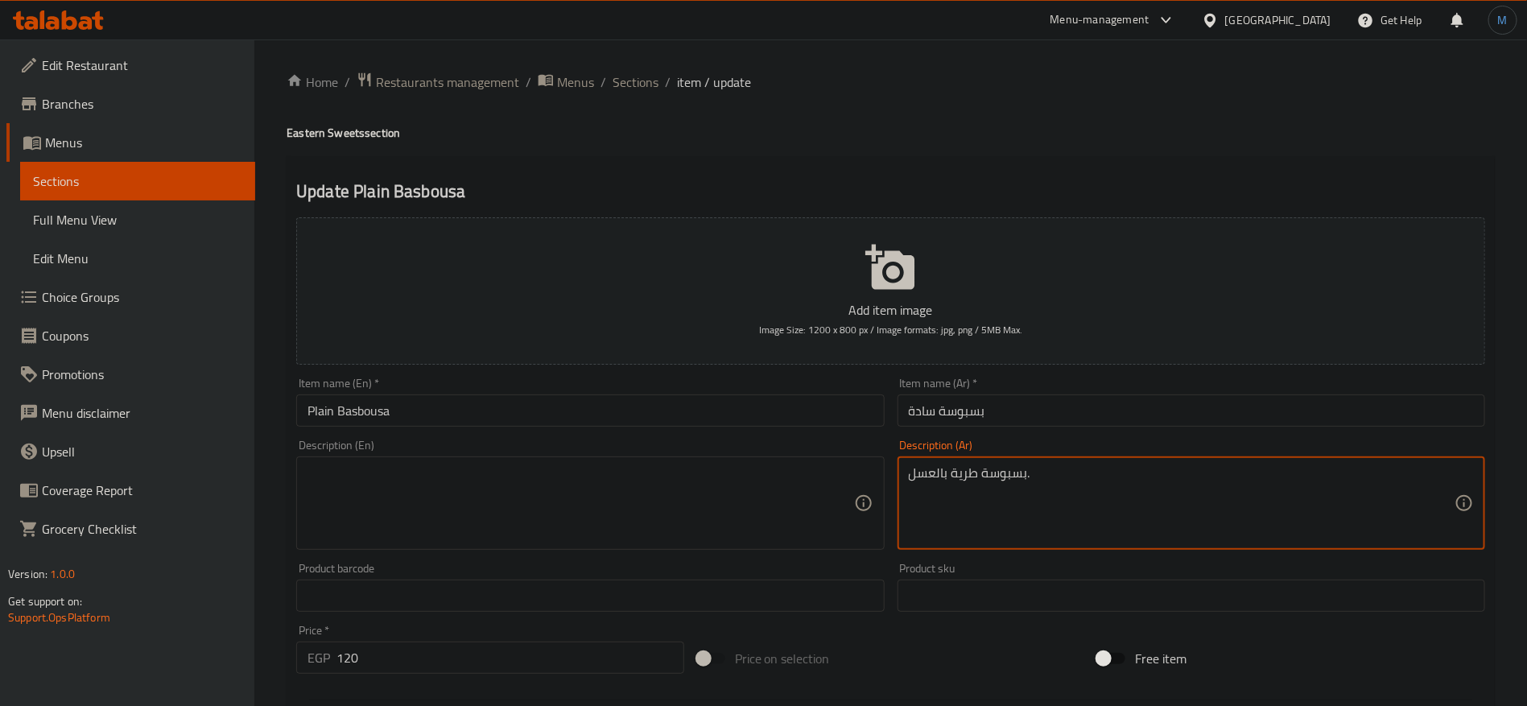
click at [630, 566] on div "Product barcode Product barcode" at bounding box center [590, 587] width 588 height 49
paste textarea "Soft basbousa with honey."
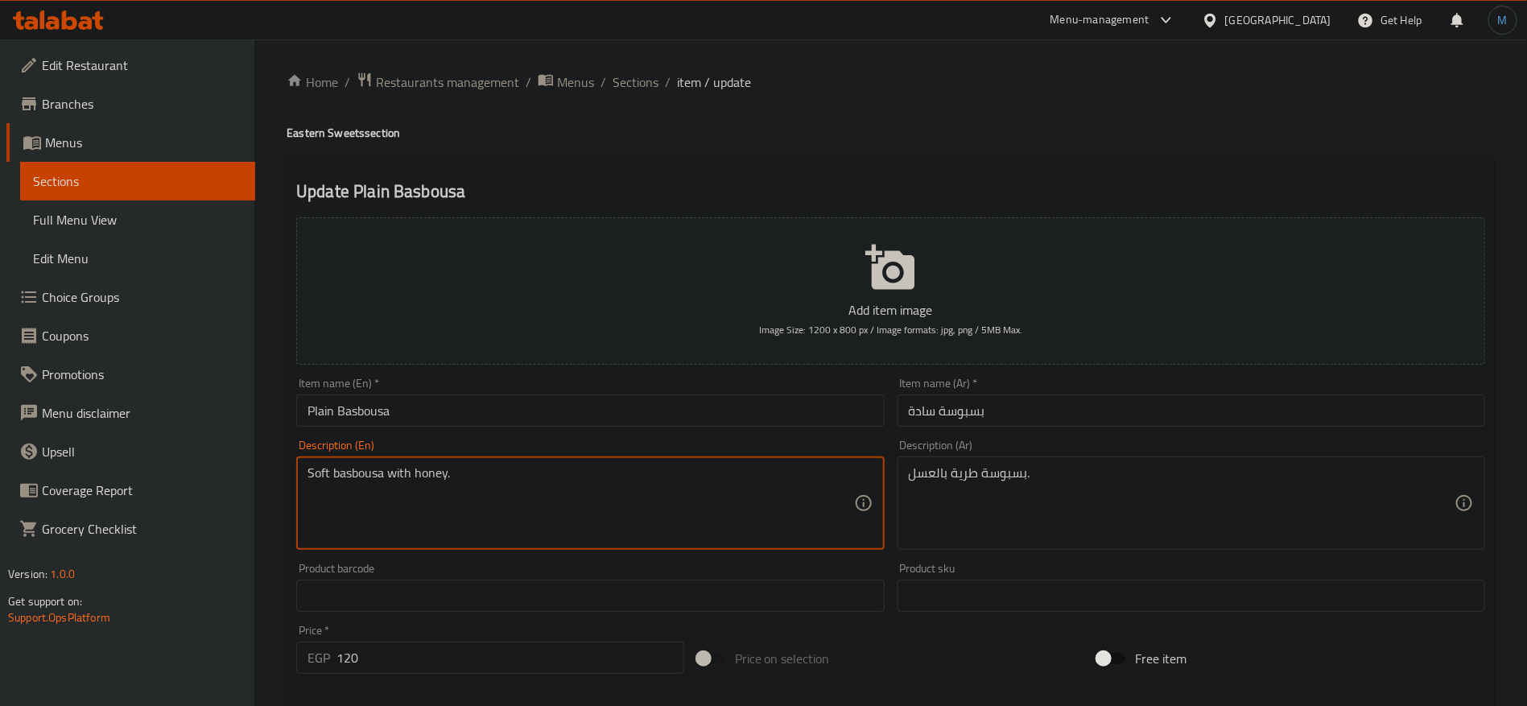
type textarea "Soft basbousa with honey."
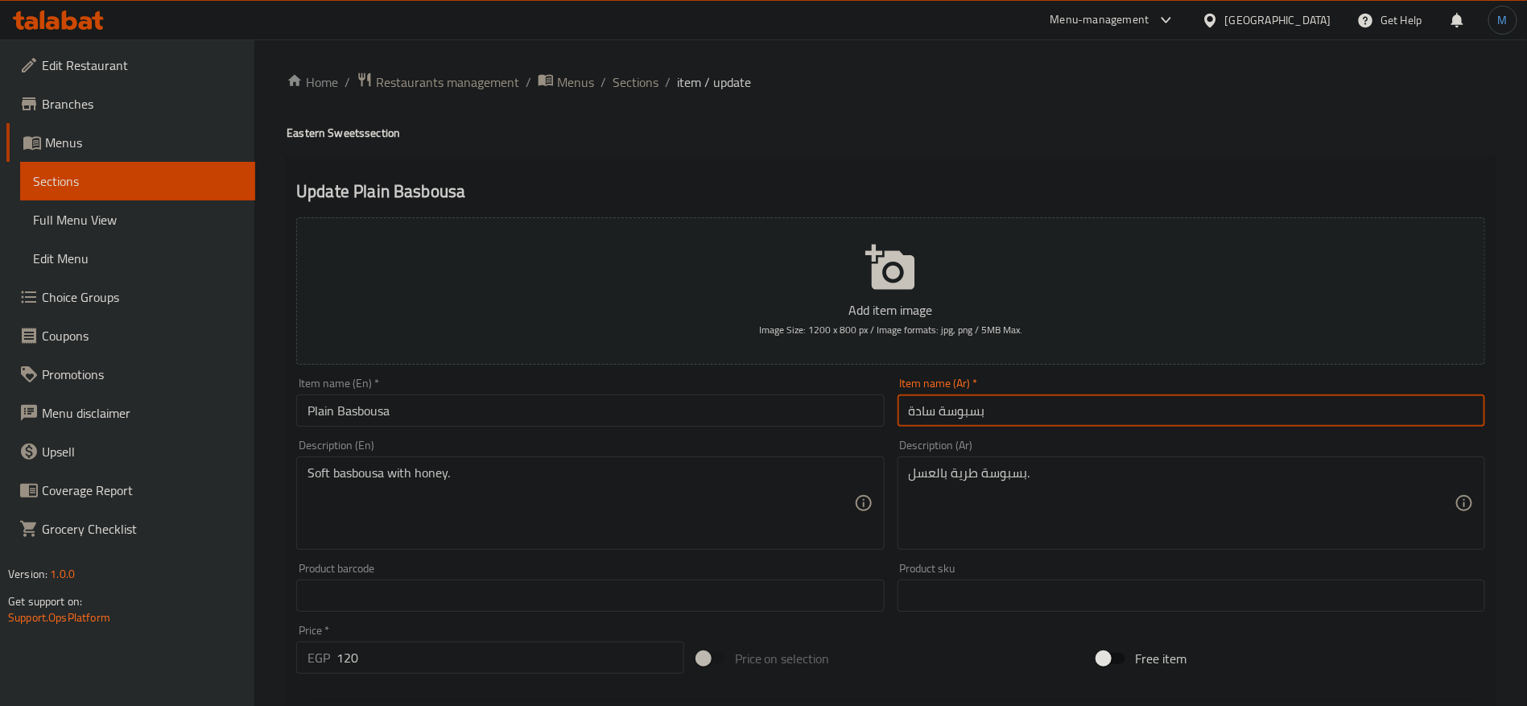
click at [953, 408] on input "بسبوسة سادة" at bounding box center [1192, 410] width 588 height 32
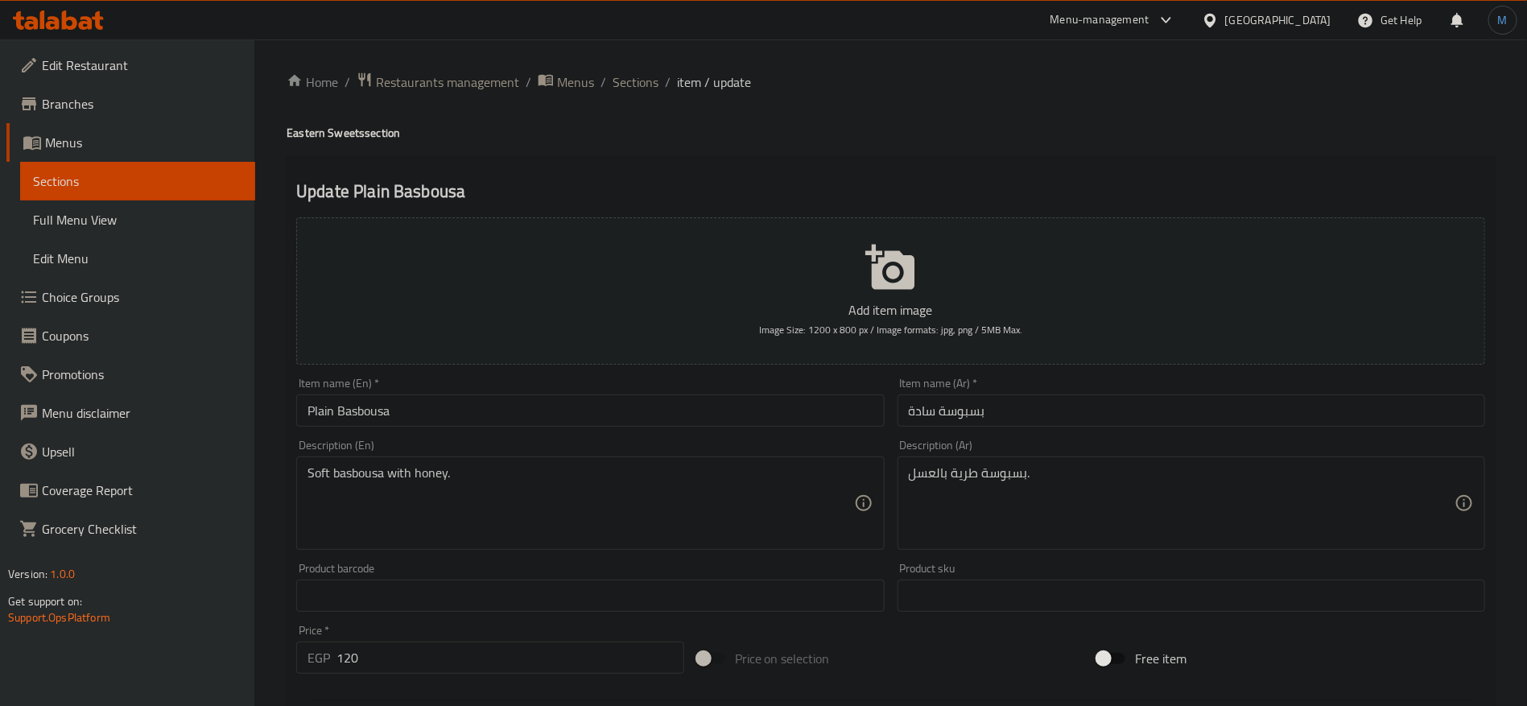
click at [561, 447] on div "Description (En) Soft basbousa with honey. Description (En)" at bounding box center [590, 495] width 588 height 110
click at [560, 425] on input "Plain Basbousa" at bounding box center [590, 410] width 588 height 32
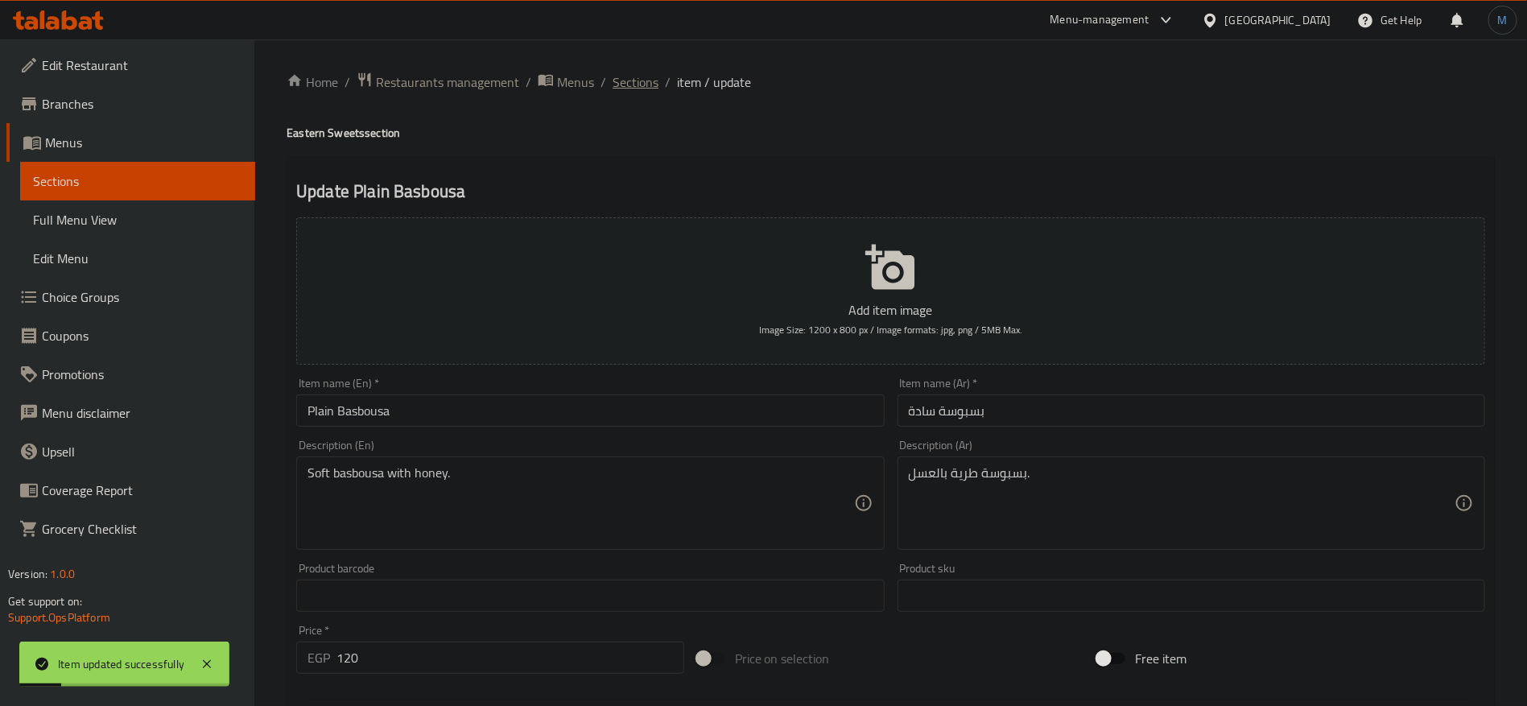
click at [623, 82] on span "Sections" at bounding box center [636, 81] width 46 height 19
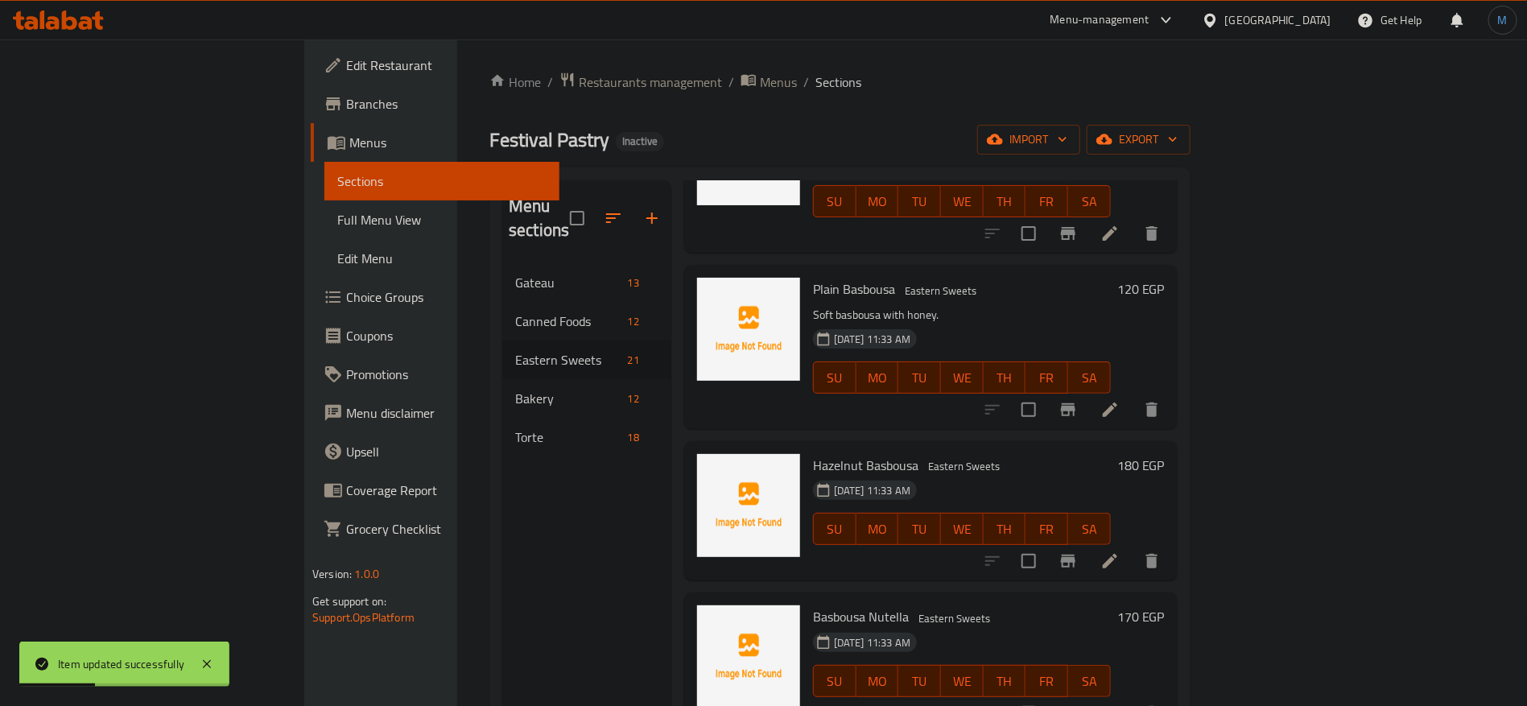
scroll to position [483, 0]
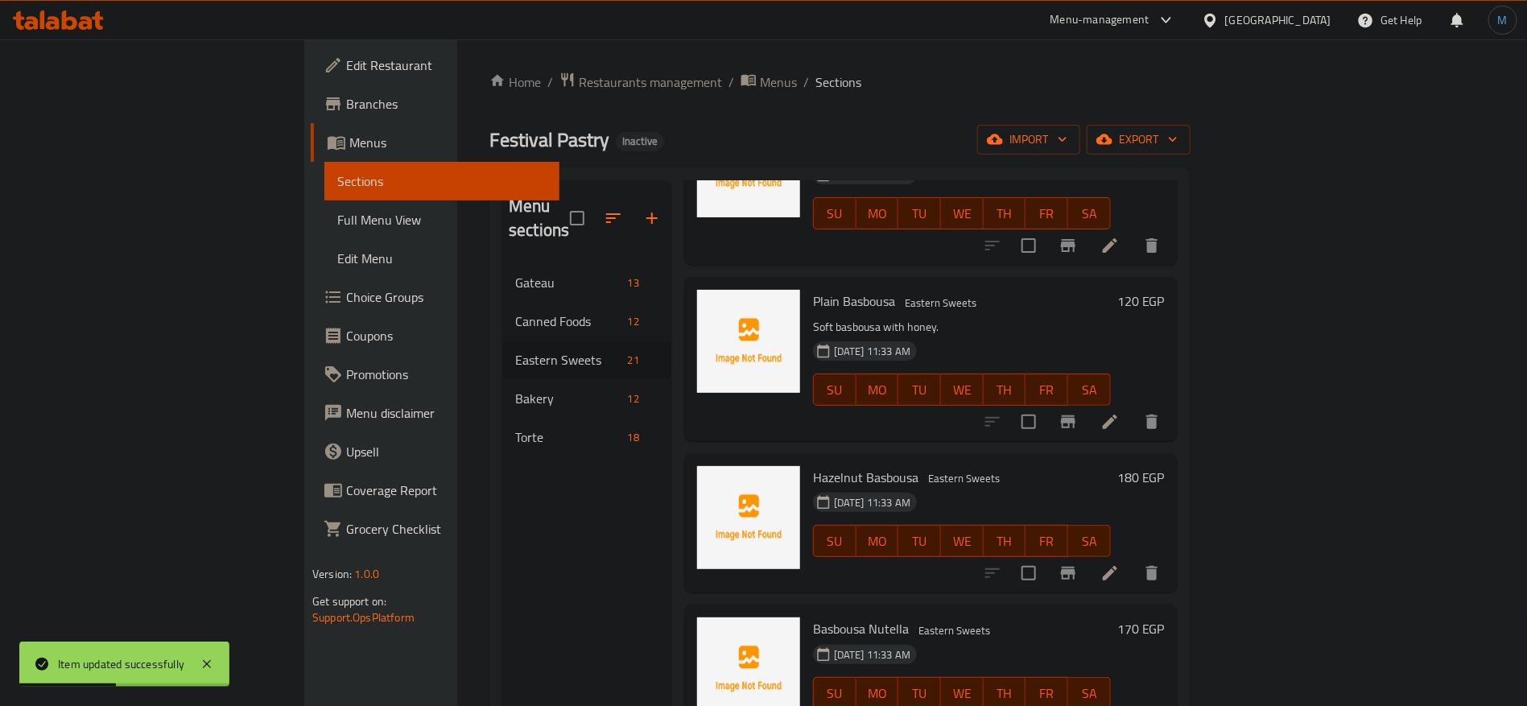
click at [1117, 566] on icon at bounding box center [1110, 573] width 14 height 14
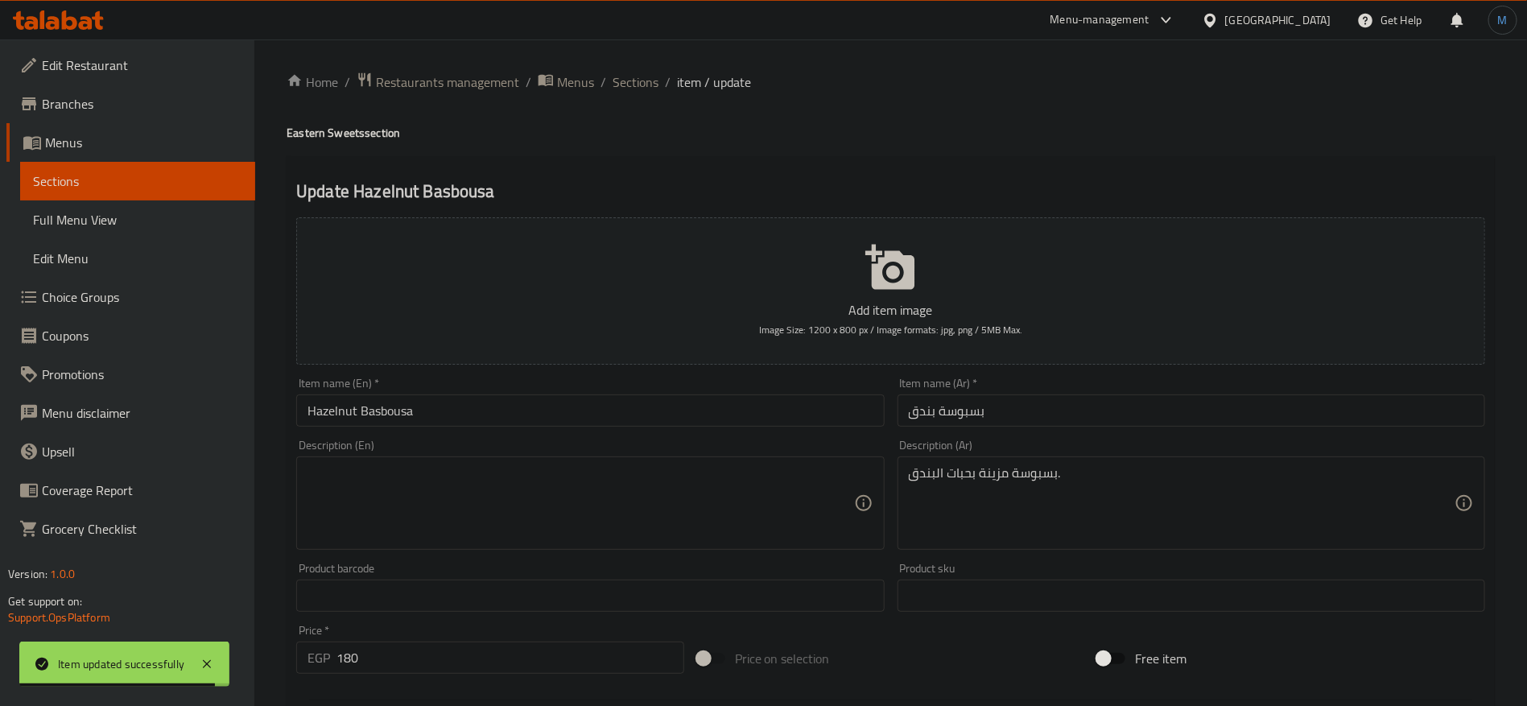
click at [667, 445] on div "Description (En) Description (En)" at bounding box center [590, 495] width 588 height 110
click at [667, 459] on div "Description (En)" at bounding box center [590, 502] width 588 height 93
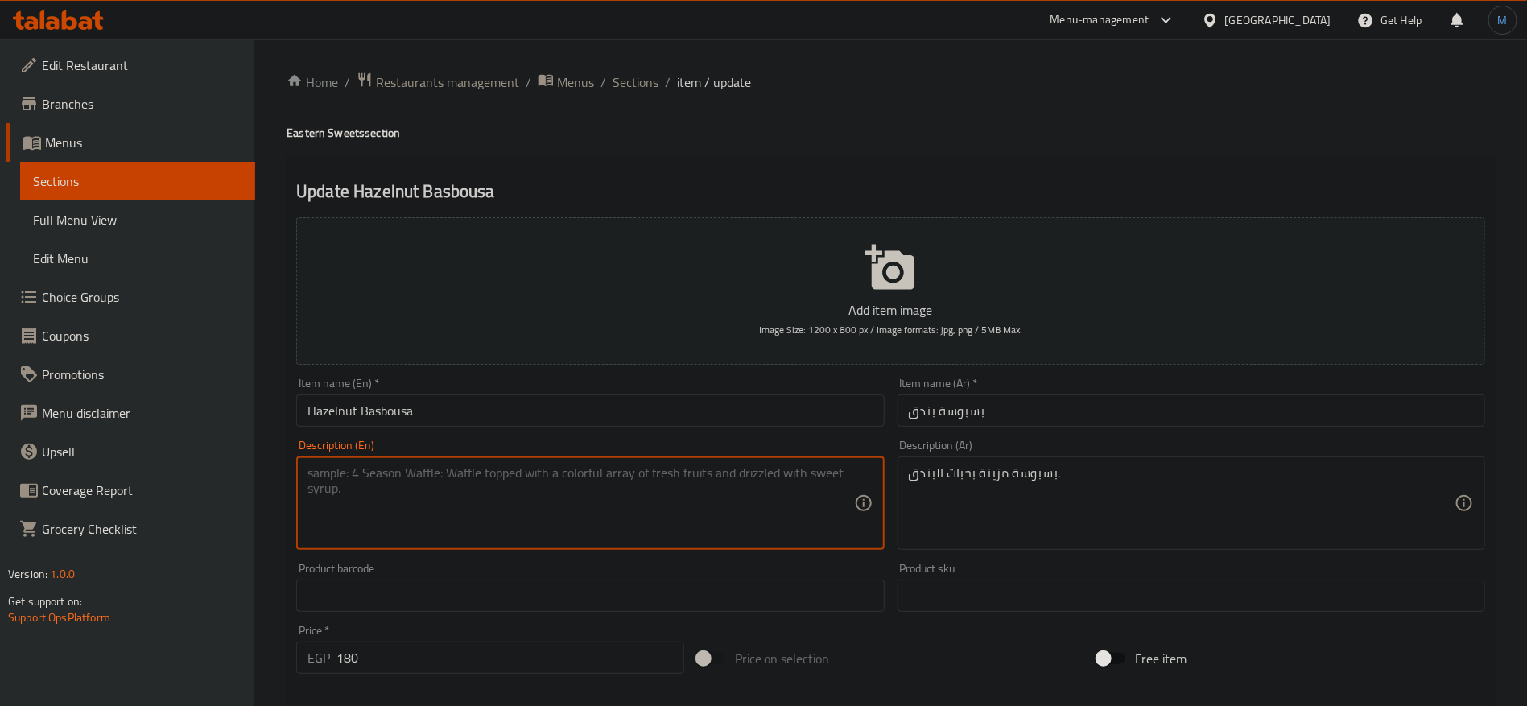
paste textarea "Basbousa decorated with hazelnuts."
click at [758, 477] on textarea "Basbousa decorated with hazelnuts pices" at bounding box center [581, 503] width 546 height 76
click at [760, 477] on textarea "Basbousa decorated with hazelnuts pices" at bounding box center [581, 503] width 546 height 76
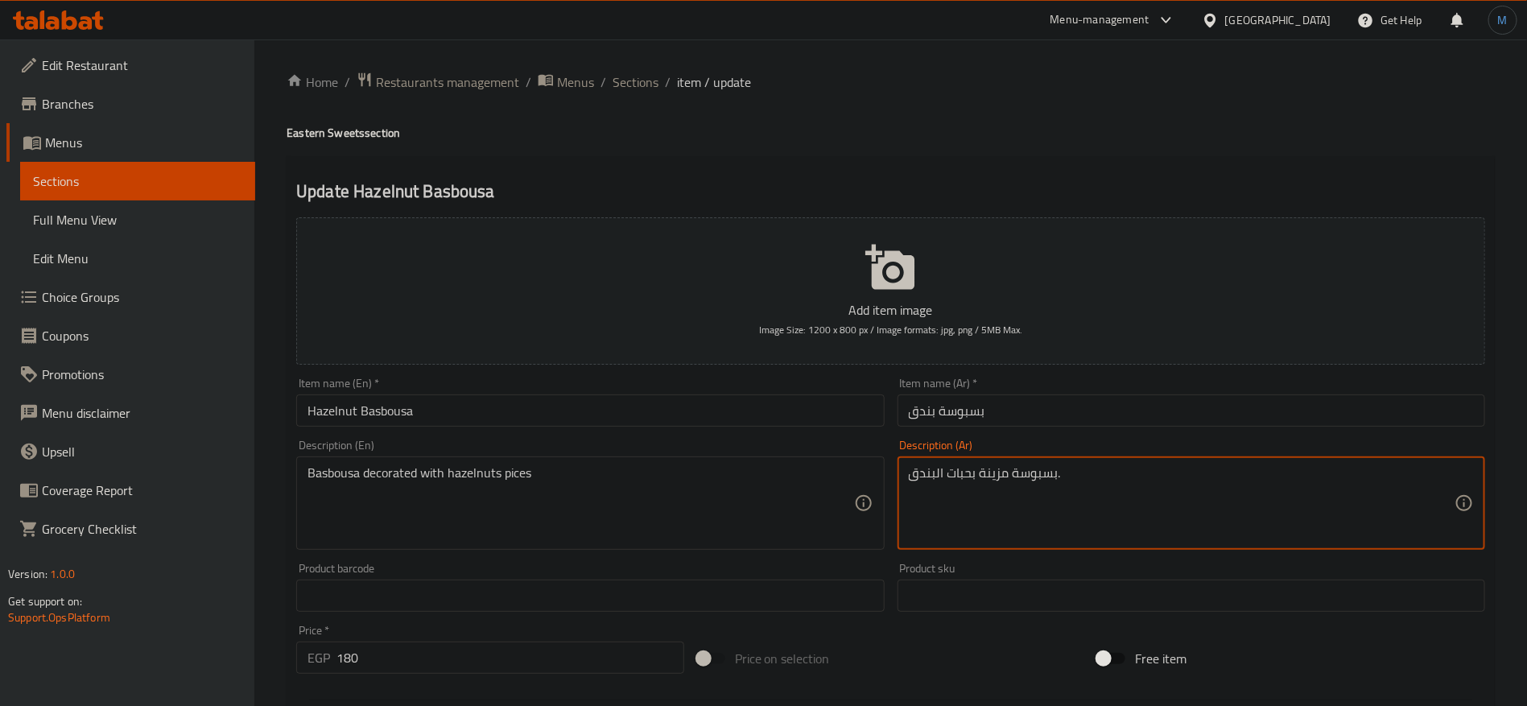
drag, startPoint x: 518, startPoint y: 469, endPoint x: 1100, endPoint y: 475, distance: 582.0
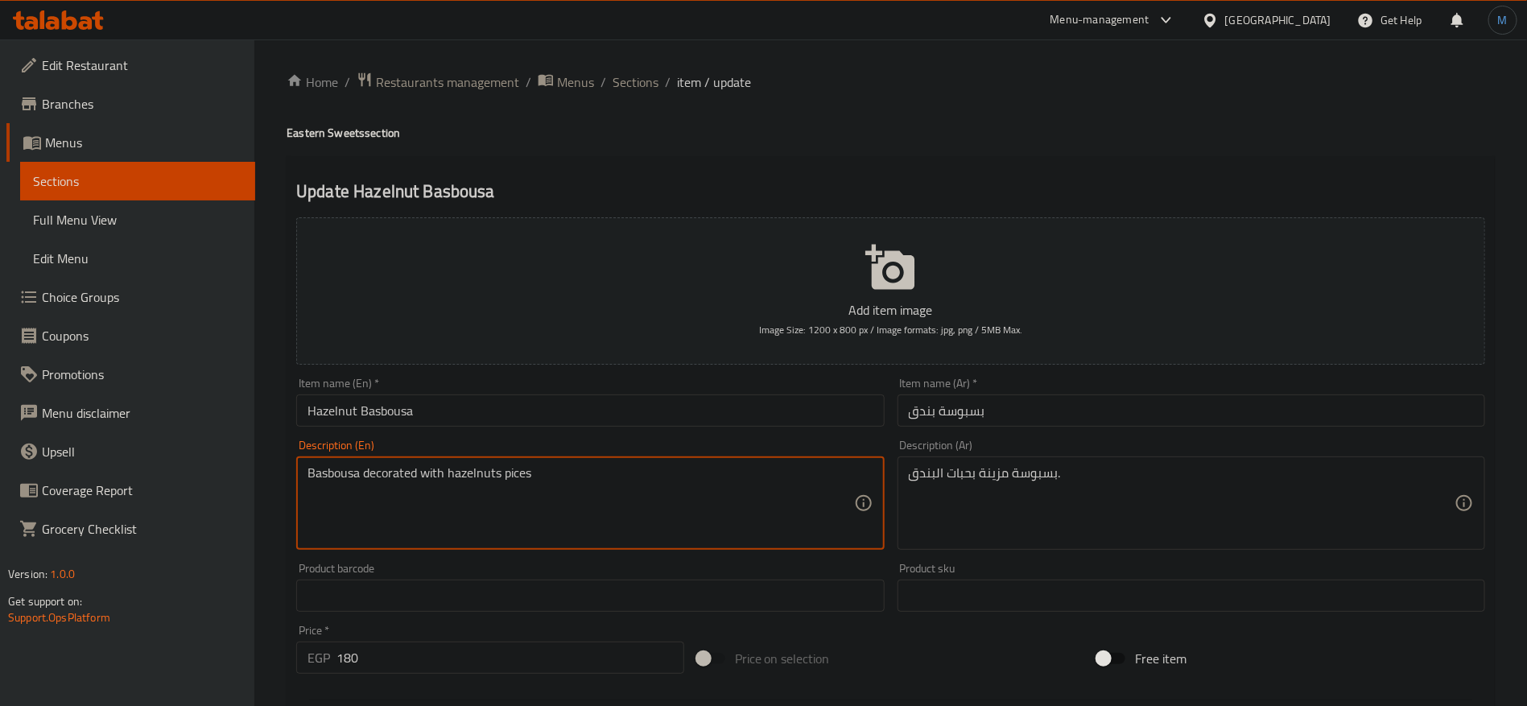
click at [515, 477] on textarea "Basbousa decorated with hazelnuts pices" at bounding box center [581, 503] width 546 height 76
paste textarea "s"
paste textarea "piece"
type textarea "Basbousa decorated with hazelnuts pieces"
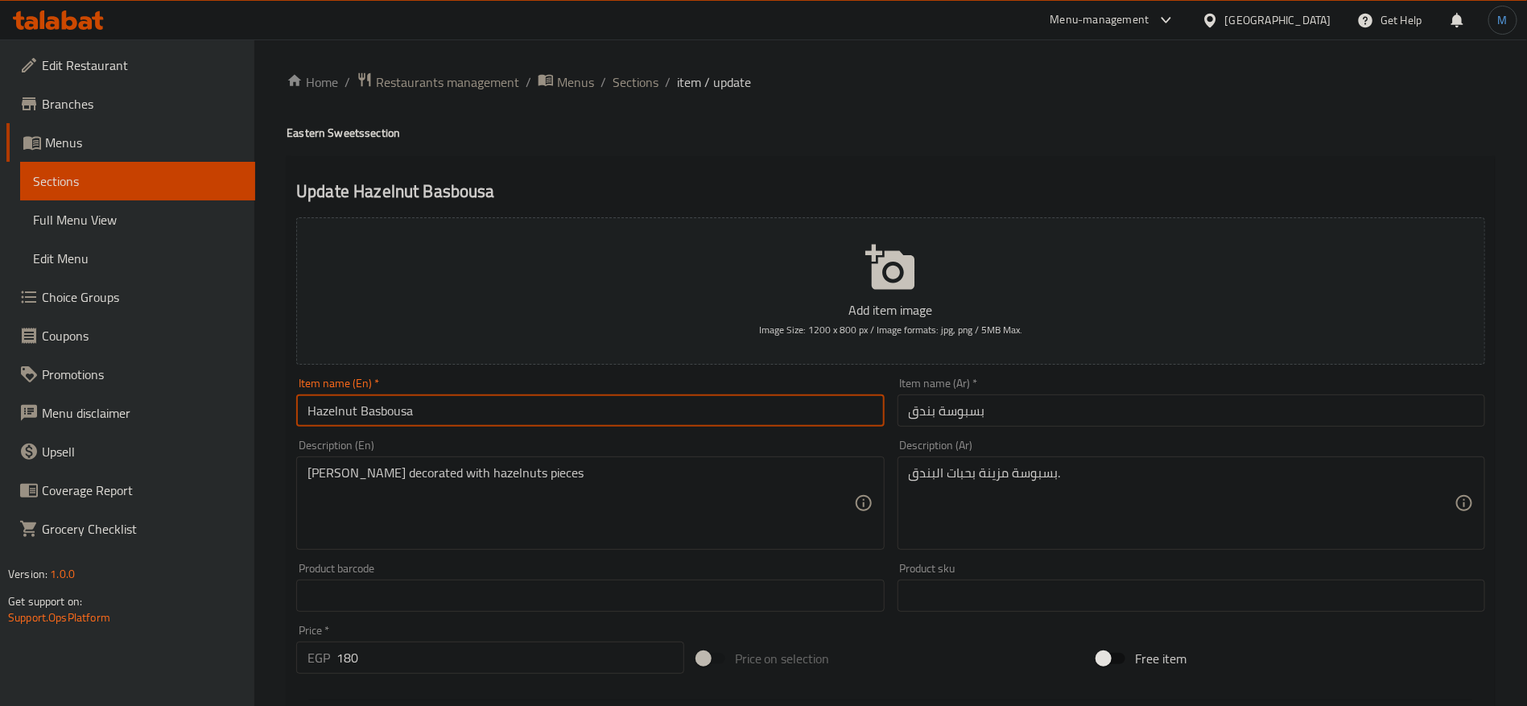
click at [750, 402] on input "Hazelnut Basbousa" at bounding box center [590, 410] width 588 height 32
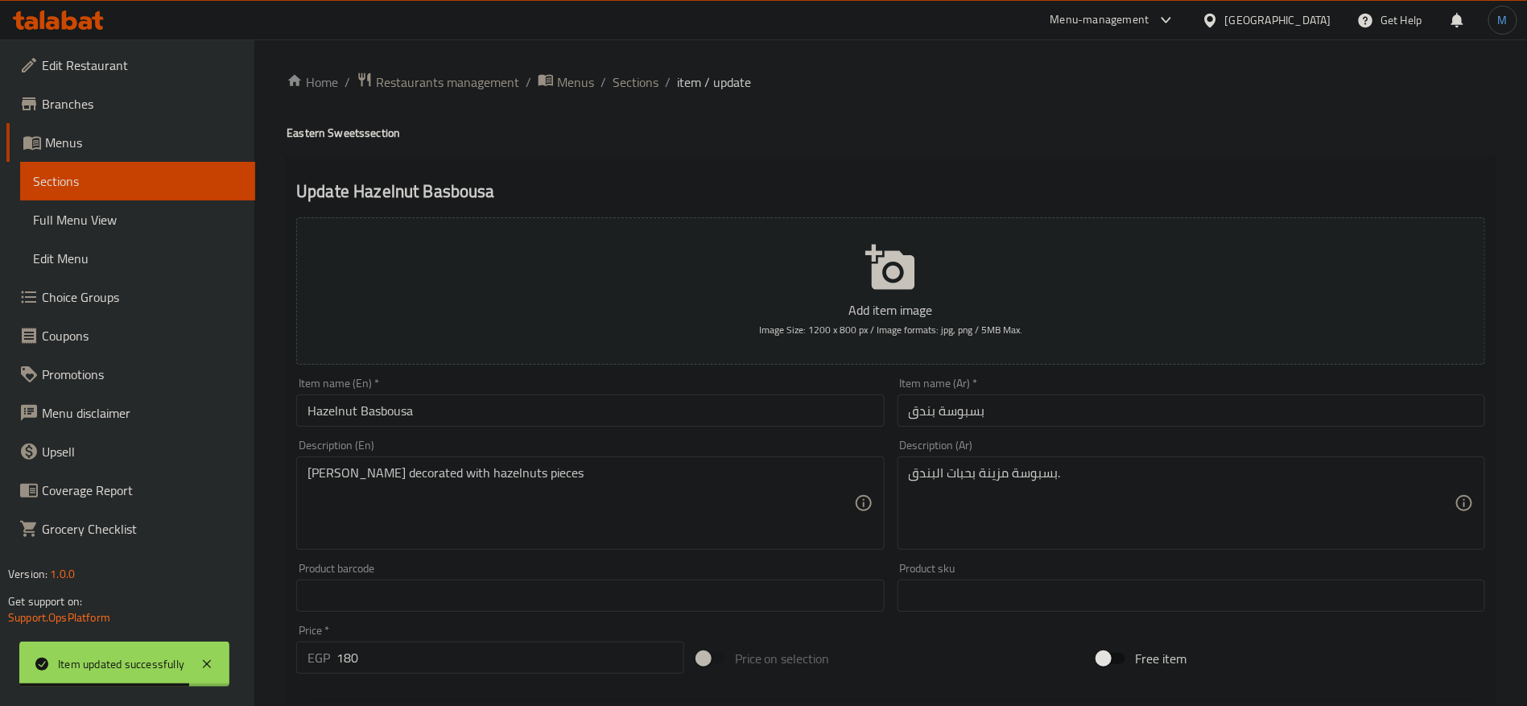
click at [639, 64] on div "Home / Restaurants management / Menus / Sections / item / update Eastern Sweets…" at bounding box center [890, 588] width 1273 height 1098
click at [642, 83] on span "Sections" at bounding box center [636, 81] width 46 height 19
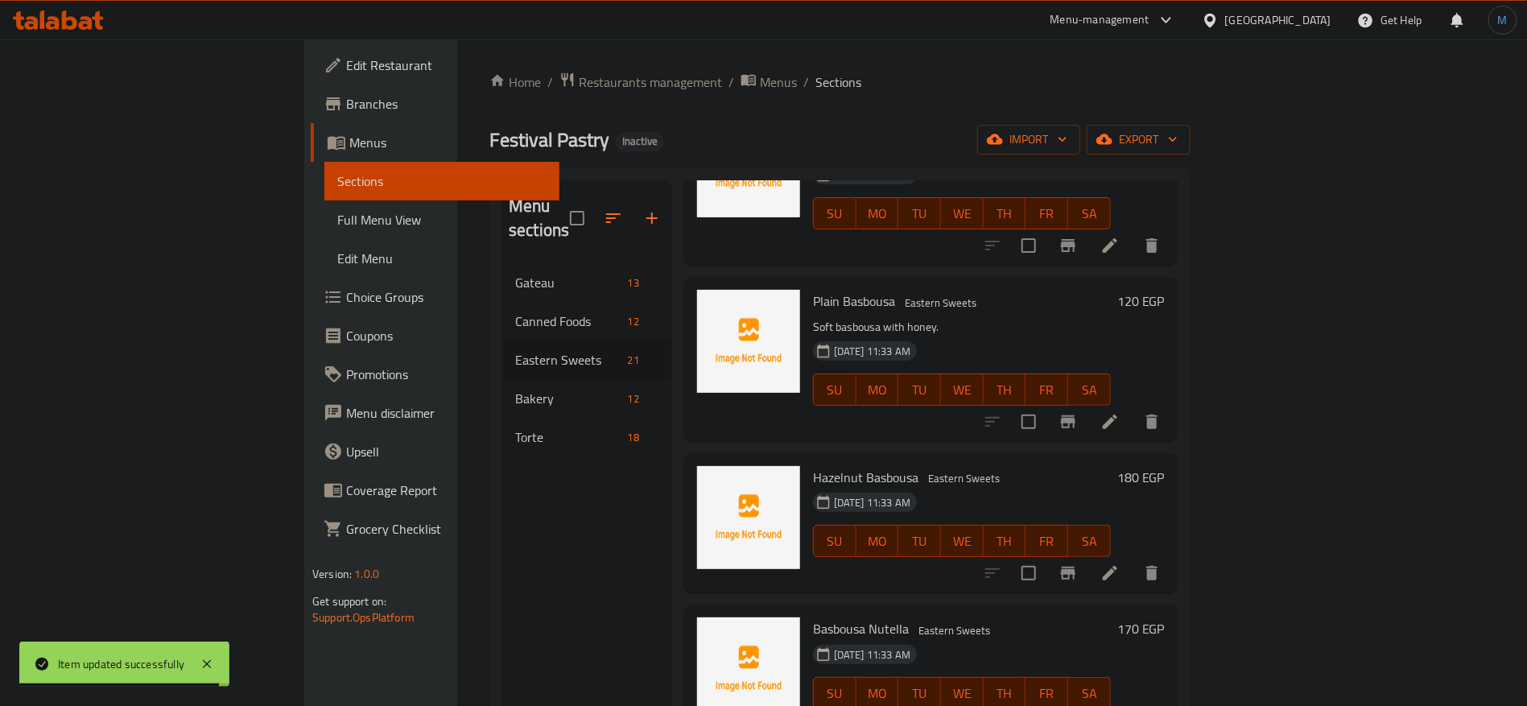
scroll to position [604, 0]
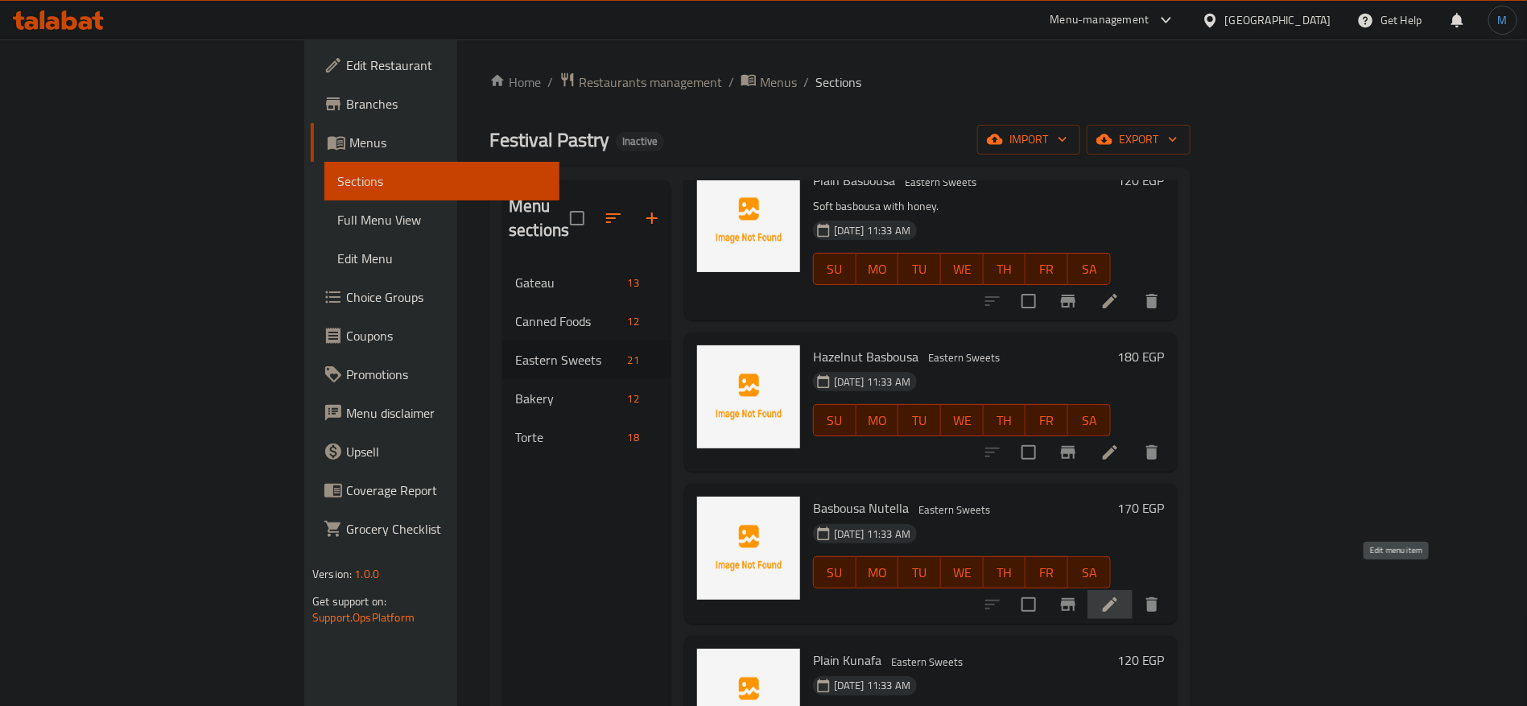
click at [1117, 597] on icon at bounding box center [1110, 604] width 14 height 14
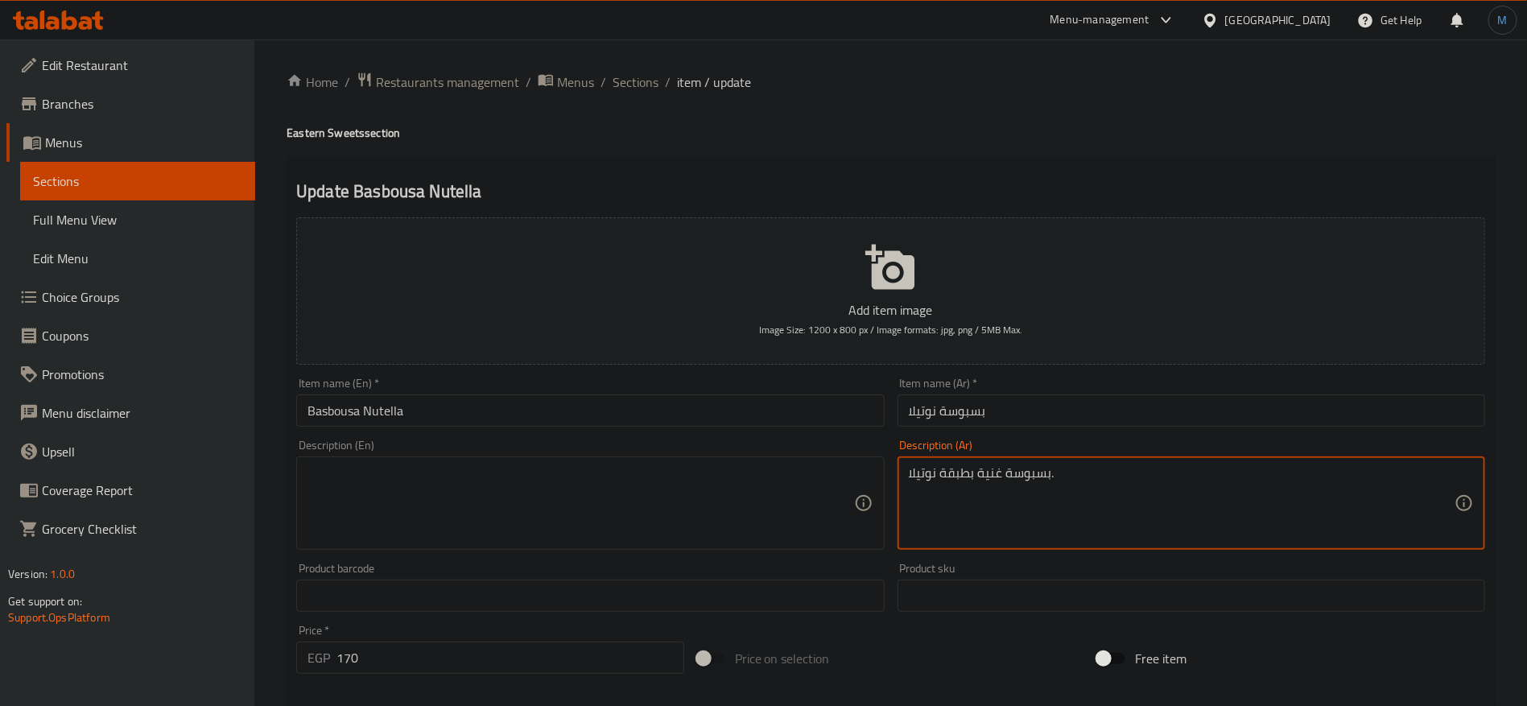
paste textarea "Basbousa rich with Nutella layer."
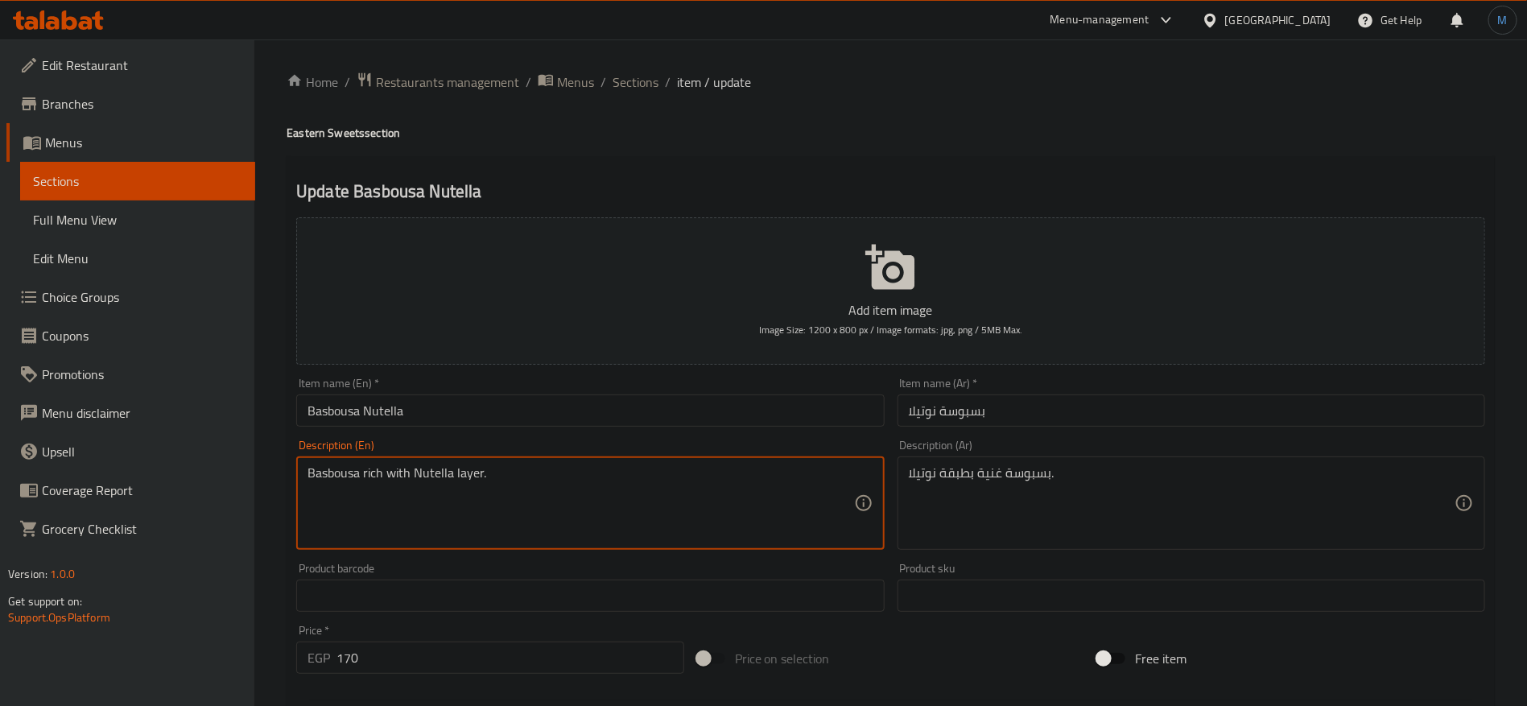
type textarea "Basbousa rich with Nutella layer."
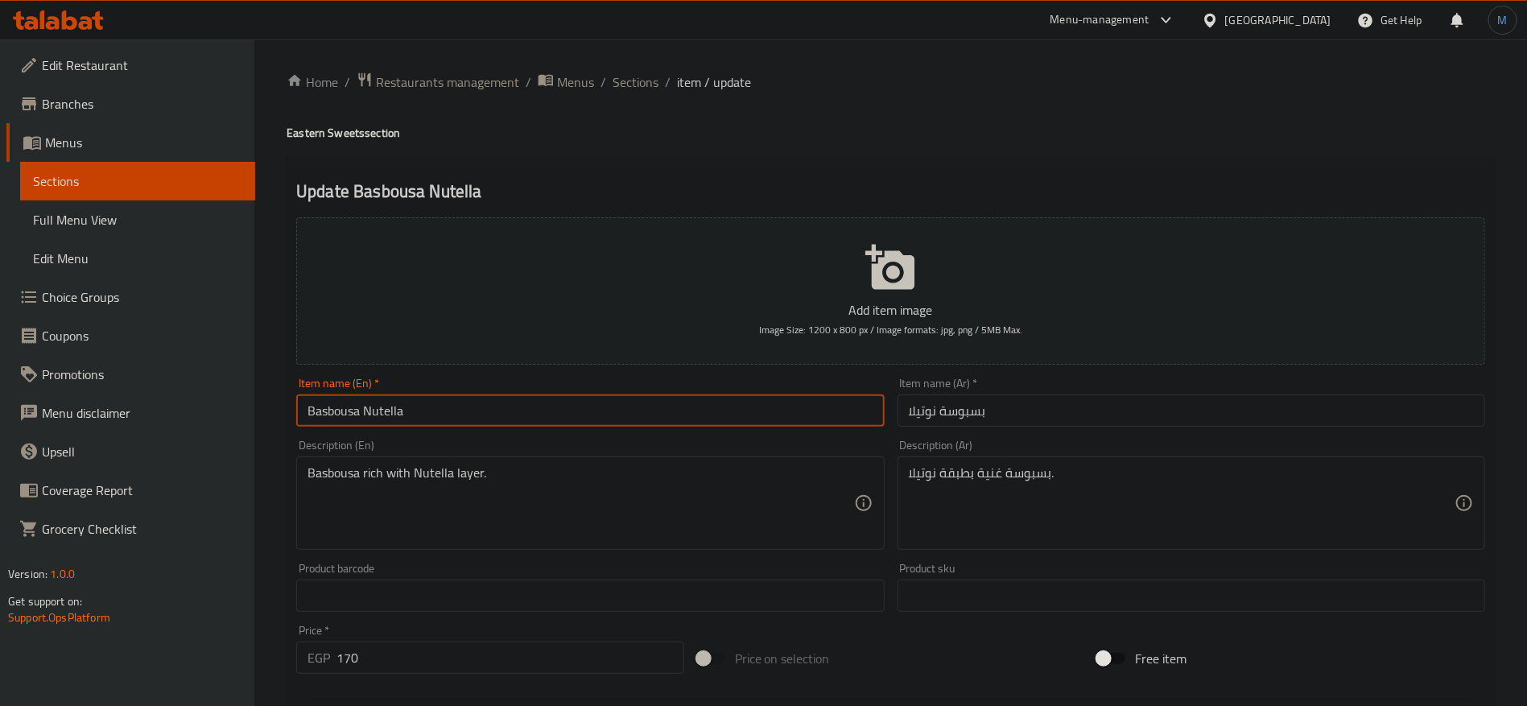
click at [334, 407] on input "Basbousa Nutella" at bounding box center [590, 410] width 588 height 32
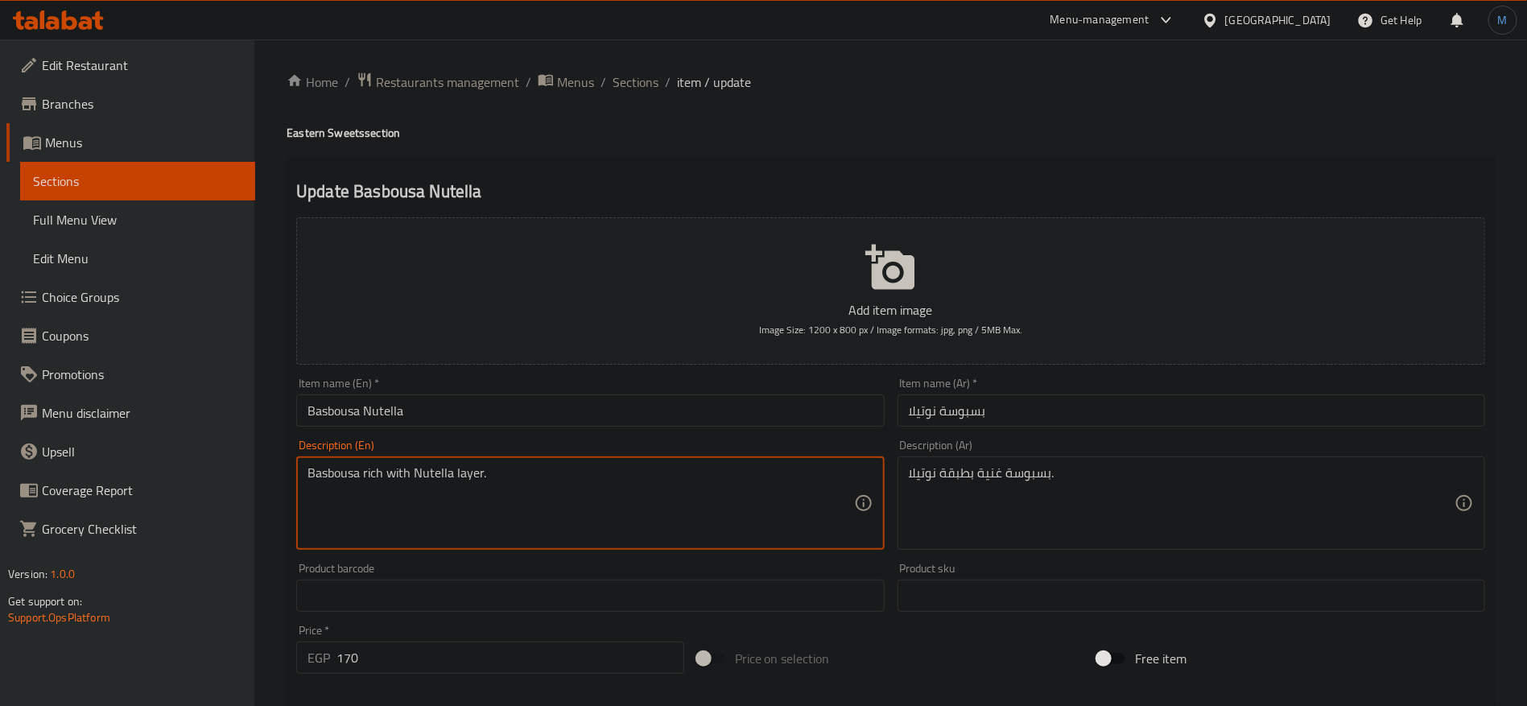
click at [339, 472] on textarea "Basbousa rich with Nutella layer." at bounding box center [581, 503] width 546 height 76
click at [487, 413] on input "Basbousa Nutella" at bounding box center [590, 410] width 588 height 32
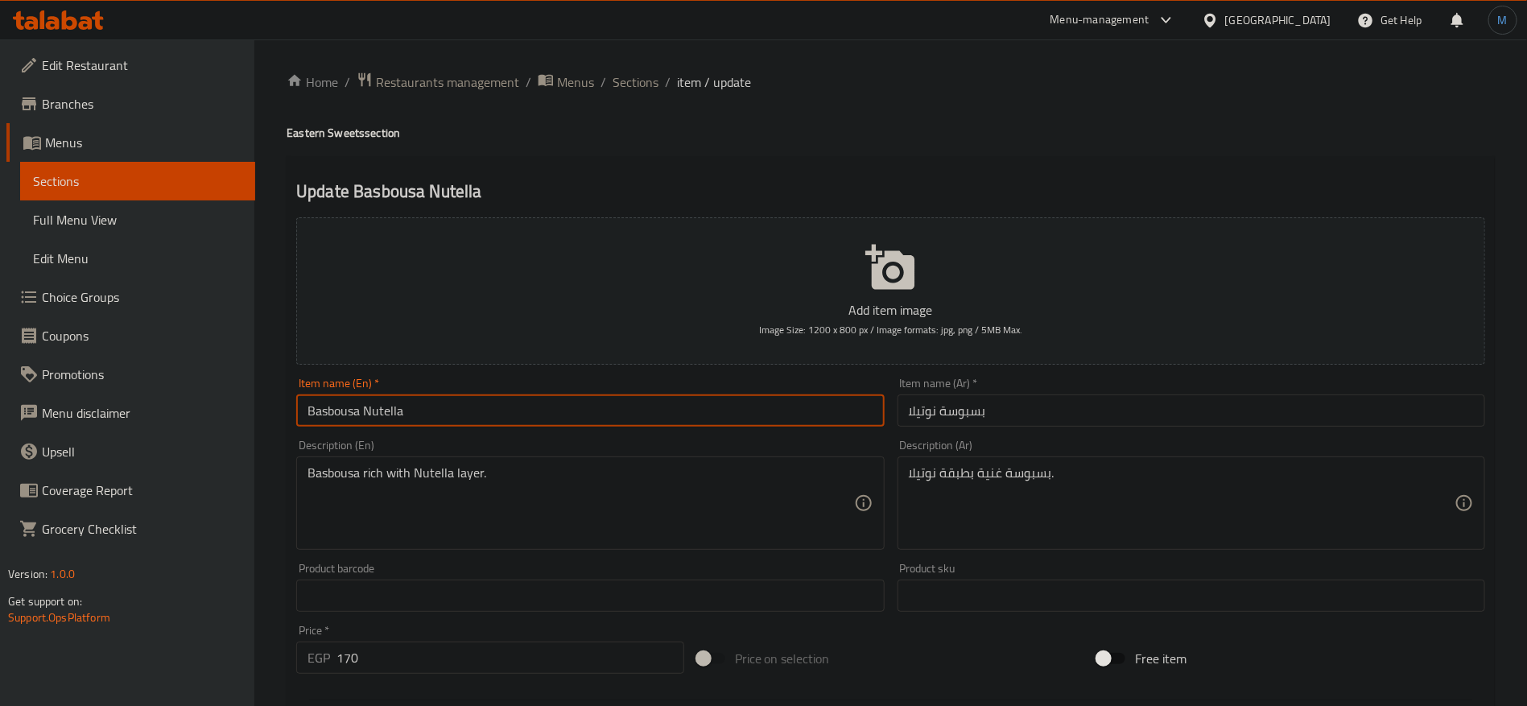
click at [623, 94] on div "Home / Restaurants management / Menus / Sections / item / update Eastern Sweets…" at bounding box center [891, 589] width 1208 height 1034
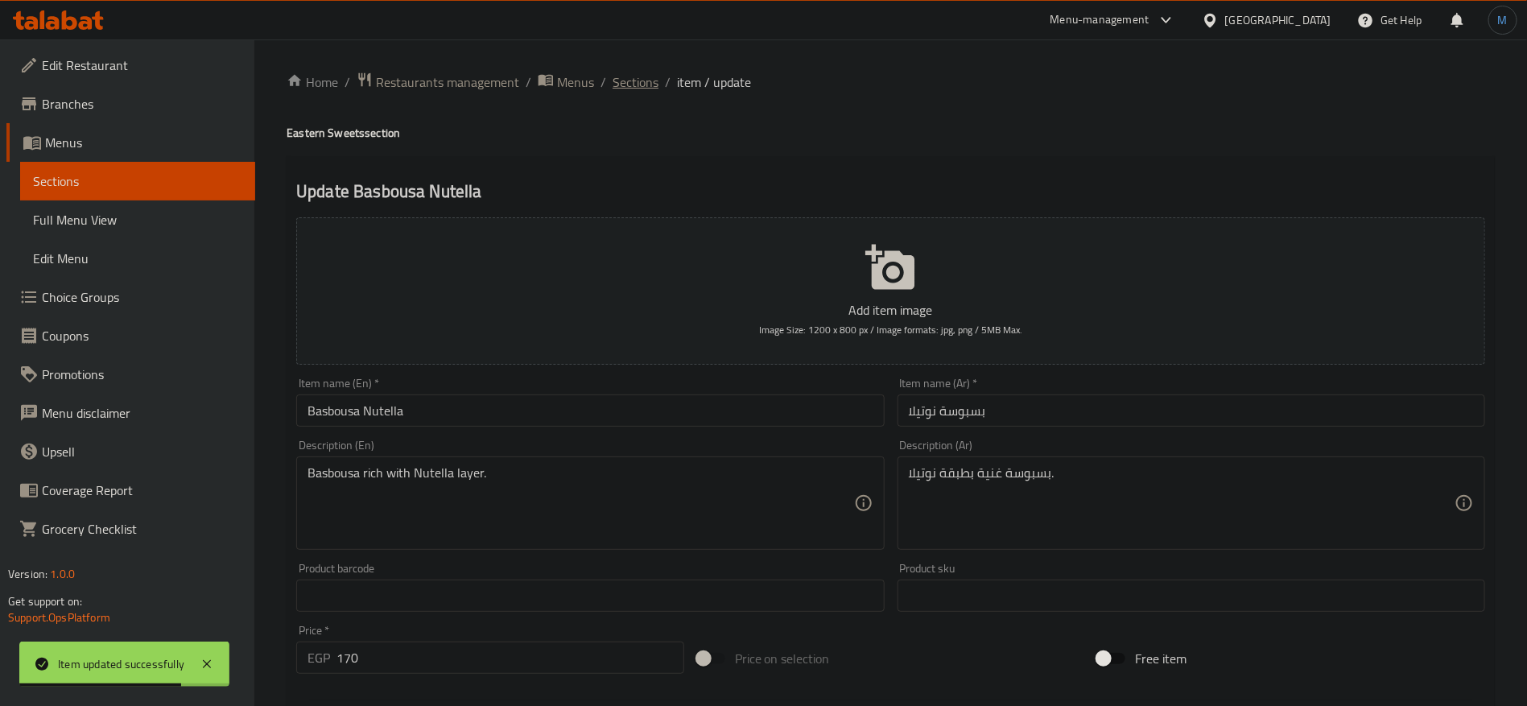
click at [630, 83] on span "Sections" at bounding box center [636, 81] width 46 height 19
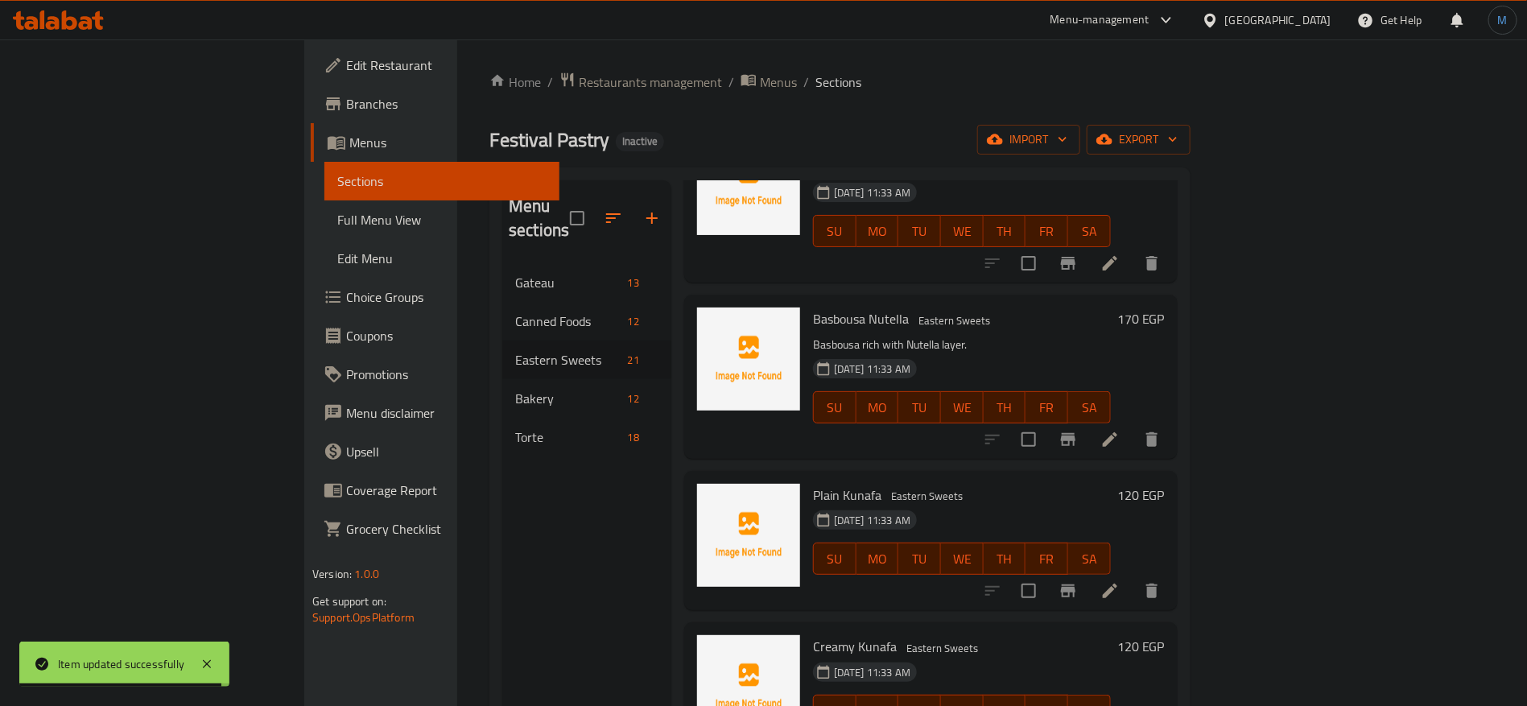
scroll to position [819, 0]
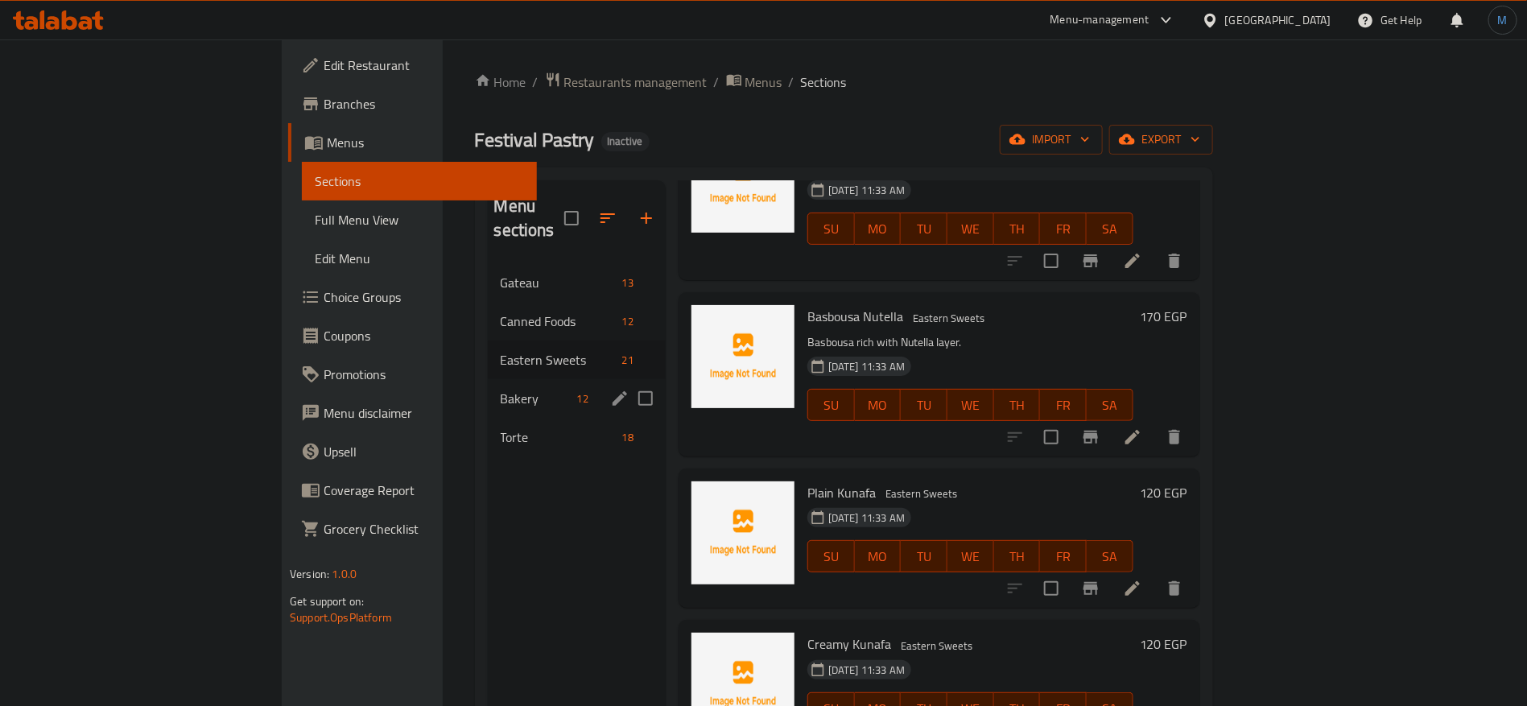
click at [629, 382] on input "Menu sections" at bounding box center [646, 399] width 34 height 34
checkbox input "true"
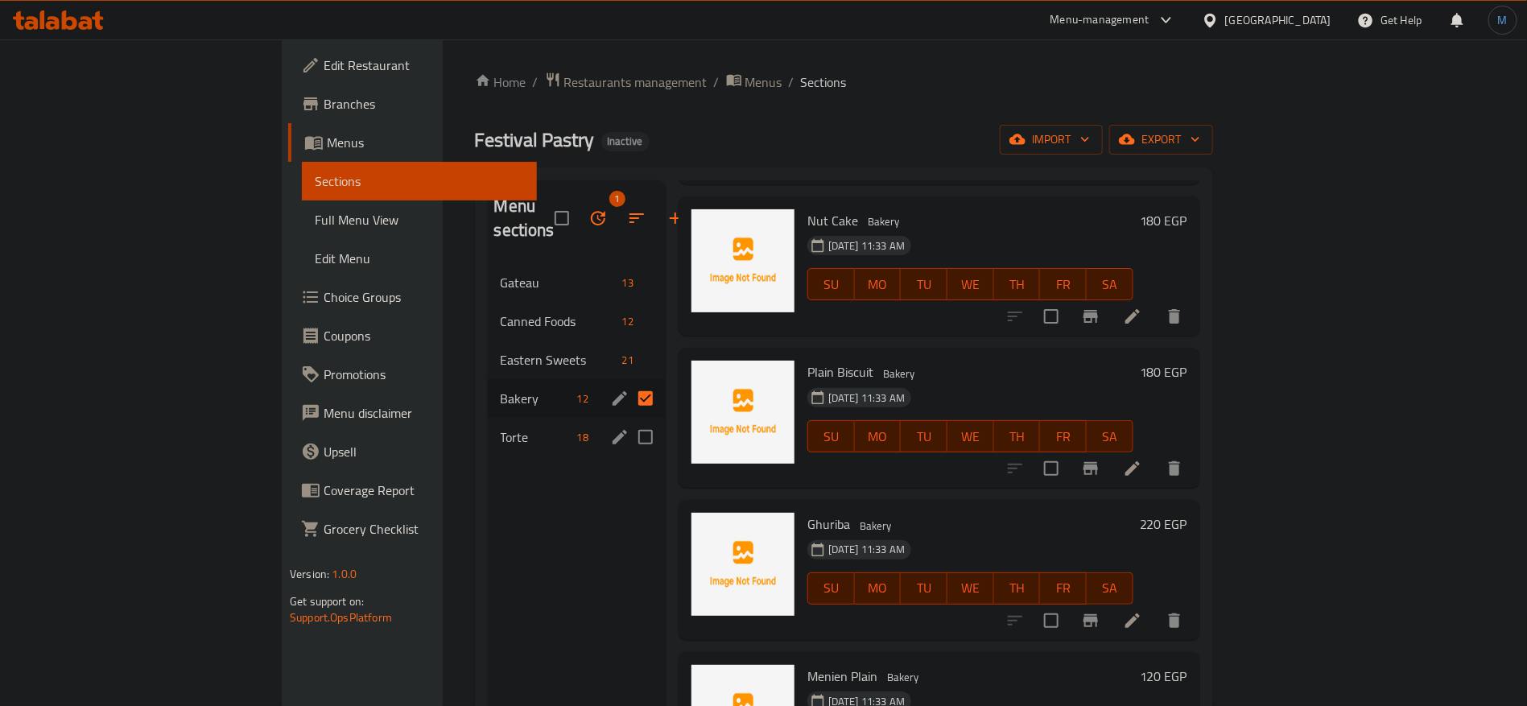
click at [629, 420] on input "Menu sections" at bounding box center [646, 437] width 34 height 34
checkbox input "true"
click at [579, 204] on button "button" at bounding box center [598, 218] width 39 height 39
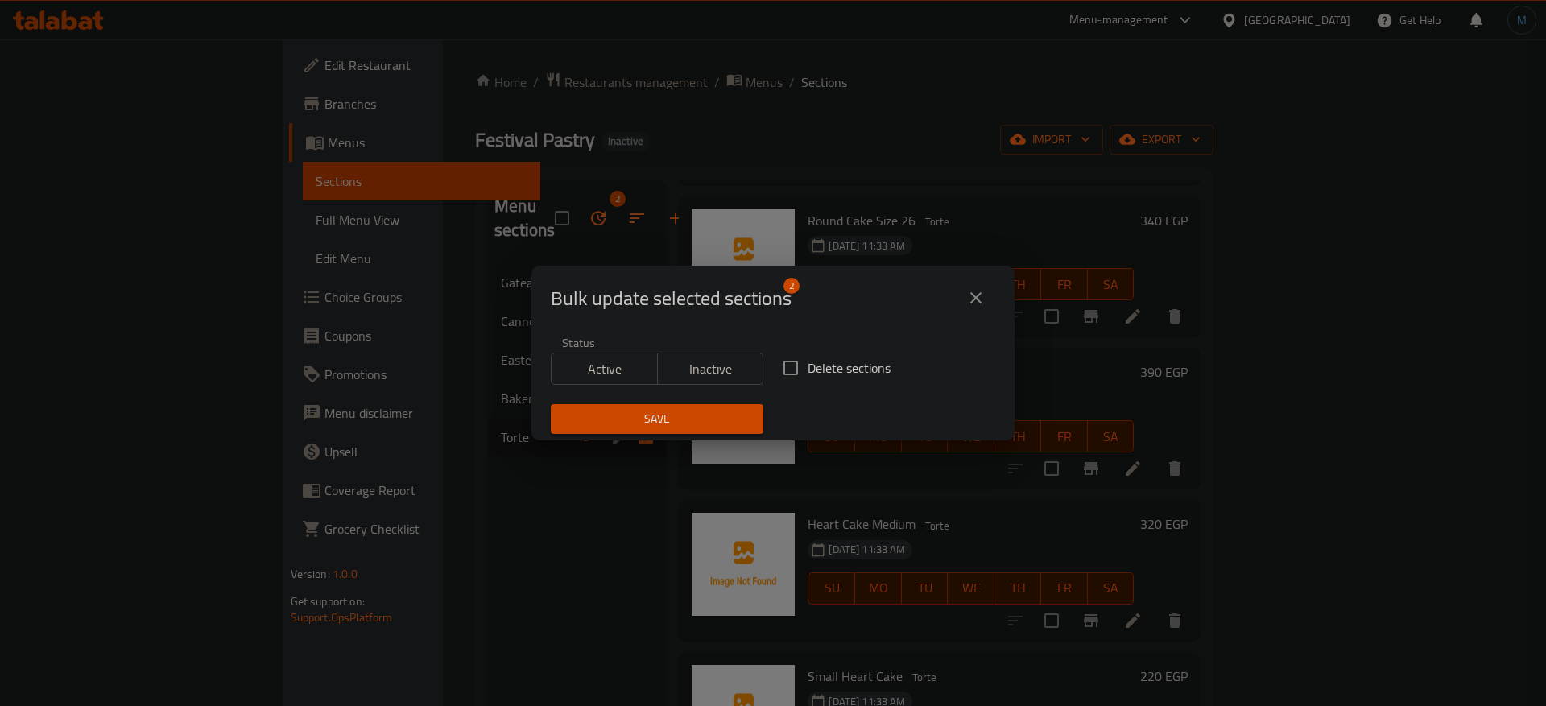
click at [821, 365] on span "Delete sections" at bounding box center [848, 367] width 83 height 19
click at [807, 365] on input "Delete sections" at bounding box center [791, 368] width 34 height 34
checkbox input "true"
click at [676, 415] on span "Save" at bounding box center [656, 419] width 187 height 20
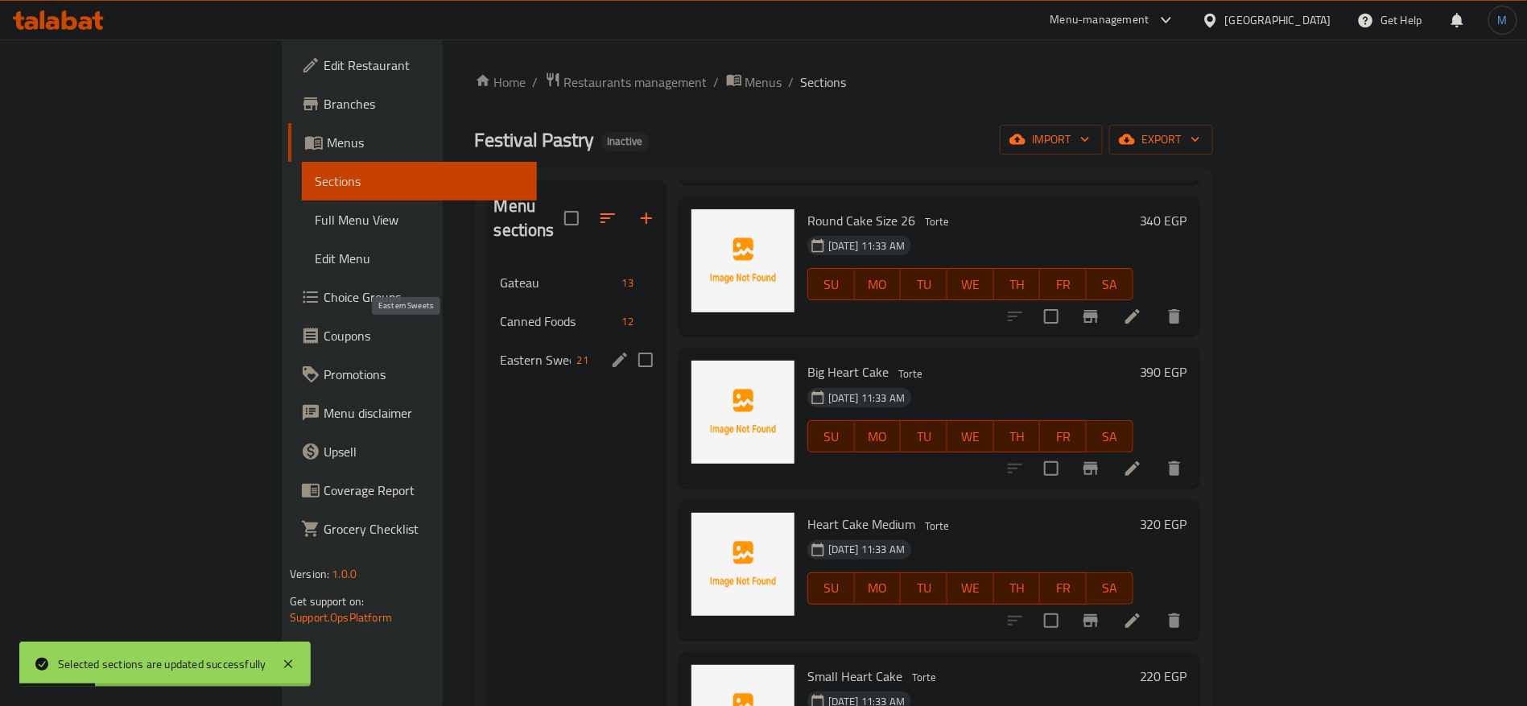
click at [501, 350] on span "Eastern Sweets" at bounding box center [536, 359] width 70 height 19
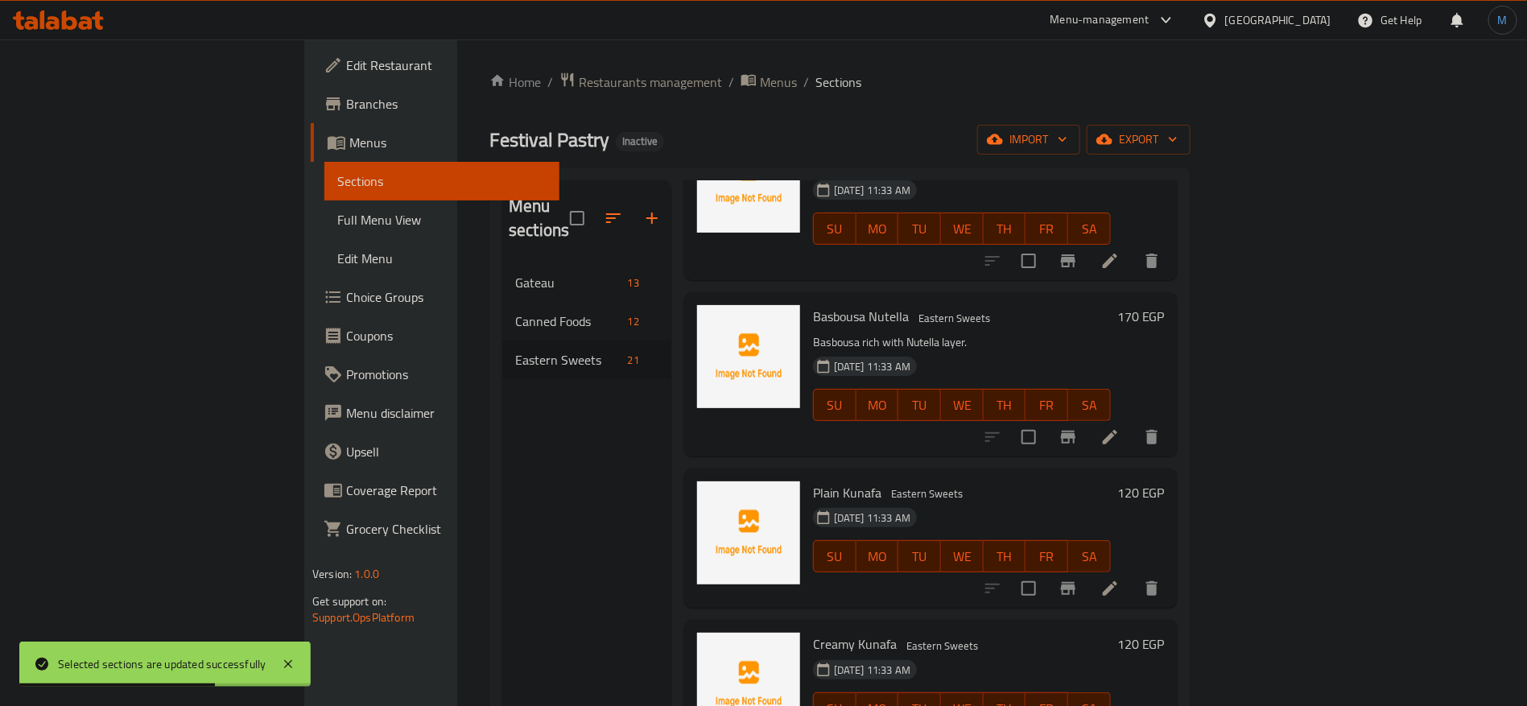
click at [1120, 579] on icon at bounding box center [1109, 588] width 19 height 19
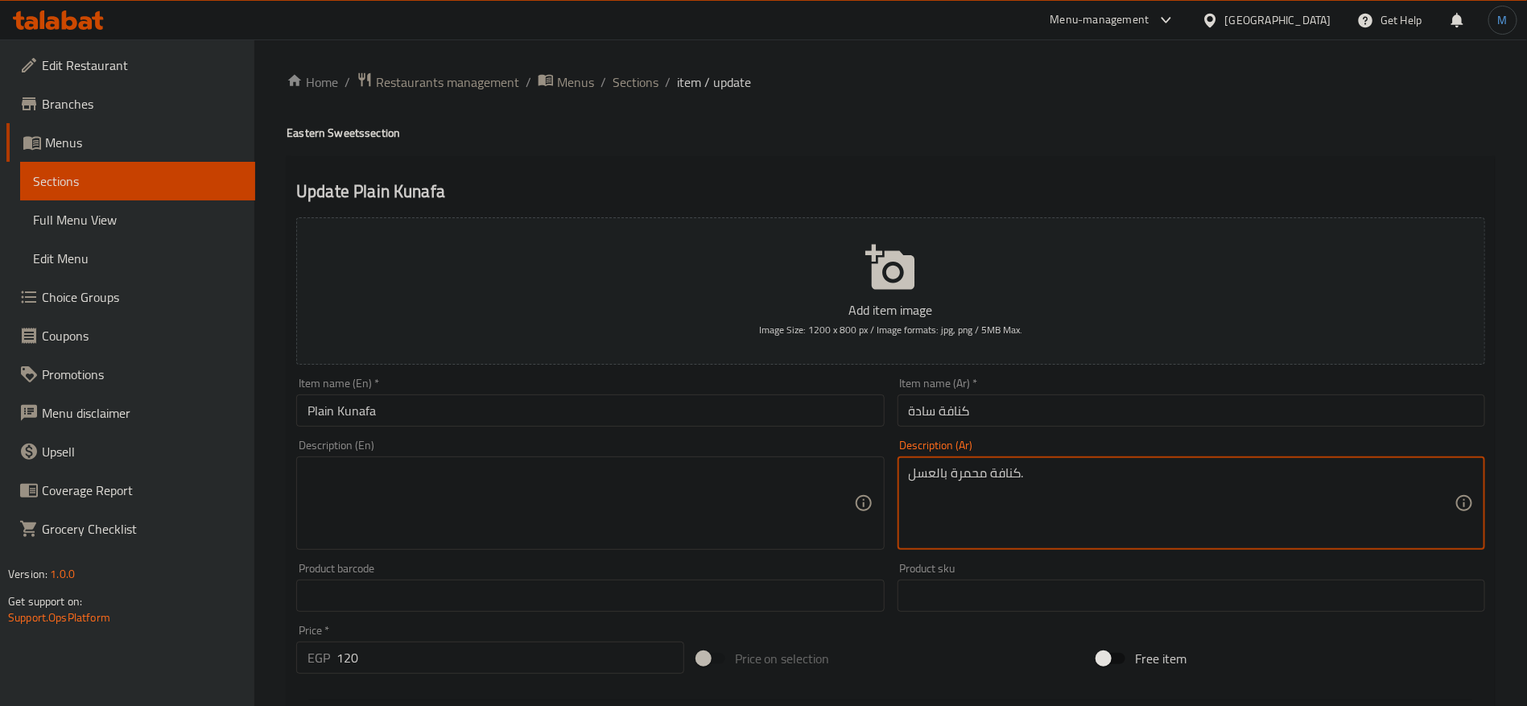
click at [759, 452] on div "Description (En) Description (En)" at bounding box center [590, 495] width 588 height 110
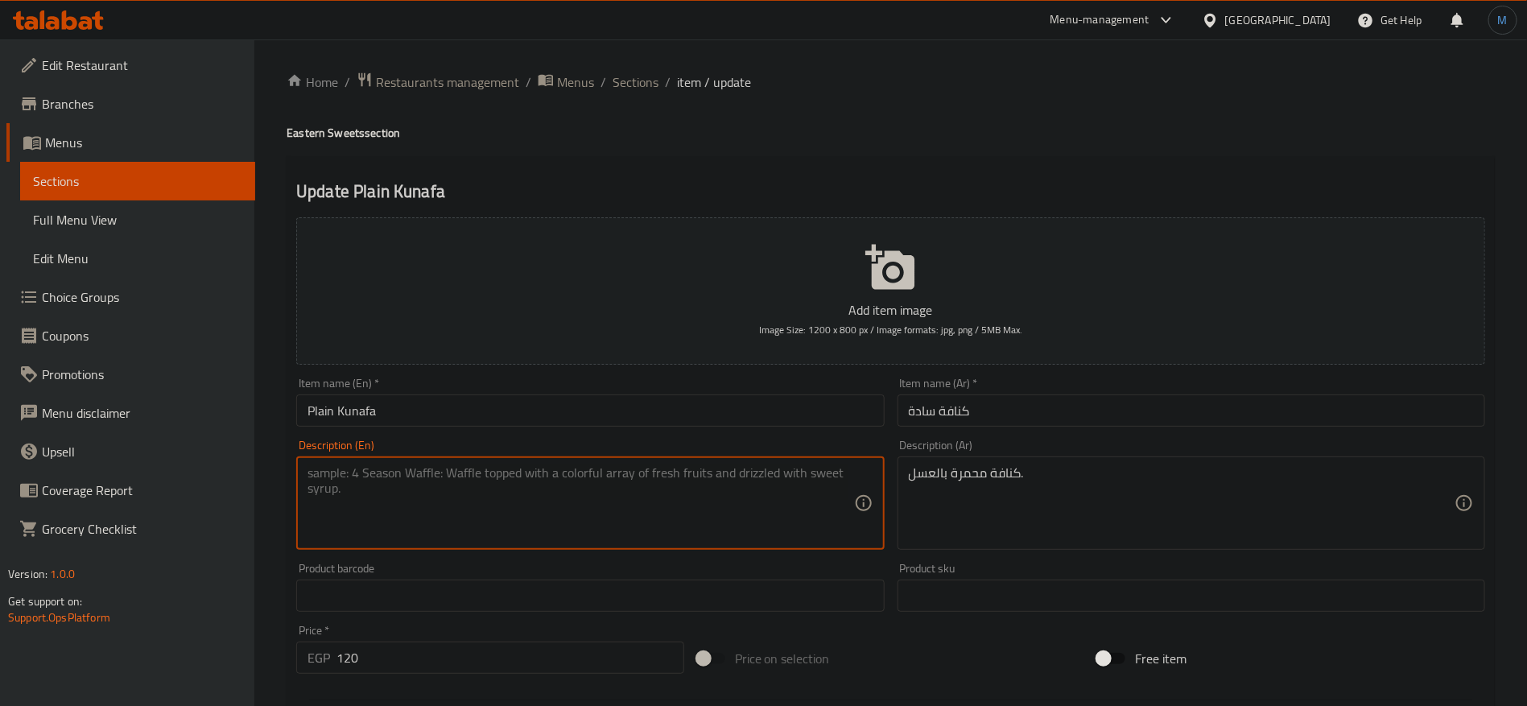
click at [747, 478] on textarea at bounding box center [581, 503] width 546 height 76
paste textarea "Kunafa with honey."
click at [349, 479] on textarea "Kunafa with honey." at bounding box center [581, 503] width 546 height 76
paste textarea "Roasted"
type textarea "Roasted Kunafa with honey."
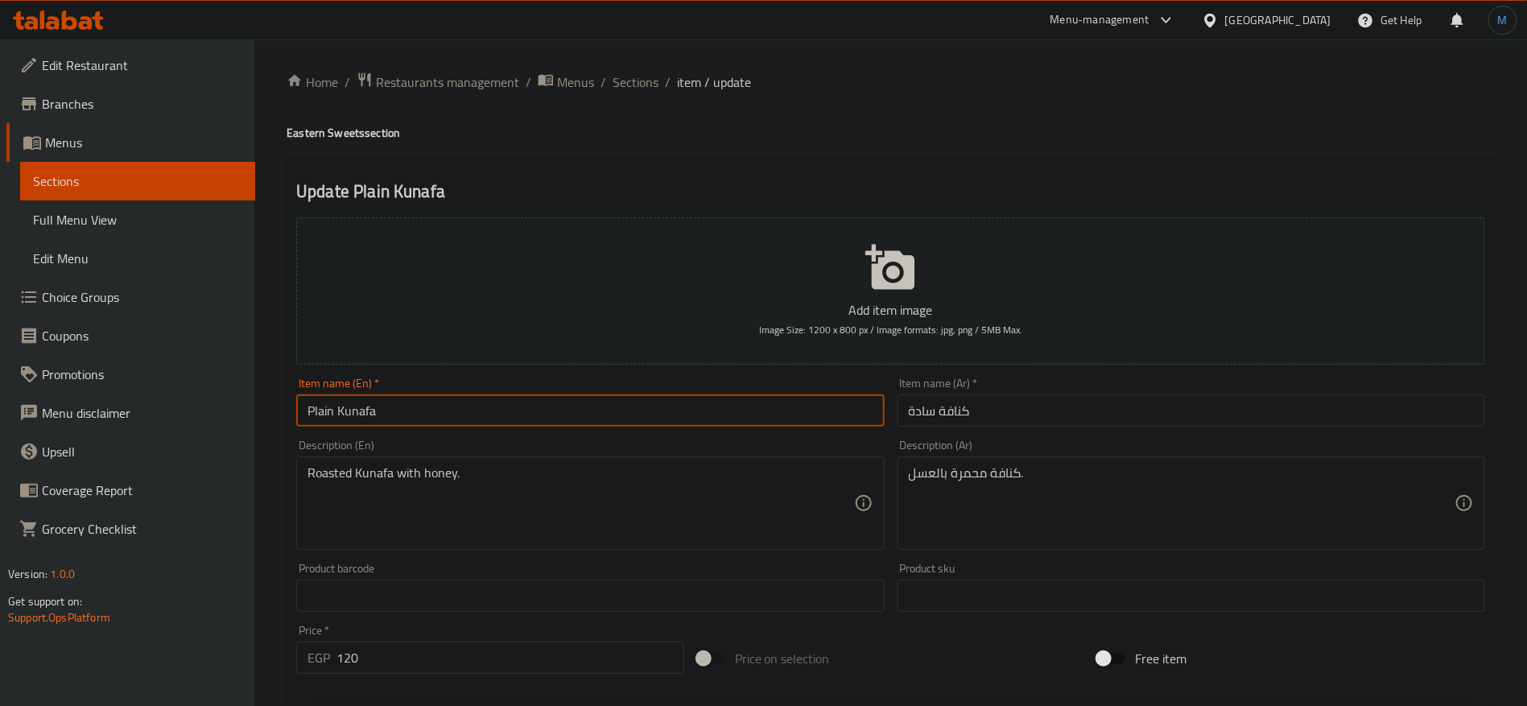
click at [779, 418] on input "Plain Kunafa" at bounding box center [590, 410] width 588 height 32
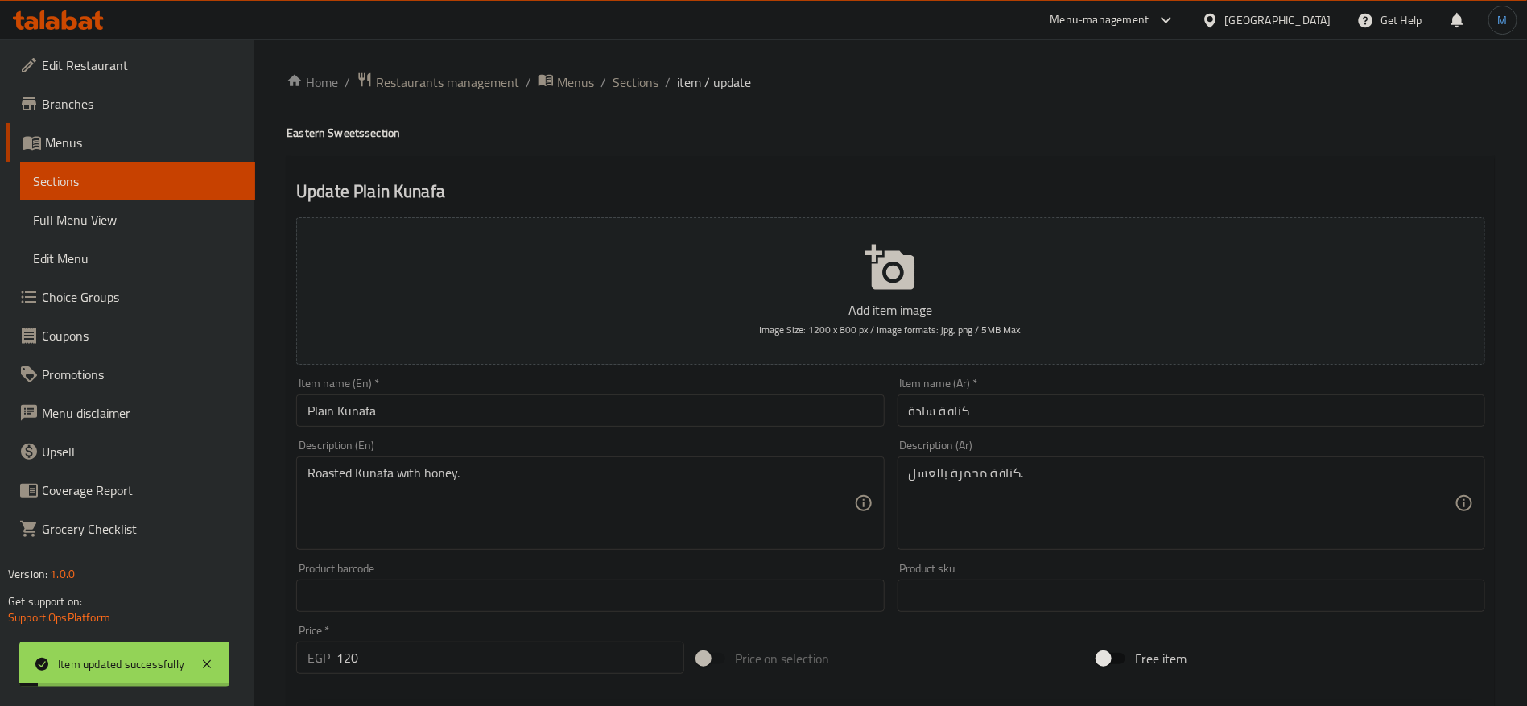
click at [607, 92] on ol "Home / Restaurants management / Menus / Sections / item / update" at bounding box center [891, 82] width 1208 height 21
click at [613, 85] on span "Sections" at bounding box center [636, 81] width 46 height 19
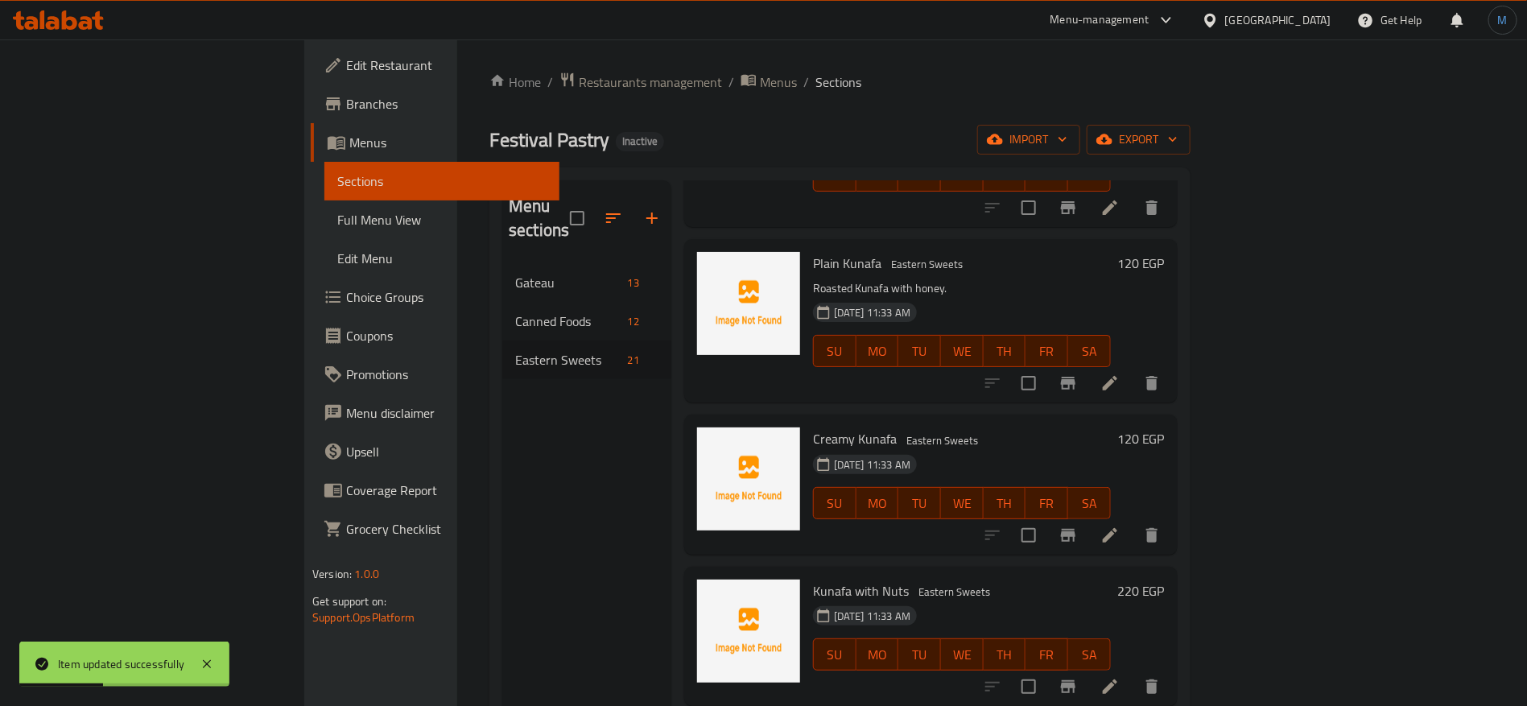
scroll to position [1061, 0]
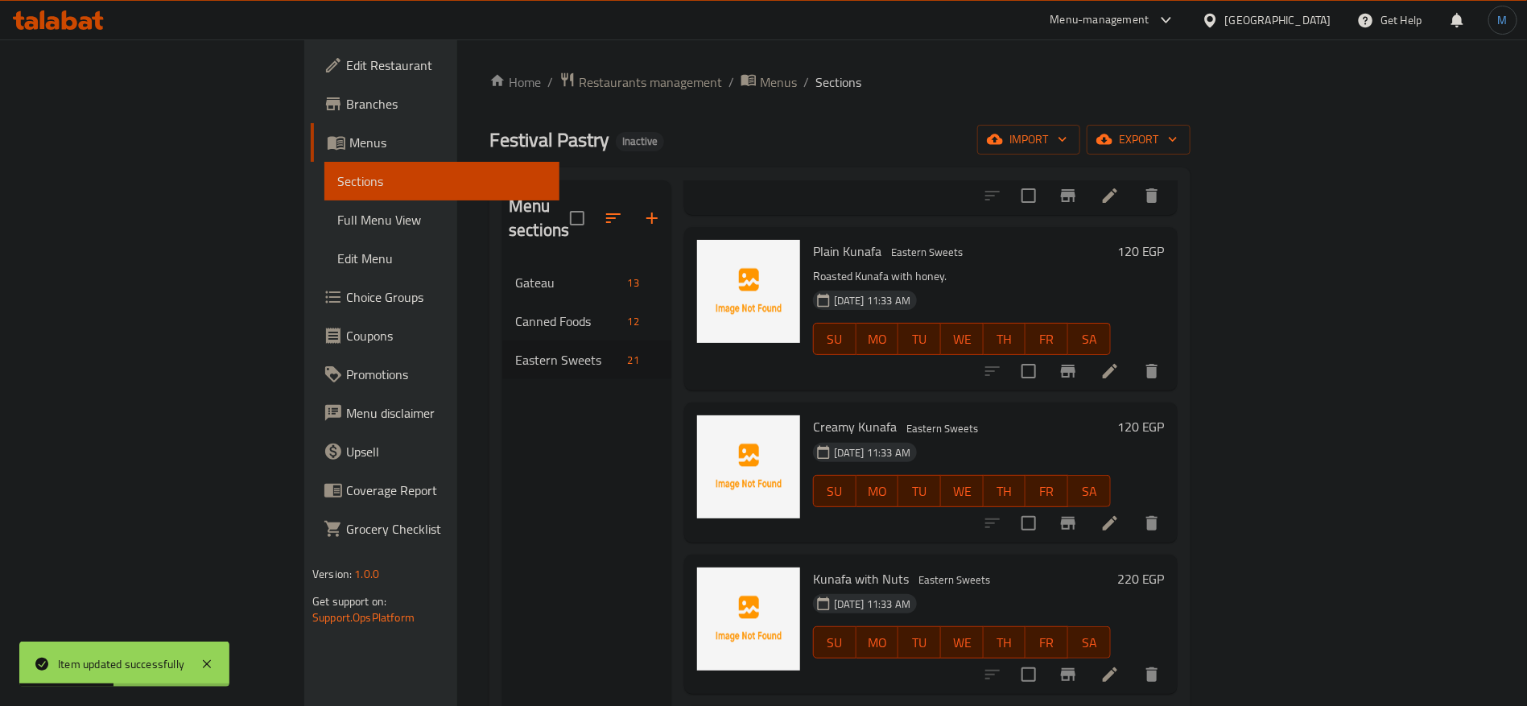
click at [1120, 514] on icon at bounding box center [1109, 523] width 19 height 19
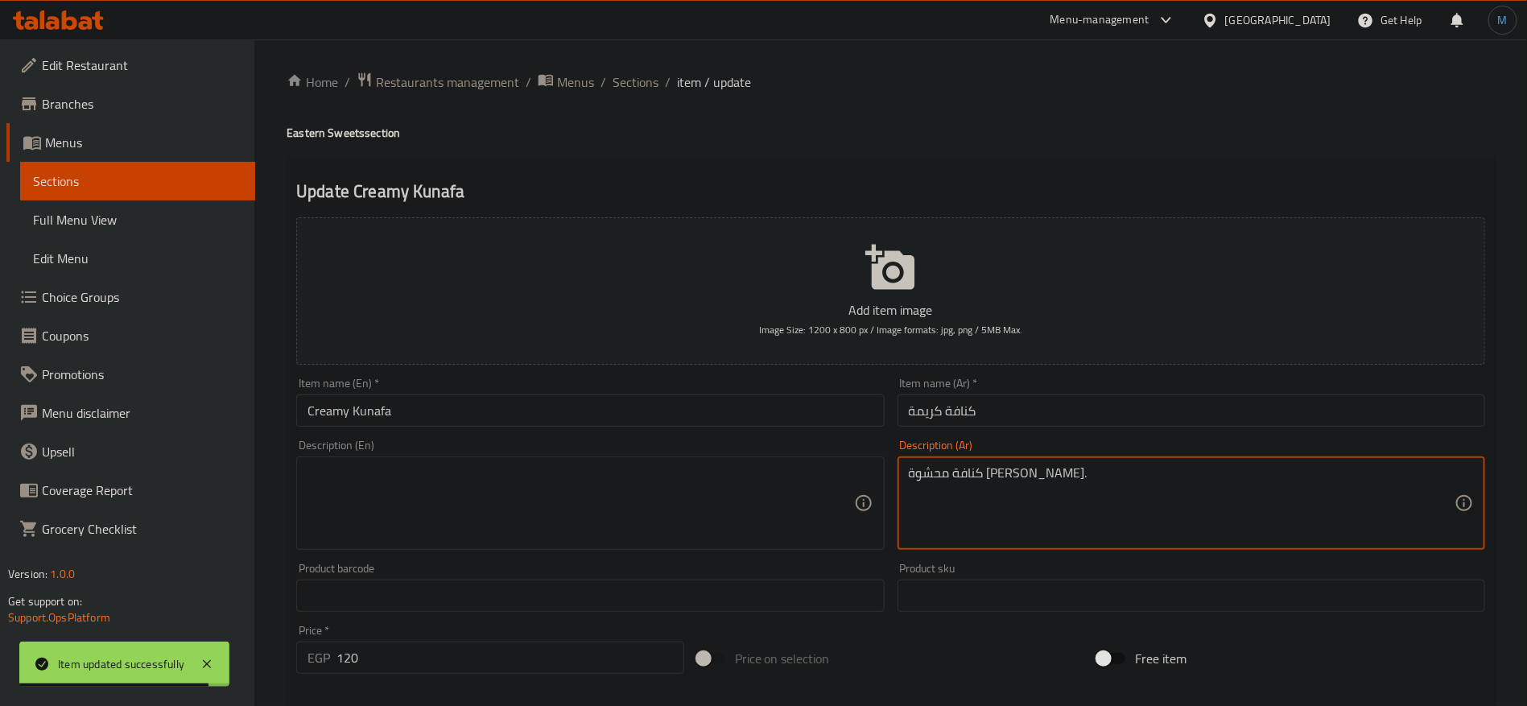
click at [670, 467] on textarea at bounding box center [581, 503] width 546 height 76
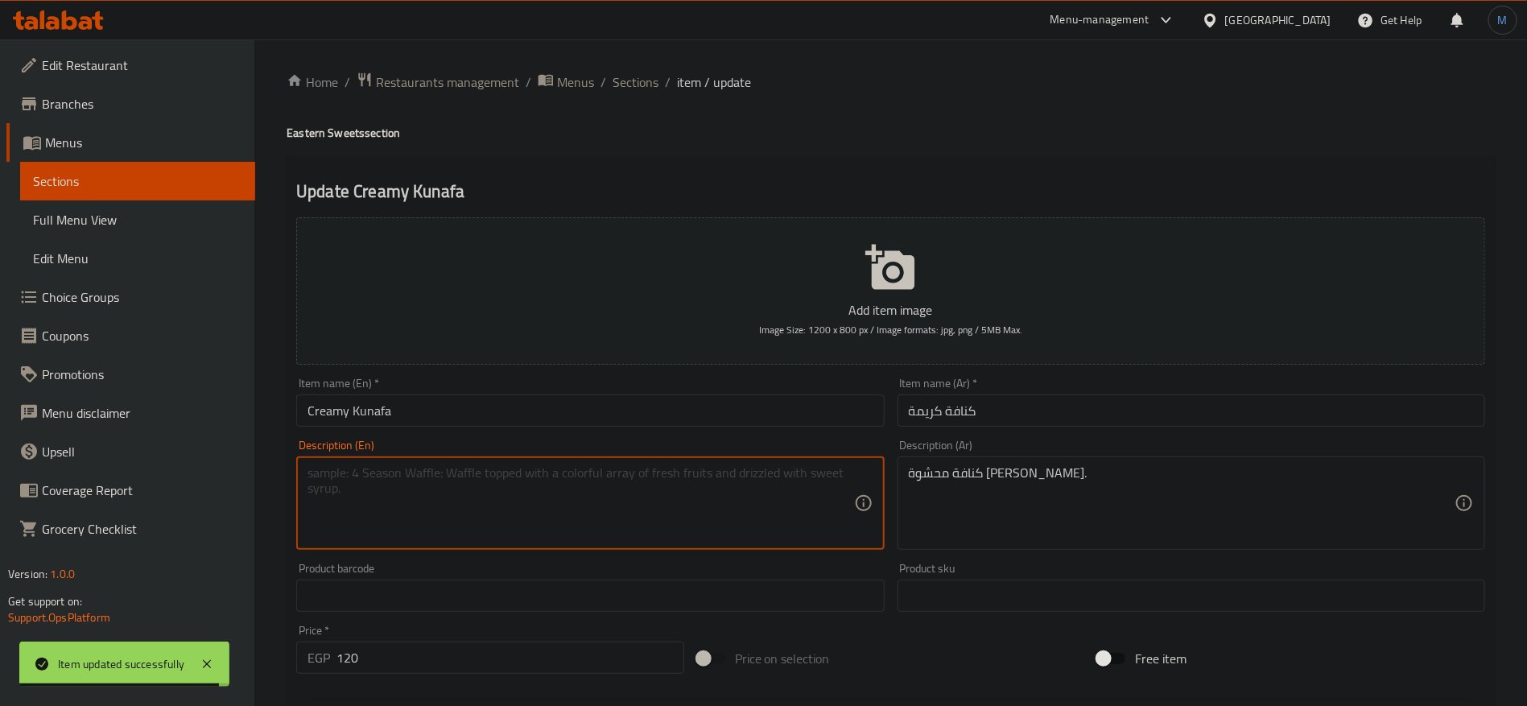
paste textarea "Kunafa filled with soft cream."
type textarea "Kunafa filled with soft cream."
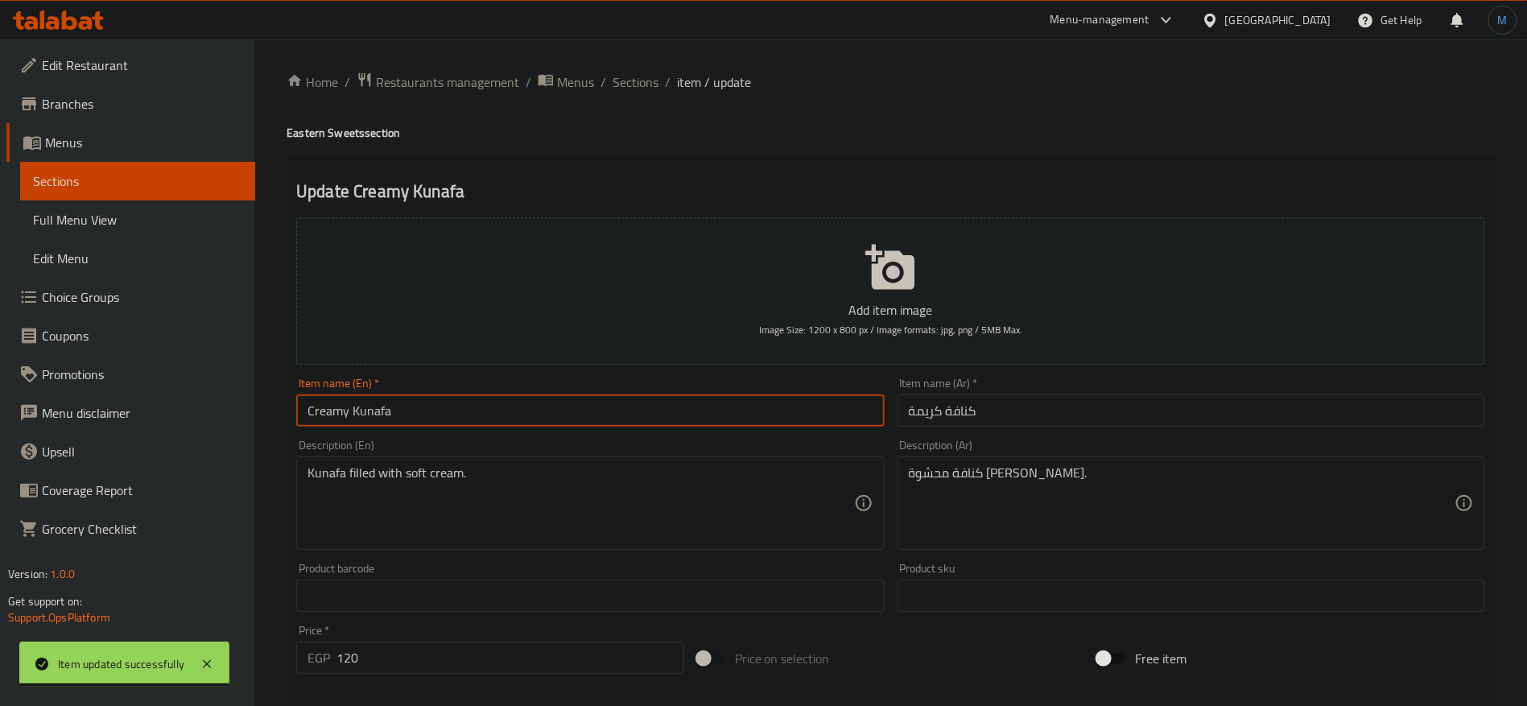
click at [639, 406] on input "Creamy Kunafa" at bounding box center [590, 410] width 588 height 32
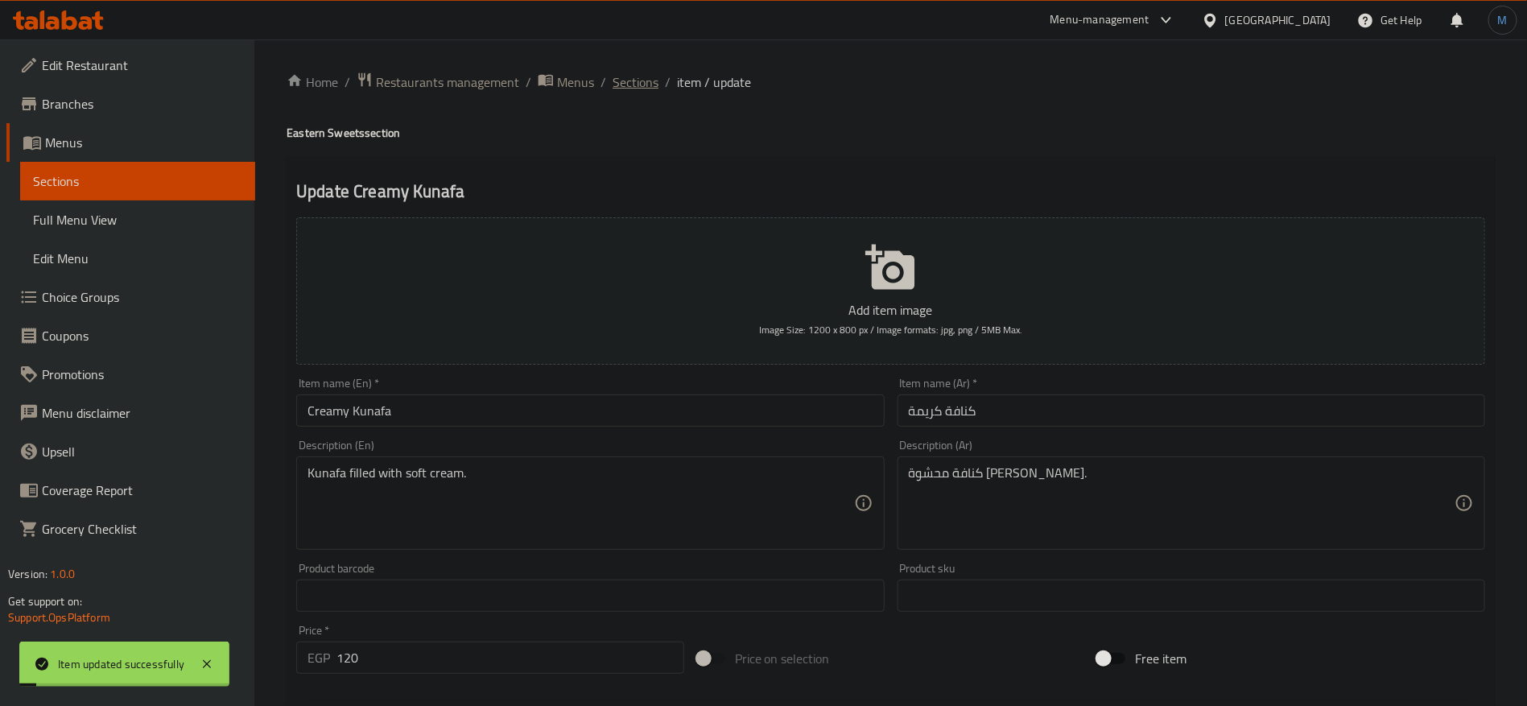
click at [639, 88] on span "Sections" at bounding box center [636, 81] width 46 height 19
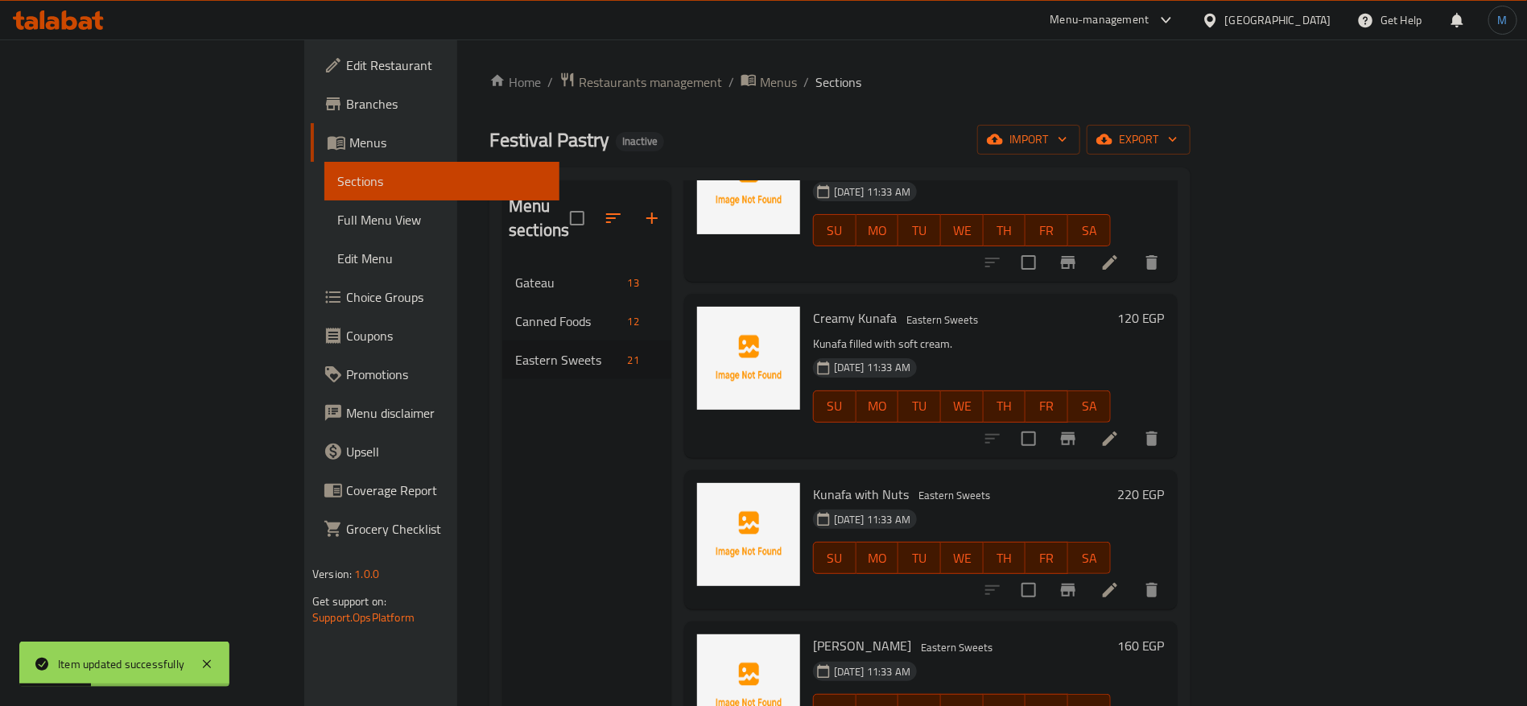
scroll to position [1182, 0]
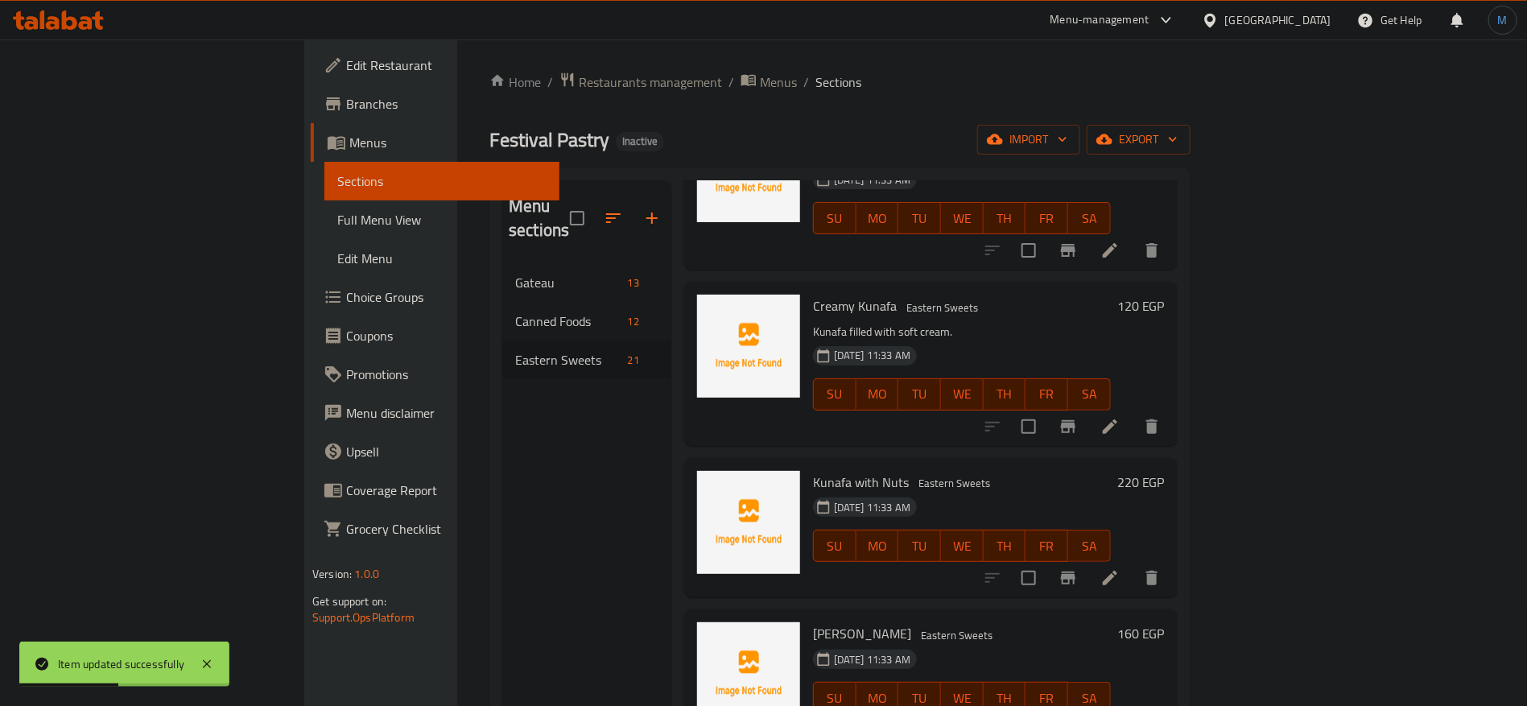
click at [1133, 563] on li at bounding box center [1110, 577] width 45 height 29
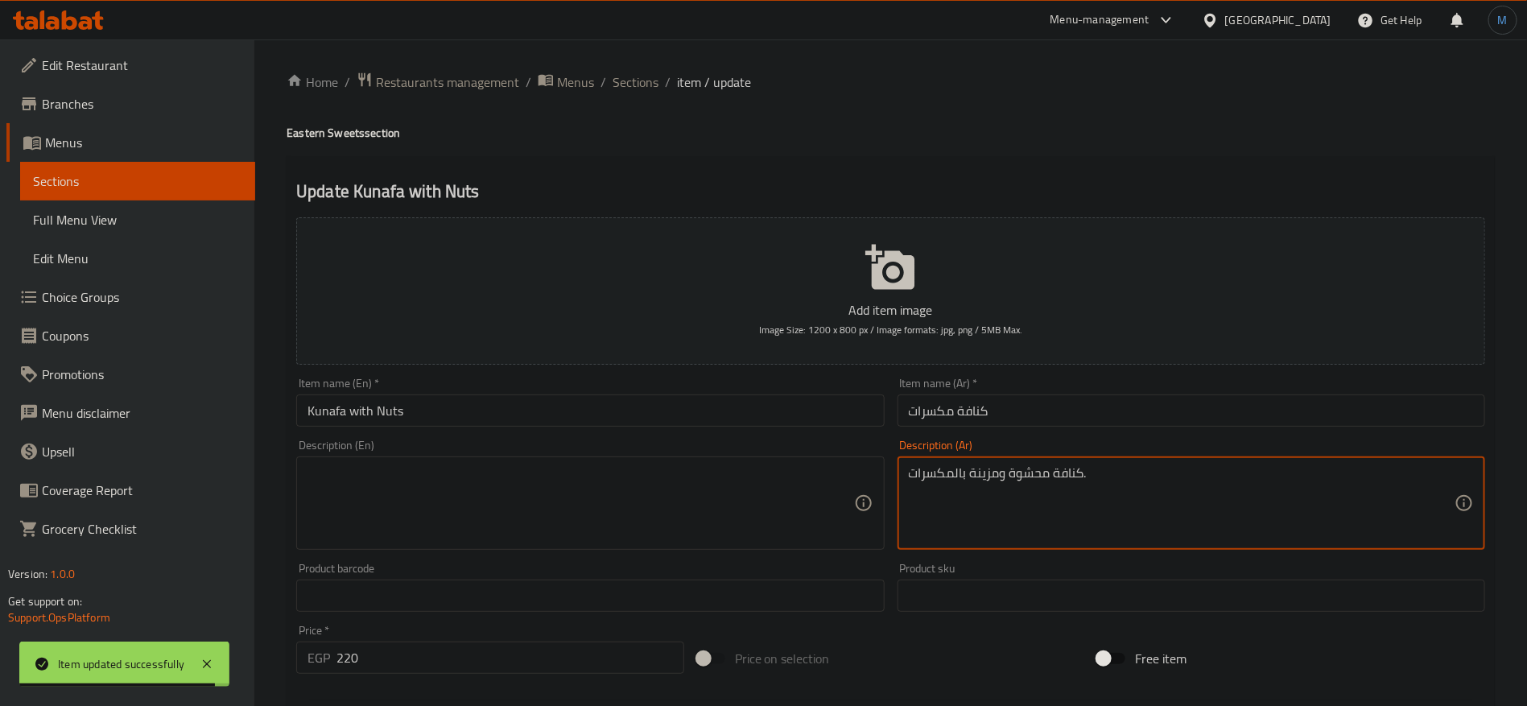
click at [559, 511] on textarea at bounding box center [581, 503] width 546 height 76
paste textarea "Kunafa stuffed and decorated with nuts."
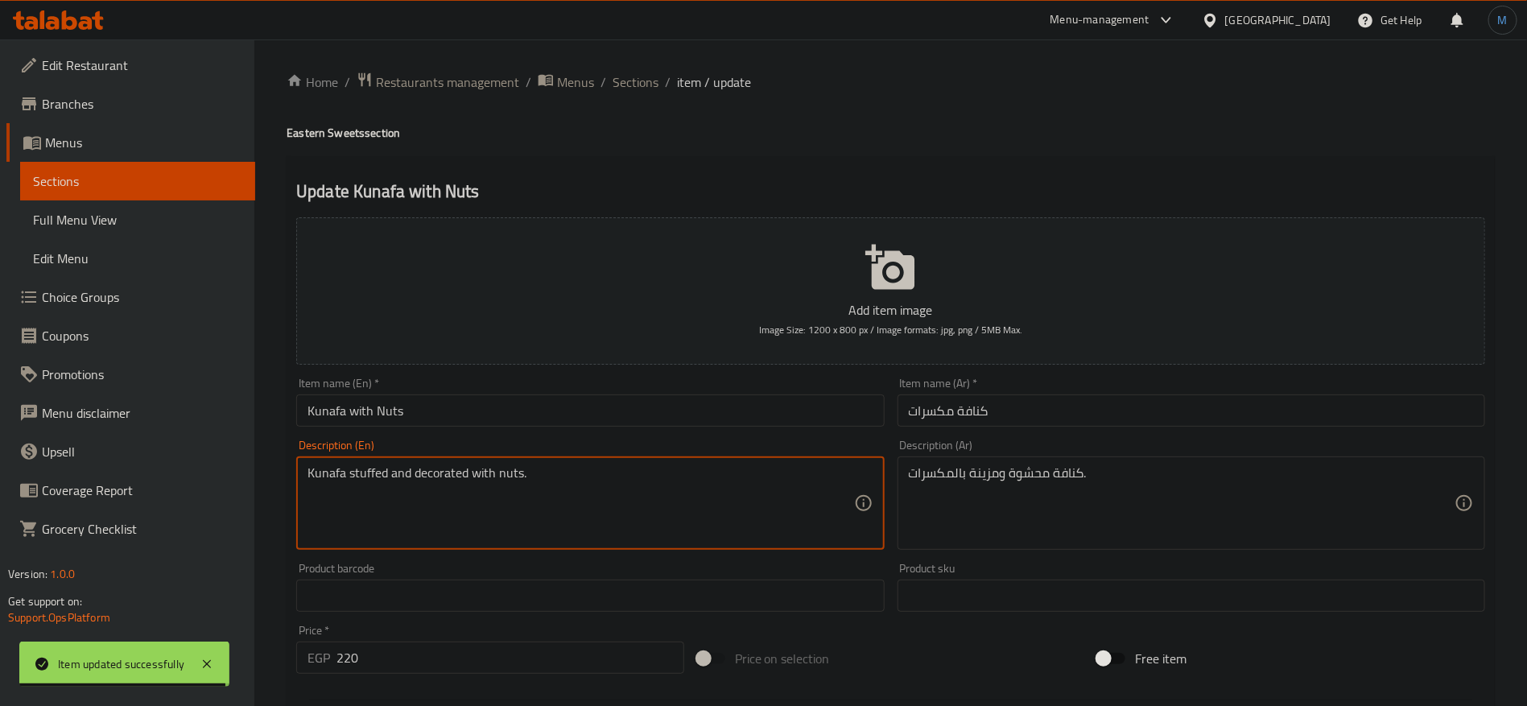
type textarea "Kunafa stuffed and decorated with nuts."
click at [544, 423] on input "Kunafa with Nuts" at bounding box center [590, 410] width 588 height 32
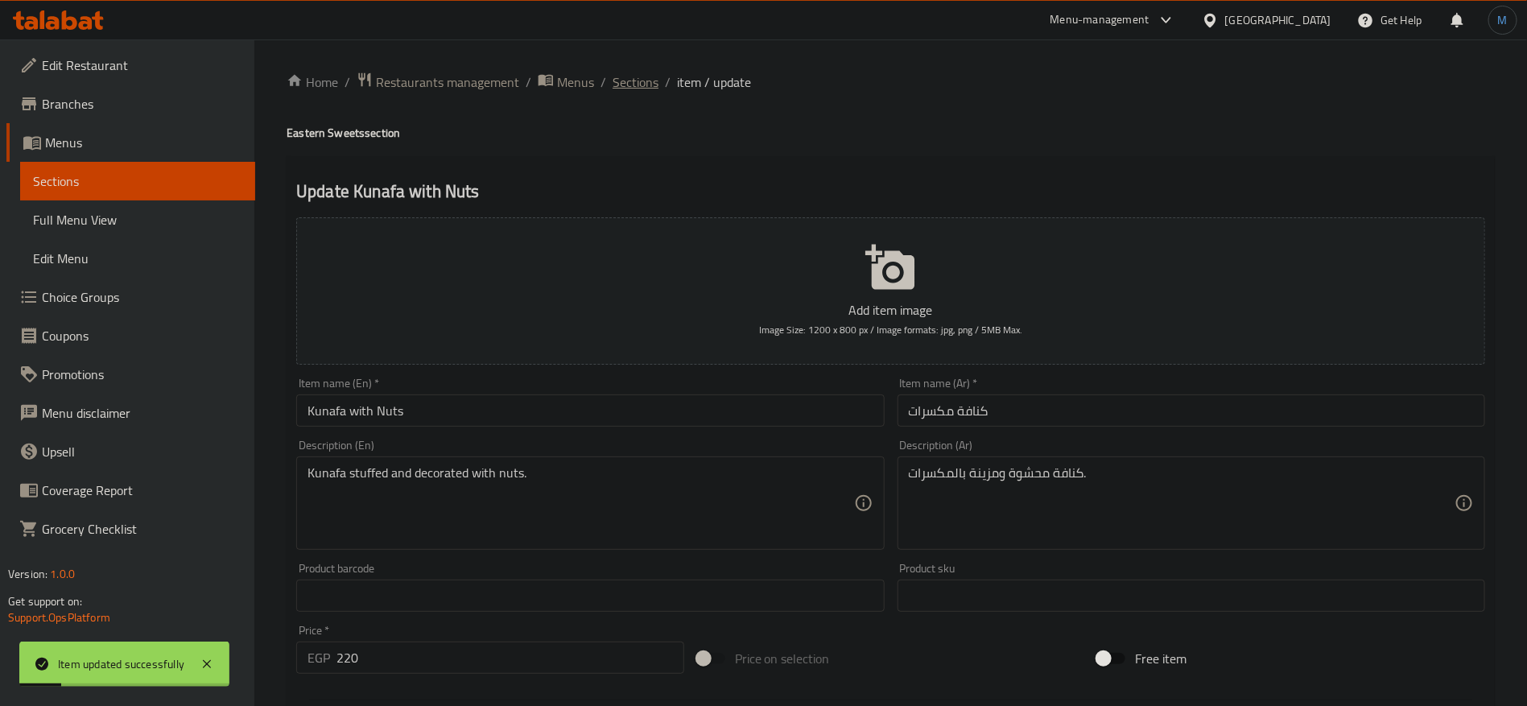
click at [642, 72] on span "Sections" at bounding box center [636, 81] width 46 height 19
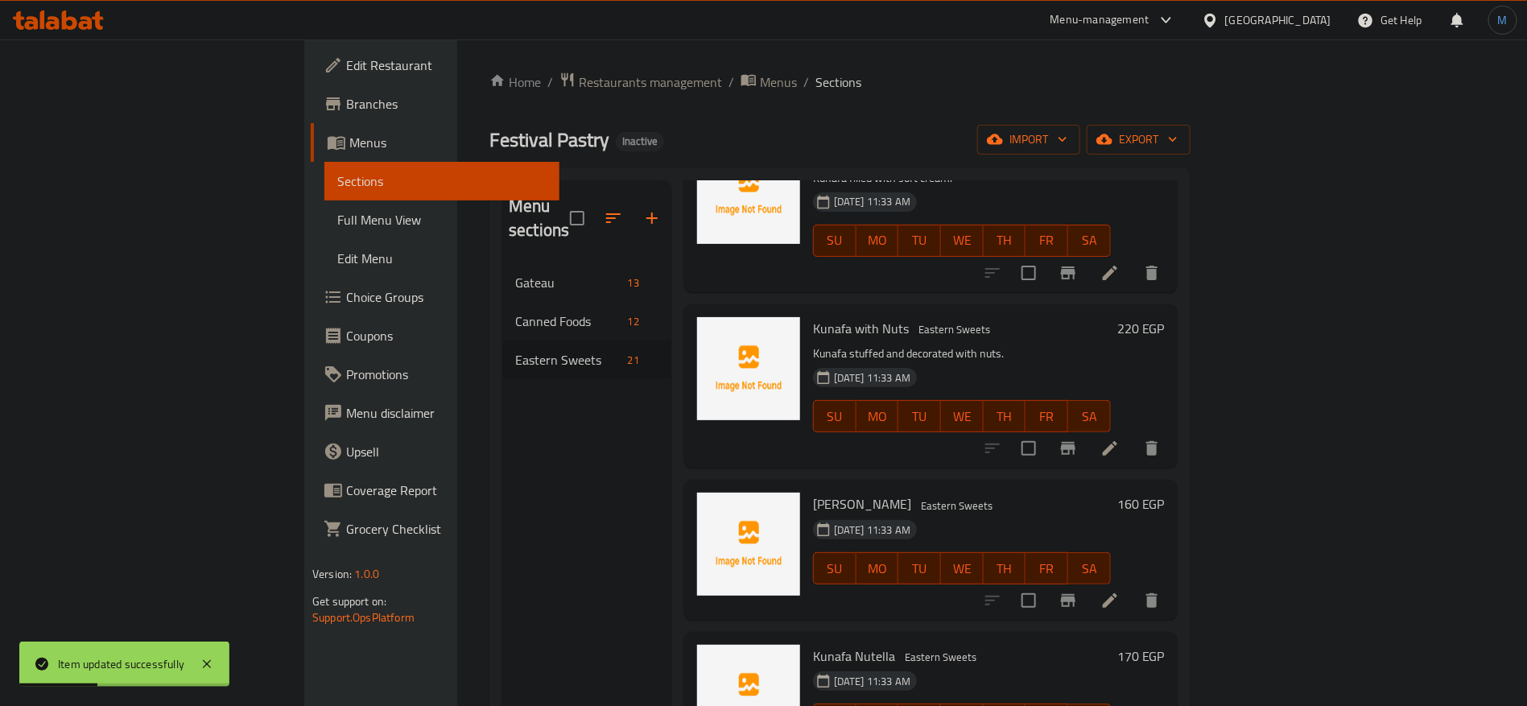
scroll to position [1348, 0]
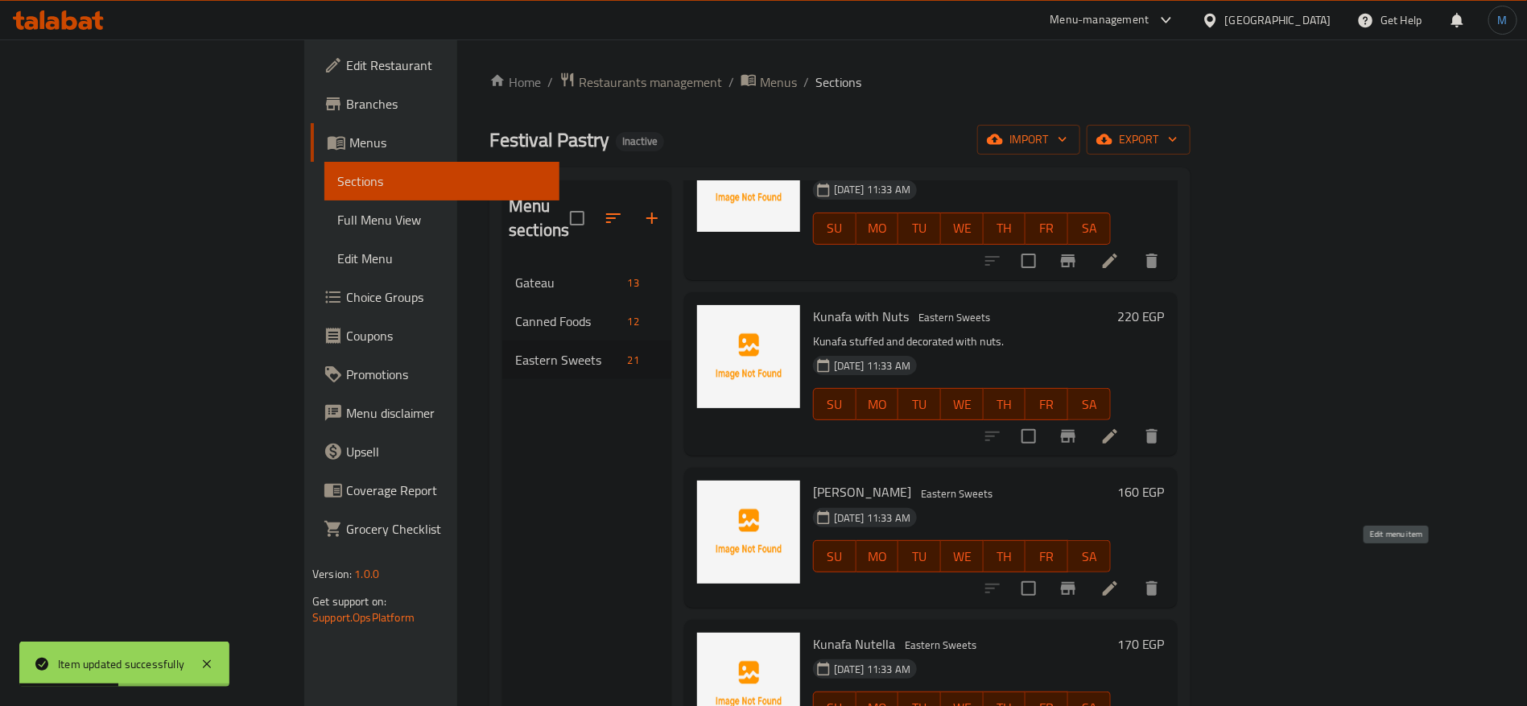
click at [1120, 579] on icon at bounding box center [1109, 588] width 19 height 19
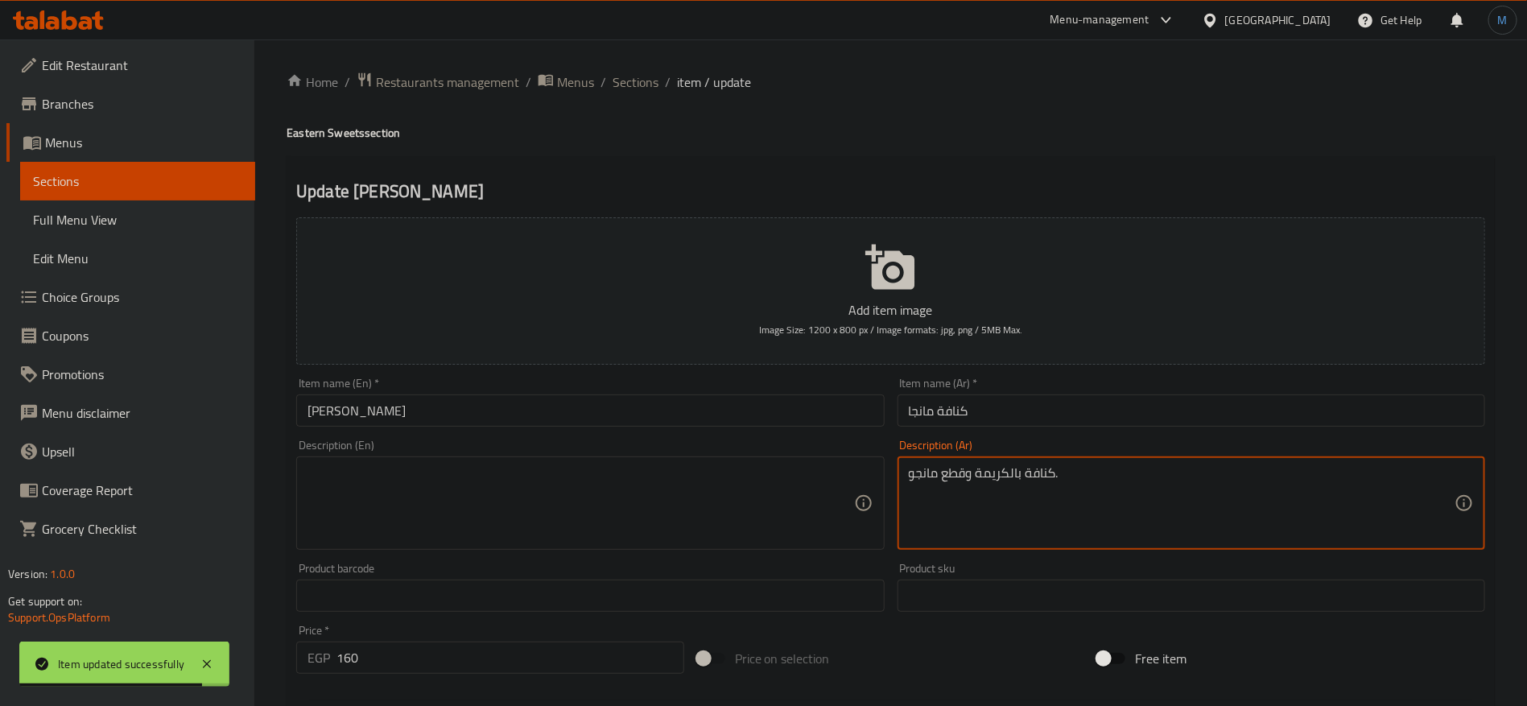
click at [1114, 416] on input "كنافة مانجا" at bounding box center [1192, 410] width 588 height 32
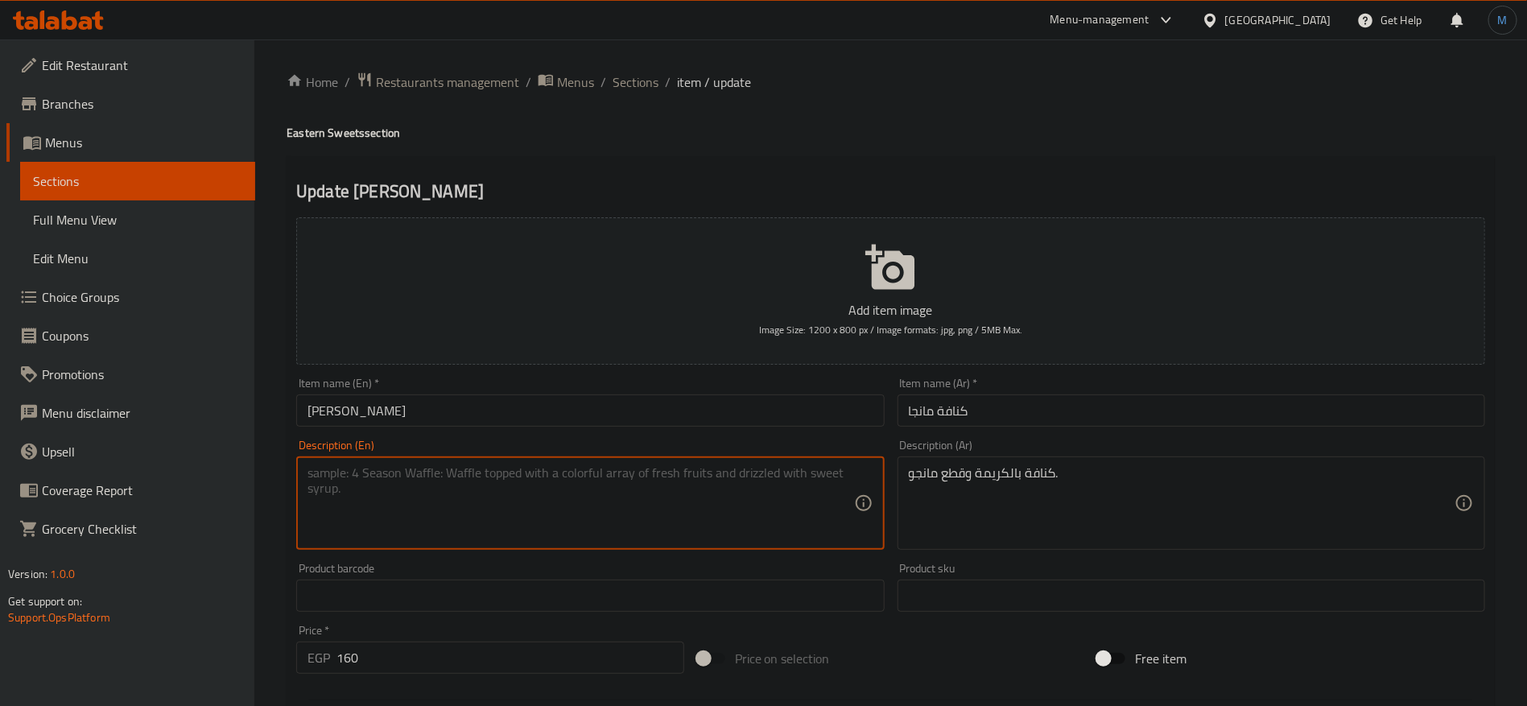
click at [724, 514] on textarea at bounding box center [581, 503] width 546 height 76
paste textarea "Kunafa with cream and mango pieces."
type textarea "Kunafa with cream and mango pieces."
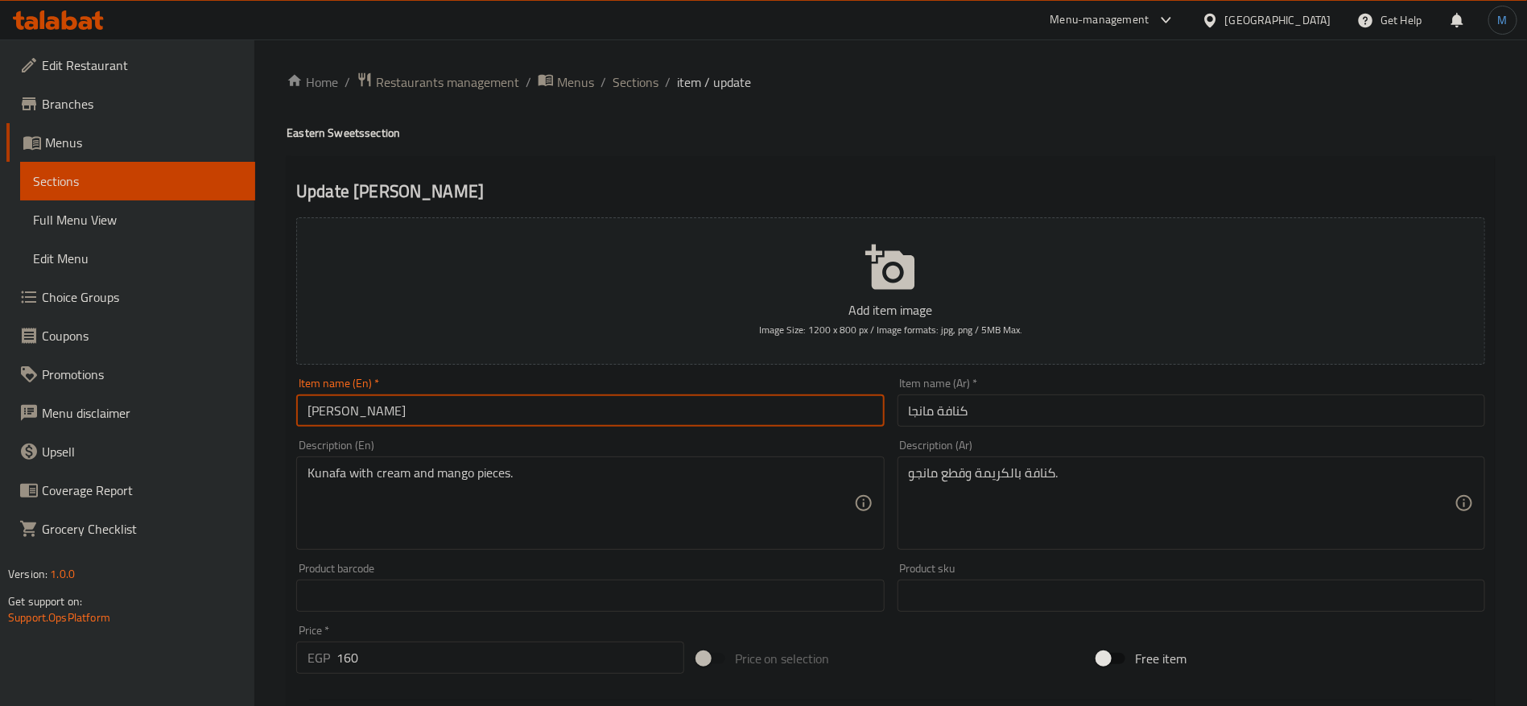
click at [705, 420] on input "Mango Kunafa" at bounding box center [590, 410] width 588 height 32
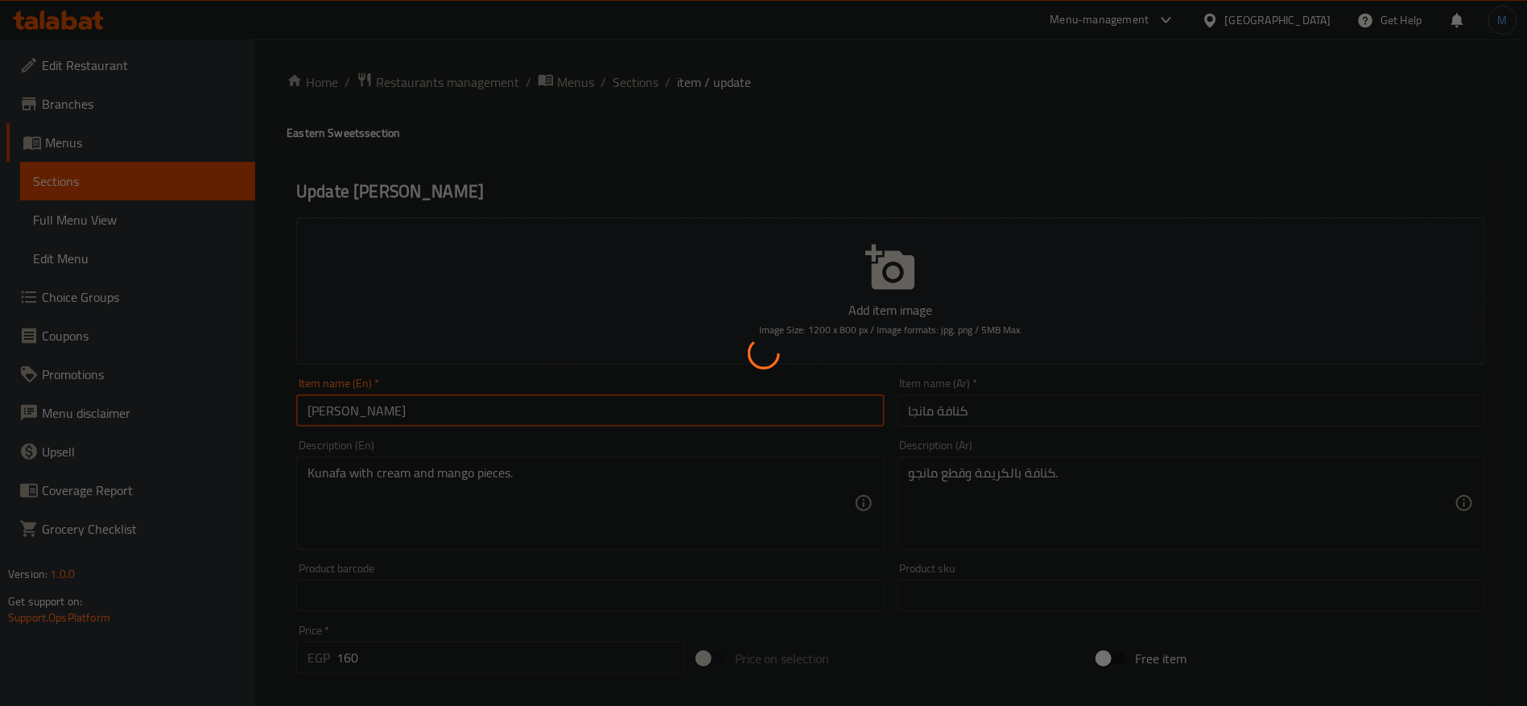
click at [1298, 361] on div at bounding box center [763, 353] width 1527 height 706
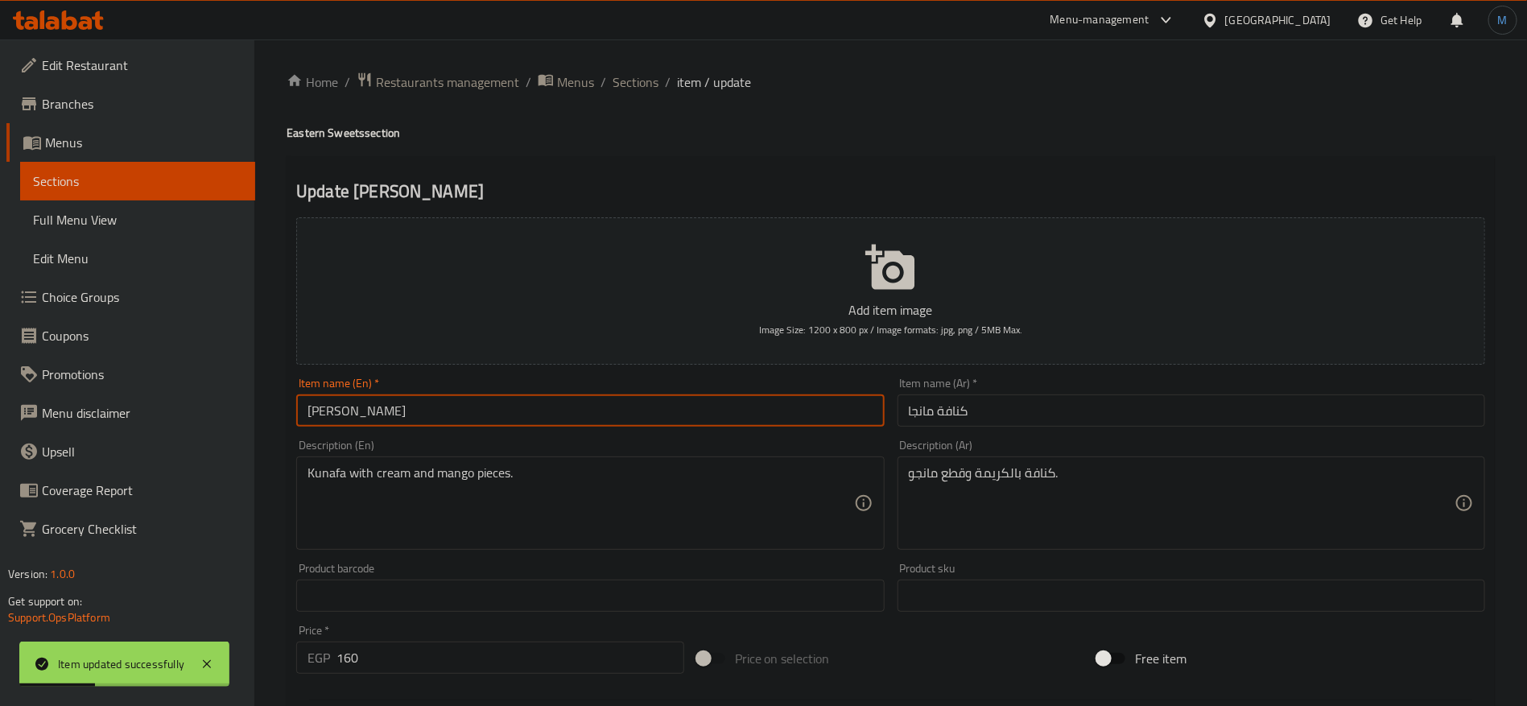
click at [683, 400] on input "Mango Kunafa" at bounding box center [590, 410] width 588 height 32
drag, startPoint x: 636, startPoint y: 54, endPoint x: 636, endPoint y: 64, distance: 10.5
click at [636, 54] on div "Home / Restaurants management / Menus / Sections / item / update Eastern Sweets…" at bounding box center [890, 588] width 1273 height 1098
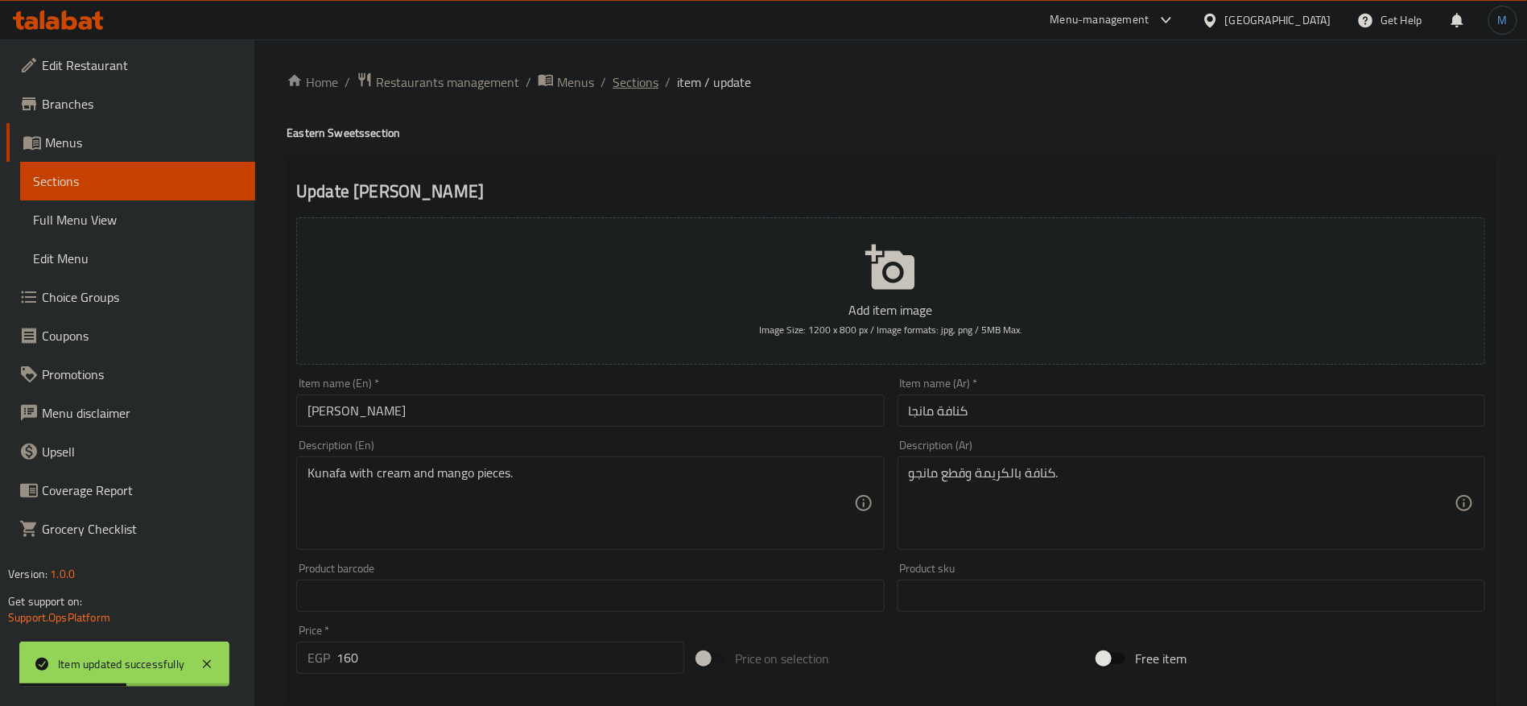
click at [637, 76] on span "Sections" at bounding box center [636, 81] width 46 height 19
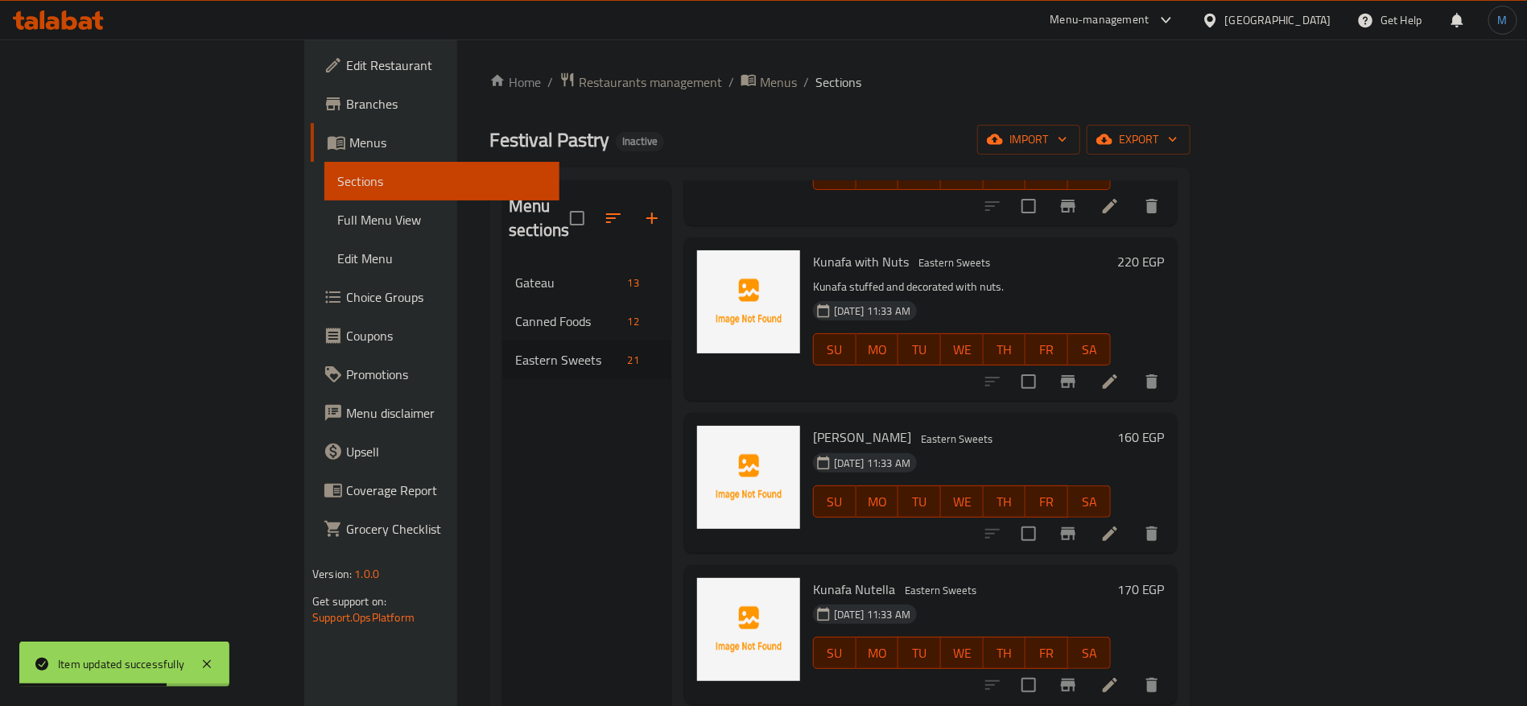
scroll to position [1644, 0]
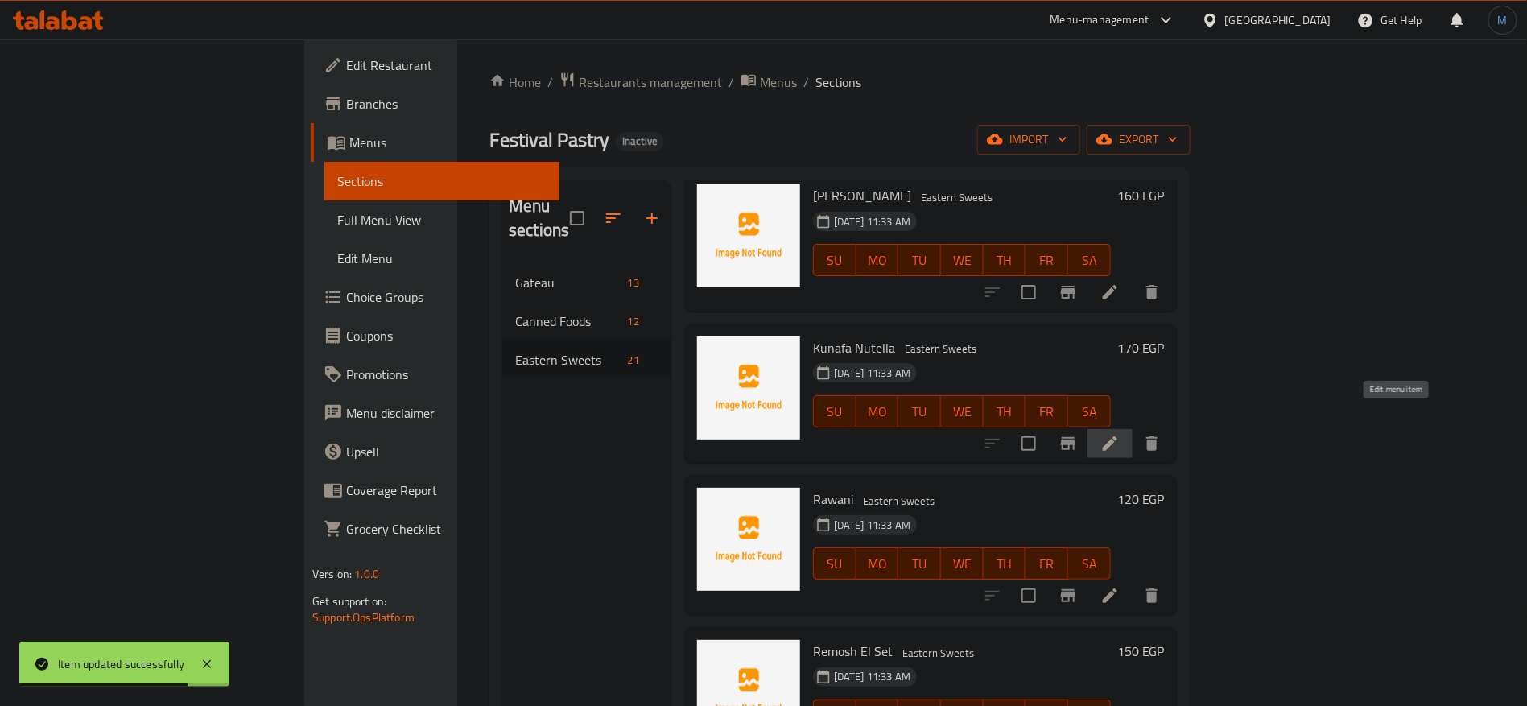
click at [1120, 434] on icon at bounding box center [1109, 443] width 19 height 19
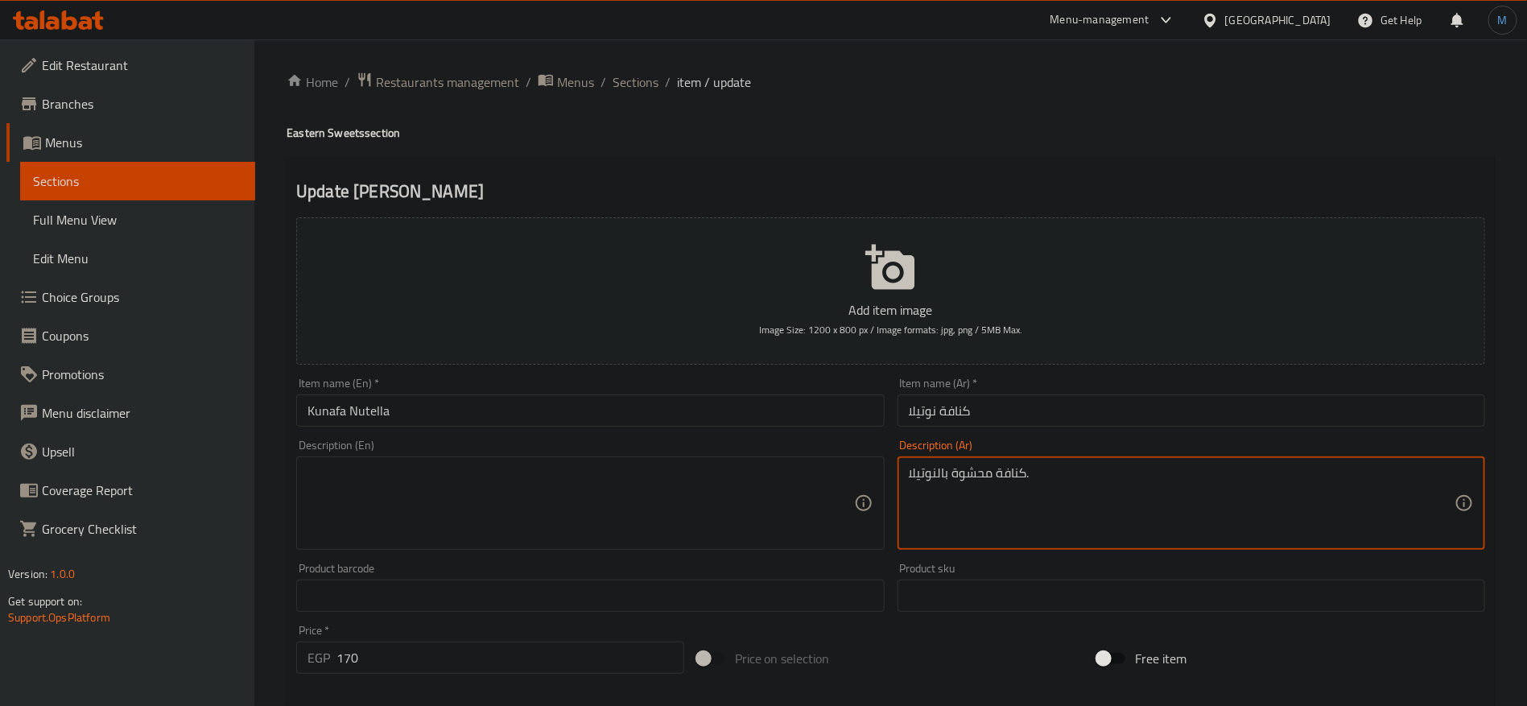
click at [595, 477] on textarea at bounding box center [581, 503] width 546 height 76
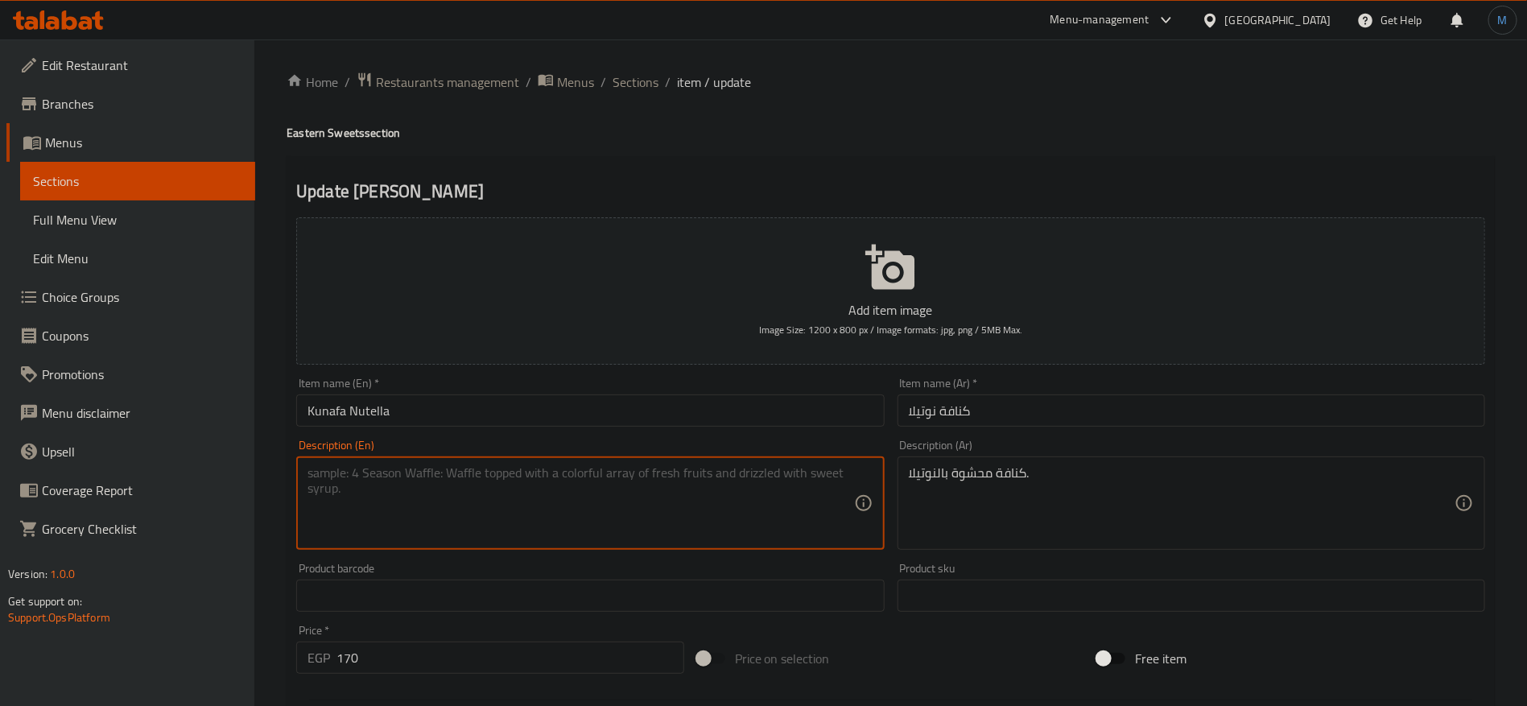
paste textarea "Kunafa stuffed with Nutella."
type textarea "Kunafa stuffed with Nutella."
click at [532, 415] on input "Kunafa Nutella" at bounding box center [590, 410] width 588 height 32
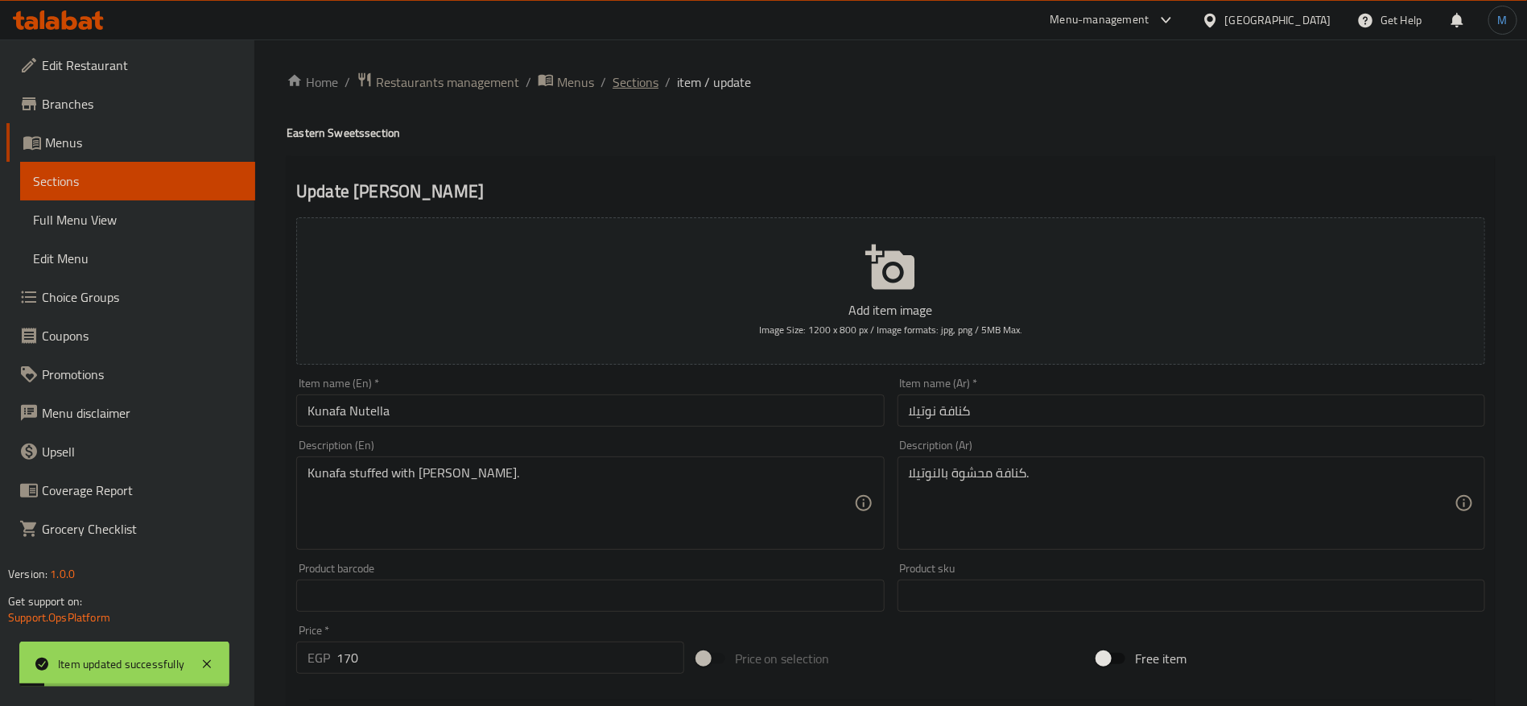
click at [633, 72] on span "Sections" at bounding box center [636, 81] width 46 height 19
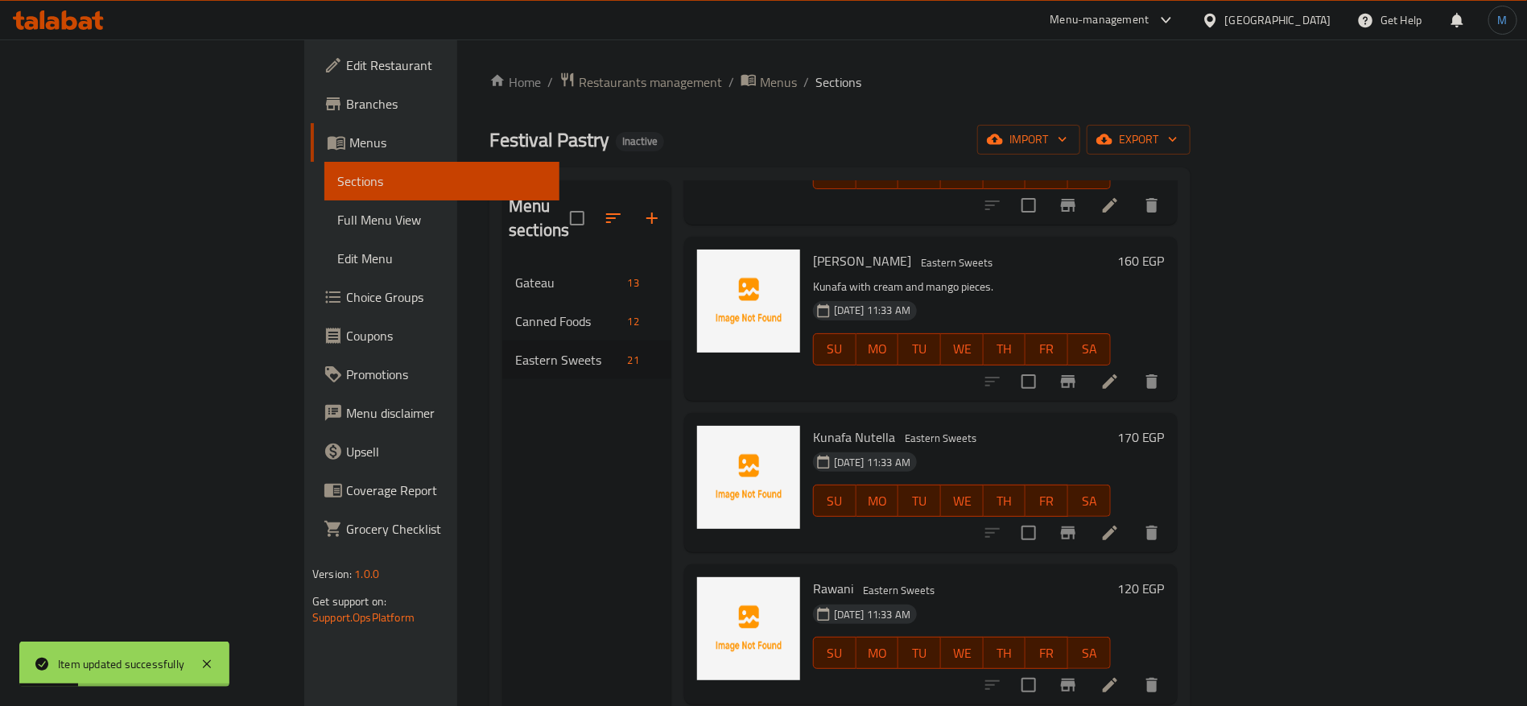
scroll to position [1699, 0]
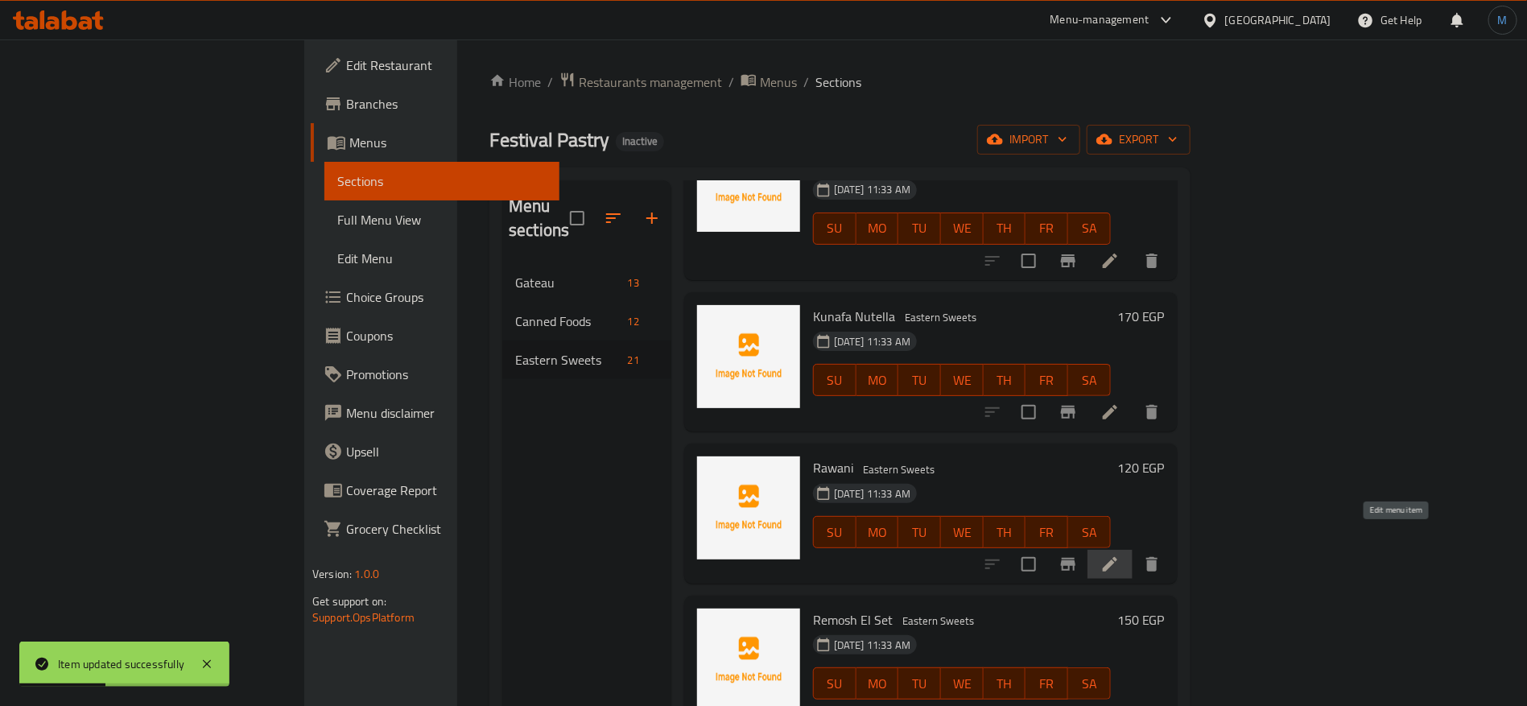
click at [1120, 555] on icon at bounding box center [1109, 564] width 19 height 19
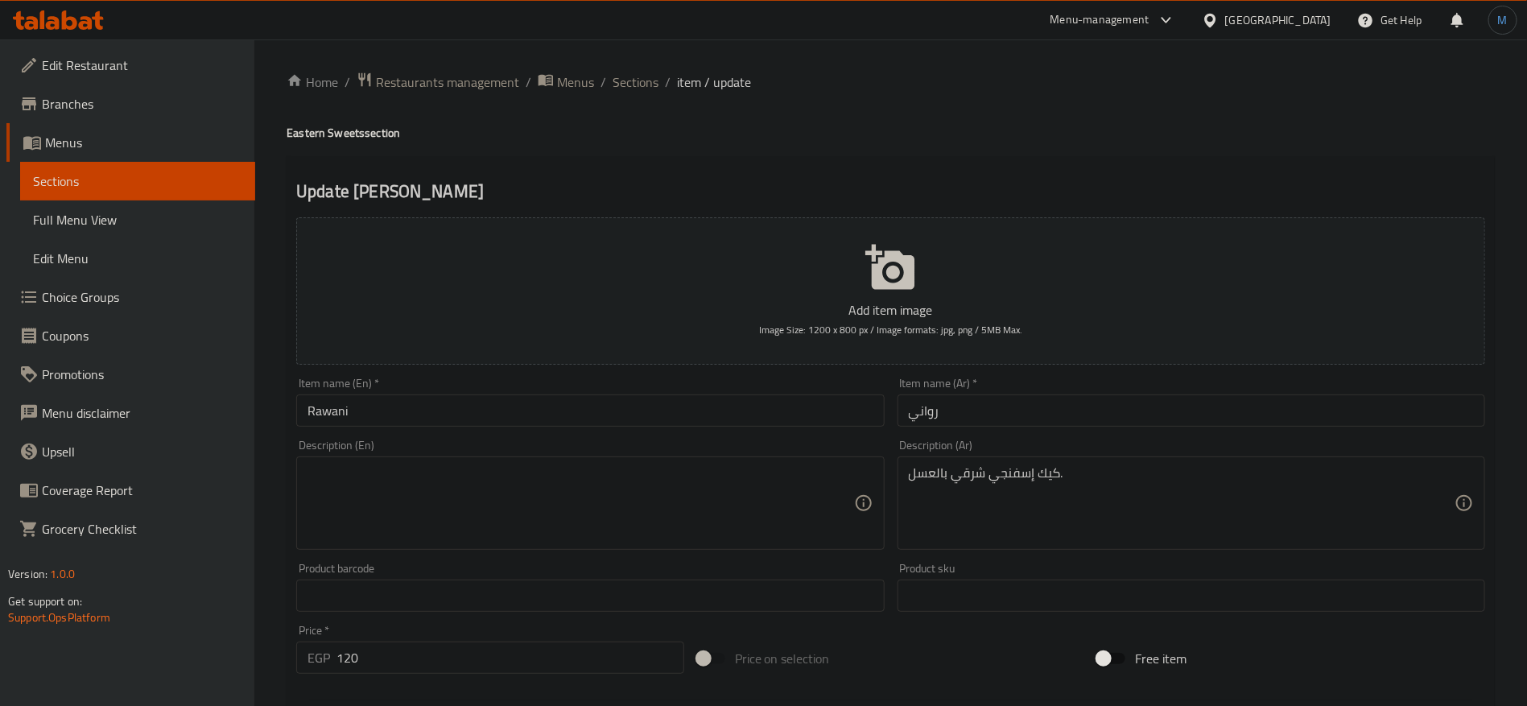
click at [1105, 458] on div "كيك إسفنجي شرقي بالعسل. Description (Ar)" at bounding box center [1192, 502] width 588 height 93
click at [1120, 489] on textarea "كيك إسفنجي شرقي بالعسل." at bounding box center [1182, 503] width 546 height 76
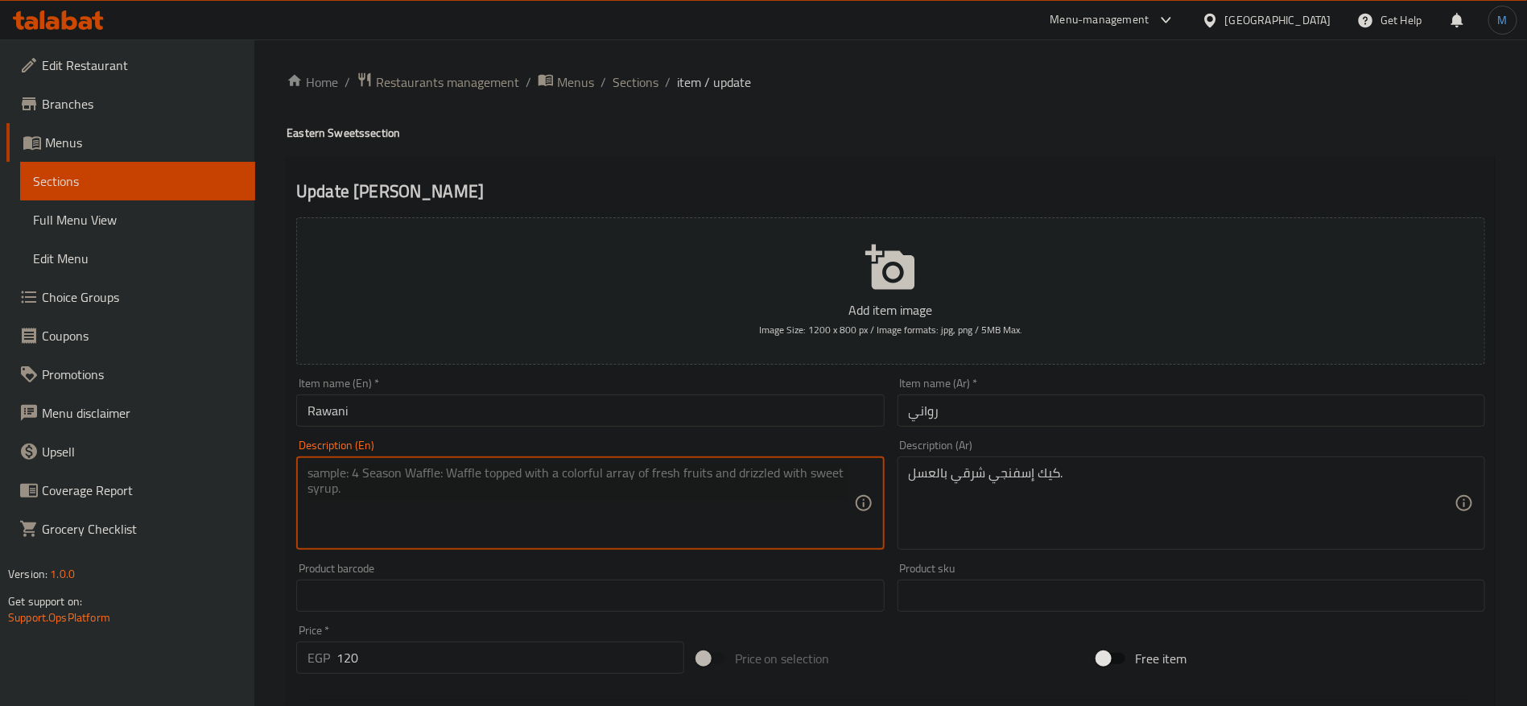
click at [713, 493] on textarea at bounding box center [581, 503] width 546 height 76
paste textarea "Oriental sponge cake with honey."
type textarea "Oriental sponge cake with honey."
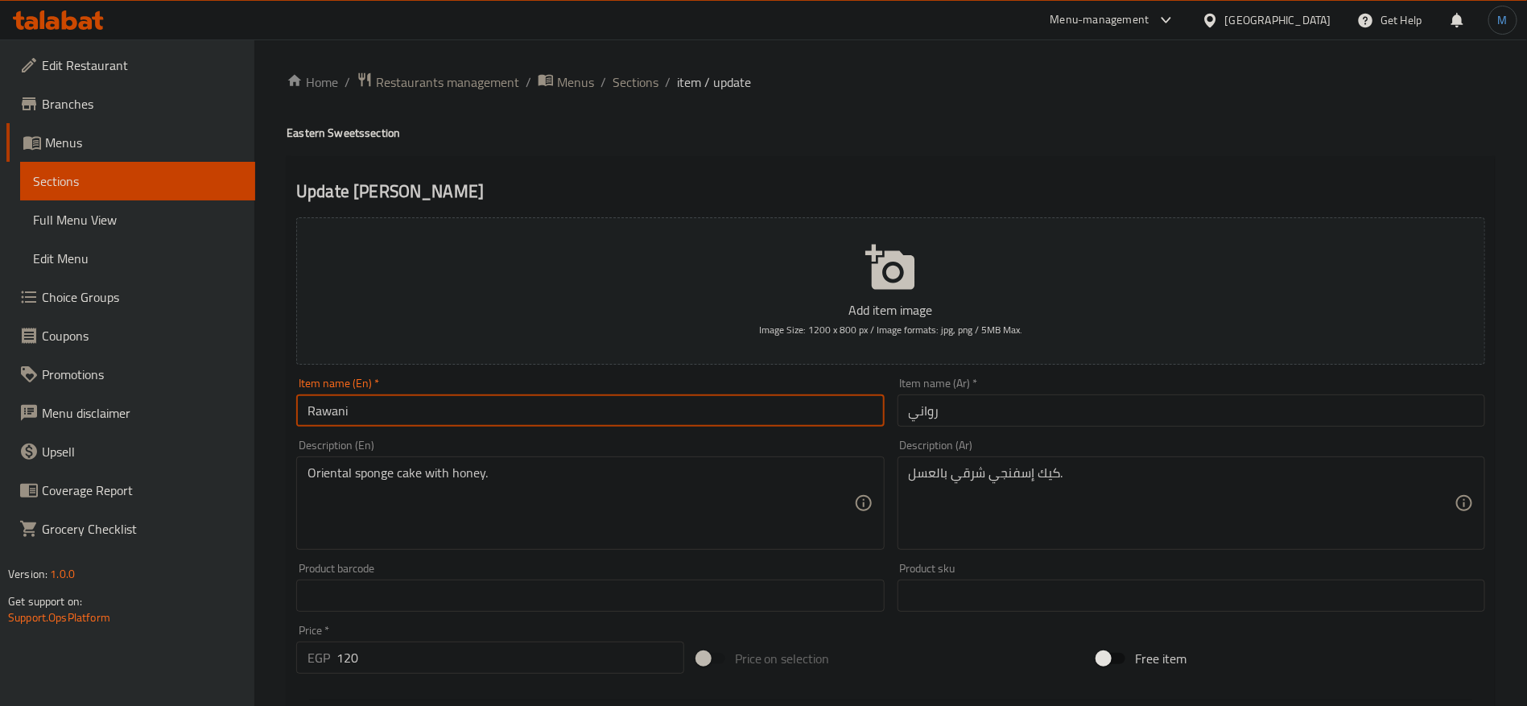
click at [637, 415] on input "Rawani" at bounding box center [590, 410] width 588 height 32
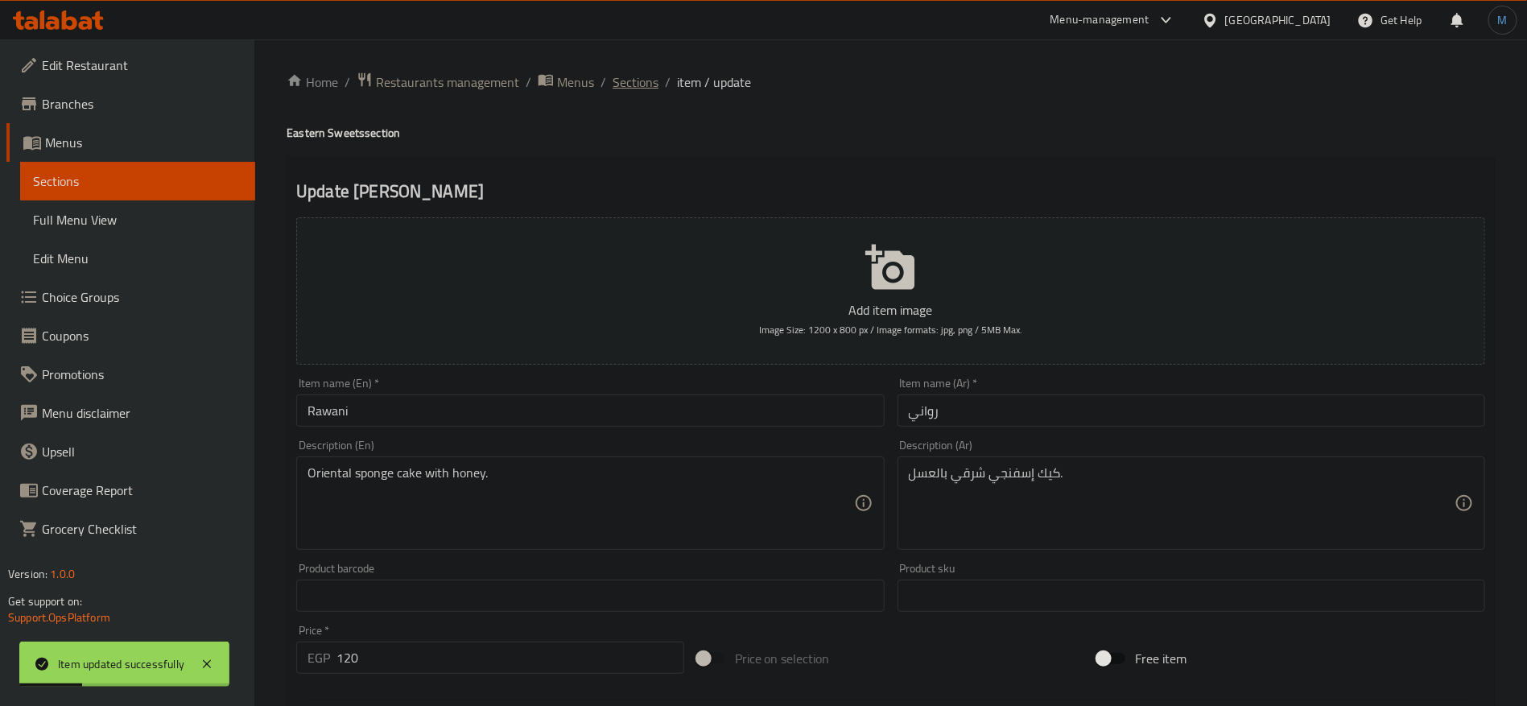
click at [638, 76] on span "Sections" at bounding box center [636, 81] width 46 height 19
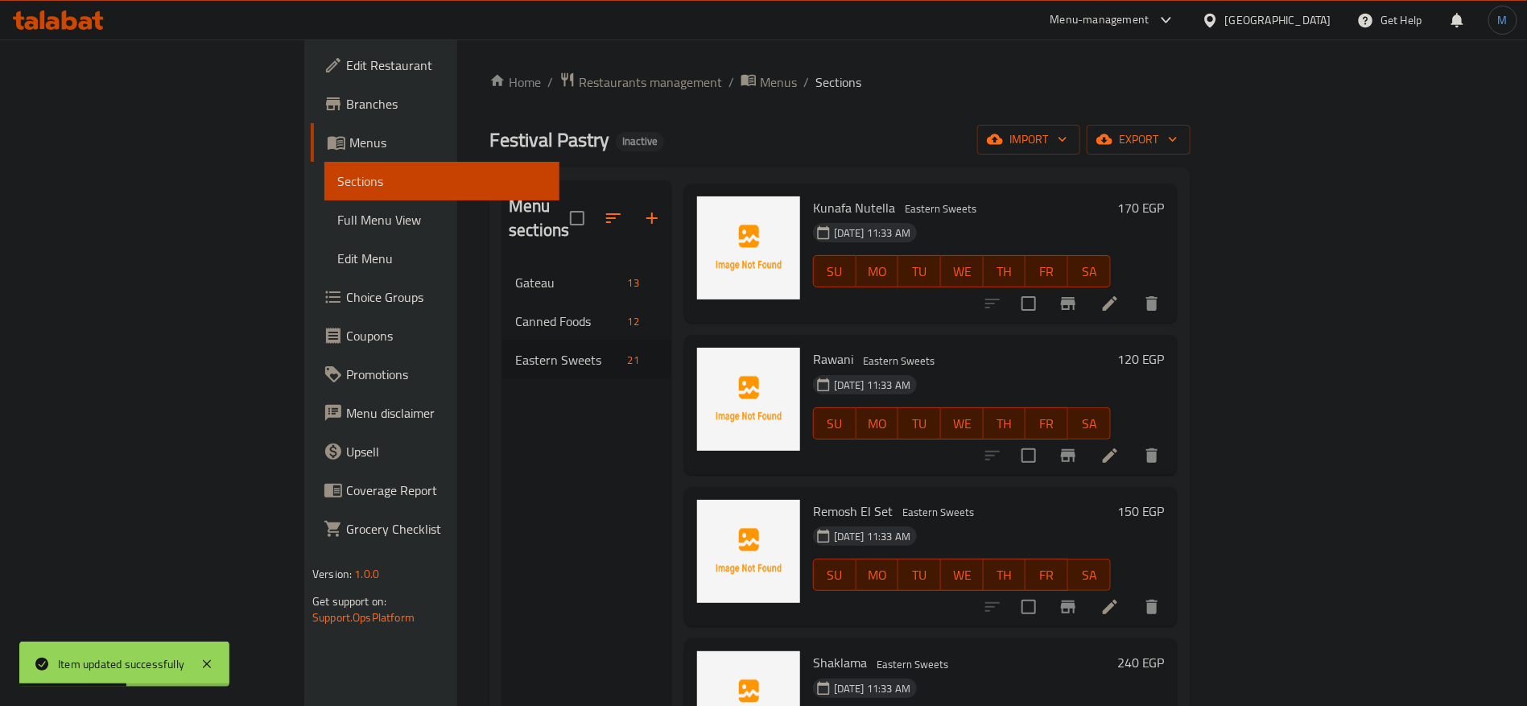
scroll to position [1820, 0]
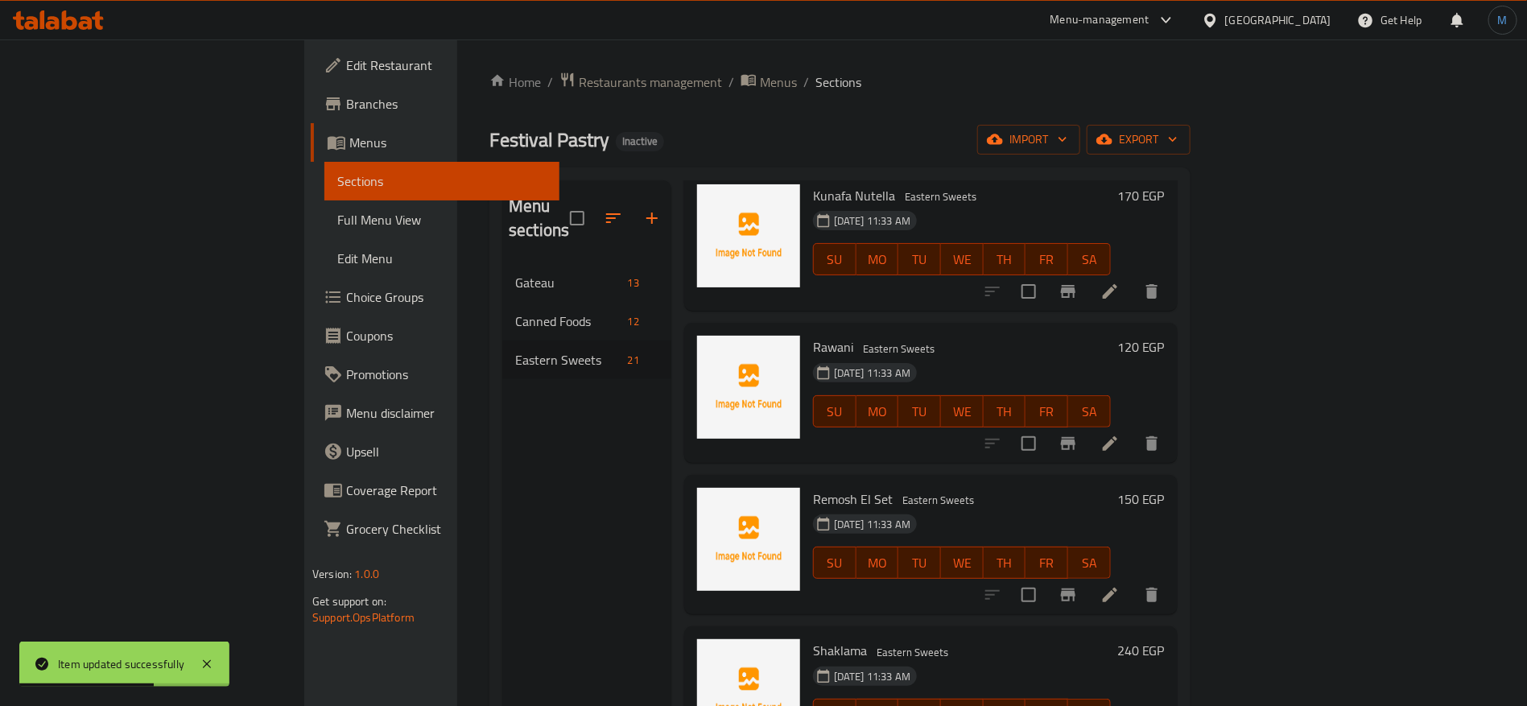
click at [1133, 580] on li at bounding box center [1110, 594] width 45 height 29
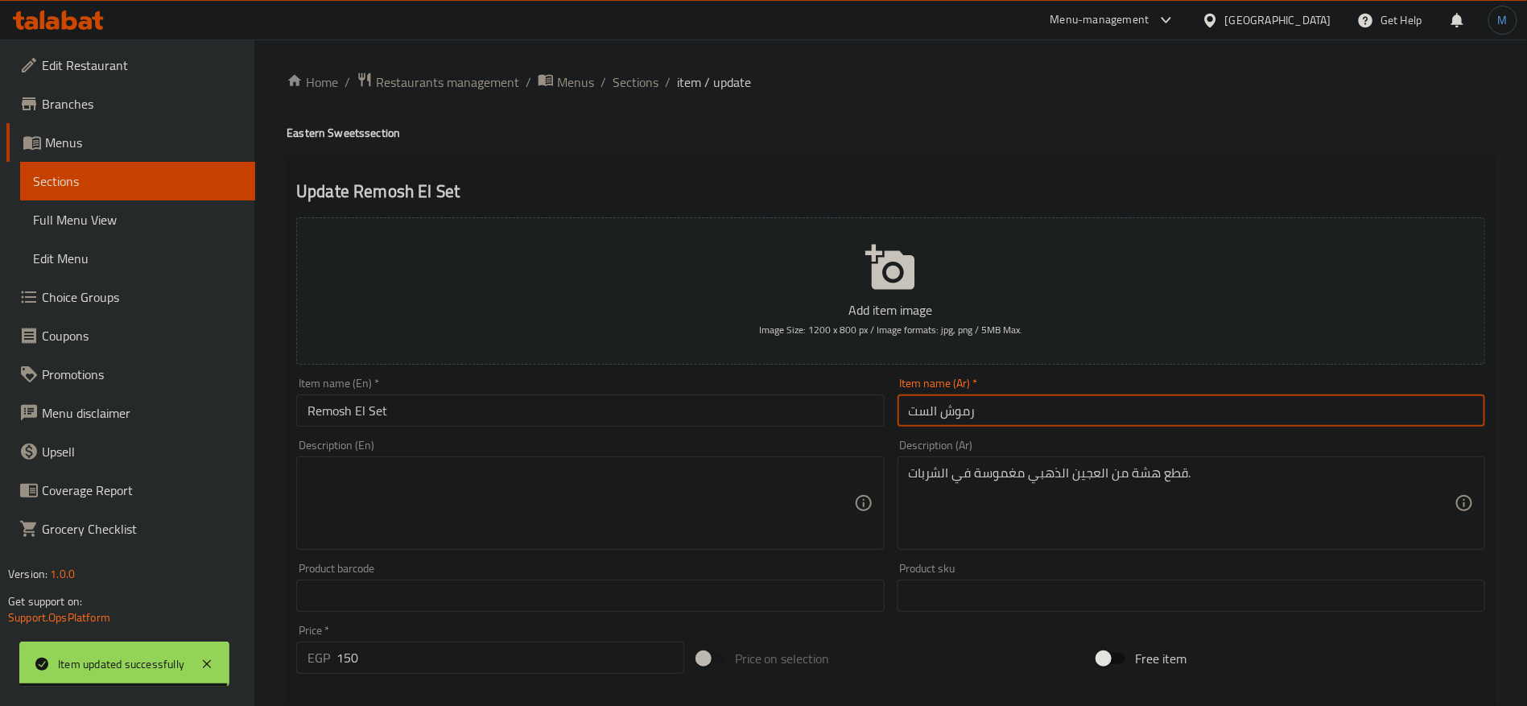
click at [1066, 404] on input "رموش الست" at bounding box center [1192, 410] width 588 height 32
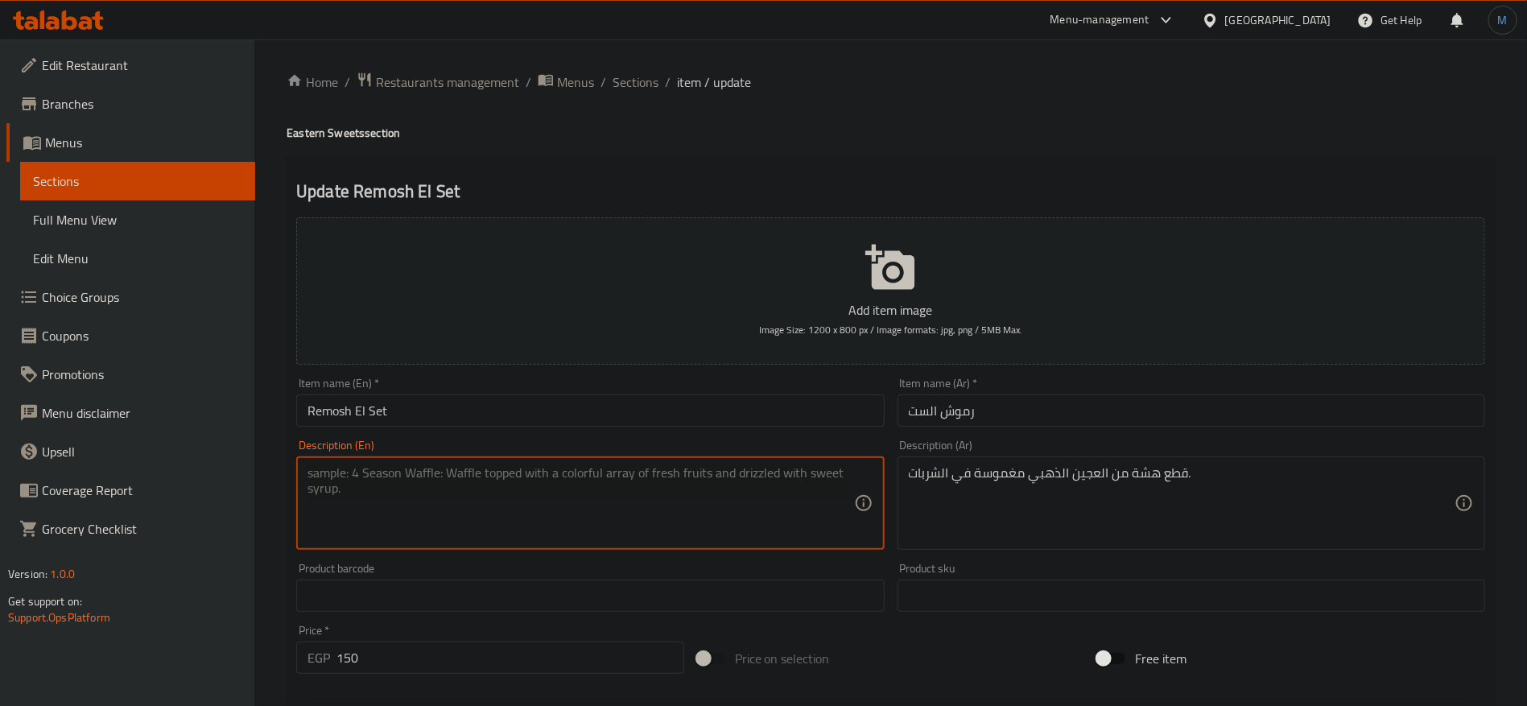
paste textarea "Crispy pieces of golden dough dipped in syrup."
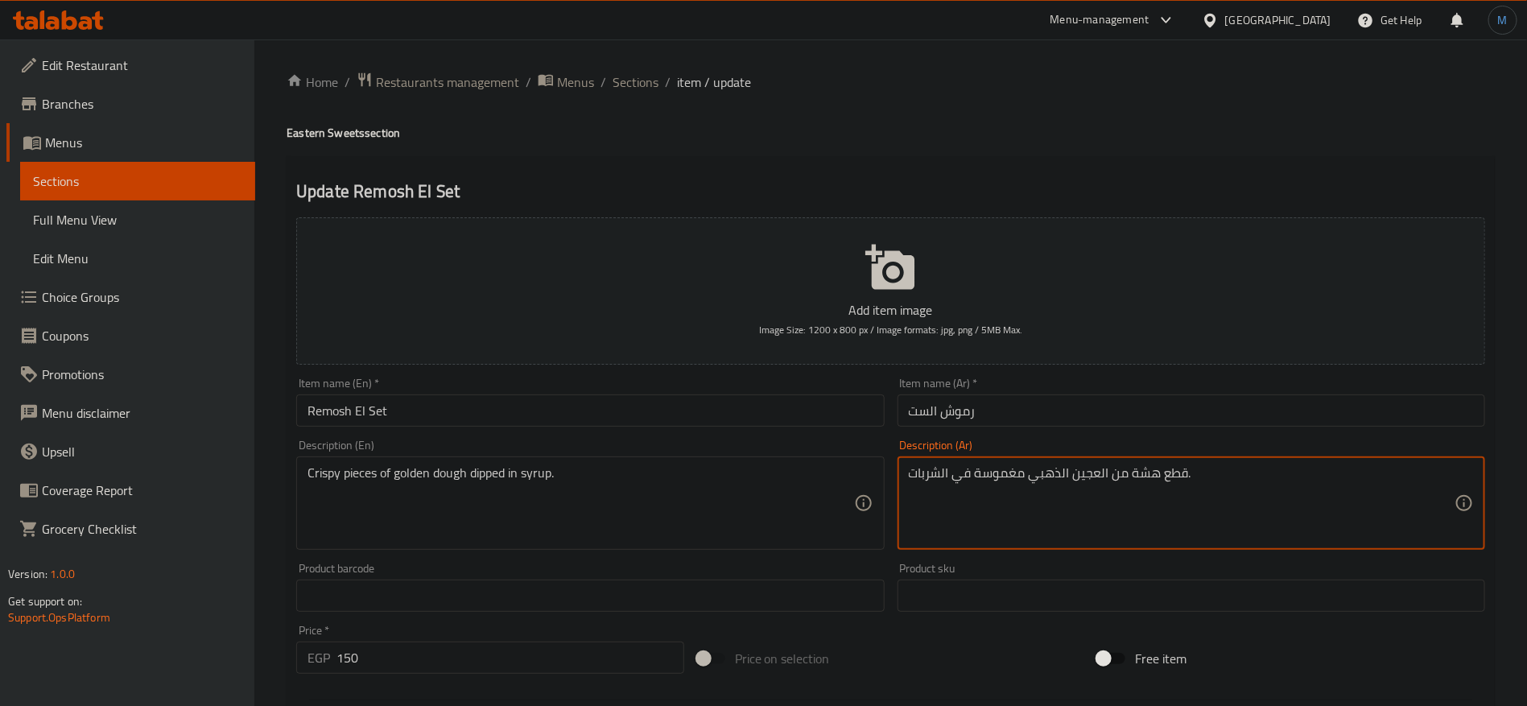
click at [1154, 477] on textarea "قطع هشة من العجين الذهبي مغموسة في الشربات." at bounding box center [1182, 503] width 546 height 76
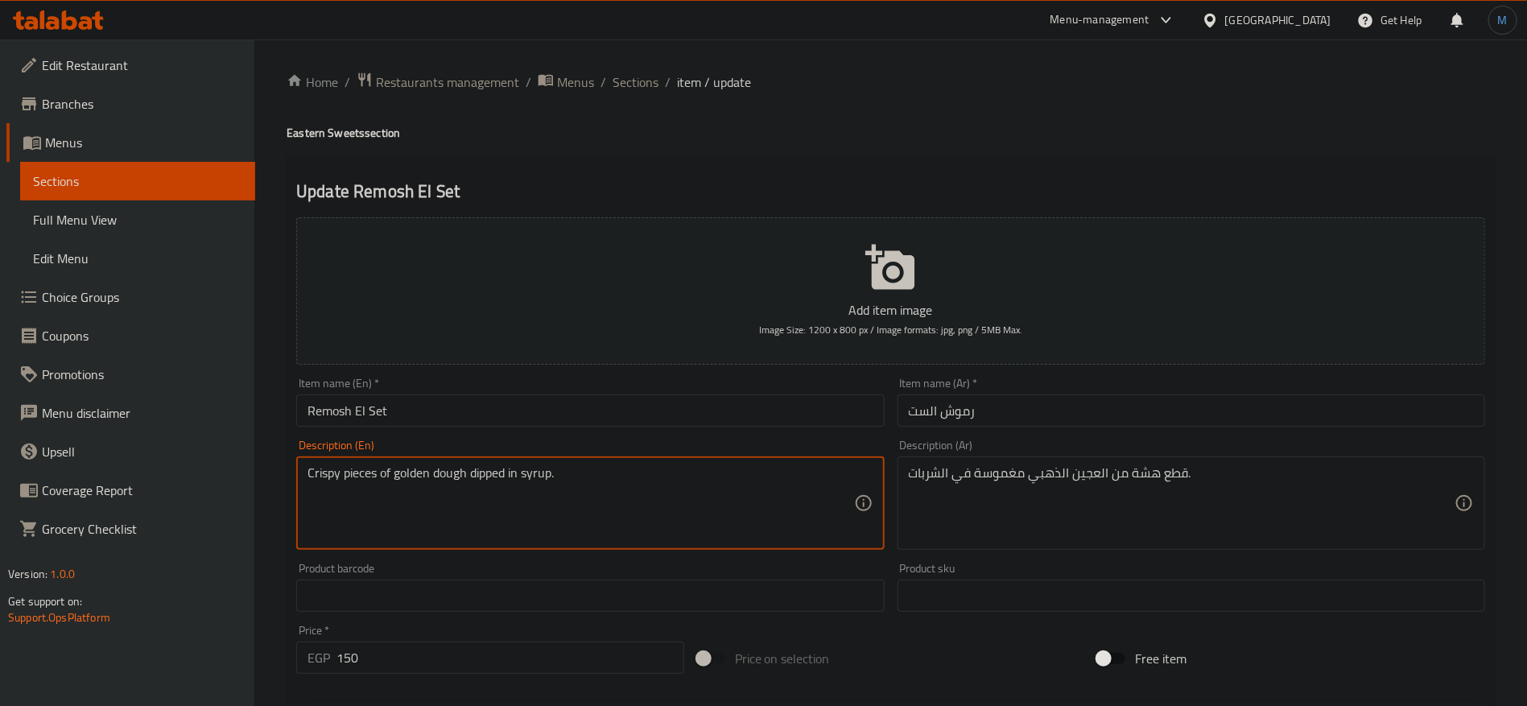
click at [331, 479] on textarea "Crispy pieces of golden dough dipped in syrup." at bounding box center [581, 503] width 546 height 76
paste textarea "fragile"
type textarea "fragile pieces of golden dough dipped in syrup."
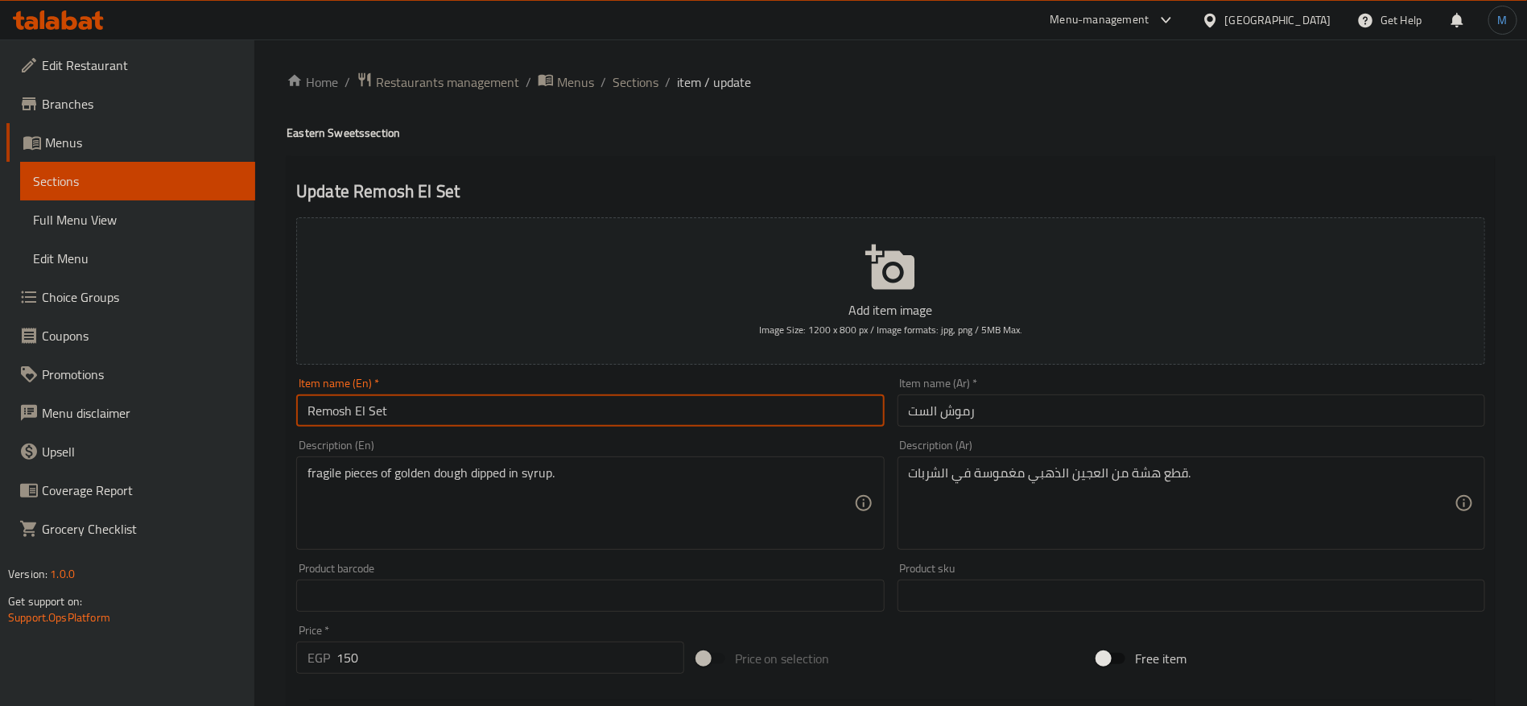
click at [518, 419] on input "Remosh El Set" at bounding box center [590, 410] width 588 height 32
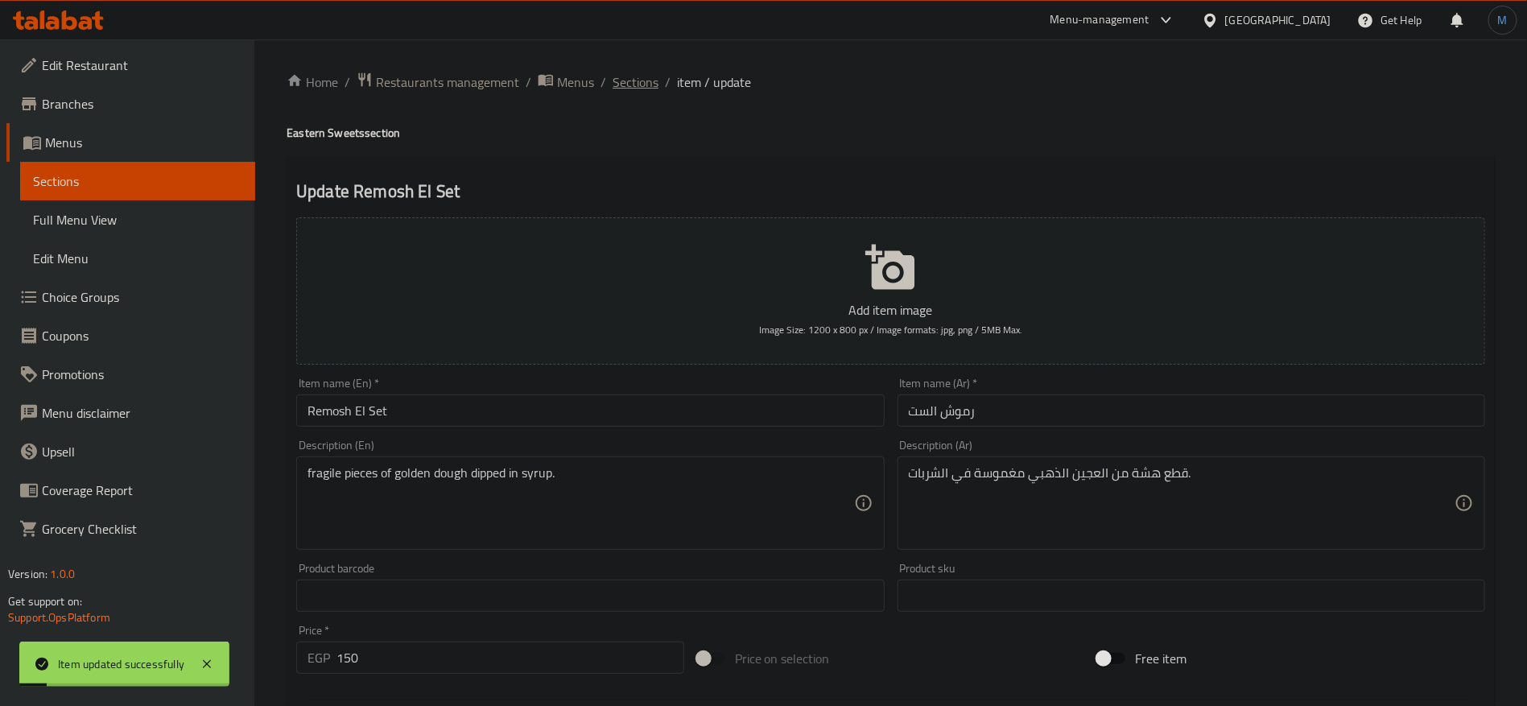
click at [647, 81] on span "Sections" at bounding box center [636, 81] width 46 height 19
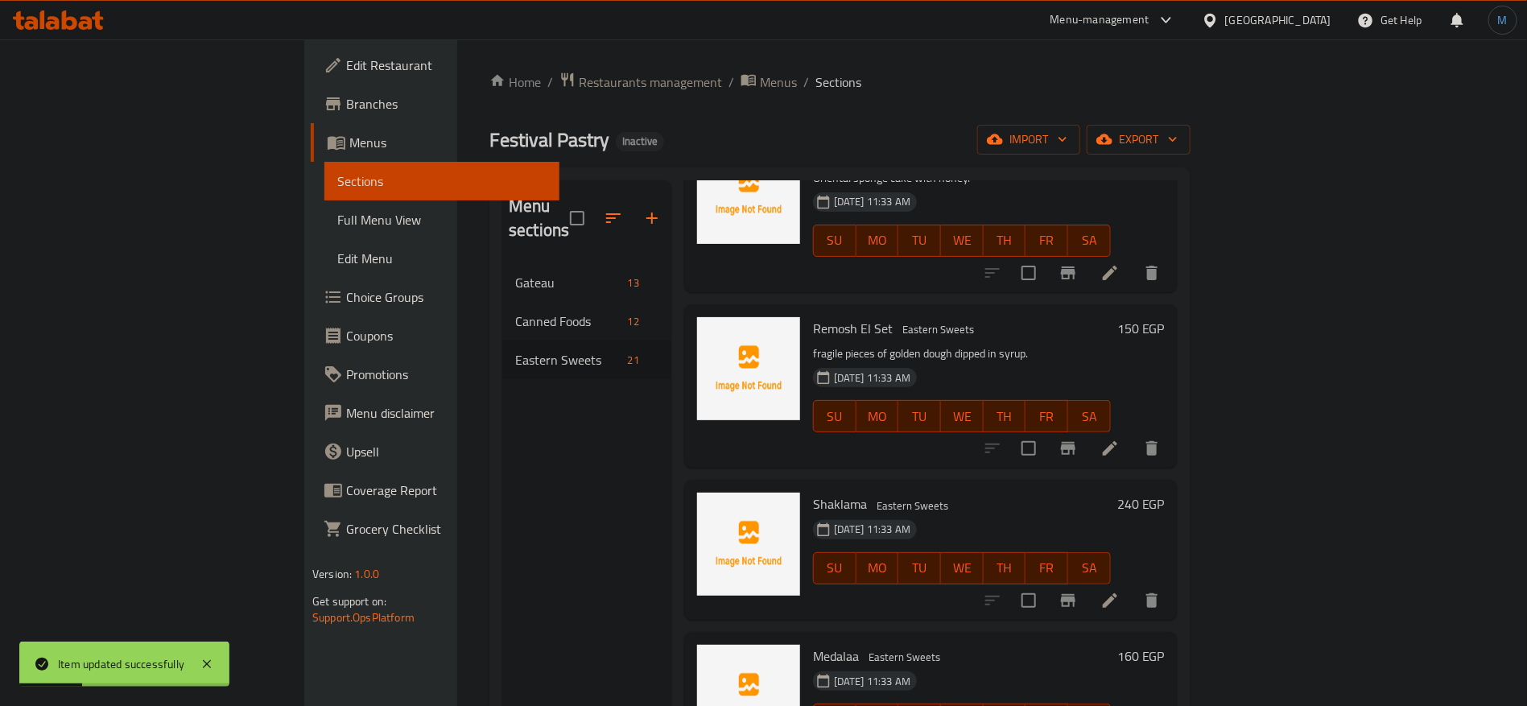
scroll to position [2051, 0]
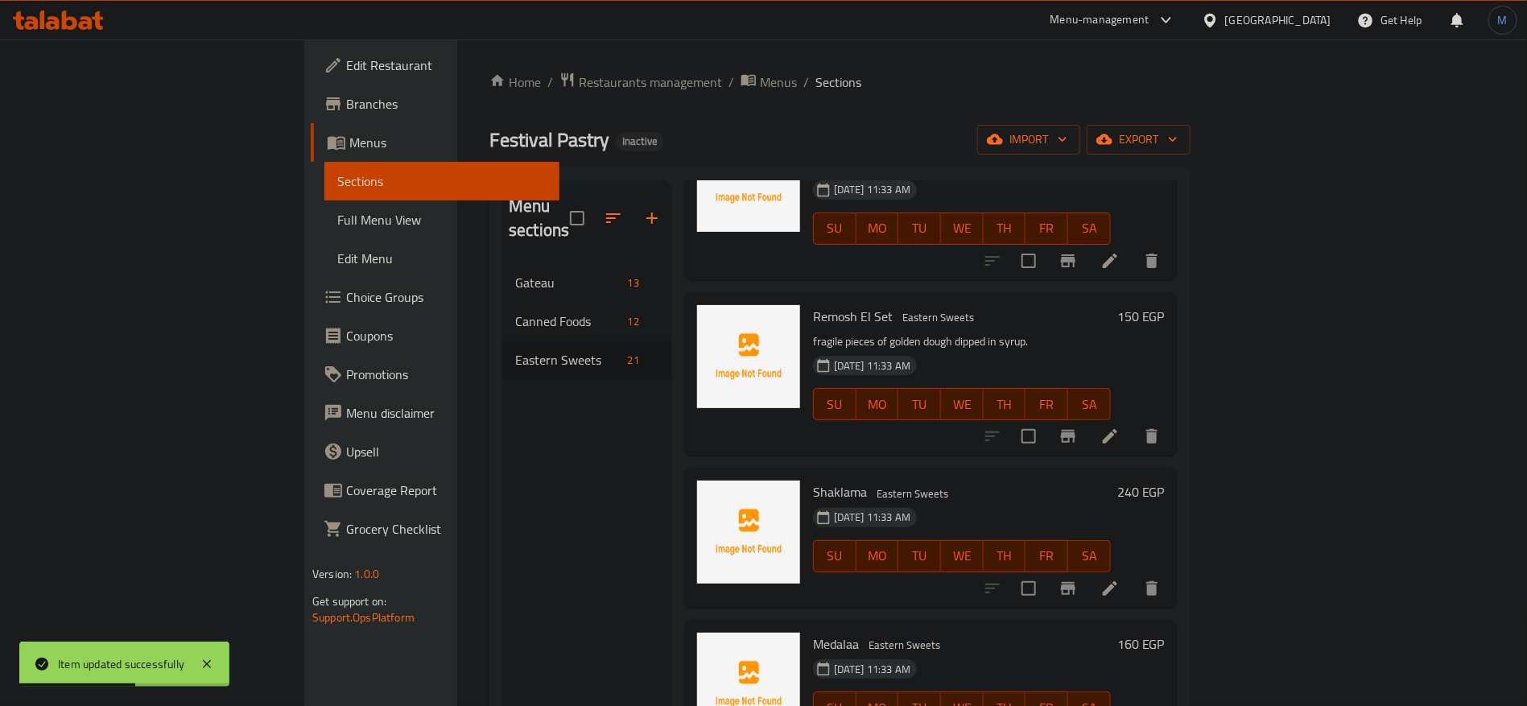
click at [1133, 574] on li at bounding box center [1110, 588] width 45 height 29
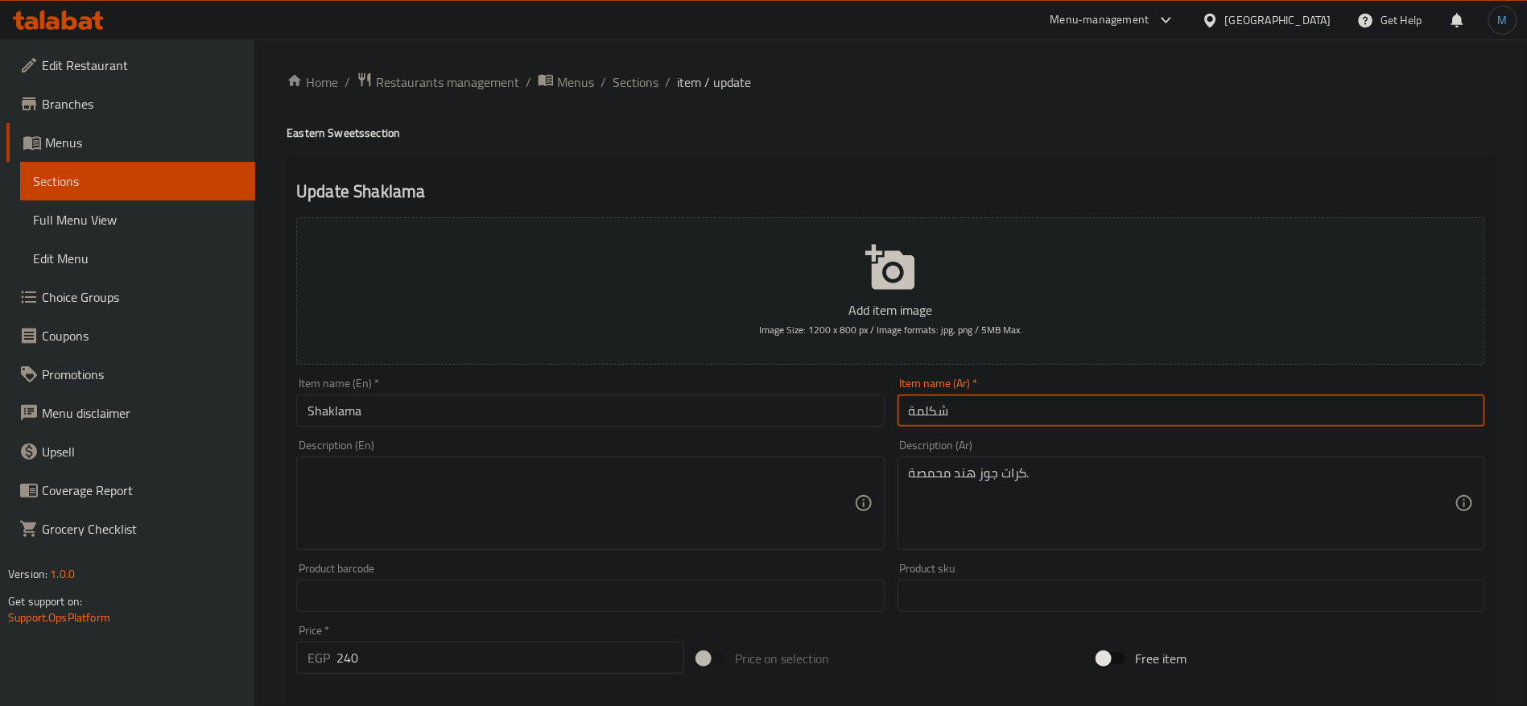
click at [1007, 423] on input "شكلمة" at bounding box center [1192, 410] width 588 height 32
click at [516, 403] on input "Shaklama" at bounding box center [590, 410] width 588 height 32
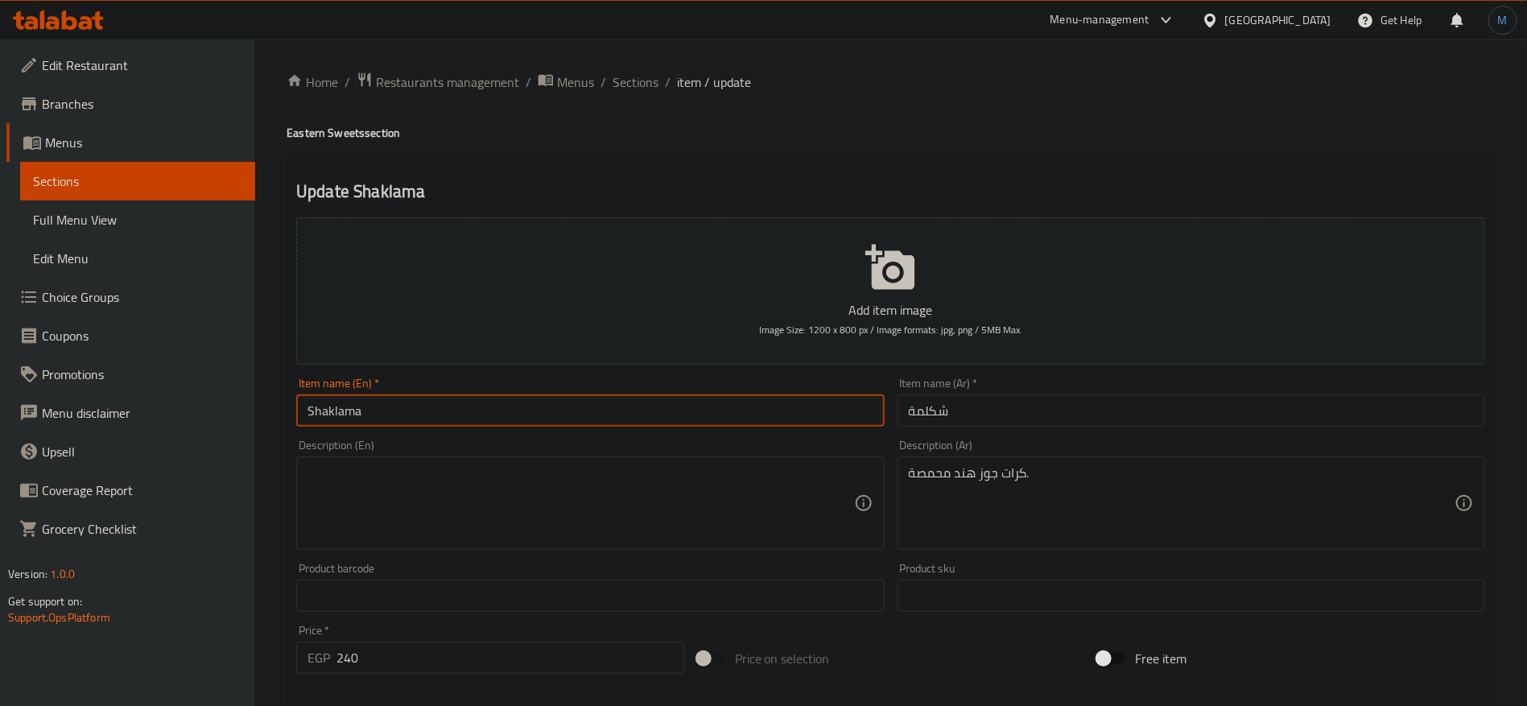
paste input "a"
type input "Shakalama"
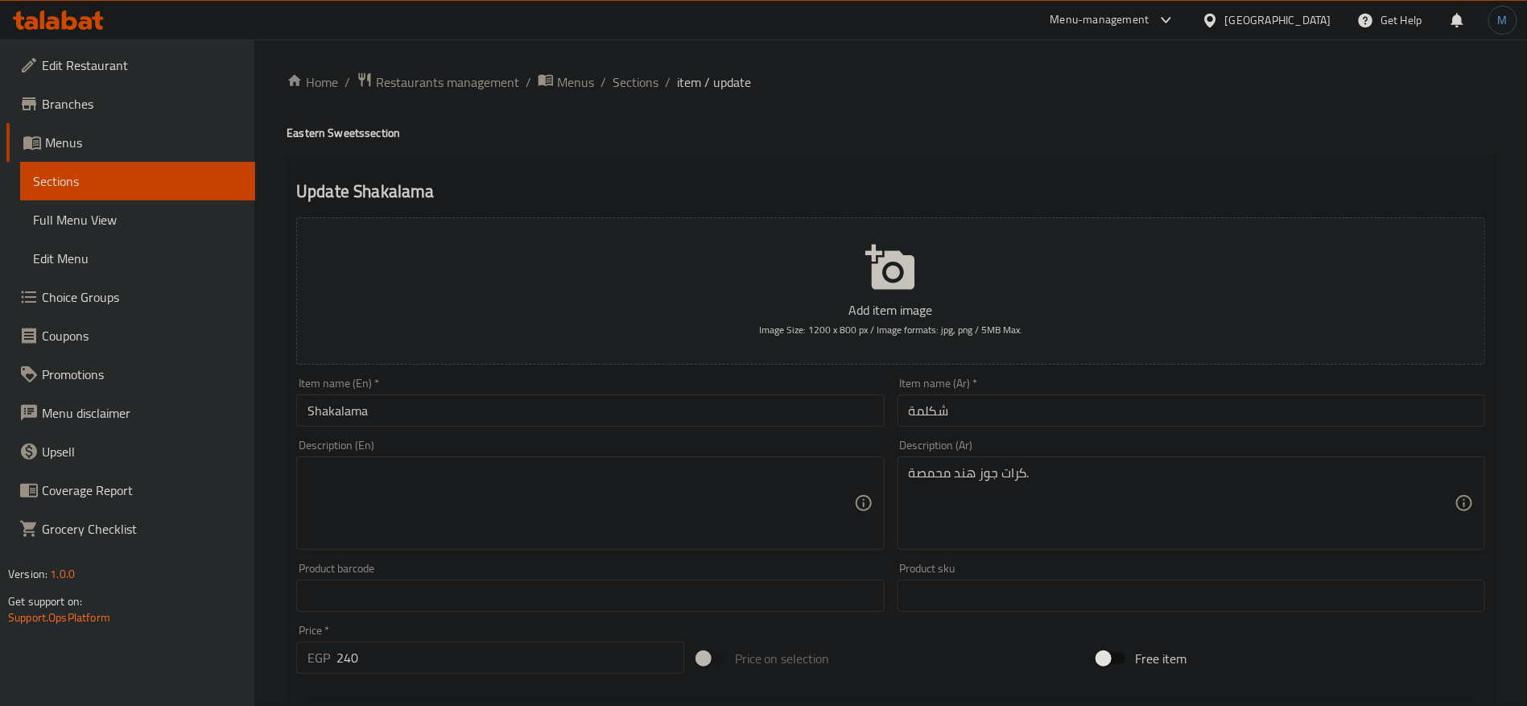
click at [707, 544] on div "Description (En)" at bounding box center [590, 502] width 588 height 93
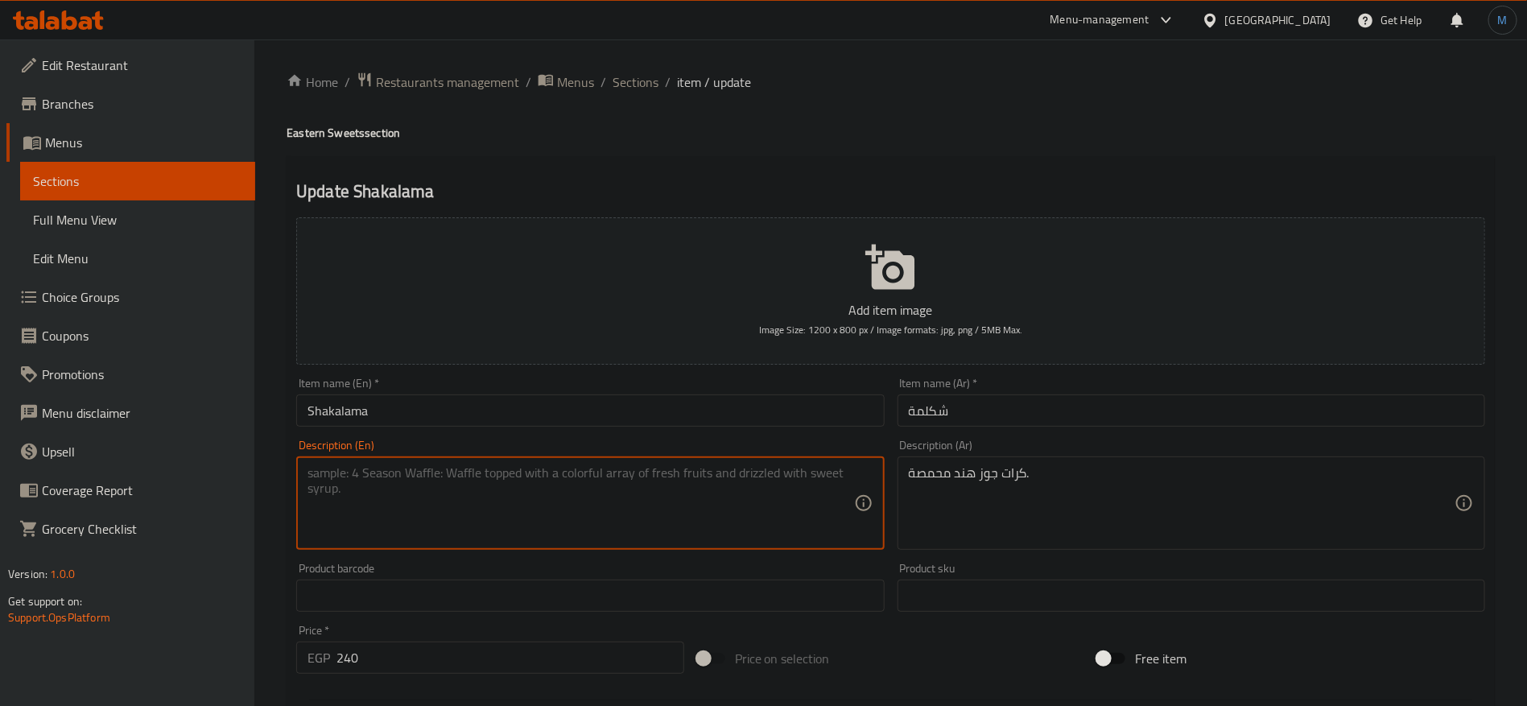
paste textarea "Toasted coconut balls."
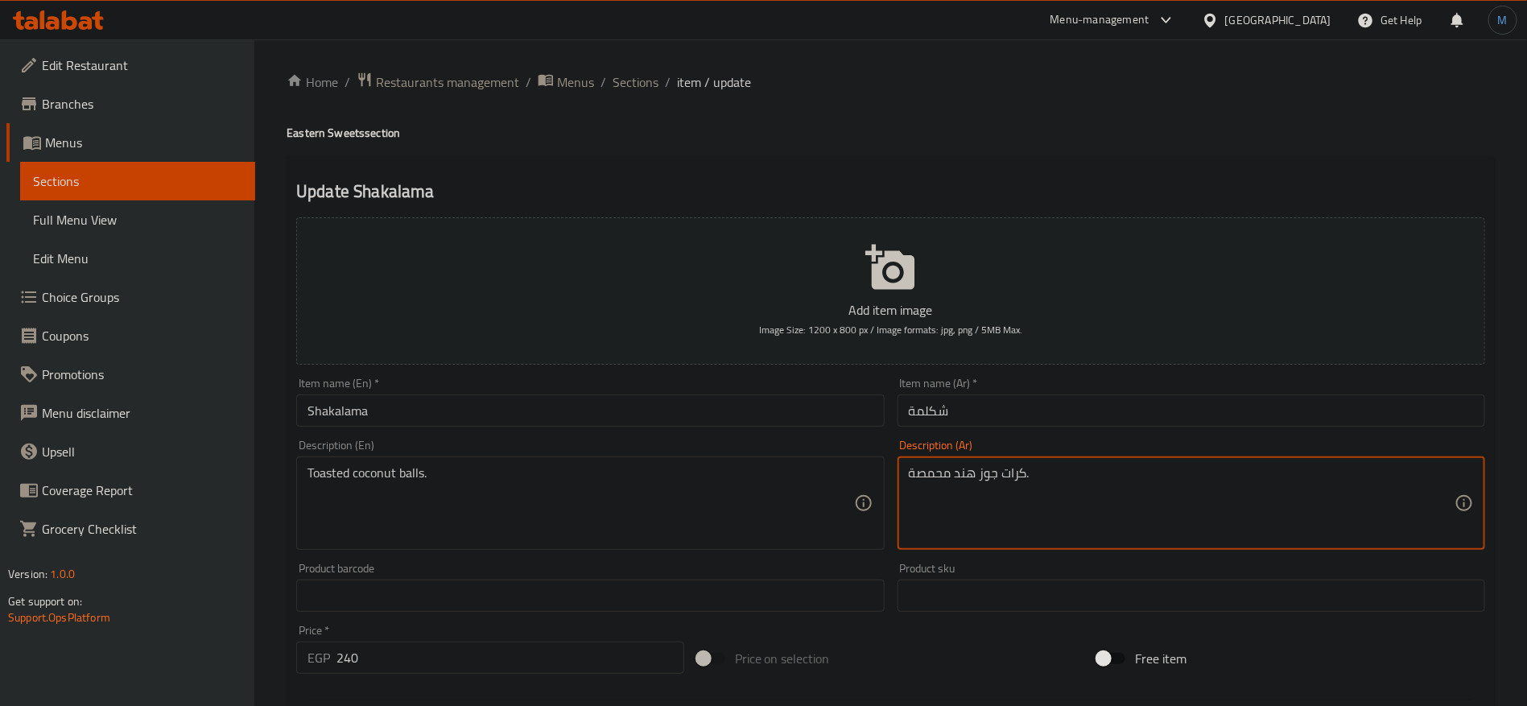
click at [937, 475] on textarea "كرات جوز هند محمصة." at bounding box center [1182, 503] width 546 height 76
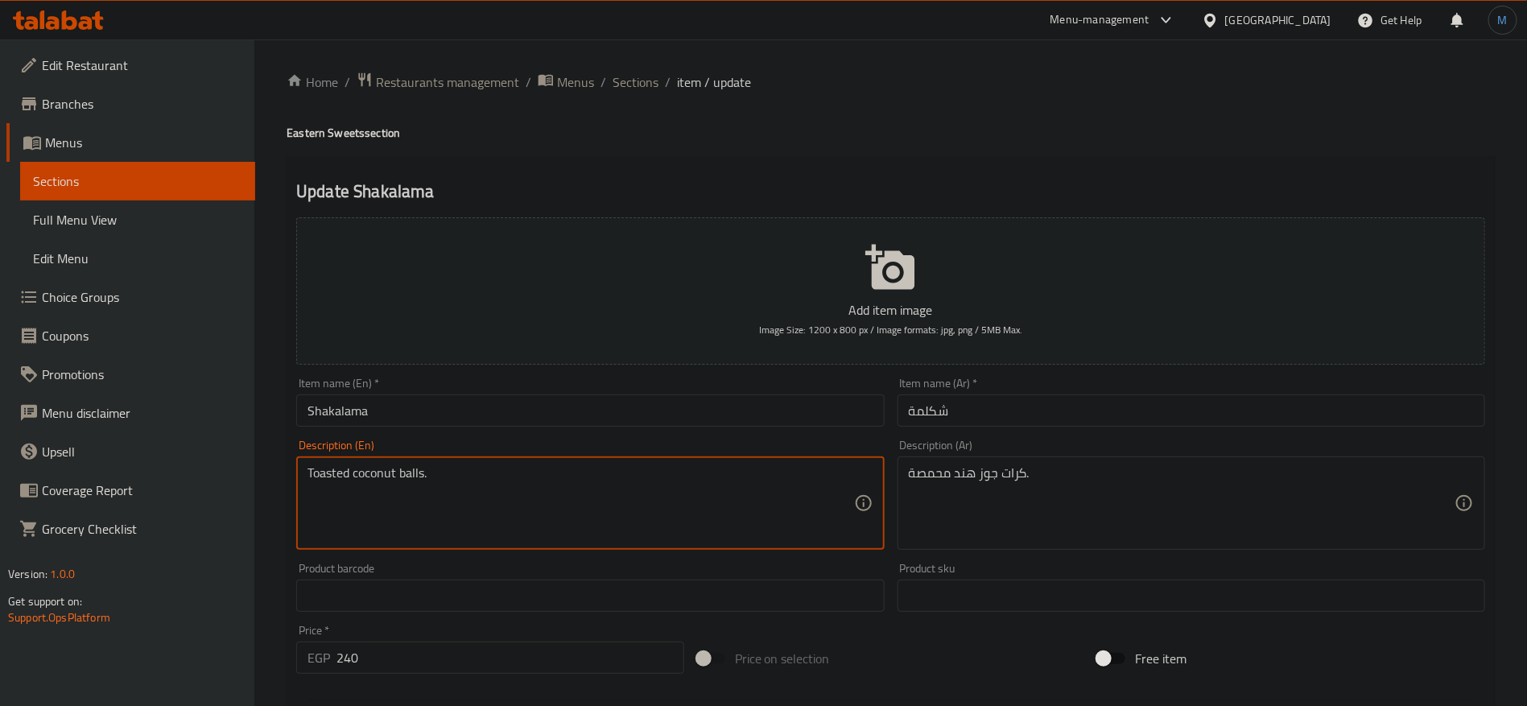
click at [324, 472] on textarea "Toasted coconut balls." at bounding box center [581, 503] width 546 height 76
paste textarea "roaster"
click at [318, 476] on textarea "roaster coconut balls." at bounding box center [581, 503] width 546 height 76
type textarea "Roaster coconut balls."
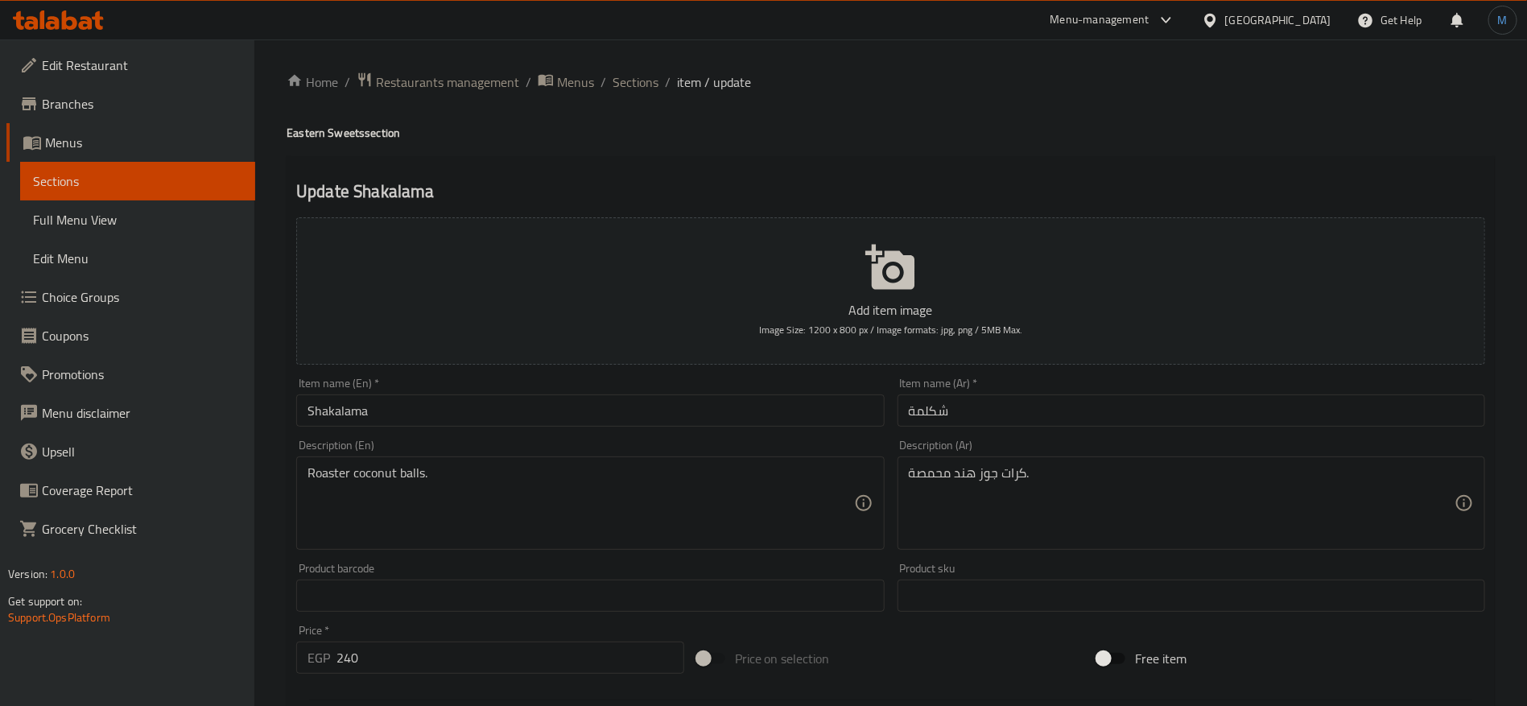
click at [696, 390] on div "Item name (En)   * Shakalama Item name (En) *" at bounding box center [590, 402] width 588 height 49
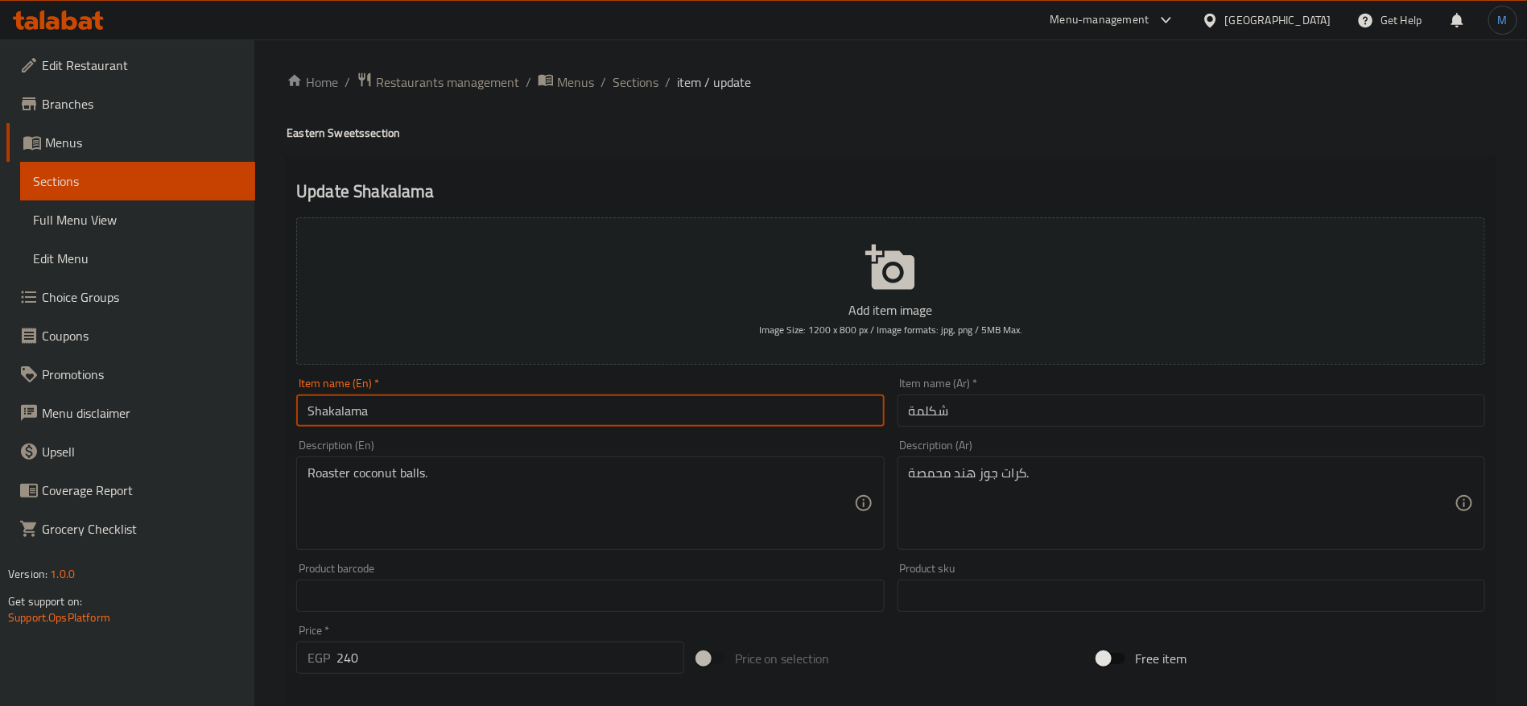
click at [700, 400] on input "Shakalama" at bounding box center [590, 410] width 588 height 32
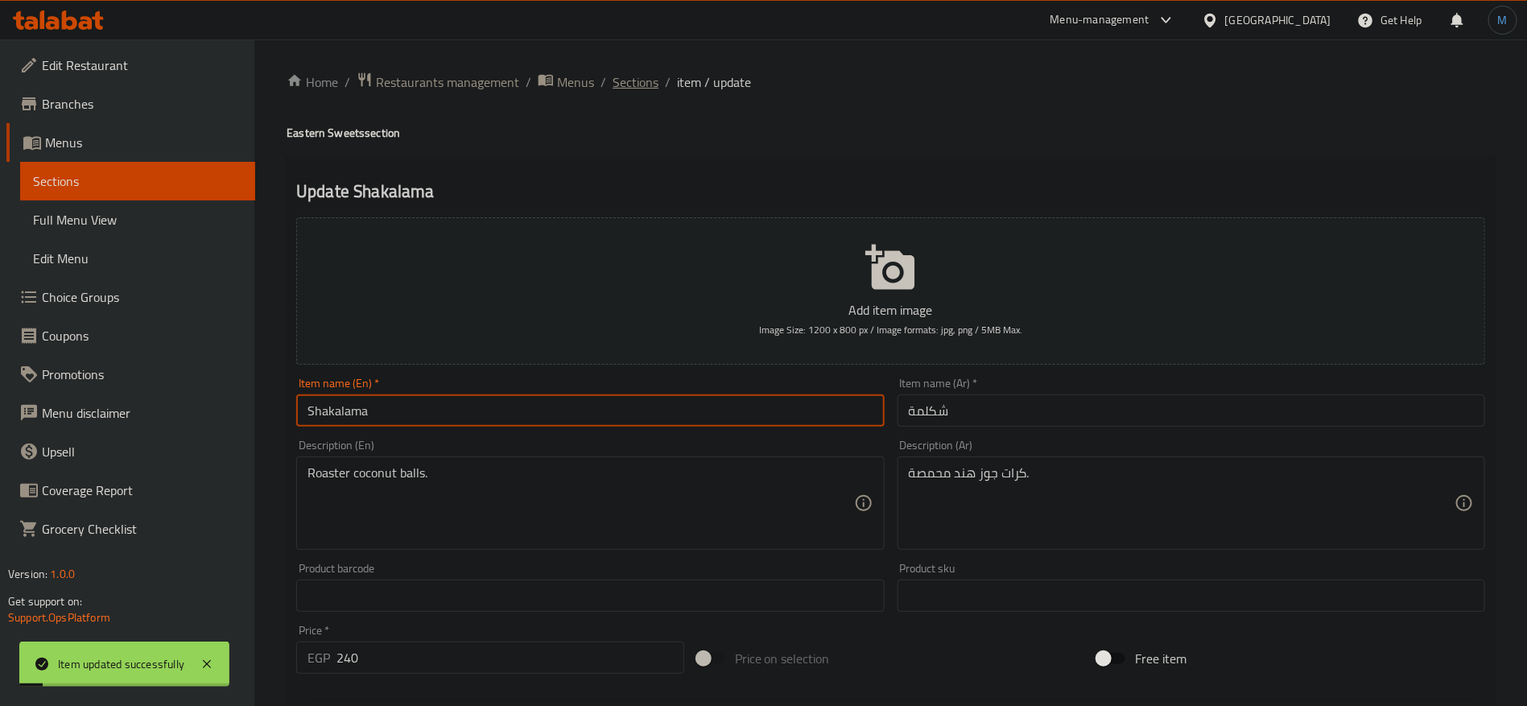
click at [617, 84] on span "Sections" at bounding box center [636, 81] width 46 height 19
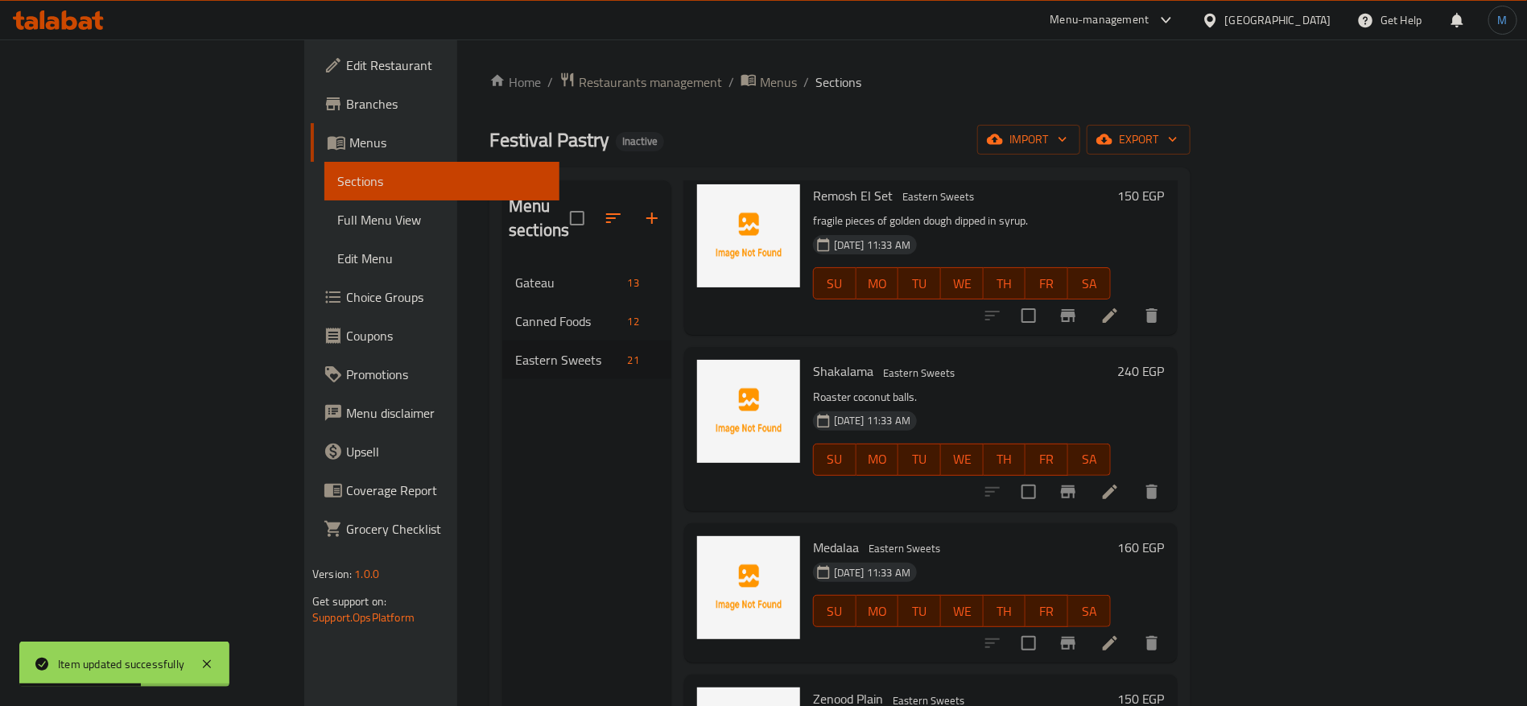
scroll to position [2293, 0]
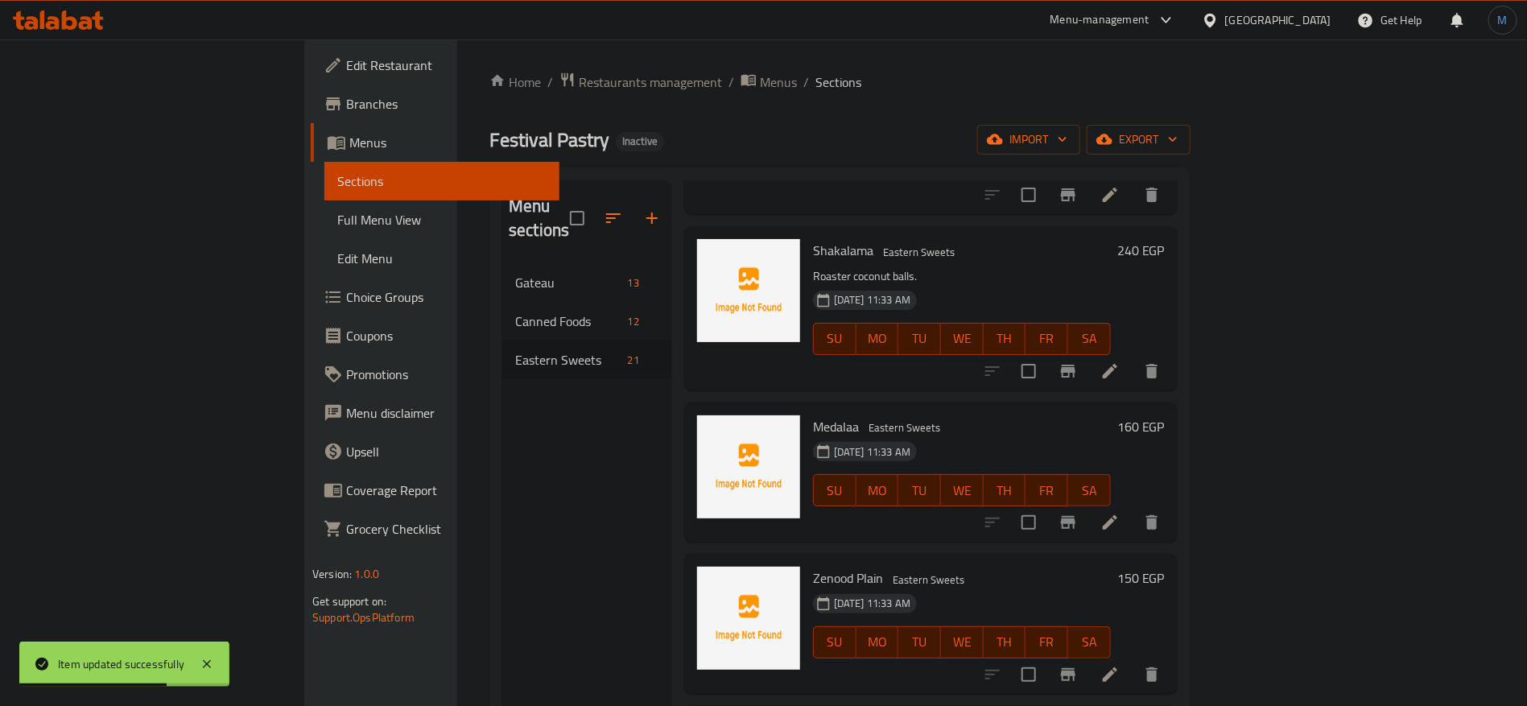
click at [1133, 508] on li at bounding box center [1110, 522] width 45 height 29
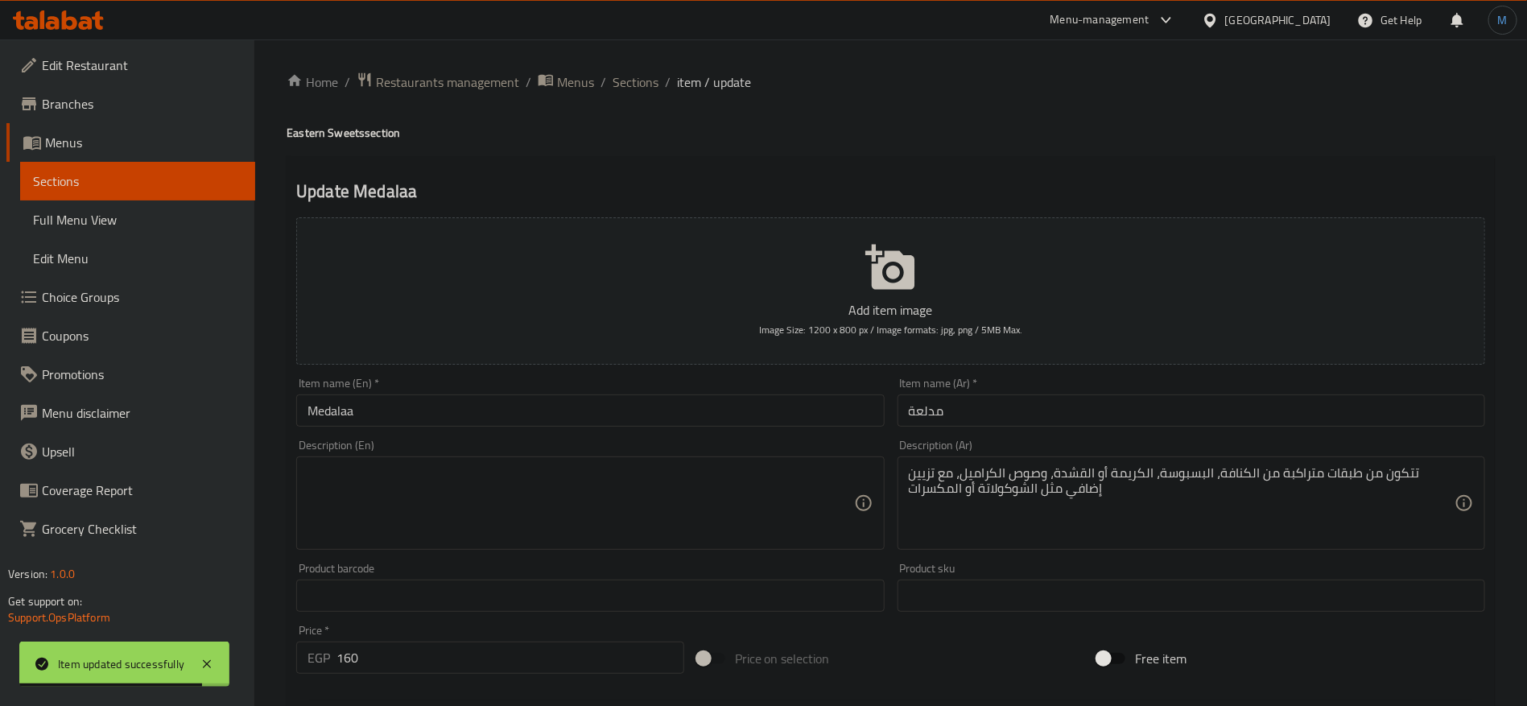
click at [1026, 419] on input "مدلعة" at bounding box center [1192, 410] width 588 height 32
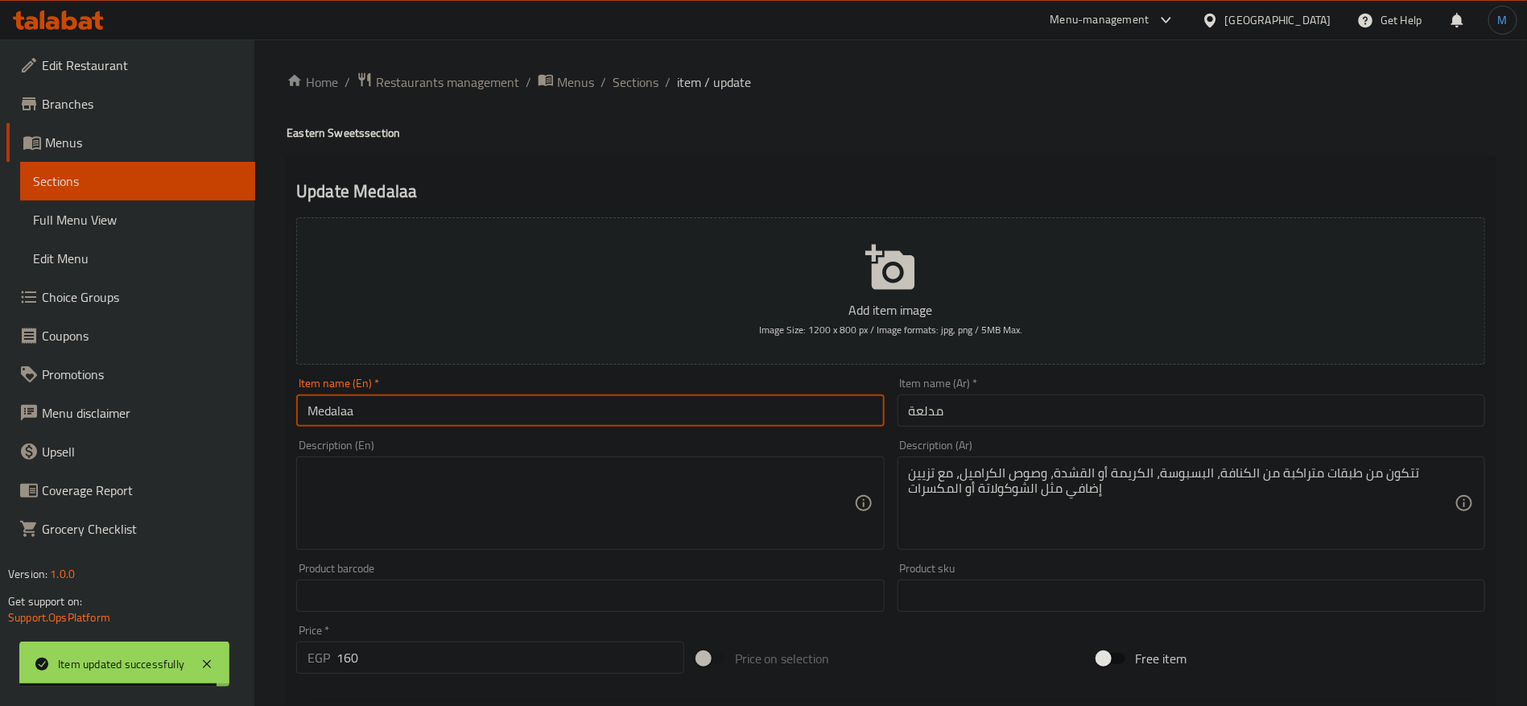
click at [724, 416] on input "Medalaa" at bounding box center [590, 410] width 588 height 32
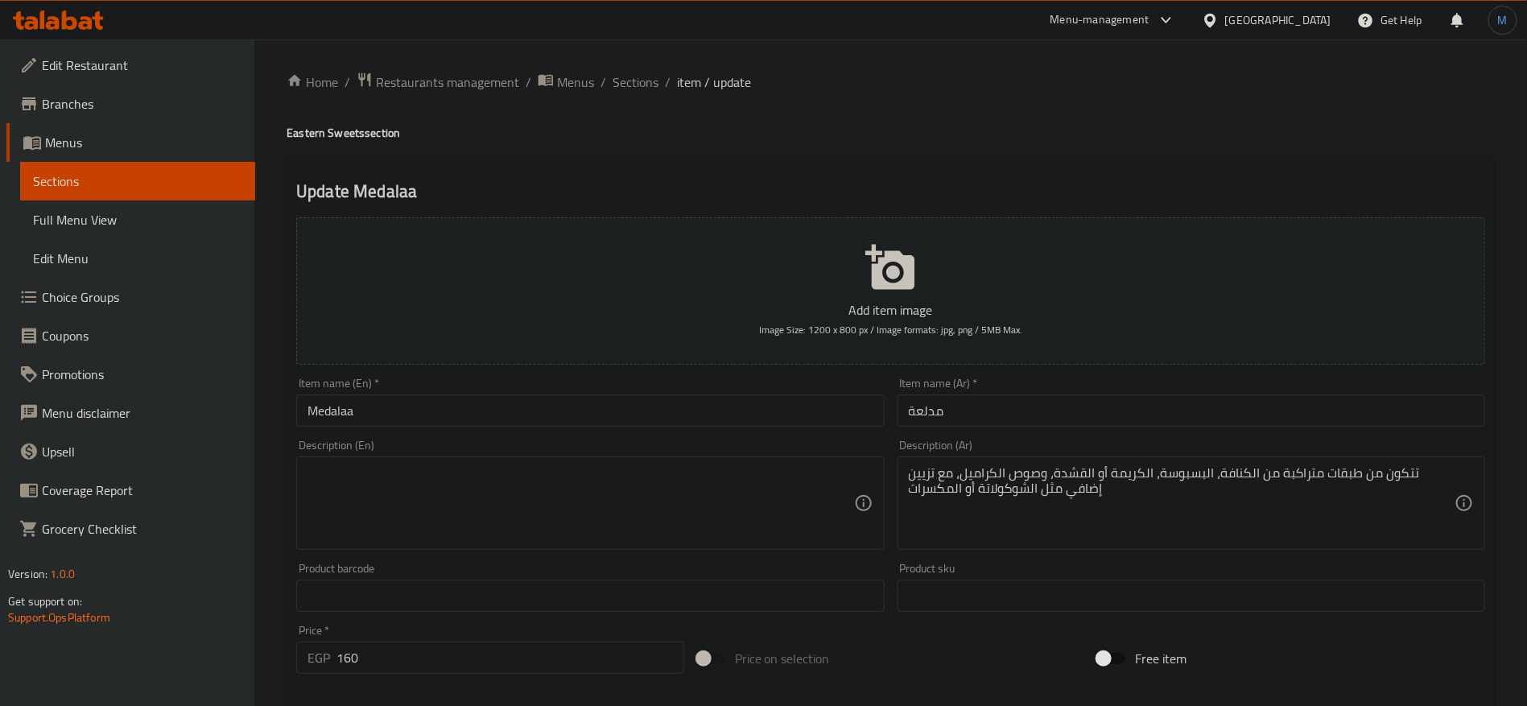
click at [1207, 104] on div "Home / Restaurants management / Menus / Sections / item / update Eastern Sweets…" at bounding box center [891, 589] width 1208 height 1034
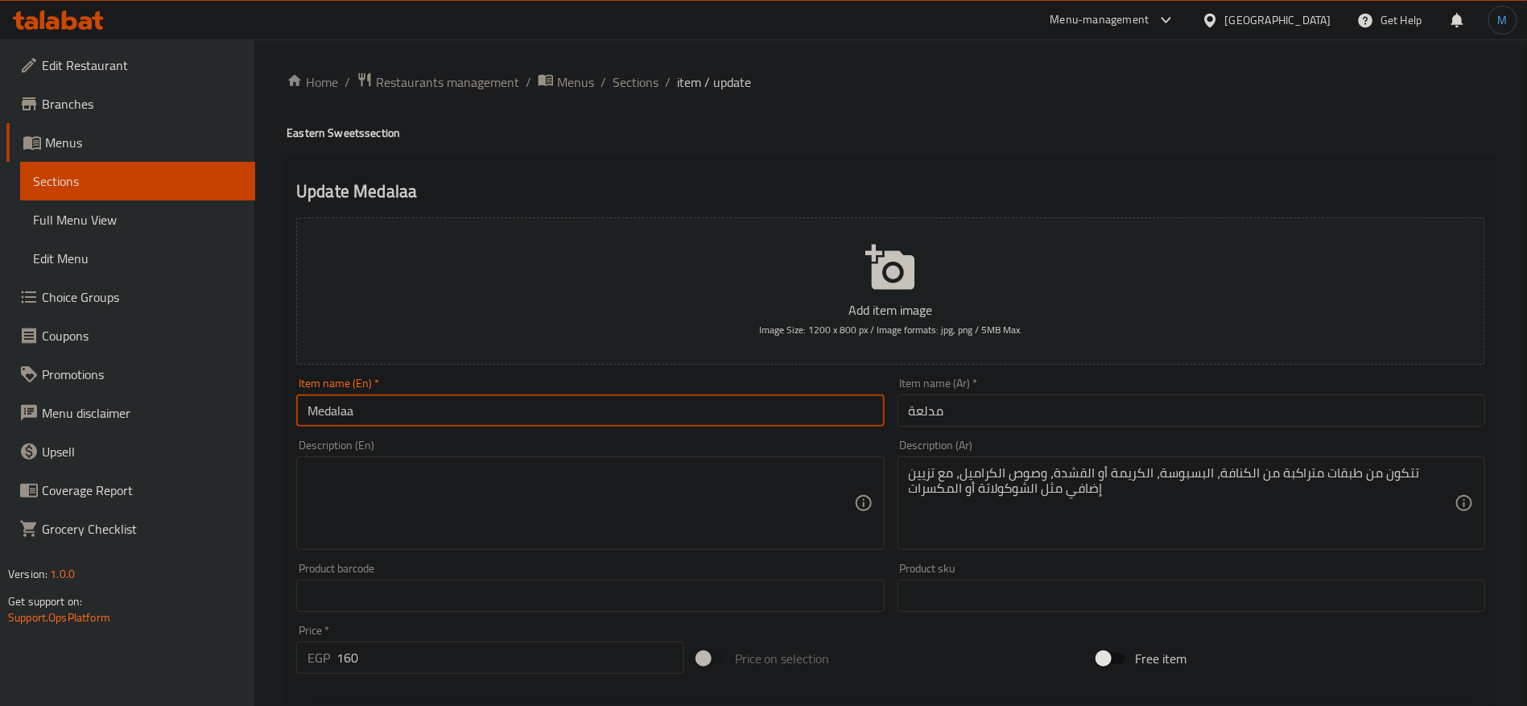
click at [786, 422] on input "Medalaa" at bounding box center [590, 410] width 588 height 32
click at [594, 417] on input "Medalaa" at bounding box center [590, 410] width 588 height 32
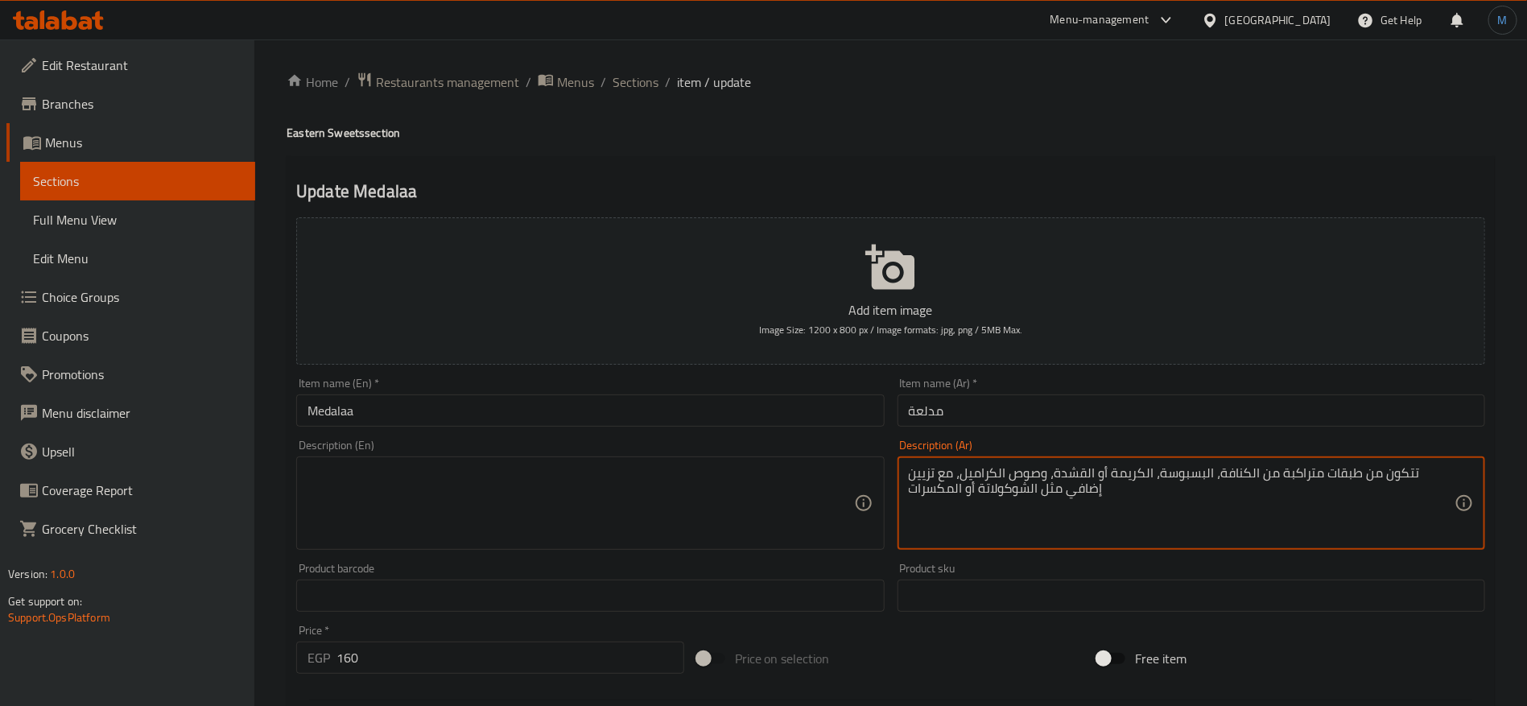
click at [1211, 531] on textarea "تتكون من طبقات متراكبة من الكنافة، البسبوسة، الكريمة أو القشدة، وصوص الكراميل، …" at bounding box center [1182, 503] width 546 height 76
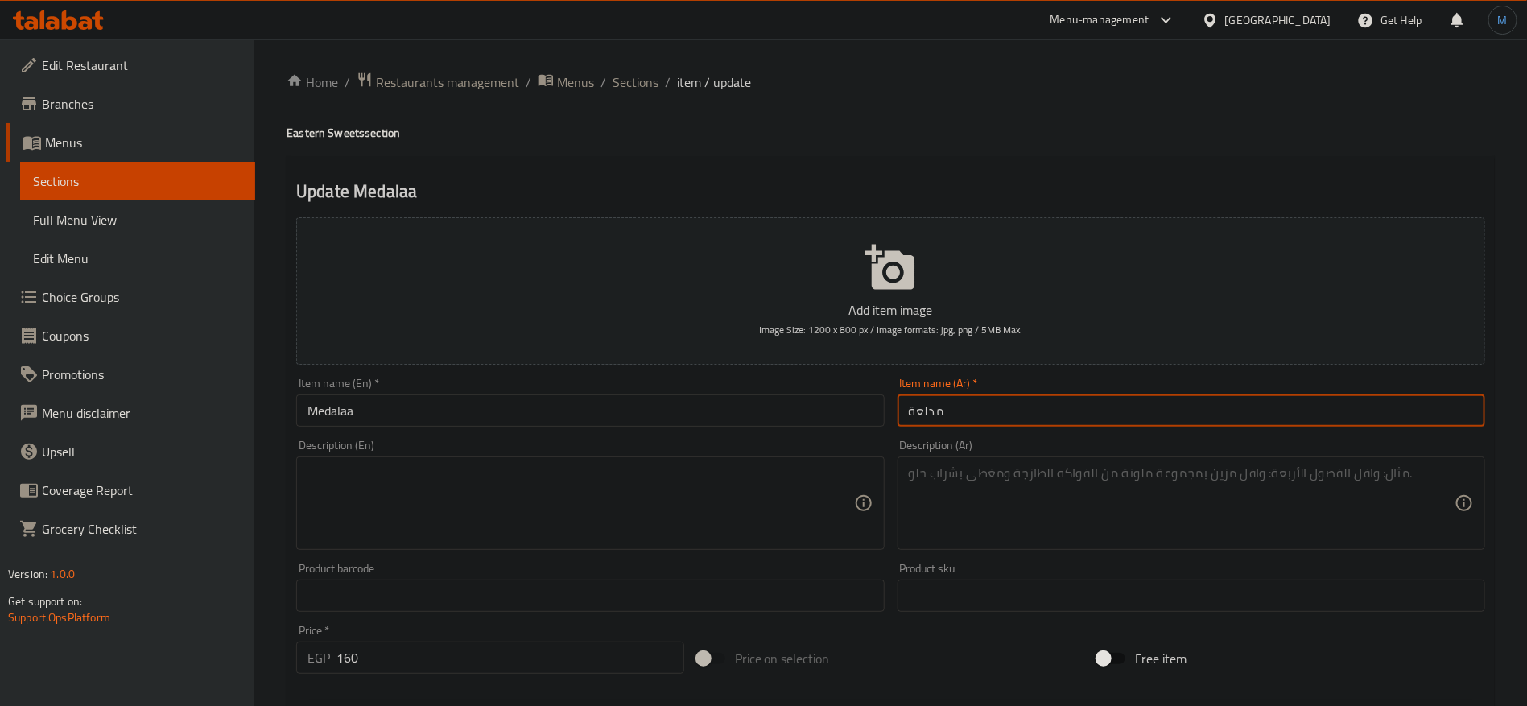
click at [995, 419] on div "Home / Restaurants management / Menus / Sections / item / update Eastern Sweets…" at bounding box center [891, 589] width 1208 height 1034
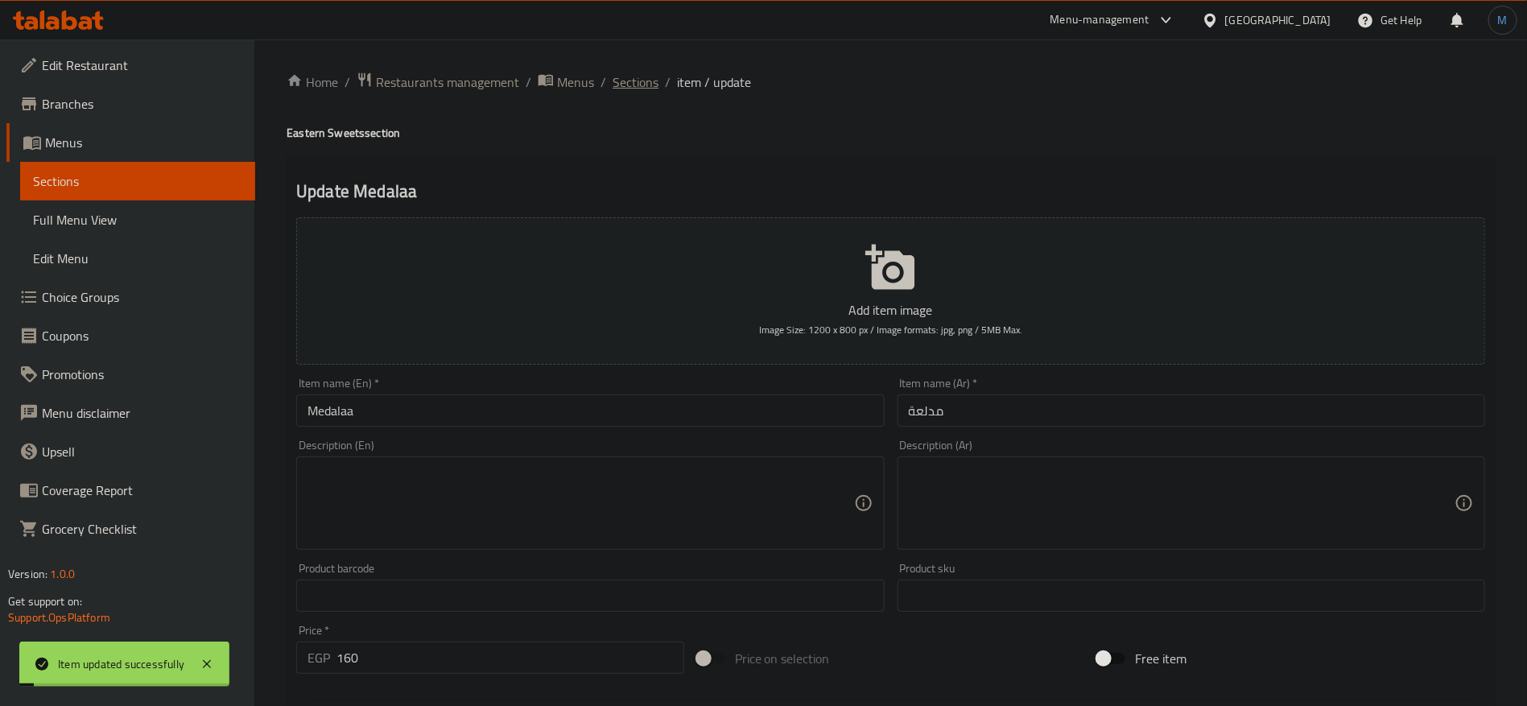
click at [643, 91] on span "Sections" at bounding box center [636, 81] width 46 height 19
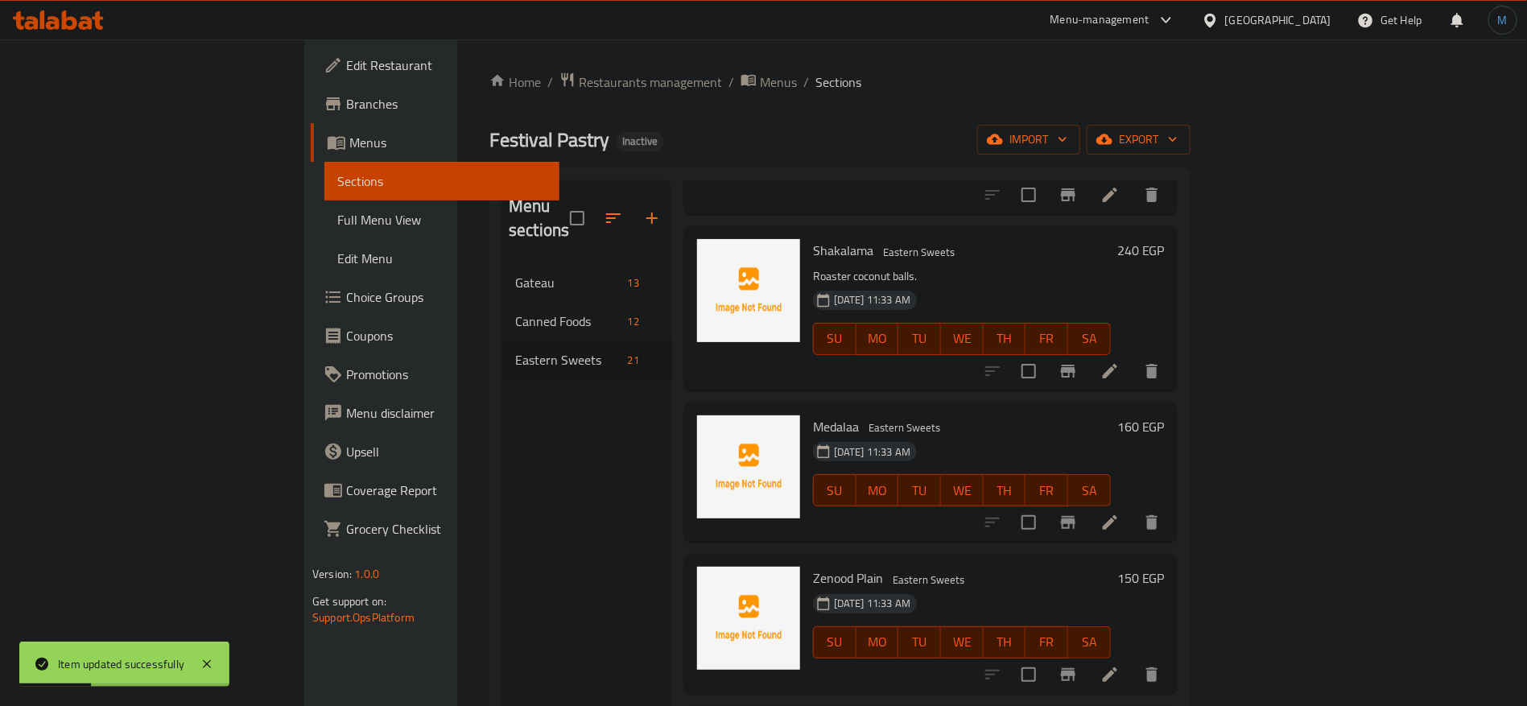
scroll to position [2413, 0]
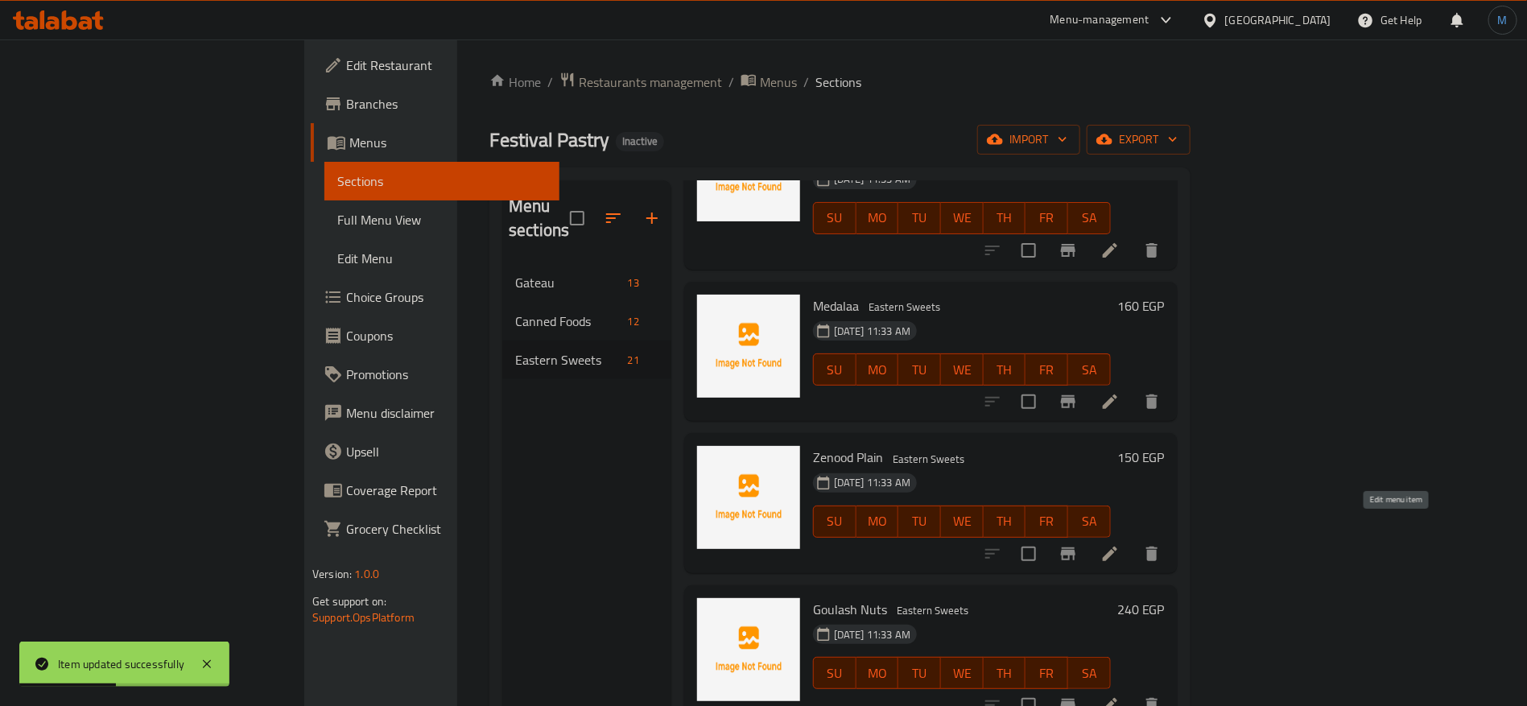
click at [1120, 544] on icon at bounding box center [1109, 553] width 19 height 19
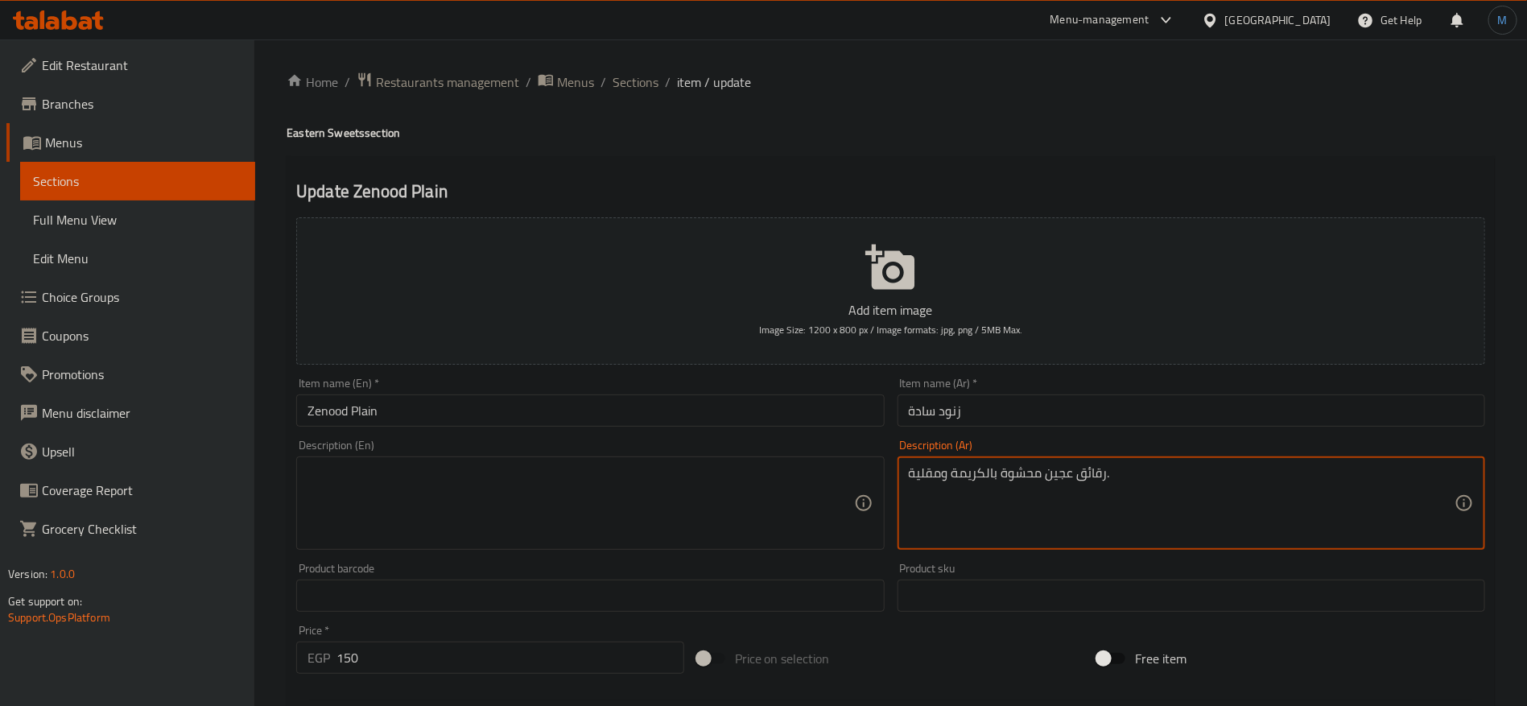
click at [1036, 486] on textarea "رقائق عجين محشوة بالكريمة ومقلية." at bounding box center [1182, 503] width 546 height 76
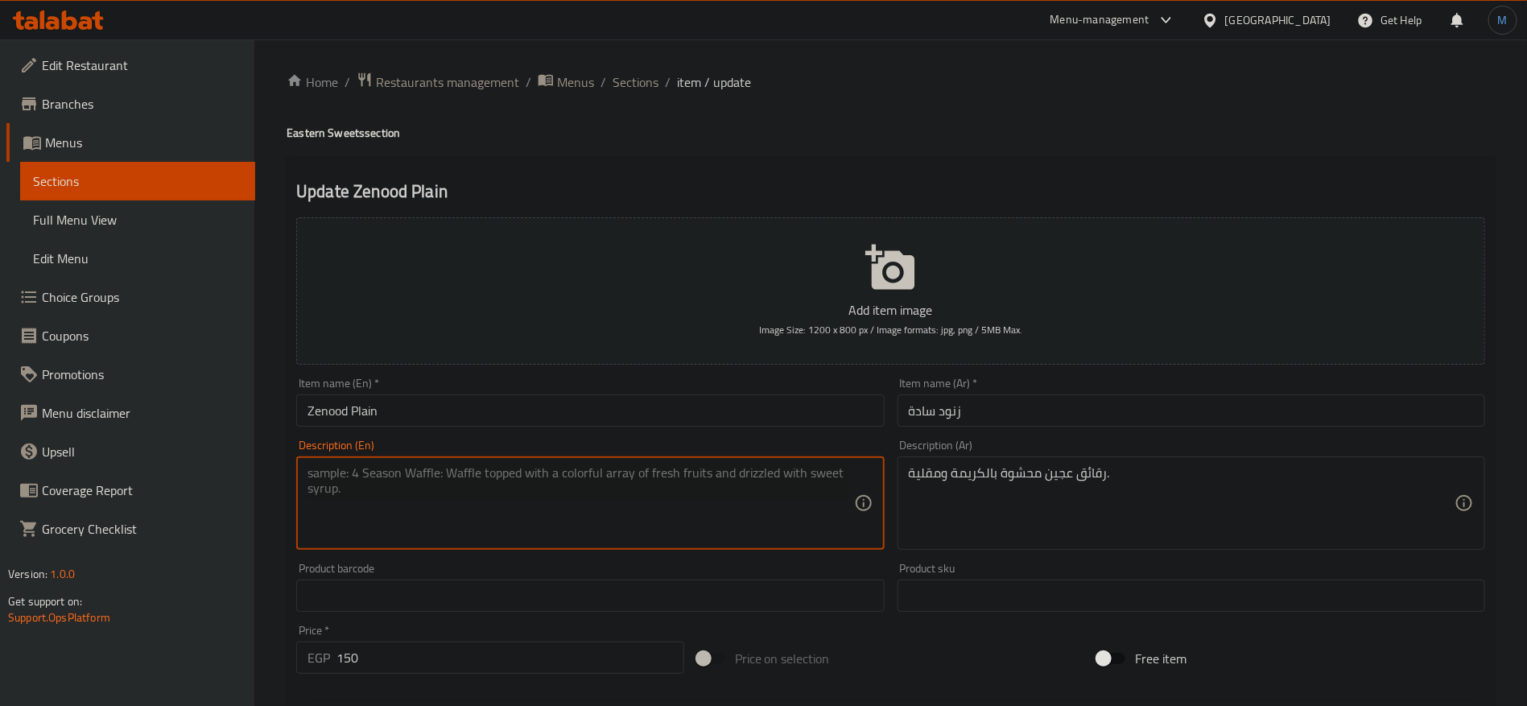
click at [709, 512] on textarea at bounding box center [581, 503] width 546 height 76
paste textarea "Pastry sheets filled with cream and fried."
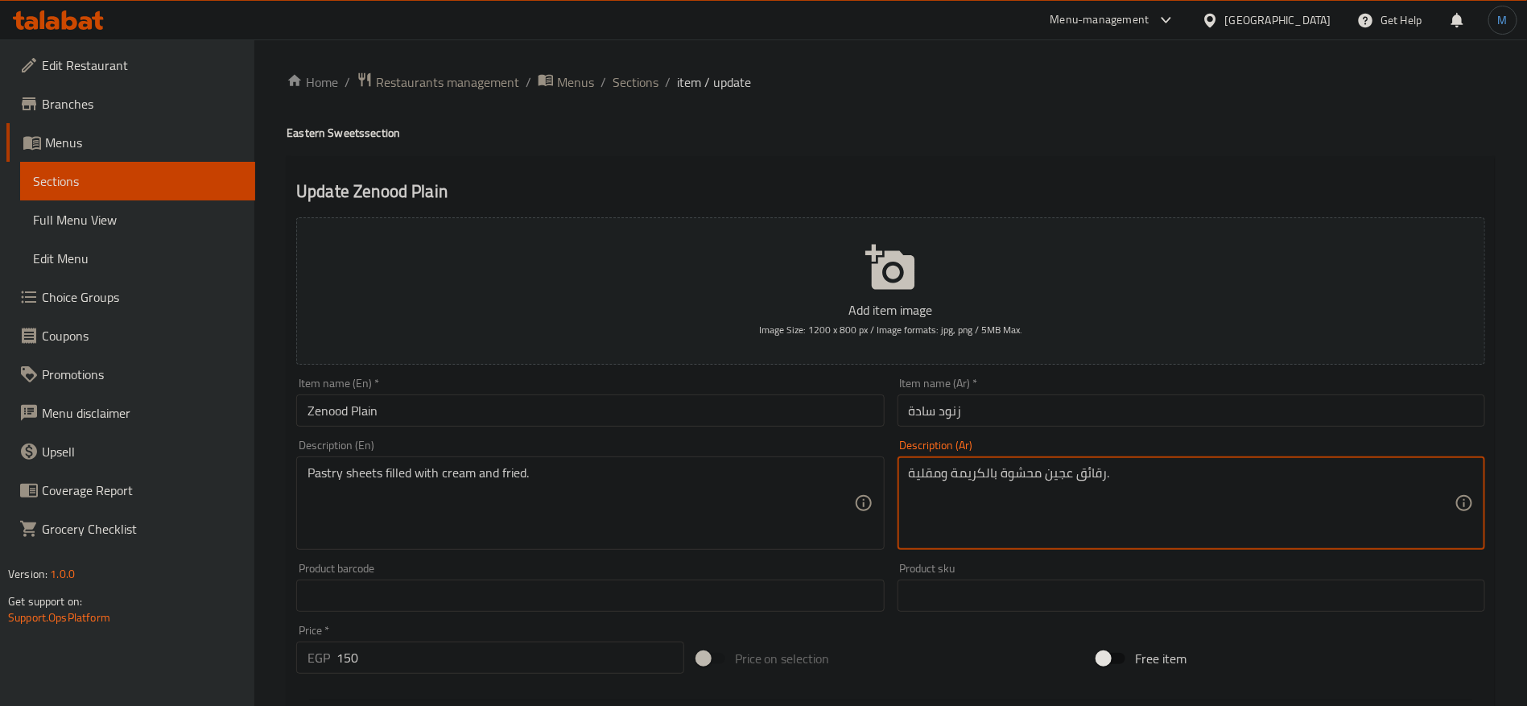
drag, startPoint x: 1084, startPoint y: 477, endPoint x: 1071, endPoint y: 482, distance: 13.8
click at [1071, 482] on textarea "رقائق عجين محشوة بالكريمة ومقلية." at bounding box center [1182, 503] width 546 height 76
click at [1094, 472] on textarea "رقائق عجين محشوة بالكريمة ومقلية." at bounding box center [1182, 503] width 546 height 76
click at [1069, 472] on textarea "رقائق عجين محشوة بالكريمة ومقلية." at bounding box center [1182, 503] width 546 height 76
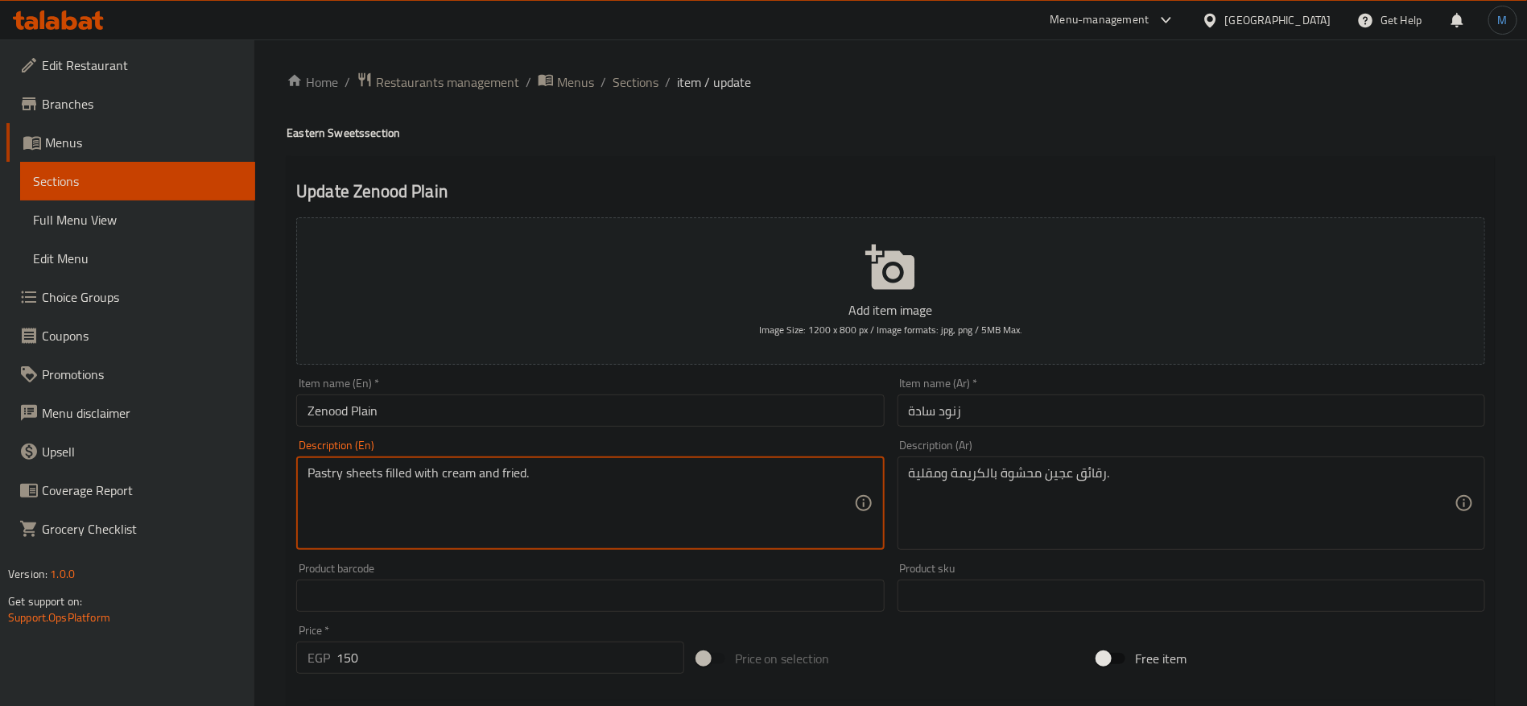
click at [362, 481] on textarea "Pastry sheets filled with cream and fried." at bounding box center [581, 503] width 546 height 76
paste textarea "flake"
click at [332, 465] on textarea "Pastry flake filled with cream and fried." at bounding box center [581, 503] width 546 height 76
paste textarea "dough"
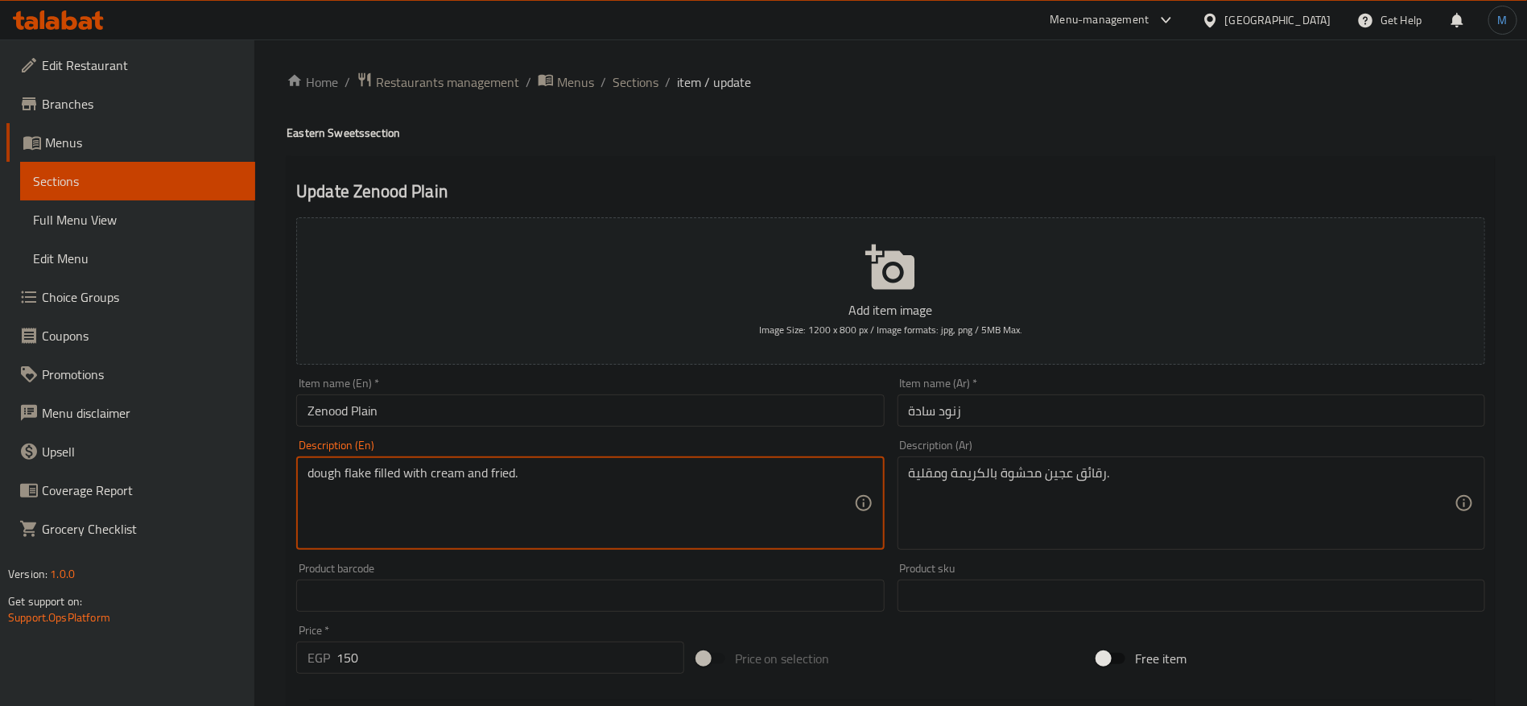
type textarea "dough flake filled with cream and fried."
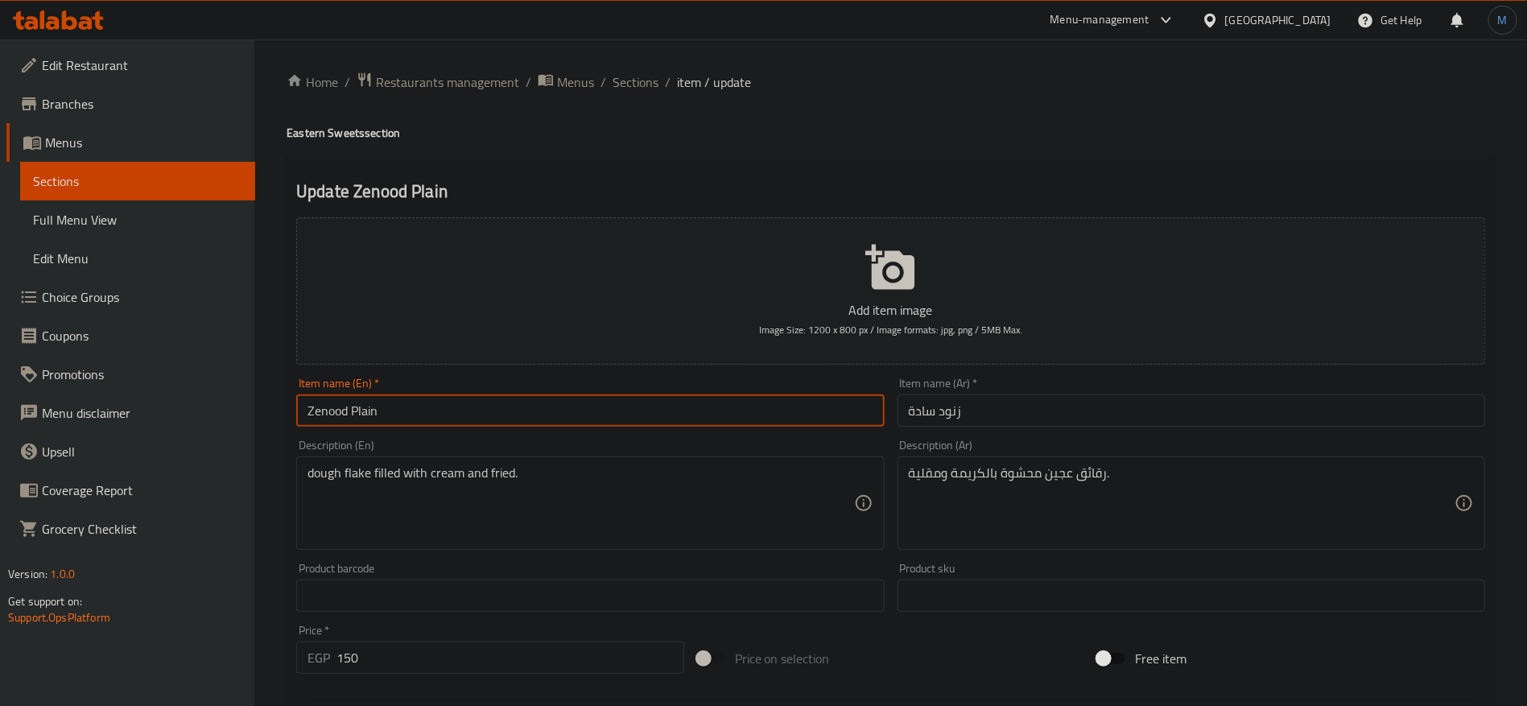
click at [647, 415] on input "Zenood Plain" at bounding box center [590, 410] width 588 height 32
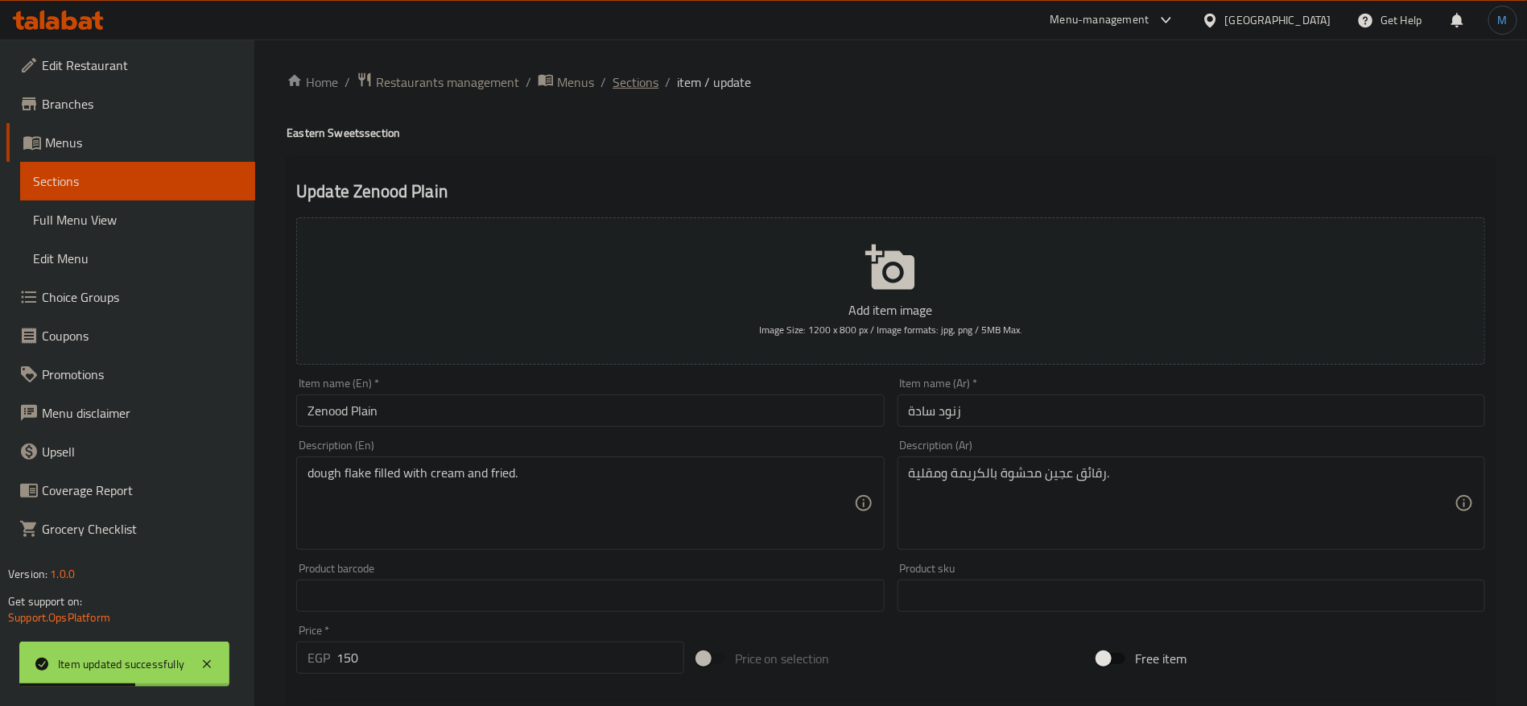
click at [622, 77] on span "Sections" at bounding box center [636, 81] width 46 height 19
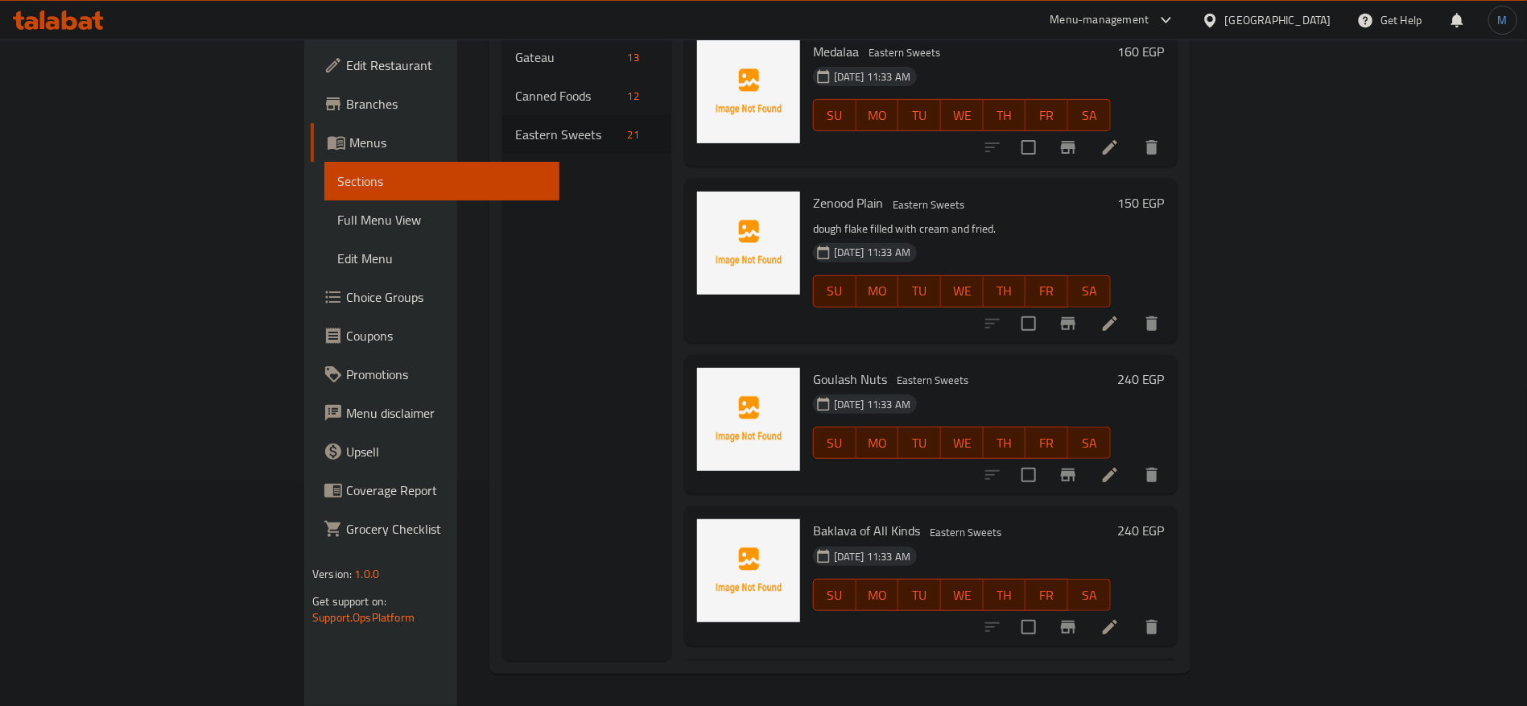
scroll to position [2376, 0]
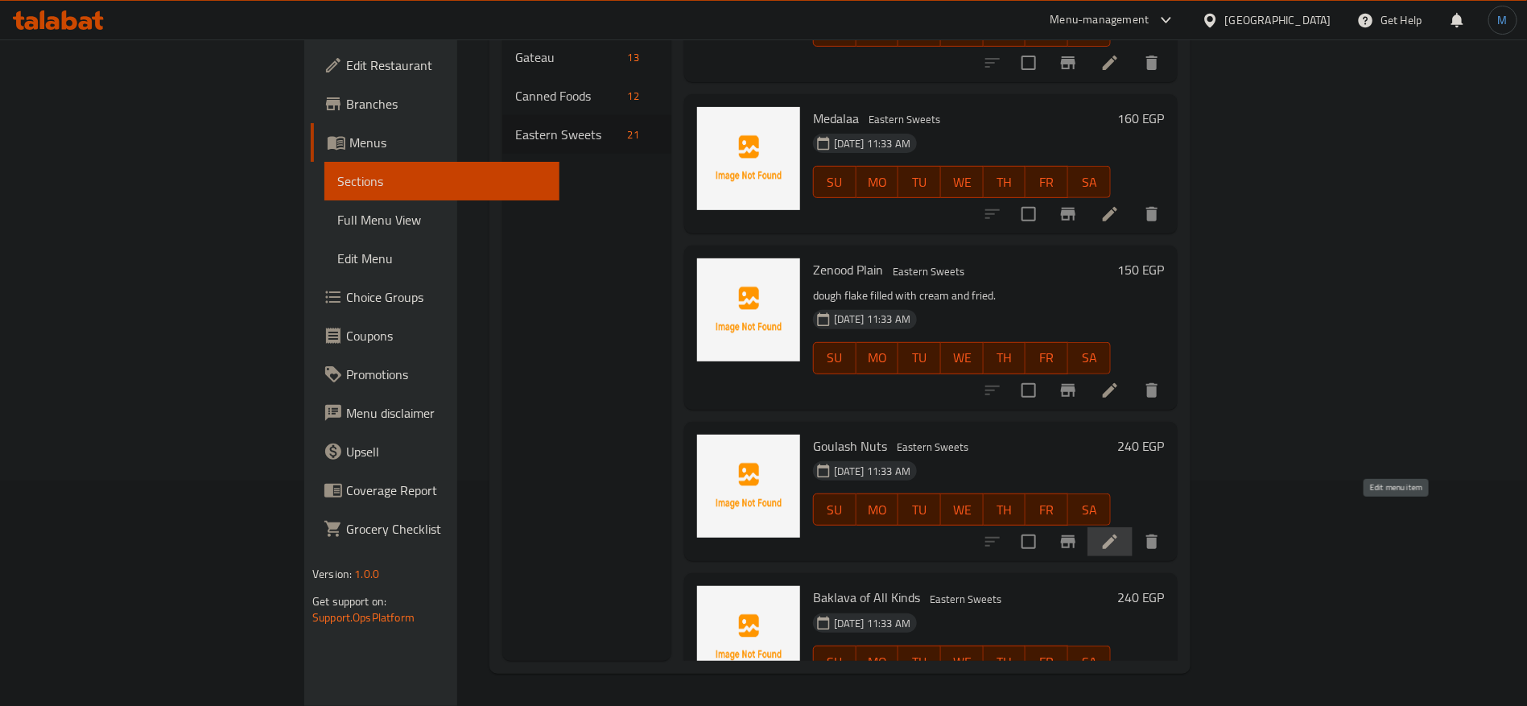
click at [1120, 532] on icon at bounding box center [1109, 541] width 19 height 19
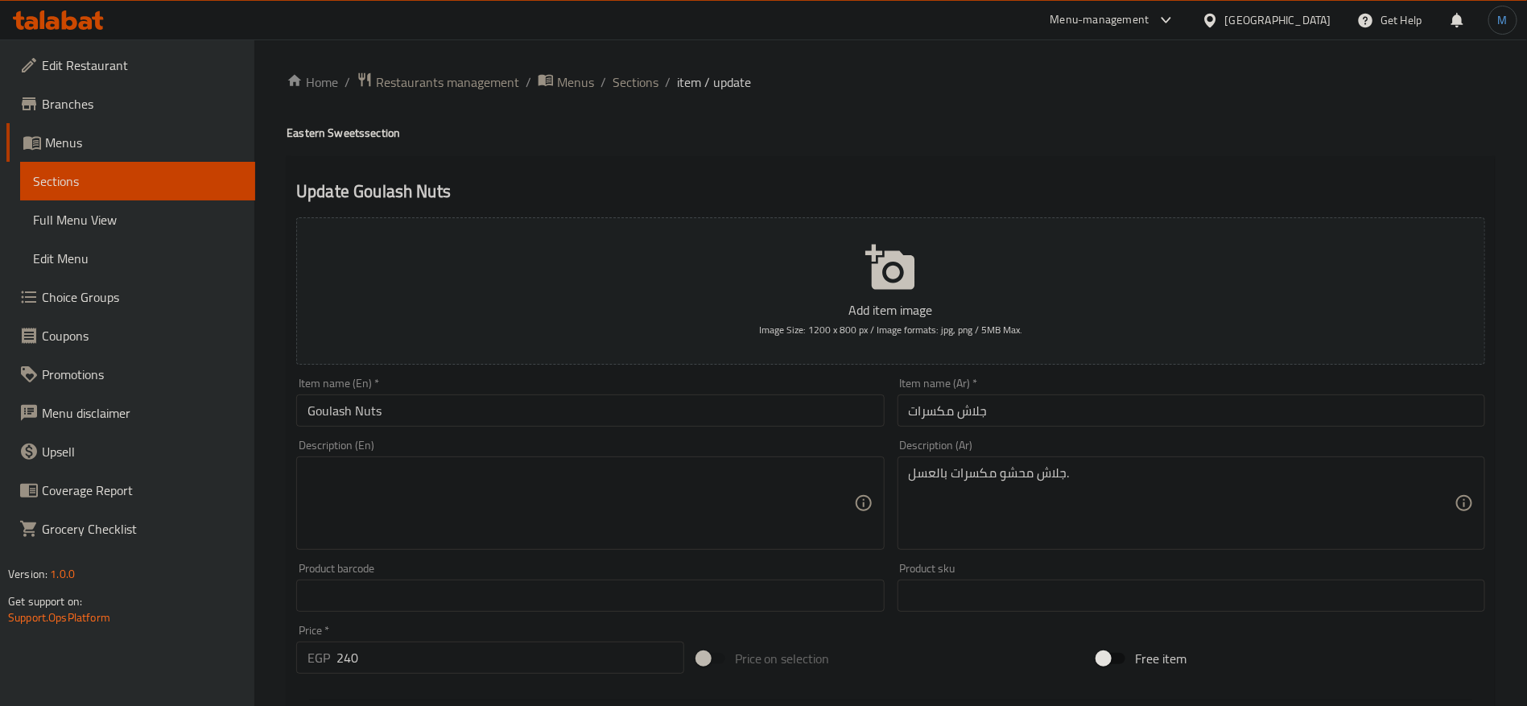
click at [997, 412] on input "جلاش مكسرات" at bounding box center [1192, 410] width 588 height 32
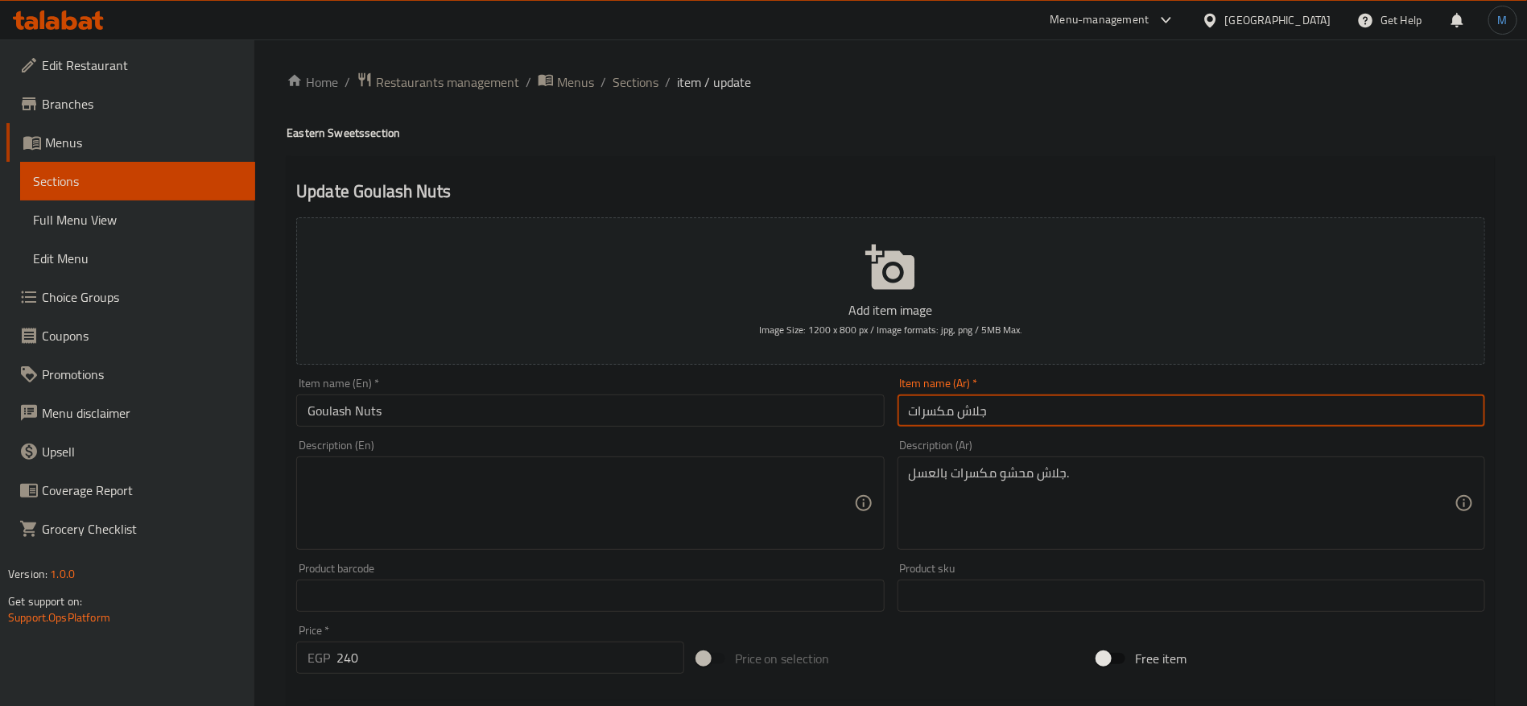
click at [997, 412] on input "جلاش مكسرات" at bounding box center [1192, 410] width 588 height 32
click at [969, 418] on input "جلاش مكسرات" at bounding box center [1192, 410] width 588 height 32
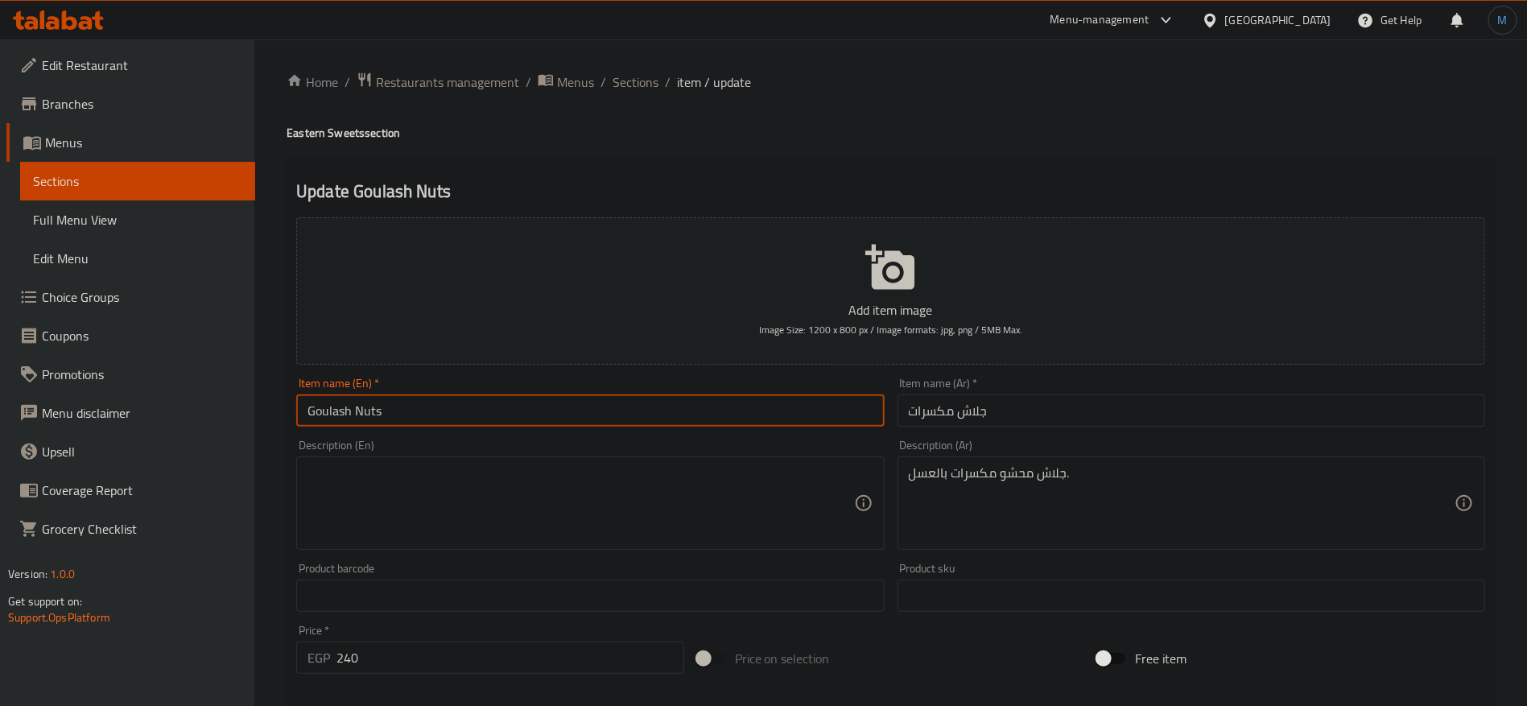
click at [348, 407] on input "Goulash Nuts" at bounding box center [590, 410] width 588 height 32
click at [337, 407] on input "Goulash Nuts" at bounding box center [590, 410] width 588 height 32
paste input "lash"
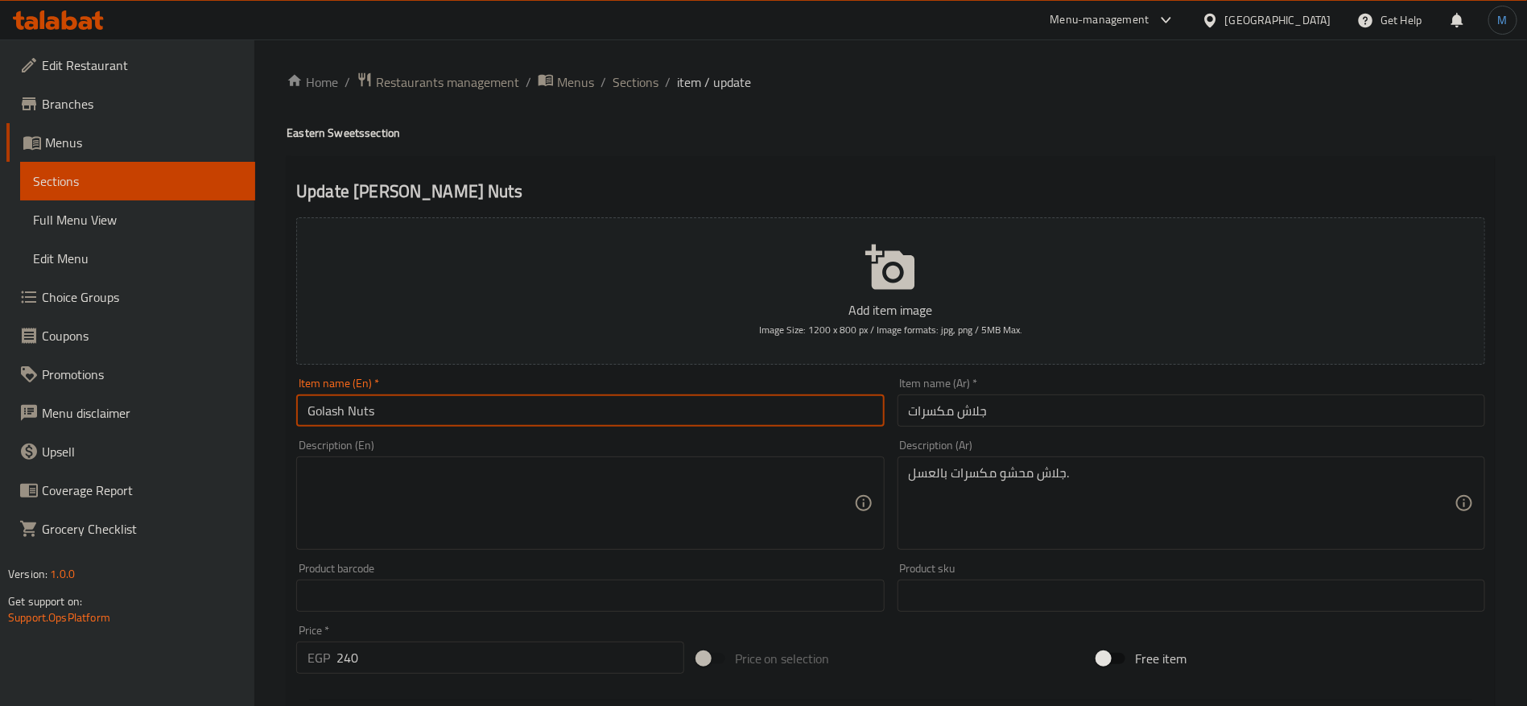
type input "Golash Nuts"
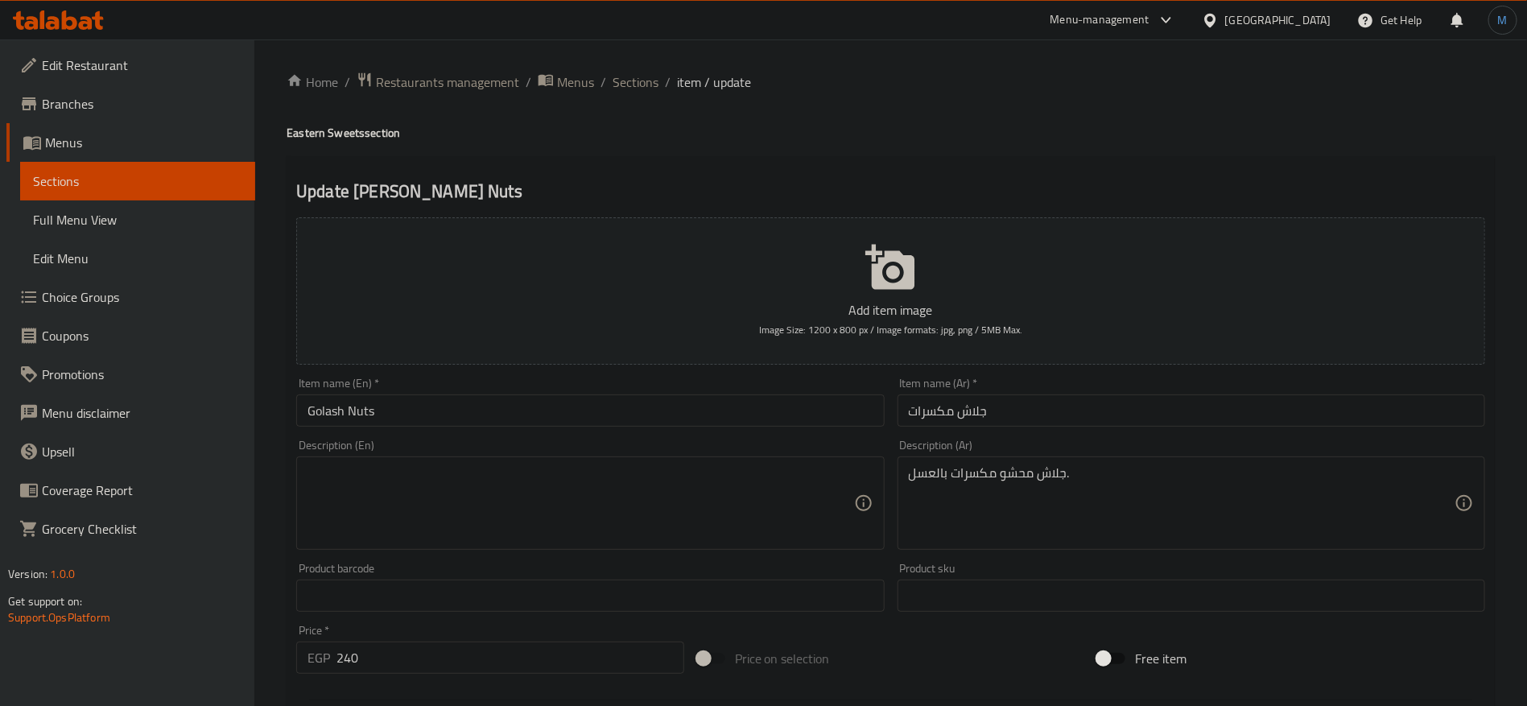
click at [505, 559] on div "Product barcode Product barcode" at bounding box center [590, 587] width 601 height 62
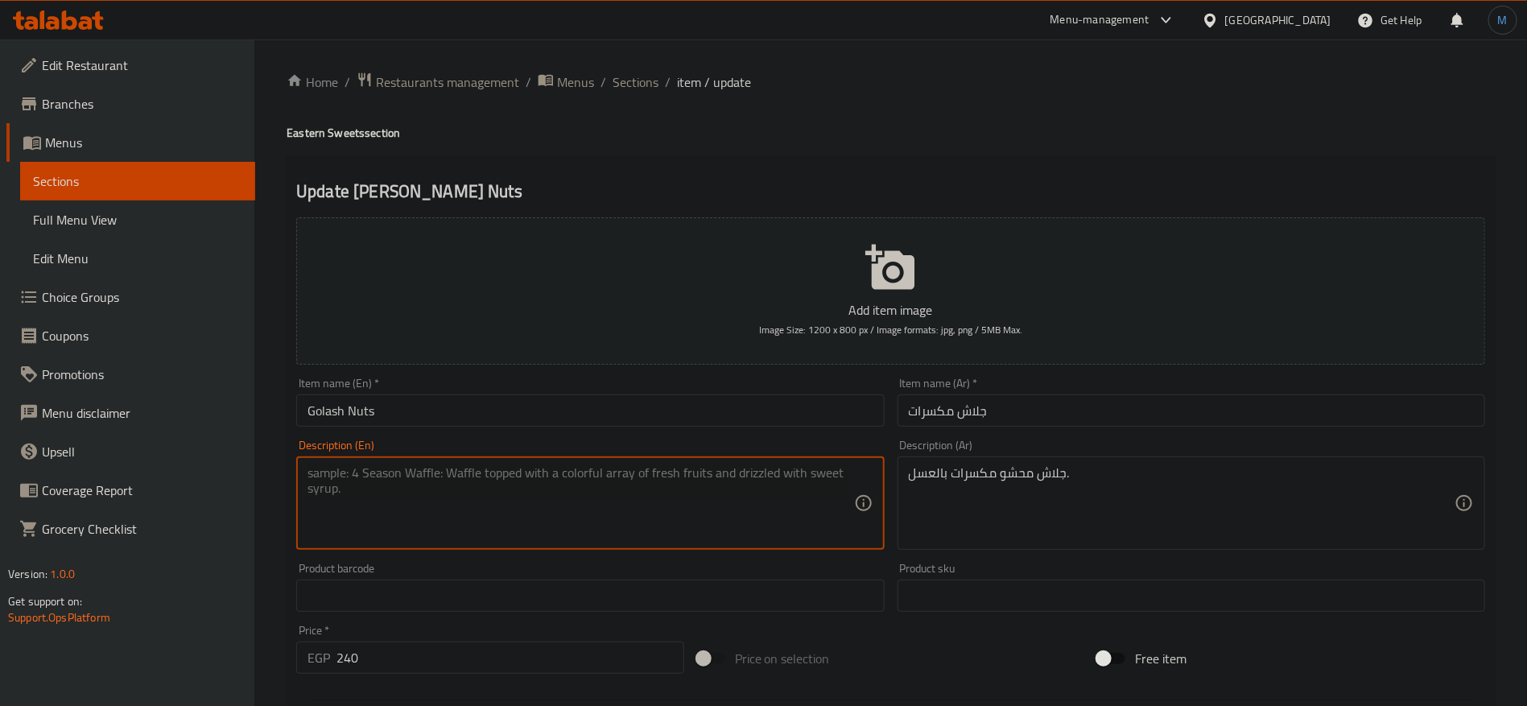
paste textarea "Baklava filled with nuts and honey."
click at [327, 402] on input "Golash Nuts" at bounding box center [590, 410] width 588 height 32
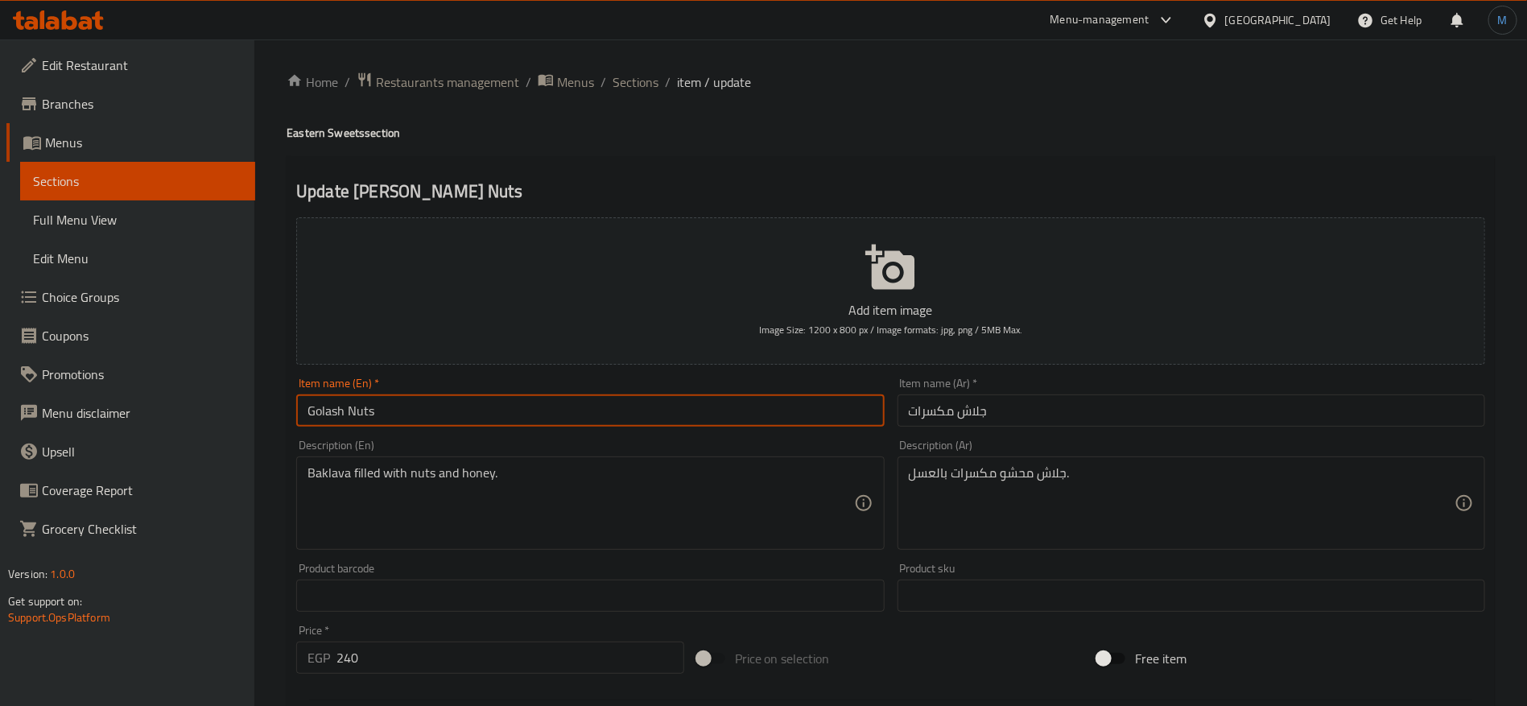
click at [327, 402] on input "Golash Nuts" at bounding box center [590, 410] width 588 height 32
click at [332, 460] on div "Baklava filled with nuts and honey. Description (En)" at bounding box center [590, 502] width 588 height 93
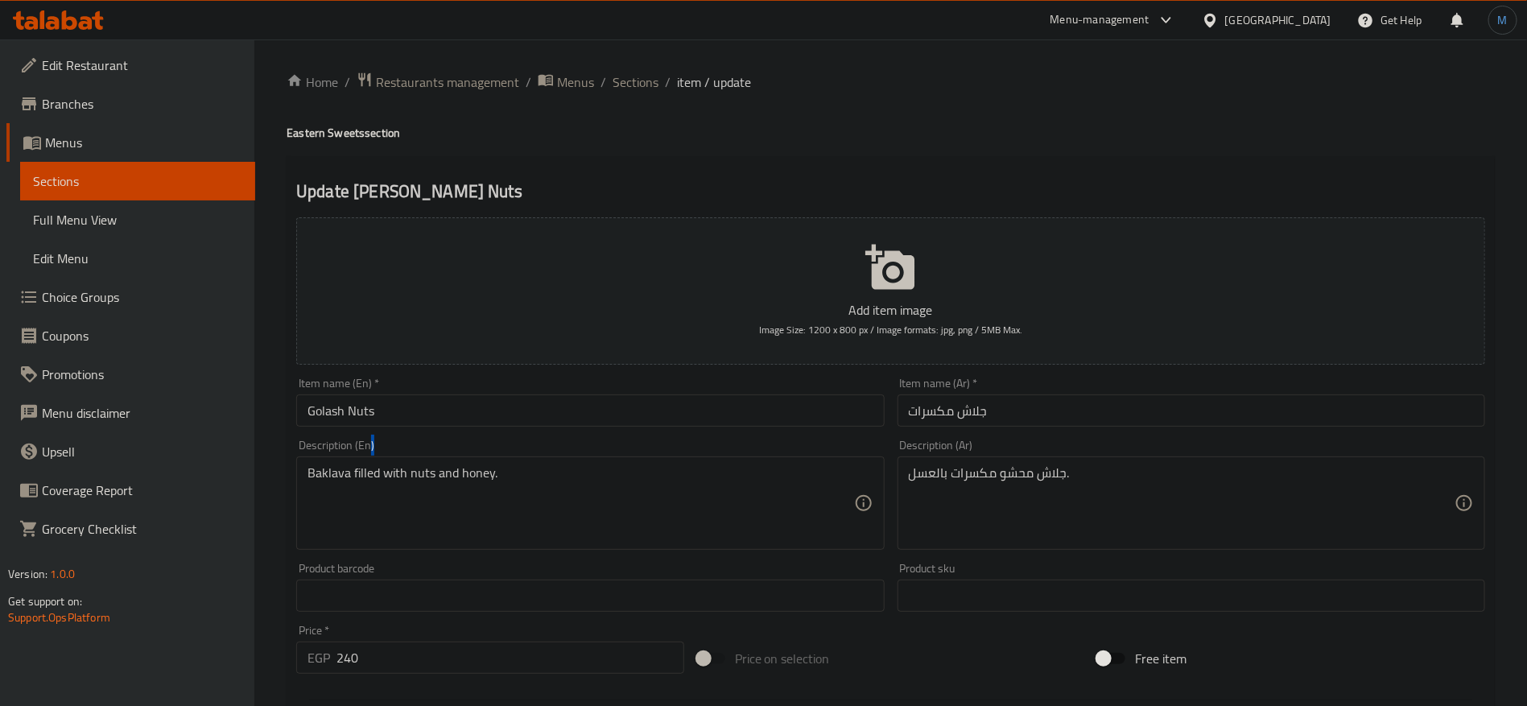
click at [332, 460] on div "Baklava filled with nuts and honey. Description (En)" at bounding box center [590, 502] width 588 height 93
click at [332, 473] on textarea "Baklava filled with nuts and honey." at bounding box center [581, 503] width 546 height 76
paste textarea "Golash"
type textarea "Golash filled with nuts and honey."
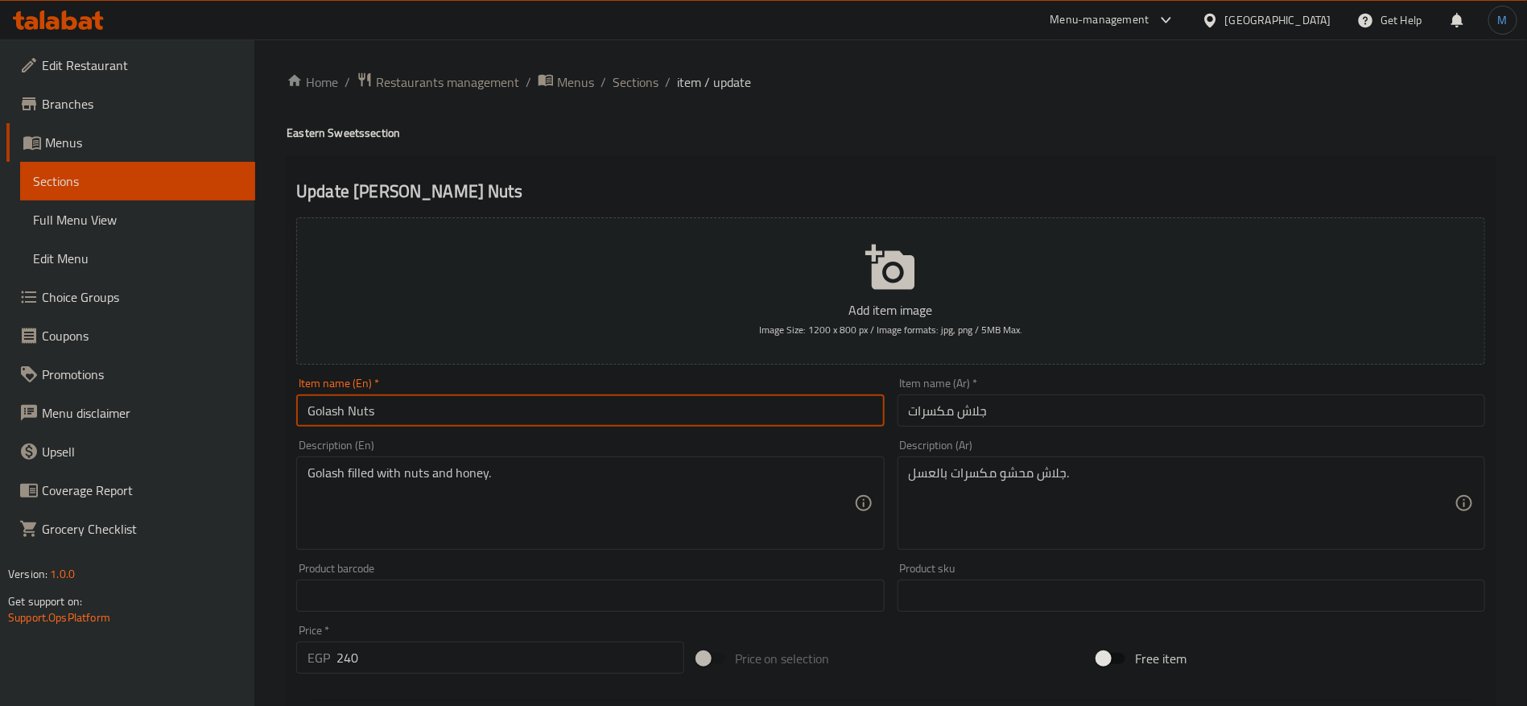
click at [423, 416] on input "Golash Nuts" at bounding box center [590, 410] width 588 height 32
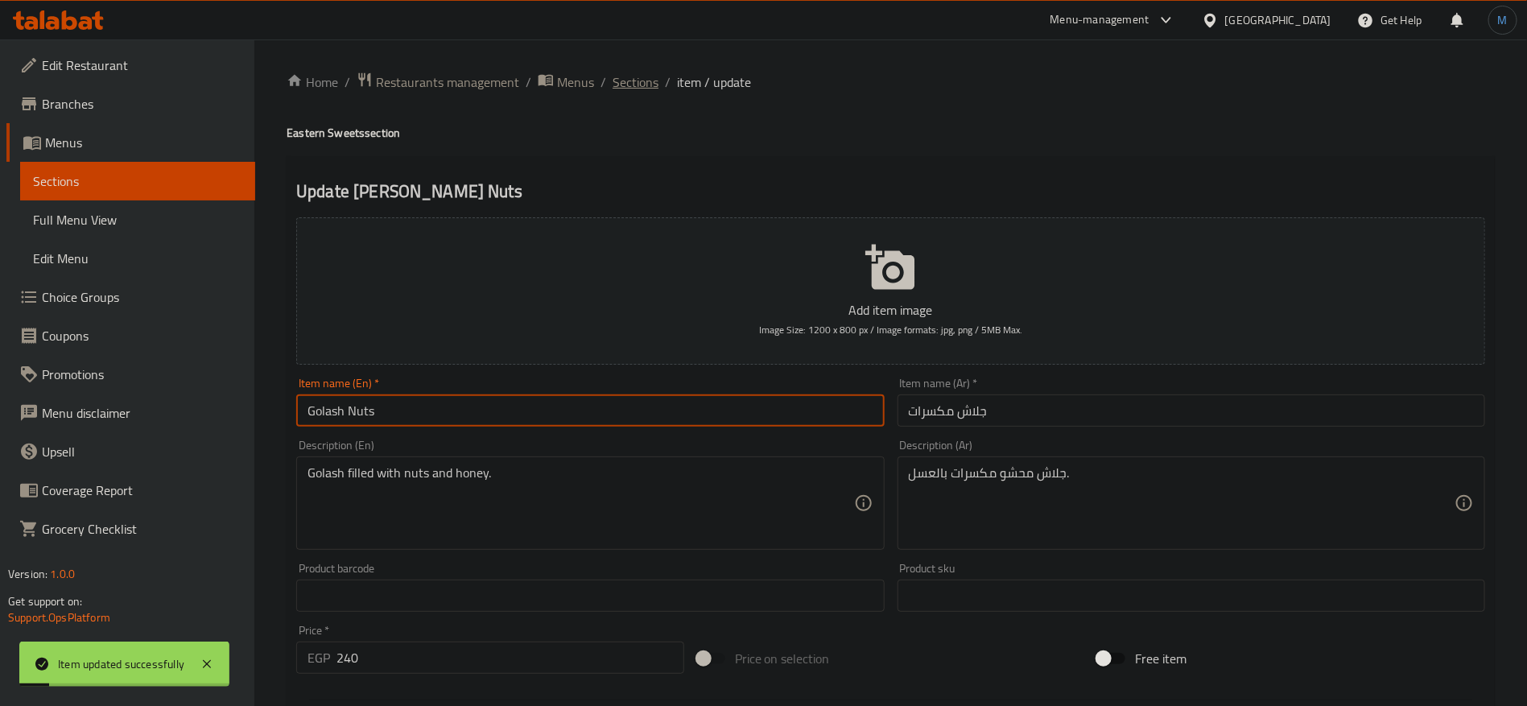
click at [649, 92] on span "Sections" at bounding box center [636, 81] width 46 height 19
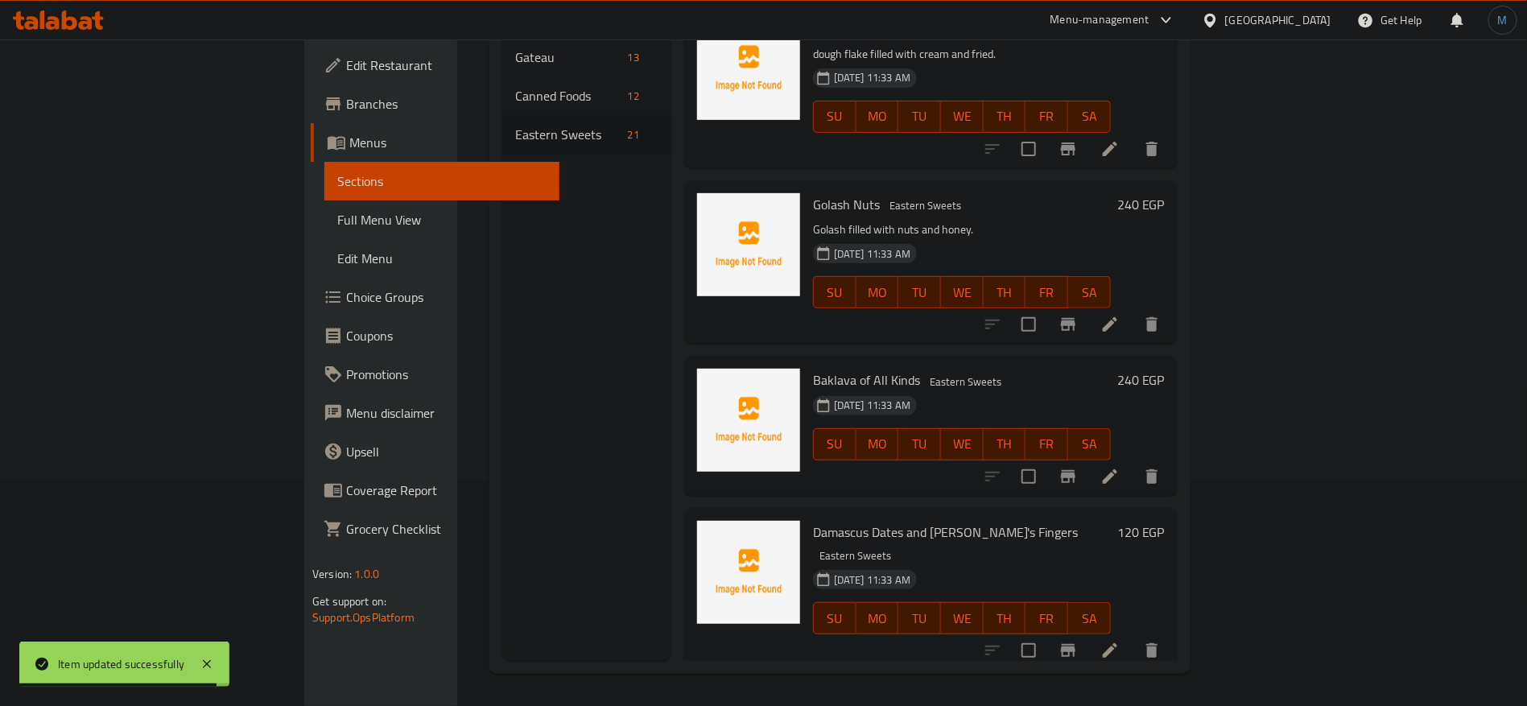
scroll to position [2496, 0]
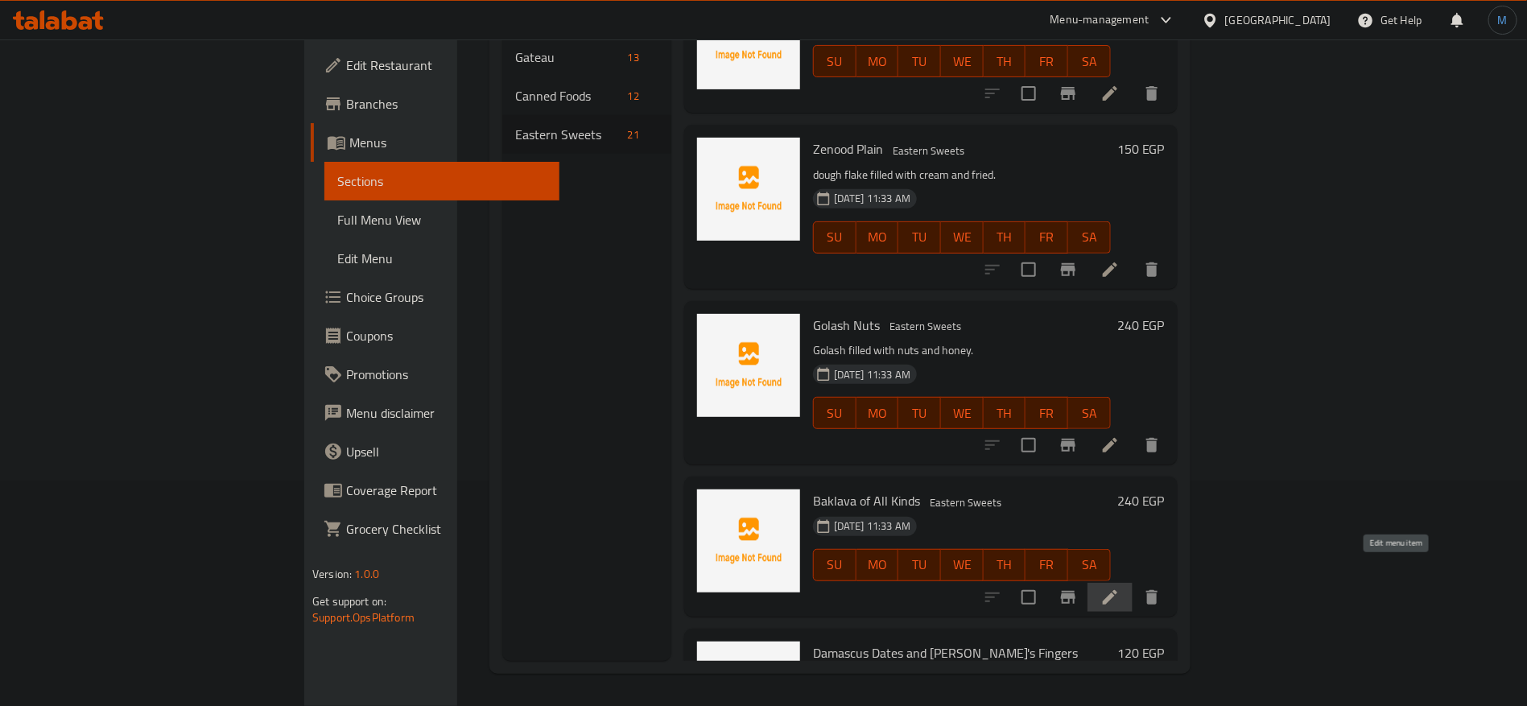
click at [1120, 588] on icon at bounding box center [1109, 597] width 19 height 19
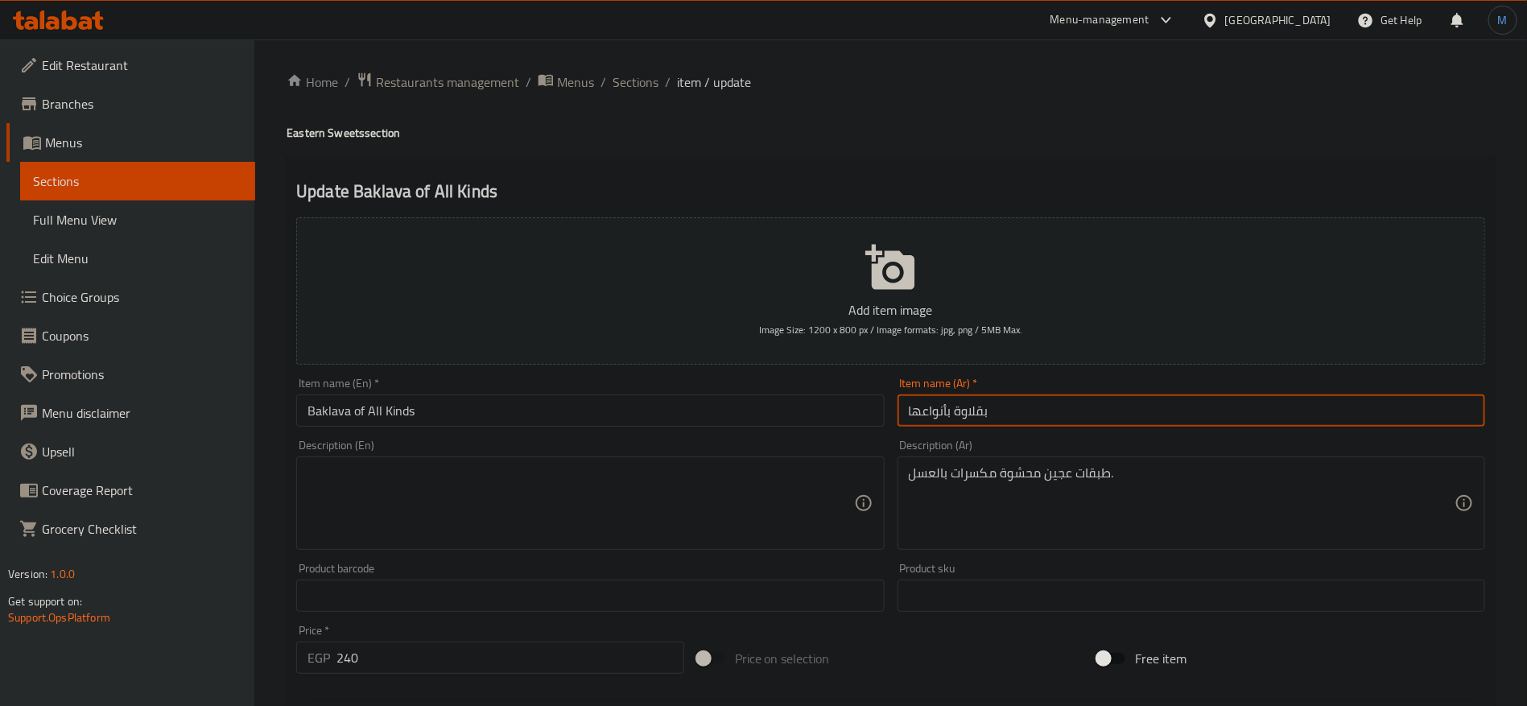
click at [1074, 415] on input "بقلاوة بأنواعها" at bounding box center [1192, 410] width 588 height 32
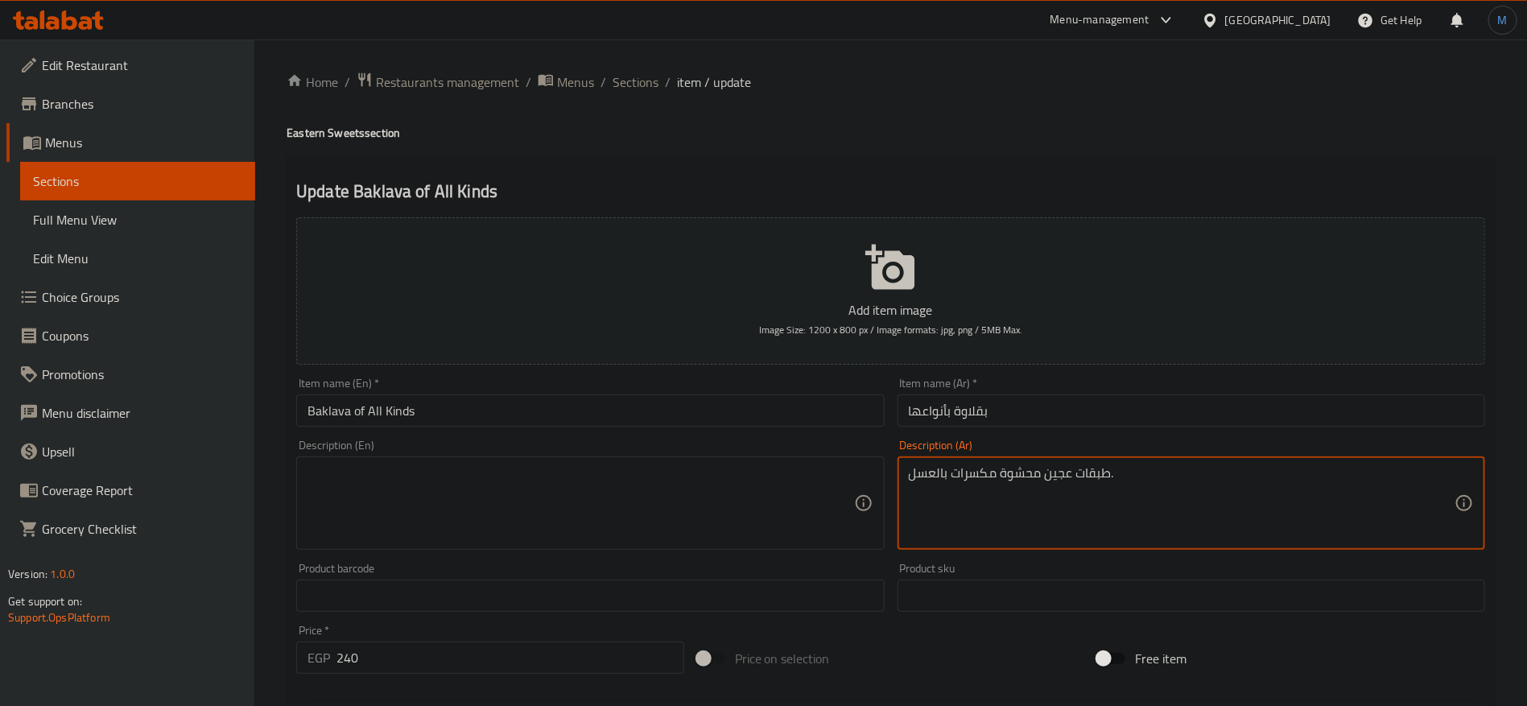
click at [785, 488] on textarea at bounding box center [581, 503] width 546 height 76
paste textarea "Layers of pastry stuffed with nuts and honey."
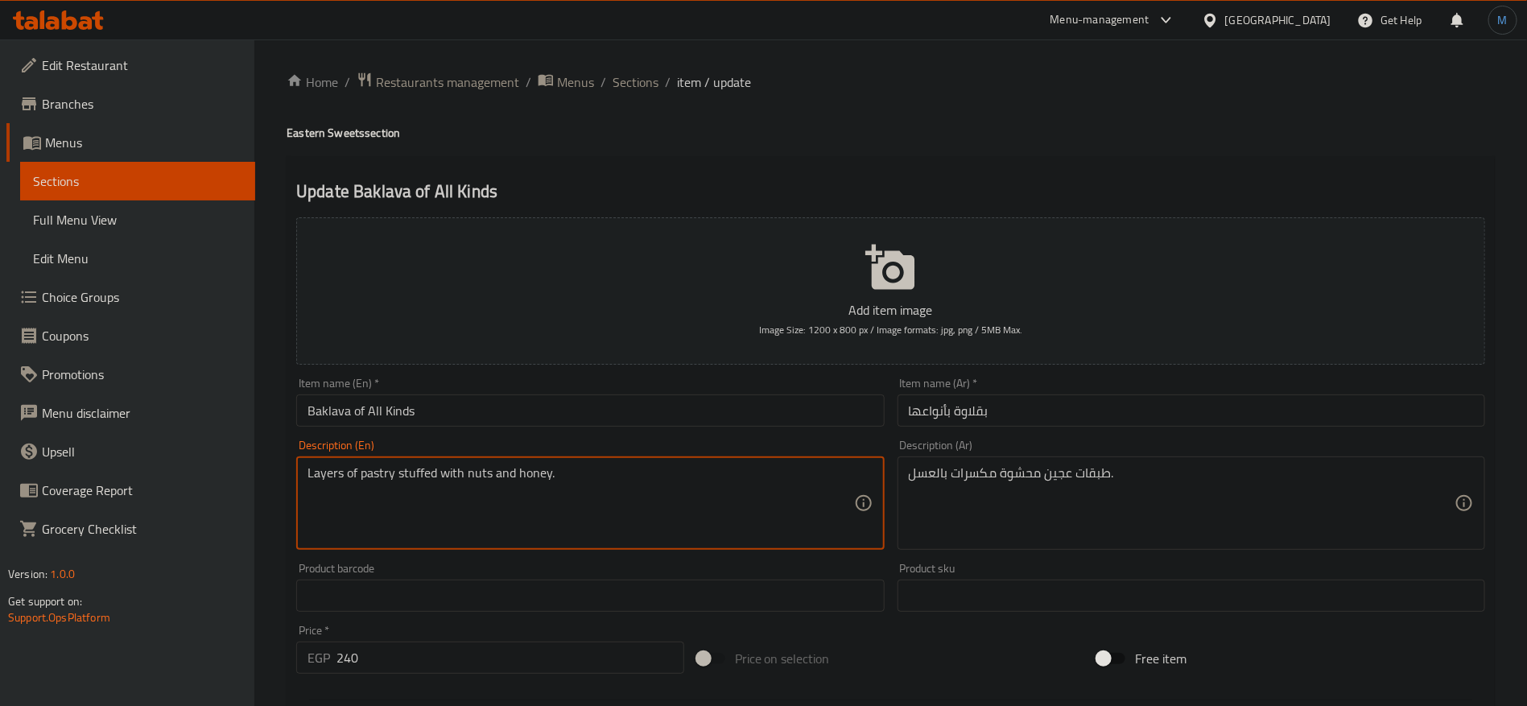
click at [365, 477] on textarea "Layers of pastry stuffed with nuts and honey." at bounding box center [581, 503] width 546 height 76
paste textarea "dough"
type textarea "Layers of dough stuffed with nuts and honey."
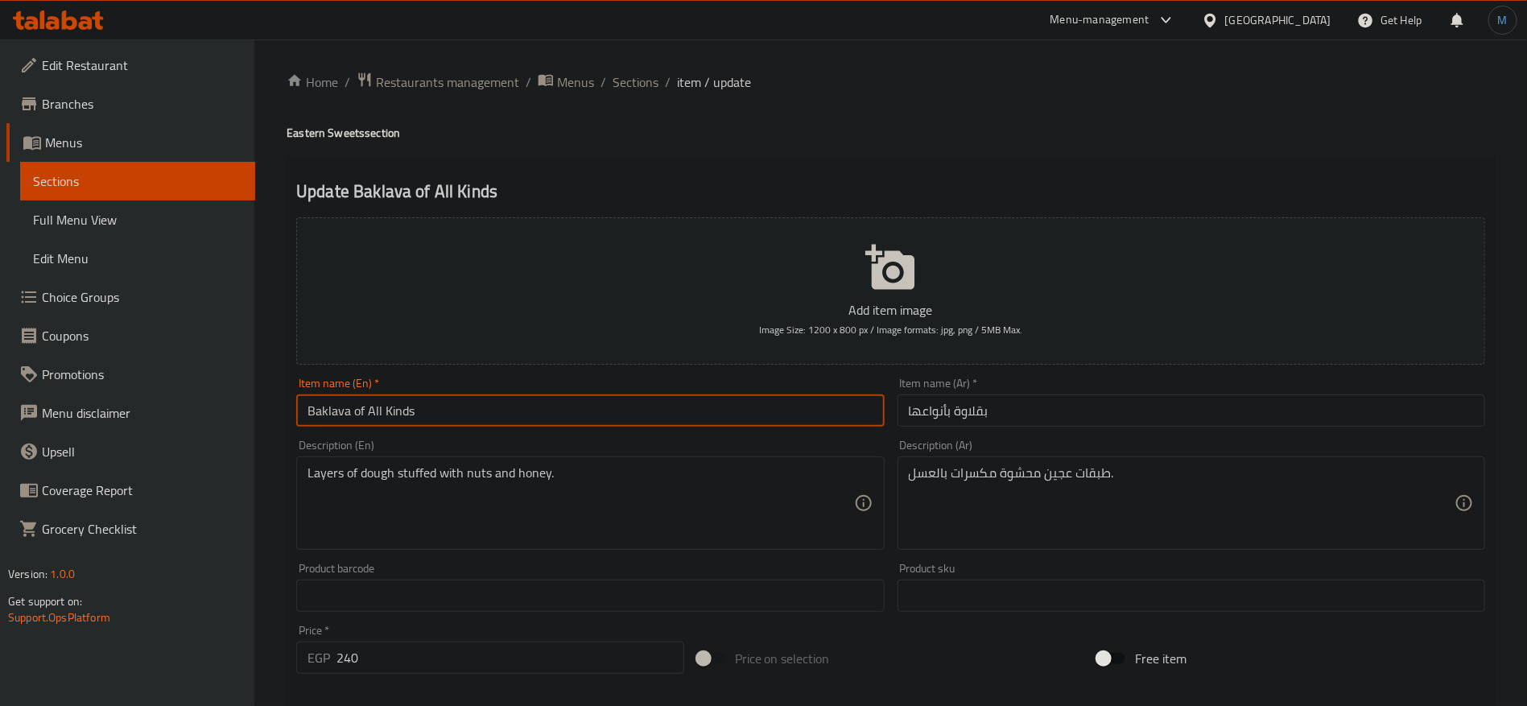
click at [506, 414] on input "Baklava of All Kinds" at bounding box center [590, 410] width 588 height 32
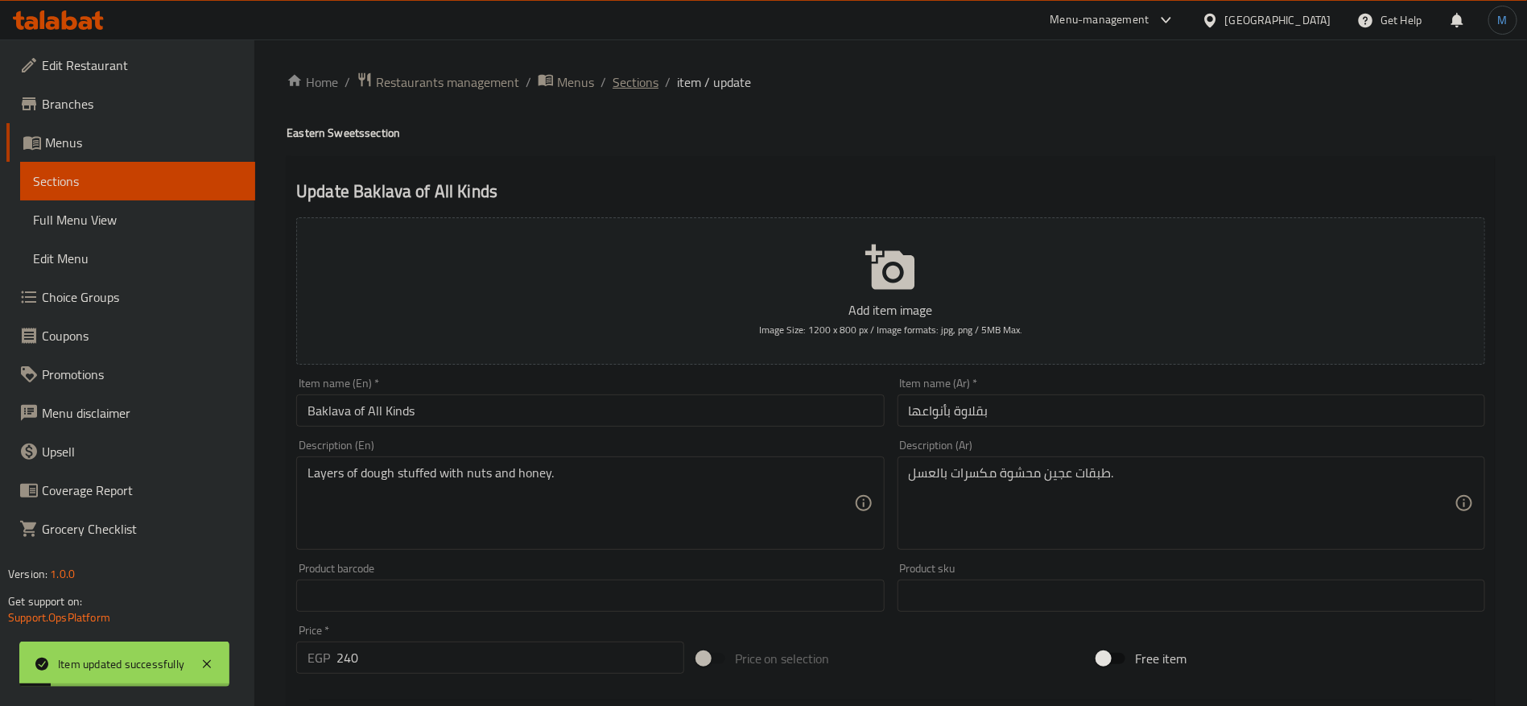
click at [618, 92] on span "Sections" at bounding box center [636, 81] width 46 height 19
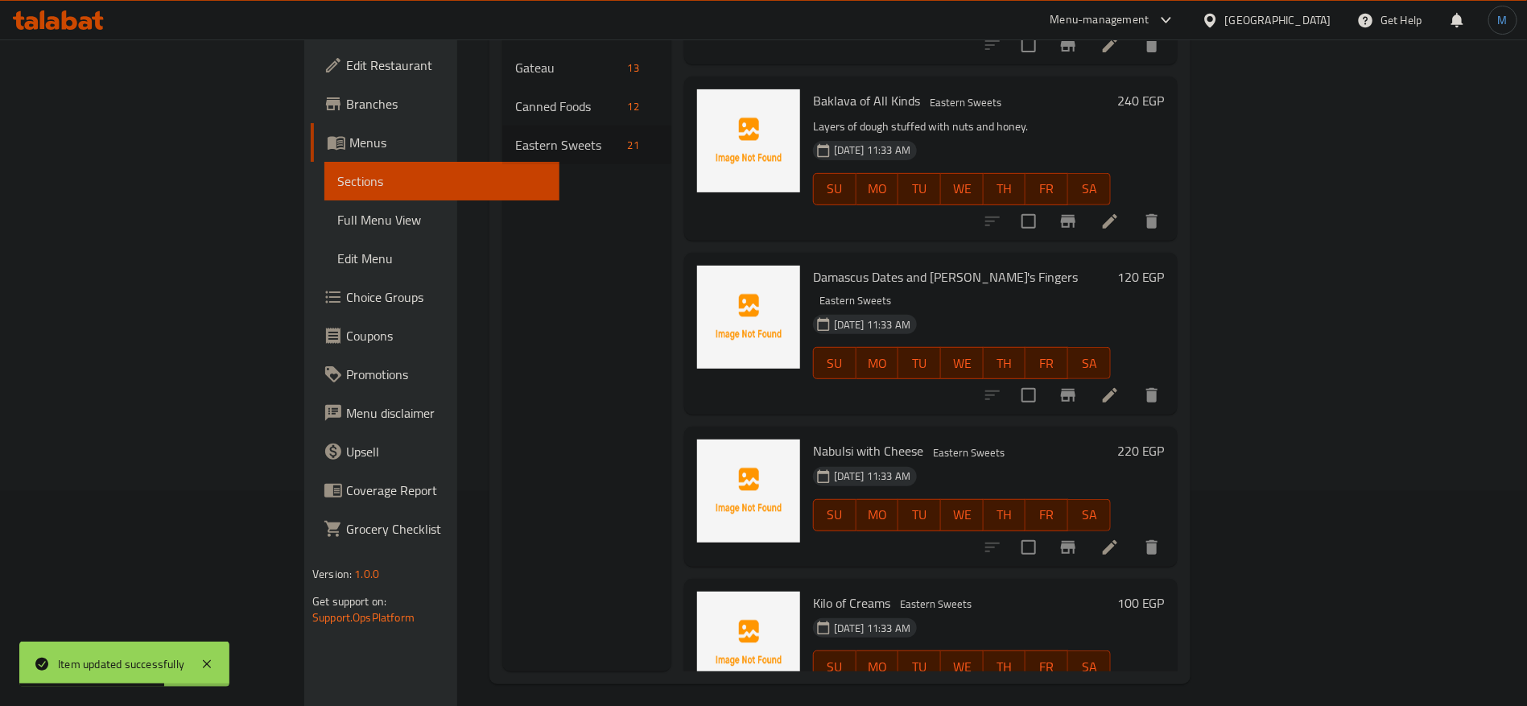
scroll to position [225, 0]
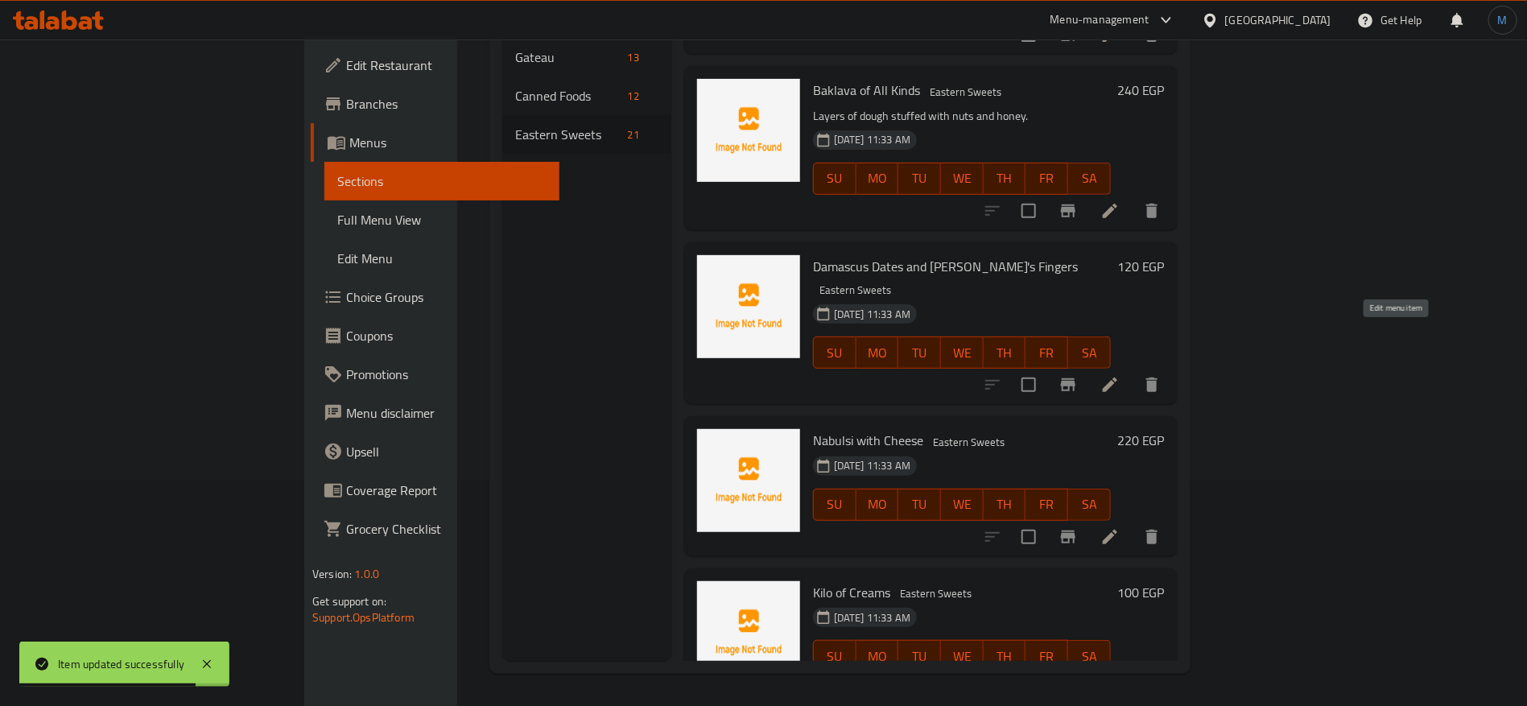
click at [1120, 375] on icon at bounding box center [1109, 384] width 19 height 19
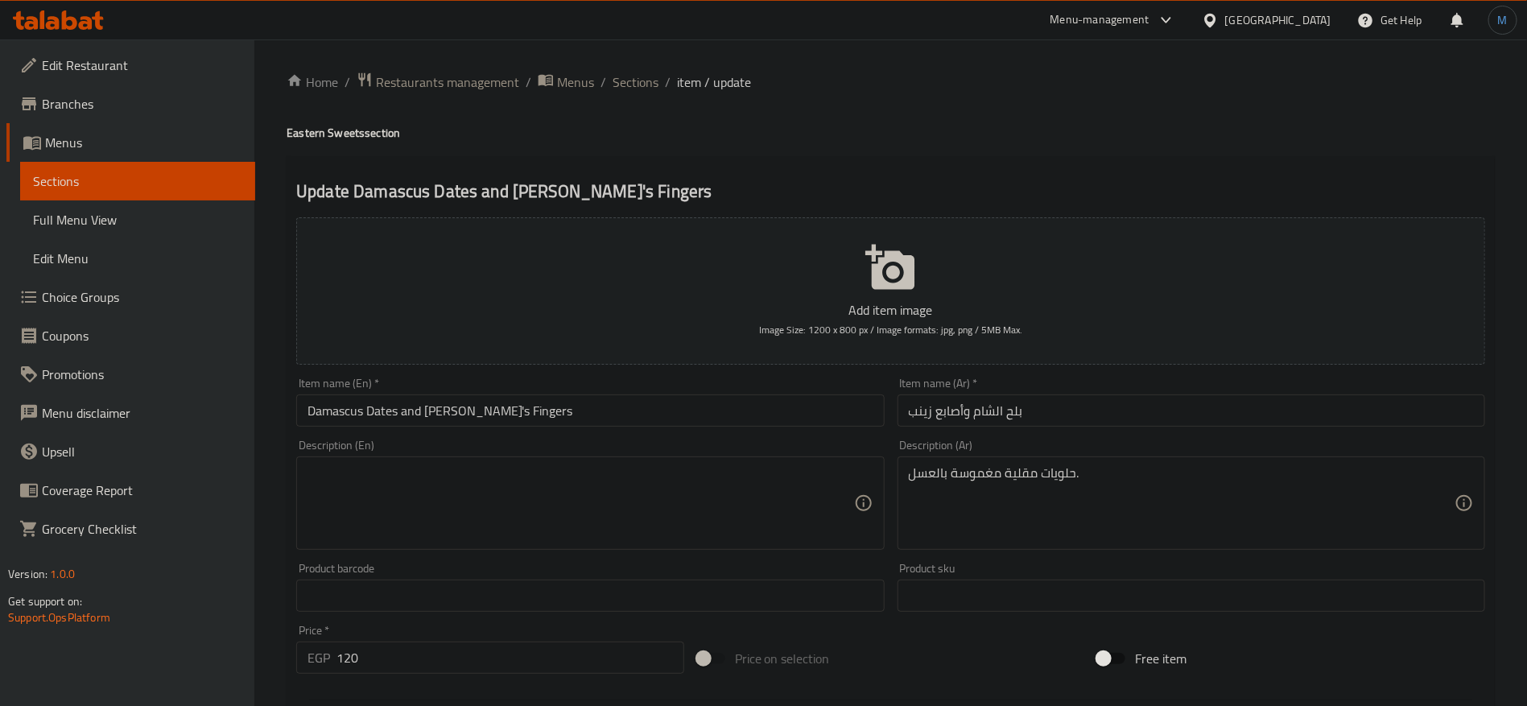
click at [923, 415] on input "بلح الشام وأصابع زينب" at bounding box center [1192, 410] width 588 height 32
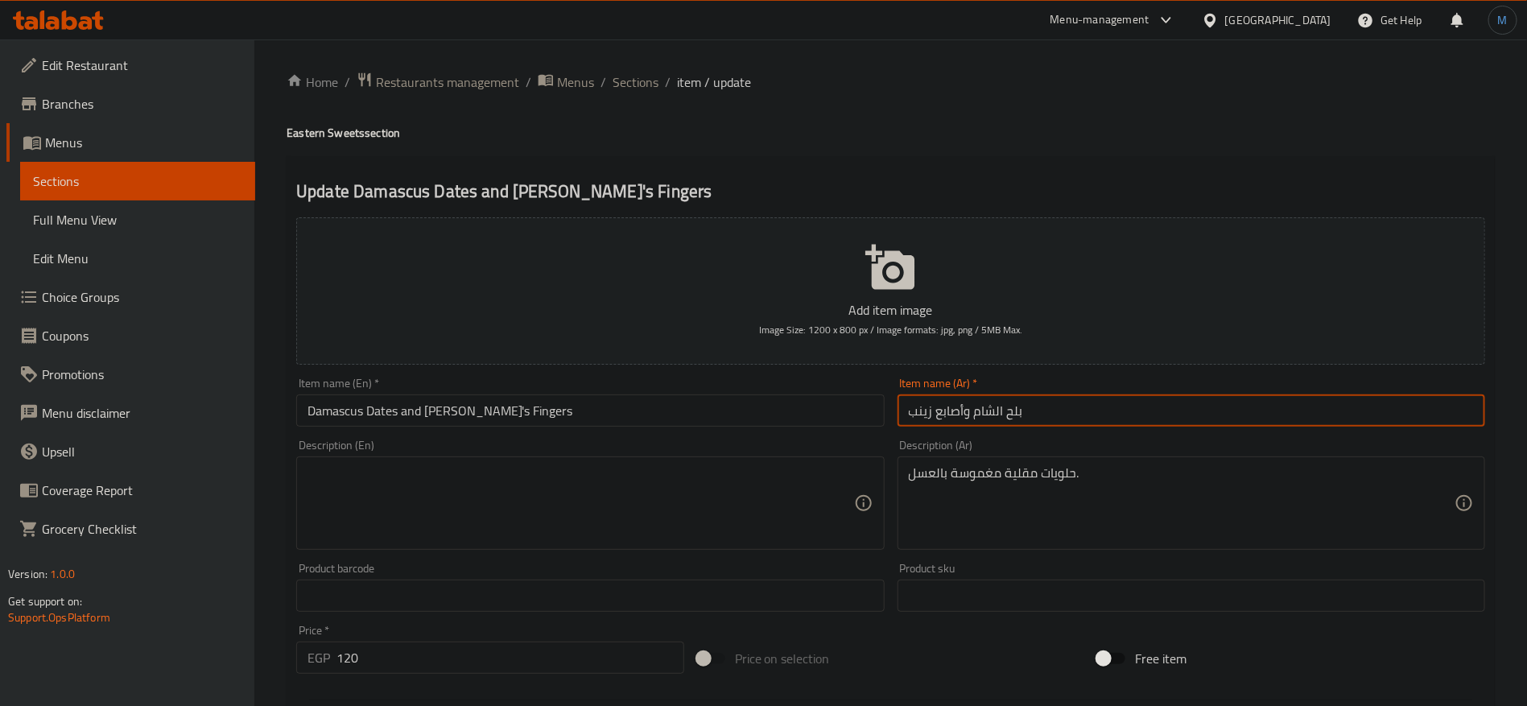
click at [923, 415] on input "بلح الشام وأصابع زينب" at bounding box center [1192, 410] width 588 height 32
click at [449, 405] on input "Damascus Dates and Zainab's Fingers" at bounding box center [590, 410] width 588 height 32
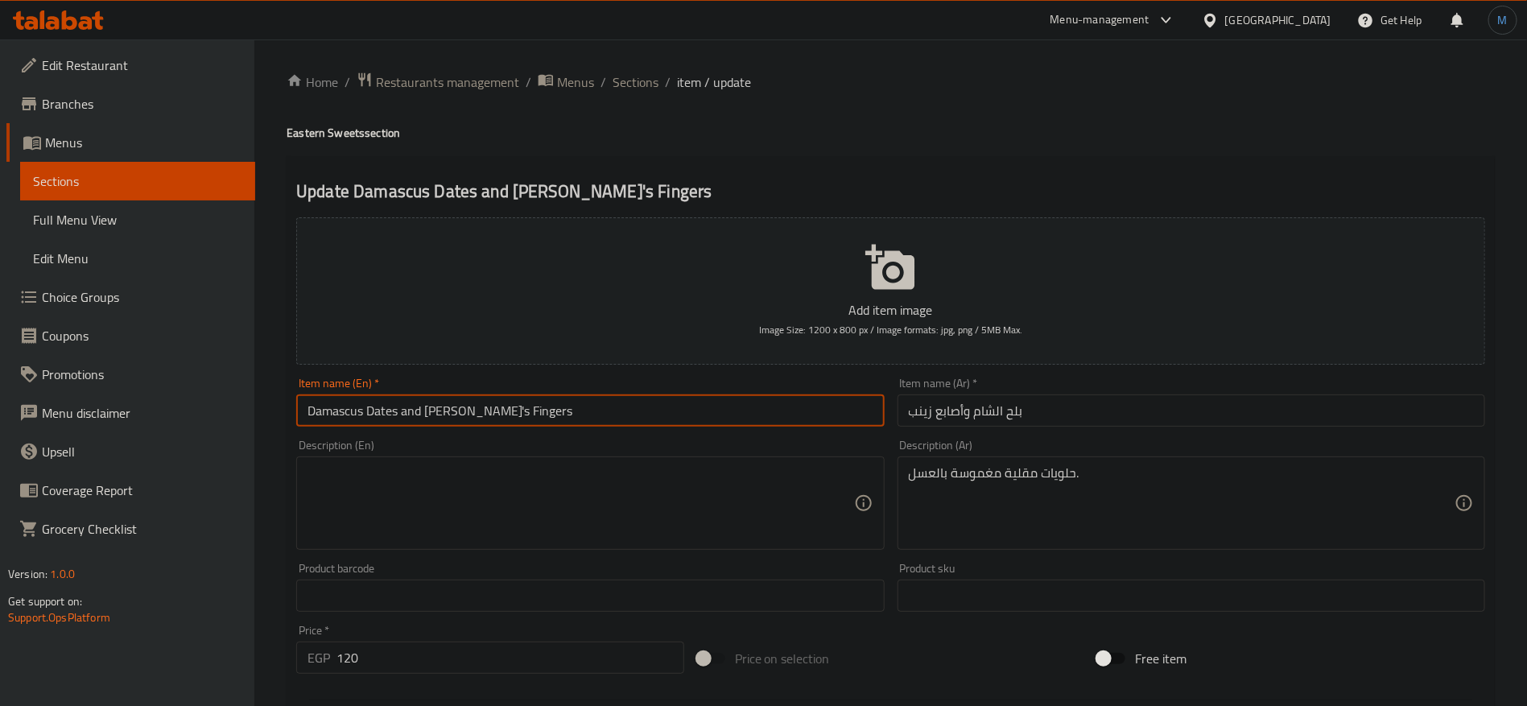
drag, startPoint x: 449, startPoint y: 405, endPoint x: 550, endPoint y: 411, distance: 100.8
click at [550, 411] on input "Damascus Dates and Zainab's Fingers" at bounding box center [590, 410] width 588 height 32
paste input "text"
click at [1013, 418] on input "بلح الشام وأصابع زينب" at bounding box center [1192, 410] width 588 height 32
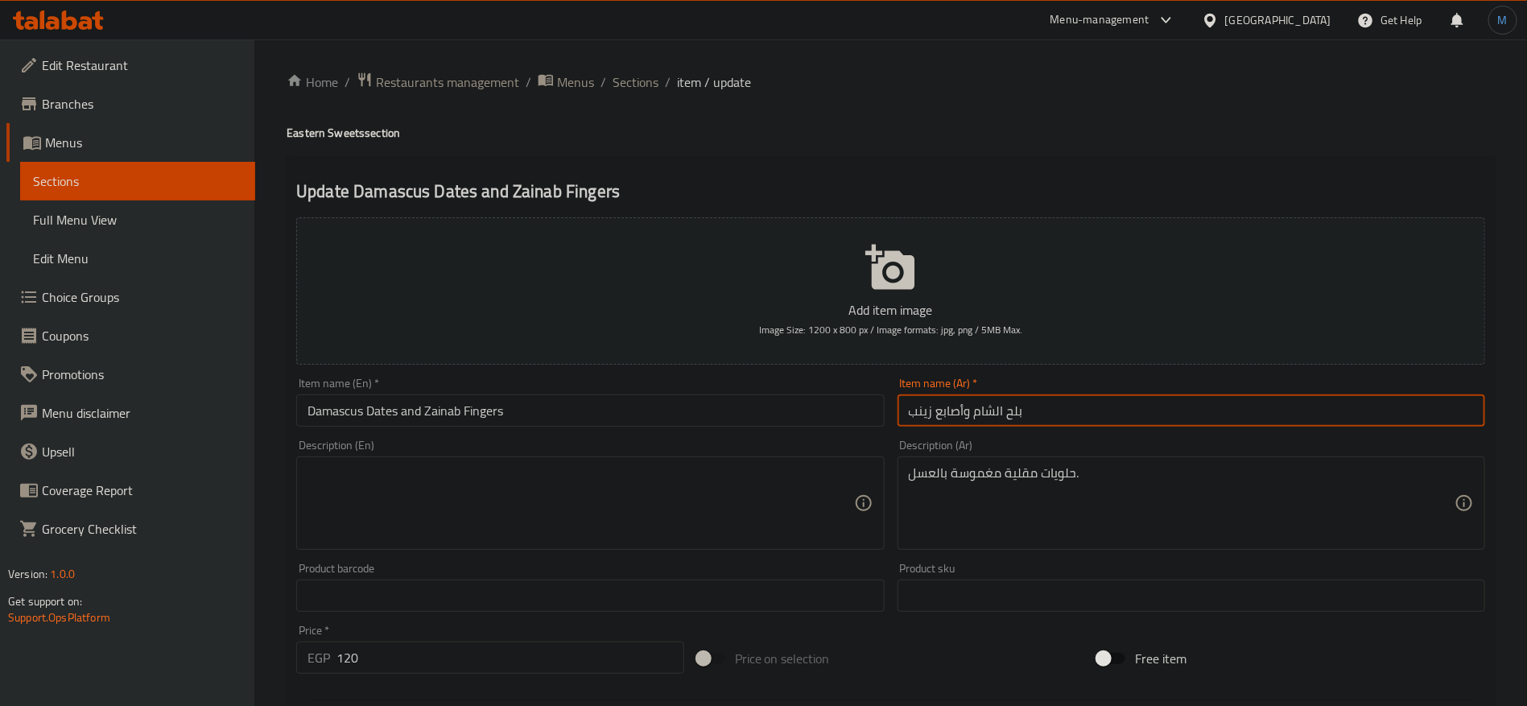
drag, startPoint x: 1013, startPoint y: 418, endPoint x: 994, endPoint y: 416, distance: 19.4
click at [994, 416] on input "بلح الشام وأصابع زينب" at bounding box center [1192, 410] width 588 height 32
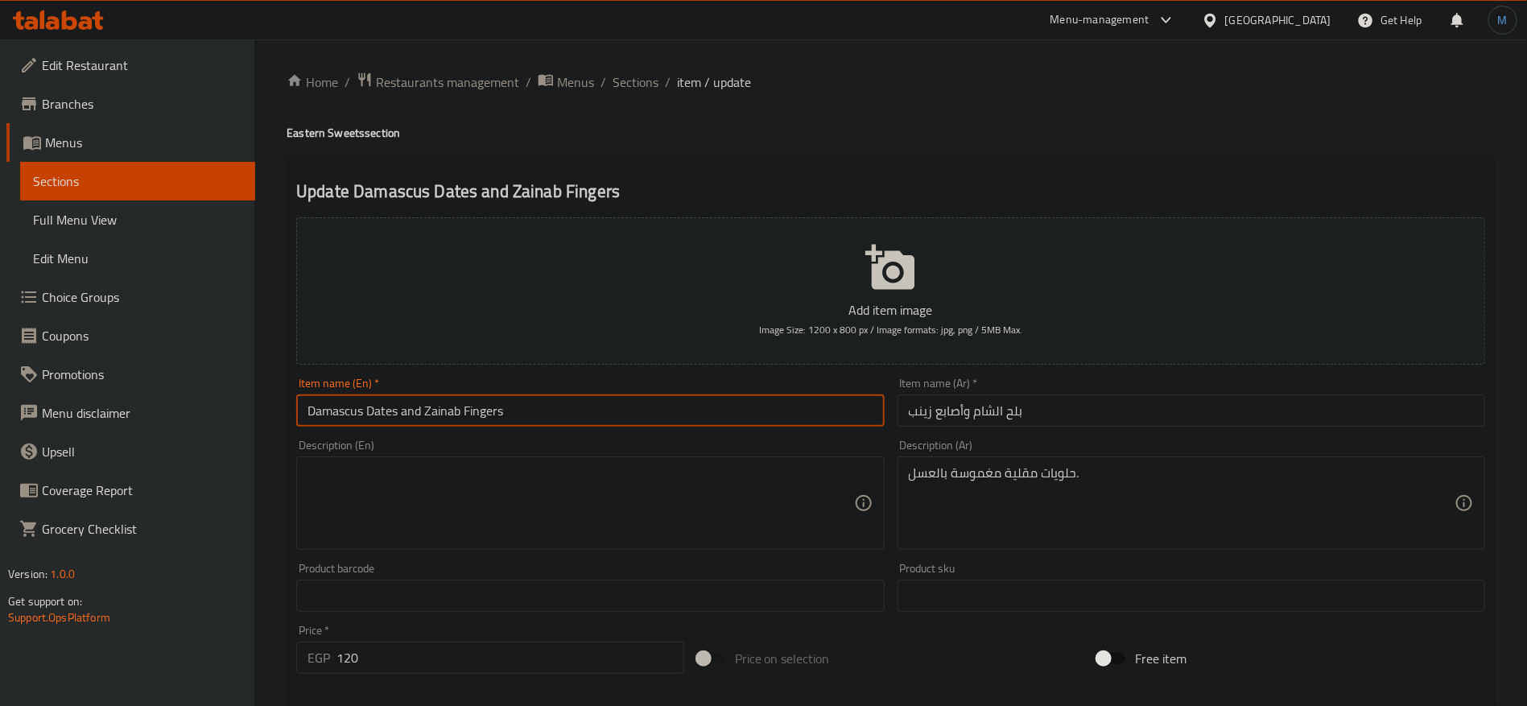
click at [319, 401] on input "Damascus Dates and Zainab Fingers" at bounding box center [590, 410] width 588 height 32
click at [319, 407] on input "Damascus Dates and Zainab Fingers" at bounding box center [590, 410] width 588 height 32
drag, startPoint x: 319, startPoint y: 406, endPoint x: 375, endPoint y: 410, distance: 56.5
click at [375, 410] on input "Damascus Dates and Zainab Fingers" at bounding box center [590, 410] width 588 height 32
paste input "Balah El Sham"
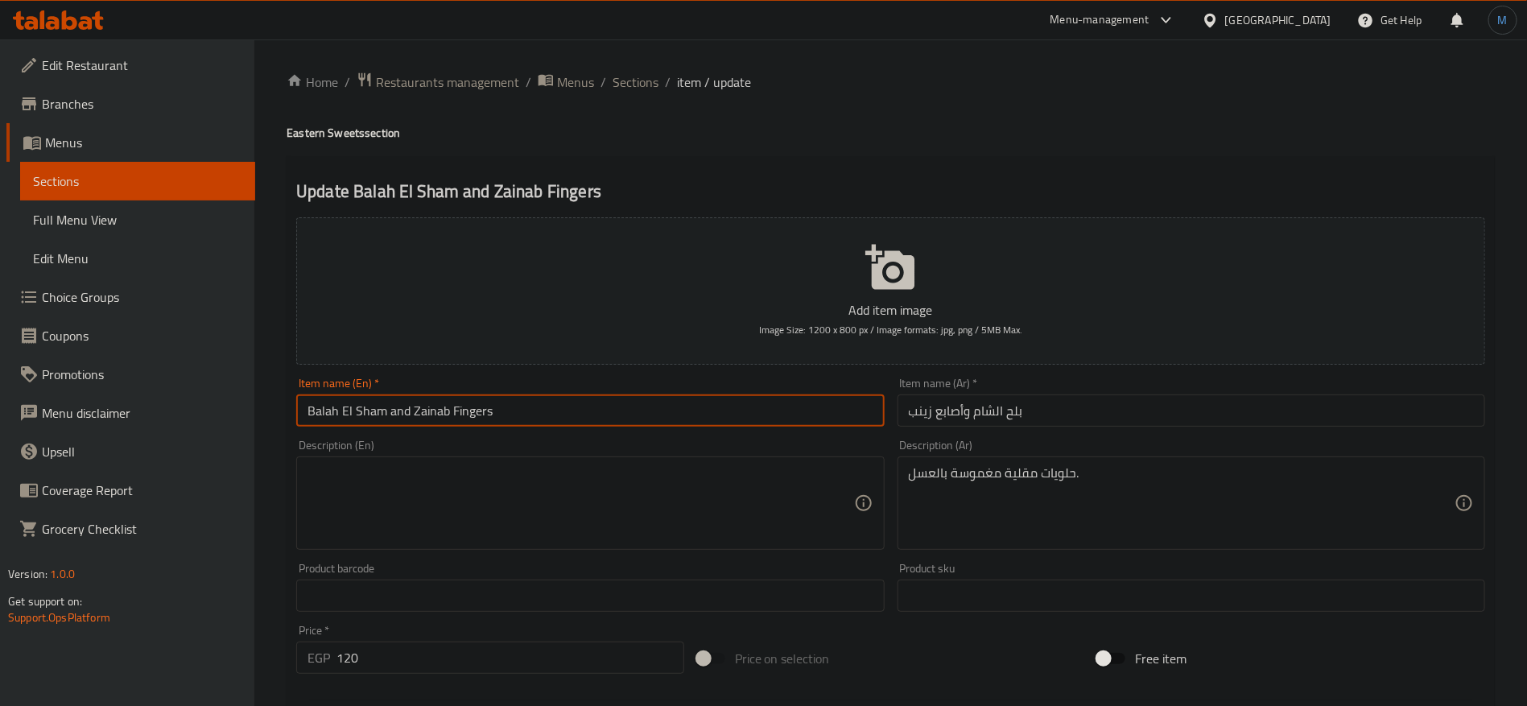
type input "Balah El Sham and Zainab Fingers"
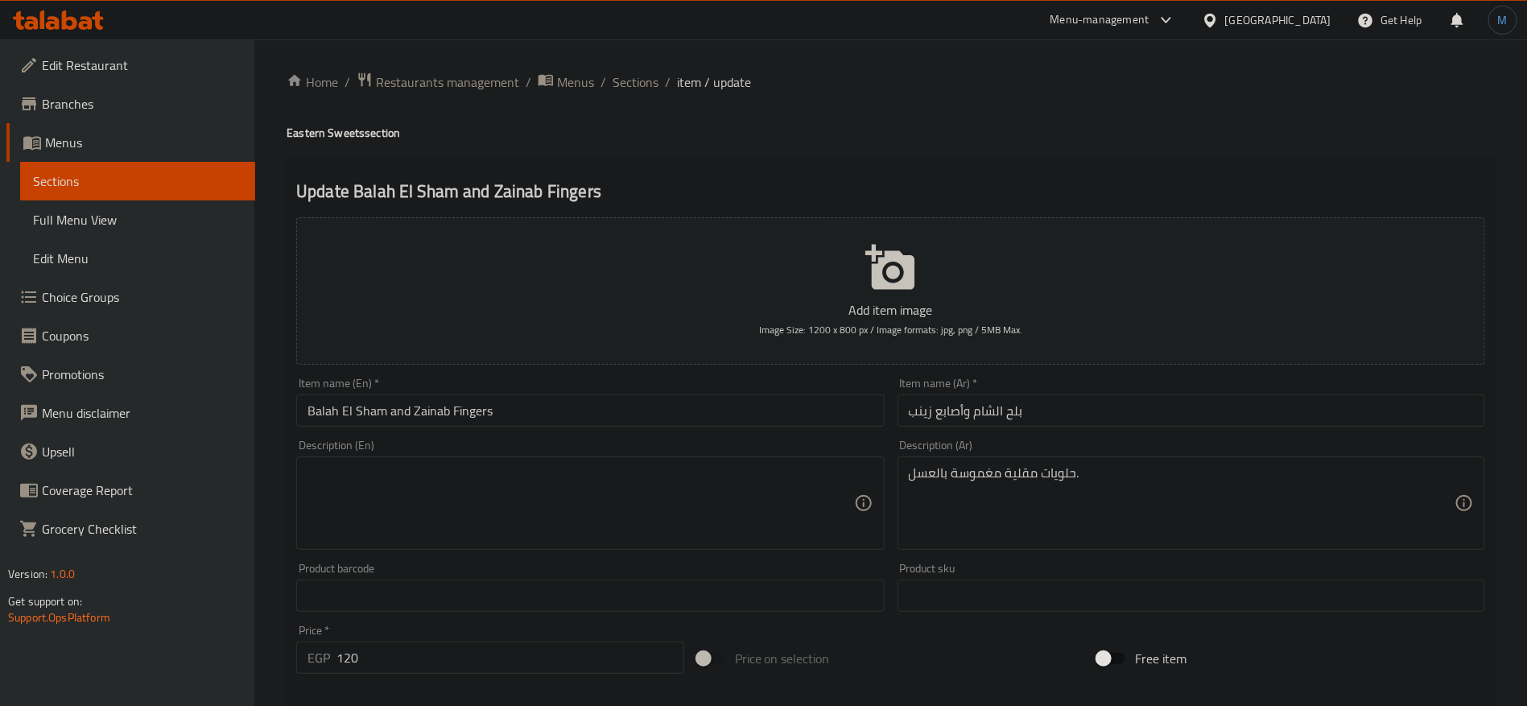
click at [1080, 434] on div "Description (Ar) حلويات مقلية مغموسة بالعسل. Description (Ar)" at bounding box center [1191, 494] width 601 height 123
drag, startPoint x: 1087, startPoint y: 484, endPoint x: 1096, endPoint y: 475, distance: 12.5
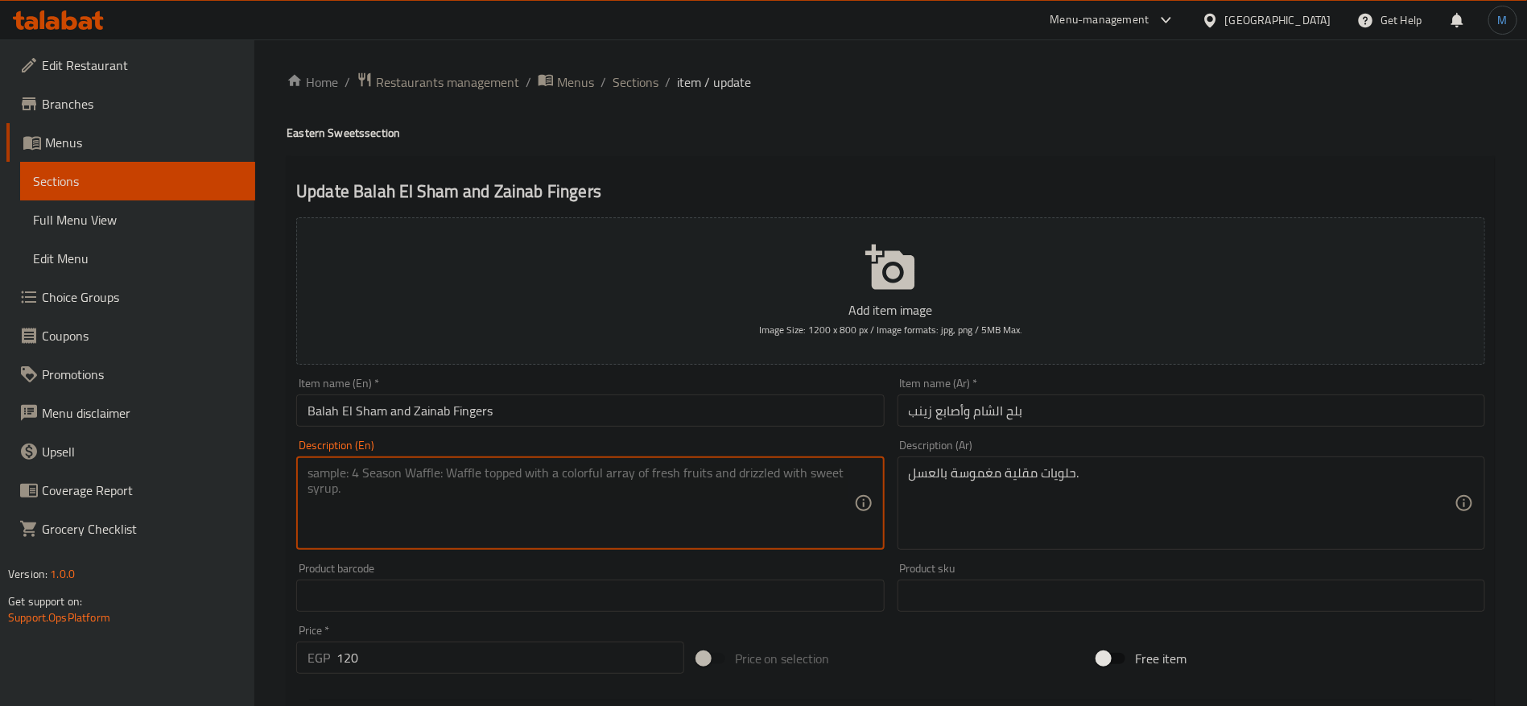
drag, startPoint x: 621, startPoint y: 529, endPoint x: 588, endPoint y: 487, distance: 53.3
click at [622, 528] on textarea at bounding box center [581, 503] width 546 height 76
paste textarea "Fried sweets dipped in honey."
type textarea "Fried sweets dipped in honey."
click at [584, 396] on input "Balah El Sham and Zainab Fingers" at bounding box center [590, 410] width 588 height 32
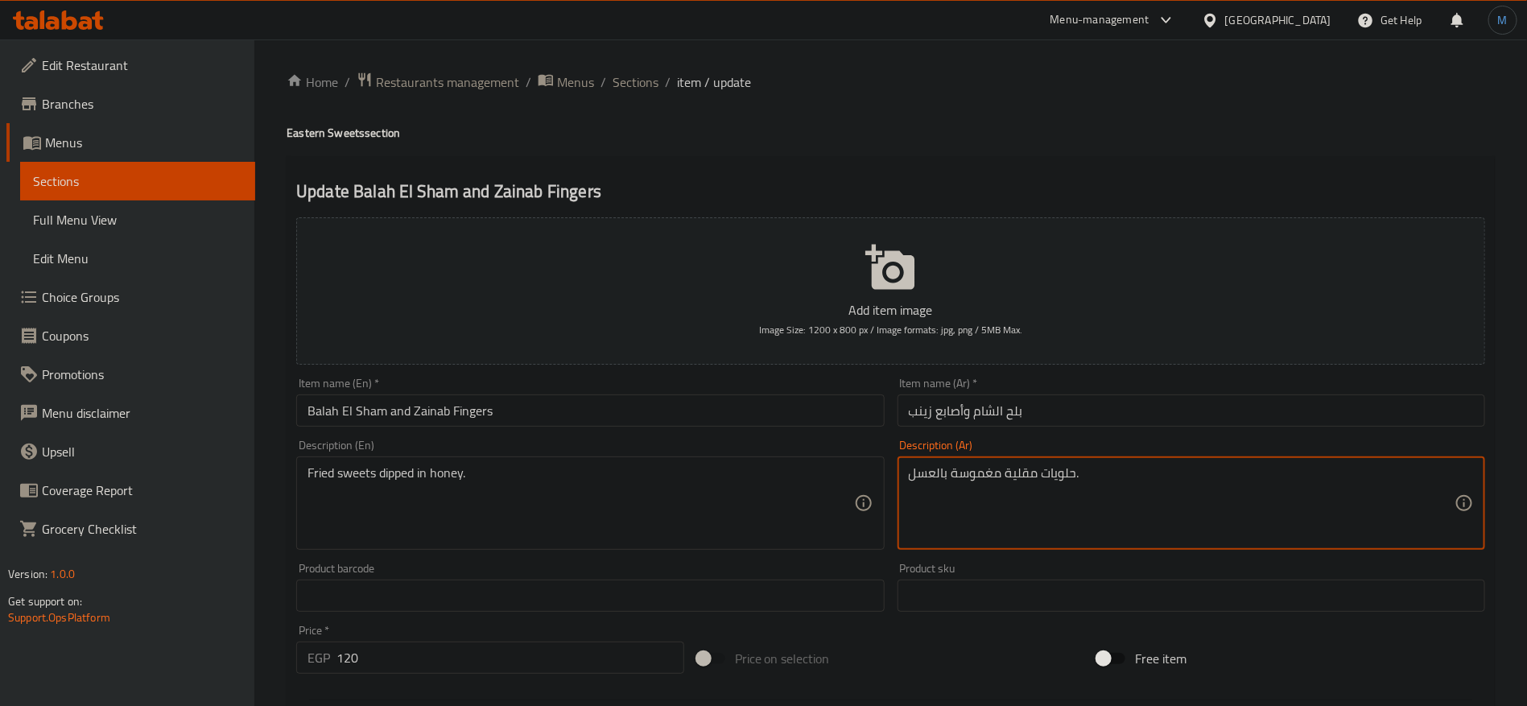
click at [988, 473] on textarea "حلويات مقلية مغموسة بالعسل." at bounding box center [1182, 503] width 546 height 76
click at [709, 418] on input "Balah El Sham and Zainab Fingers" at bounding box center [590, 410] width 588 height 32
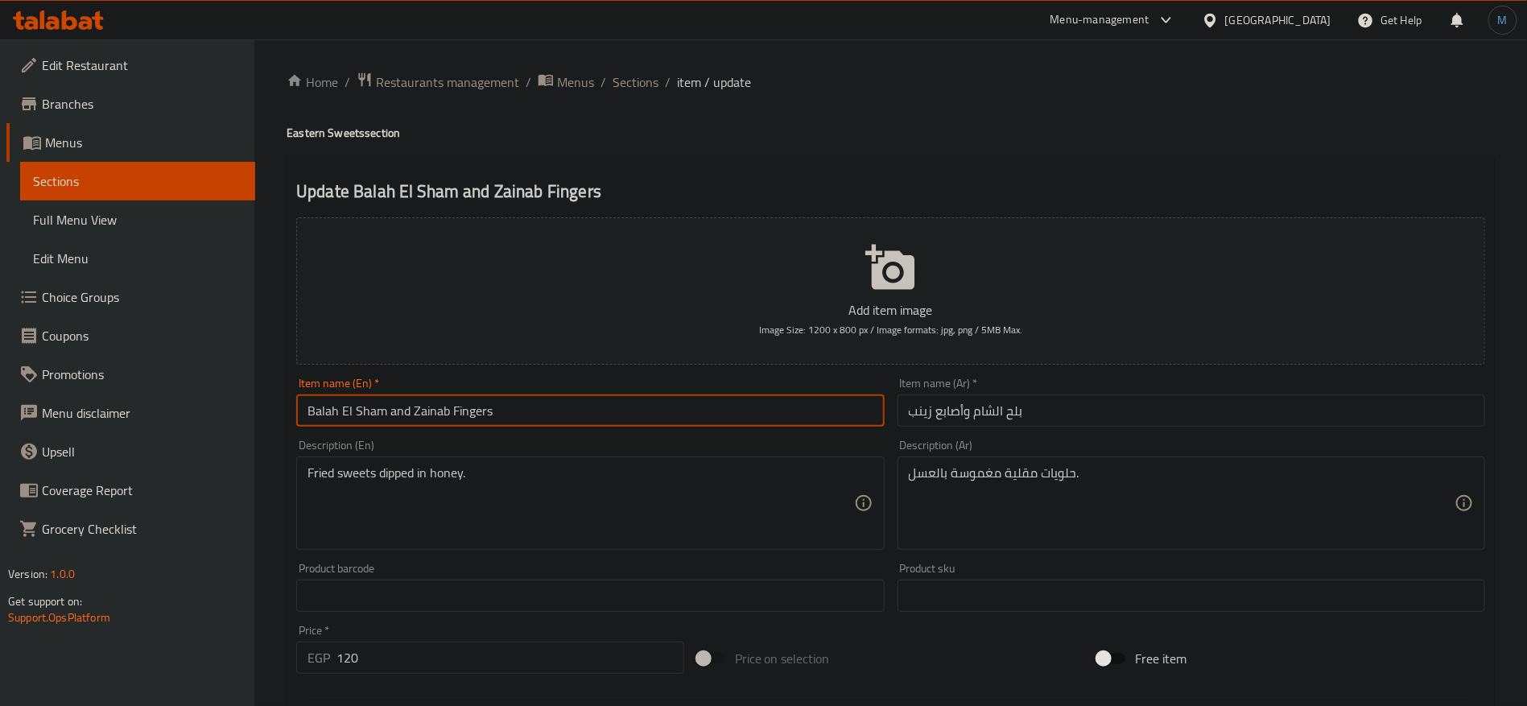
click at [619, 78] on span "Sections" at bounding box center [636, 81] width 46 height 19
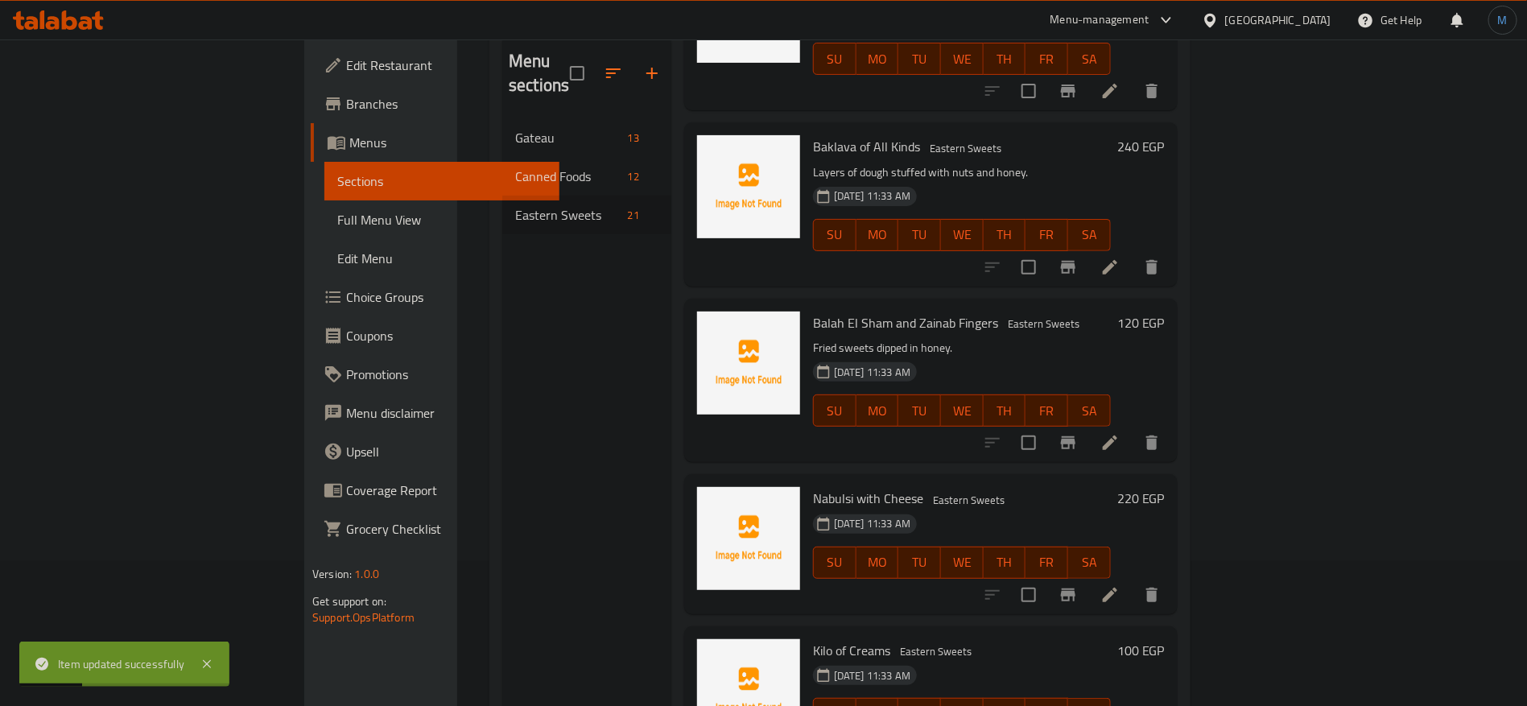
scroll to position [225, 0]
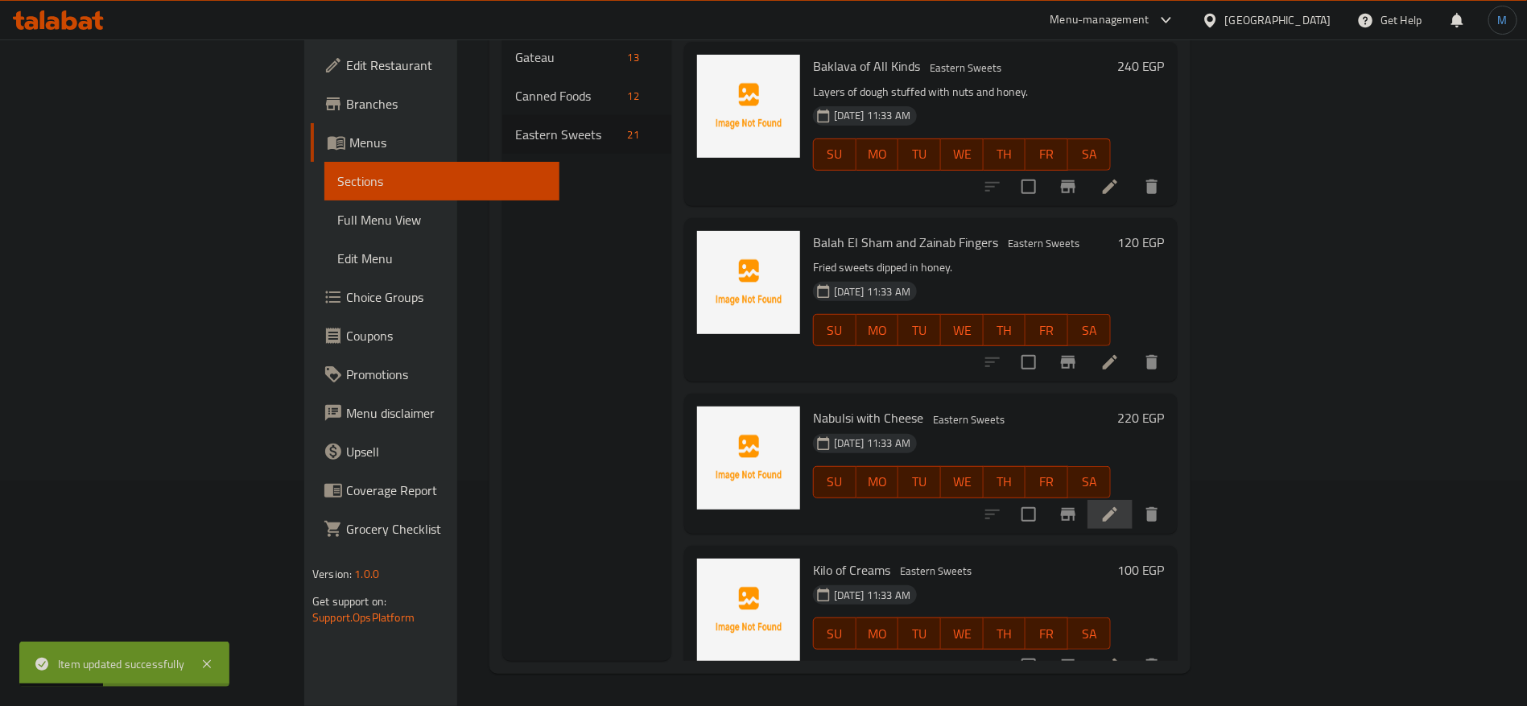
click at [1133, 500] on li at bounding box center [1110, 514] width 45 height 29
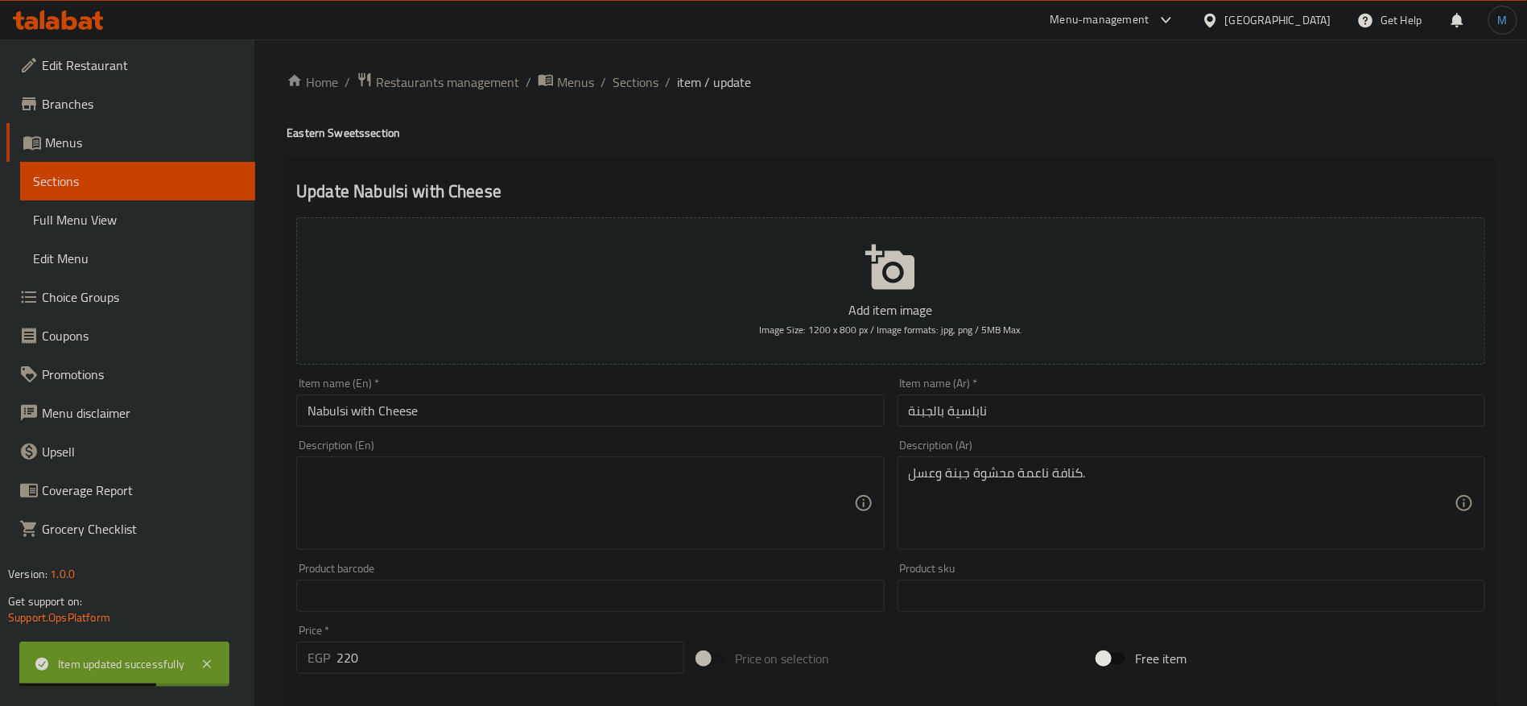
click at [978, 411] on input "نابلسية بالجبنة" at bounding box center [1192, 410] width 588 height 32
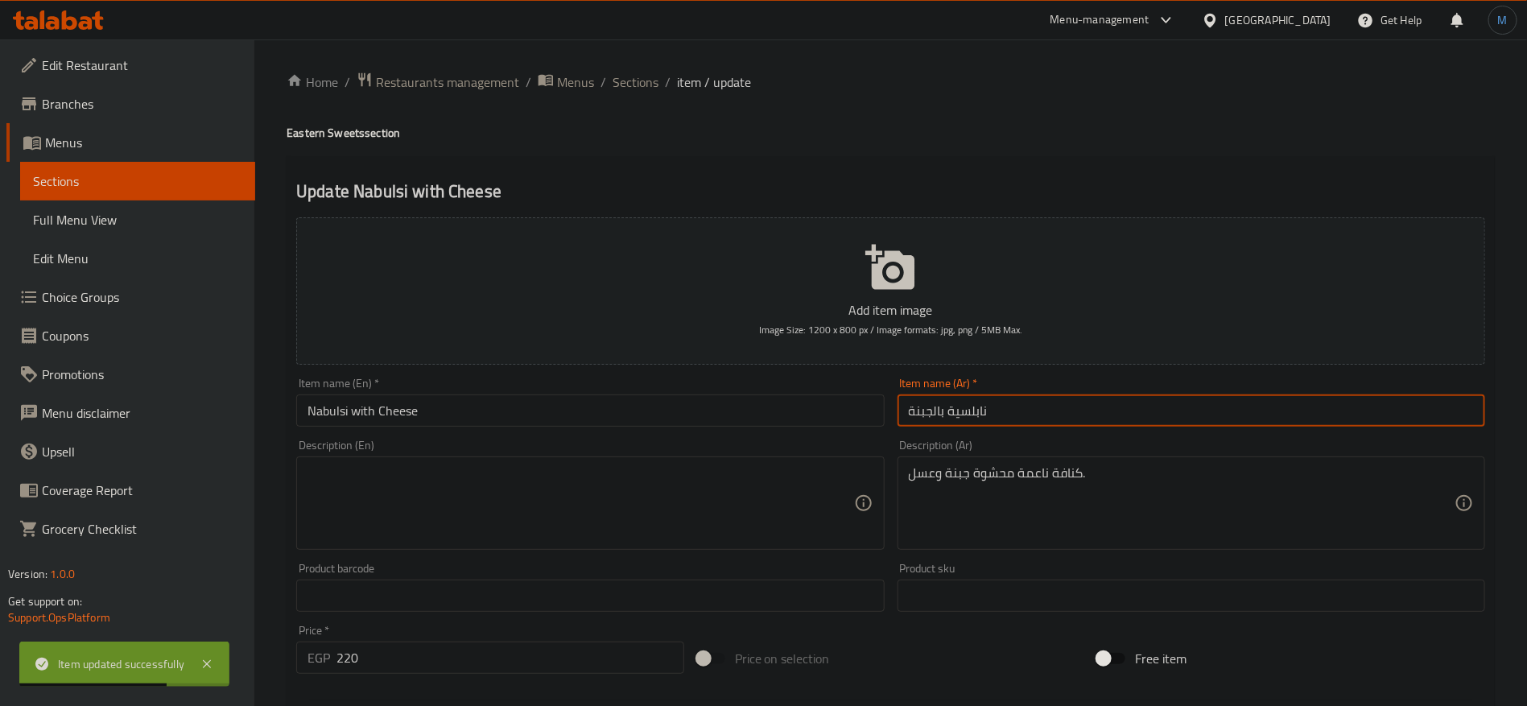
click at [978, 411] on input "نابلسية بالجبنة" at bounding box center [1192, 410] width 588 height 32
click at [329, 411] on input "Nabulsi with Cheese" at bounding box center [590, 410] width 588 height 32
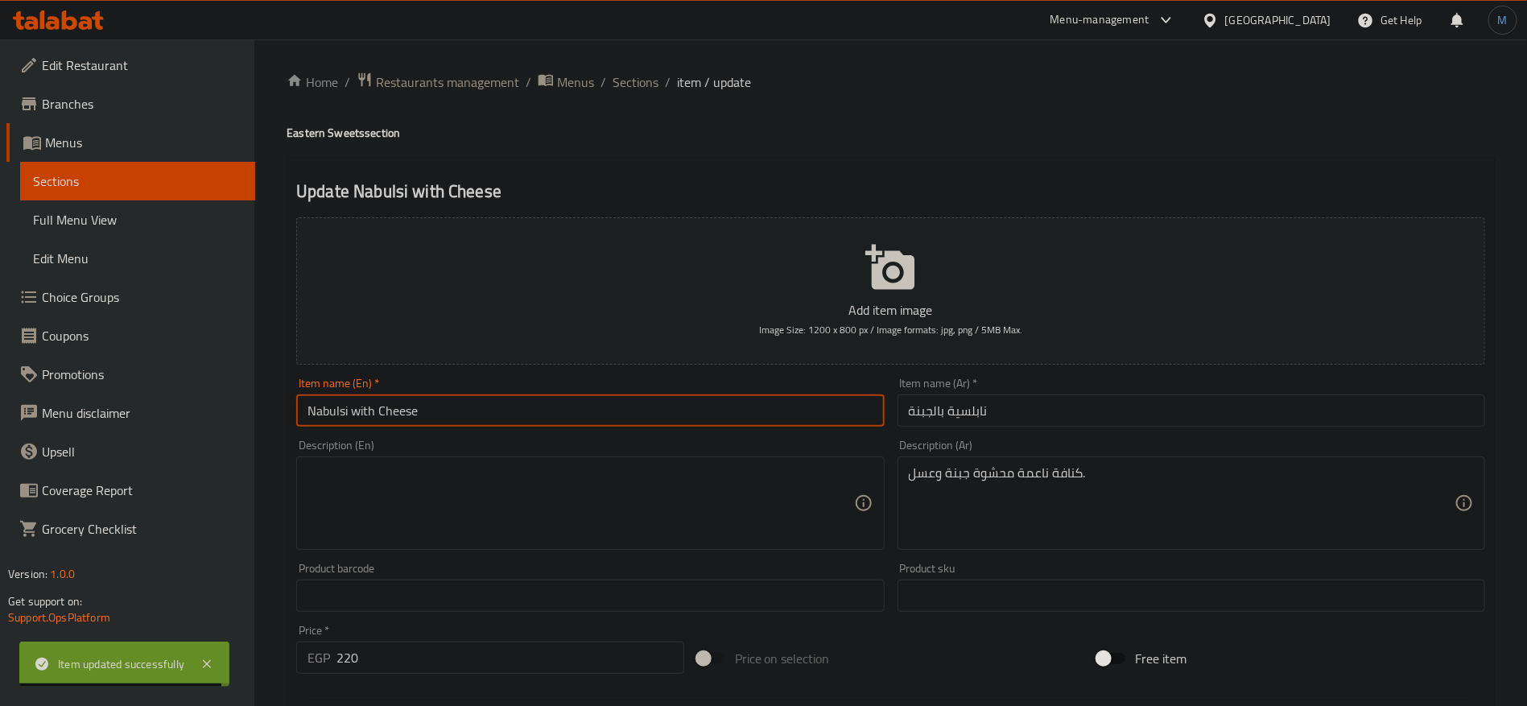
click at [329, 411] on input "Nabulsi with Cheese" at bounding box center [590, 410] width 588 height 32
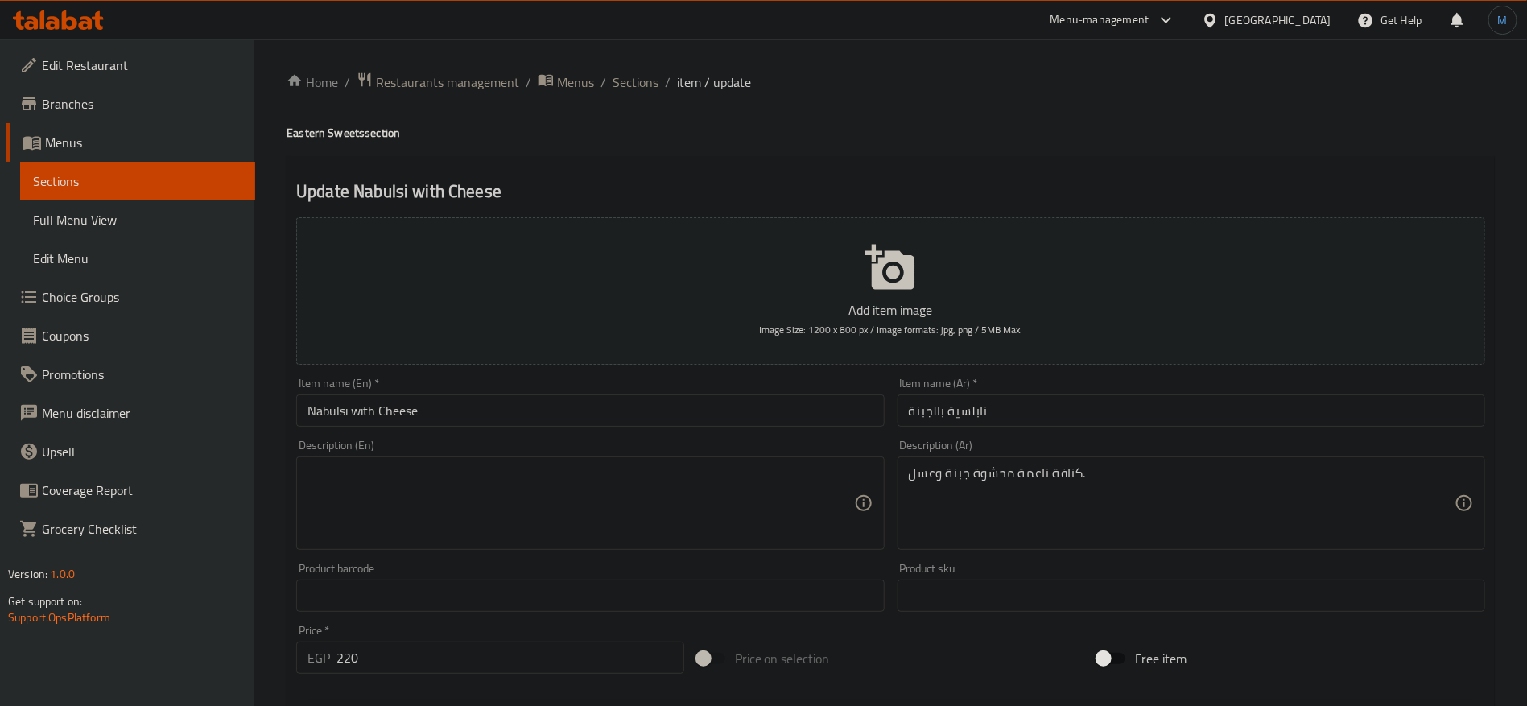
drag, startPoint x: 730, startPoint y: 440, endPoint x: 726, endPoint y: 489, distance: 50.1
click at [729, 444] on div "Description (En) Description (En)" at bounding box center [590, 495] width 588 height 110
paste textarea "Soft kunafa stuffed with cheese and honey."
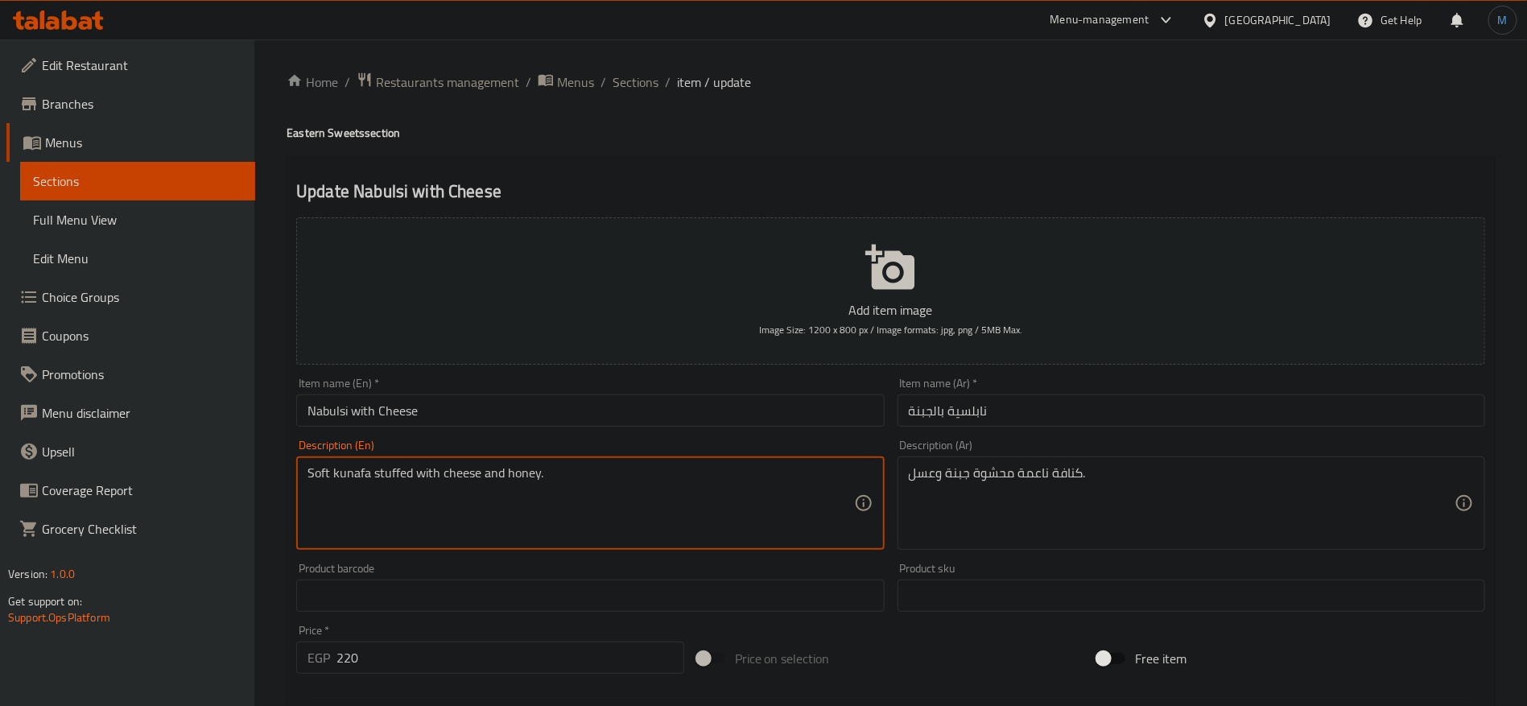
type textarea "Soft kunafa stuffed with cheese and honey."
click at [690, 396] on input "Nabulsi with Cheese" at bounding box center [590, 410] width 588 height 32
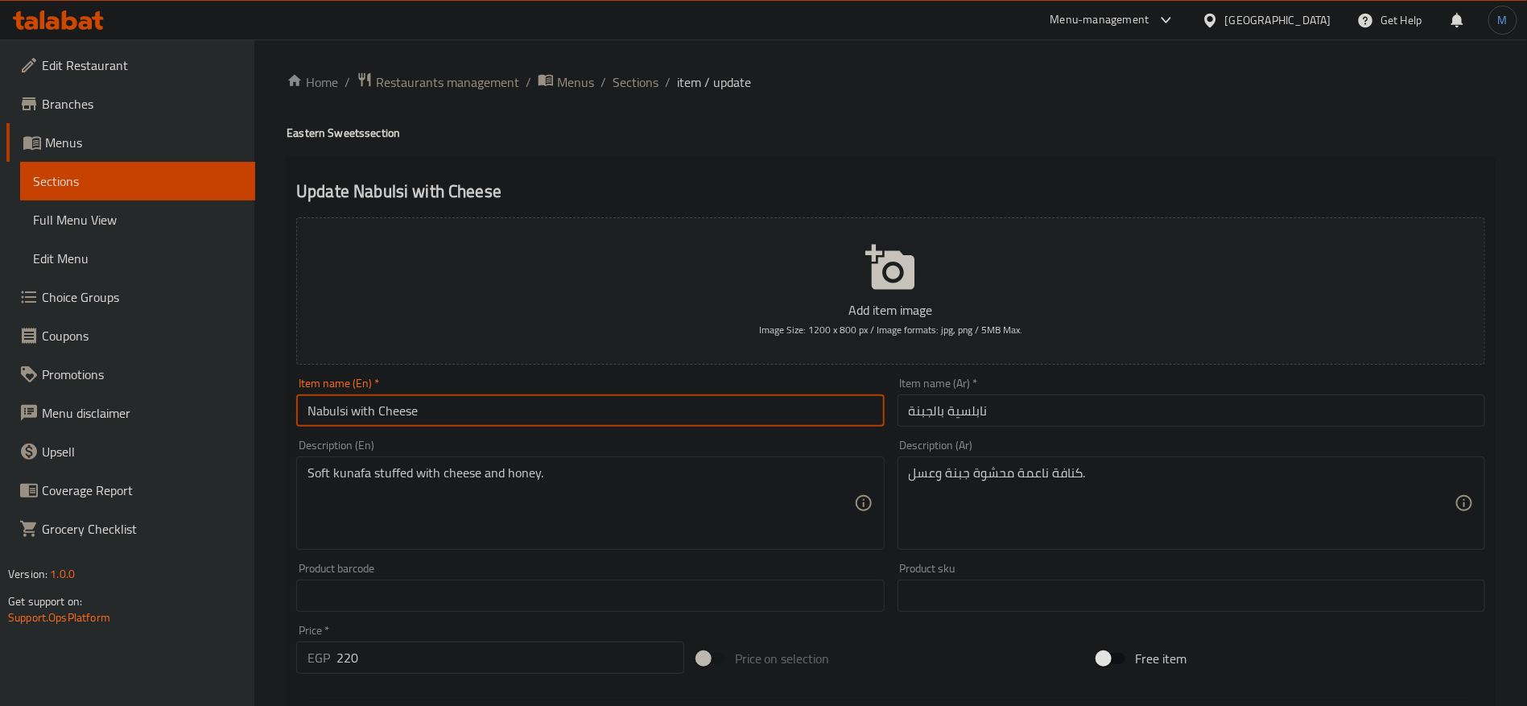
click at [648, 90] on span "Sections" at bounding box center [636, 81] width 46 height 19
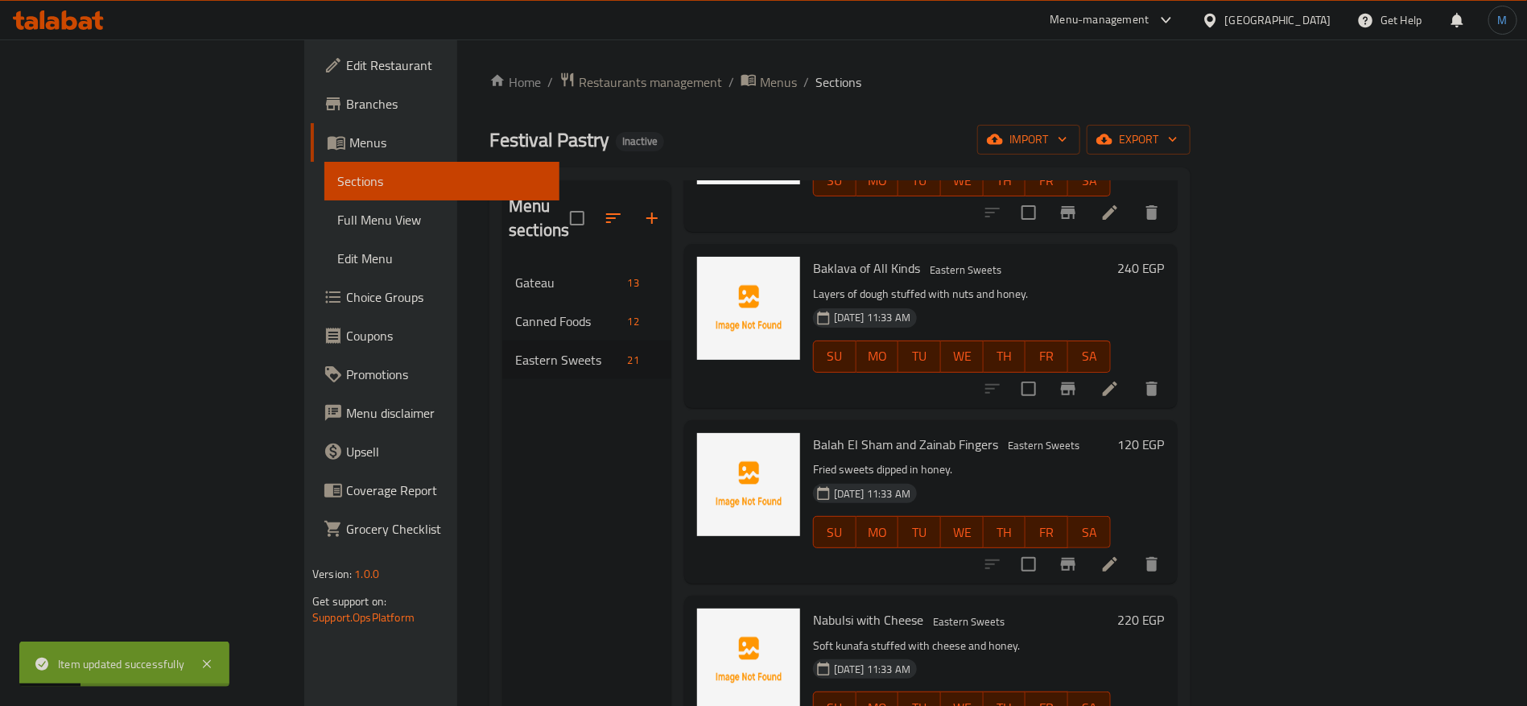
scroll to position [225, 0]
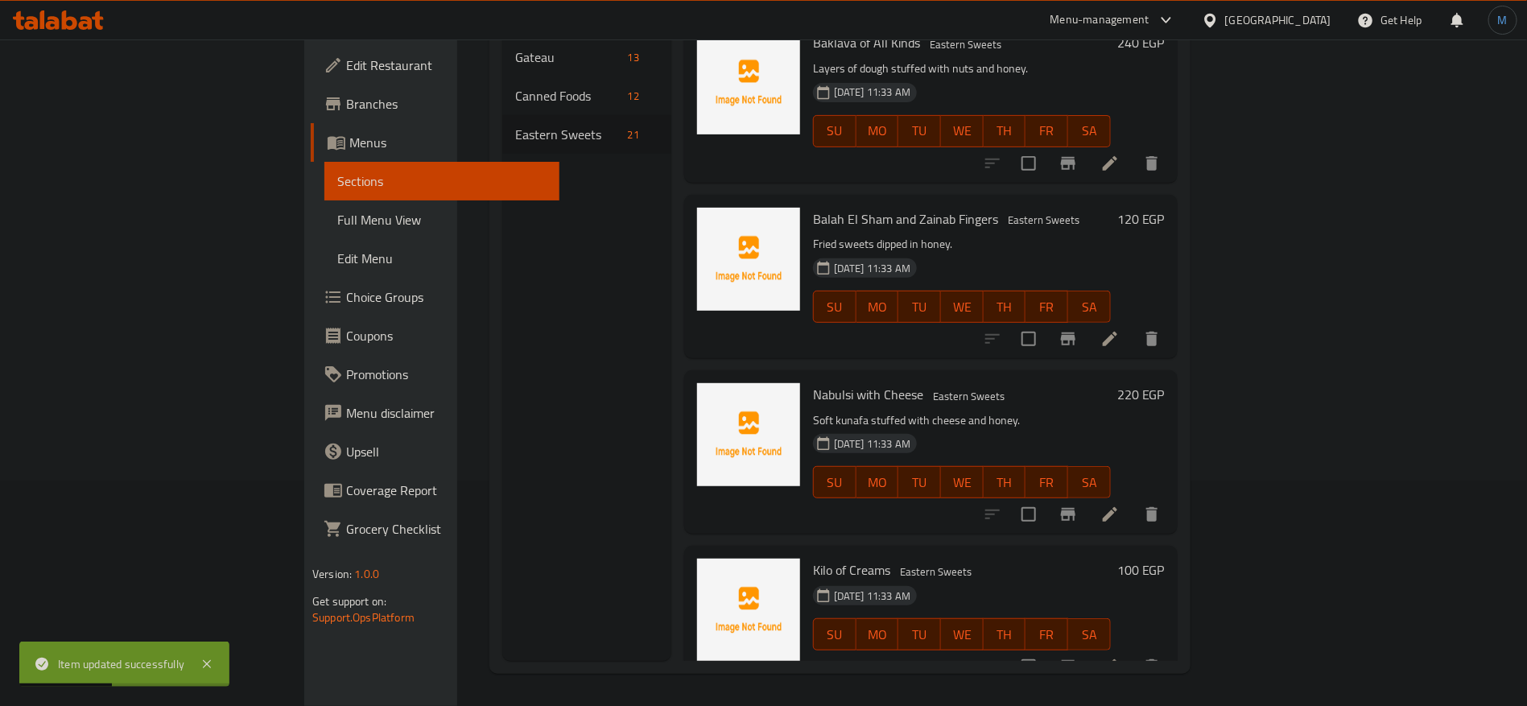
click at [1133, 652] on li at bounding box center [1110, 666] width 45 height 29
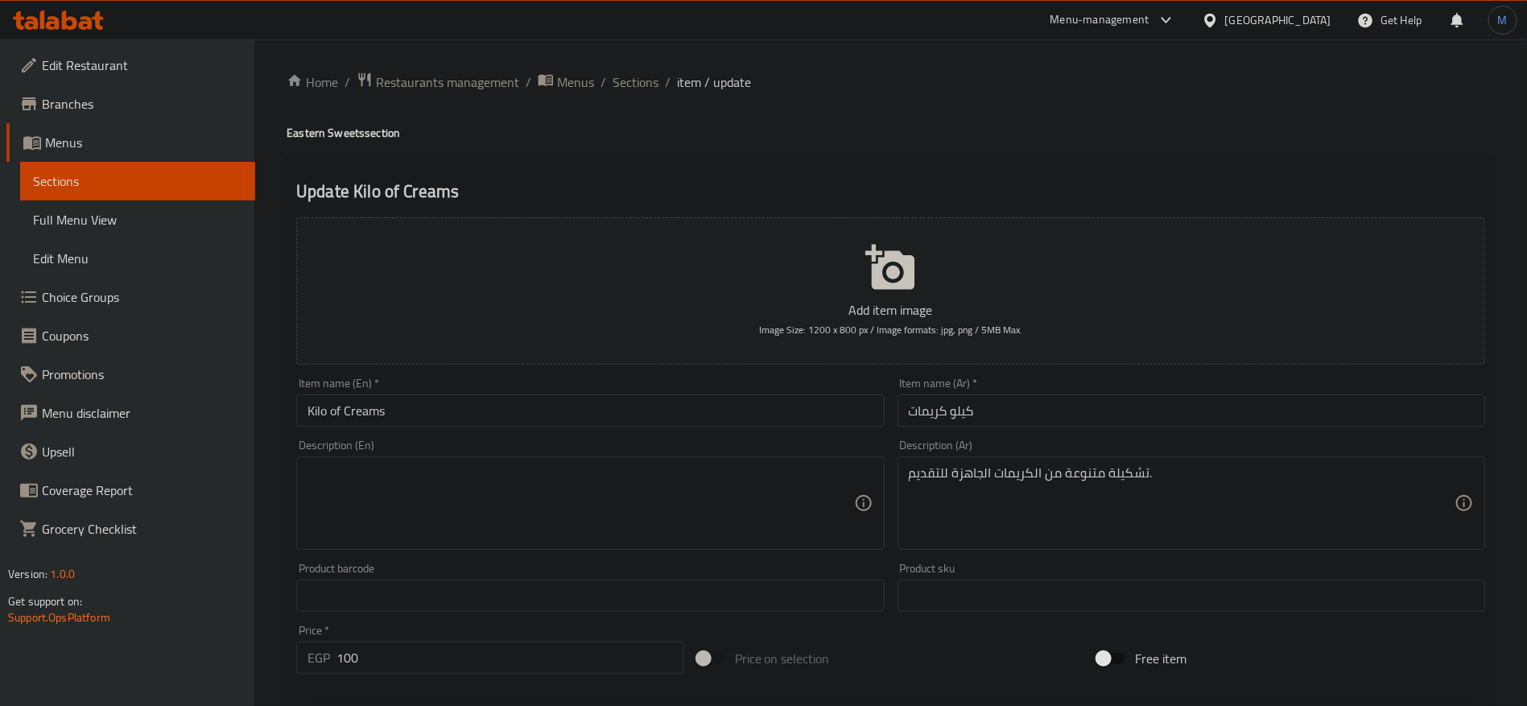
click at [704, 552] on div "Description (En) Description (En)" at bounding box center [590, 494] width 601 height 123
paste textarea "A variety of ready-to-serve creams."
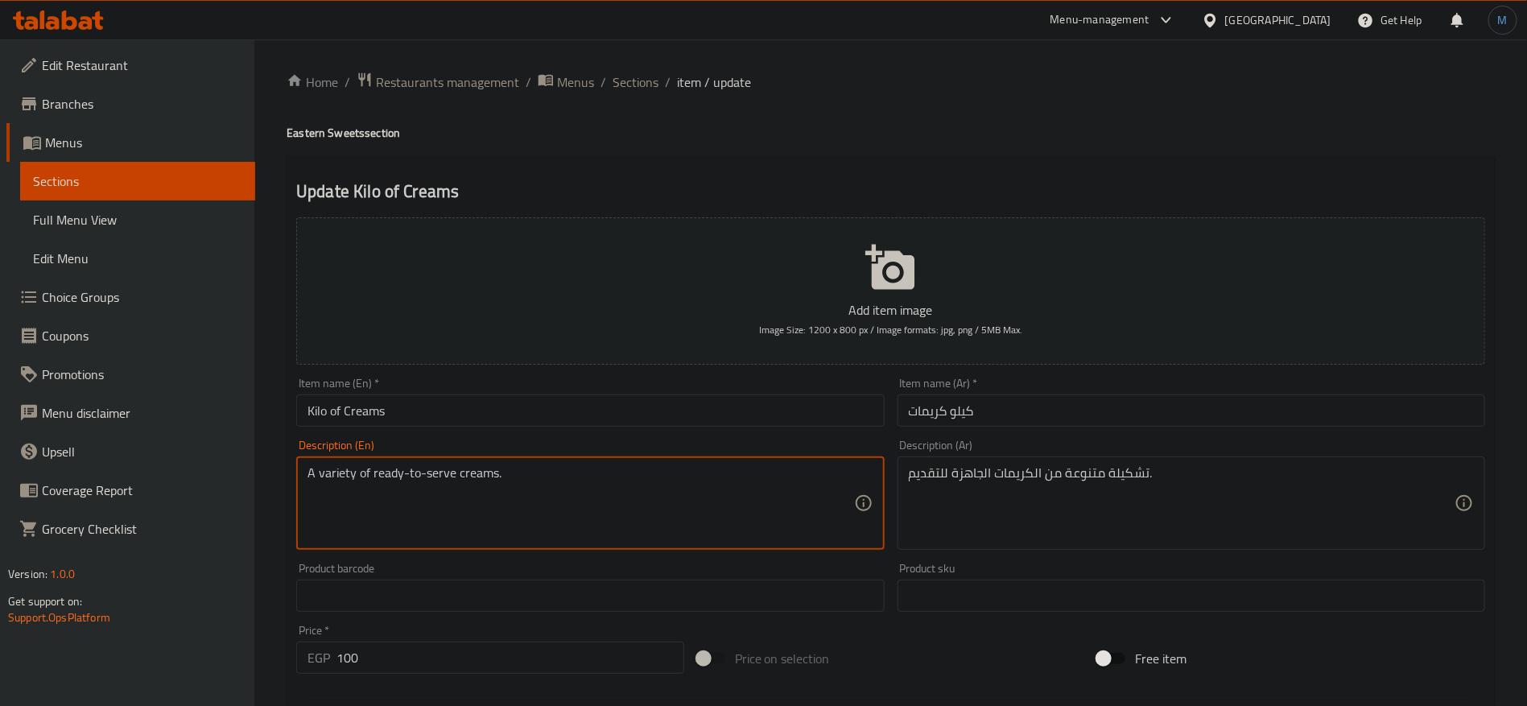
type textarea "A variety of ready-to-serve creams."
click at [556, 419] on input "Kilo of Creams" at bounding box center [590, 410] width 588 height 32
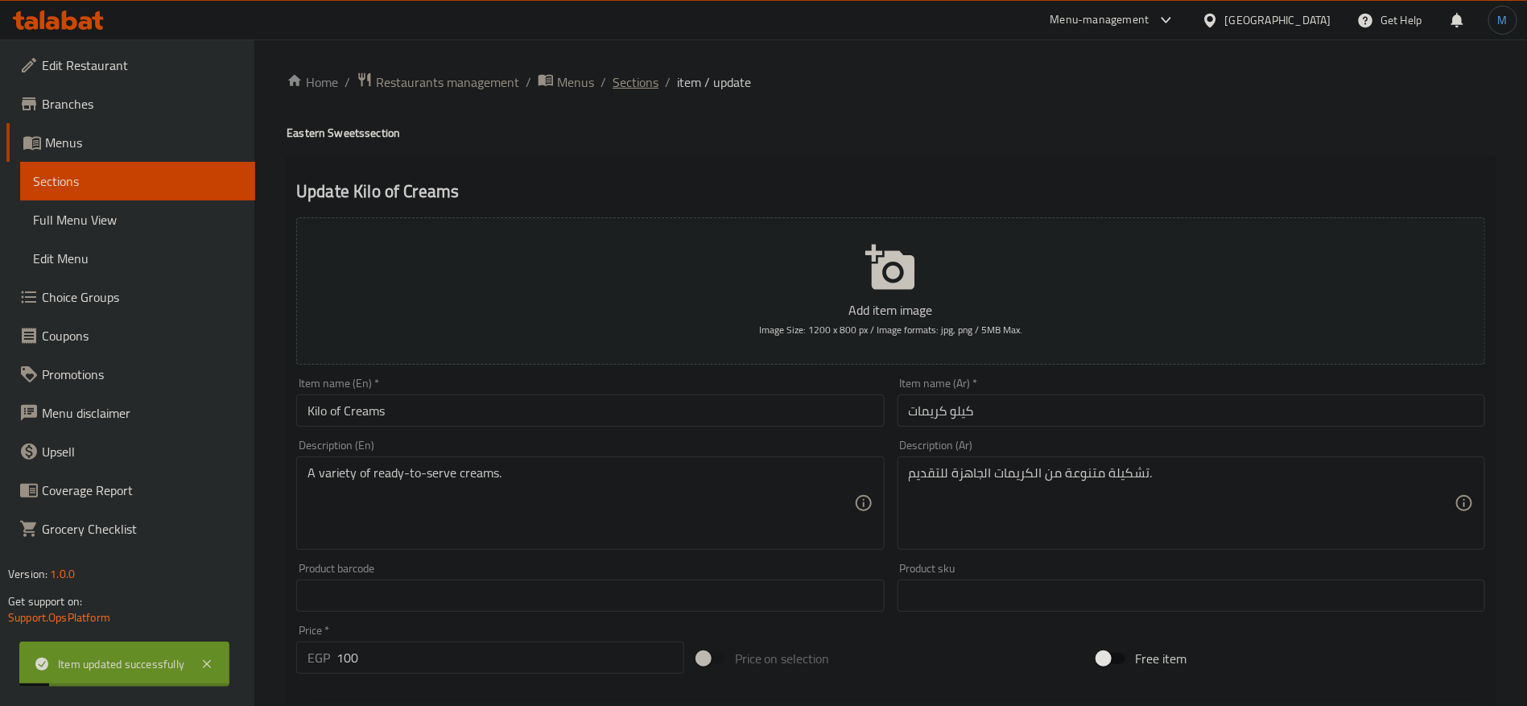
click at [626, 81] on span "Sections" at bounding box center [636, 81] width 46 height 19
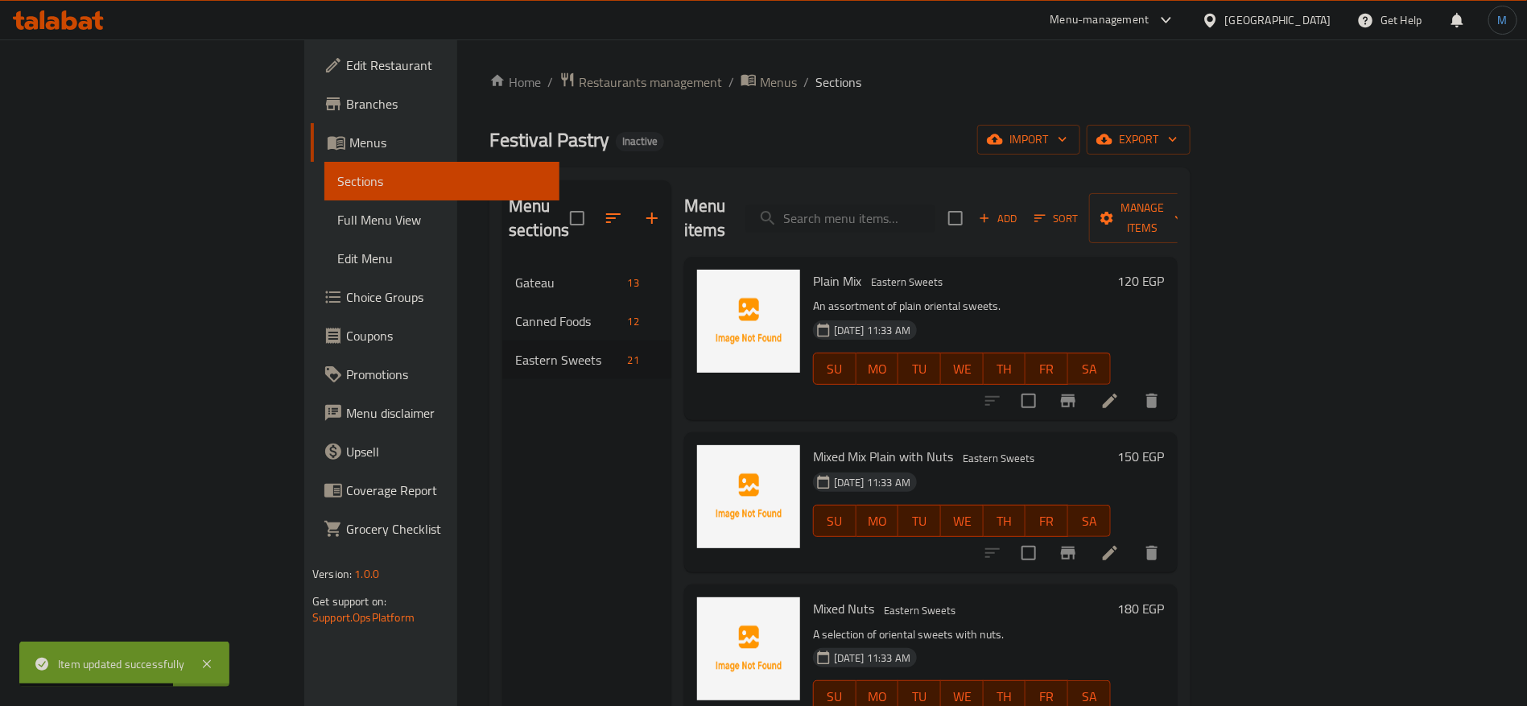
drag, startPoint x: 176, startPoint y: 225, endPoint x: 223, endPoint y: 217, distance: 47.4
click at [337, 225] on span "Full Menu View" at bounding box center [441, 219] width 209 height 19
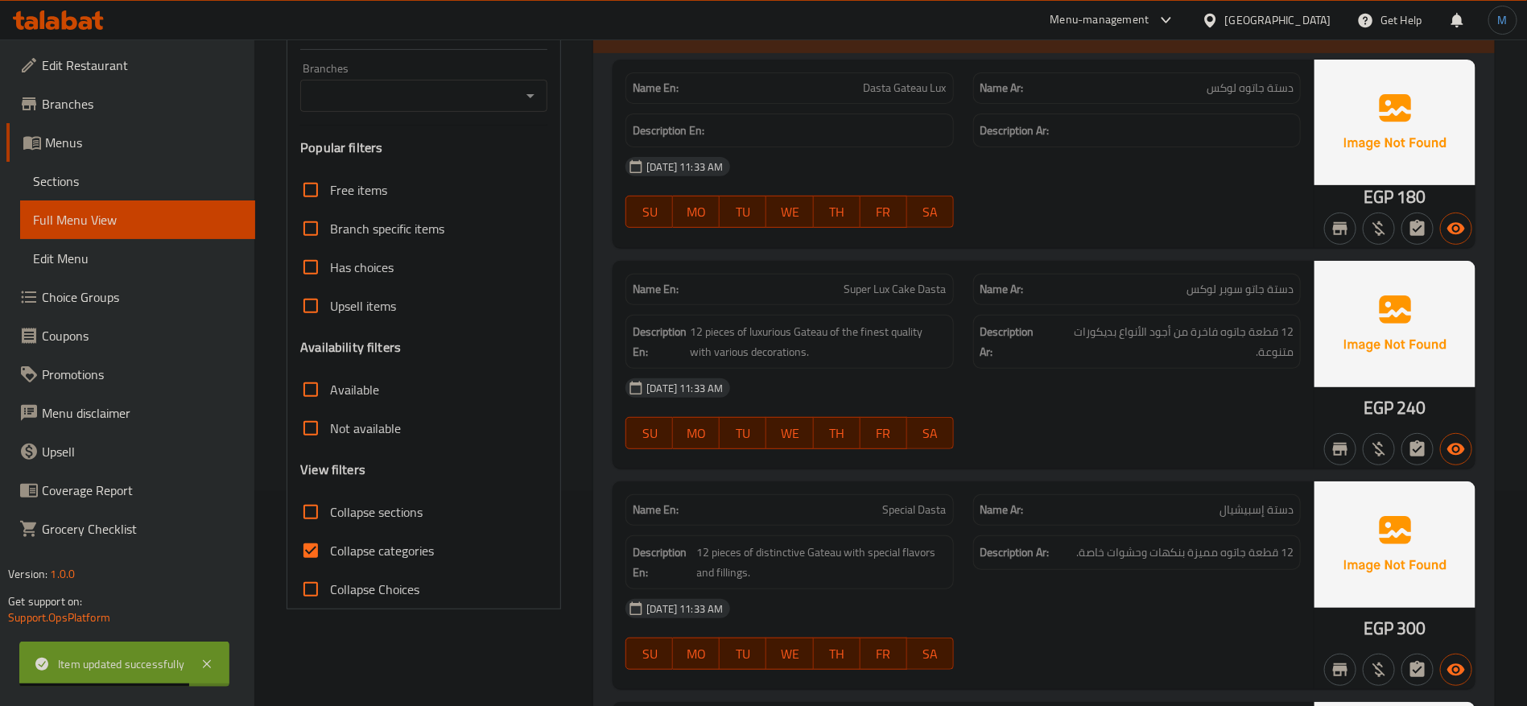
scroll to position [241, 0]
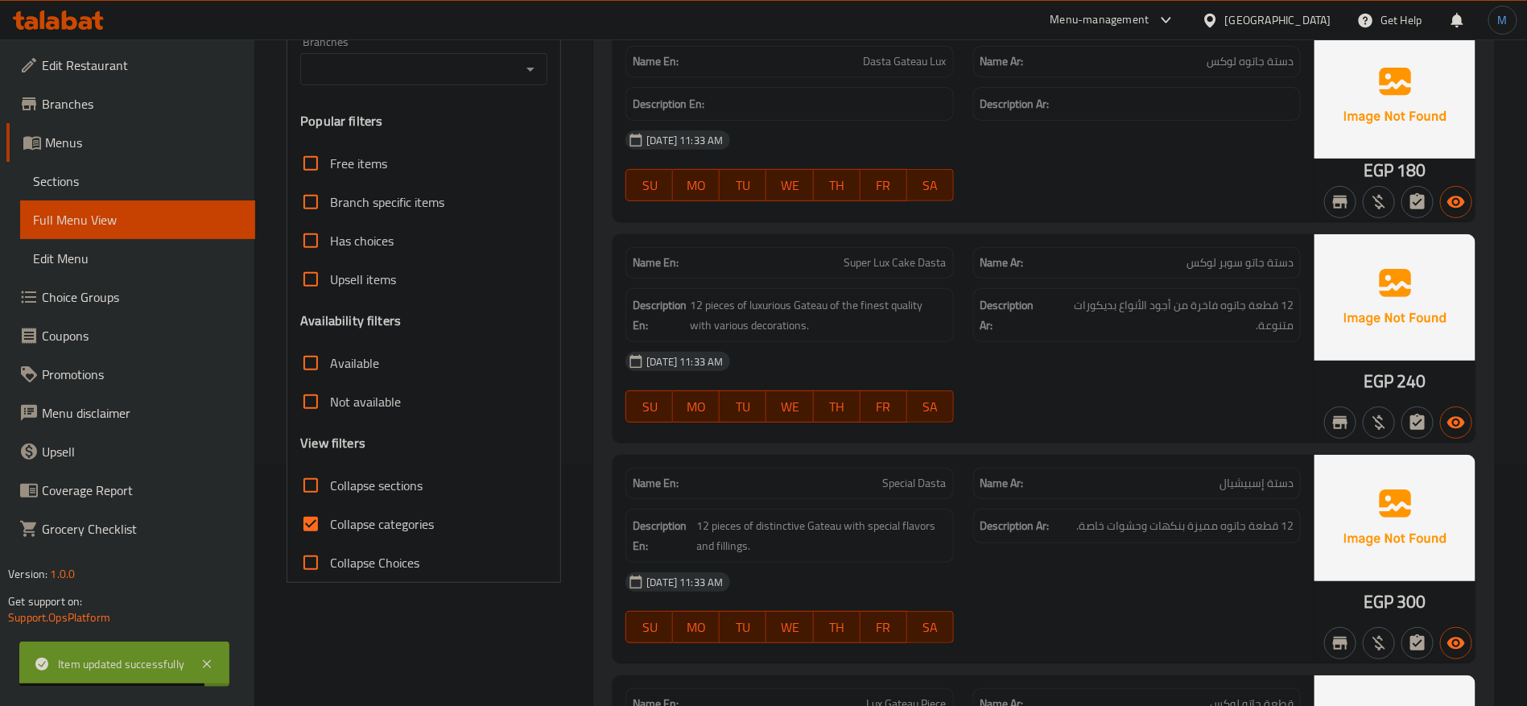
click at [341, 510] on label "Collapse categories" at bounding box center [362, 524] width 142 height 39
click at [330, 510] on input "Collapse categories" at bounding box center [310, 524] width 39 height 39
checkbox input "false"
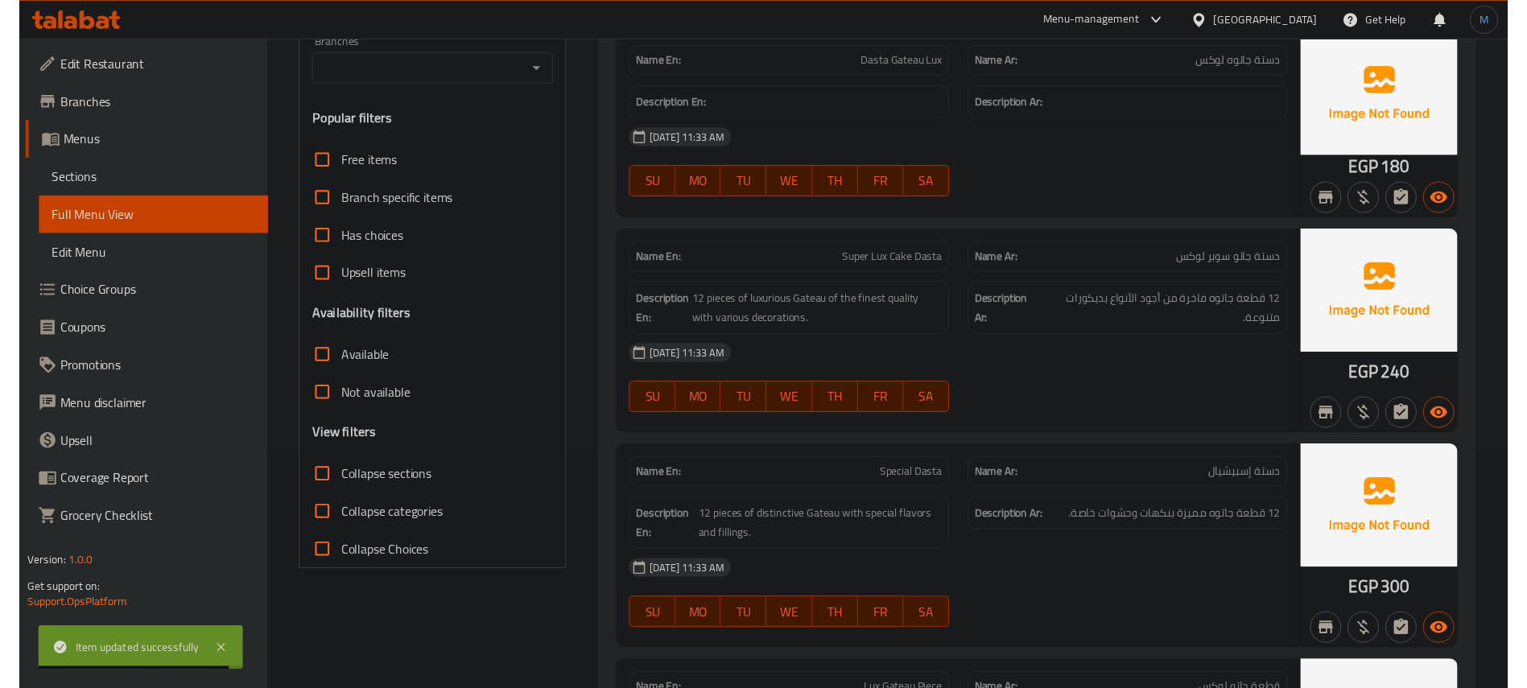
scroll to position [0, 0]
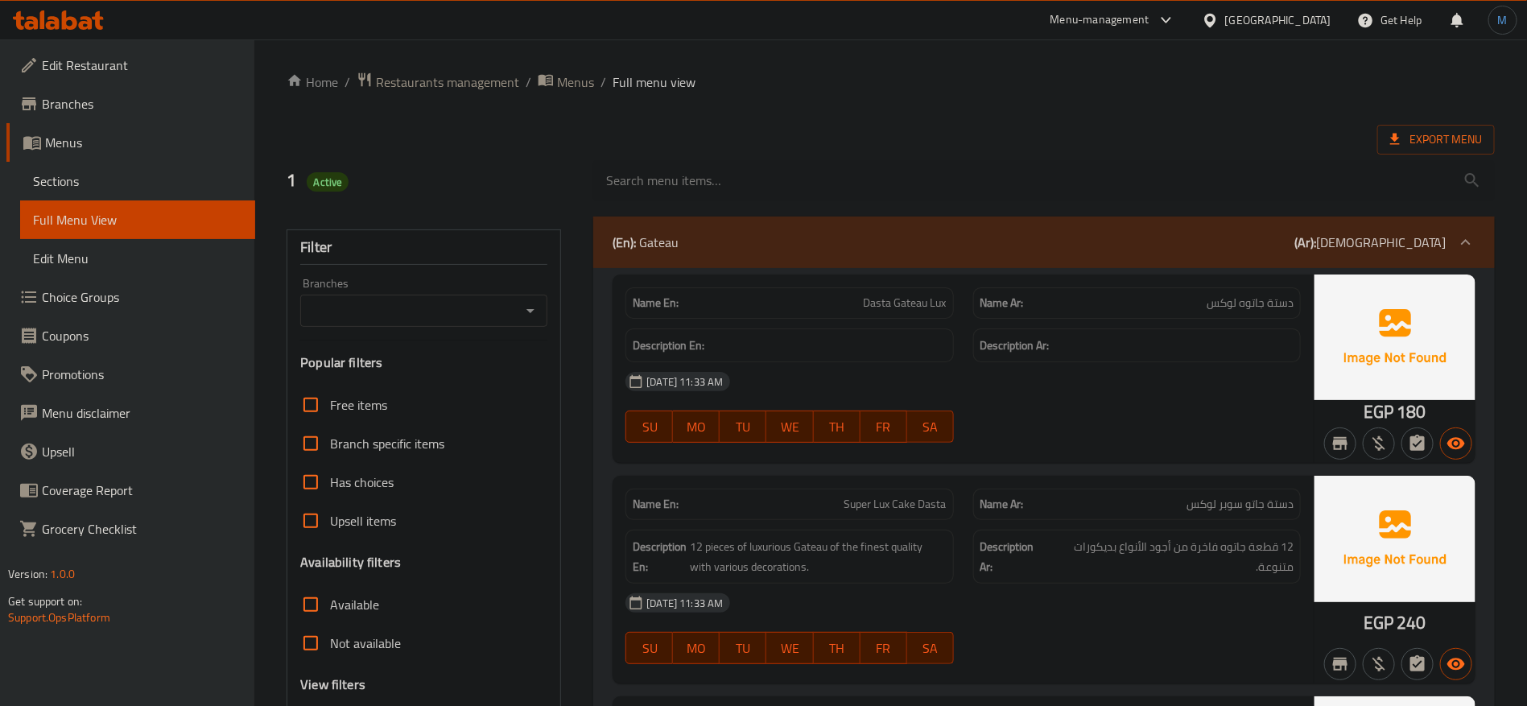
click at [907, 314] on div "Name En: Dasta Gateau Lux" at bounding box center [789, 302] width 328 height 31
click at [897, 314] on div at bounding box center [897, 314] width 0 height 0
click at [869, 281] on div "Name En: Dasta Gateau Lux" at bounding box center [789, 303] width 347 height 51
drag, startPoint x: 834, startPoint y: 304, endPoint x: 1004, endPoint y: 302, distance: 169.9
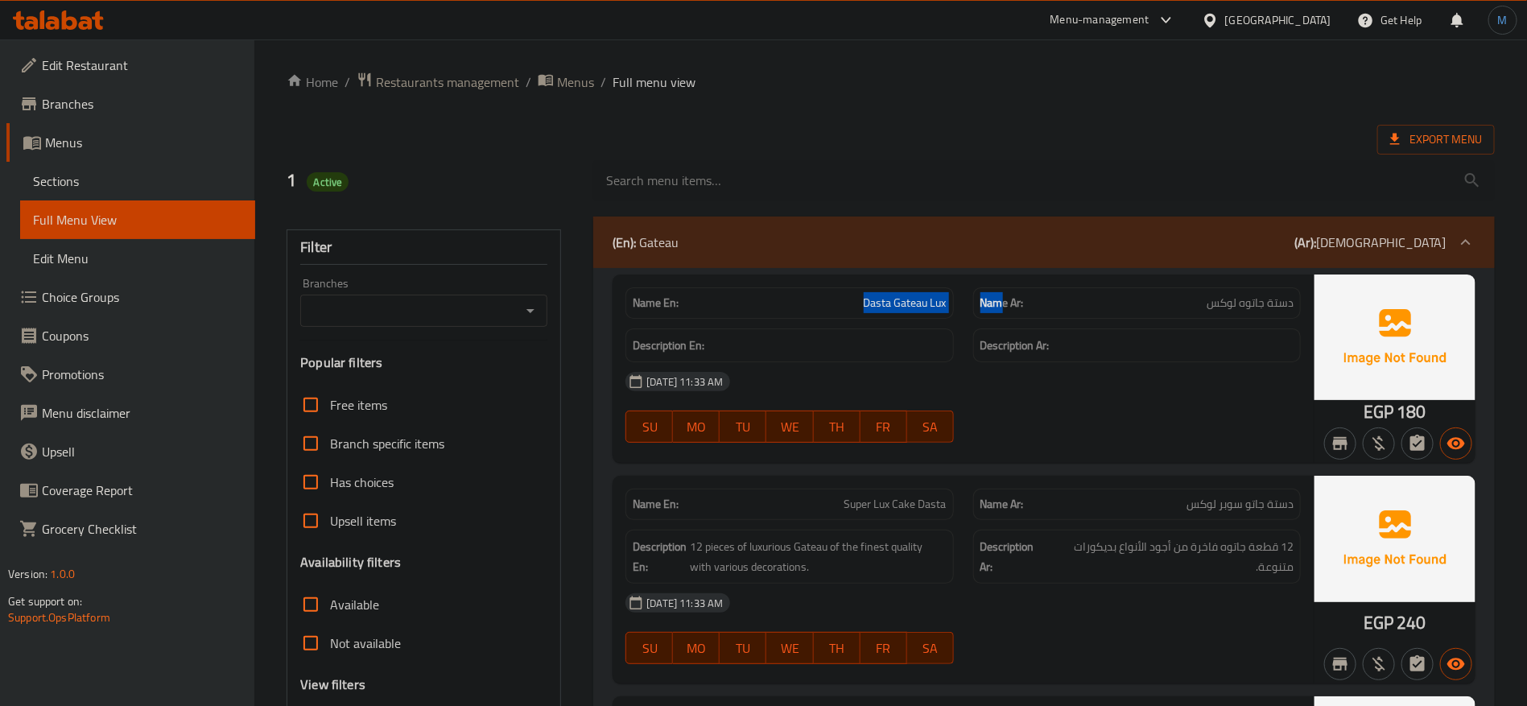
click at [1004, 302] on div "Name En: Dasta Gateau Lux Name Ar: دستة جاتوه لوكس" at bounding box center [963, 303] width 695 height 51
copy div "Dasta Gateau Lux Nam"
click at [863, 304] on p "Name En: Dasta Gateau Lux" at bounding box center [789, 303] width 313 height 17
drag, startPoint x: 863, startPoint y: 304, endPoint x: 949, endPoint y: 303, distance: 86.1
click at [949, 303] on div "Name En: Dasta Gateau Lux" at bounding box center [789, 302] width 328 height 31
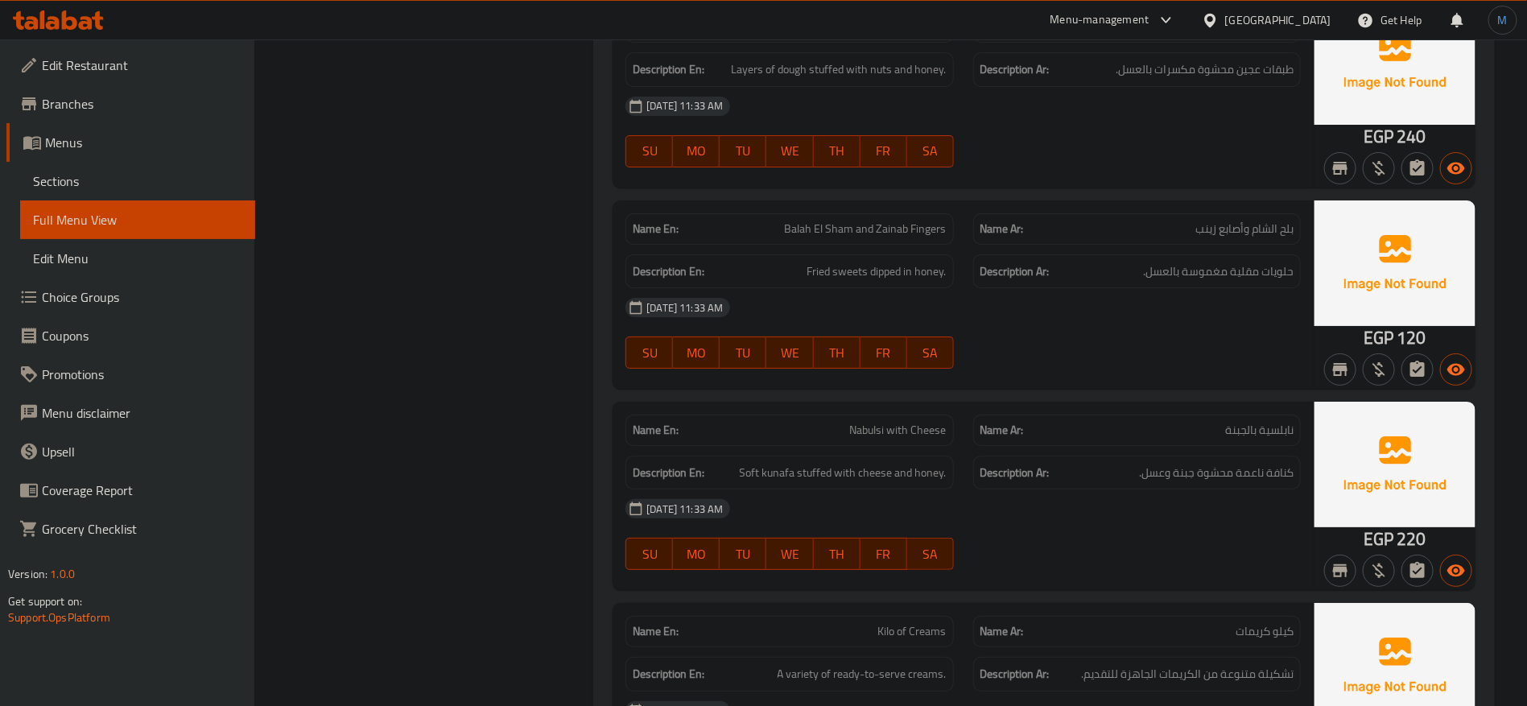
scroll to position [9081, 0]
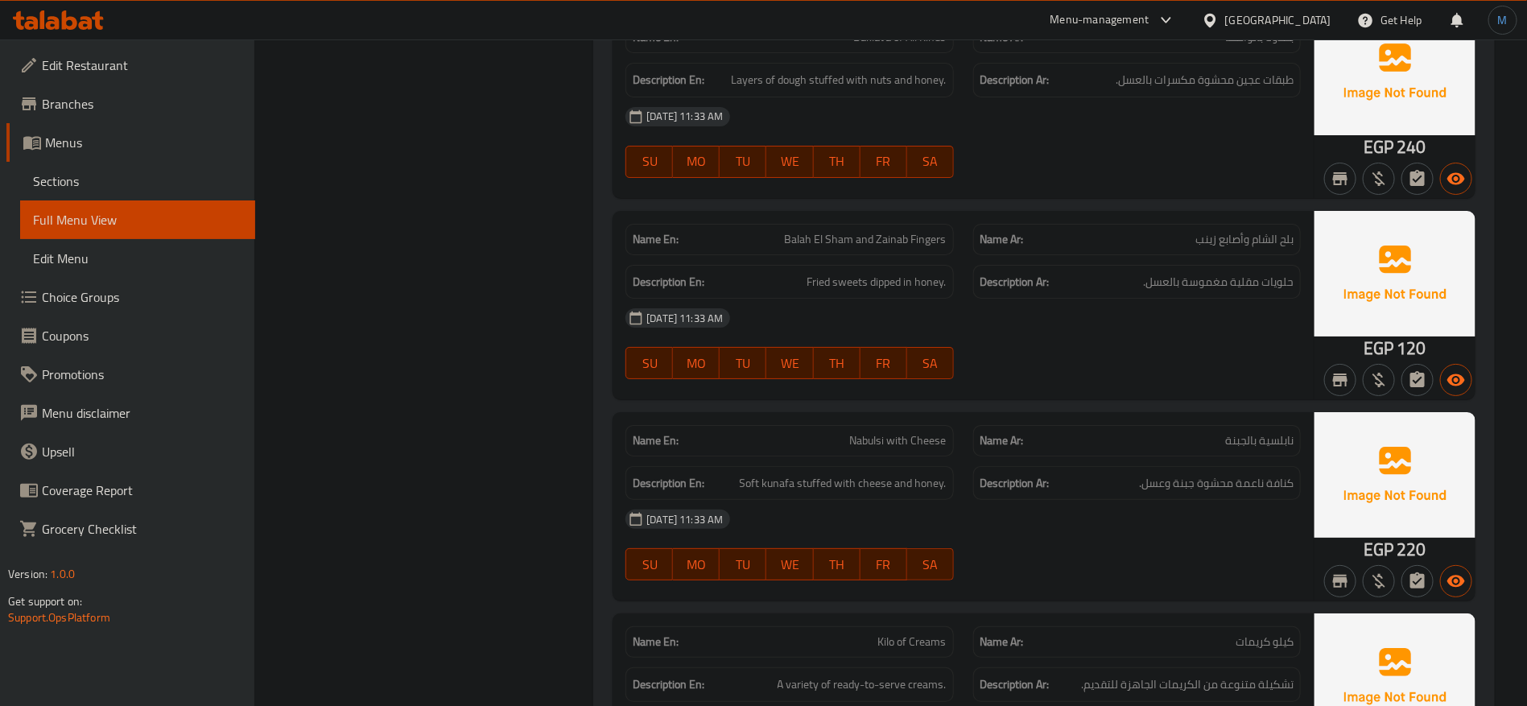
click at [109, 114] on link "Branches" at bounding box center [130, 104] width 249 height 39
